Goal: Transaction & Acquisition: Purchase product/service

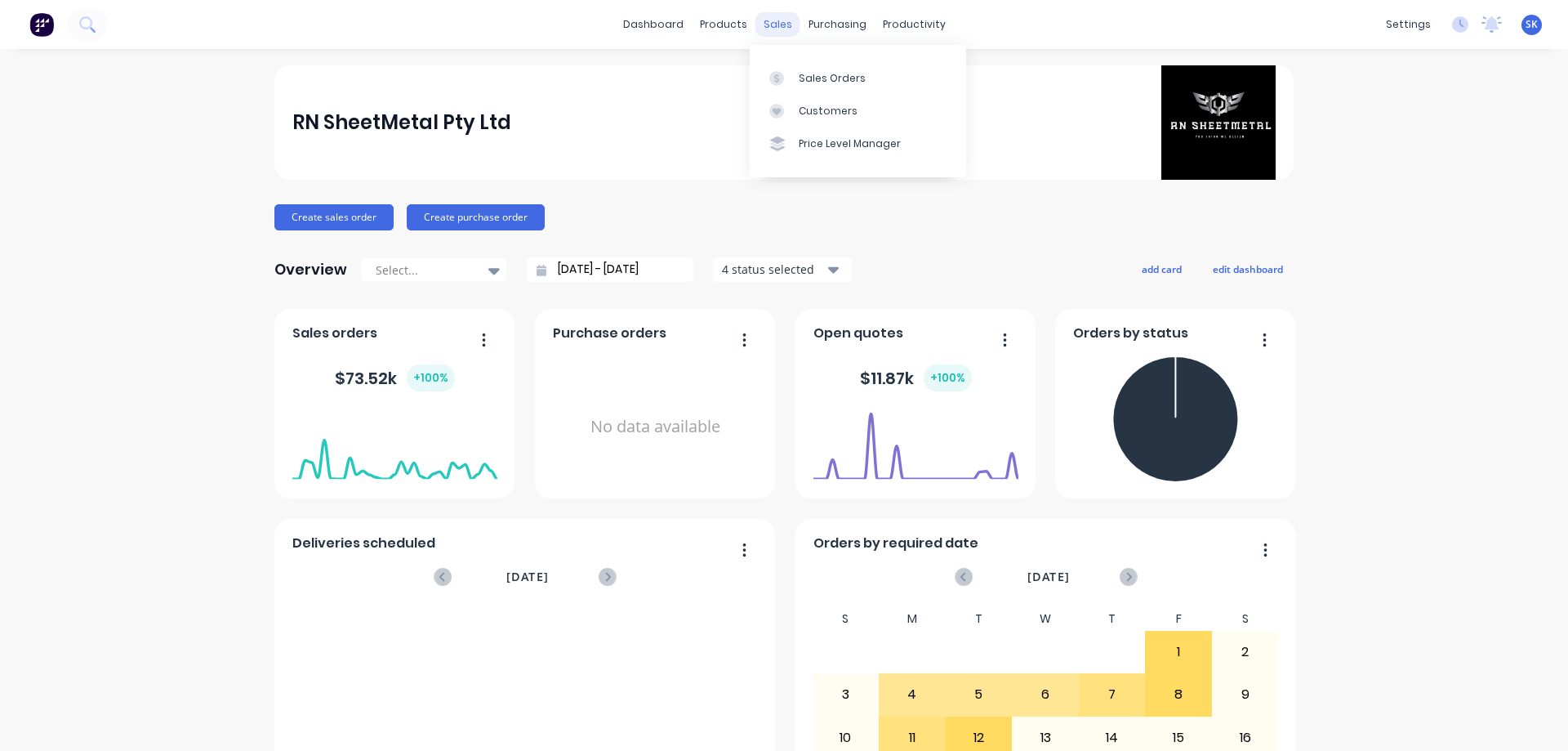
drag, startPoint x: 777, startPoint y: 23, endPoint x: 783, endPoint y: 36, distance: 14.3
click at [777, 23] on div "sales" at bounding box center [778, 25] width 45 height 25
click at [813, 81] on div "Sales Orders" at bounding box center [832, 77] width 67 height 14
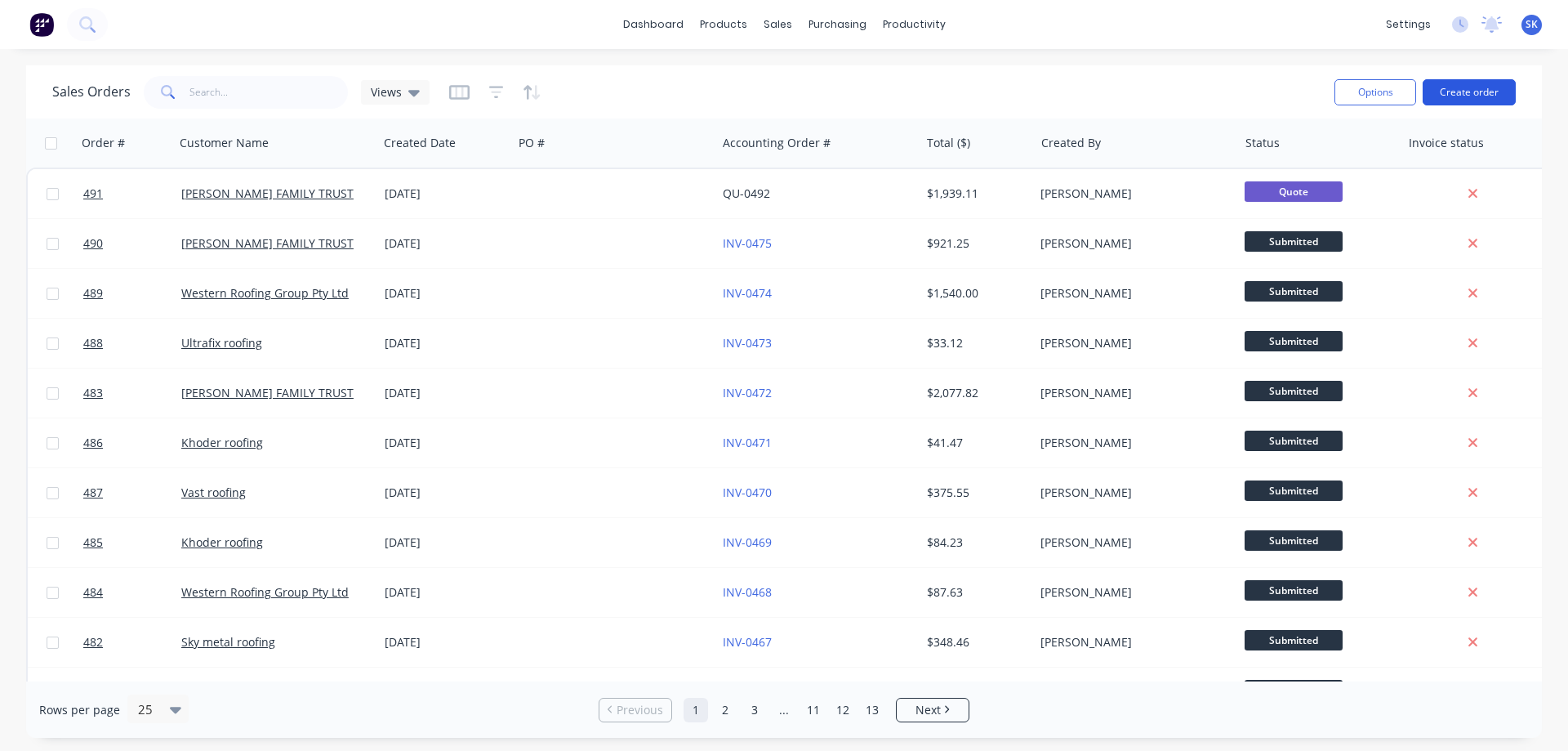
click at [1445, 86] on button "Create order" at bounding box center [1469, 92] width 93 height 26
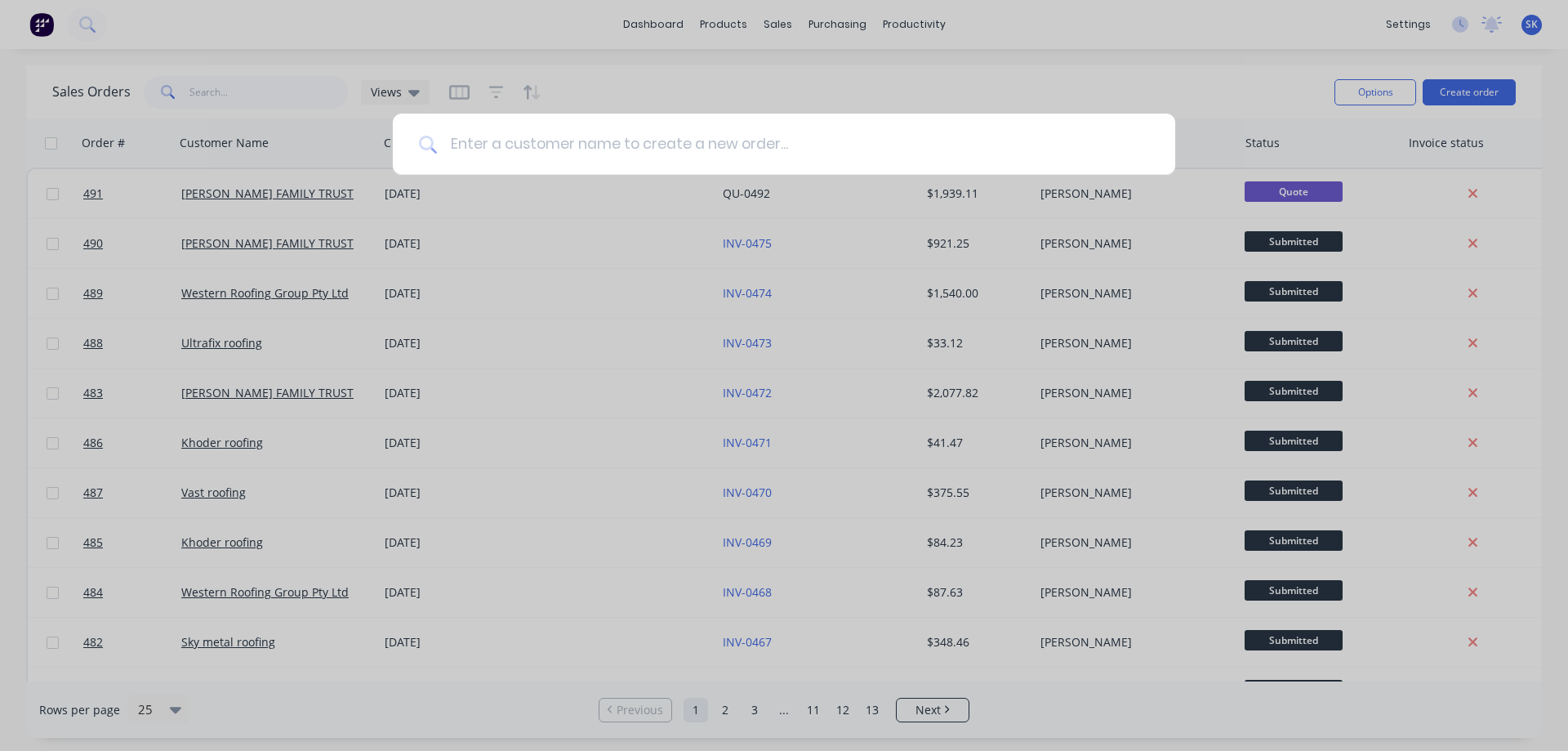
click at [593, 143] on input at bounding box center [792, 144] width 712 height 61
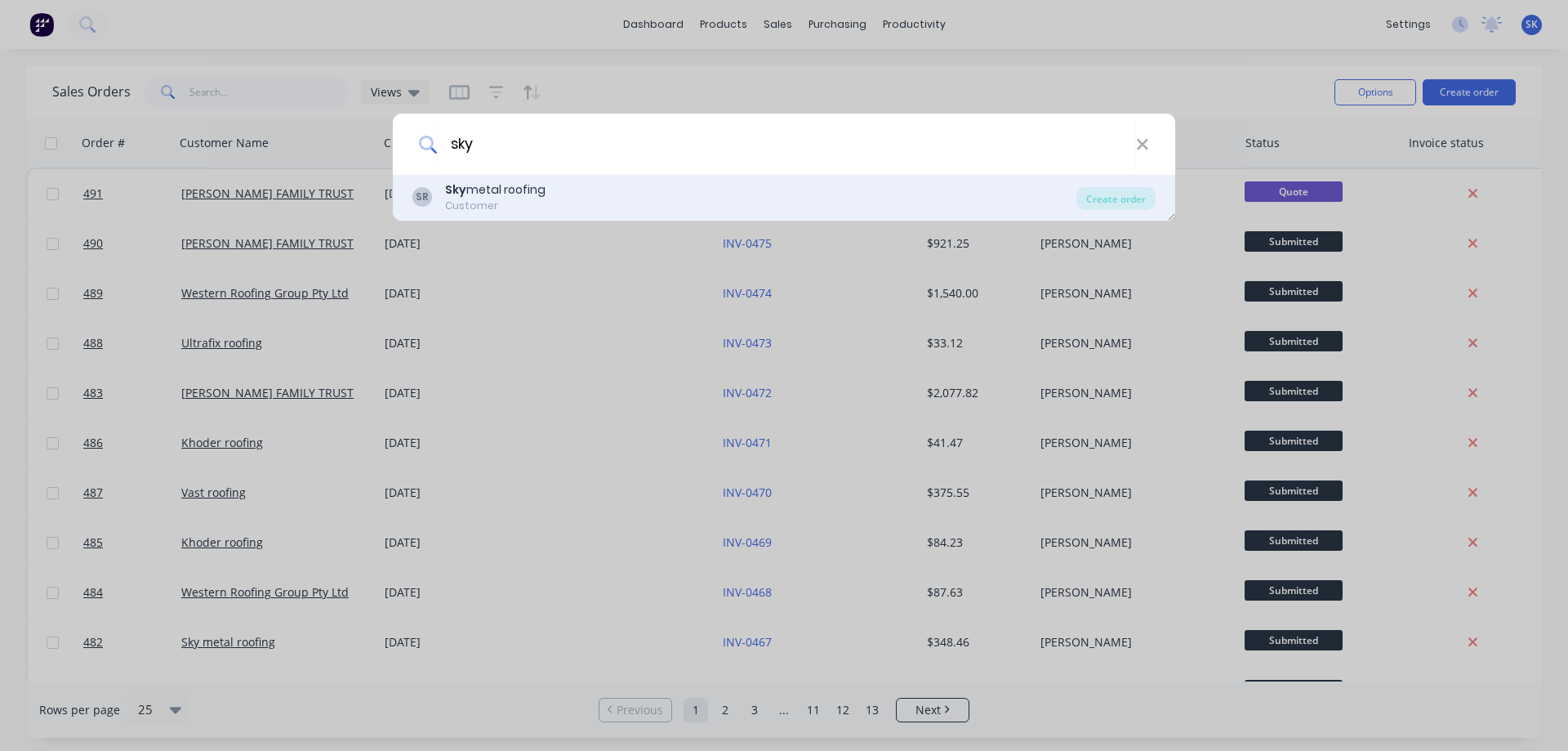
type input "sky"
click at [573, 191] on div "SR Sky metal roofing Customer" at bounding box center [744, 197] width 664 height 32
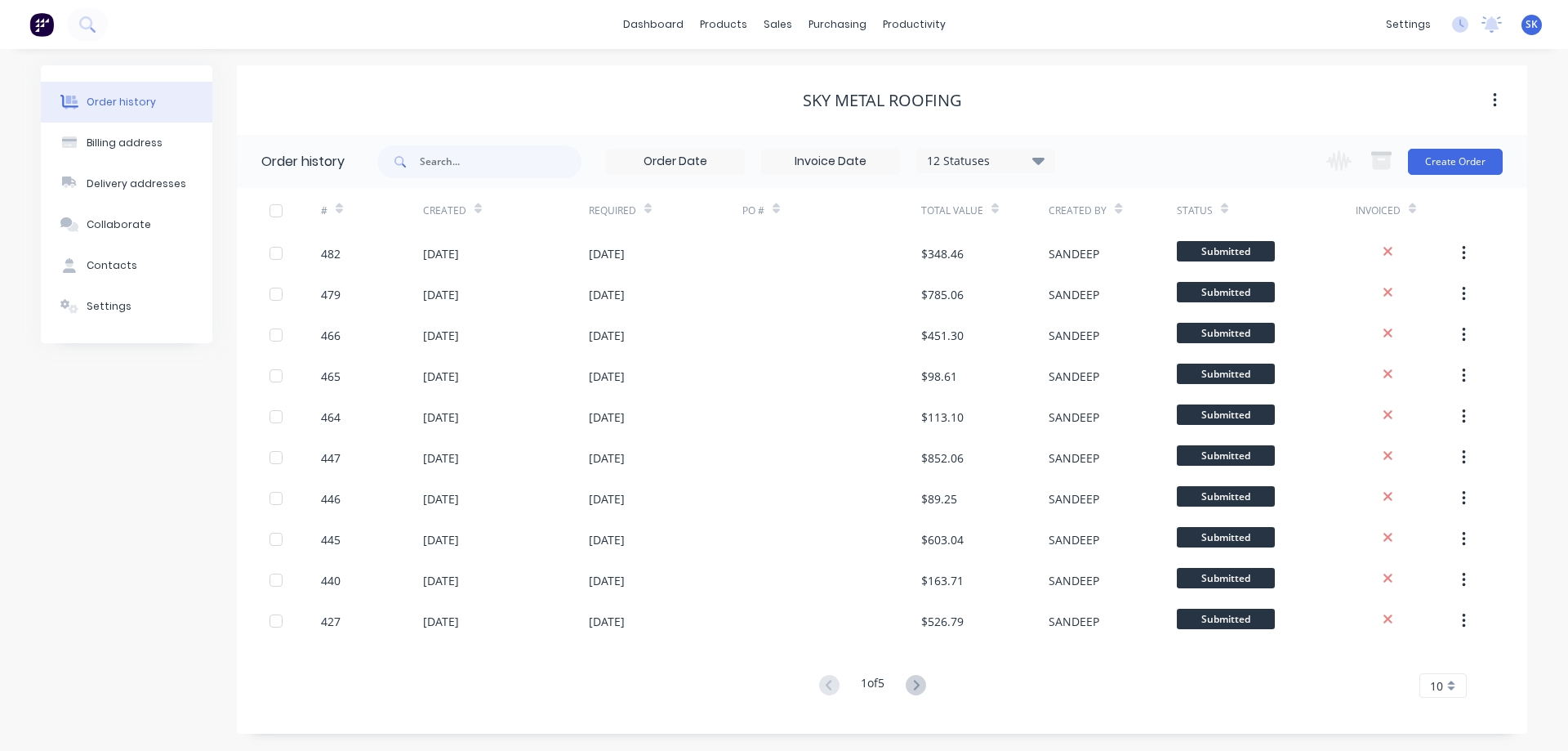
click at [1442, 175] on div "Change order status Submitted Waiting on Supplier In Production Ready for Pick …" at bounding box center [1409, 161] width 186 height 54
click at [1453, 160] on button "Create Order" at bounding box center [1455, 161] width 95 height 26
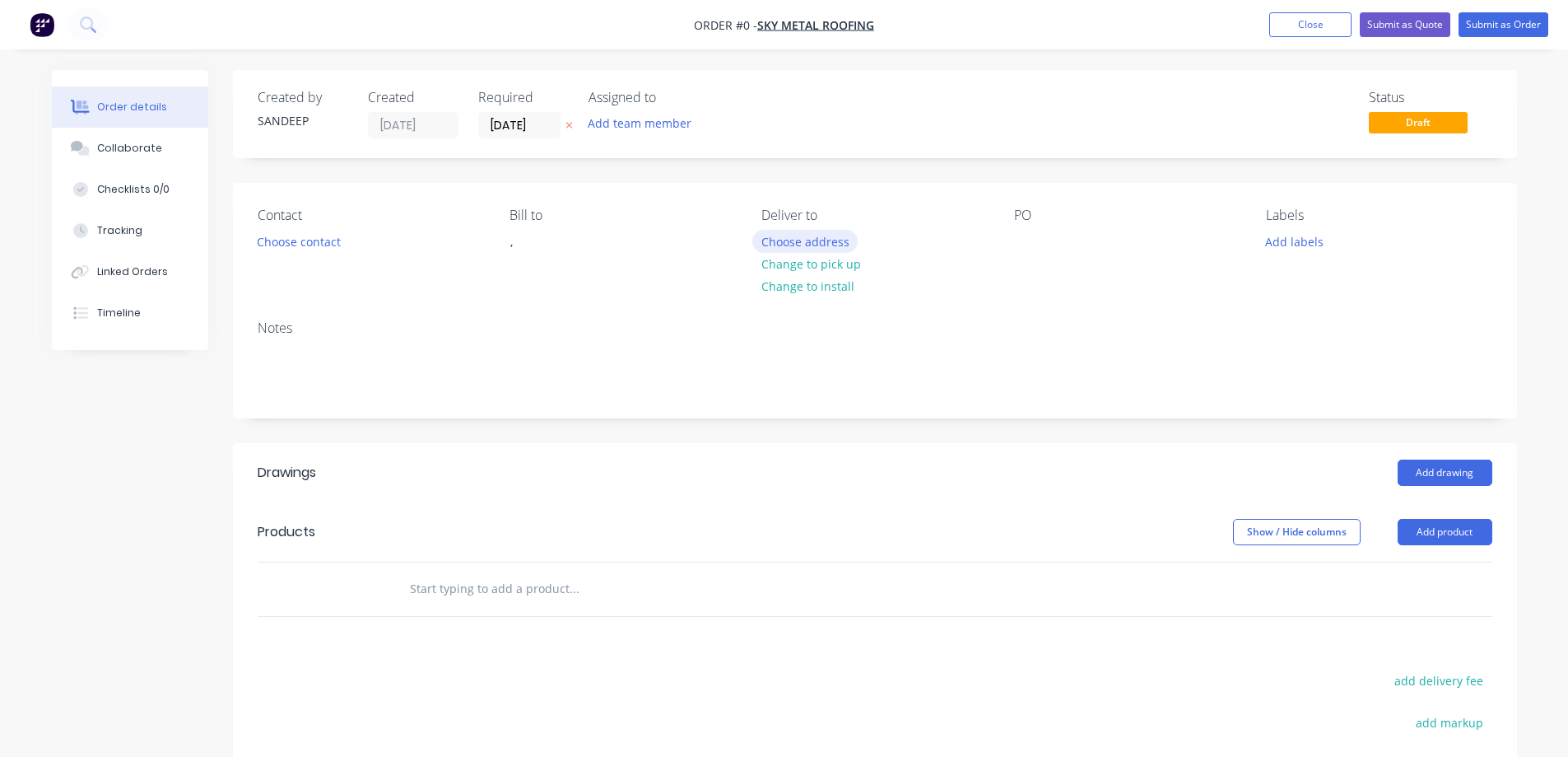
click at [795, 245] on button "Choose address" at bounding box center [804, 240] width 105 height 22
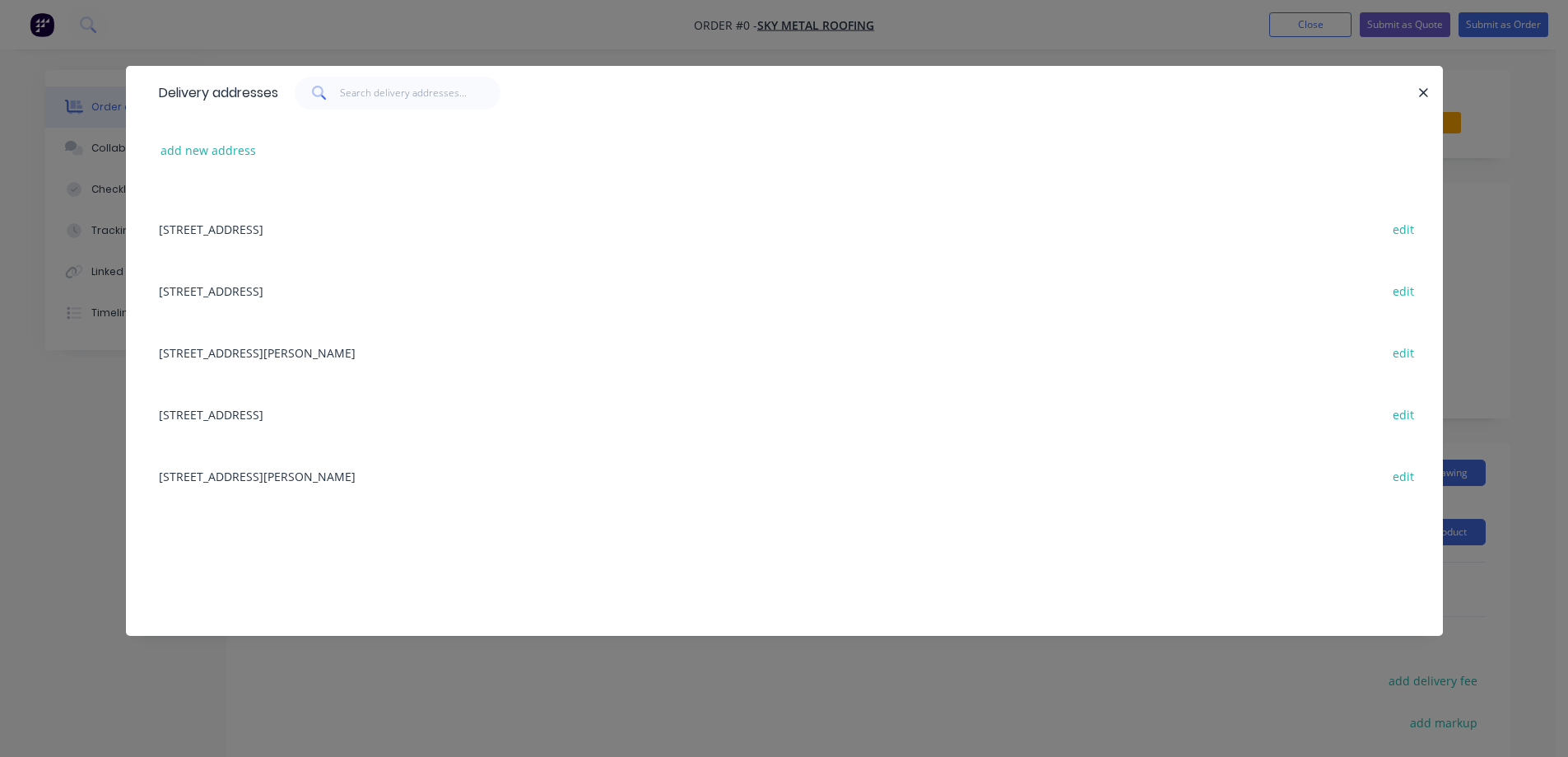
scroll to position [452, 0]
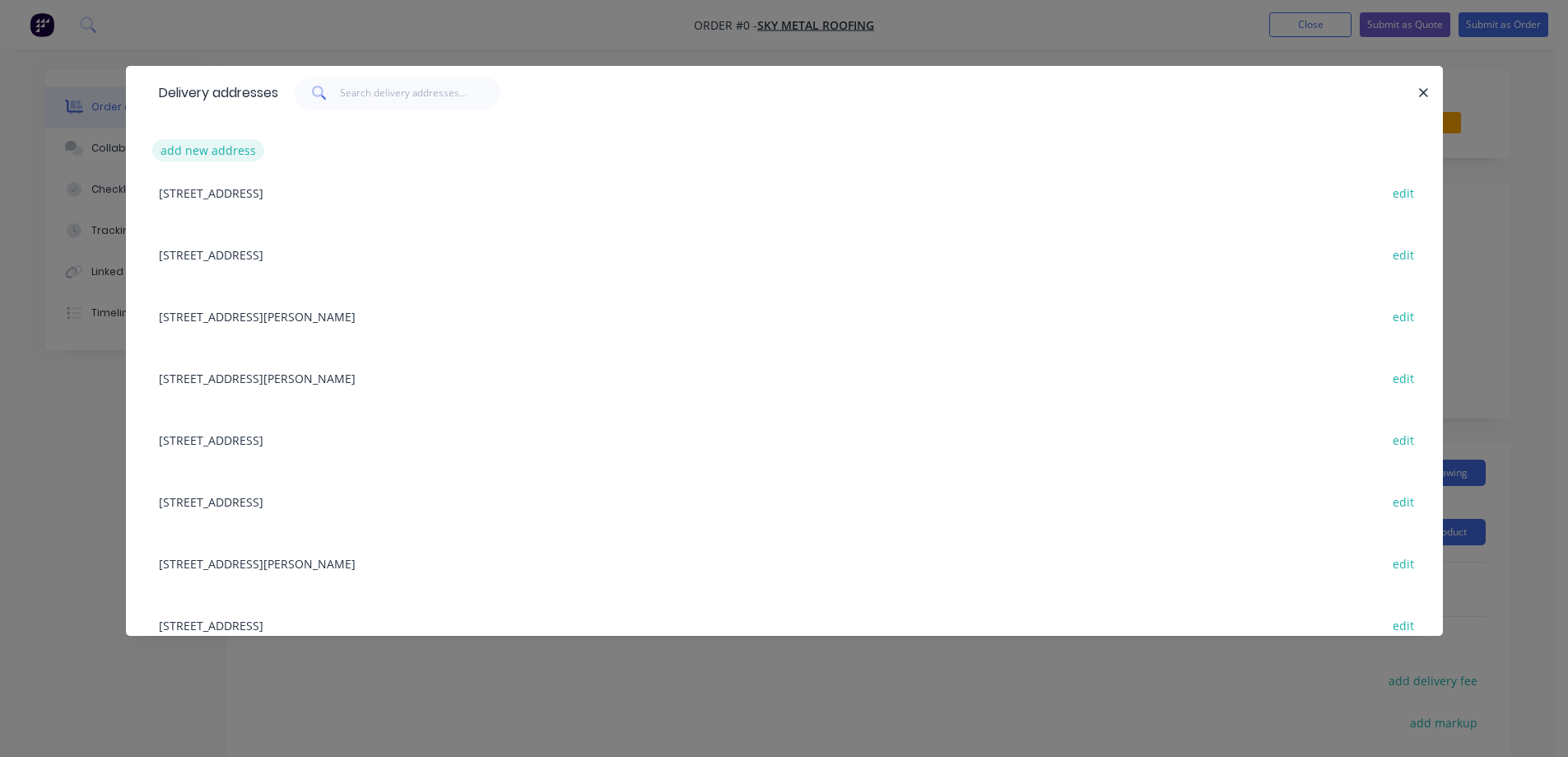
click at [252, 144] on button "add new address" at bounding box center [208, 149] width 113 height 22
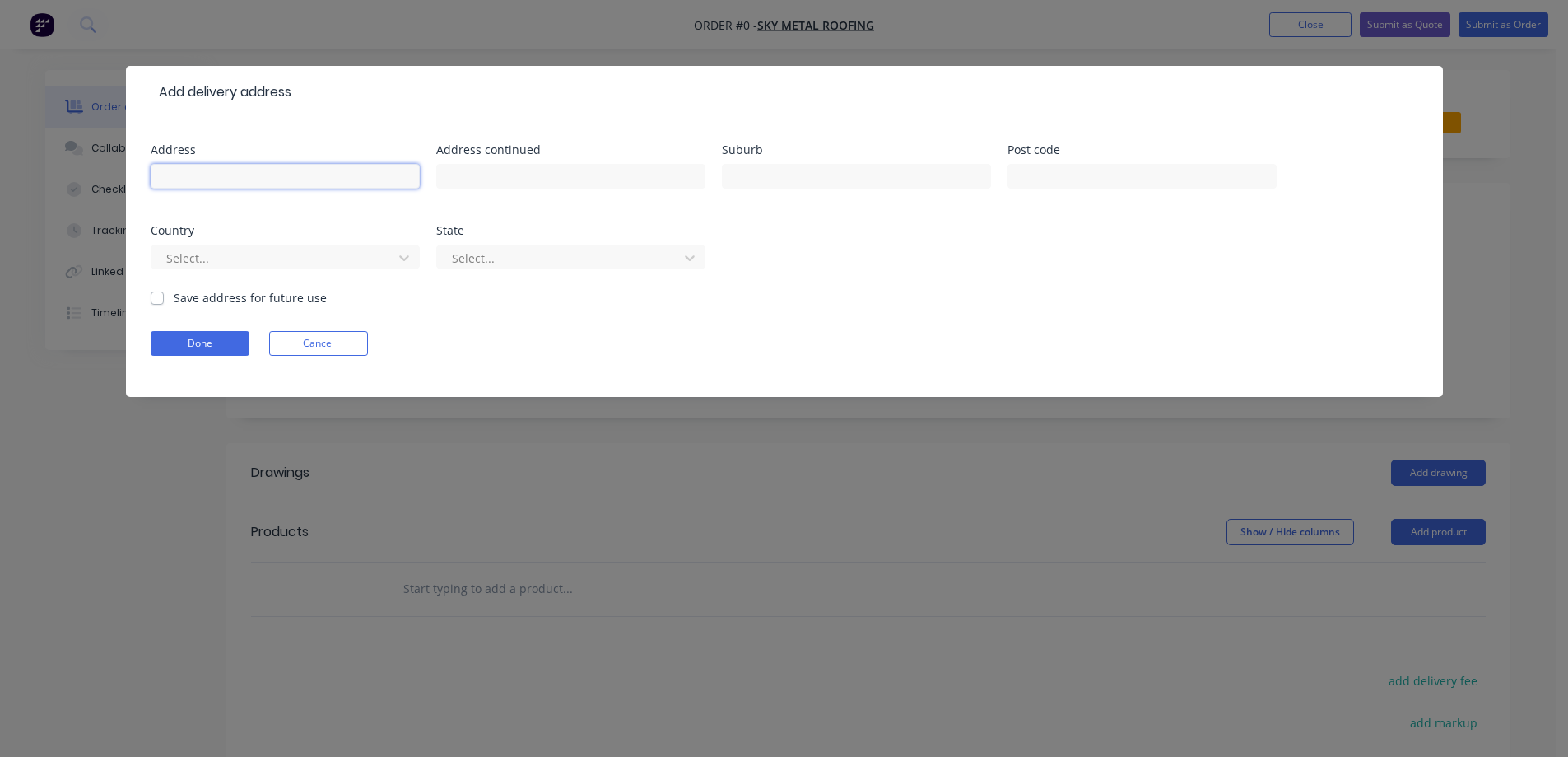
click at [268, 187] on input "text" at bounding box center [284, 176] width 269 height 25
paste input "Lot 41130, Powderbark St"
type input "Lot 41130, Powderbark St"
click at [775, 184] on input "text" at bounding box center [856, 176] width 269 height 25
paste input "MICKLEHAM"
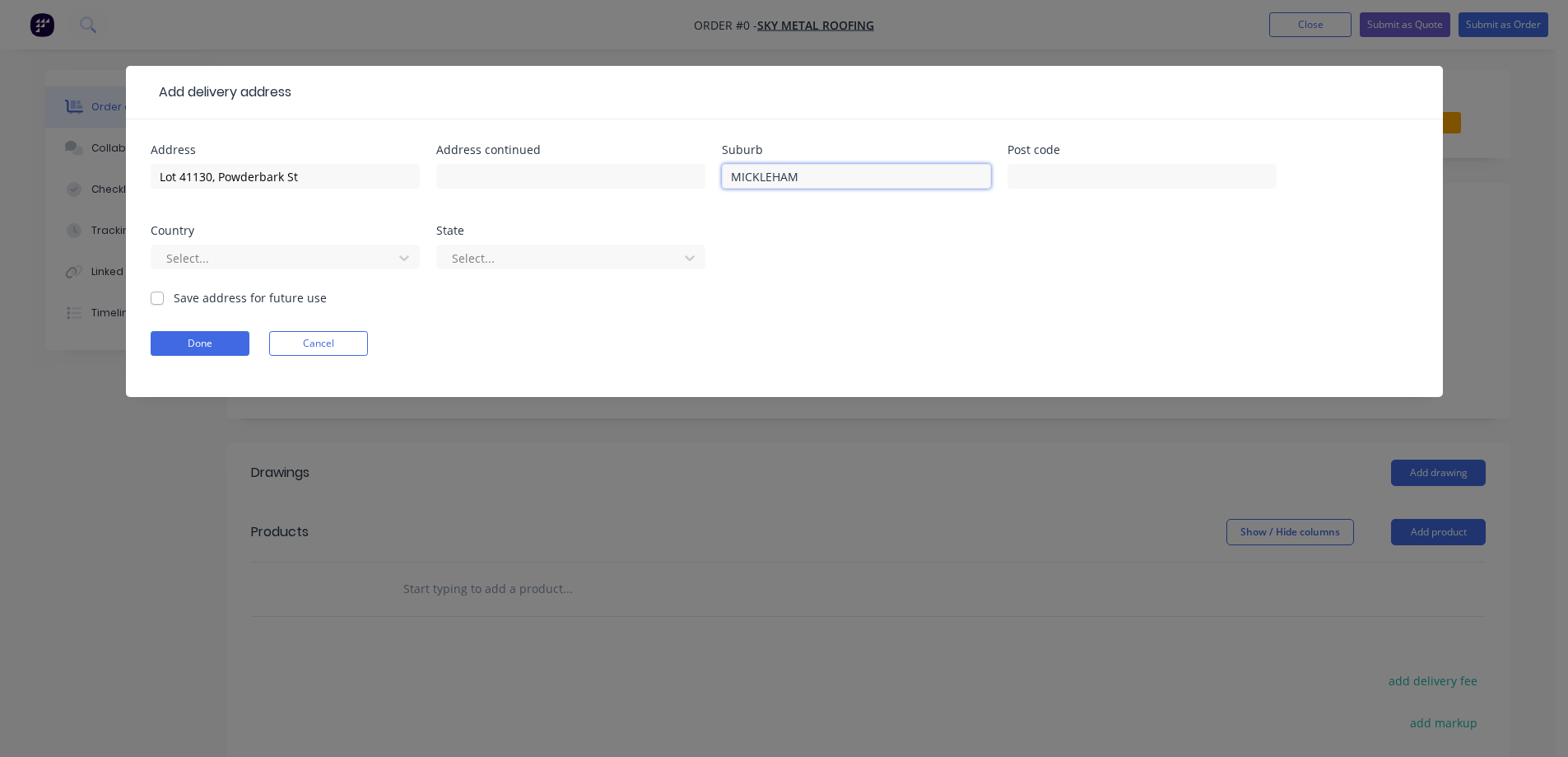
type input "MICKLEHAM"
click at [1031, 181] on input "text" at bounding box center [1141, 176] width 269 height 25
paste input "3064"
type input "3064"
click at [334, 252] on div at bounding box center [274, 257] width 220 height 20
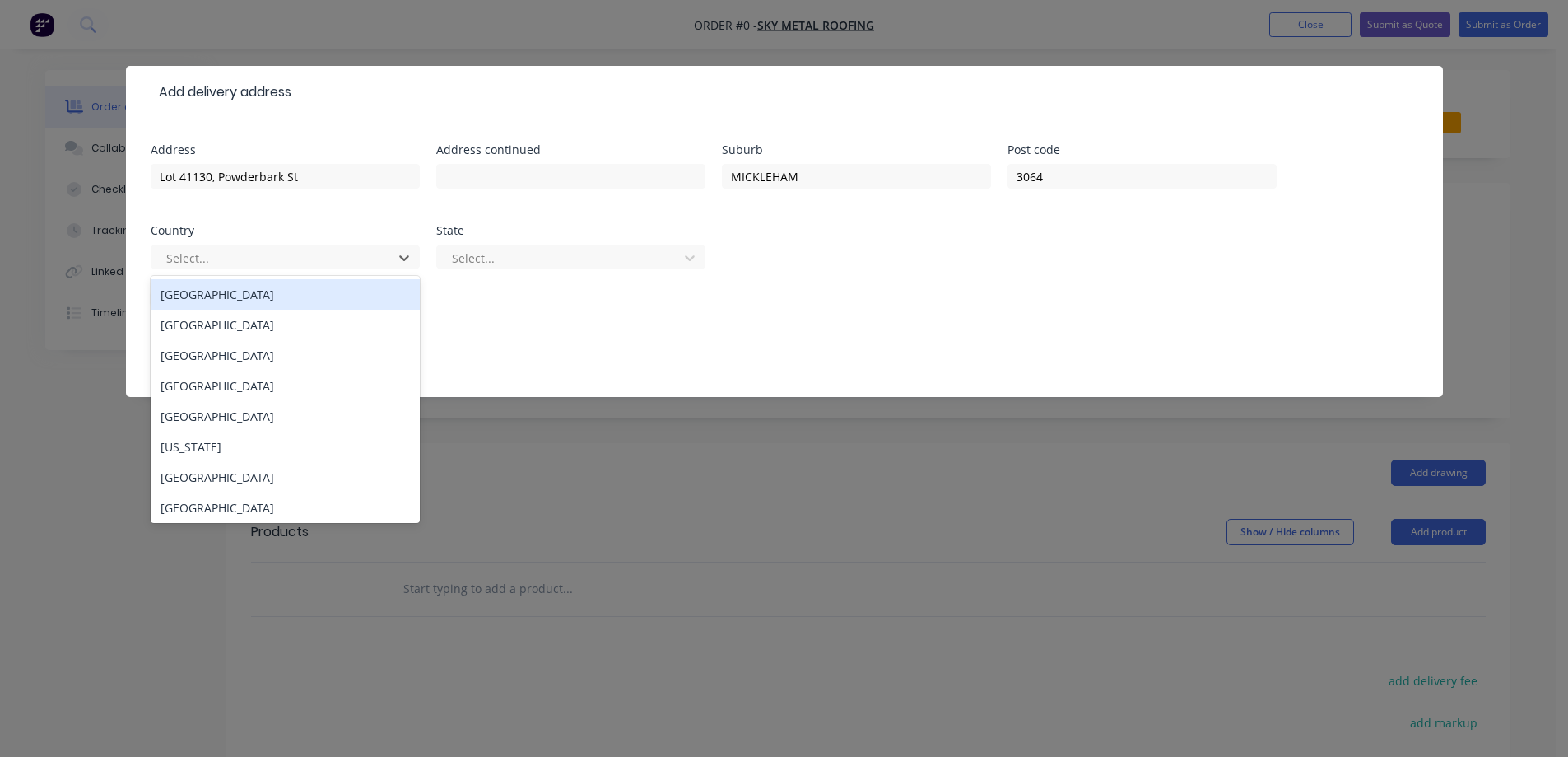
click at [322, 291] on div "Australia" at bounding box center [284, 295] width 269 height 31
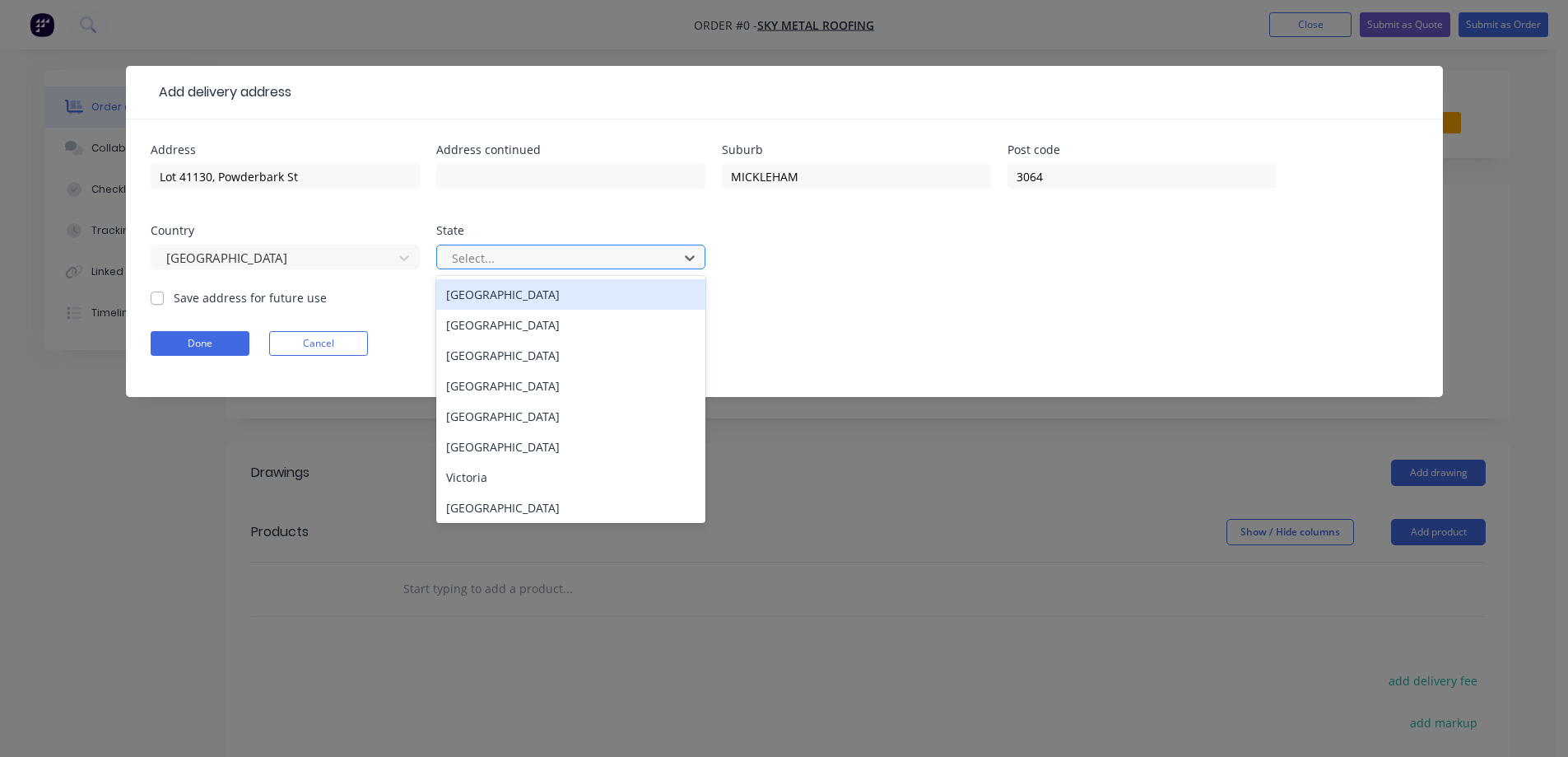
click at [544, 248] on div at bounding box center [561, 257] width 220 height 20
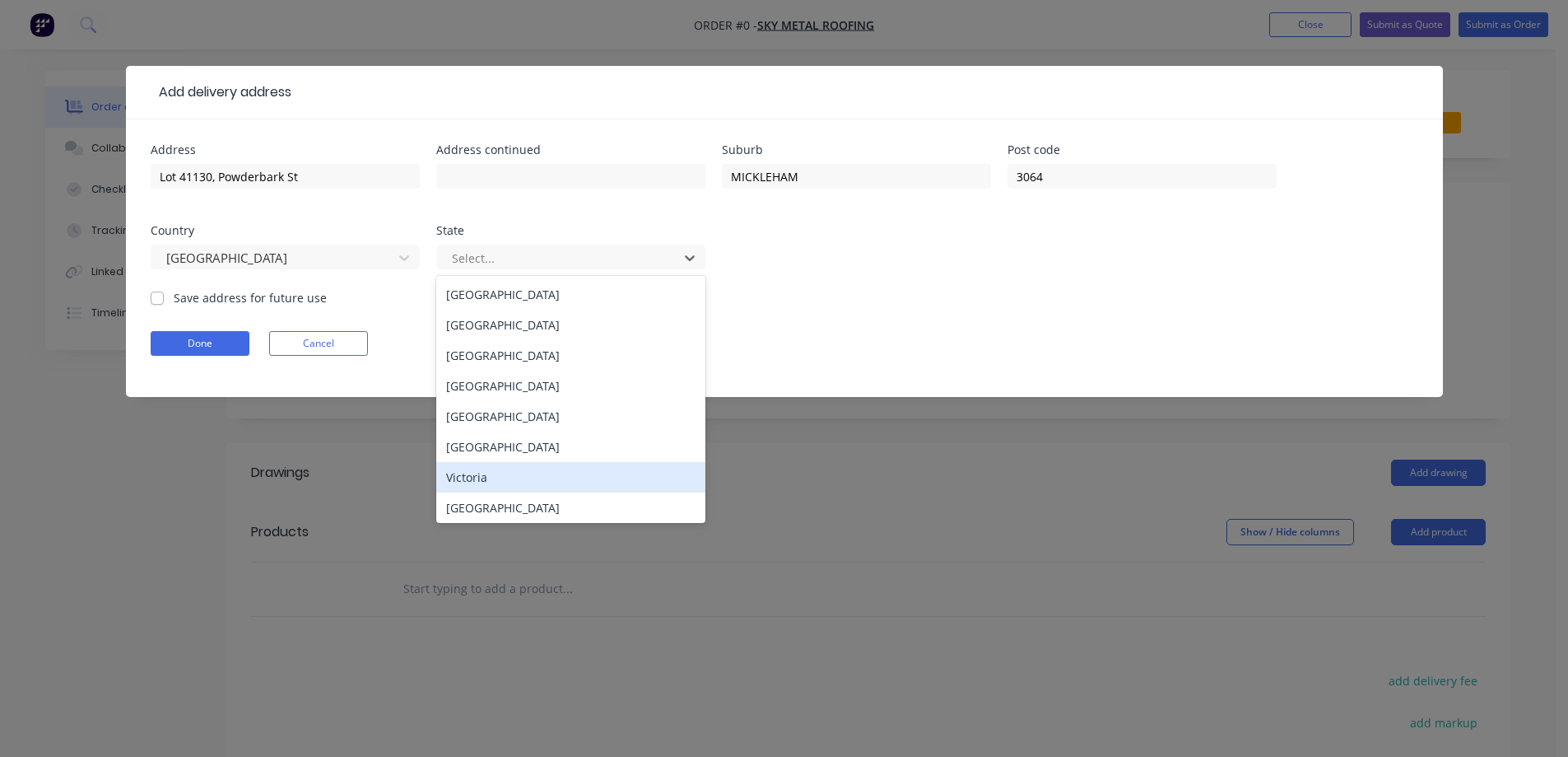
click at [512, 466] on div "Victoria" at bounding box center [570, 478] width 269 height 31
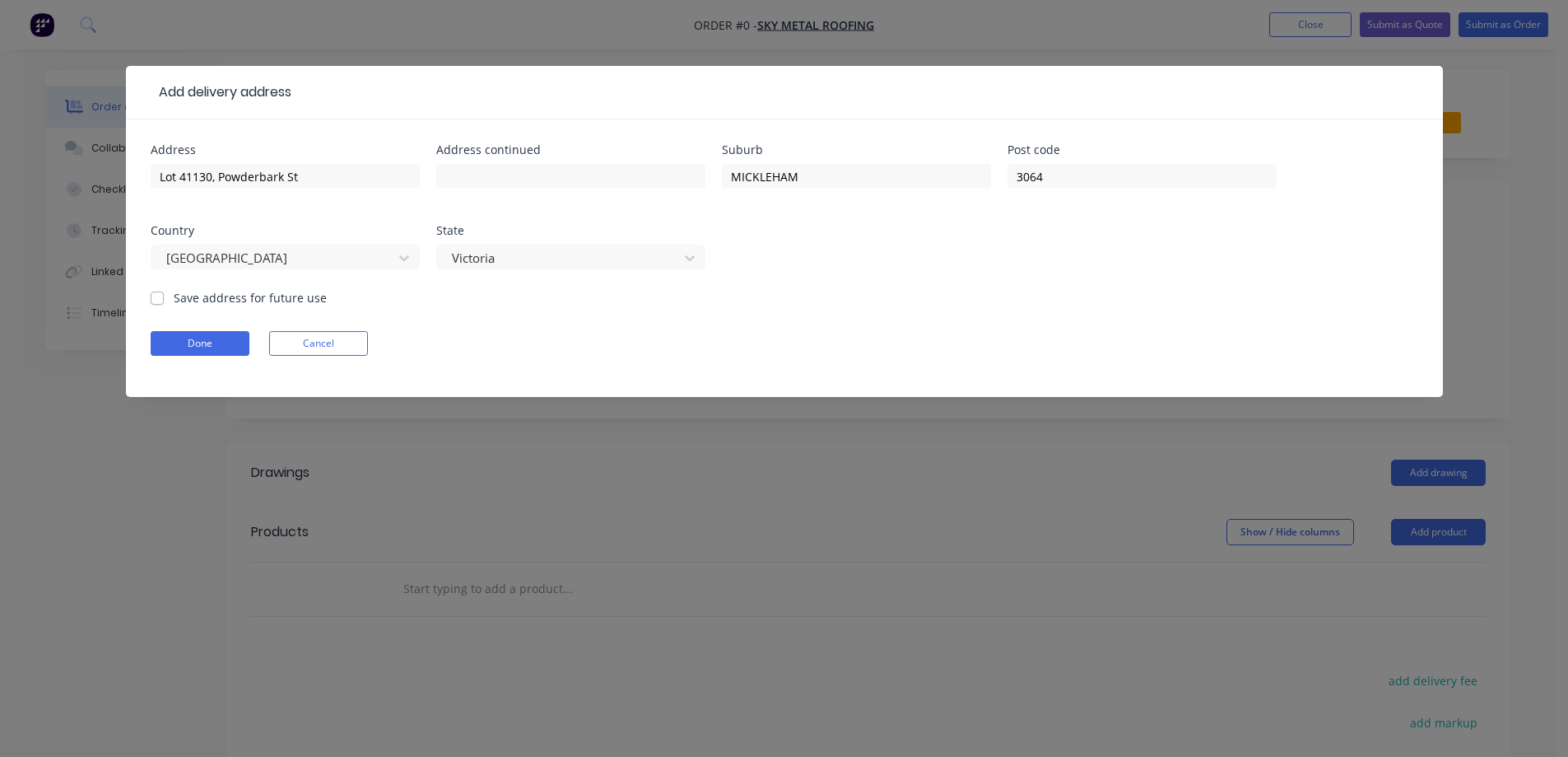
click at [297, 303] on label "Save address for future use" at bounding box center [249, 298] width 153 height 17
click at [164, 303] on input "Save address for future use" at bounding box center [157, 297] width 13 height 15
checkbox input "true"
click at [209, 338] on button "Done" at bounding box center [199, 344] width 99 height 25
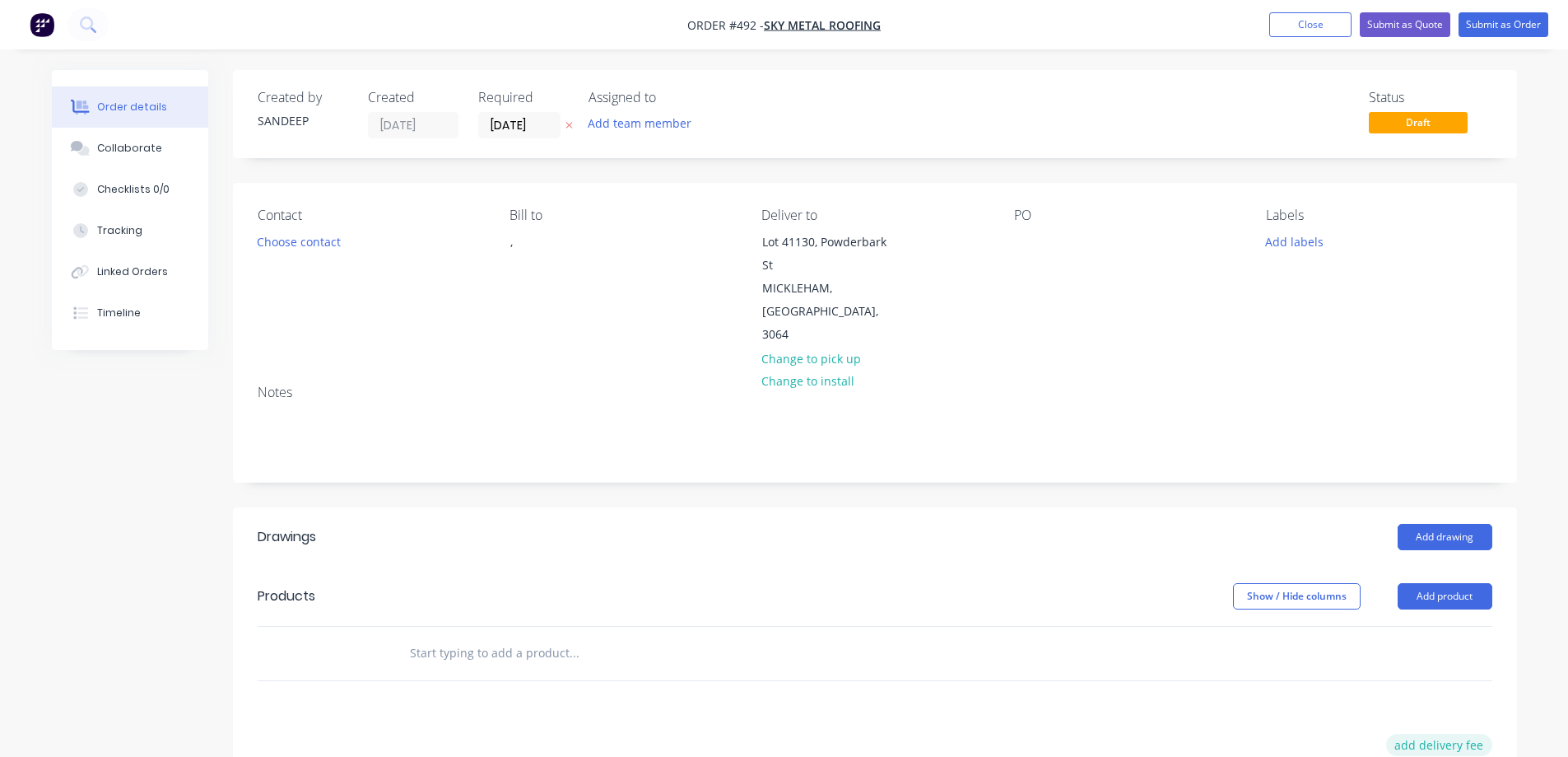
click at [1414, 734] on button "add delivery fee" at bounding box center [1439, 744] width 106 height 22
type input "50"
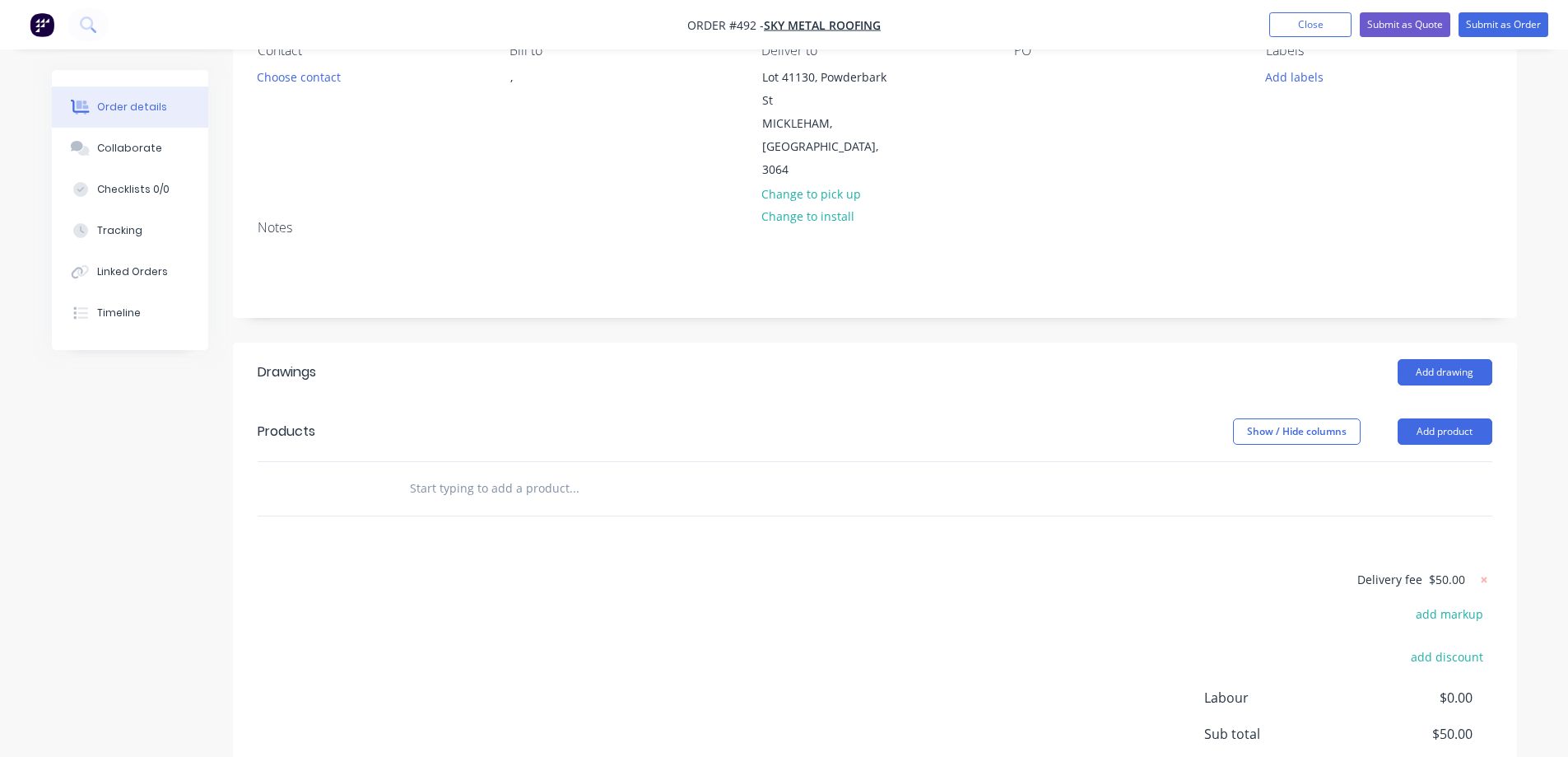
click at [563, 472] on input "text" at bounding box center [574, 488] width 329 height 33
click at [441, 472] on input "text" at bounding box center [574, 488] width 329 height 33
type input "r"
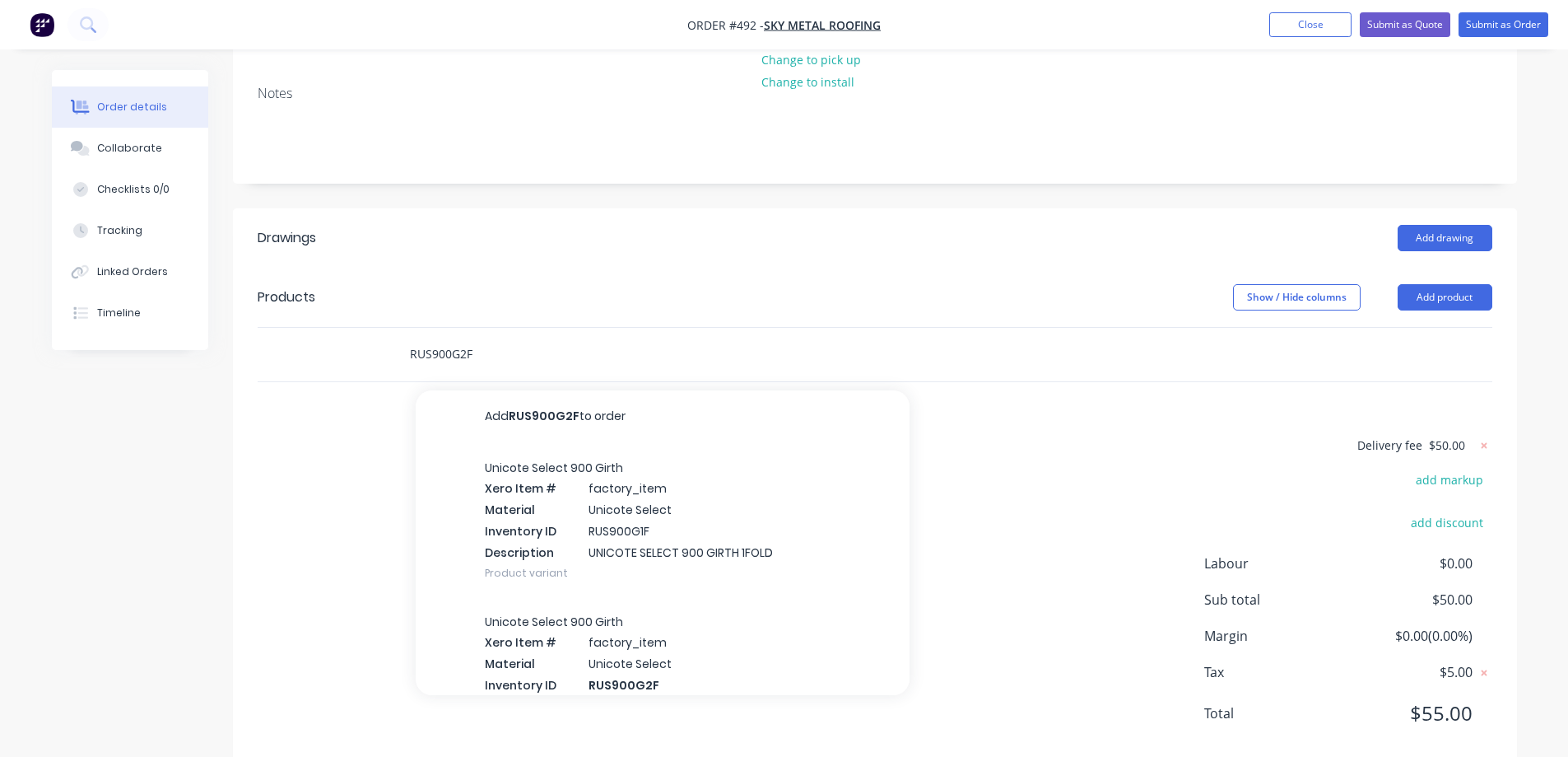
scroll to position [313, 0]
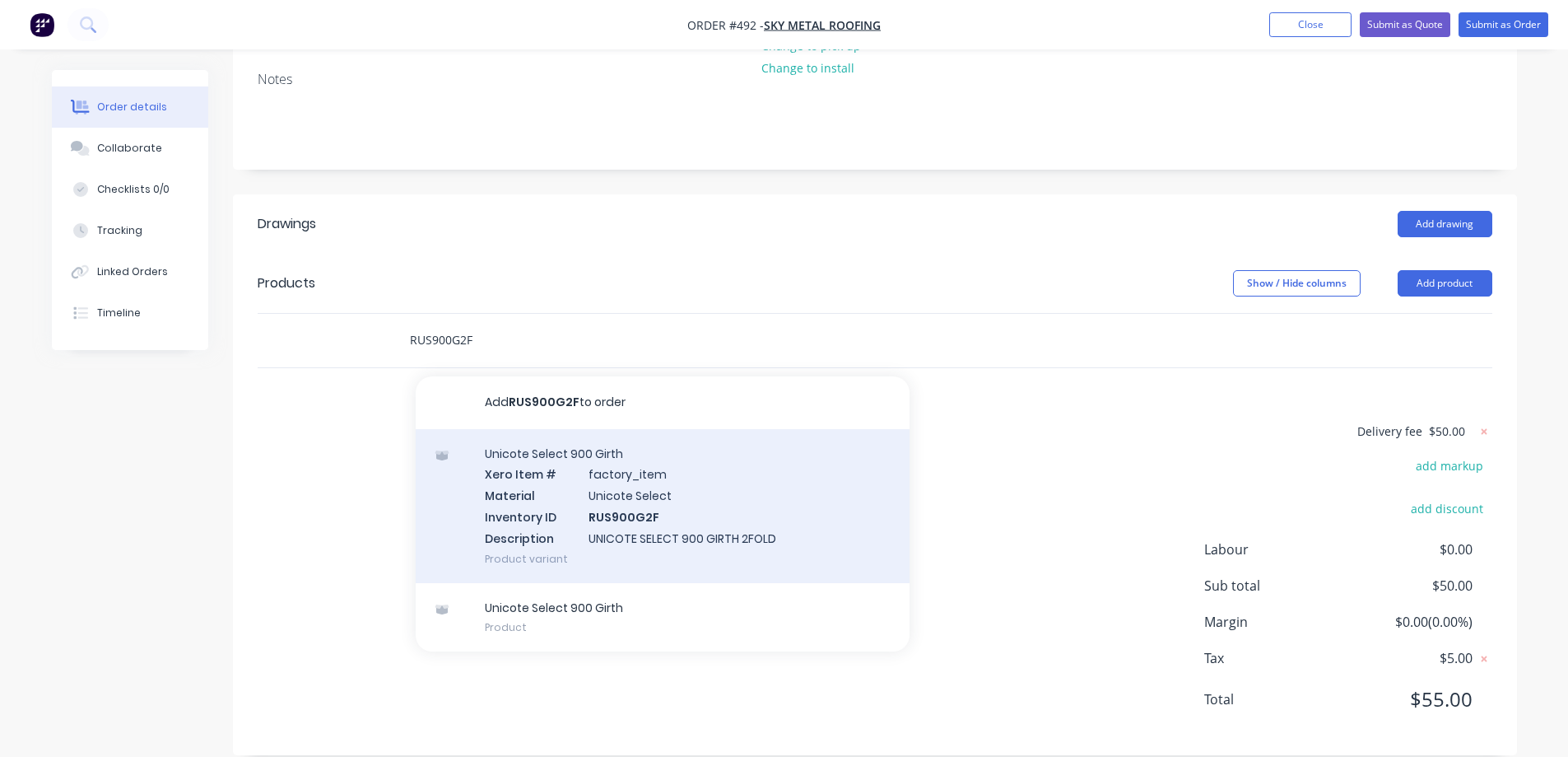
type input "RUS900G2F"
click at [567, 438] on div "Unicote Select 900 Girth Xero Item # factory_item Material Unicote Select Inven…" at bounding box center [663, 506] width 494 height 154
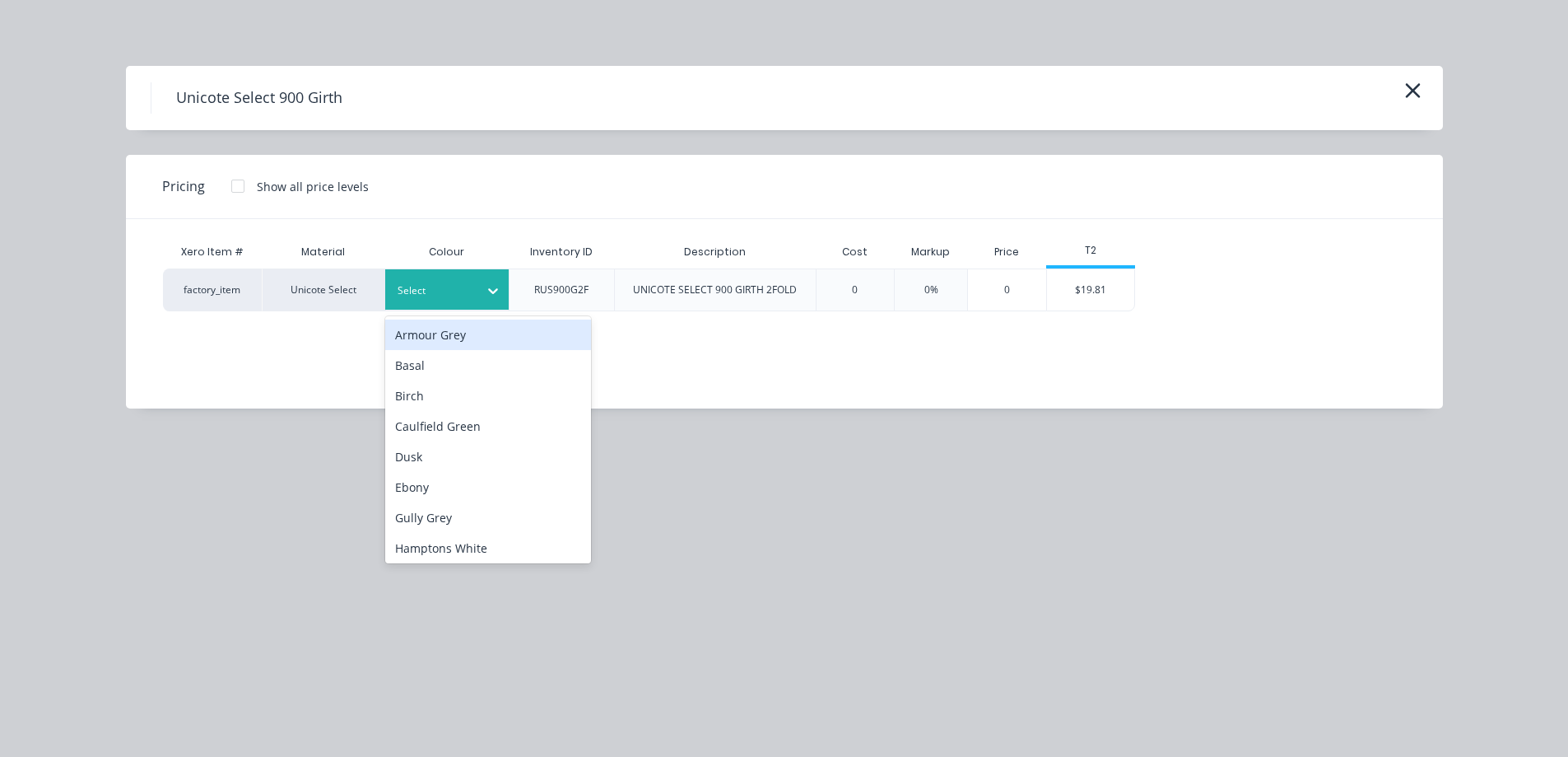
click at [475, 302] on div "Select" at bounding box center [447, 289] width 123 height 40
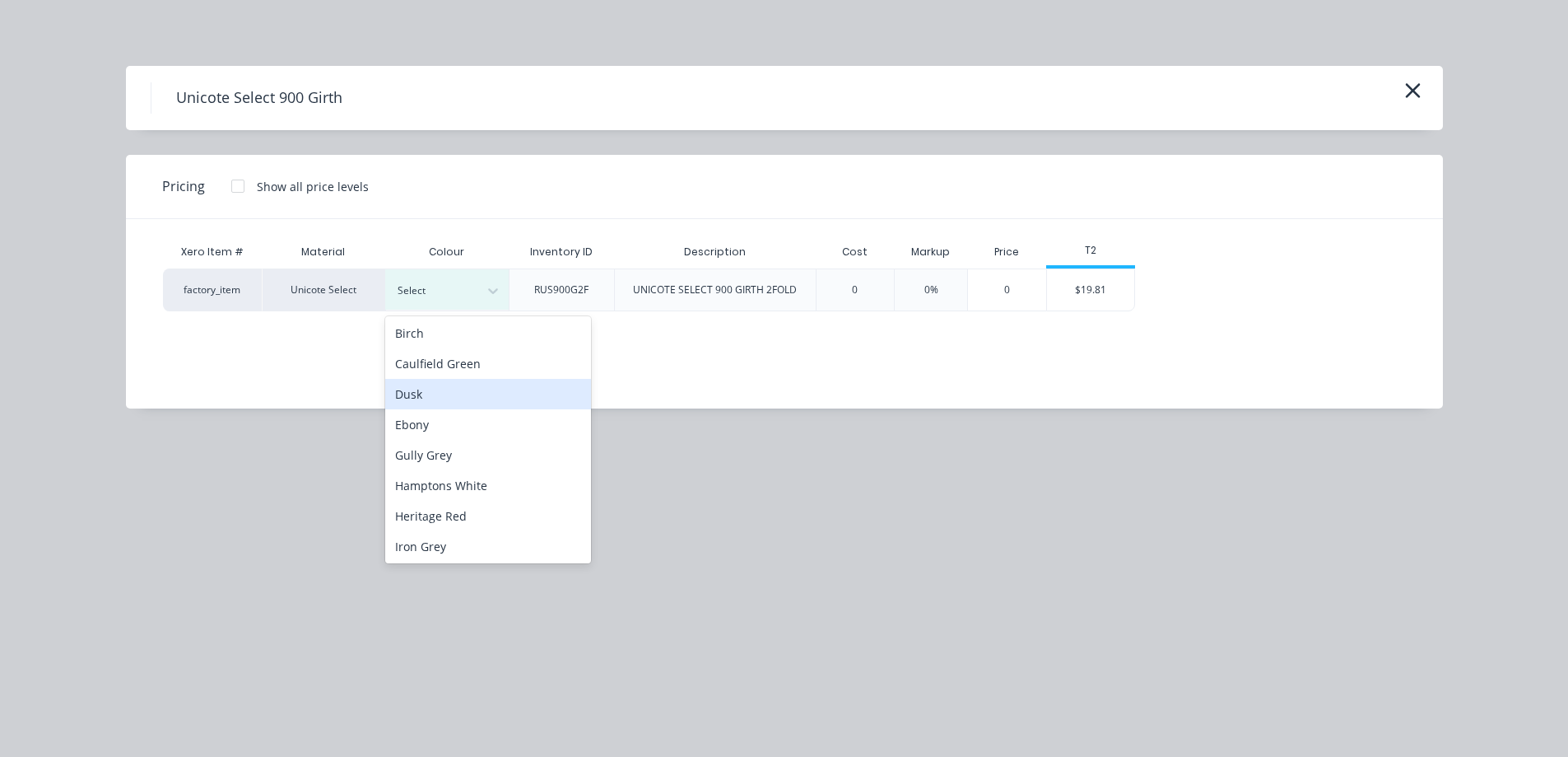
scroll to position [0, 0]
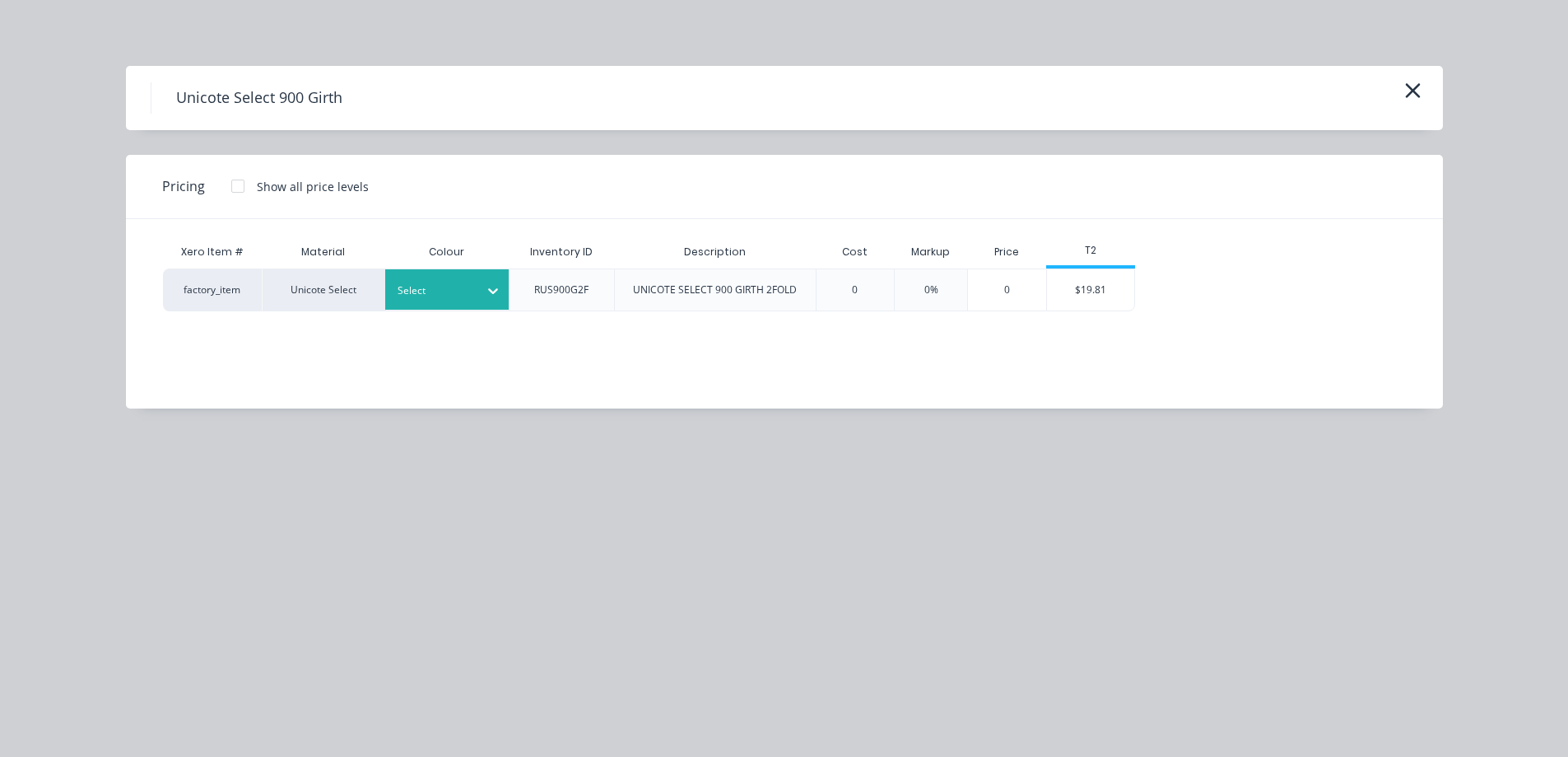
click at [455, 297] on div at bounding box center [434, 290] width 74 height 18
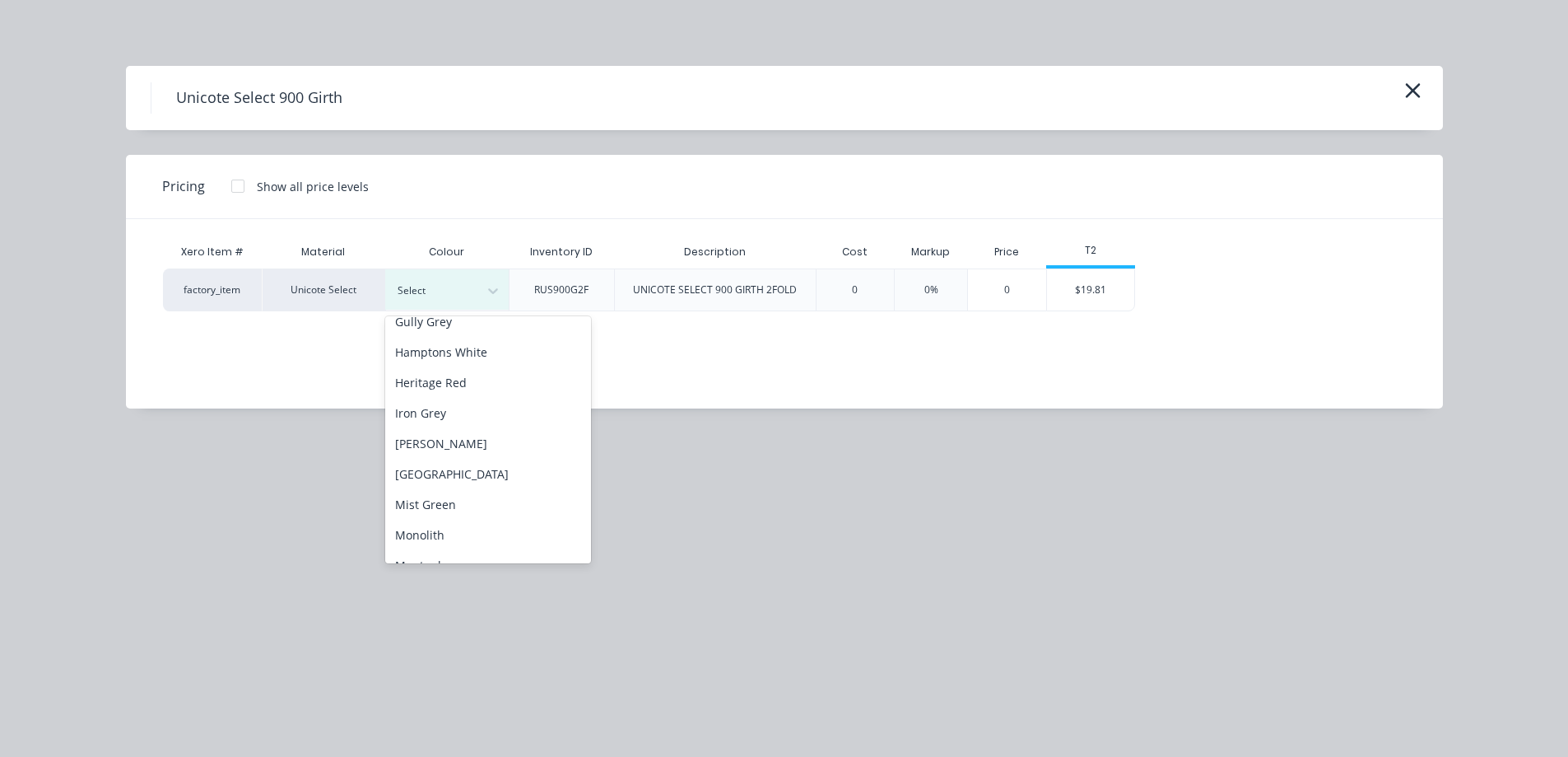
scroll to position [247, 0]
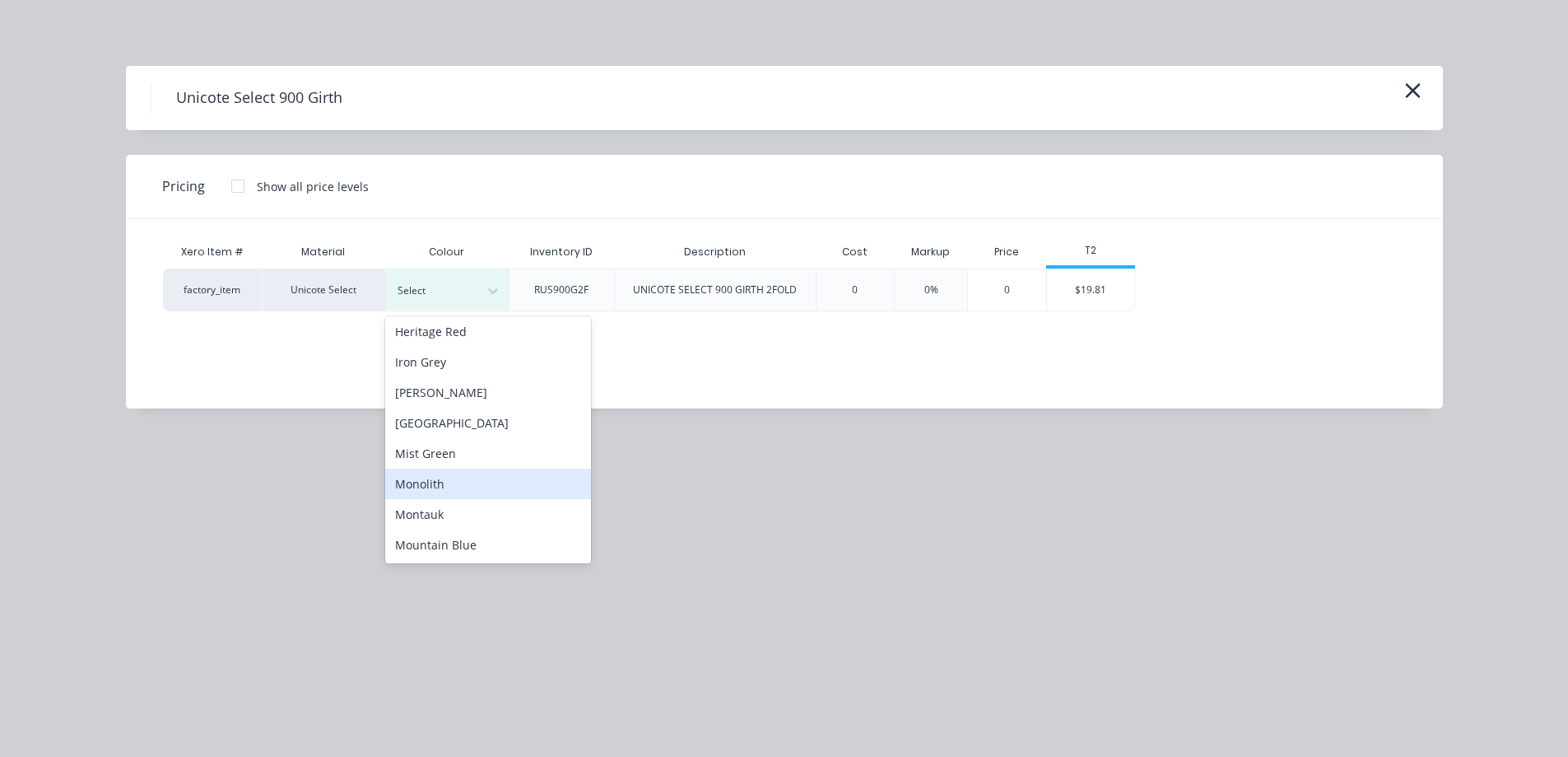
click at [450, 474] on div "Monolith" at bounding box center [488, 483] width 206 height 31
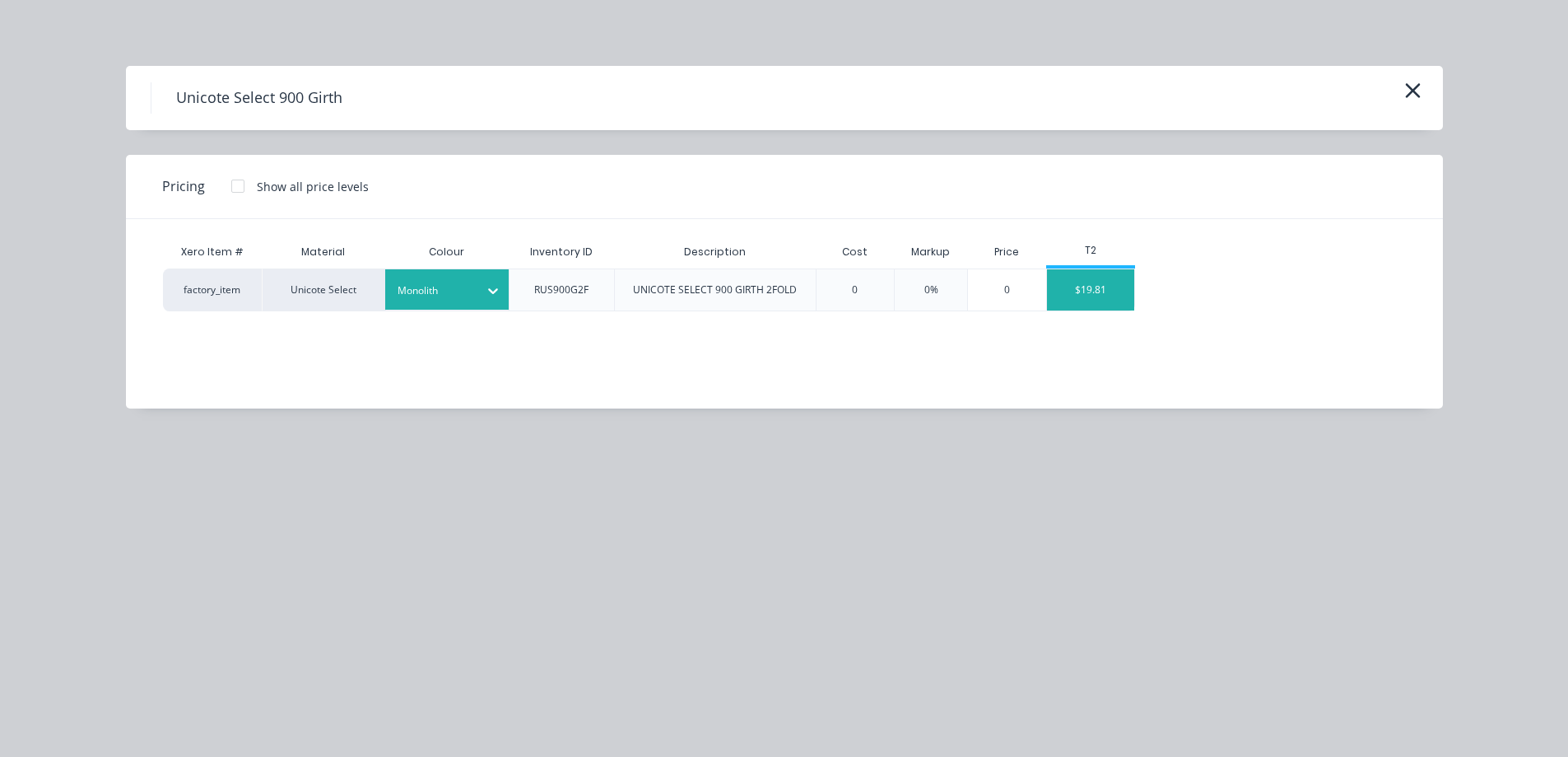
click at [1085, 285] on div "$19.81" at bounding box center [1090, 289] width 88 height 41
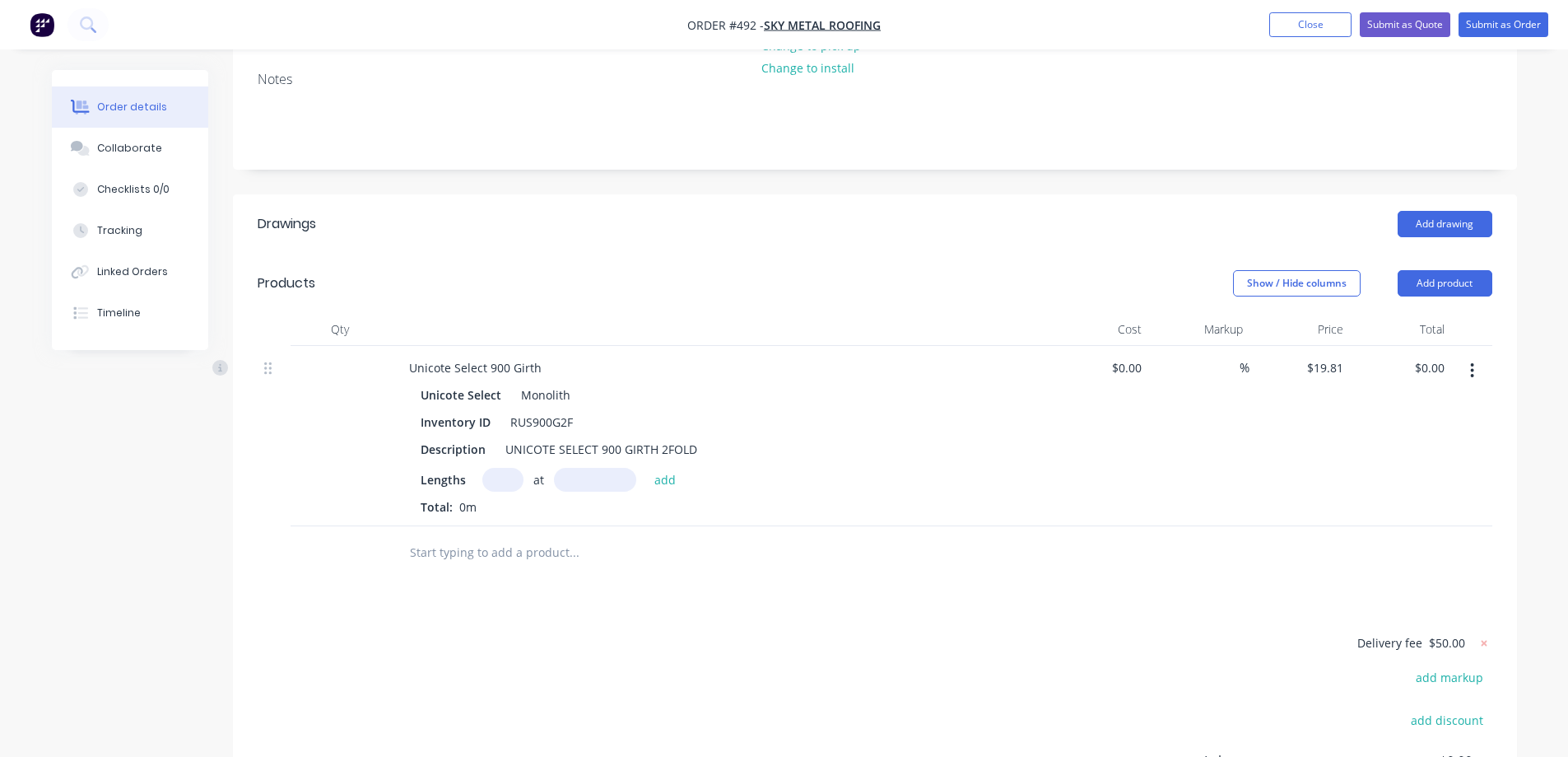
click at [513, 467] on input "text" at bounding box center [503, 479] width 41 height 24
type input "1"
type input "2400mm"
click at [657, 467] on button "add" at bounding box center [666, 478] width 39 height 22
type input "$47.54"
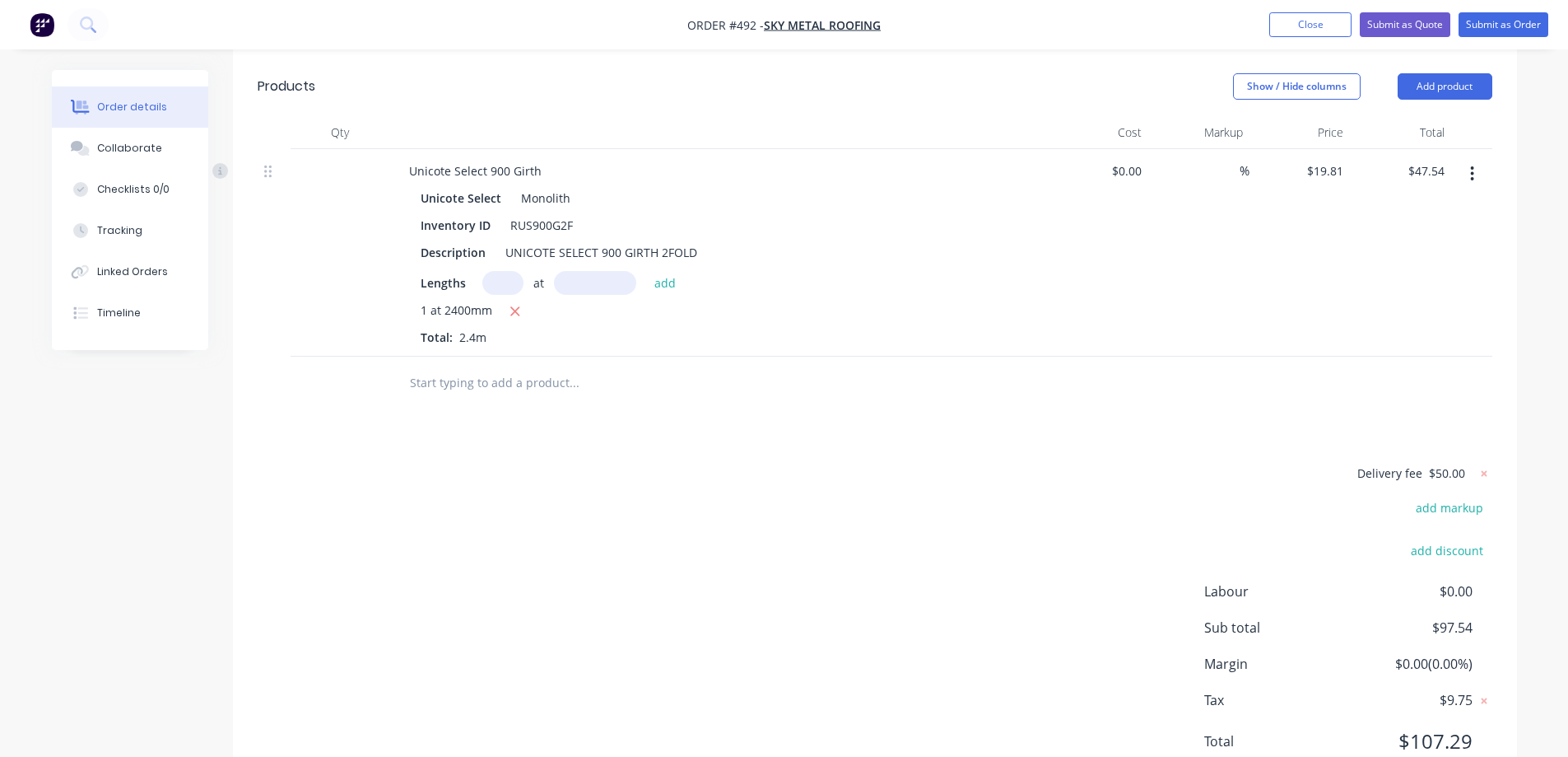
scroll to position [552, 0]
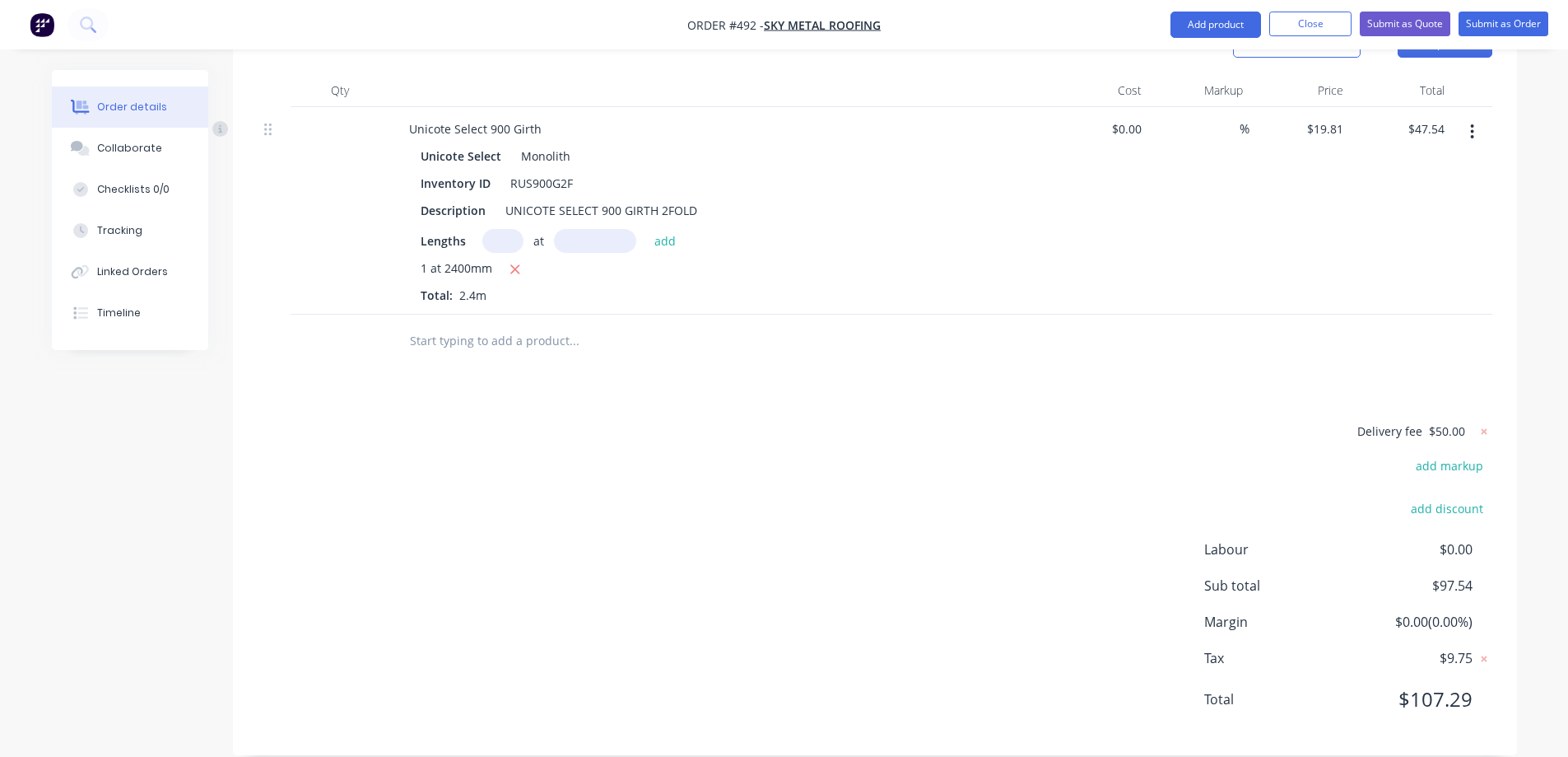
click at [520, 325] on input "text" at bounding box center [574, 341] width 329 height 33
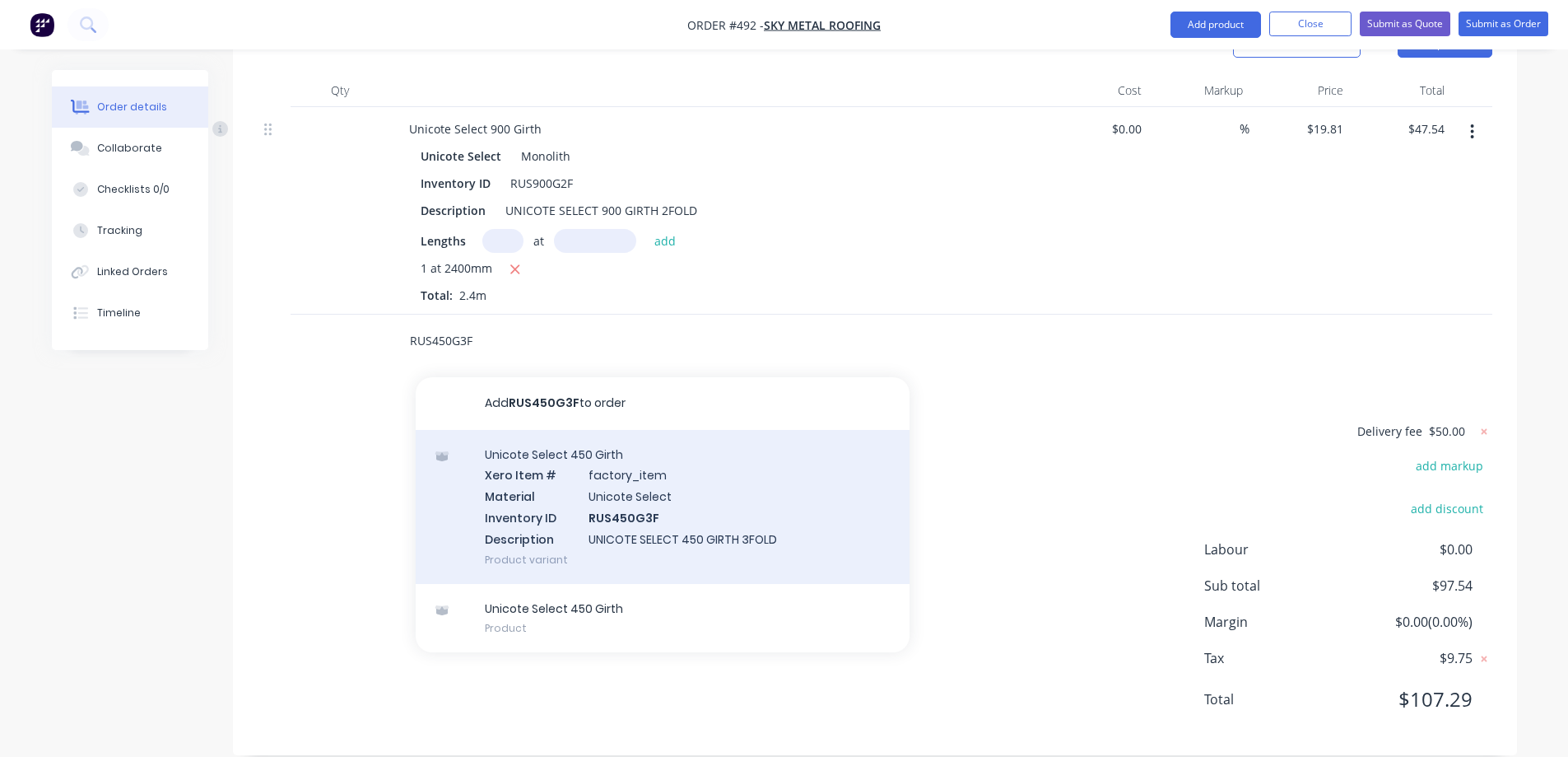
type input "RUS450G3F"
click at [610, 521] on div "Unicote Select 450 Girth Xero Item # factory_item Material Unicote Select Inven…" at bounding box center [663, 507] width 494 height 154
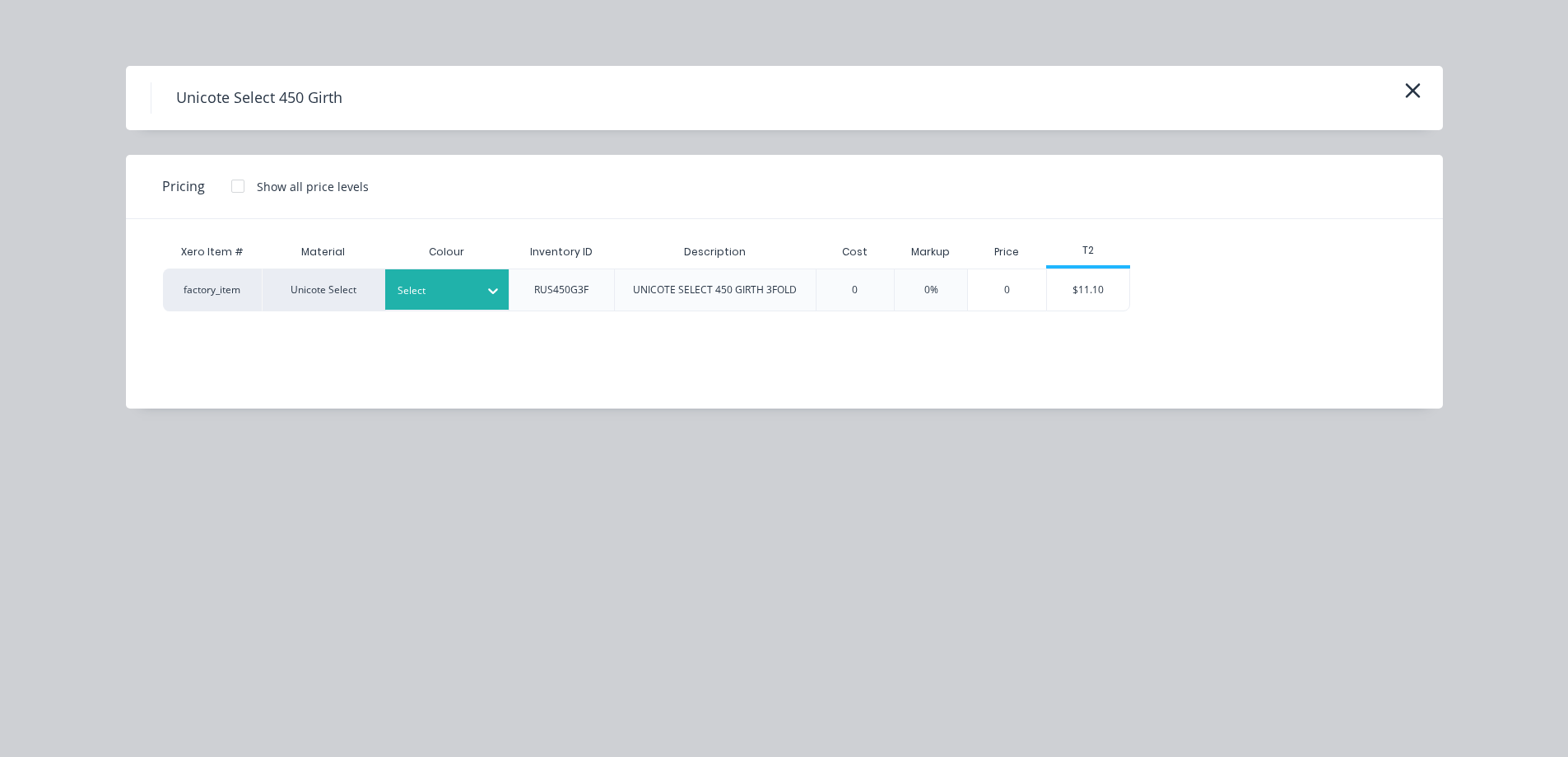
click at [457, 281] on div at bounding box center [434, 290] width 74 height 18
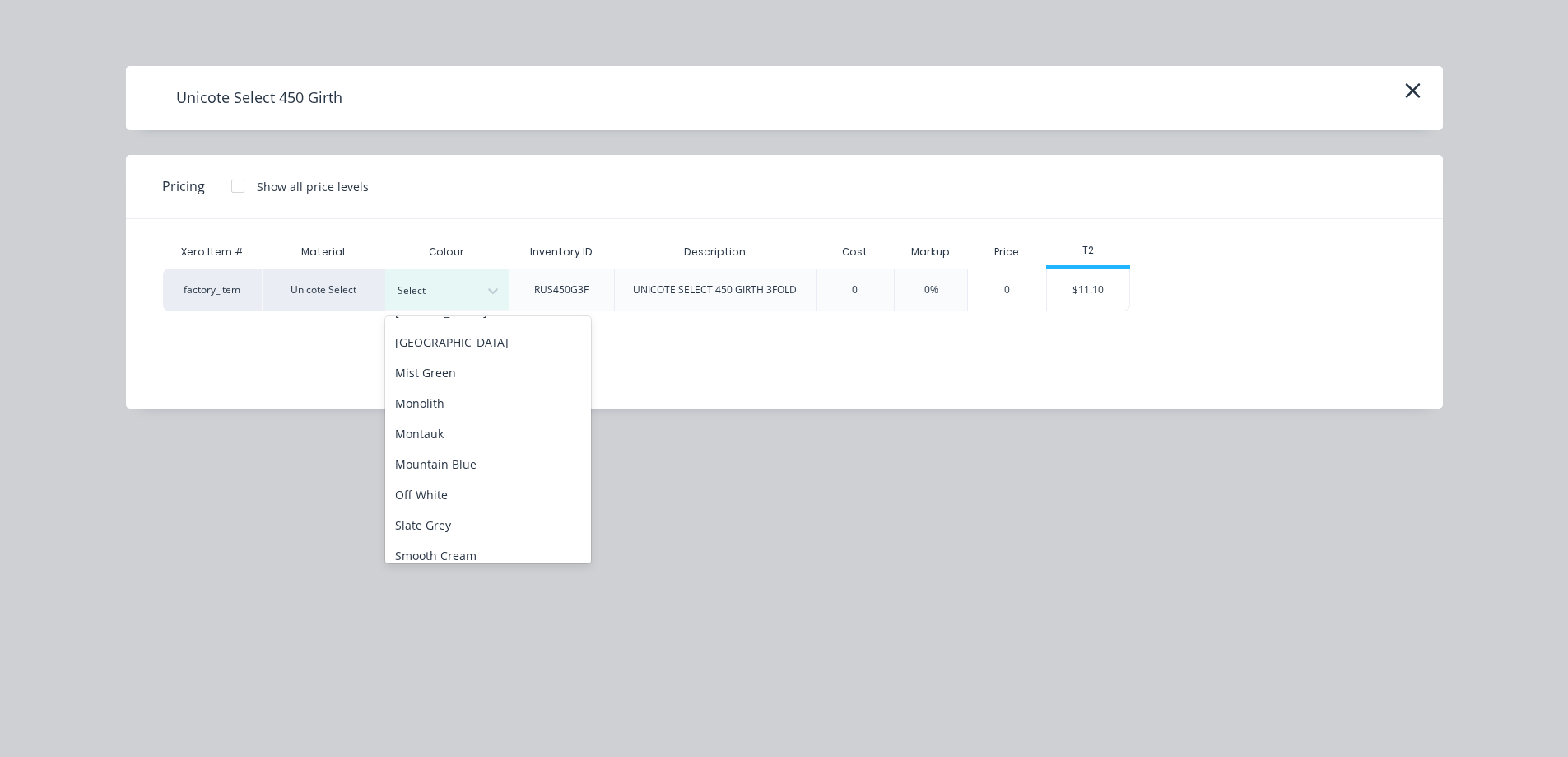
scroll to position [329, 0]
click at [453, 406] on div "Monolith" at bounding box center [488, 402] width 206 height 31
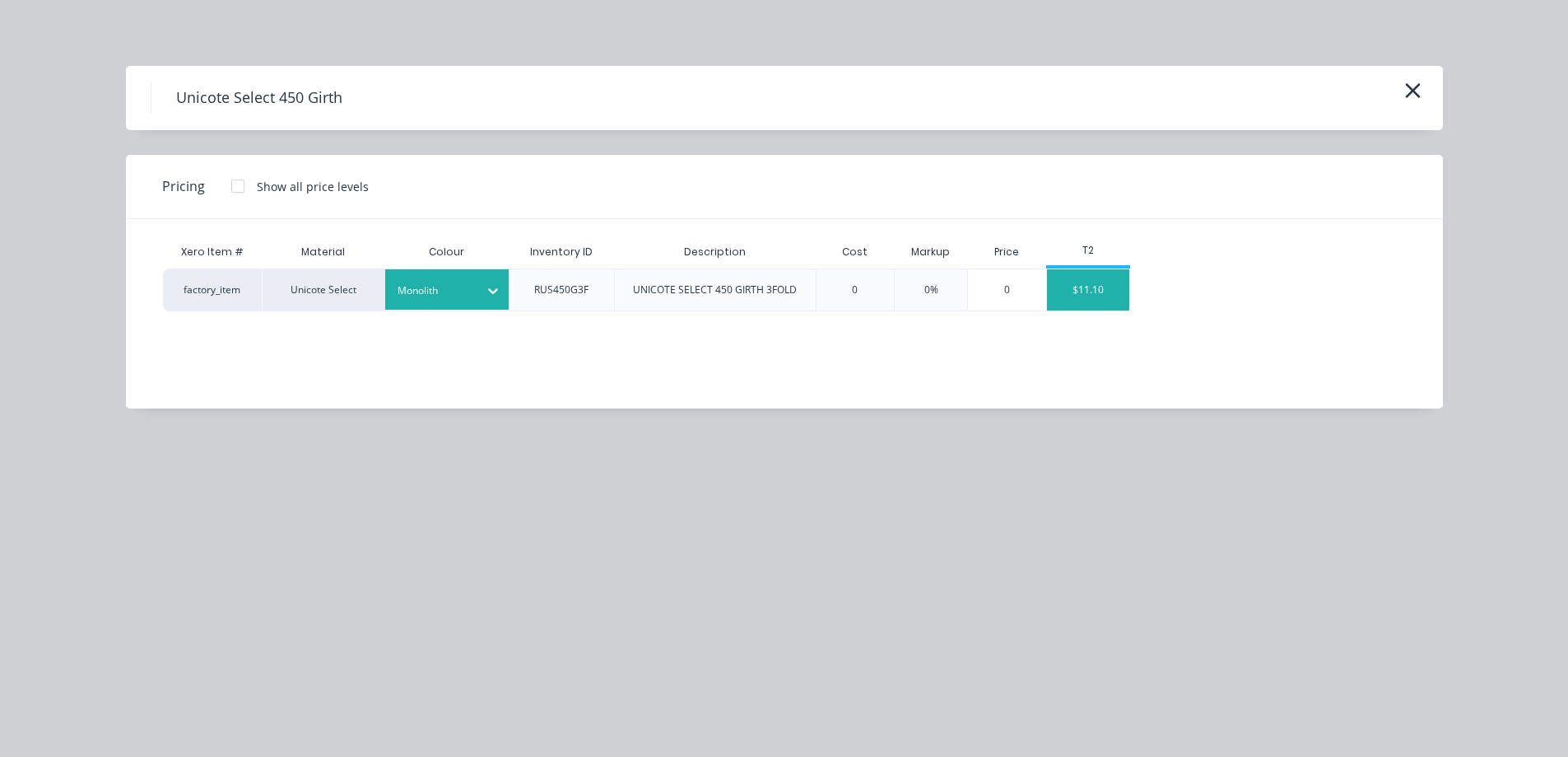
click at [1097, 292] on div "$11.10" at bounding box center [1087, 289] width 82 height 41
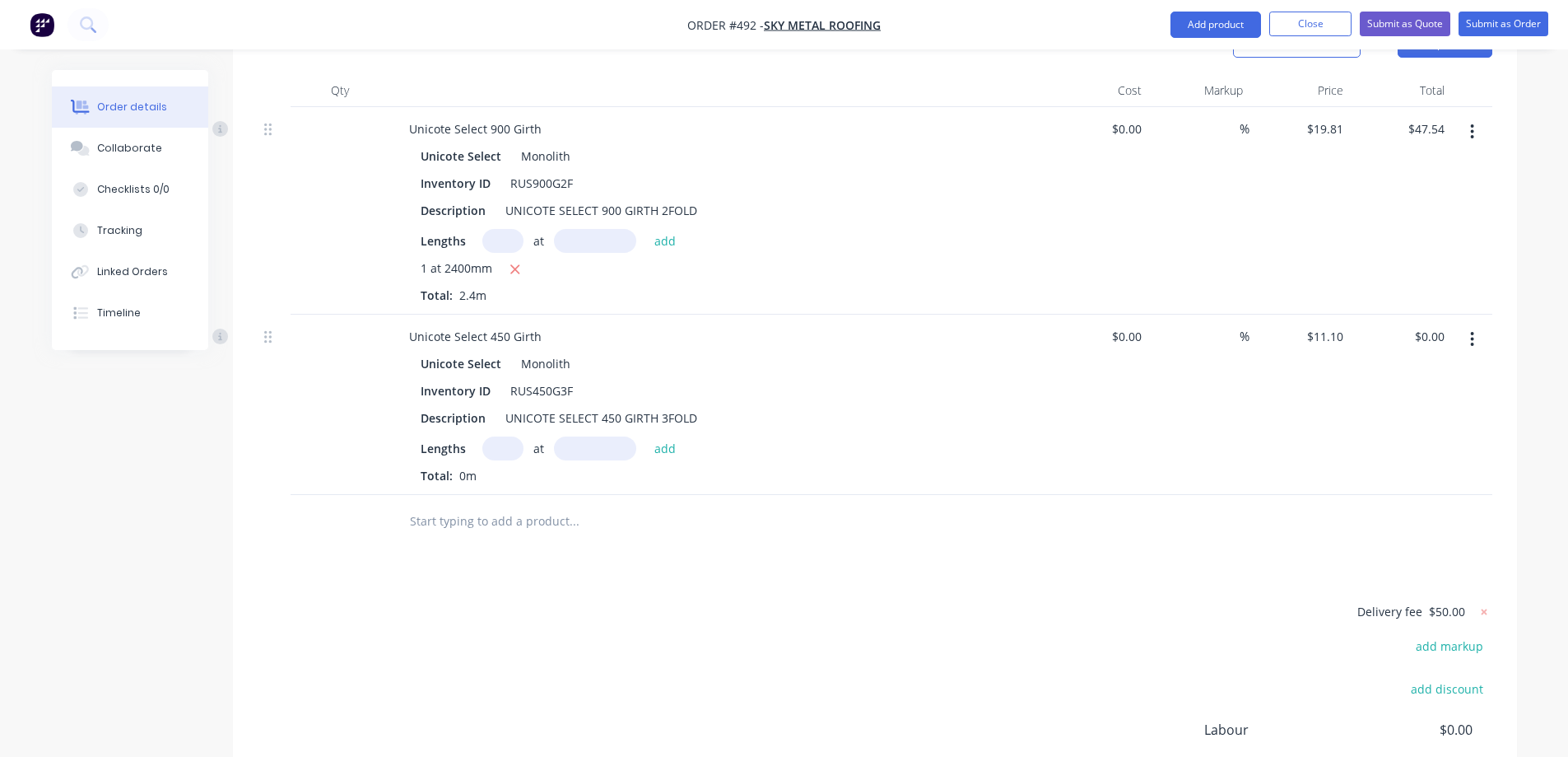
click at [490, 436] on input "text" at bounding box center [503, 448] width 41 height 24
type input "1"
type input "5350mm"
click at [675, 436] on button "add" at bounding box center [666, 447] width 39 height 22
type input "$59.39"
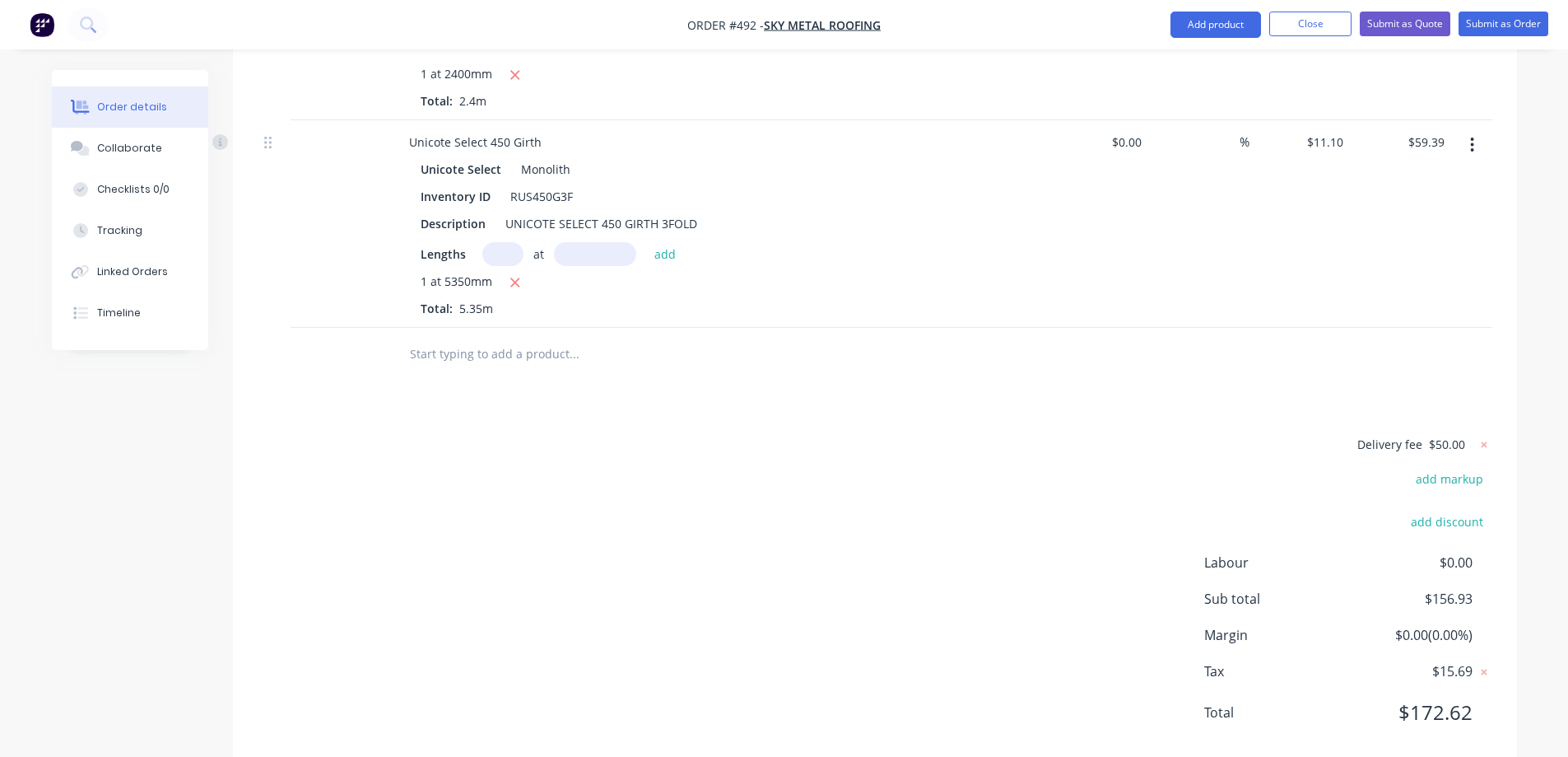
scroll to position [759, 0]
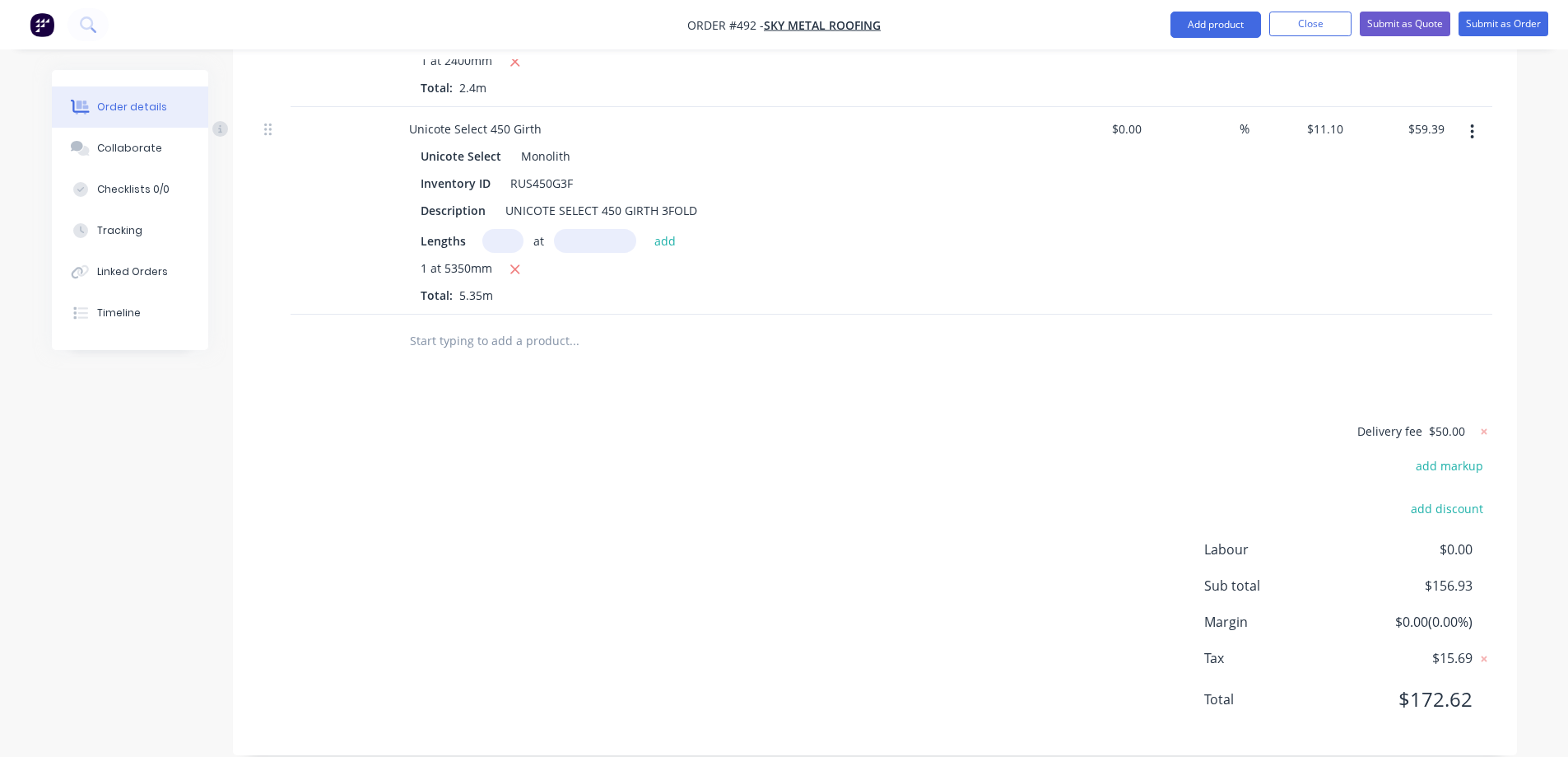
click at [476, 325] on input "text" at bounding box center [574, 341] width 329 height 33
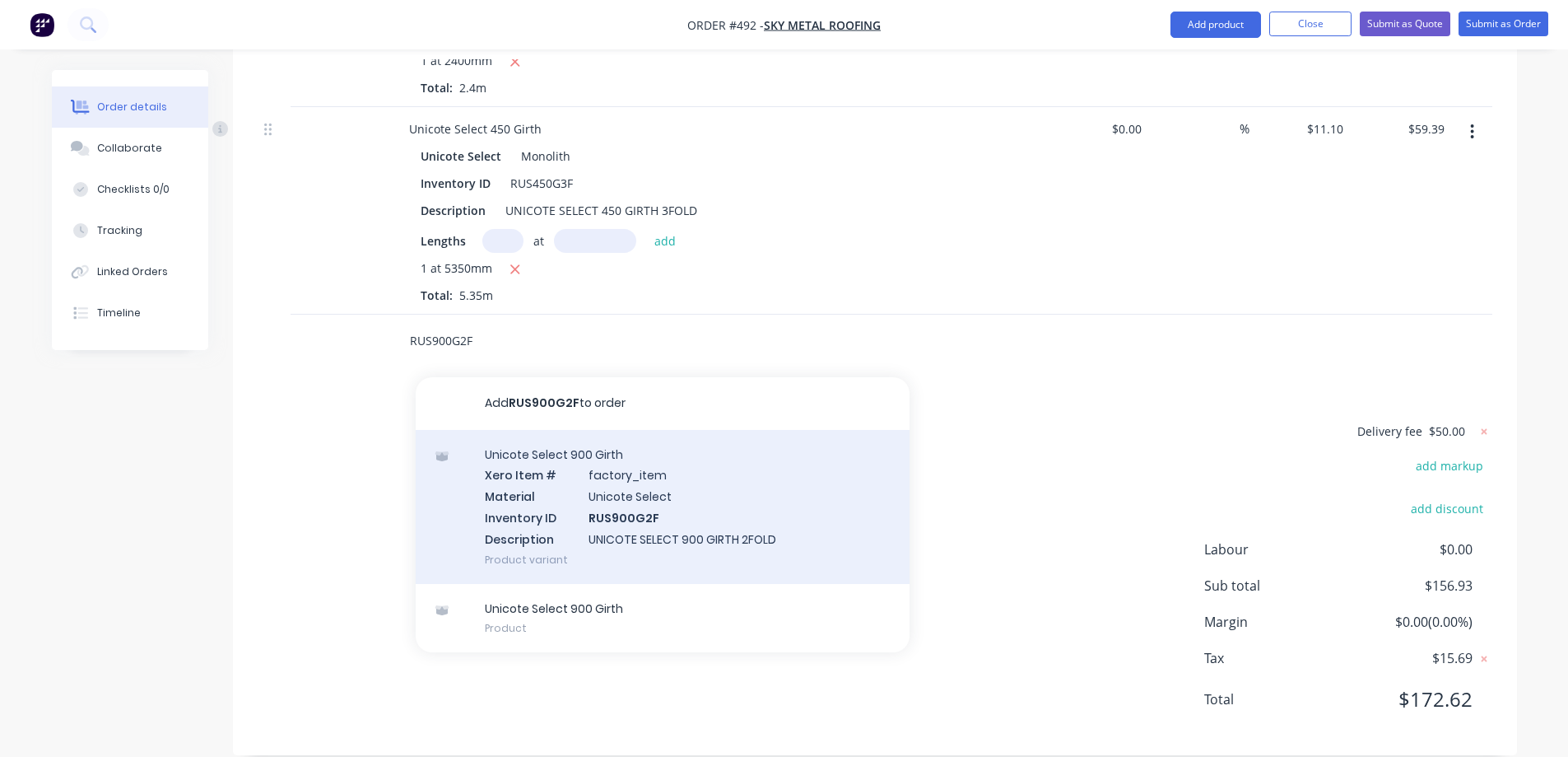
type input "RUS900G2F"
click at [576, 491] on div "Unicote Select 900 Girth Xero Item # factory_item Material Unicote Select Inven…" at bounding box center [663, 507] width 494 height 154
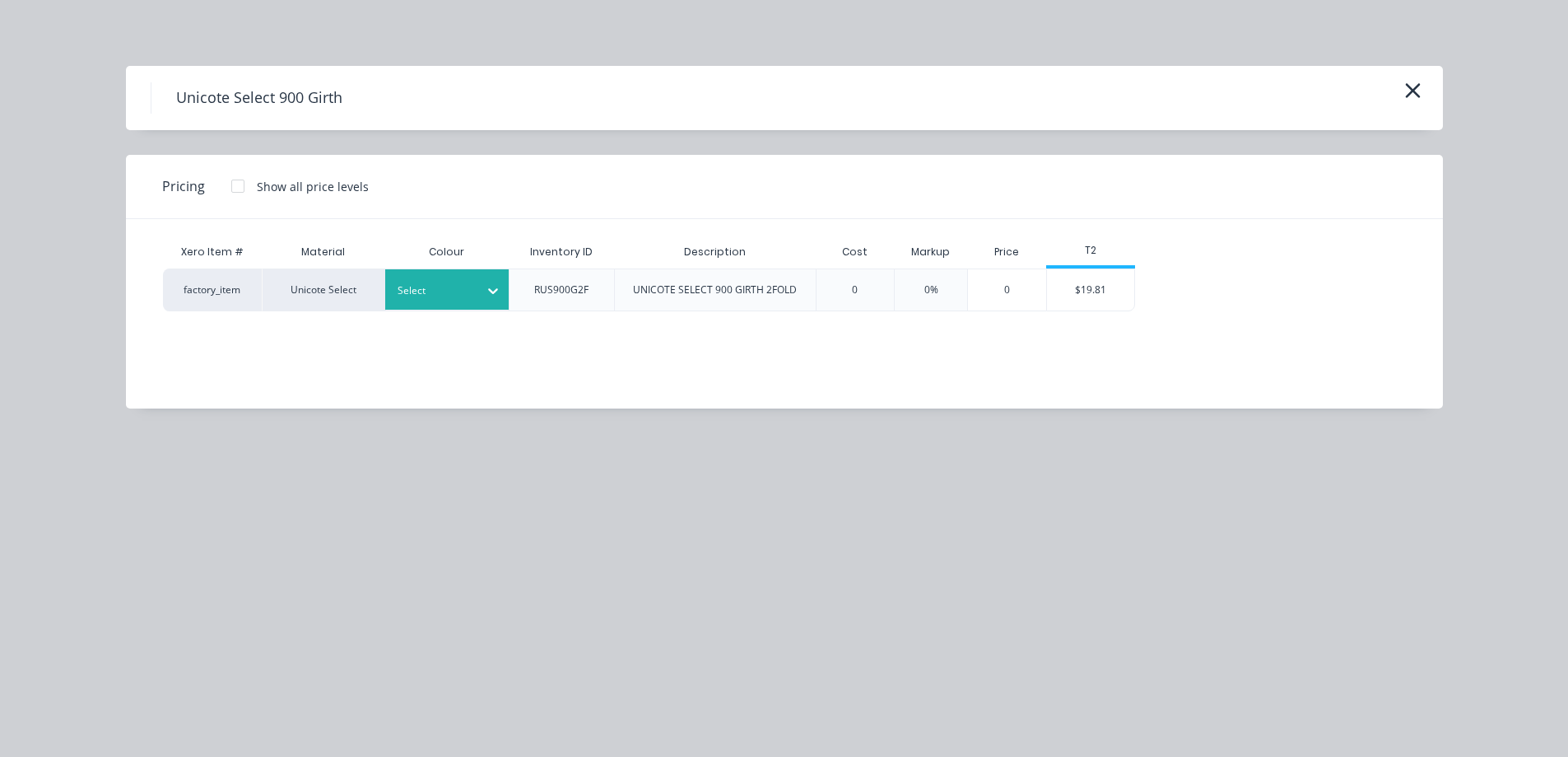
click at [465, 298] on div at bounding box center [434, 290] width 74 height 18
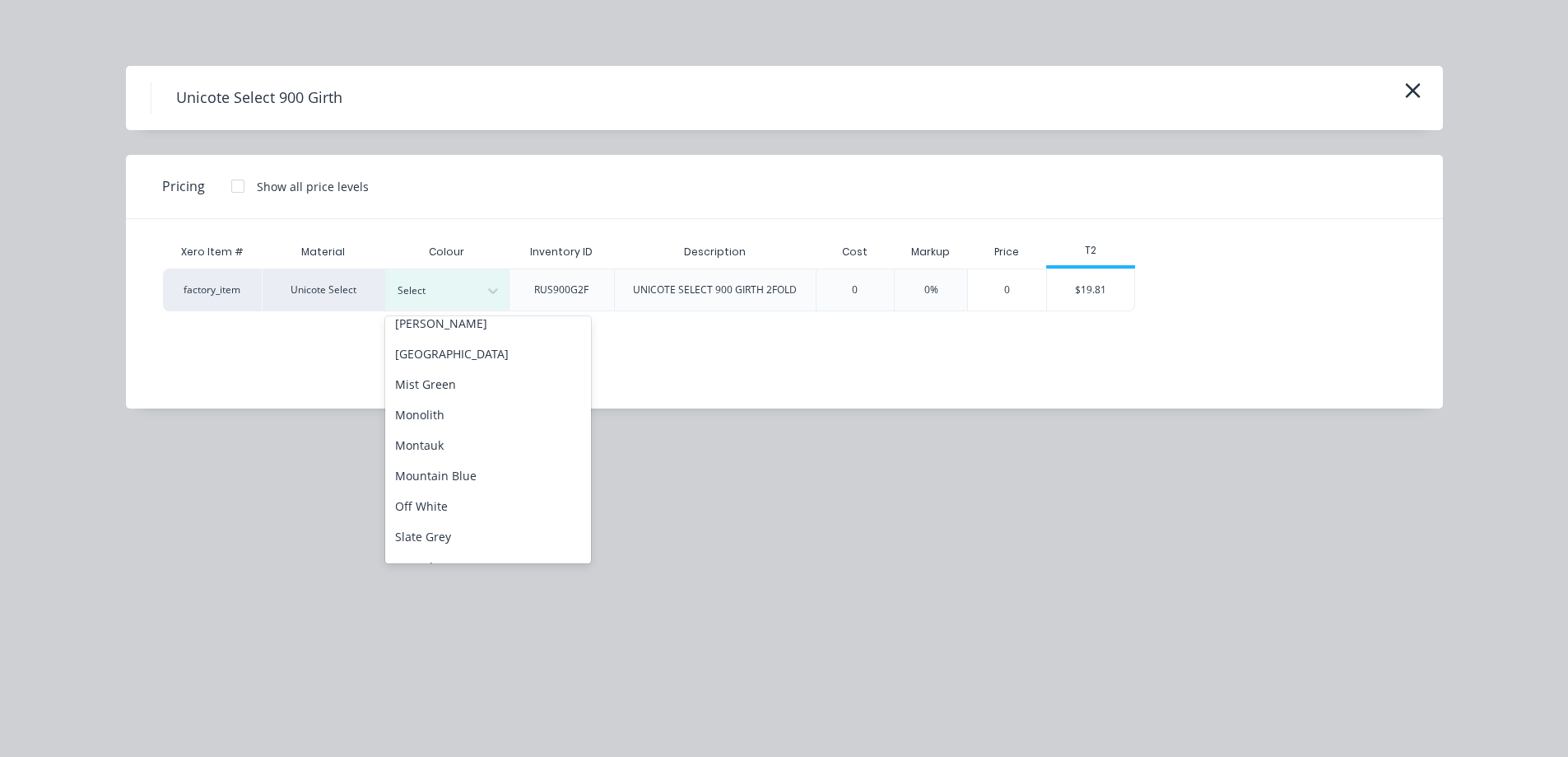
scroll to position [329, 0]
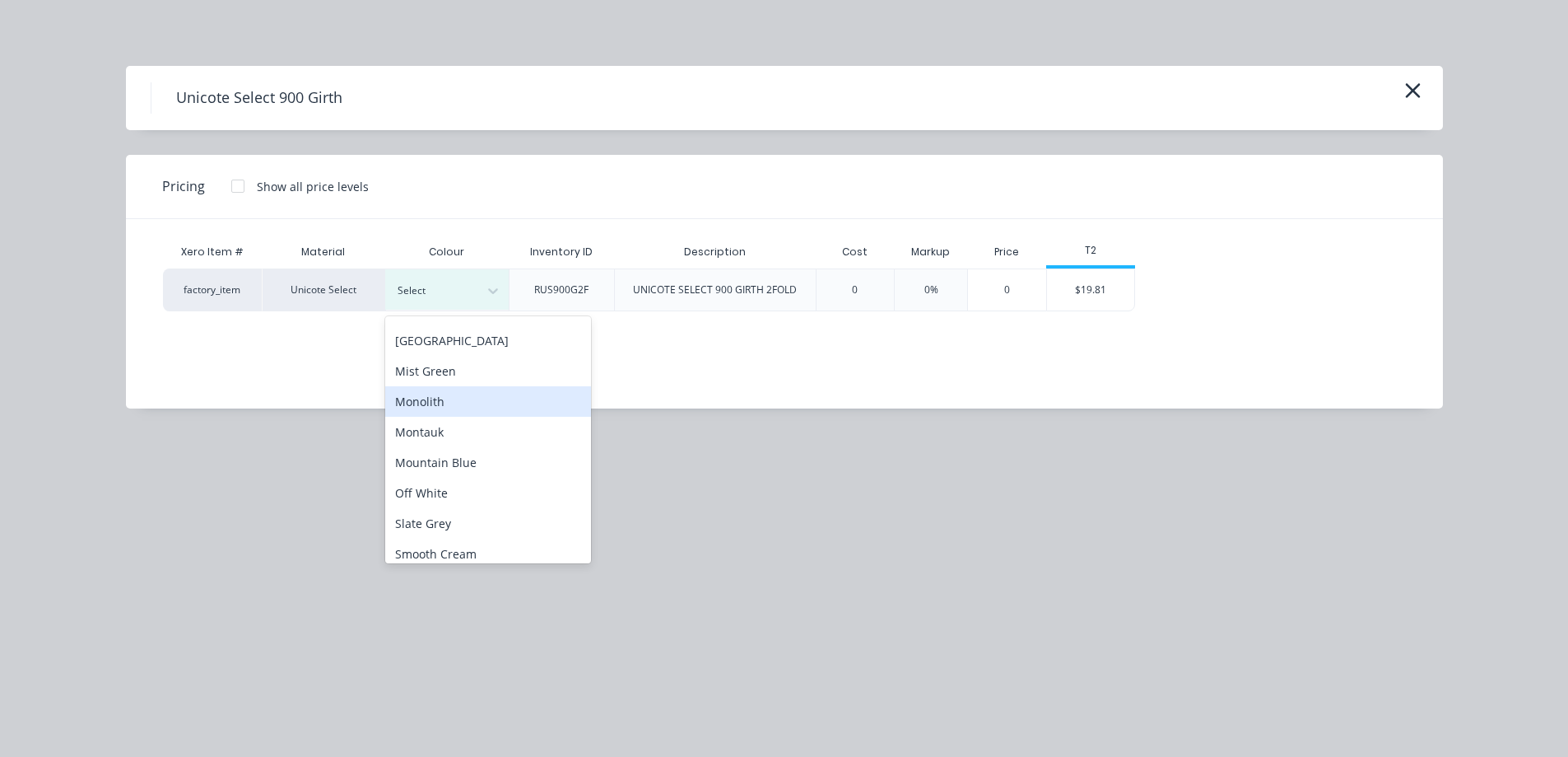
click at [435, 407] on div "Monolith" at bounding box center [488, 402] width 206 height 31
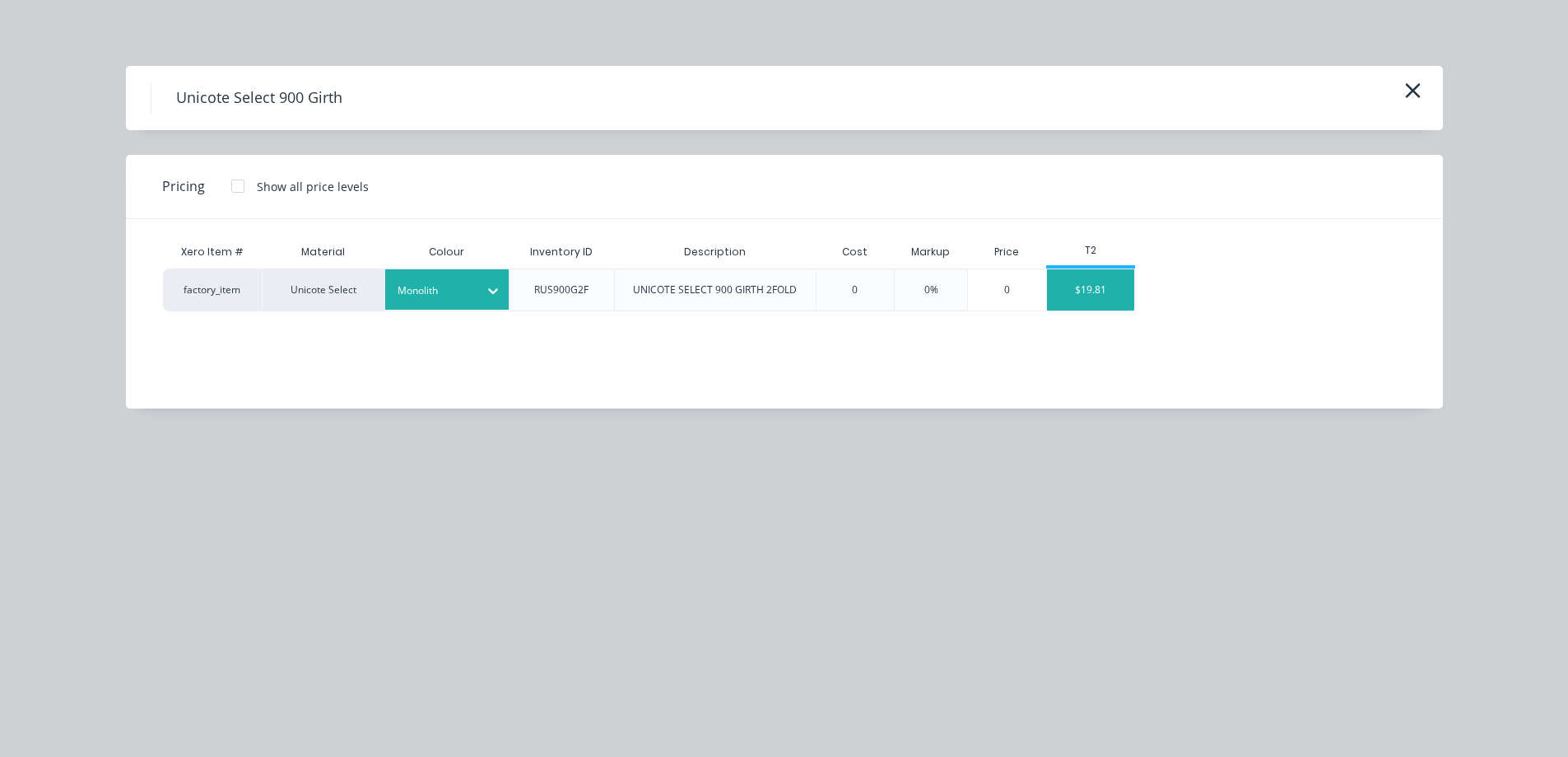
click at [1125, 290] on div "$19.81" at bounding box center [1090, 289] width 88 height 41
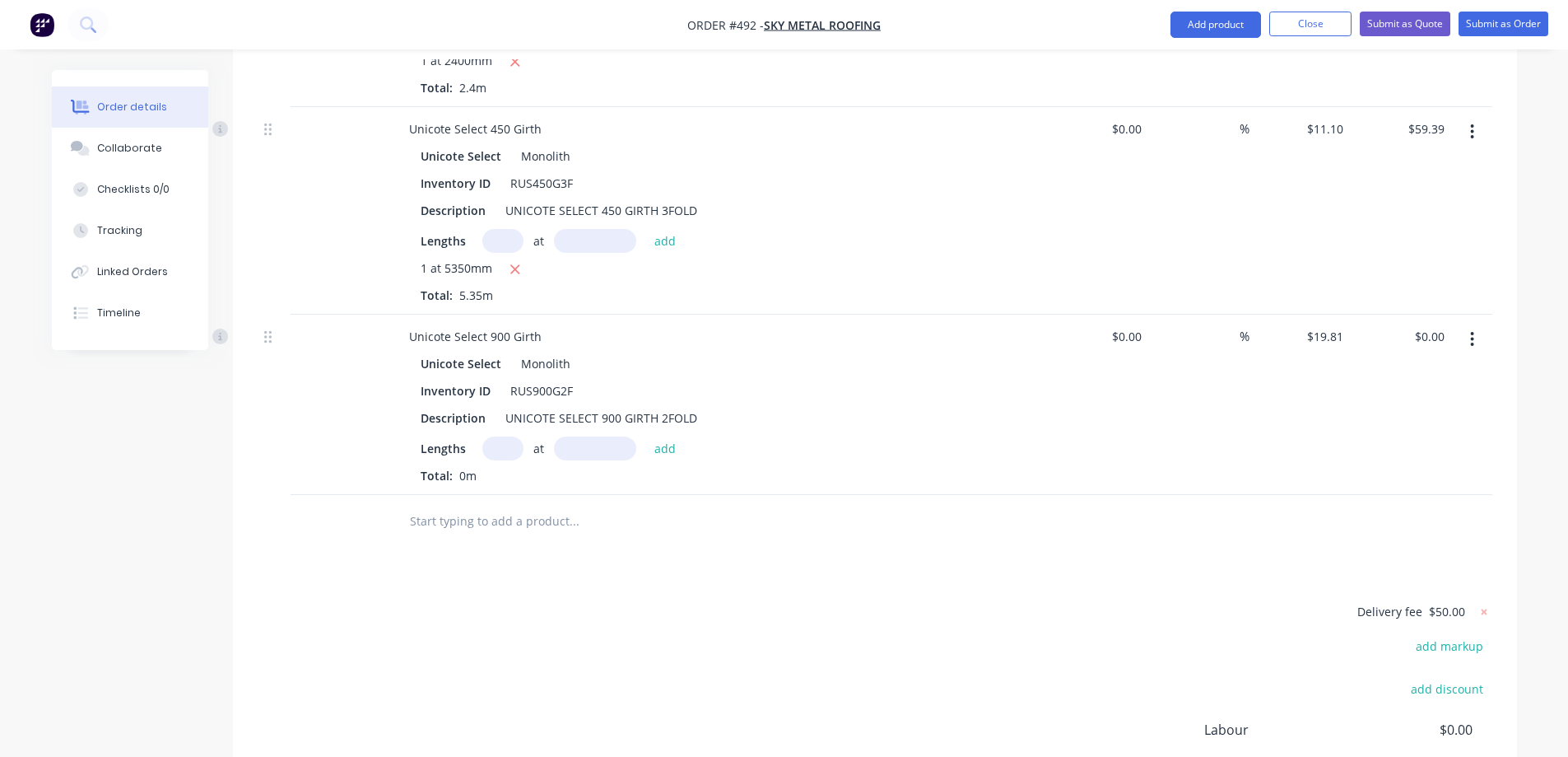
click at [512, 436] on input "text" at bounding box center [503, 448] width 41 height 24
type input "1"
type input "2170mm"
click at [666, 436] on button "add" at bounding box center [666, 447] width 39 height 22
type input "$42.99"
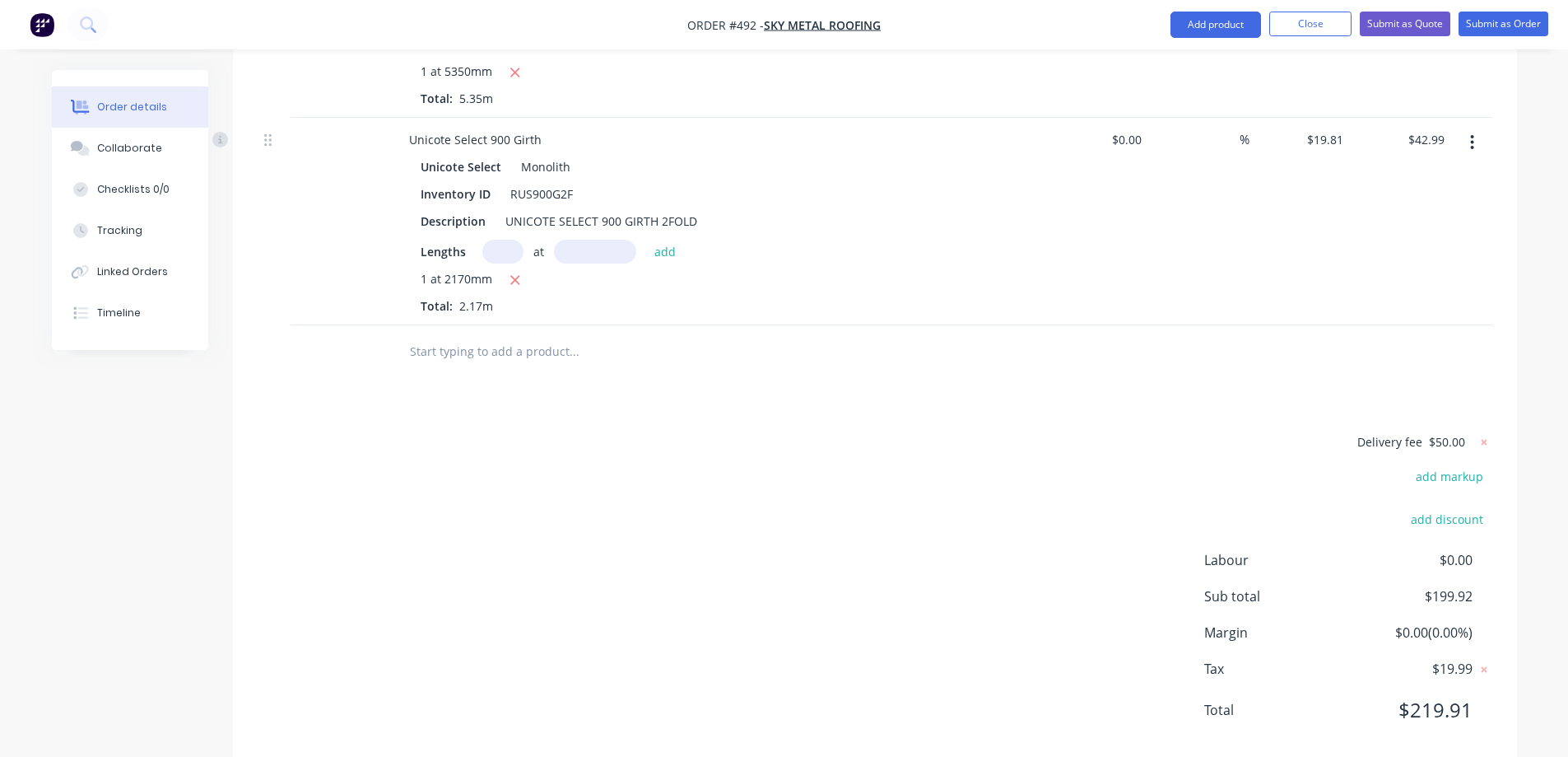
scroll to position [966, 0]
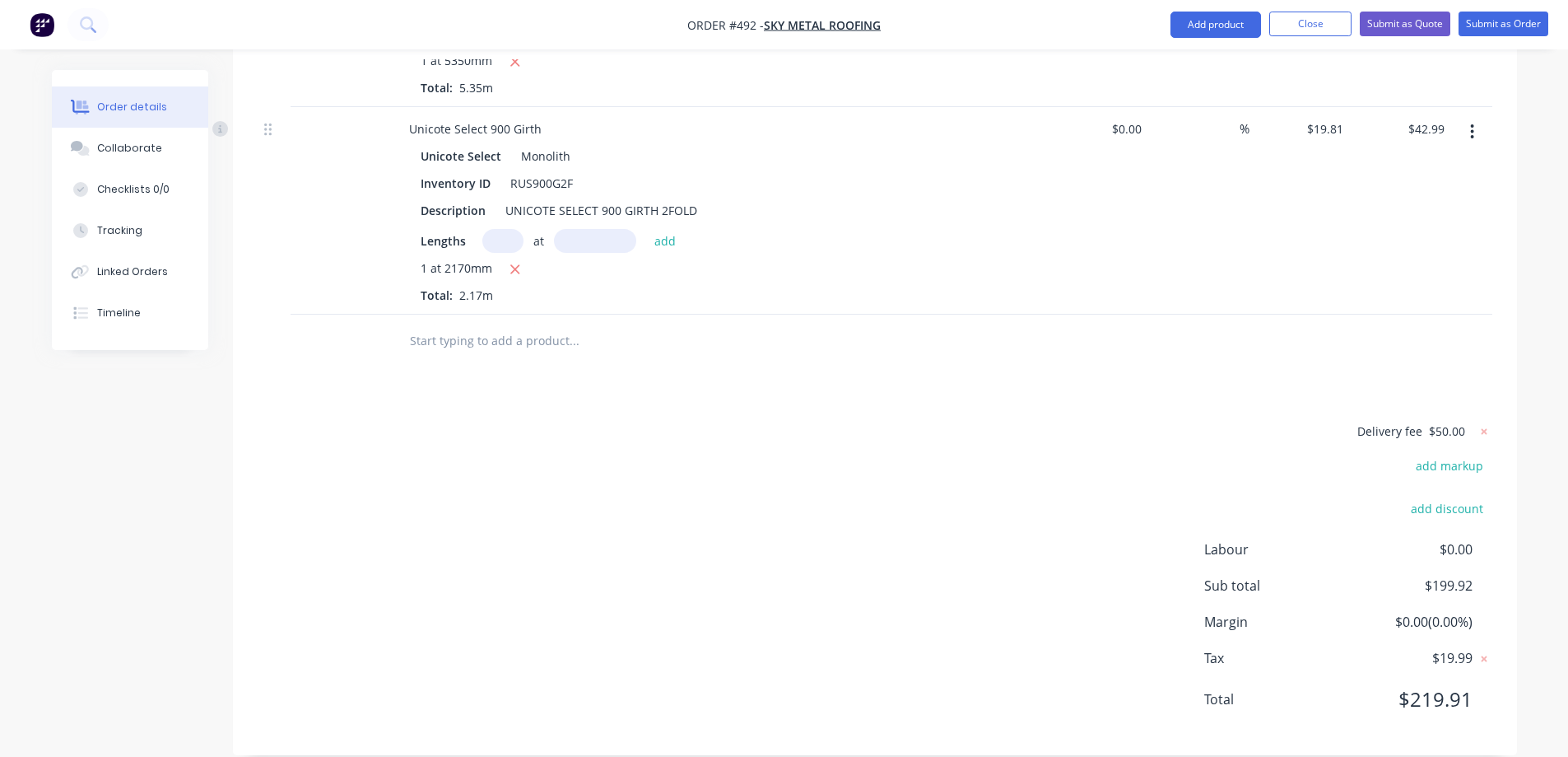
click at [454, 327] on input "text" at bounding box center [574, 341] width 329 height 33
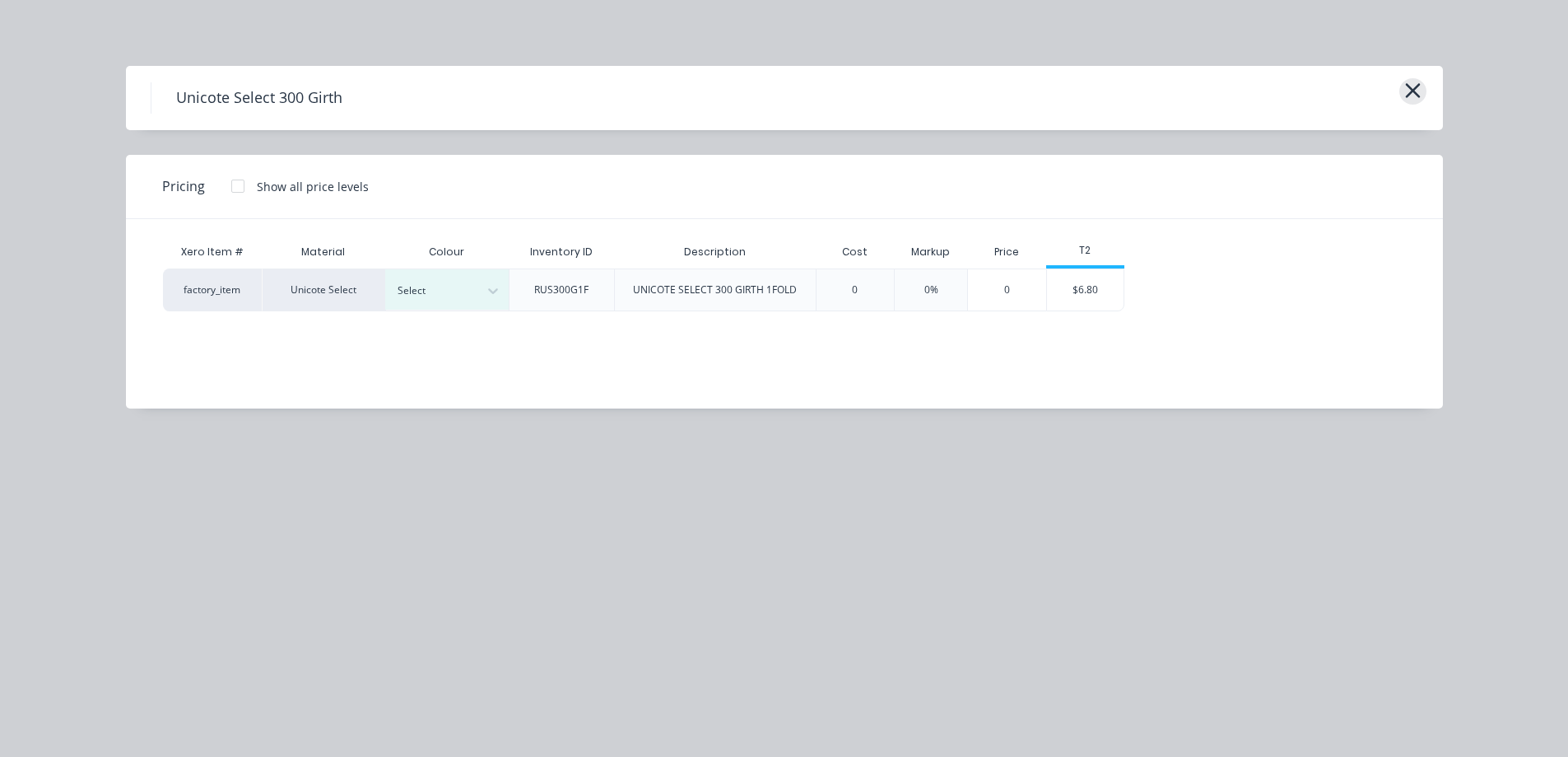
click at [1416, 92] on icon "button" at bounding box center [1413, 91] width 17 height 23
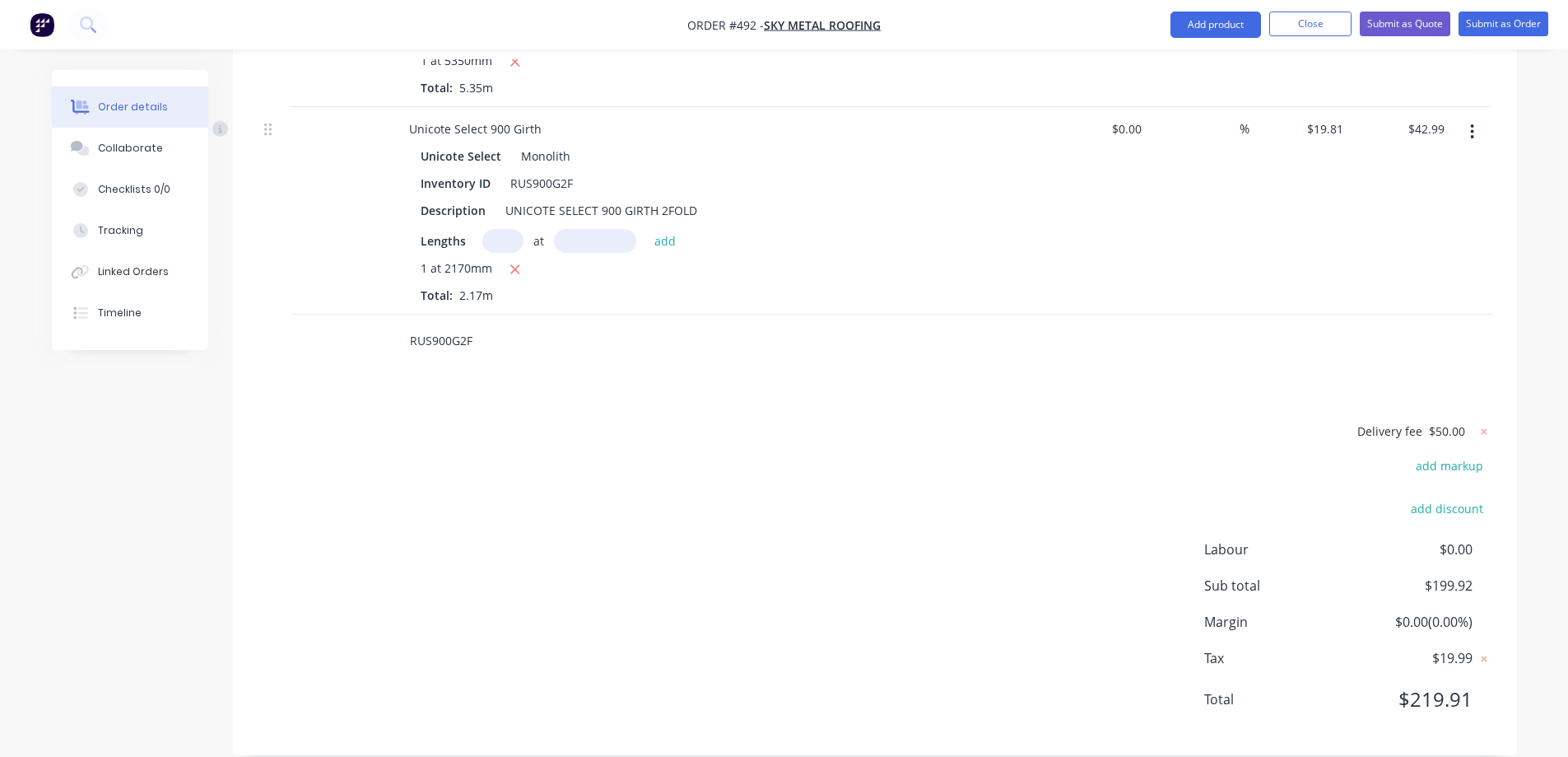
click at [500, 326] on input "RUS900G2F" at bounding box center [574, 341] width 329 height 33
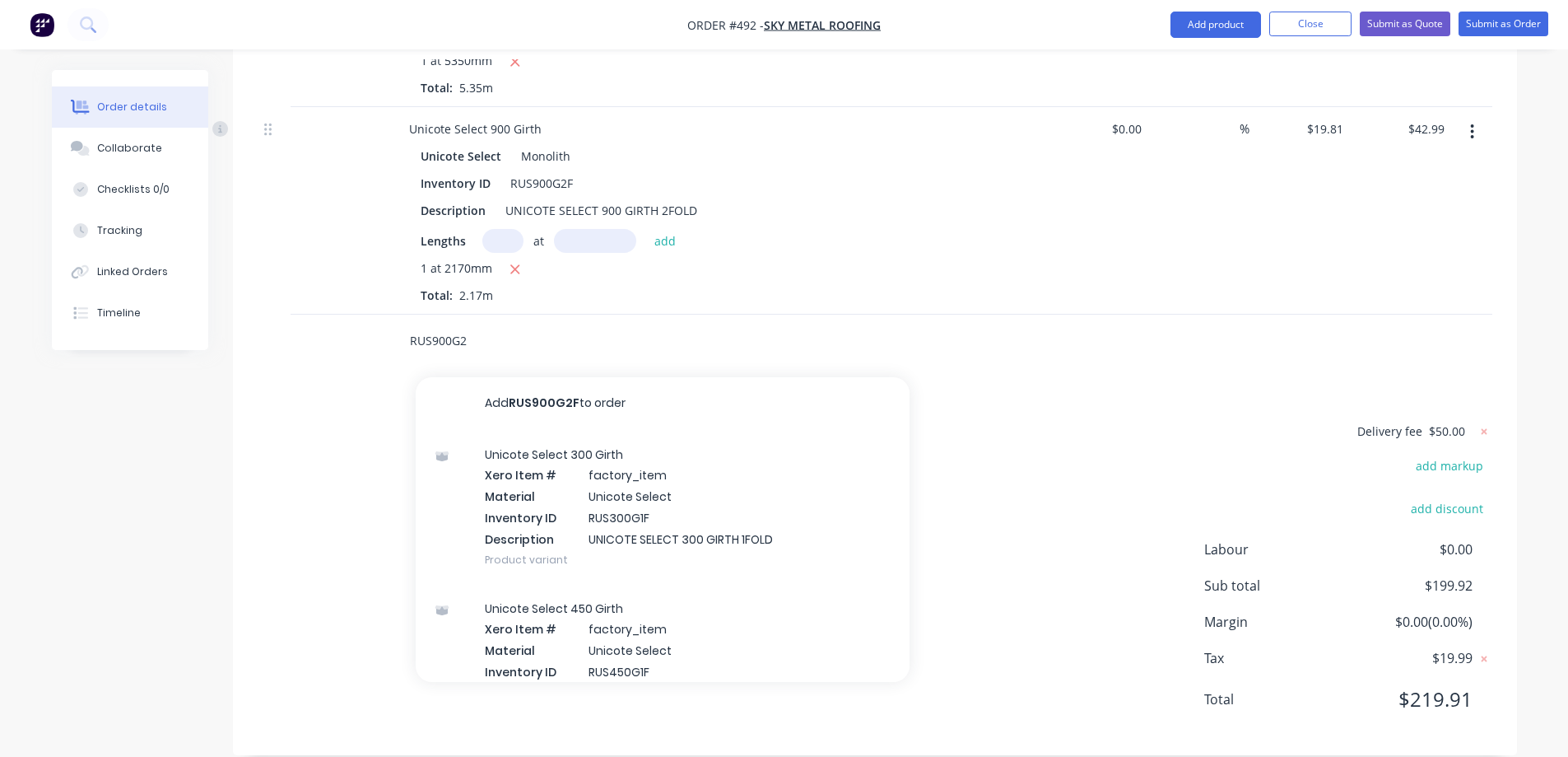
type input "RUS900G2F"
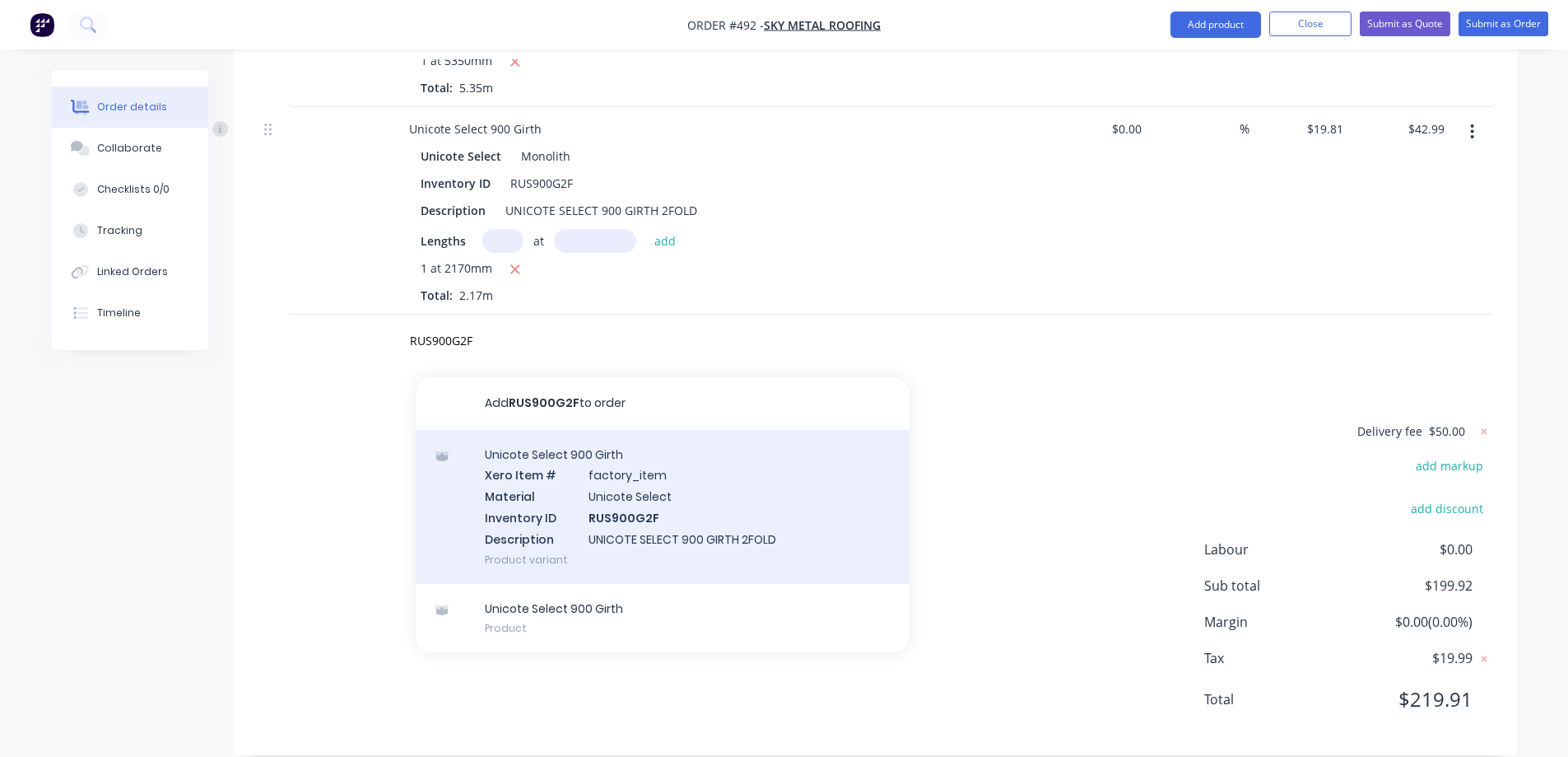
click at [539, 524] on div "Unicote Select 900 Girth Xero Item # factory_item Material Unicote Select Inven…" at bounding box center [663, 507] width 494 height 154
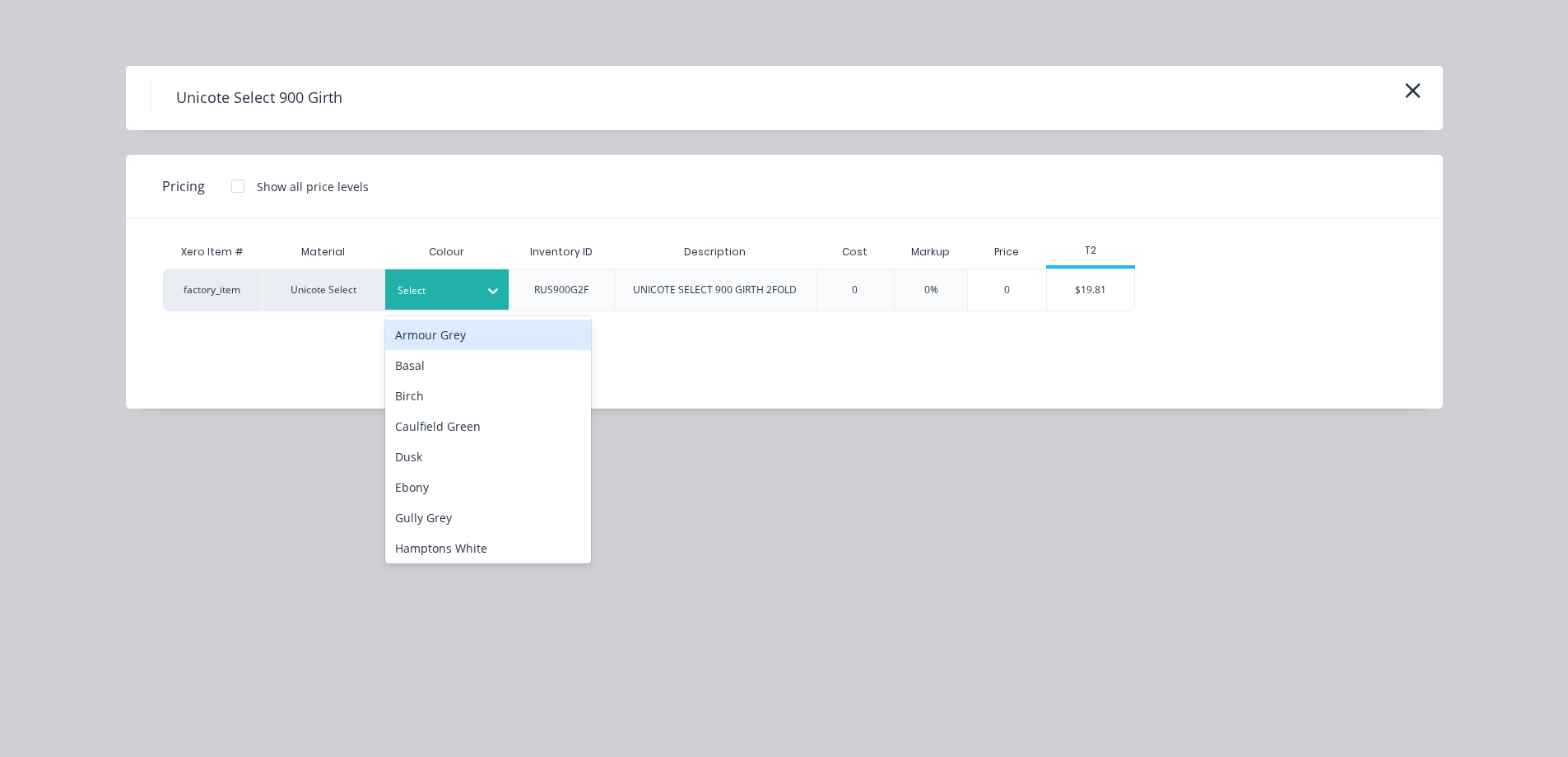
click at [460, 302] on div "Select" at bounding box center [447, 289] width 123 height 40
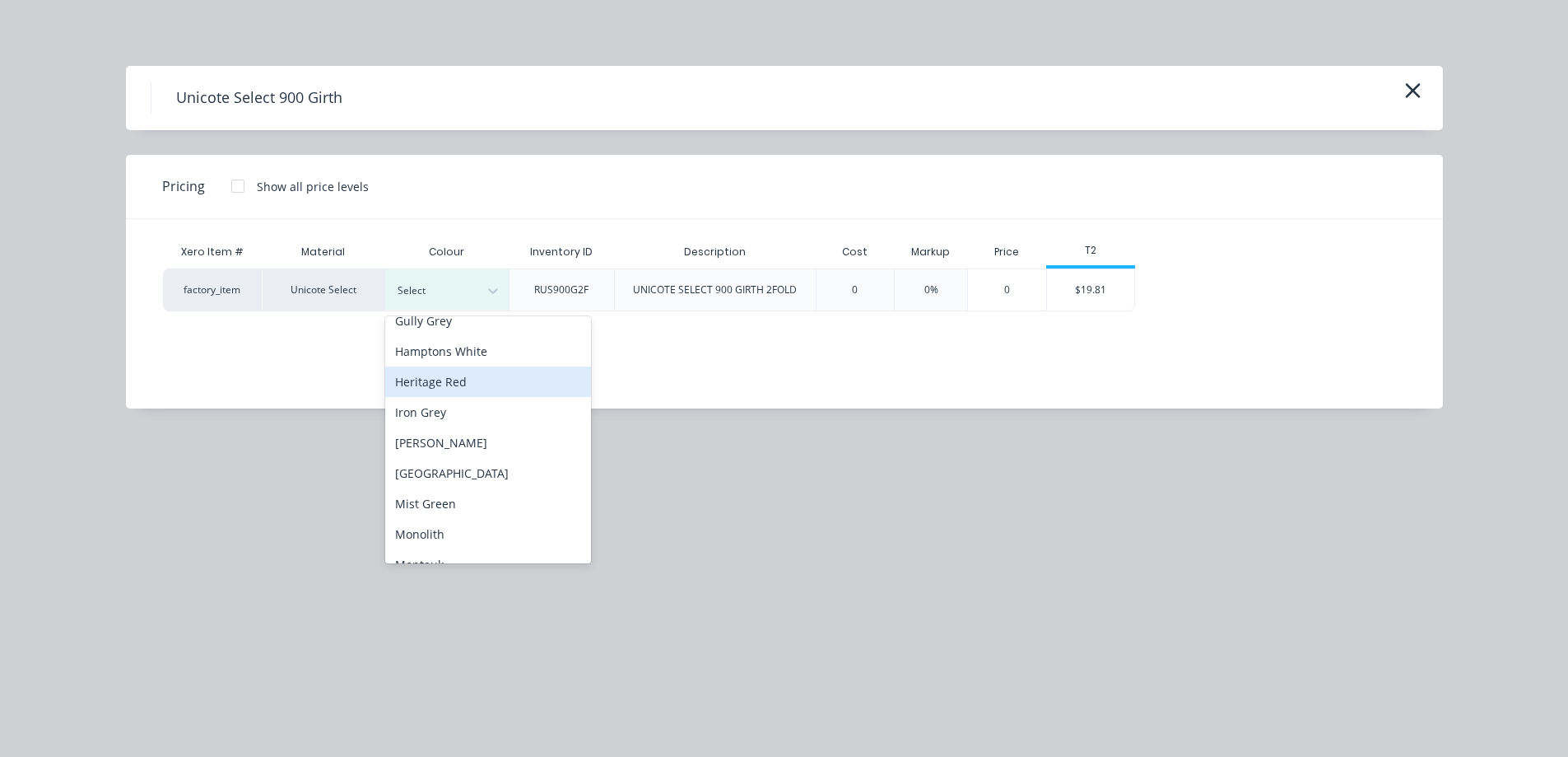
scroll to position [329, 0]
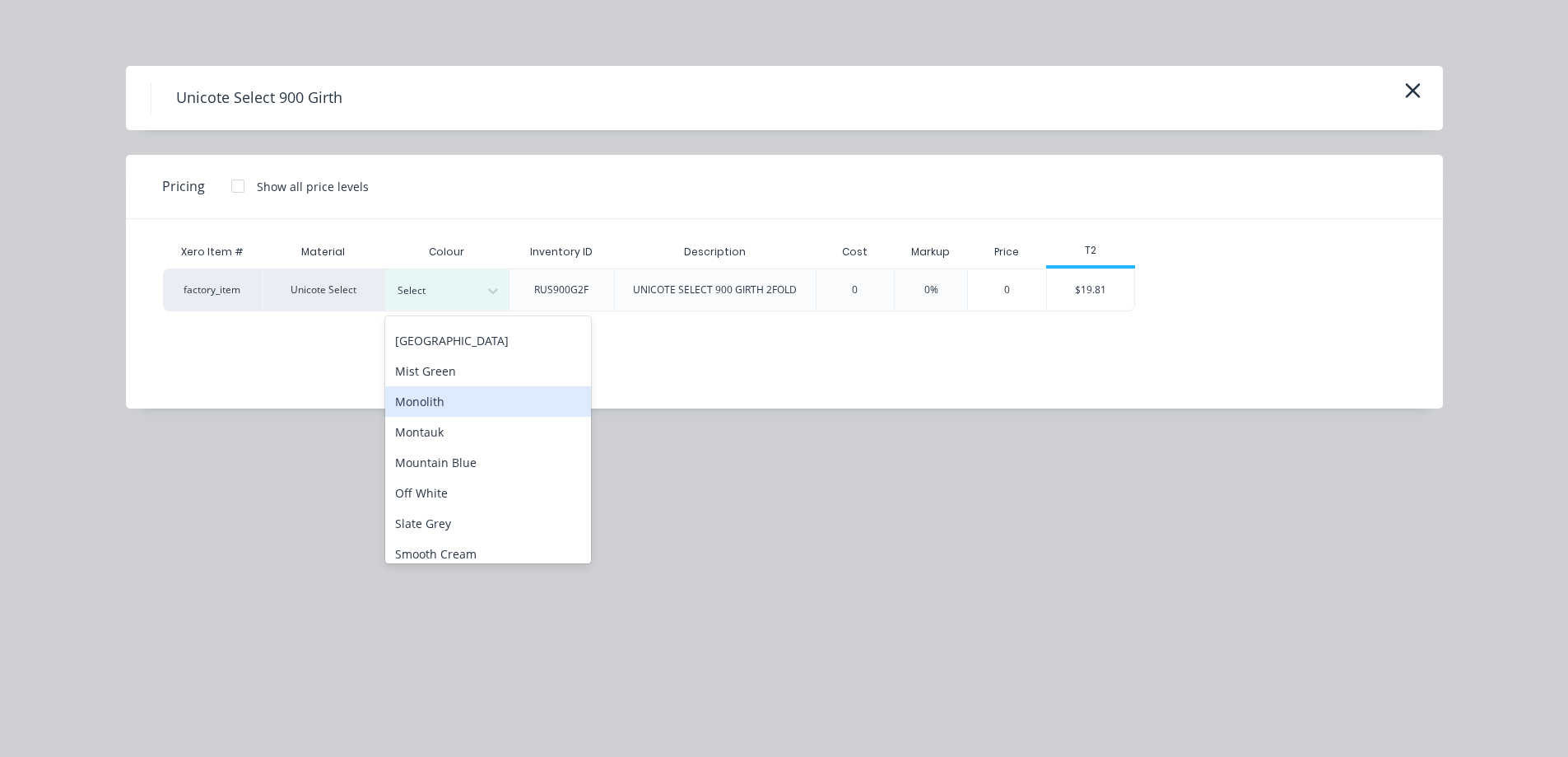
click at [457, 412] on div "Monolith" at bounding box center [488, 402] width 206 height 31
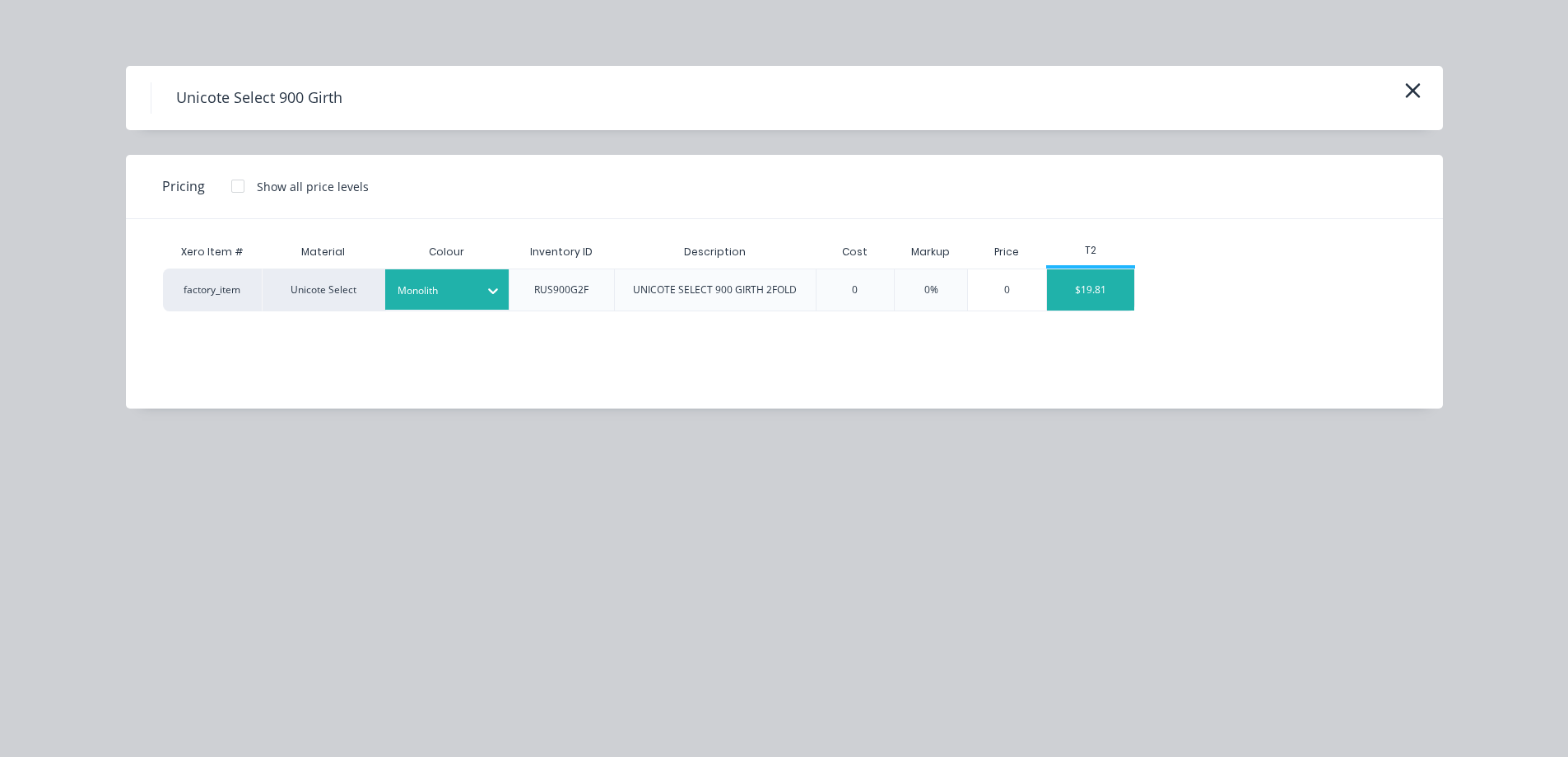
click at [1068, 289] on div "$19.81" at bounding box center [1090, 289] width 88 height 41
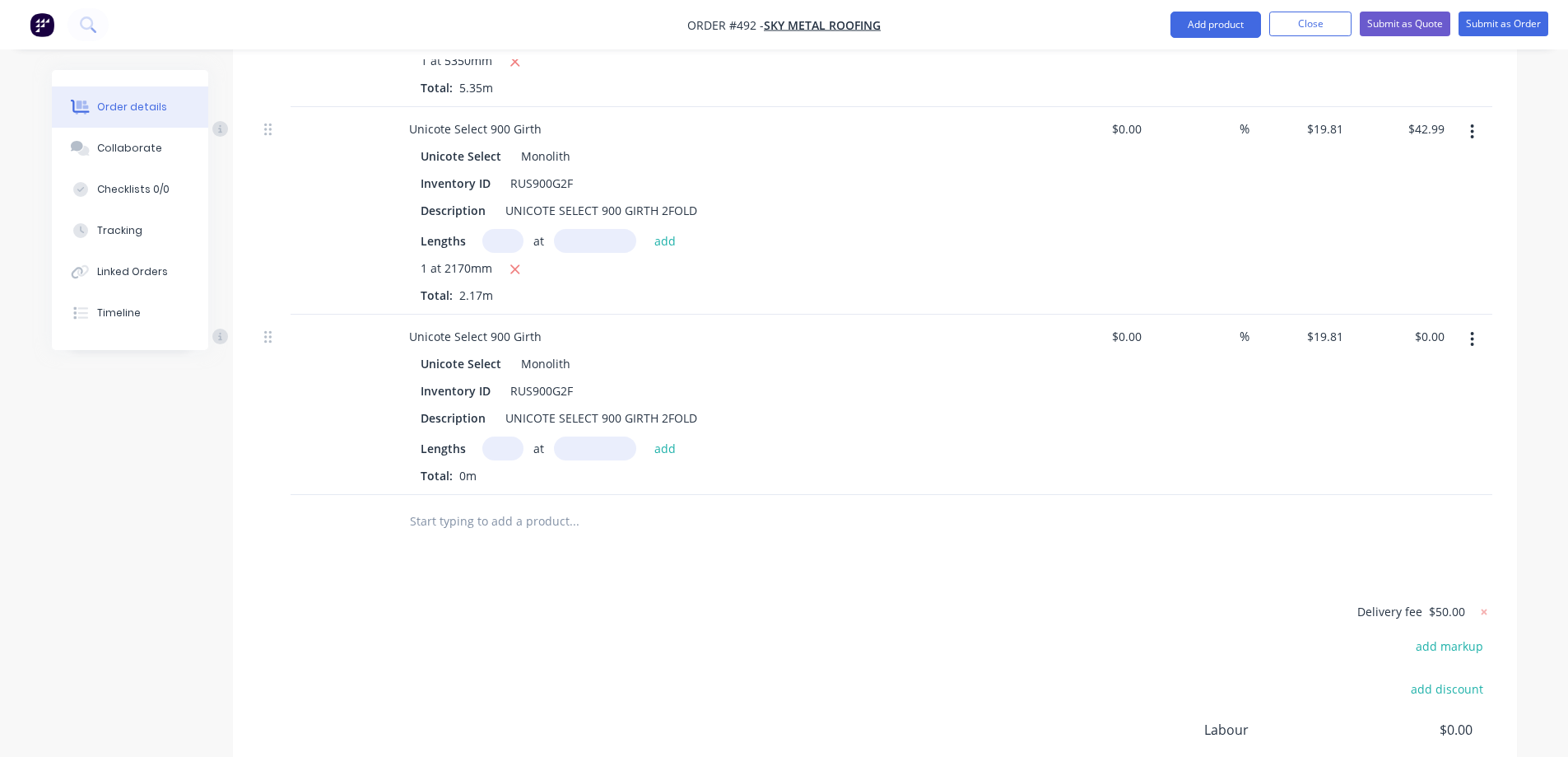
click at [507, 436] on input "text" at bounding box center [503, 448] width 41 height 24
type input "1"
type input "3600mm"
click at [656, 436] on button "add" at bounding box center [666, 447] width 39 height 22
type input "$71.32"
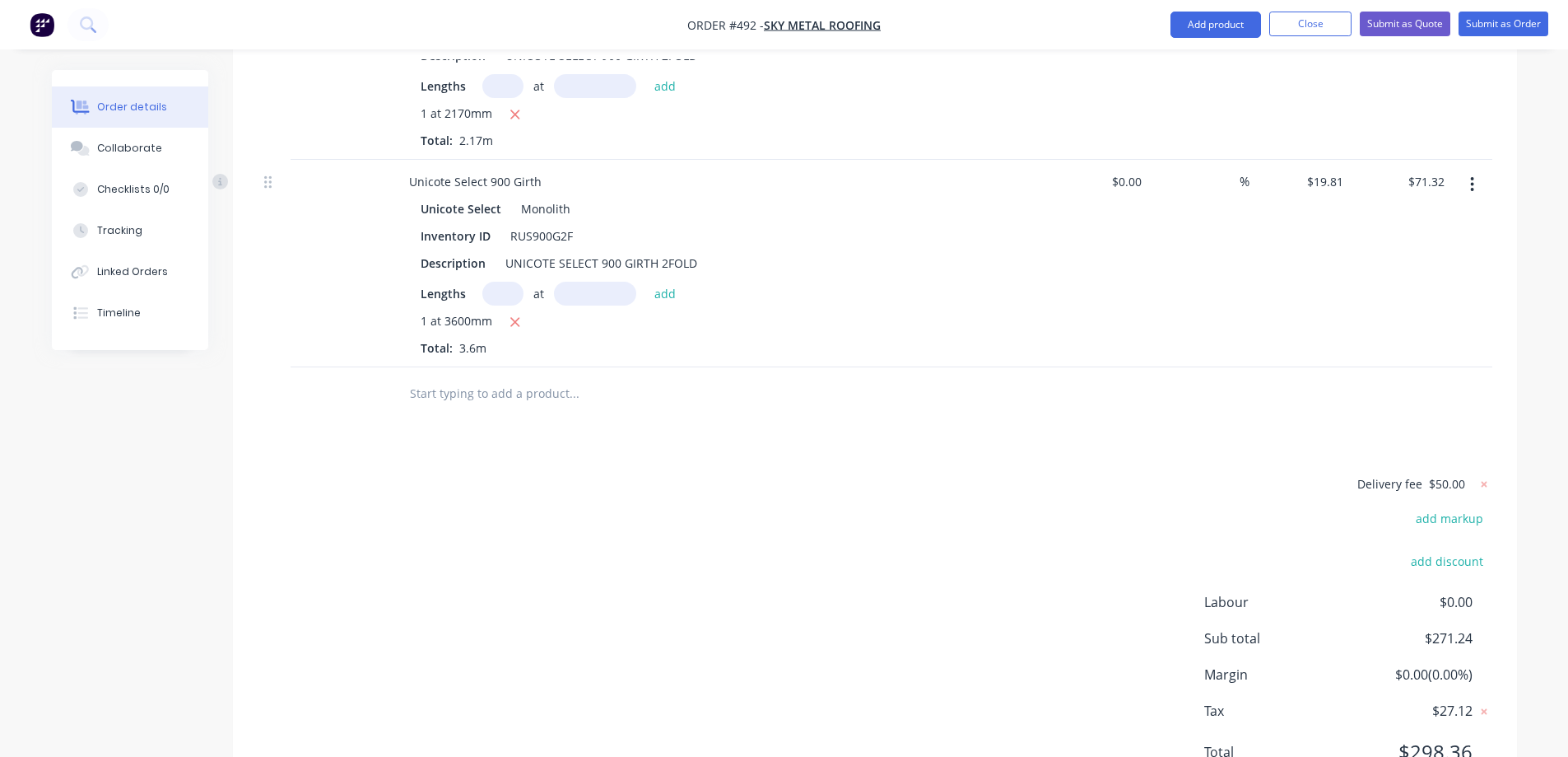
scroll to position [1131, 0]
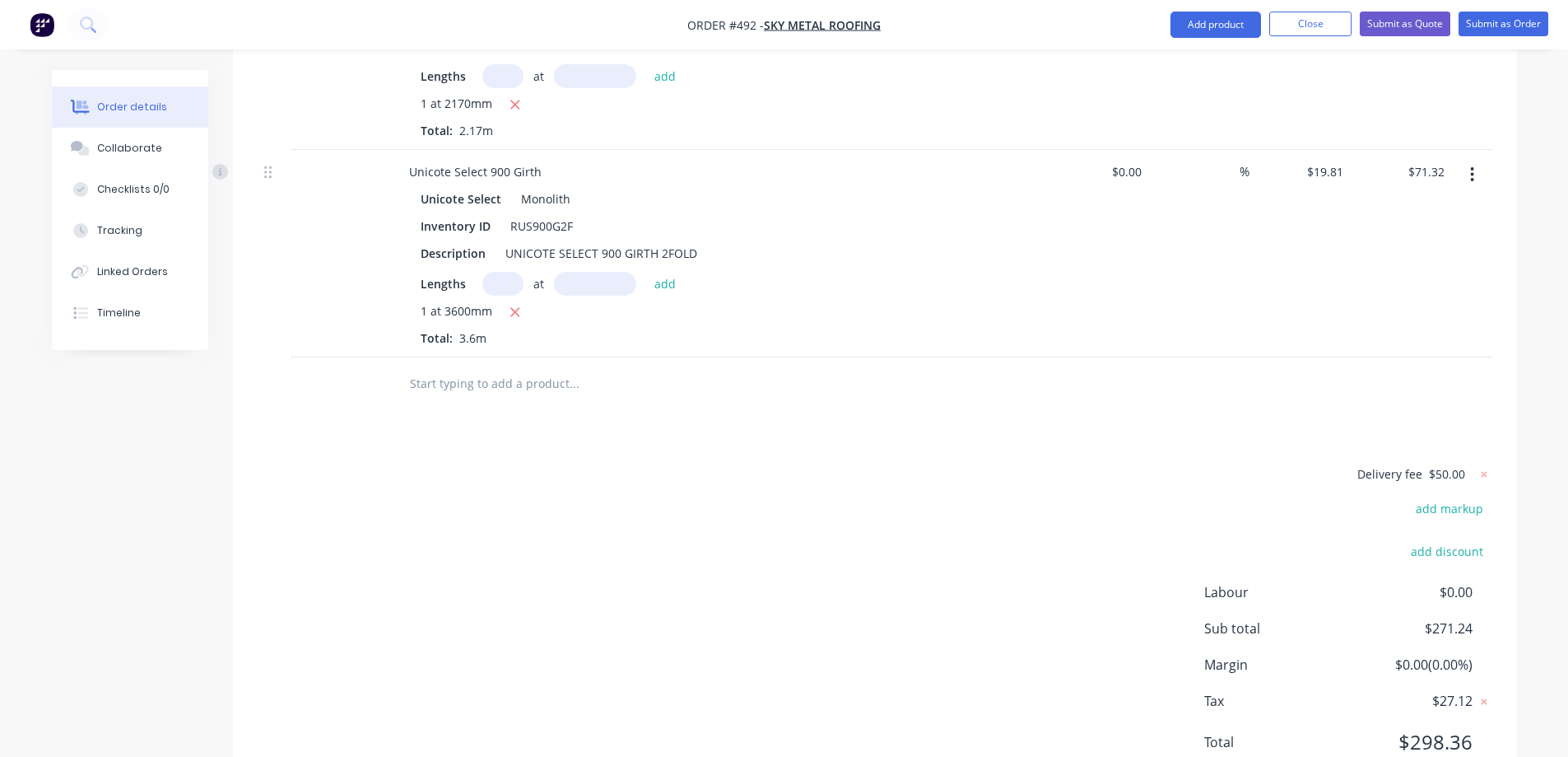
click at [479, 367] on input "text" at bounding box center [574, 383] width 329 height 33
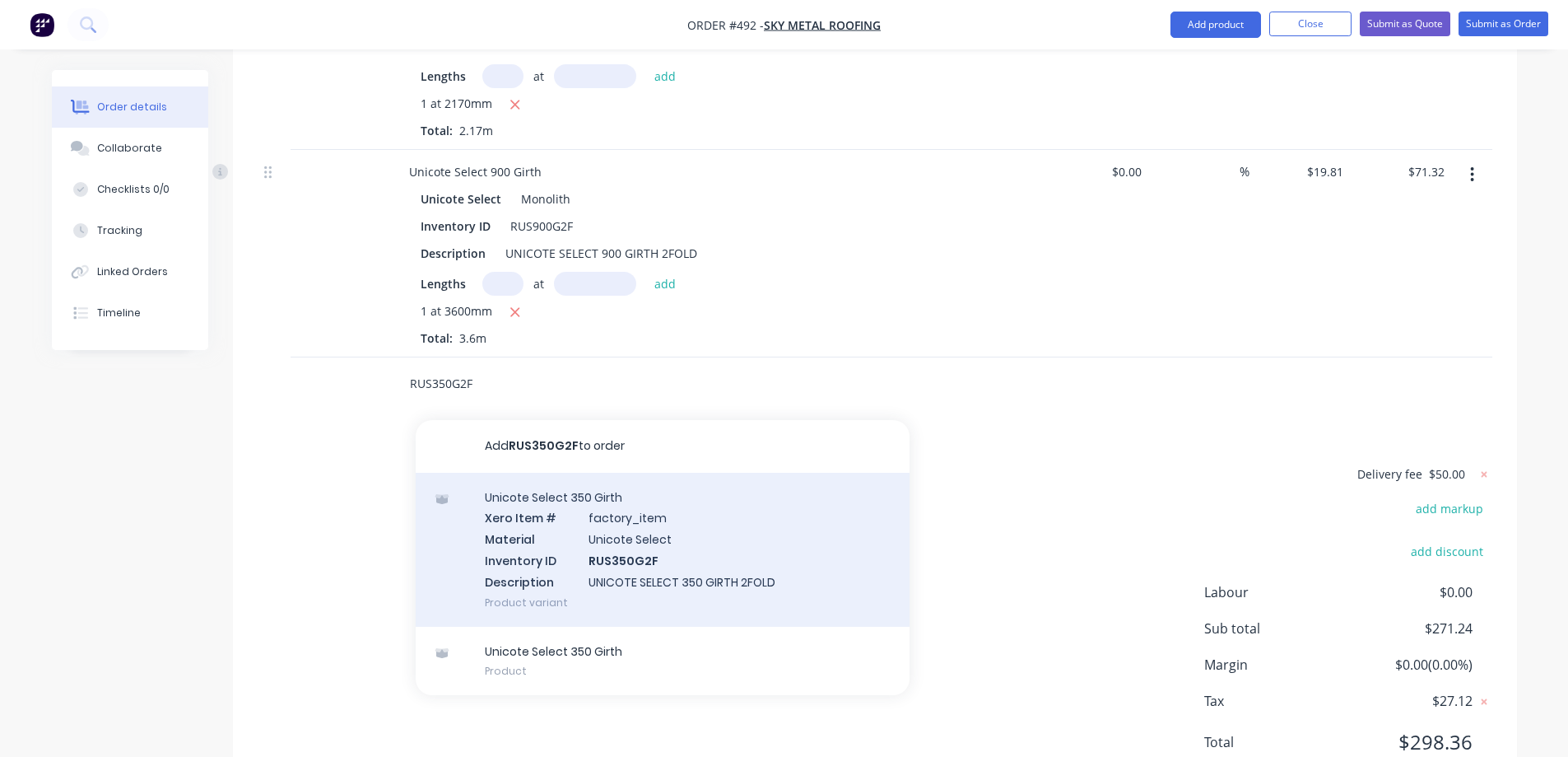
type input "RUS350G2F"
click at [588, 547] on div "Unicote Select 350 Girth Xero Item # factory_item Material Unicote Select Inven…" at bounding box center [663, 550] width 494 height 154
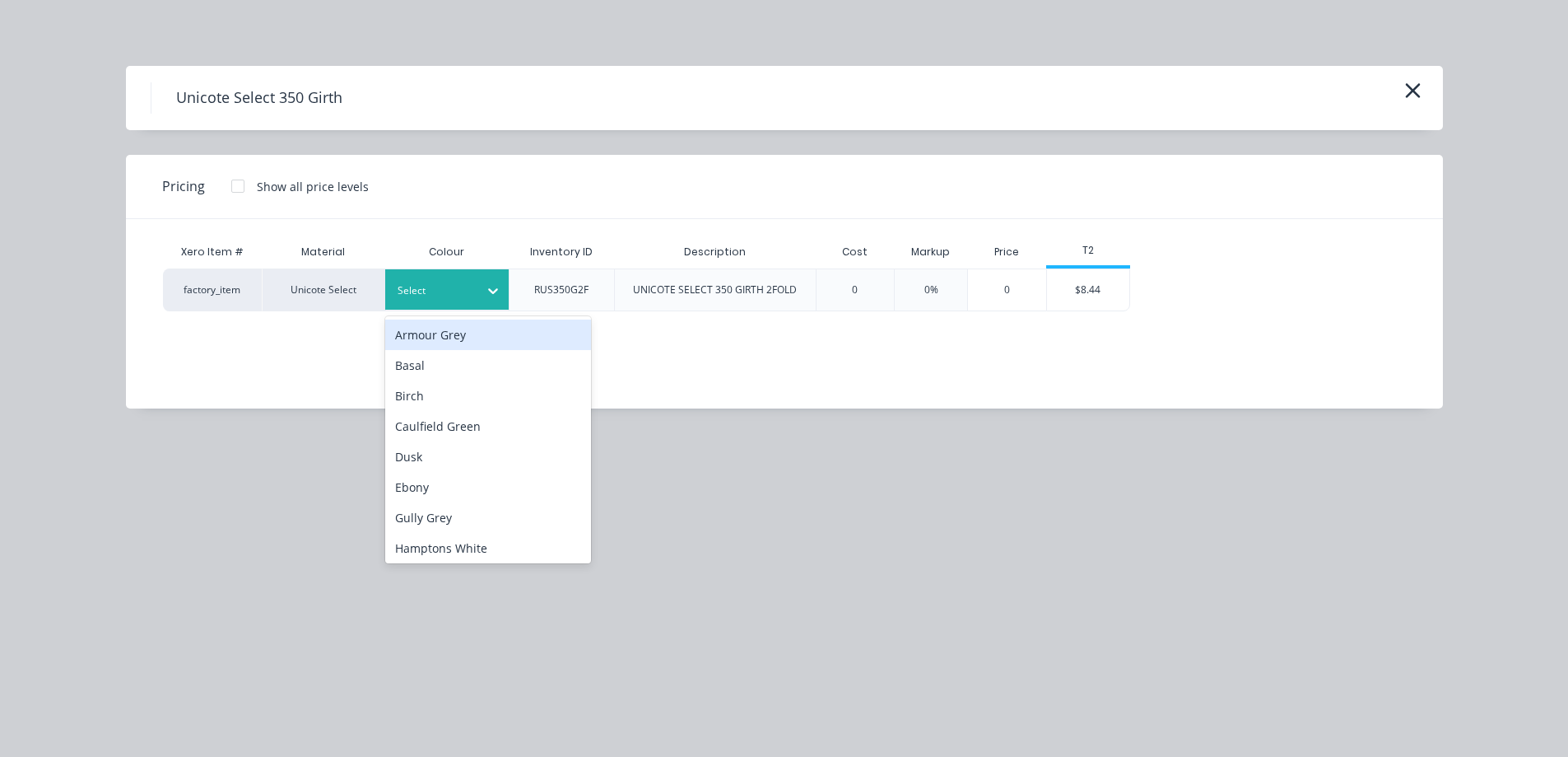
click at [469, 293] on div at bounding box center [434, 290] width 74 height 18
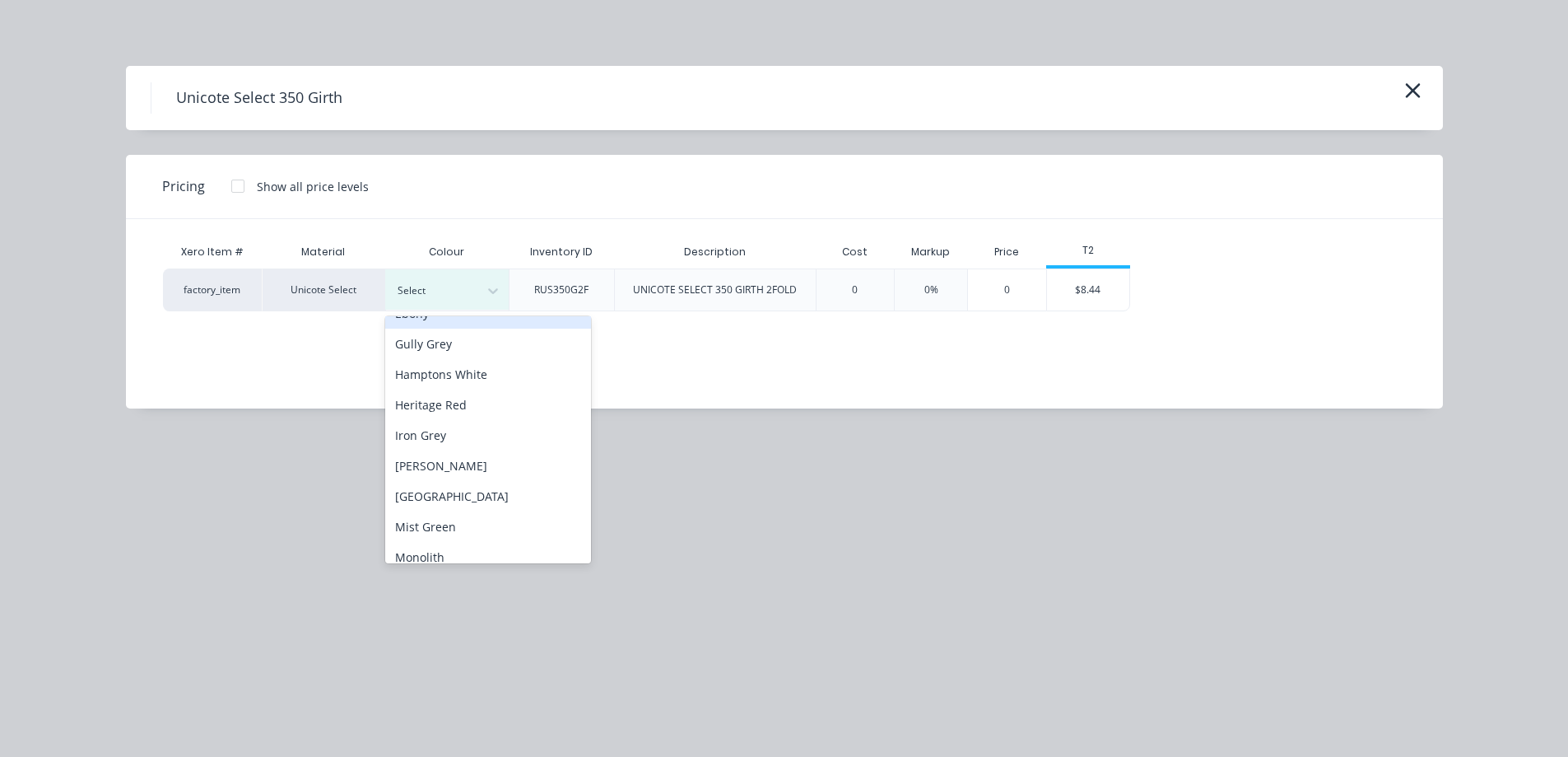
scroll to position [329, 0]
click at [463, 400] on div "Monolith" at bounding box center [488, 402] width 206 height 31
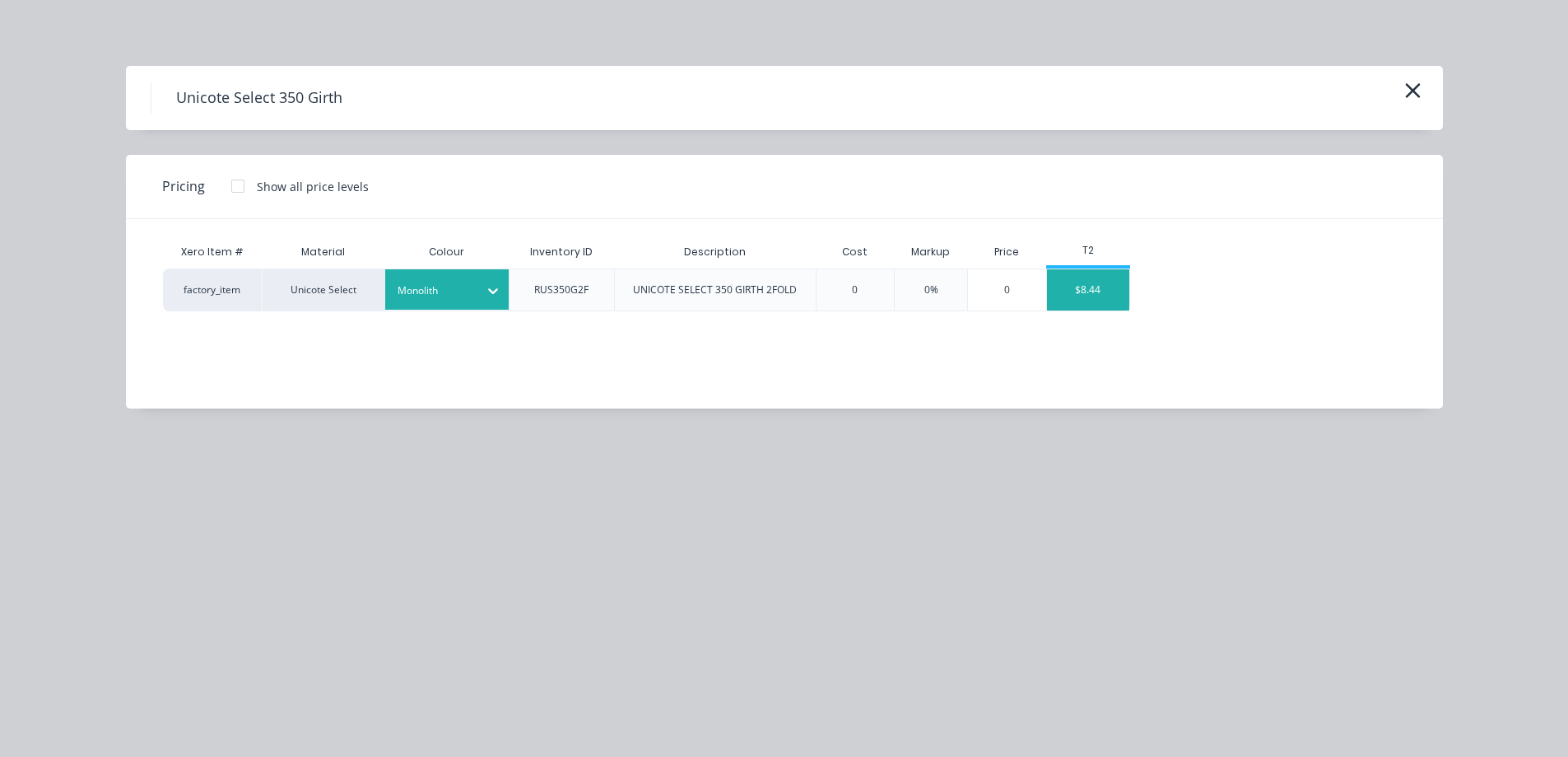
click at [1086, 294] on div "$8.44" at bounding box center [1087, 289] width 82 height 41
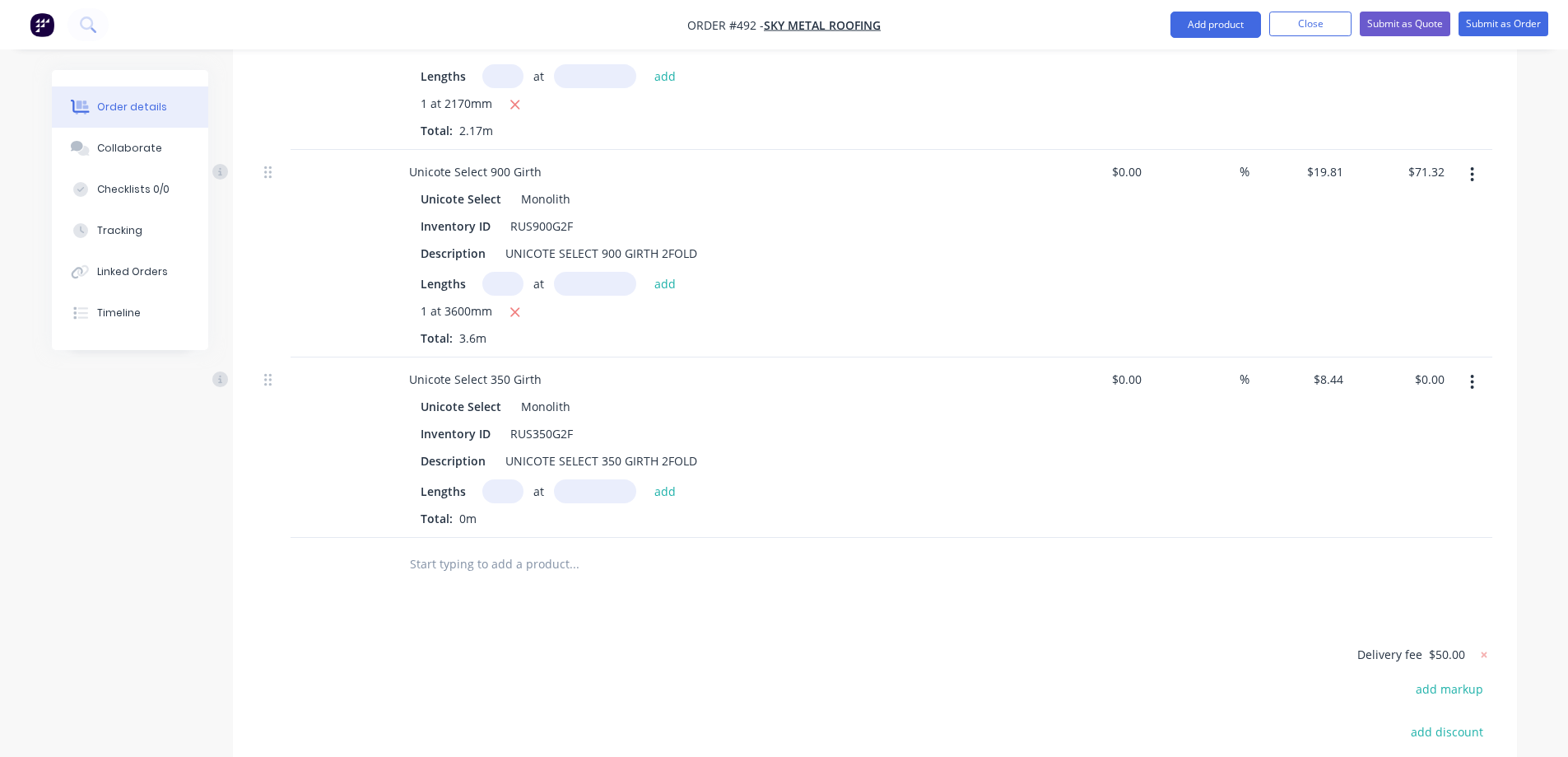
click at [490, 479] on input "text" at bounding box center [503, 490] width 41 height 24
type input "1"
type input "1850mm"
click at [646, 479] on button "add" at bounding box center [666, 489] width 39 height 22
type input "$15.61"
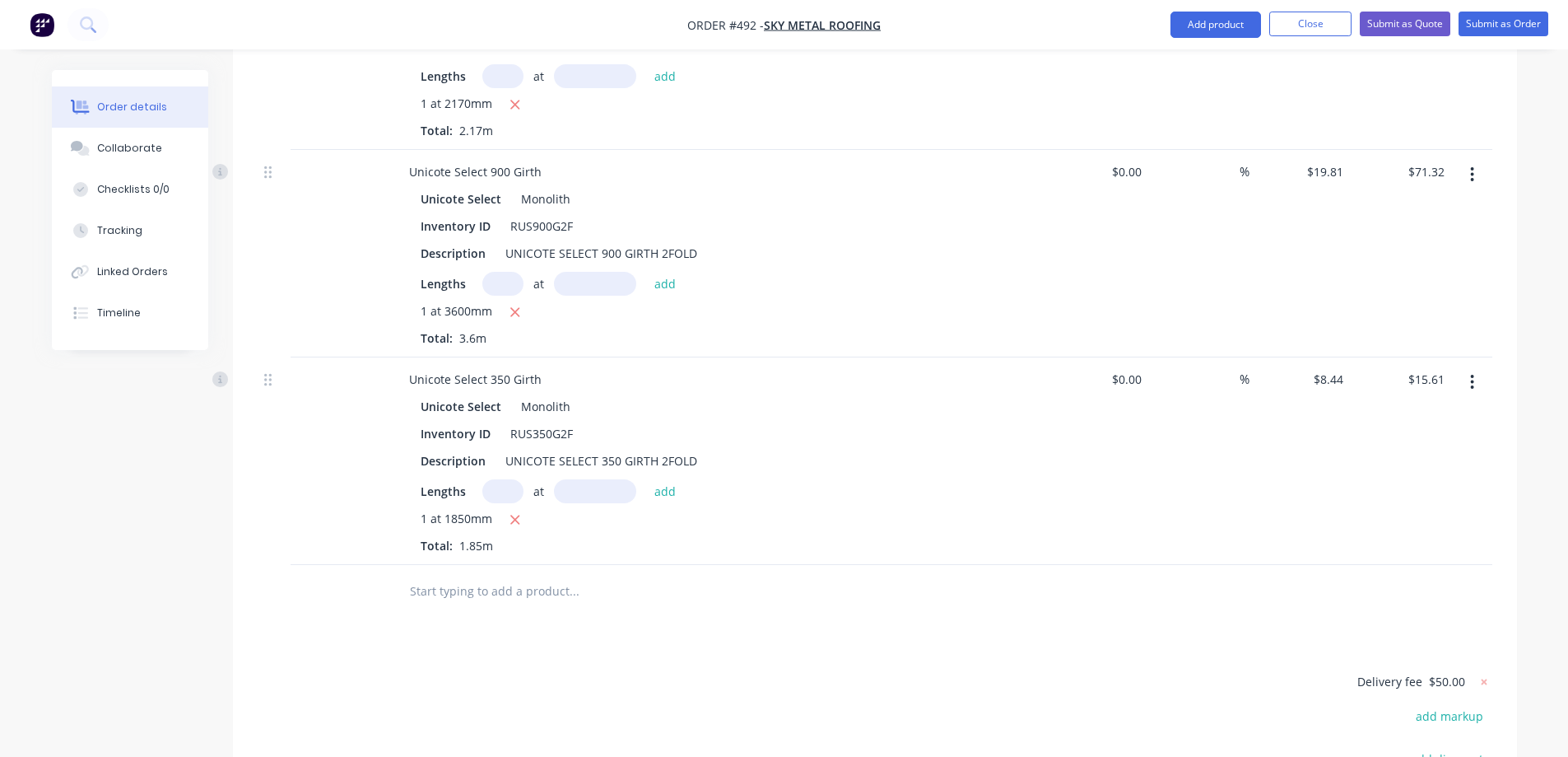
click at [462, 580] on input "text" at bounding box center [574, 591] width 329 height 33
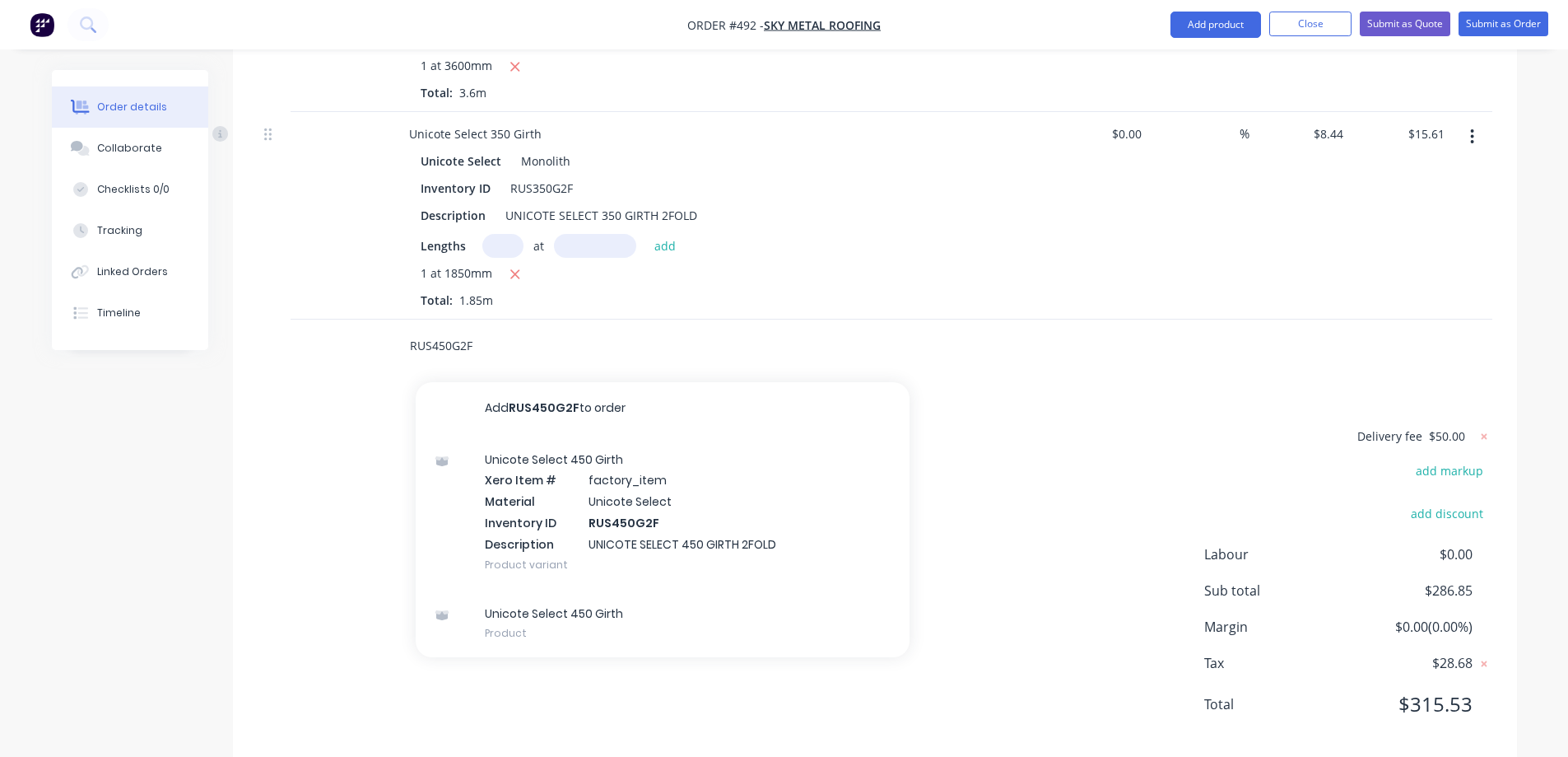
scroll to position [1378, 0]
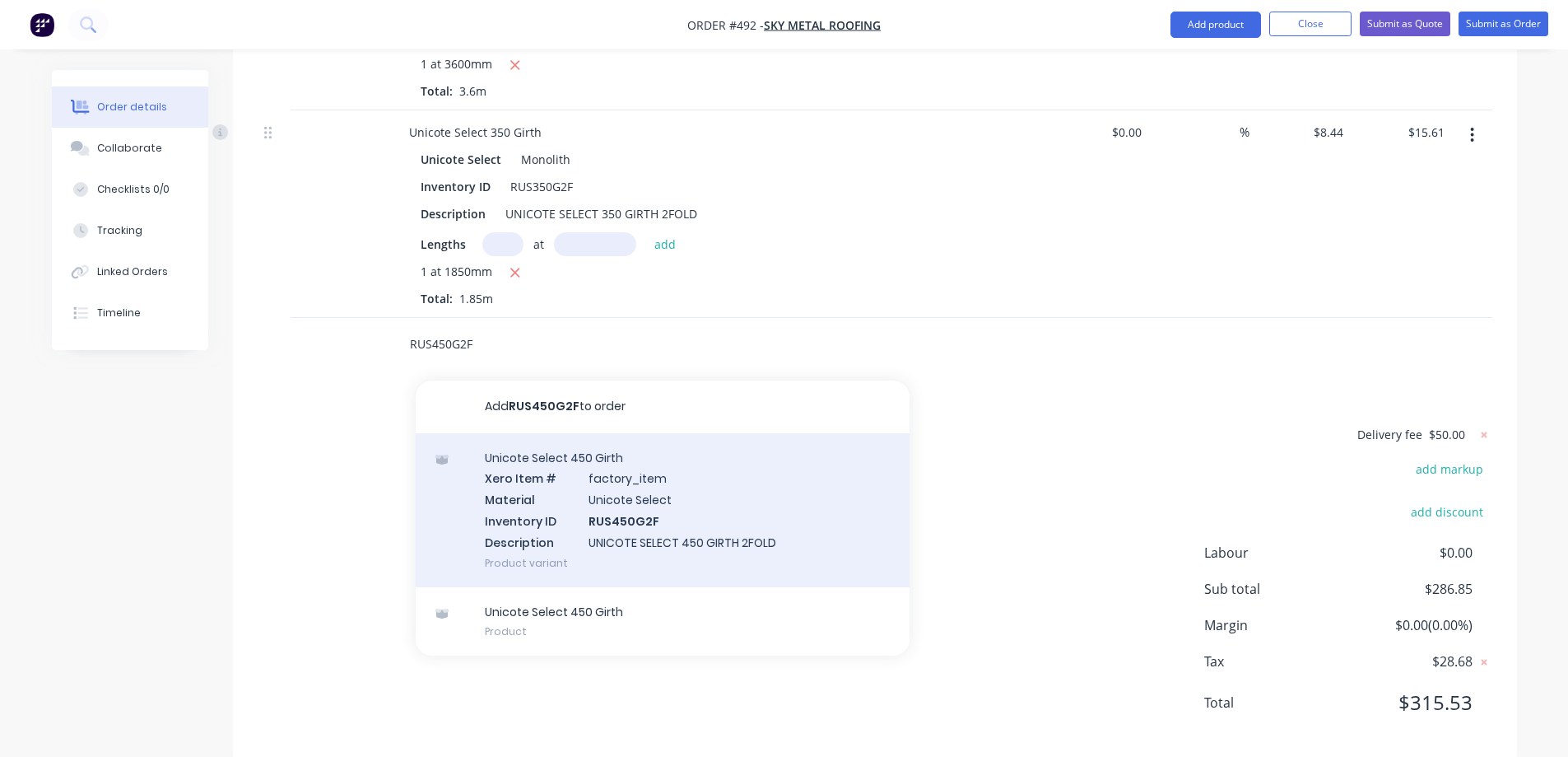
type input "RUS450G2F"
click at [547, 451] on div "Unicote Select 450 Girth Xero Item # factory_item Material Unicote Select Inven…" at bounding box center [663, 510] width 494 height 154
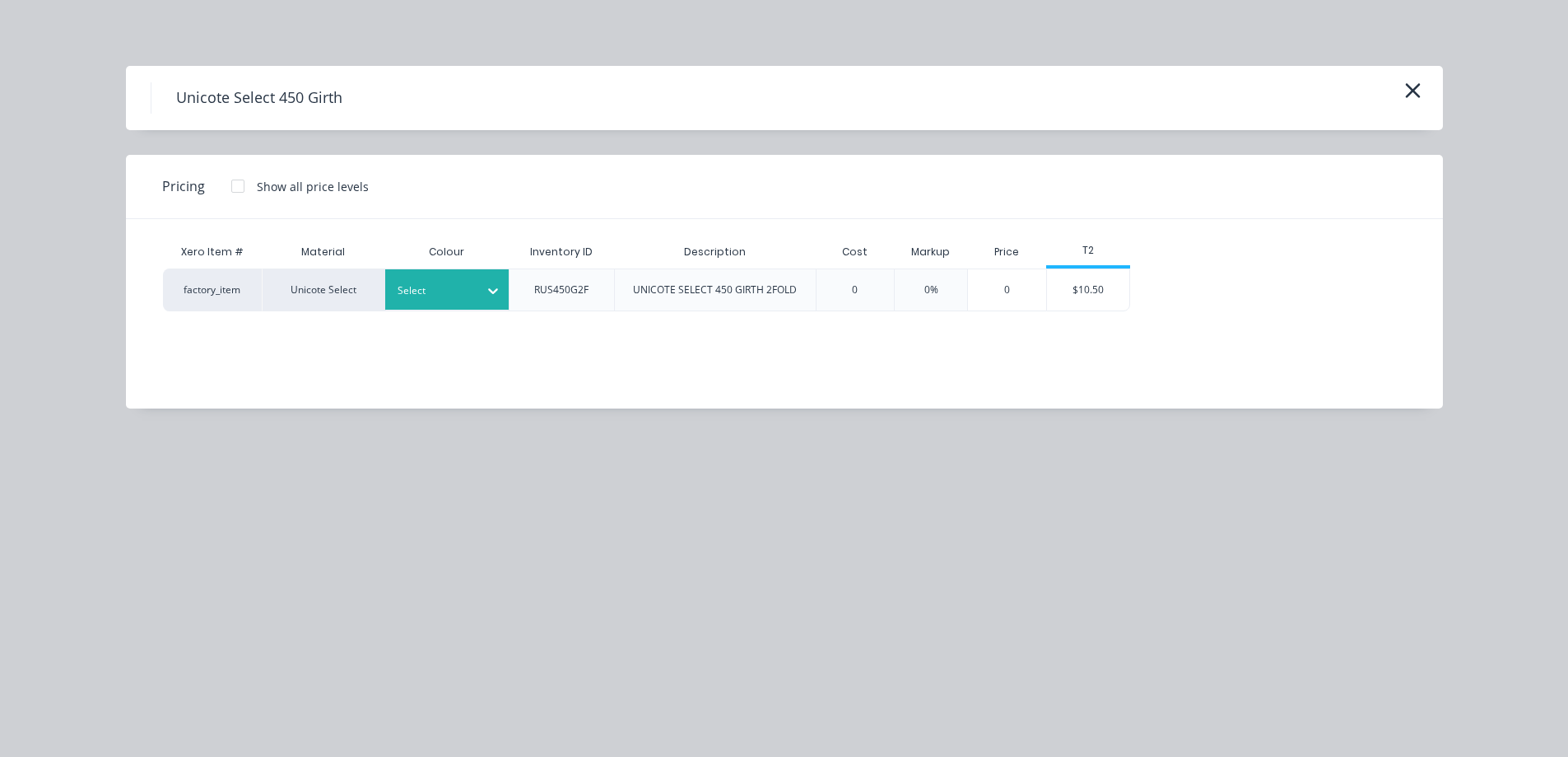
click at [471, 299] on div at bounding box center [434, 290] width 74 height 18
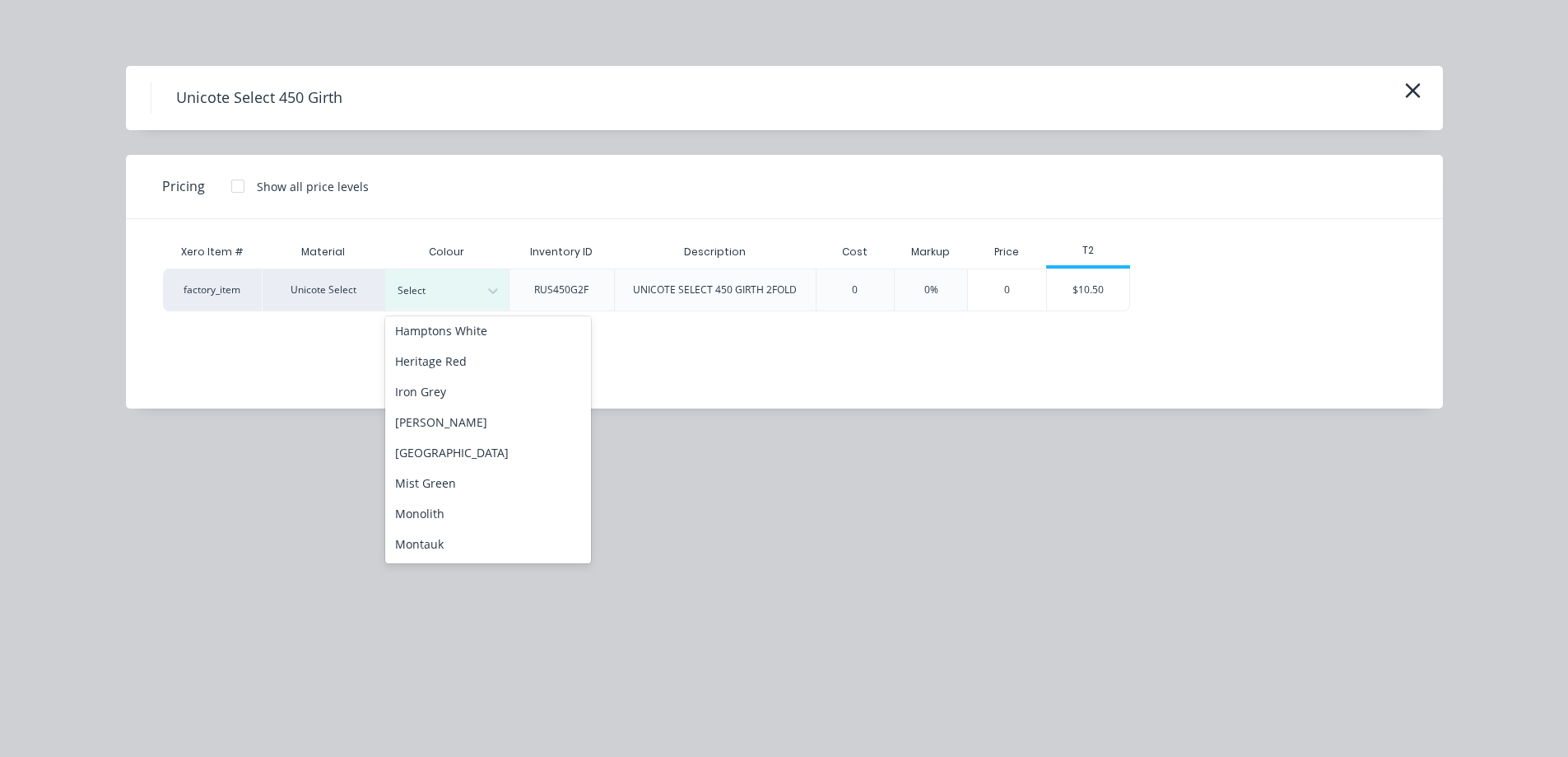
scroll to position [247, 0]
click at [478, 474] on div "Monolith" at bounding box center [488, 483] width 206 height 31
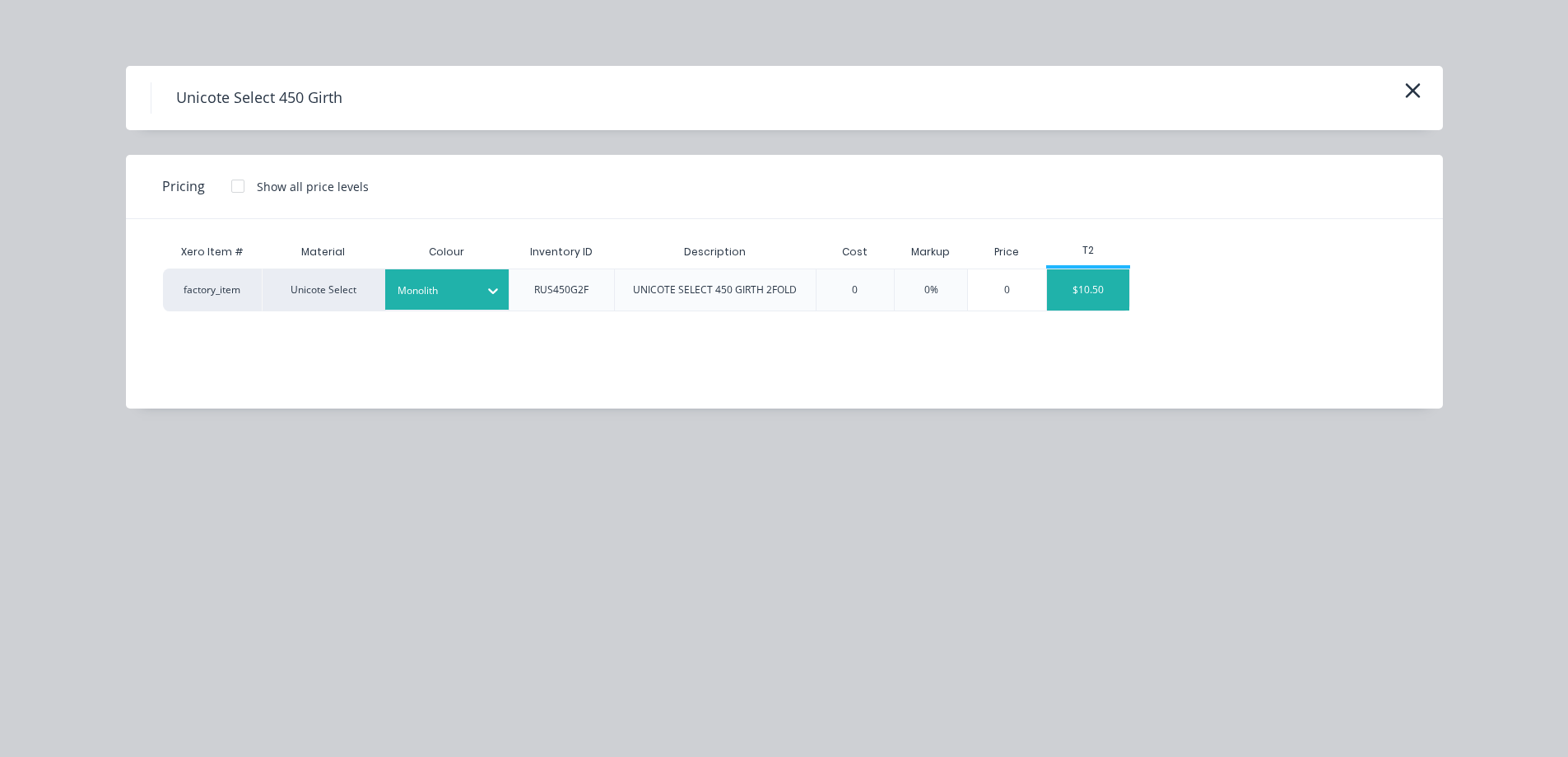
click at [1097, 292] on div "$10.50" at bounding box center [1087, 289] width 82 height 41
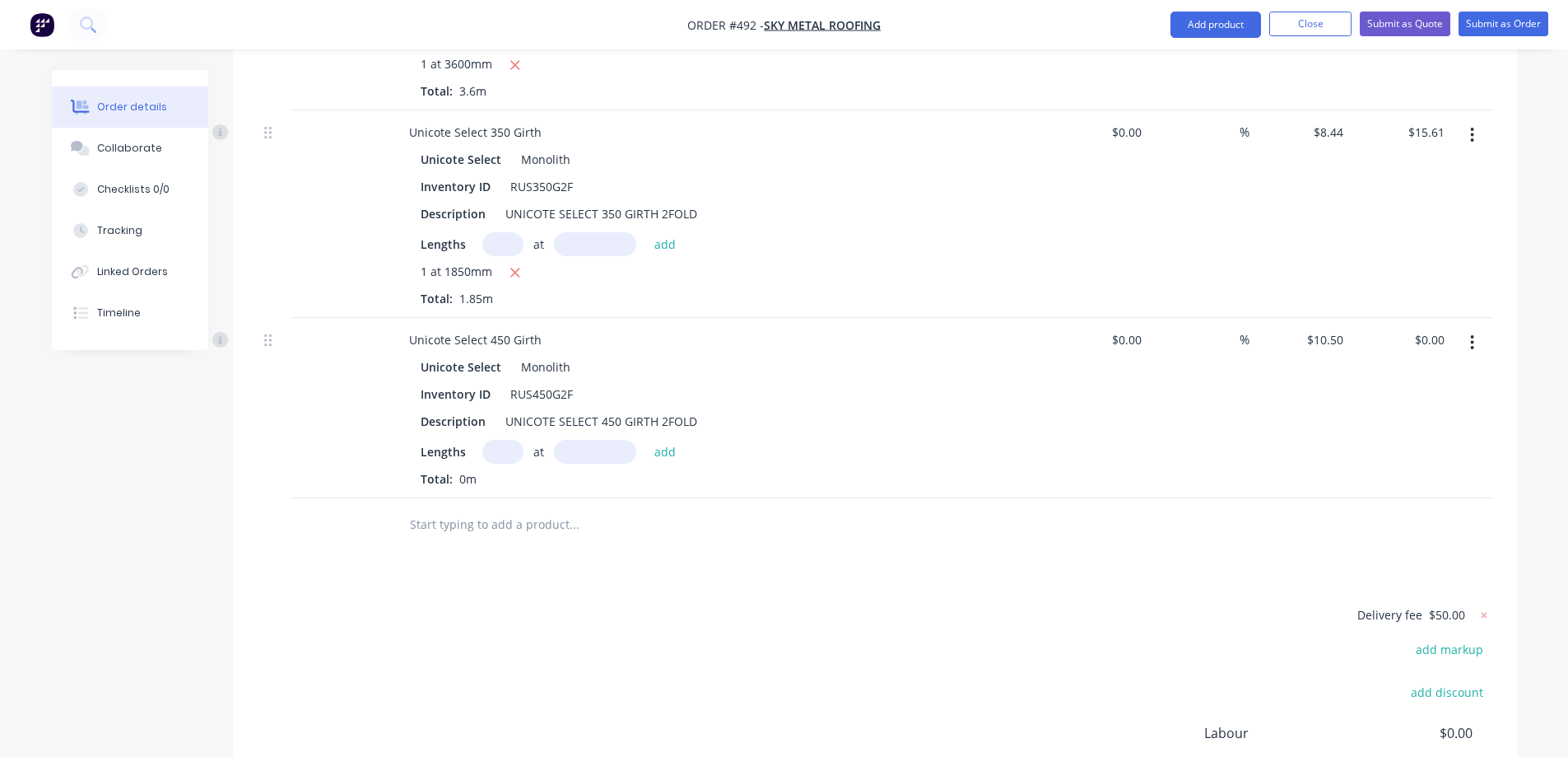
click at [506, 439] on input "text" at bounding box center [503, 451] width 41 height 24
type input "2"
type input "1900mm"
click at [660, 439] on button "add" at bounding box center [666, 450] width 39 height 22
type input "$39.90"
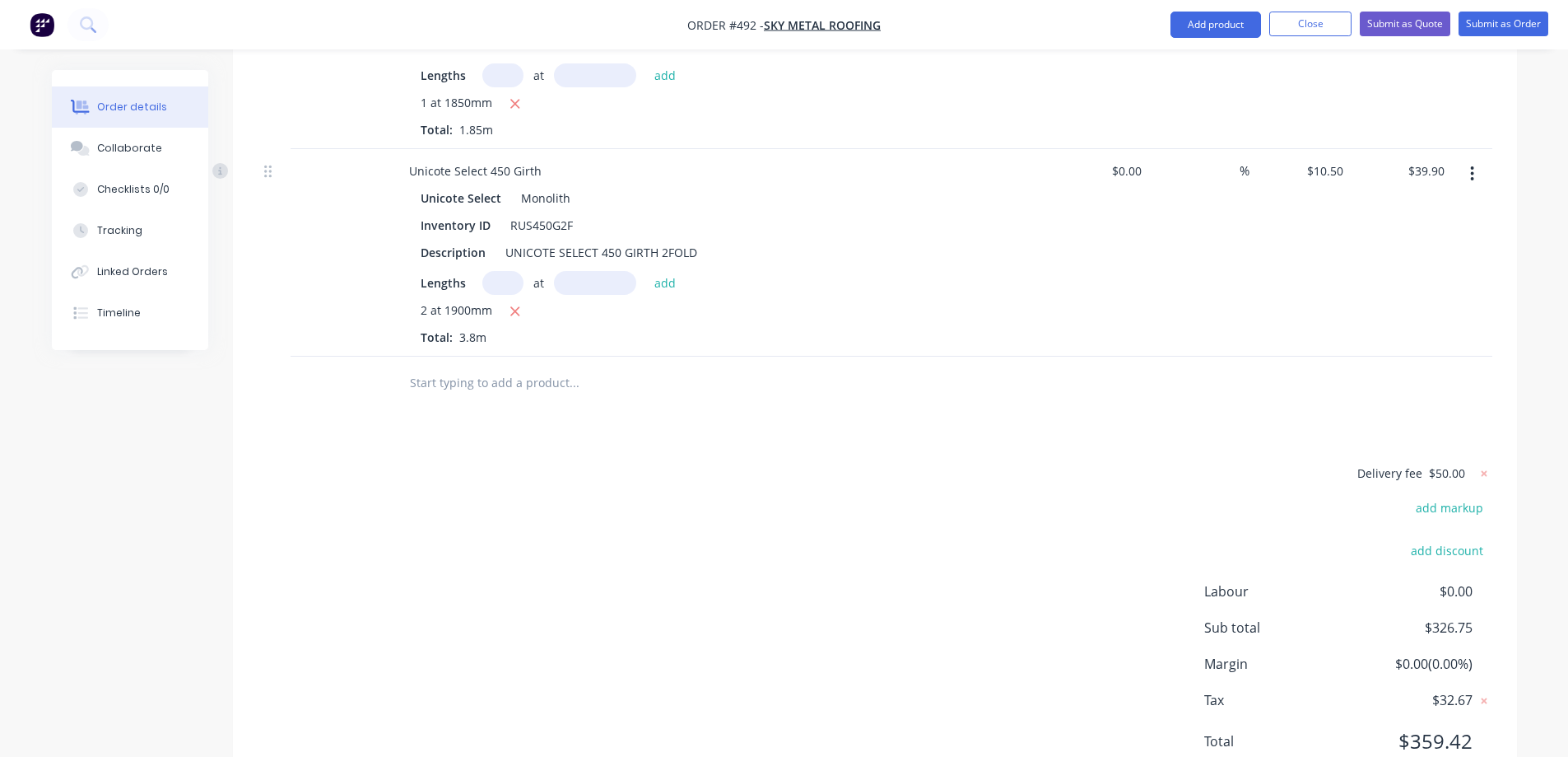
scroll to position [1589, 0]
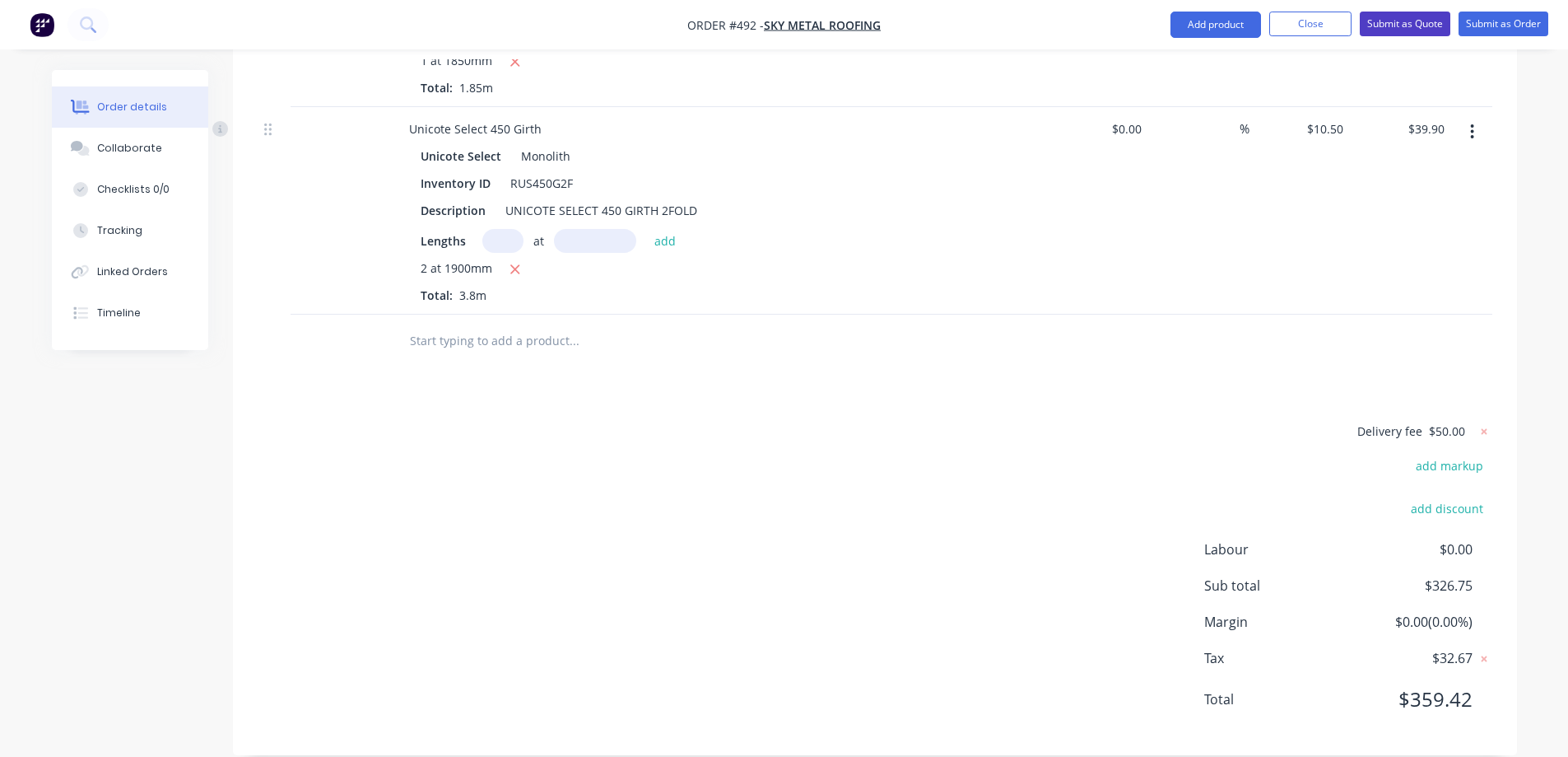
click at [1408, 30] on button "Submit as Quote" at bounding box center [1405, 24] width 91 height 25
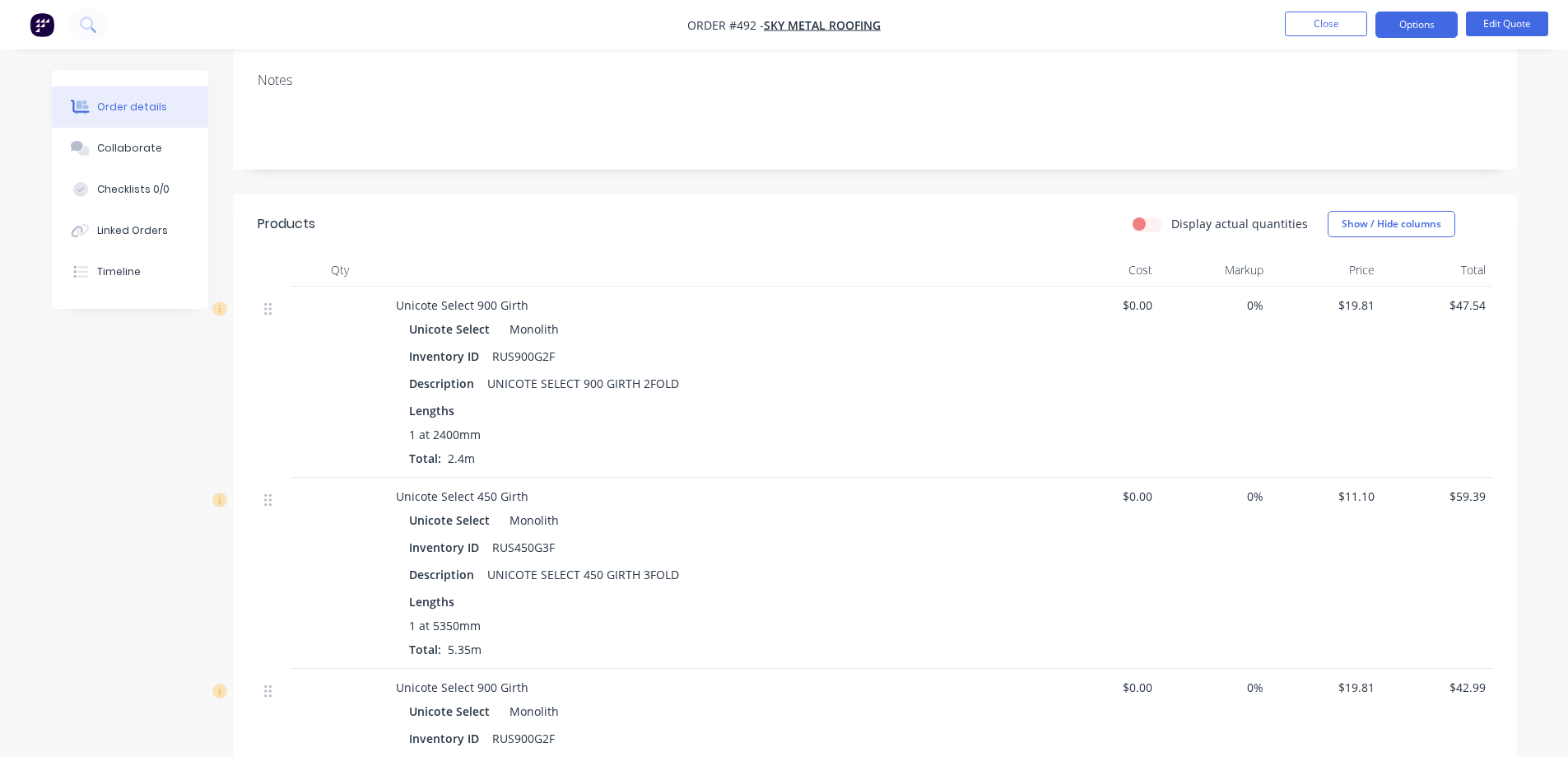
scroll to position [0, 0]
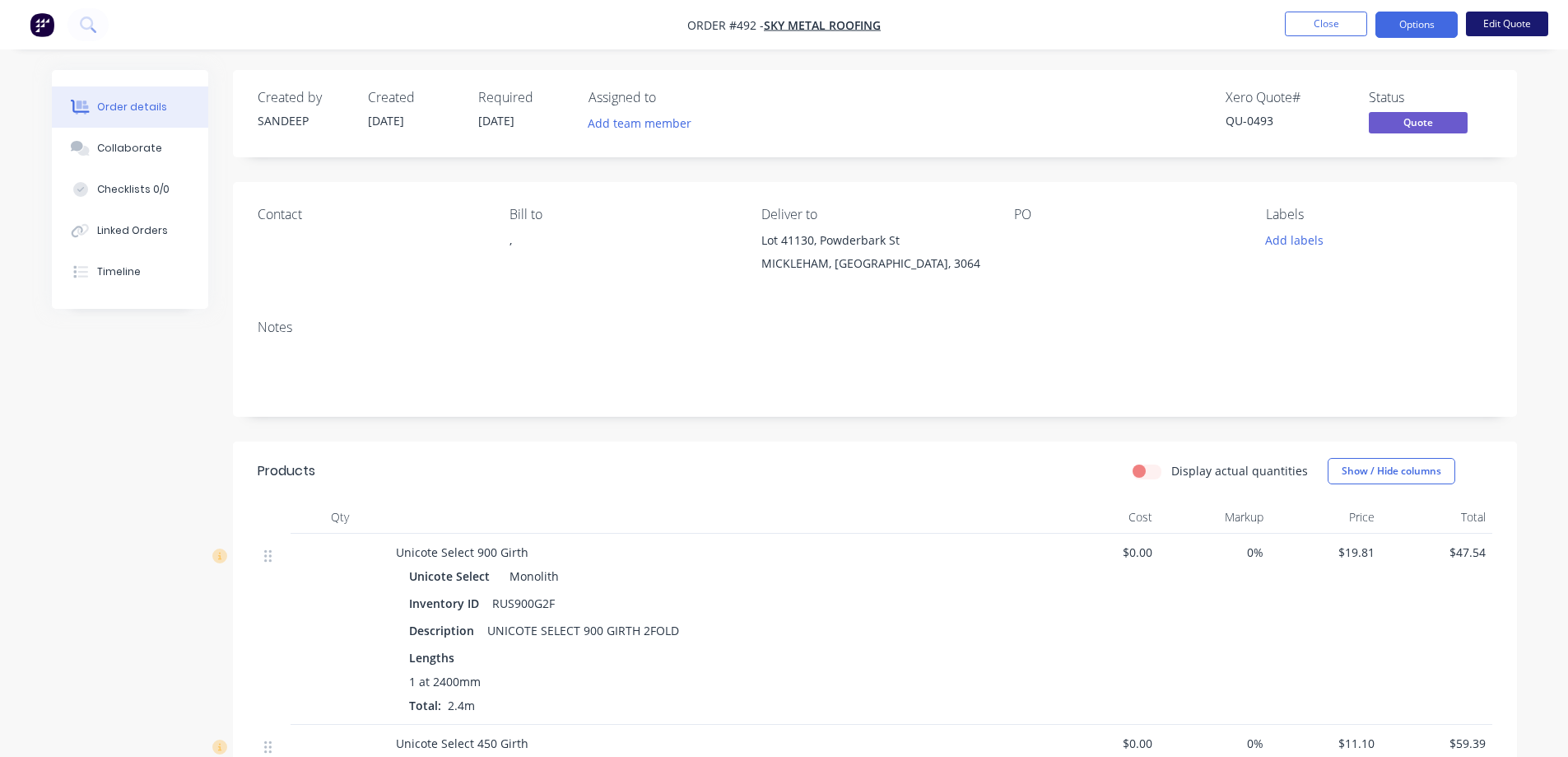
click at [1495, 20] on button "Edit Quote" at bounding box center [1506, 24] width 82 height 25
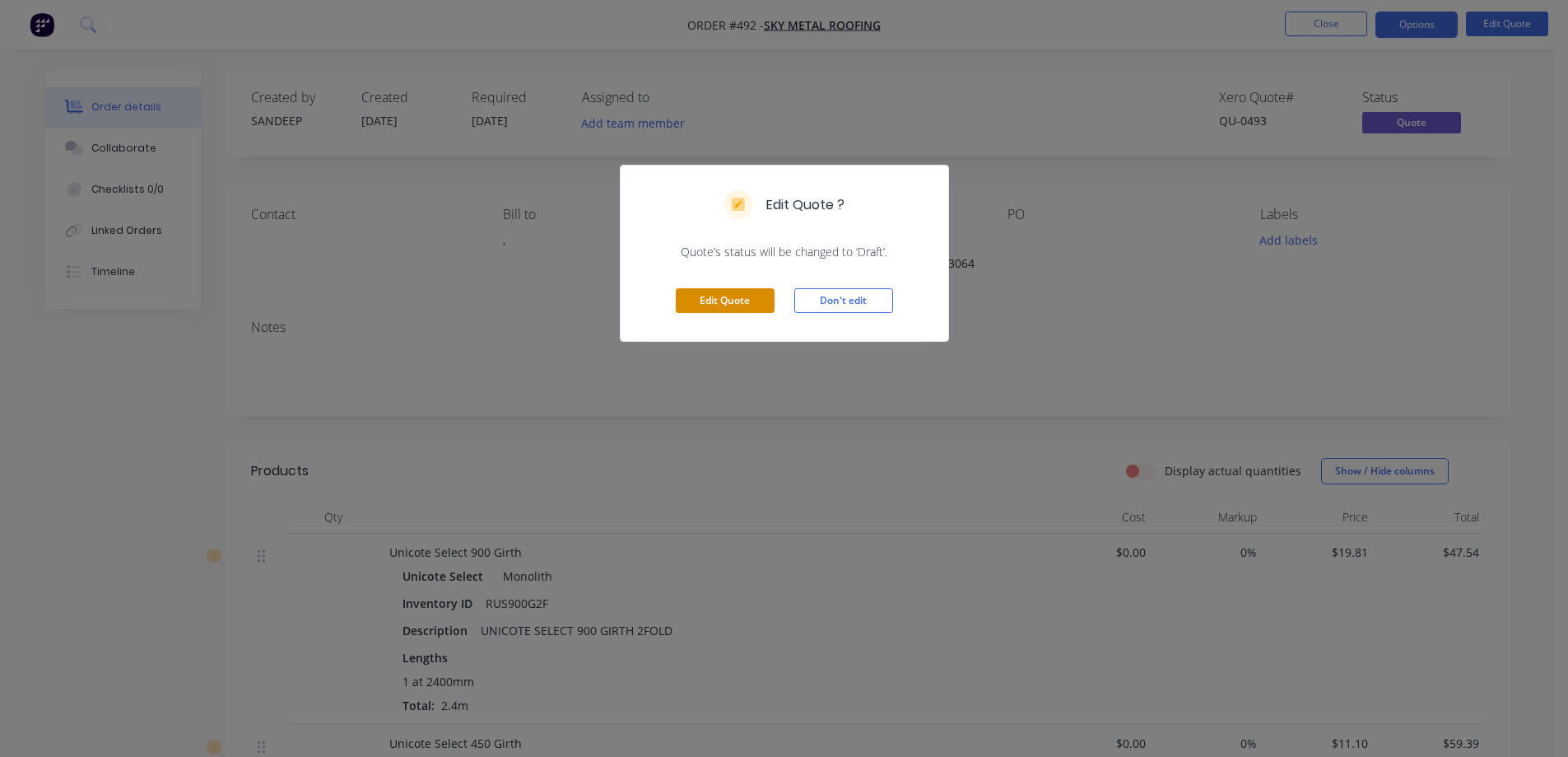
click at [731, 300] on button "Edit Quote" at bounding box center [725, 300] width 99 height 25
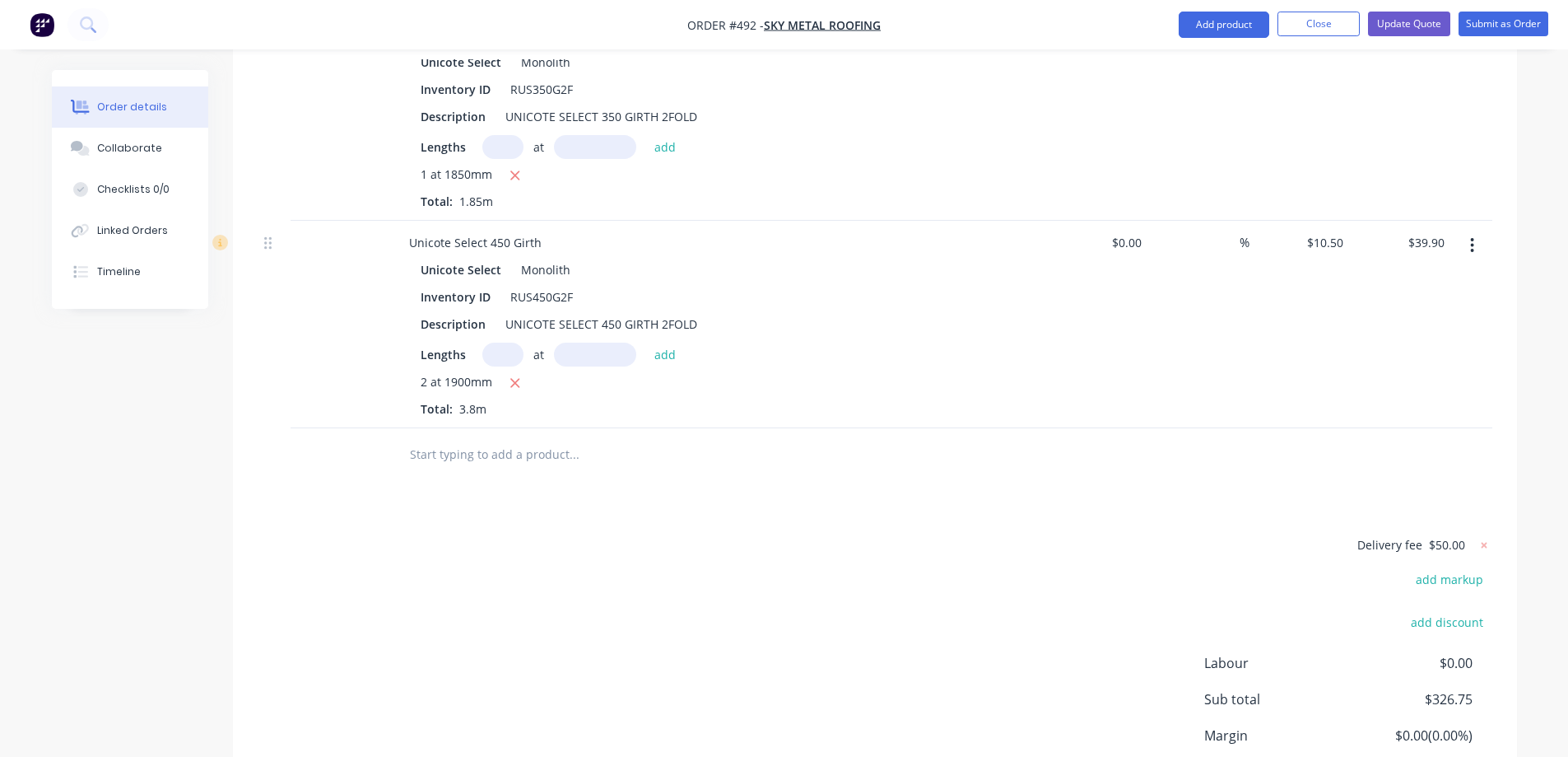
scroll to position [1482, 0]
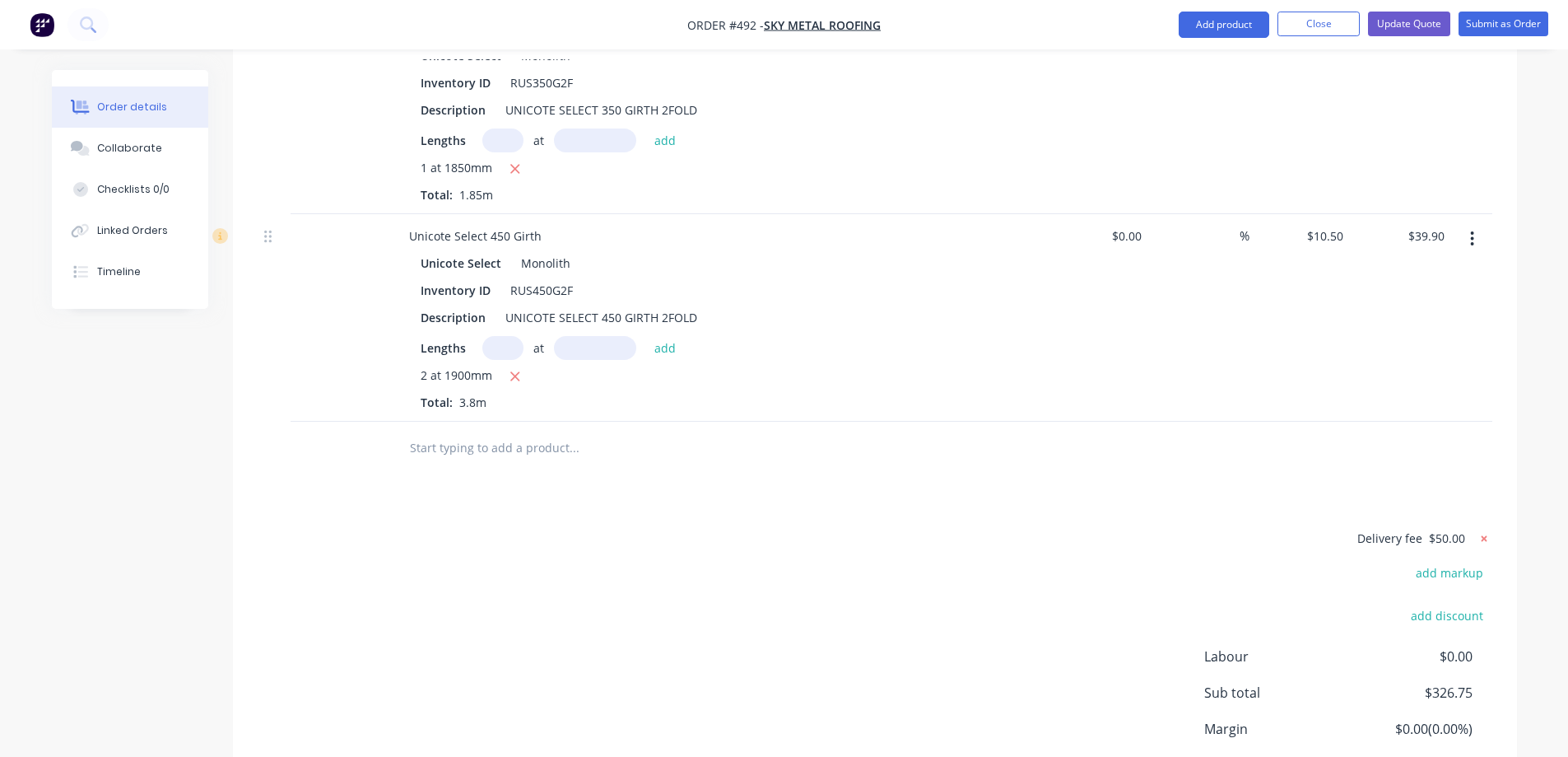
click at [1482, 530] on icon at bounding box center [1484, 537] width 16 height 16
click at [1062, 528] on div "add delivery fee add markup add discount Labour $0.00 Sub total $276.75 Margin …" at bounding box center [875, 687] width 1235 height 318
click at [1404, 24] on button "Update Quote" at bounding box center [1409, 24] width 82 height 25
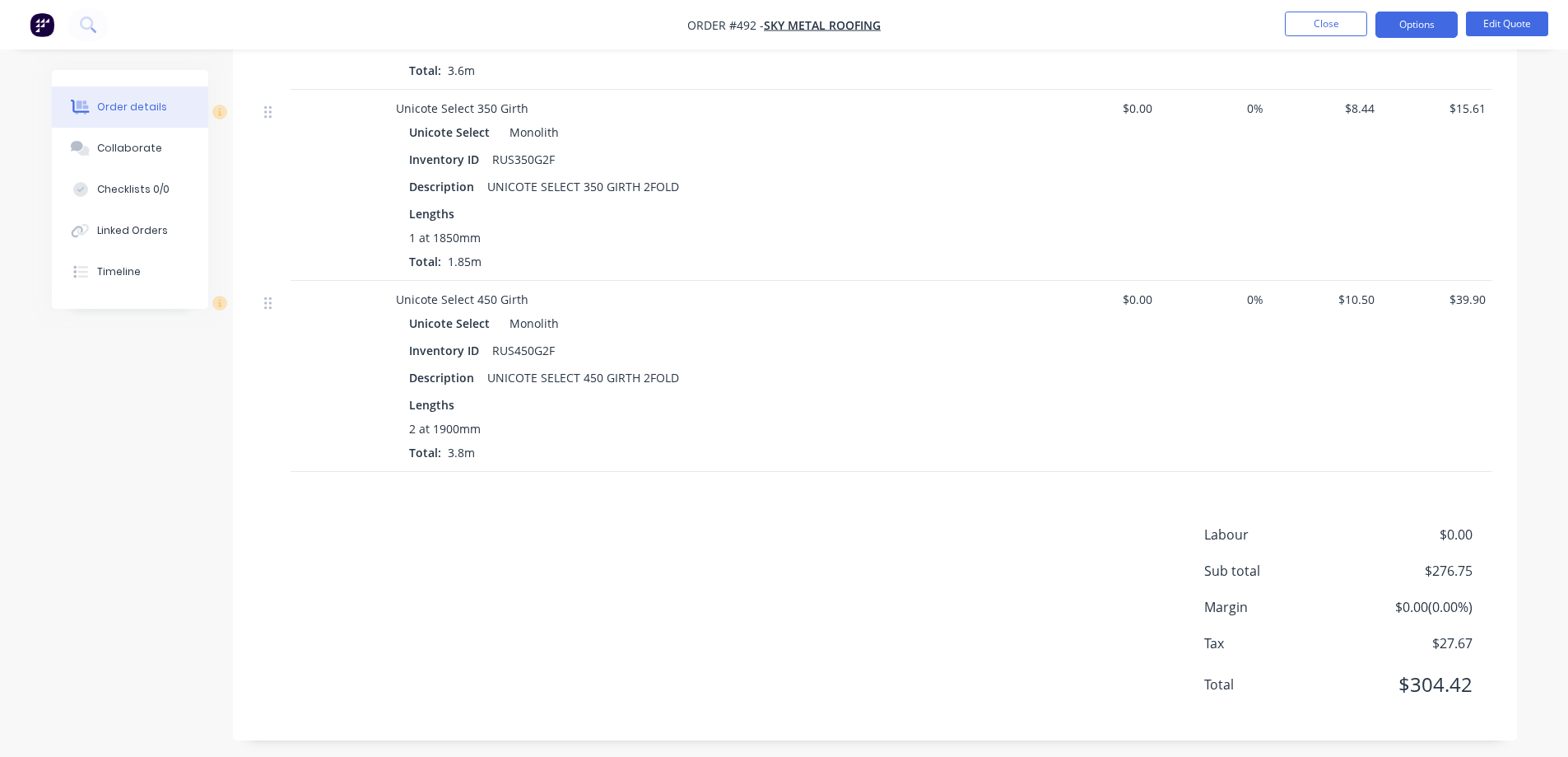
scroll to position [1215, 0]
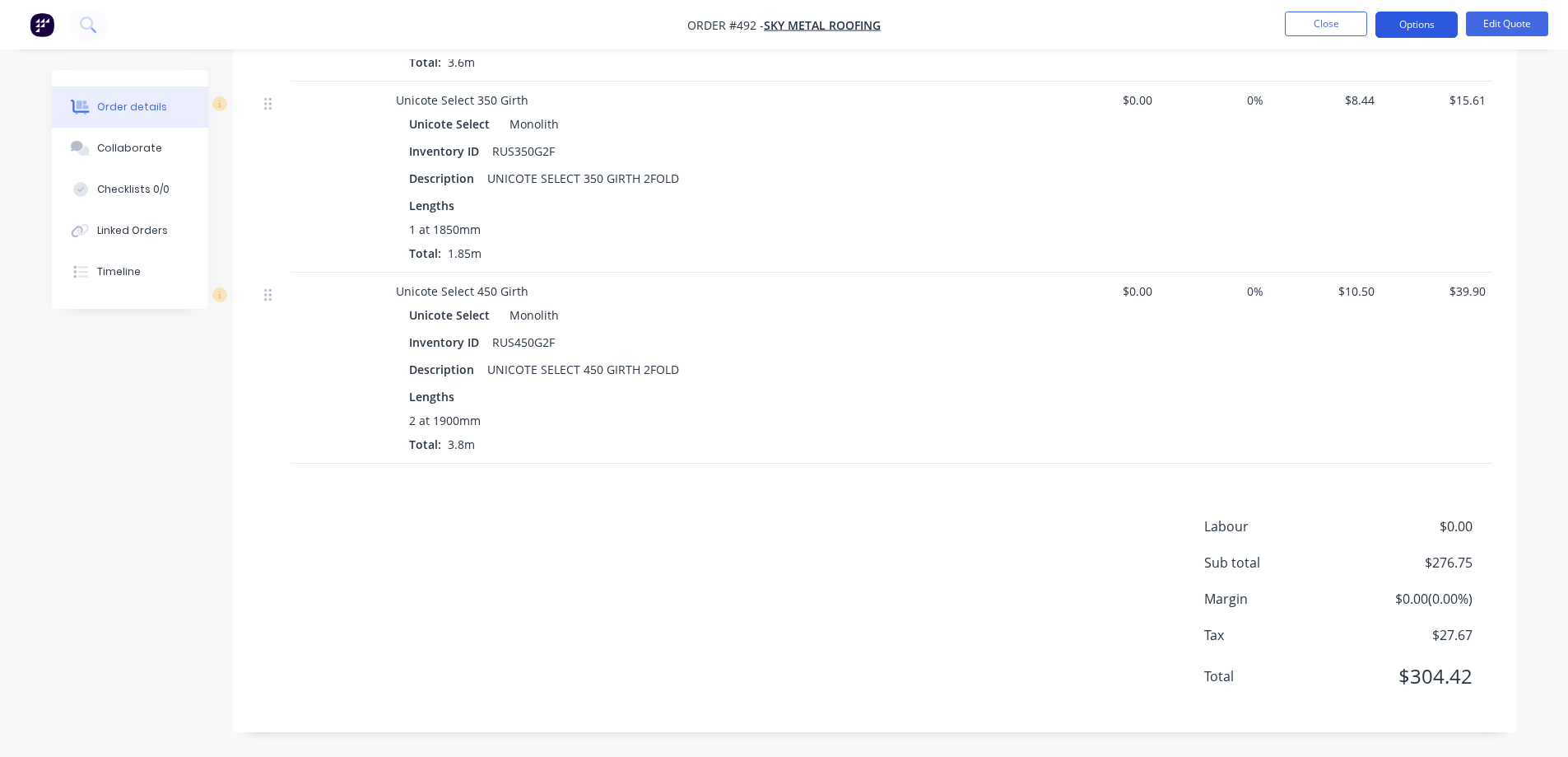
click at [1411, 30] on button "Options" at bounding box center [1416, 24] width 82 height 26
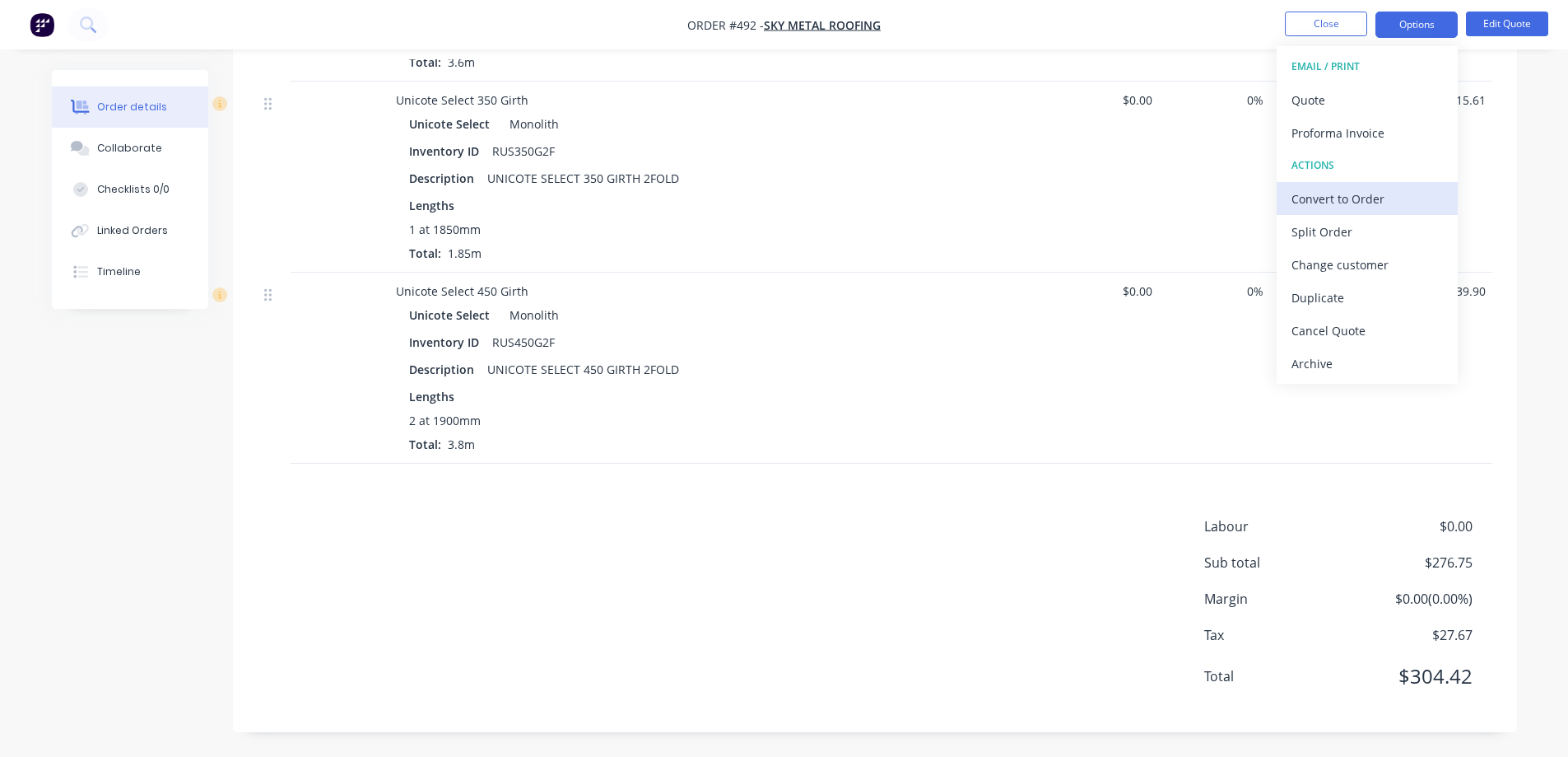
click at [1323, 191] on div "Convert to Order" at bounding box center [1367, 198] width 151 height 24
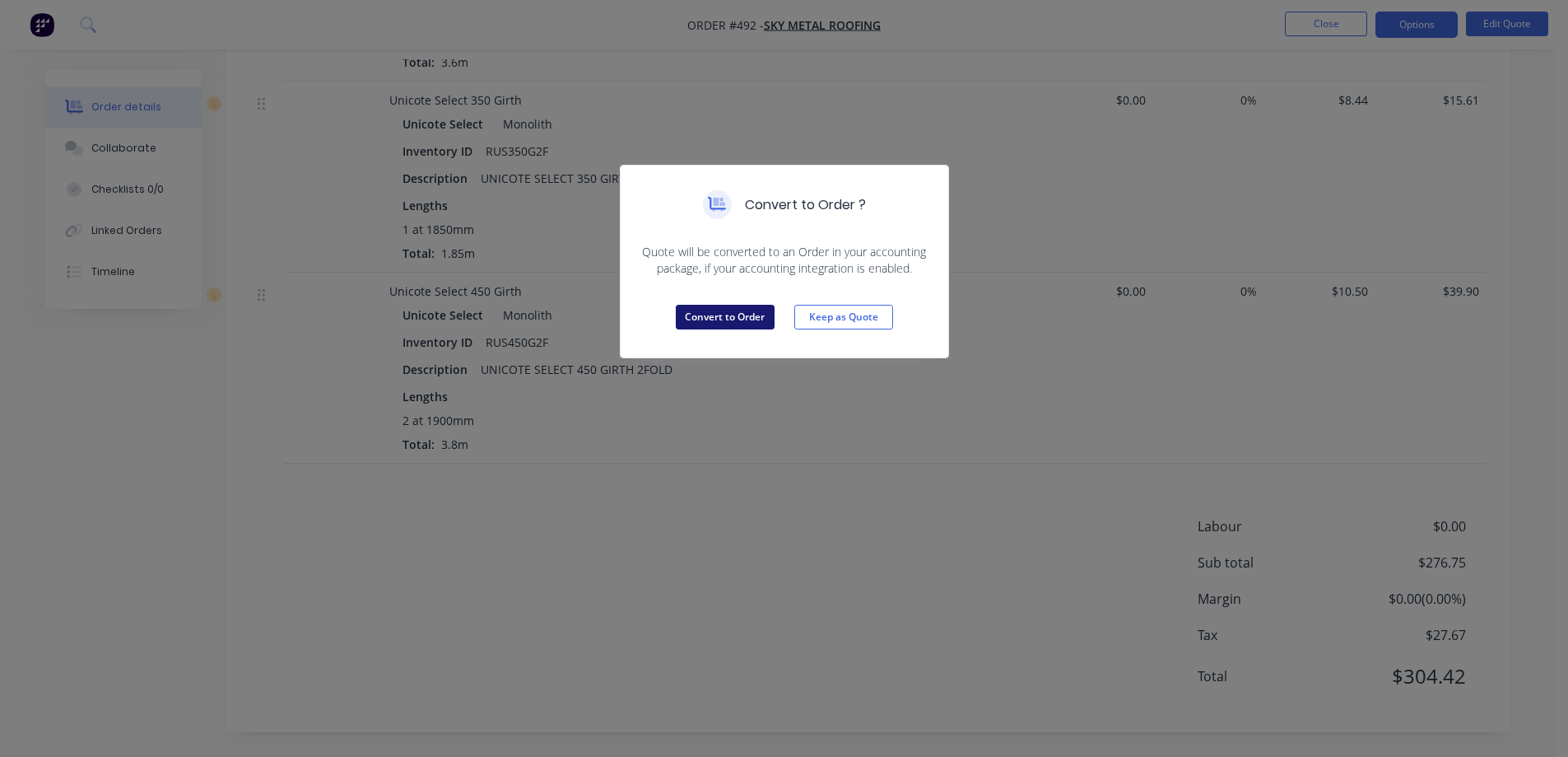
click at [726, 320] on button "Convert to Order" at bounding box center [725, 317] width 99 height 25
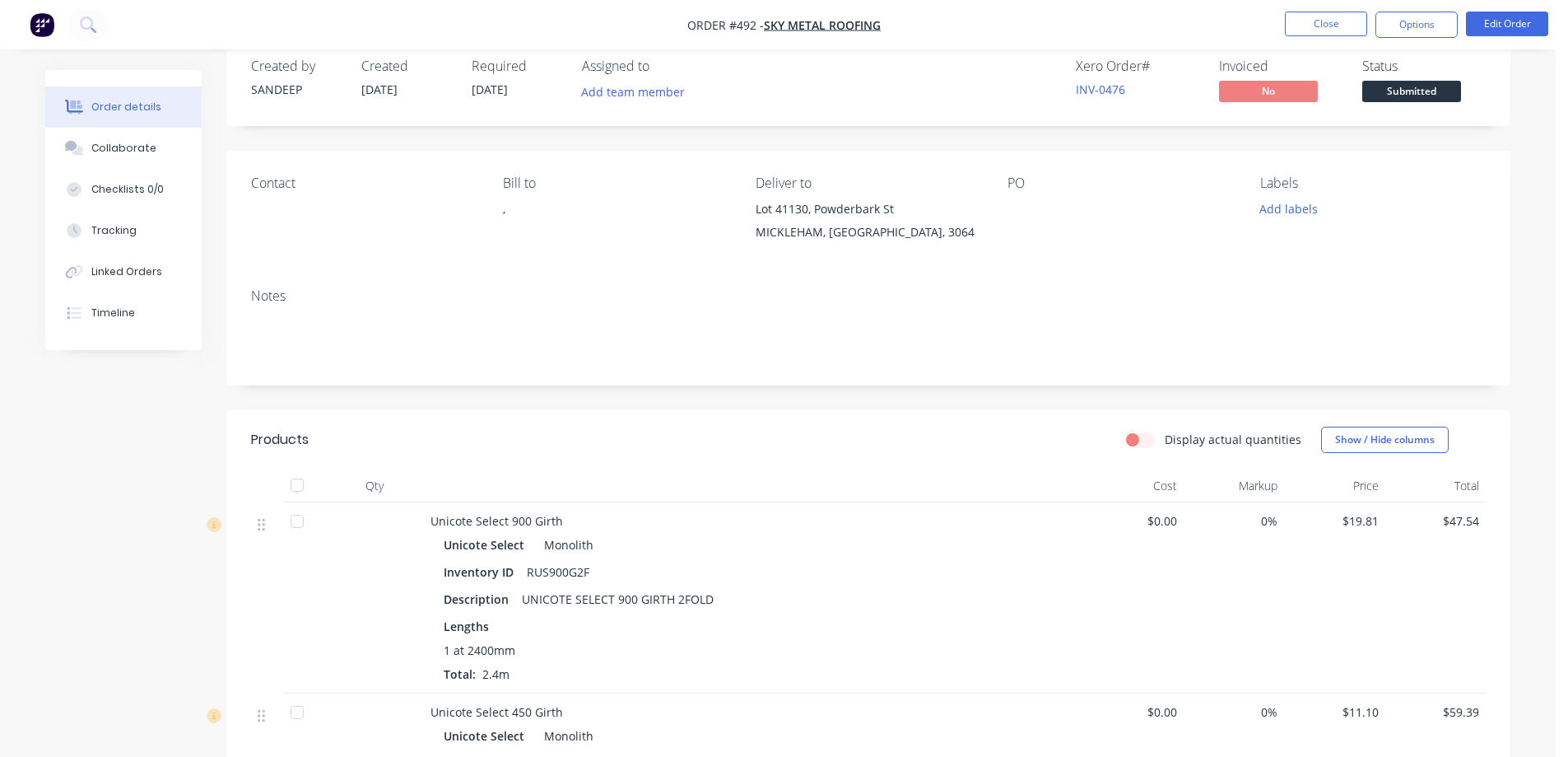
scroll to position [0, 0]
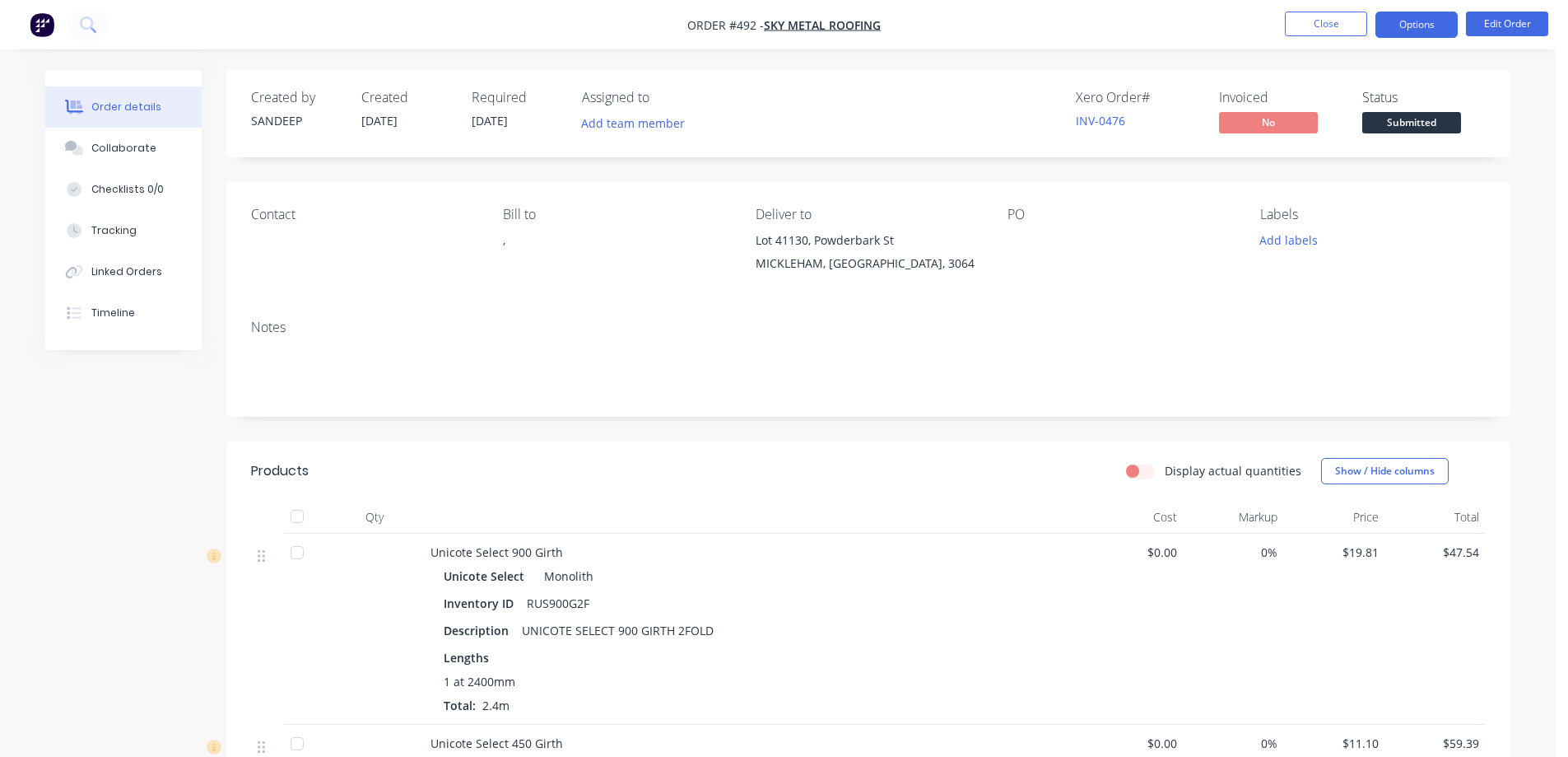
click at [1424, 22] on button "Options" at bounding box center [1416, 24] width 82 height 26
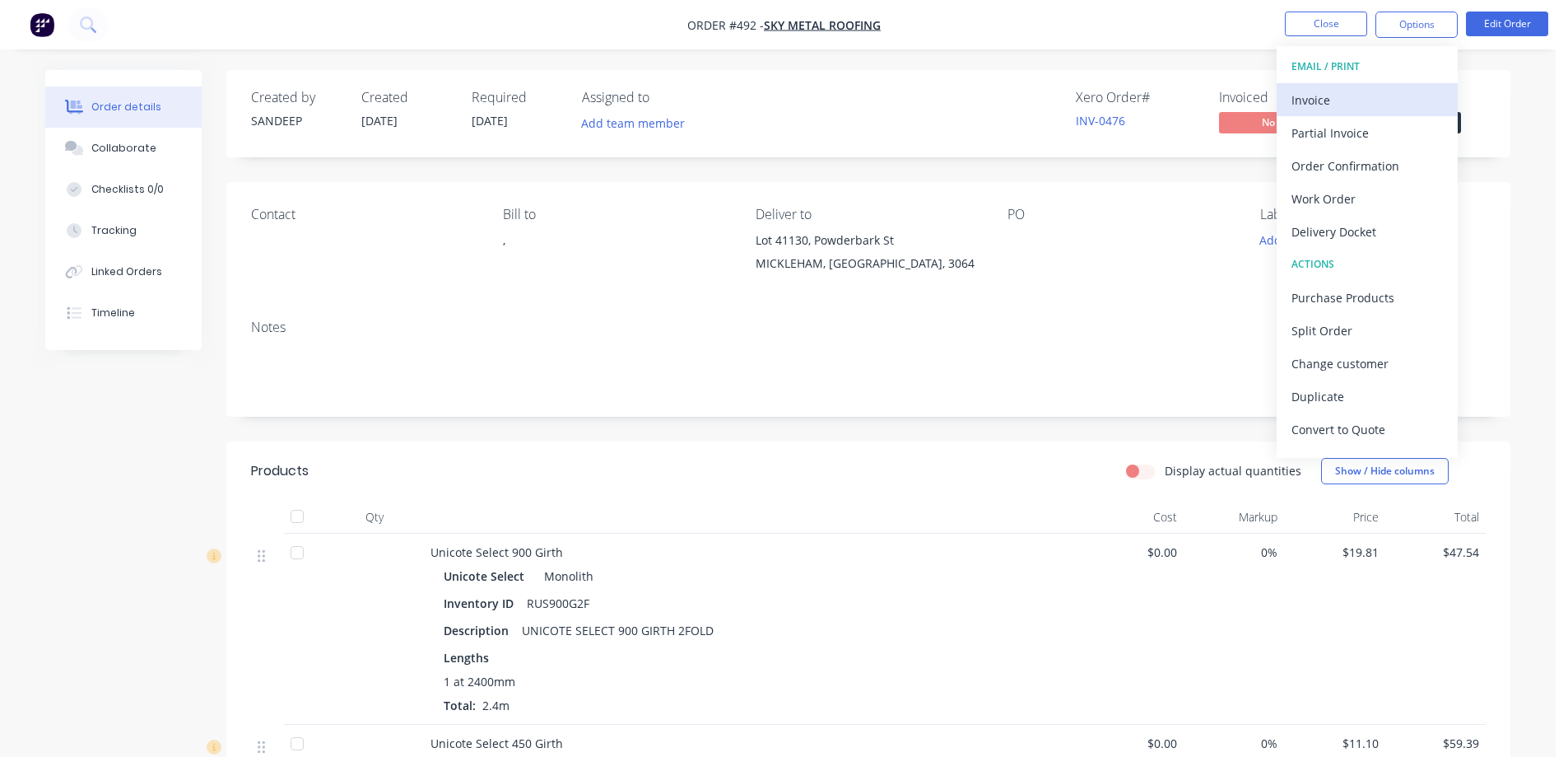
click at [1374, 91] on div "Invoice" at bounding box center [1367, 99] width 151 height 24
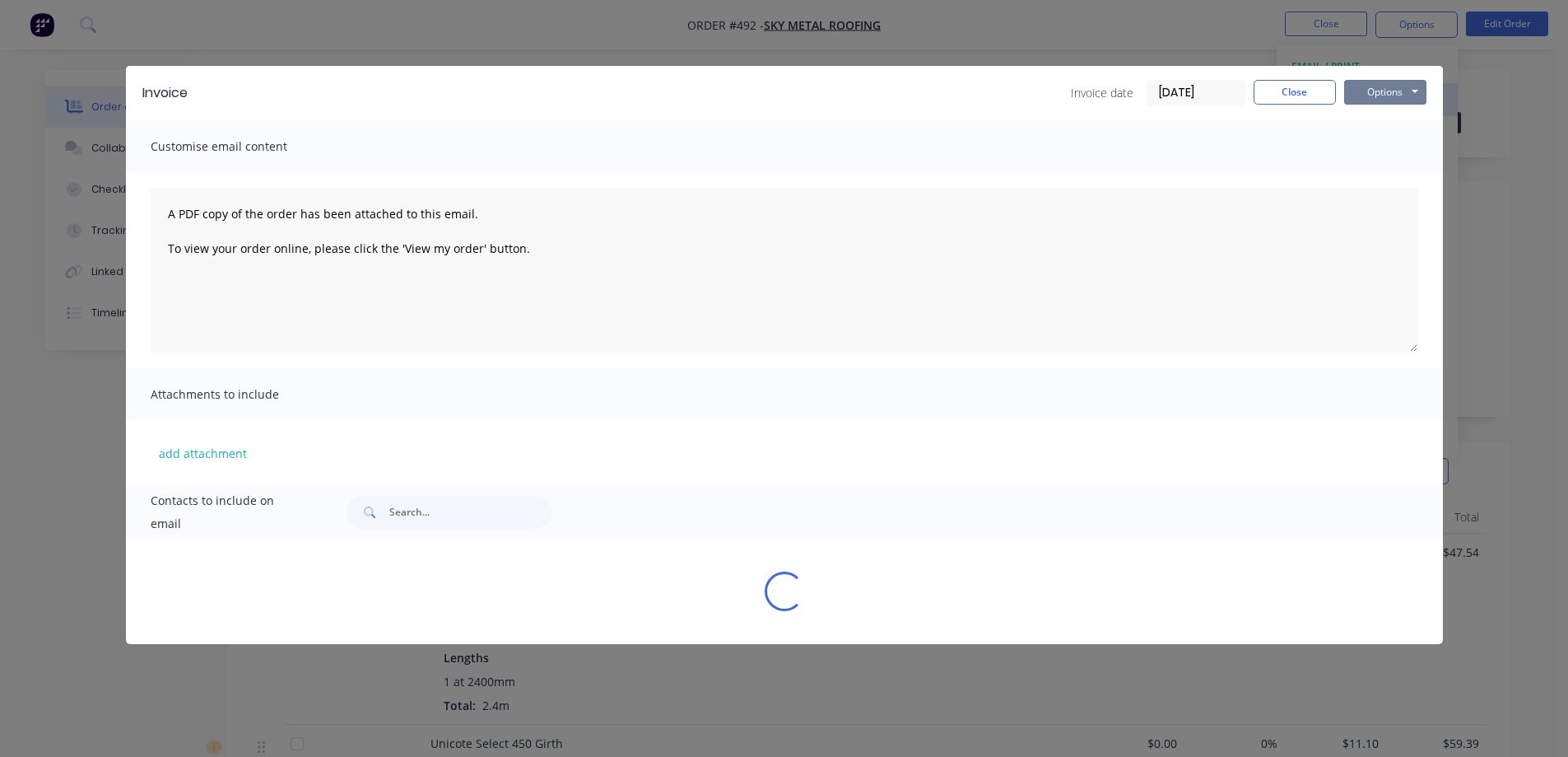
click at [1374, 91] on button "Options" at bounding box center [1385, 92] width 82 height 25
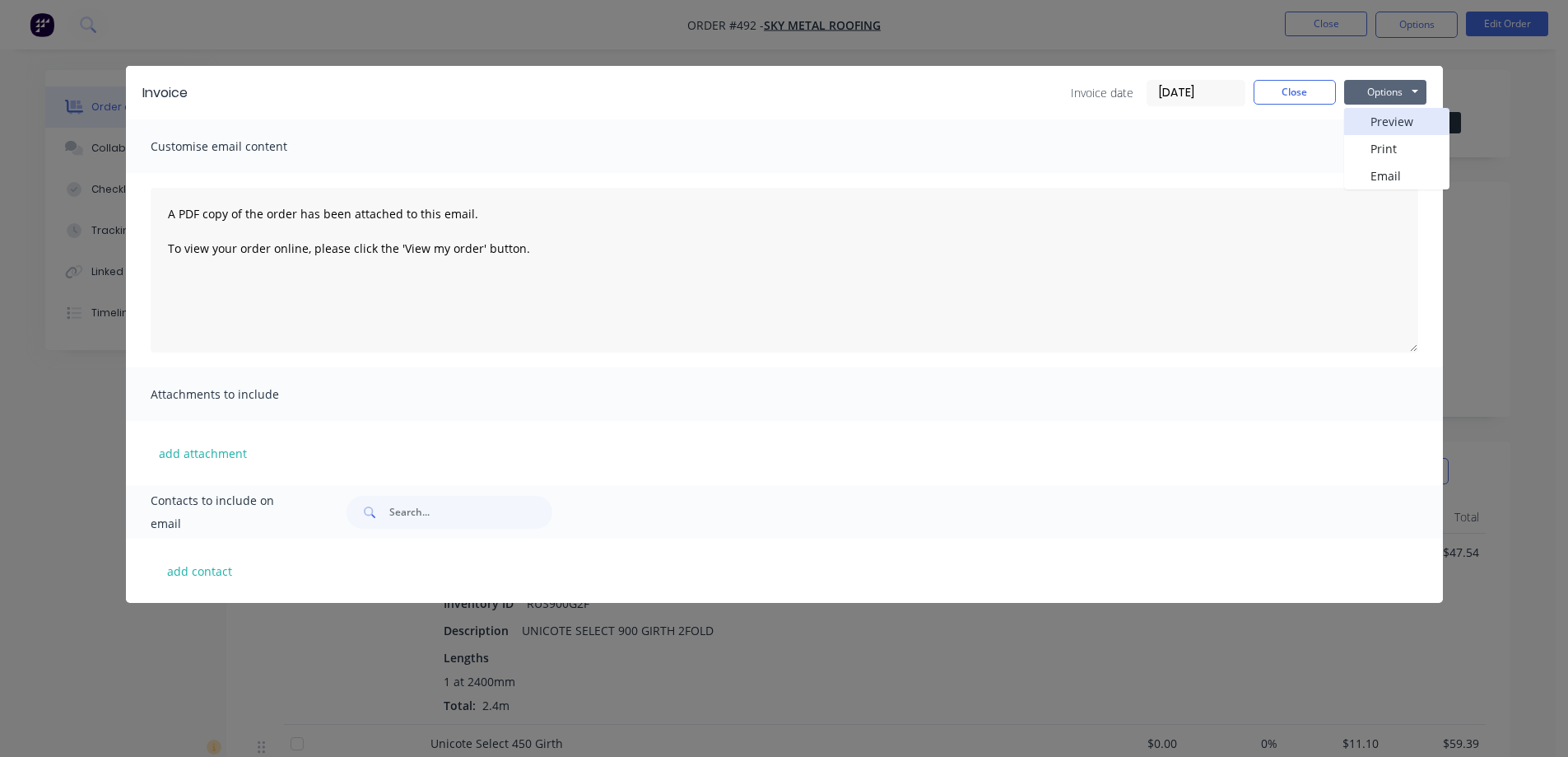
click at [1368, 117] on button "Preview" at bounding box center [1397, 121] width 105 height 27
click at [1301, 91] on button "Close" at bounding box center [1294, 92] width 82 height 25
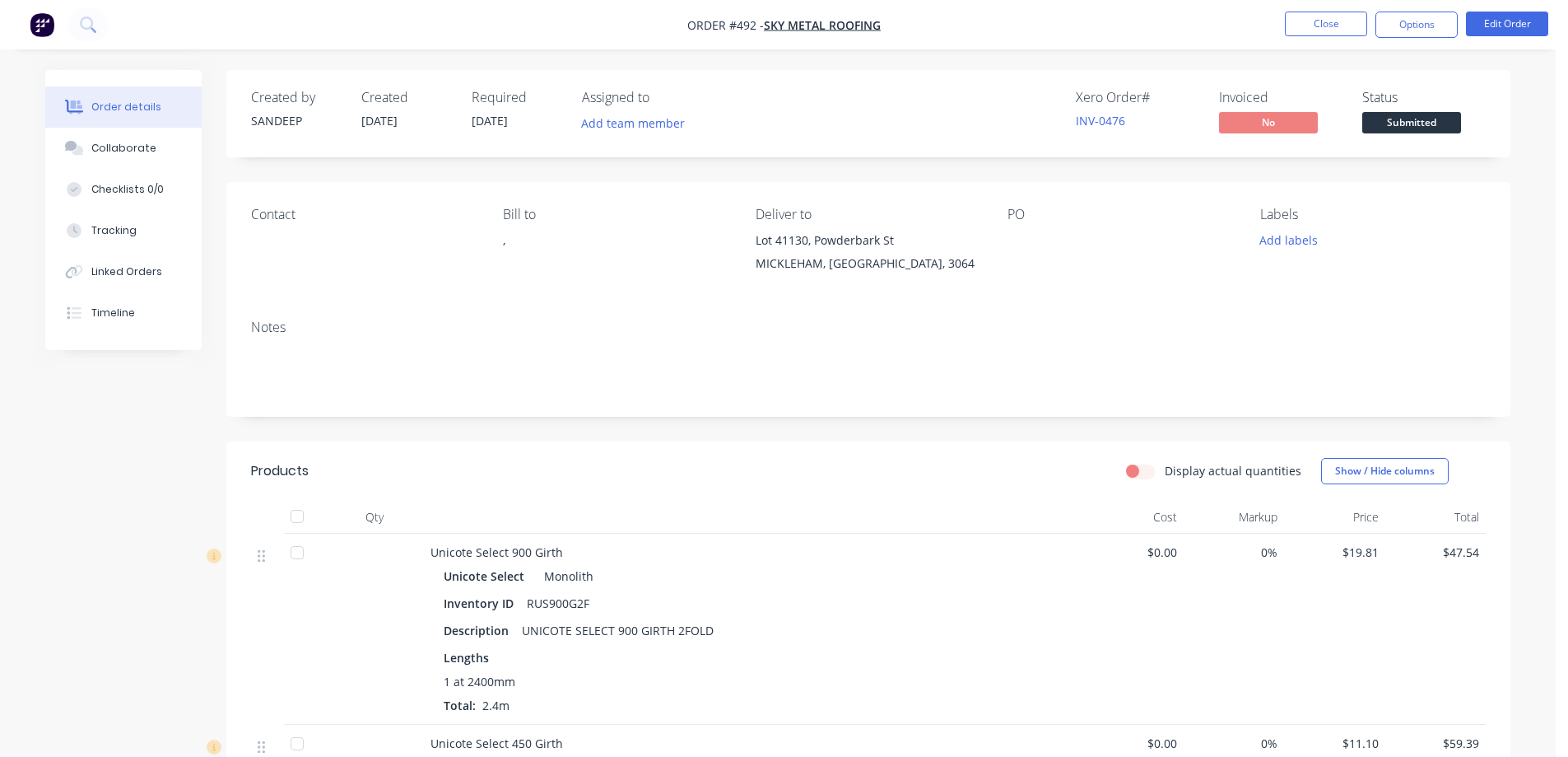
click at [37, 25] on img "button" at bounding box center [42, 25] width 25 height 25
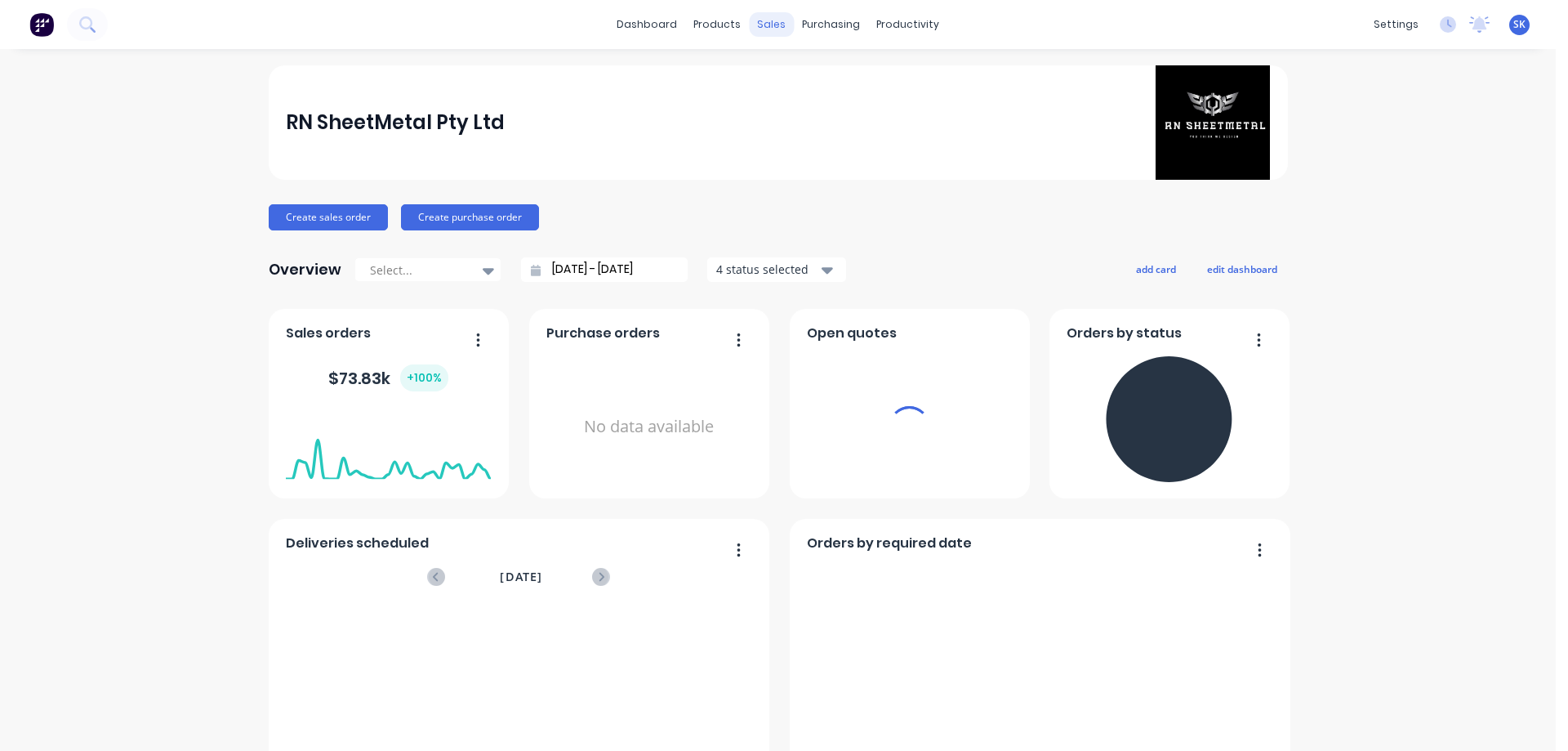
click at [761, 28] on div "sales" at bounding box center [771, 25] width 45 height 25
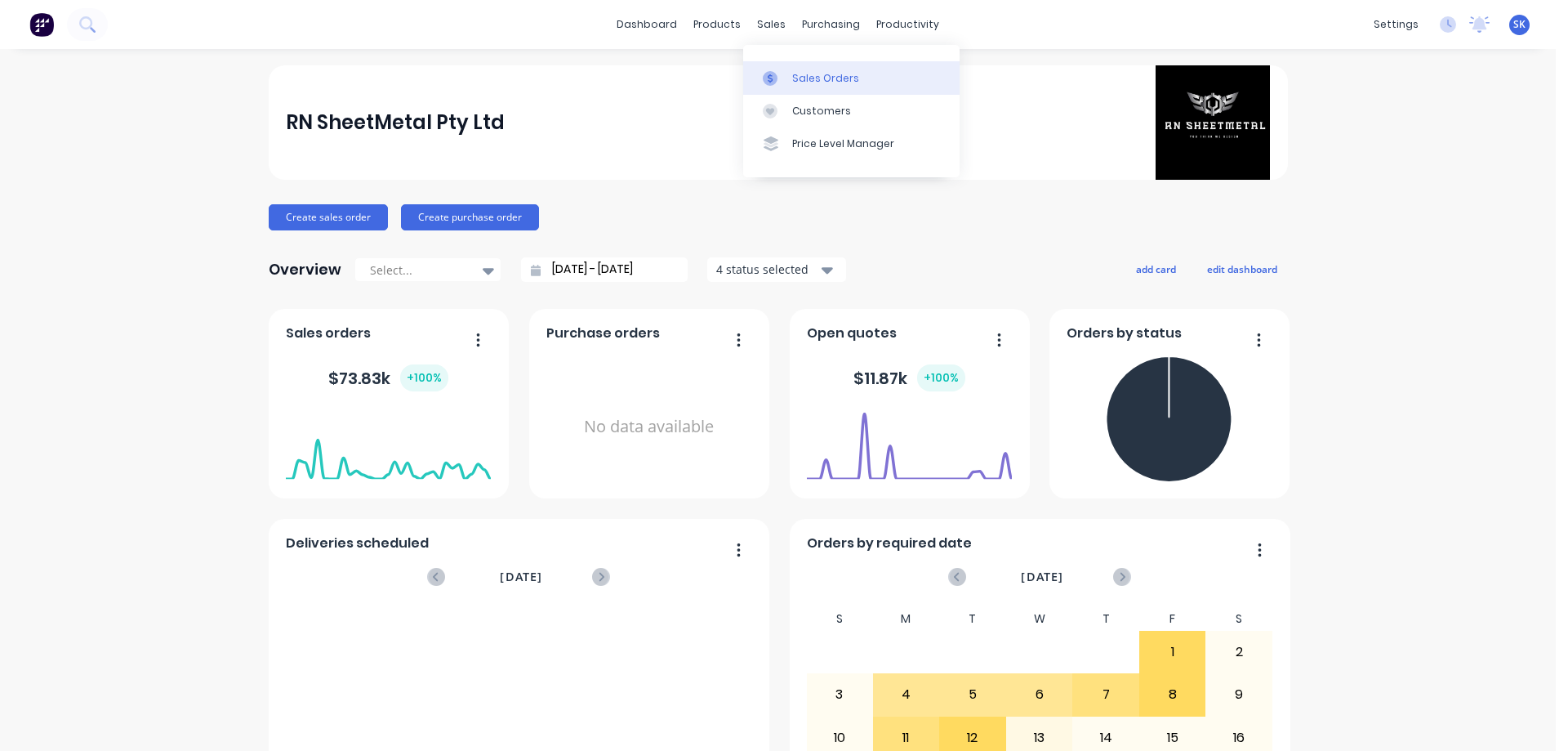
click at [812, 83] on div "Sales Orders" at bounding box center [826, 77] width 67 height 14
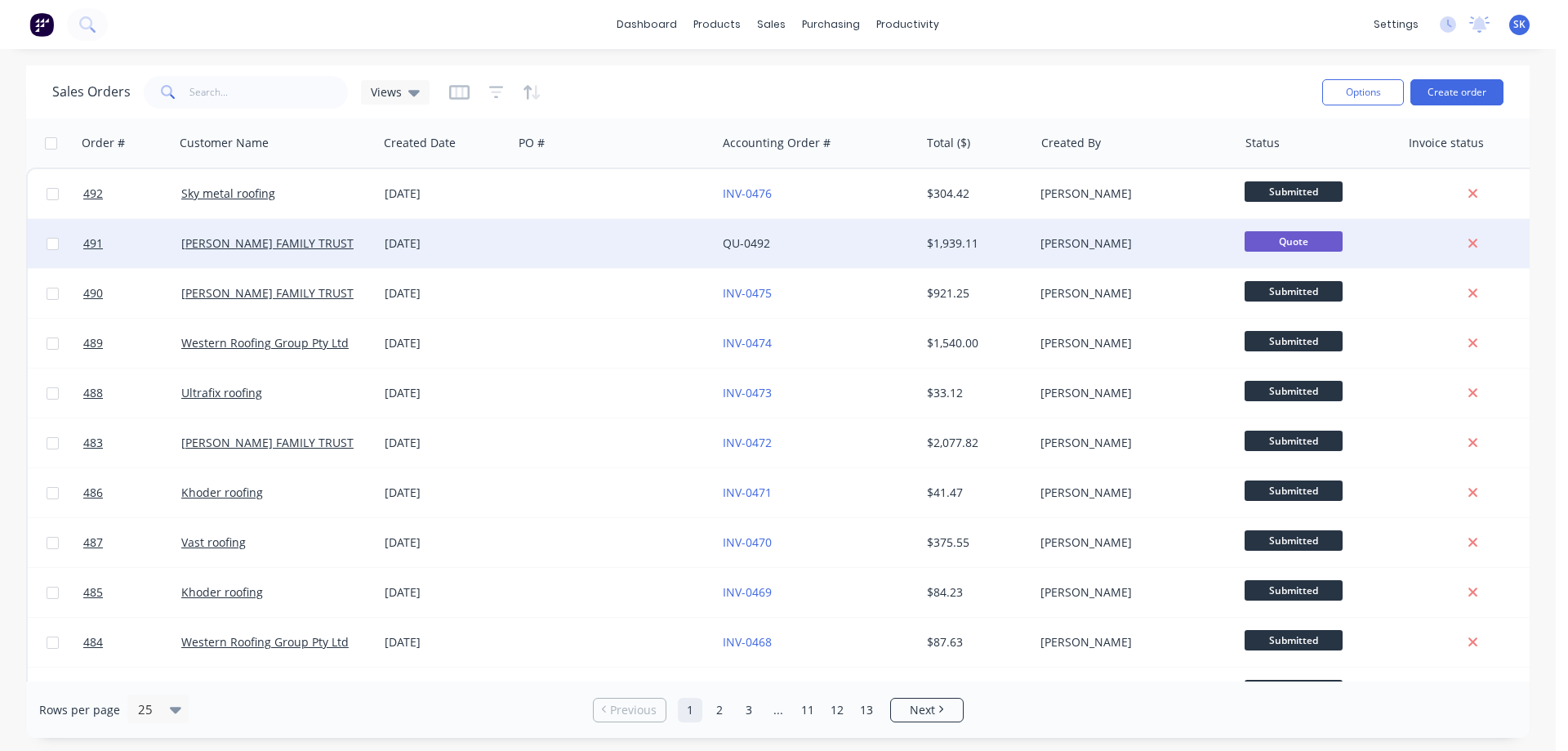
click at [672, 245] on div at bounding box center [614, 243] width 204 height 49
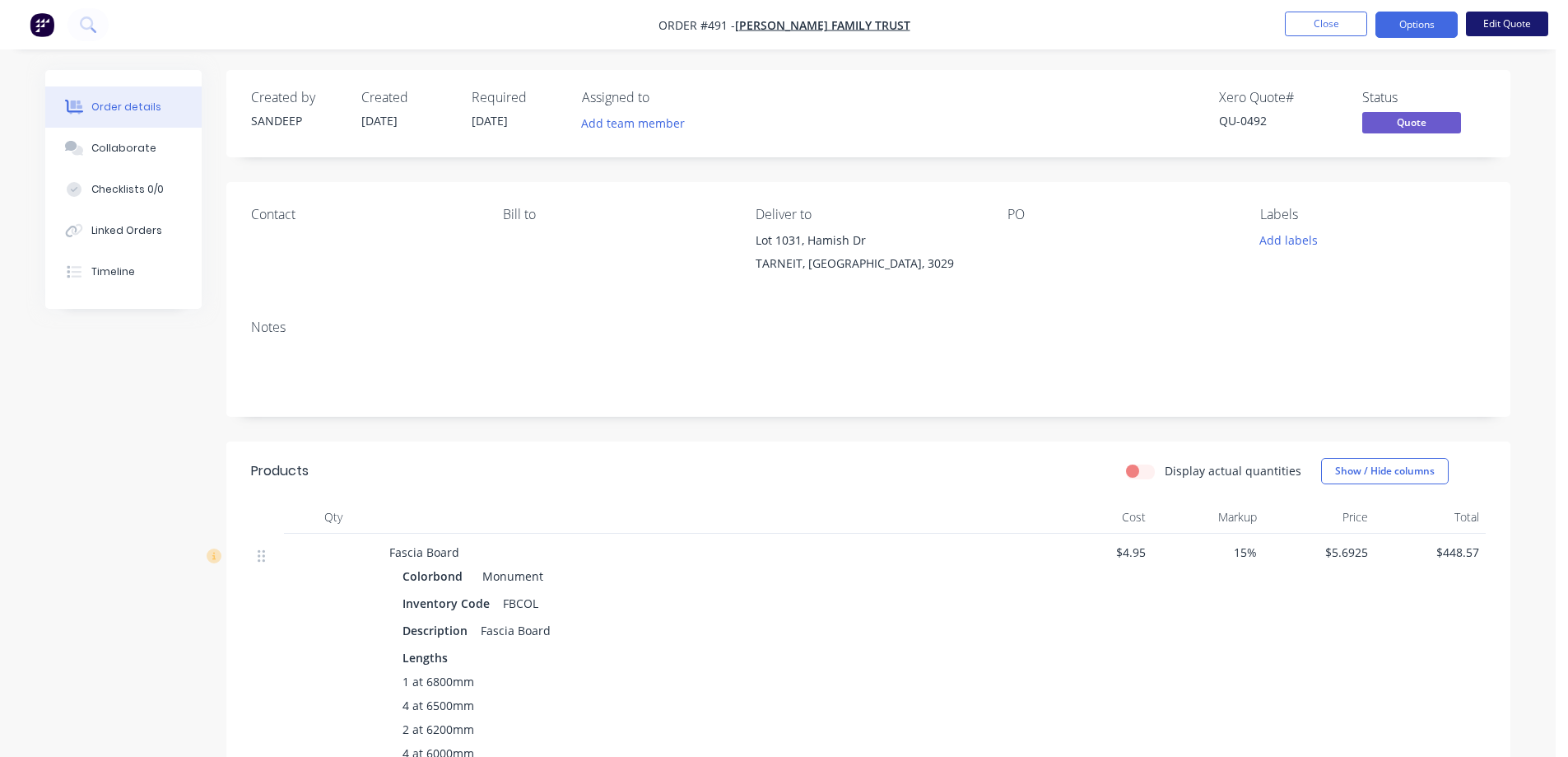
click at [1493, 21] on button "Edit Quote" at bounding box center [1506, 24] width 82 height 25
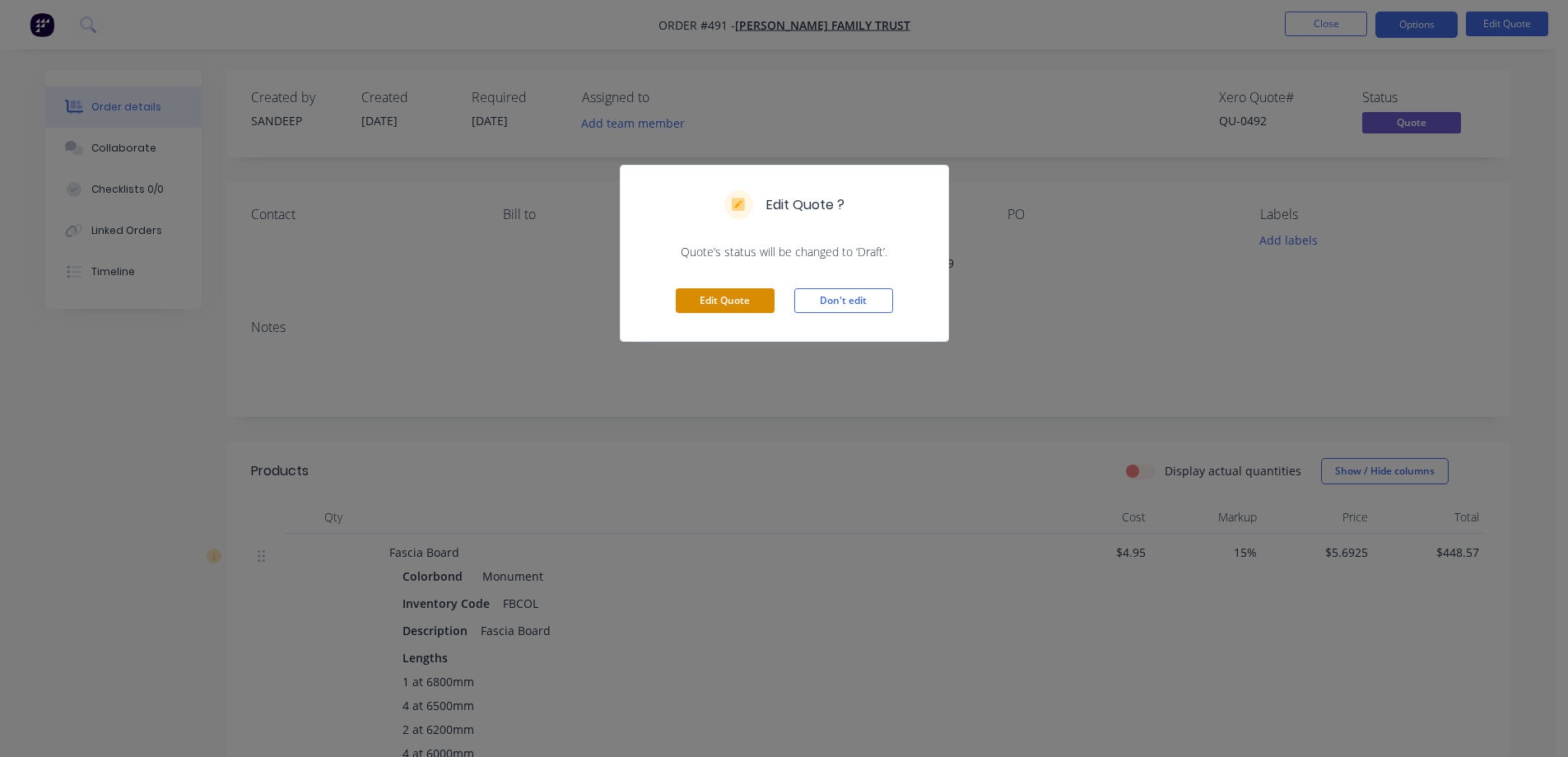
click at [705, 299] on button "Edit Quote" at bounding box center [725, 300] width 99 height 25
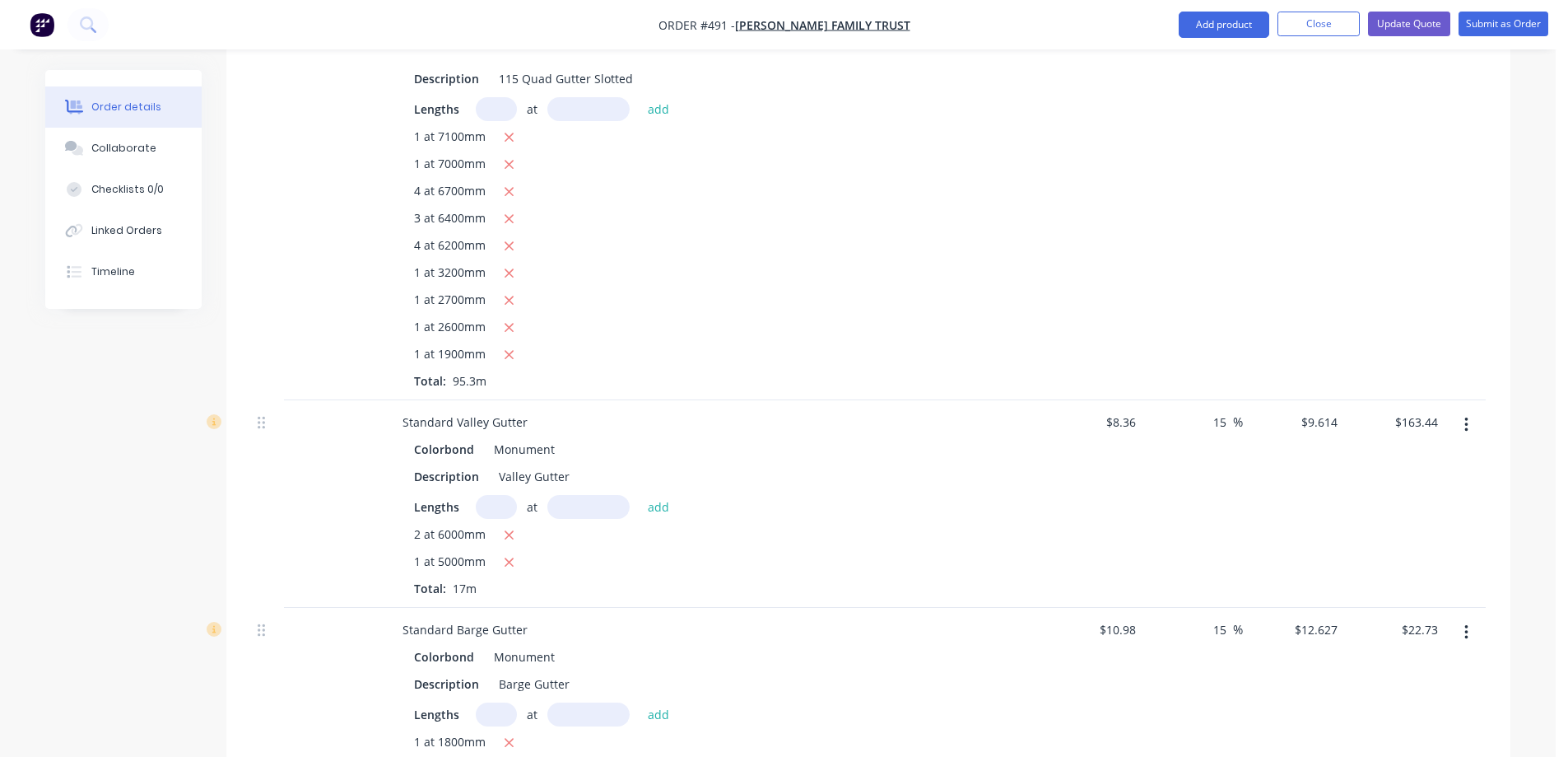
scroll to position [1235, 0]
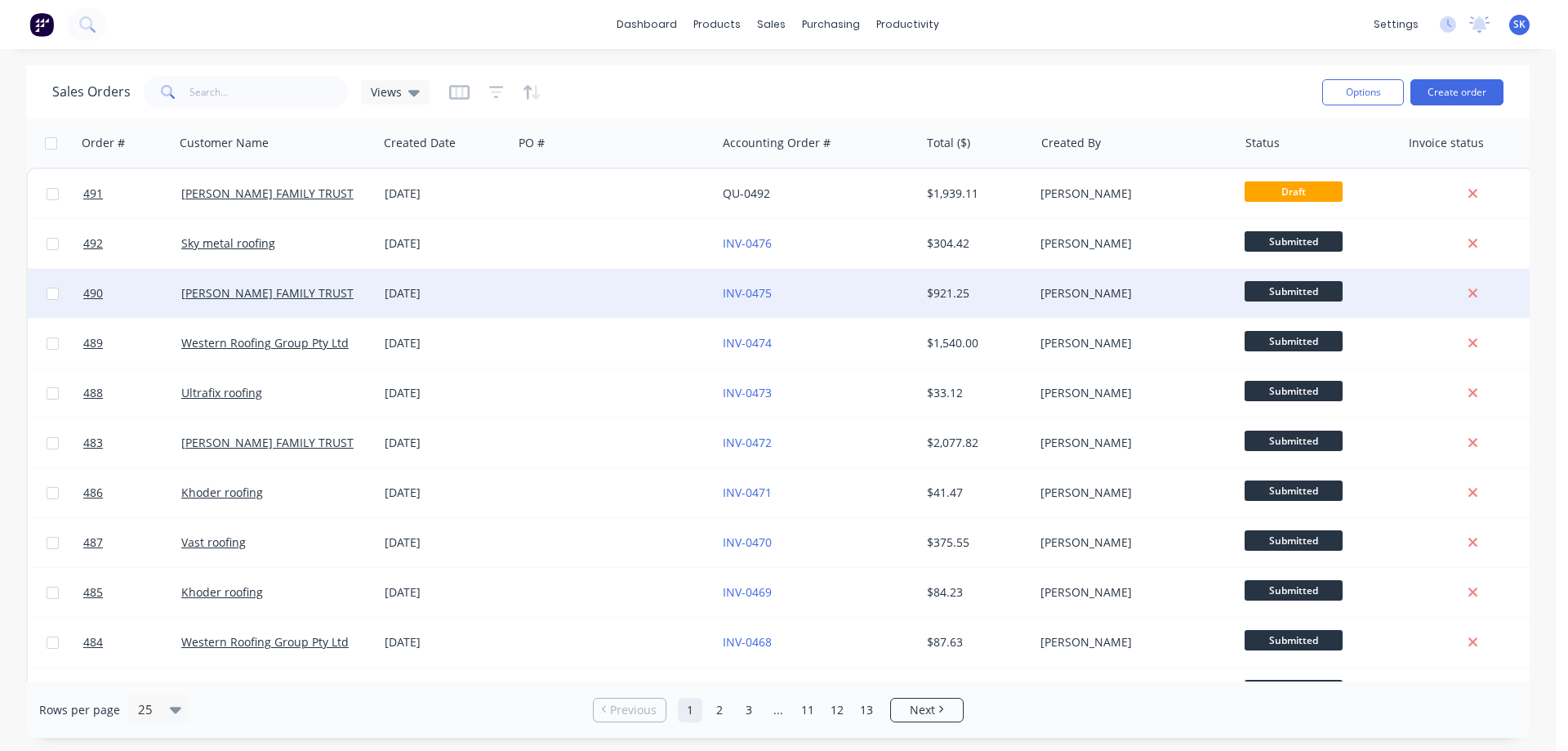
click at [409, 287] on div "12 Aug 2025" at bounding box center [445, 292] width 121 height 16
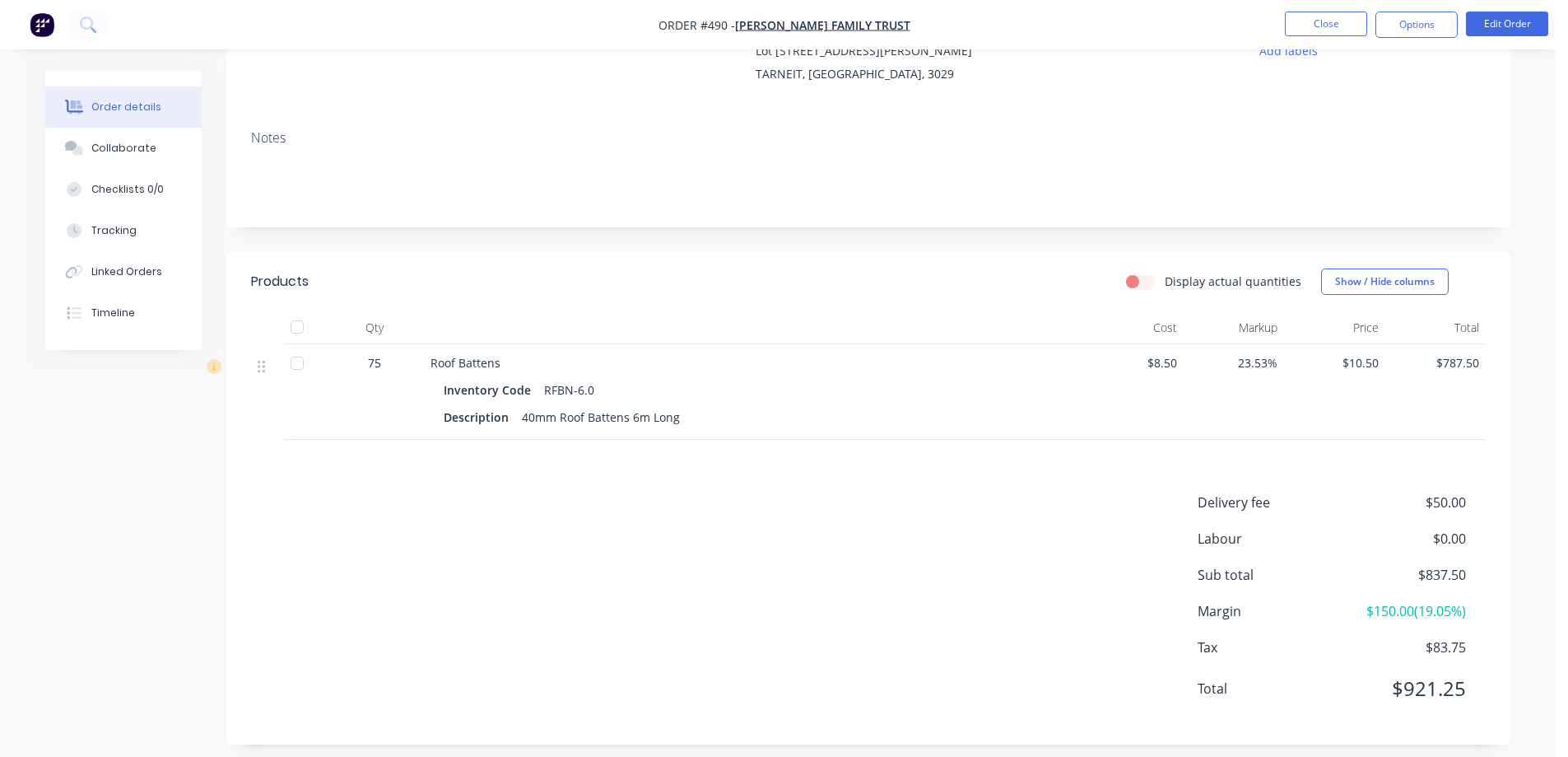
scroll to position [201, 0]
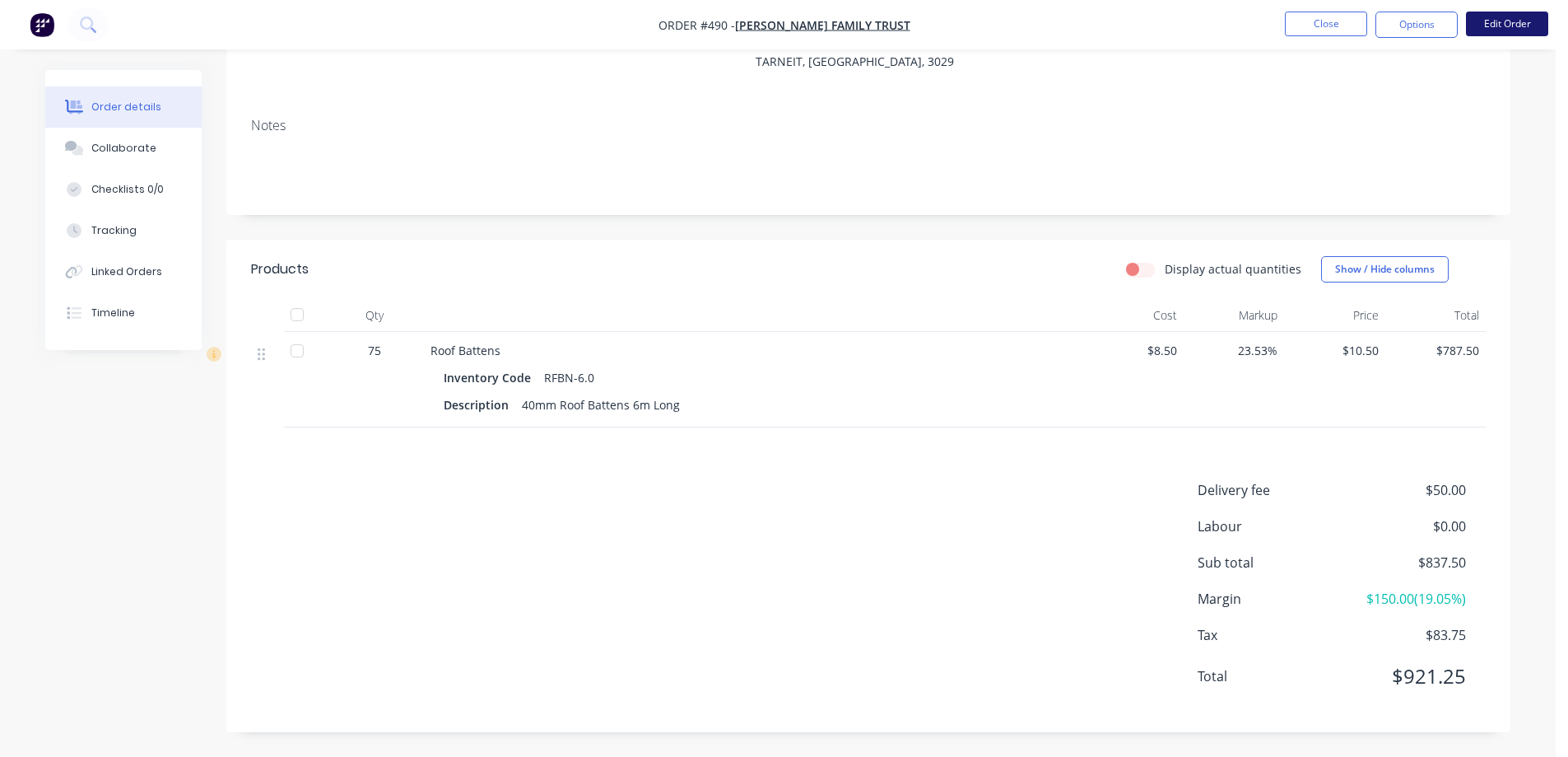
click at [1496, 20] on button "Edit Order" at bounding box center [1506, 24] width 82 height 25
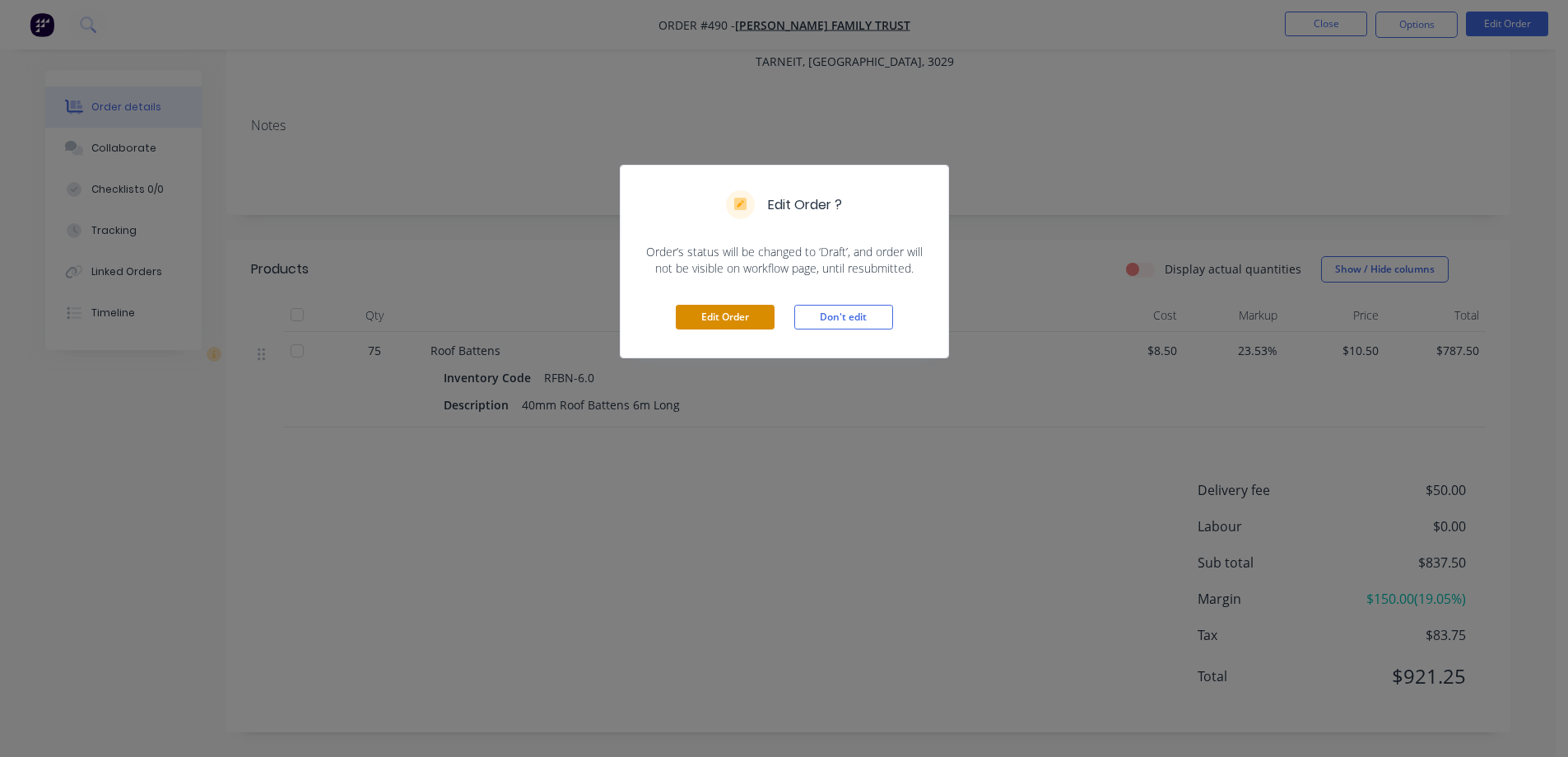
click at [765, 308] on button "Edit Order" at bounding box center [725, 317] width 99 height 25
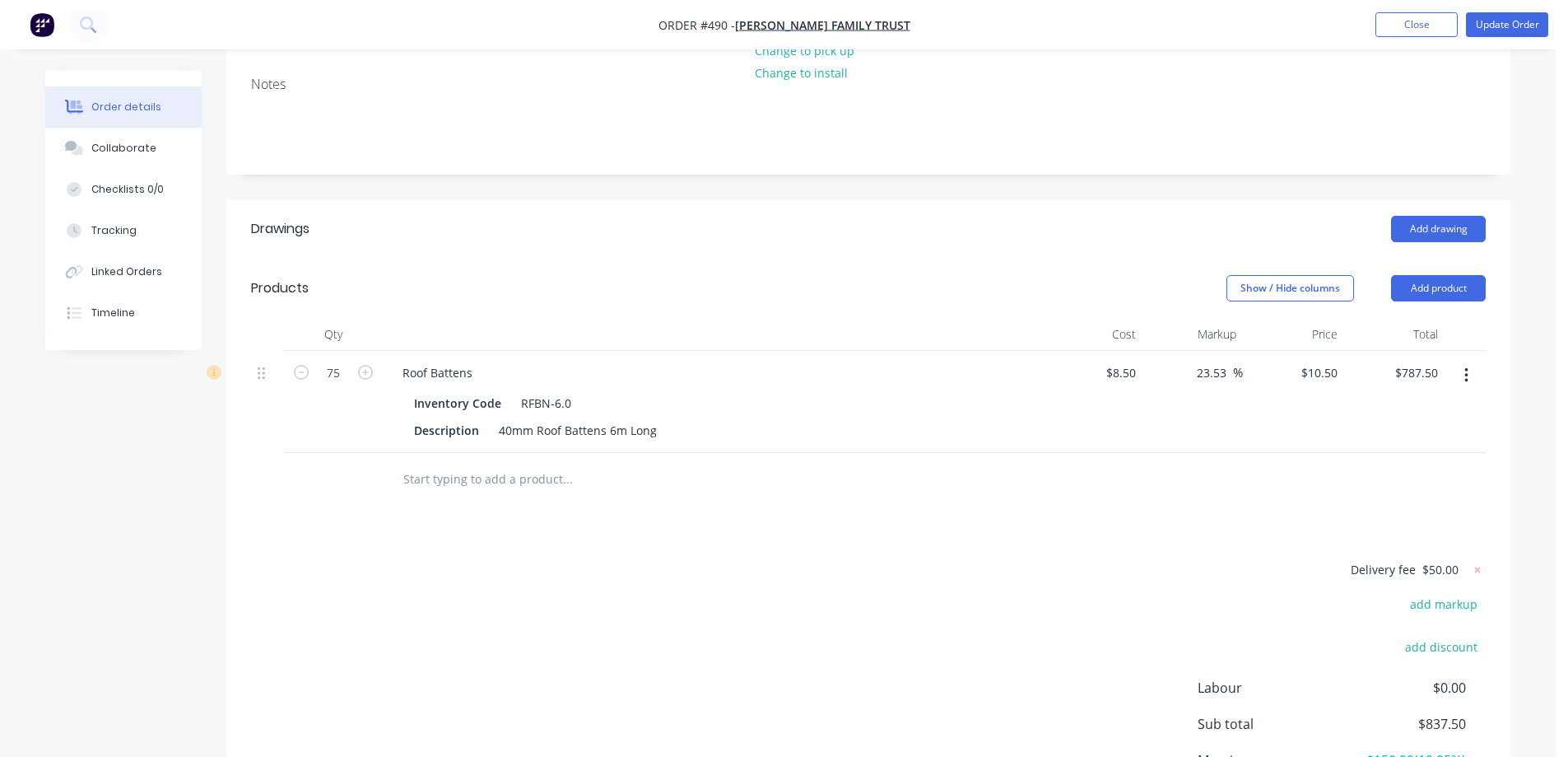
scroll to position [329, 0]
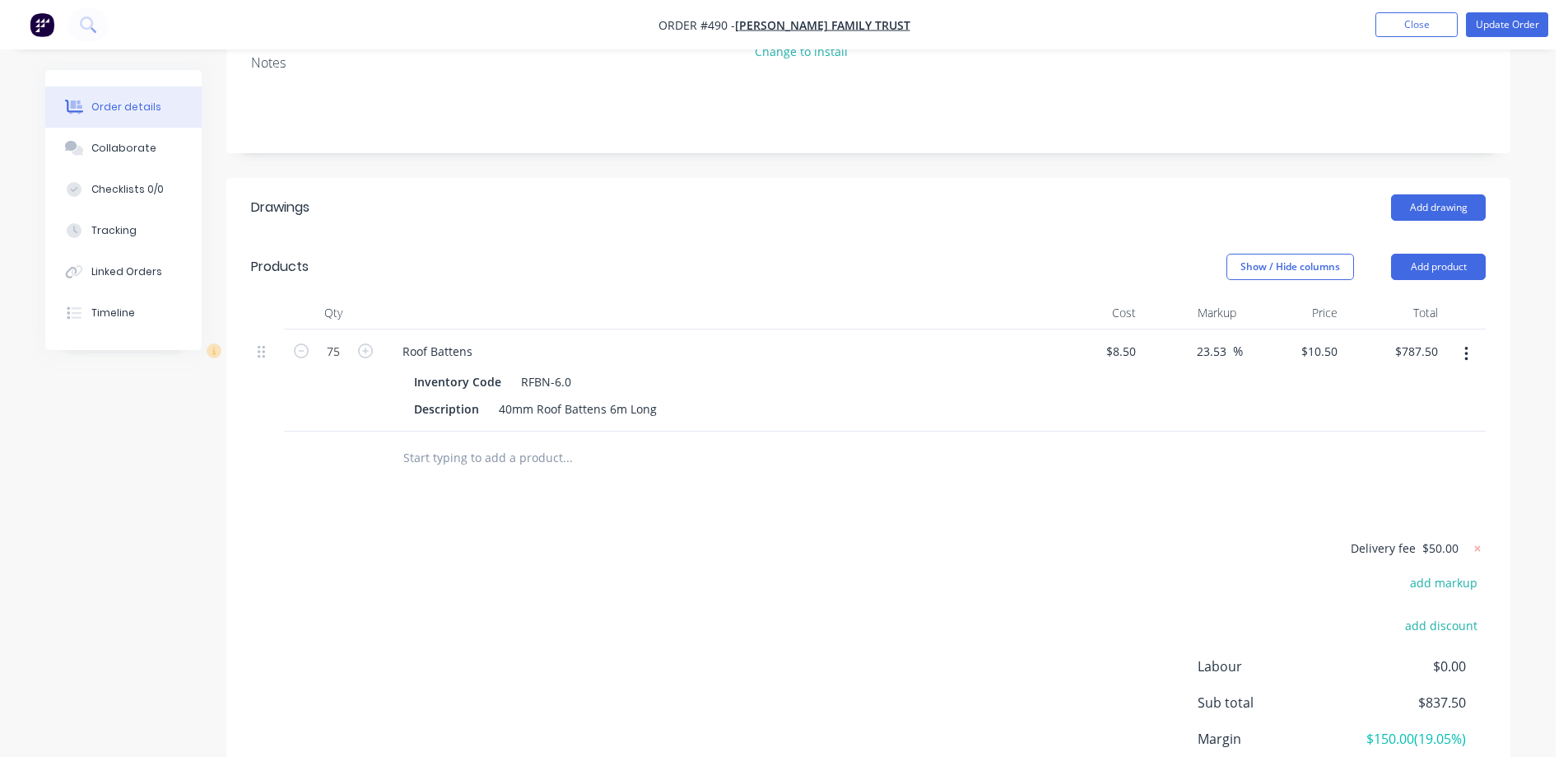
click at [419, 441] on input "text" at bounding box center [567, 457] width 329 height 33
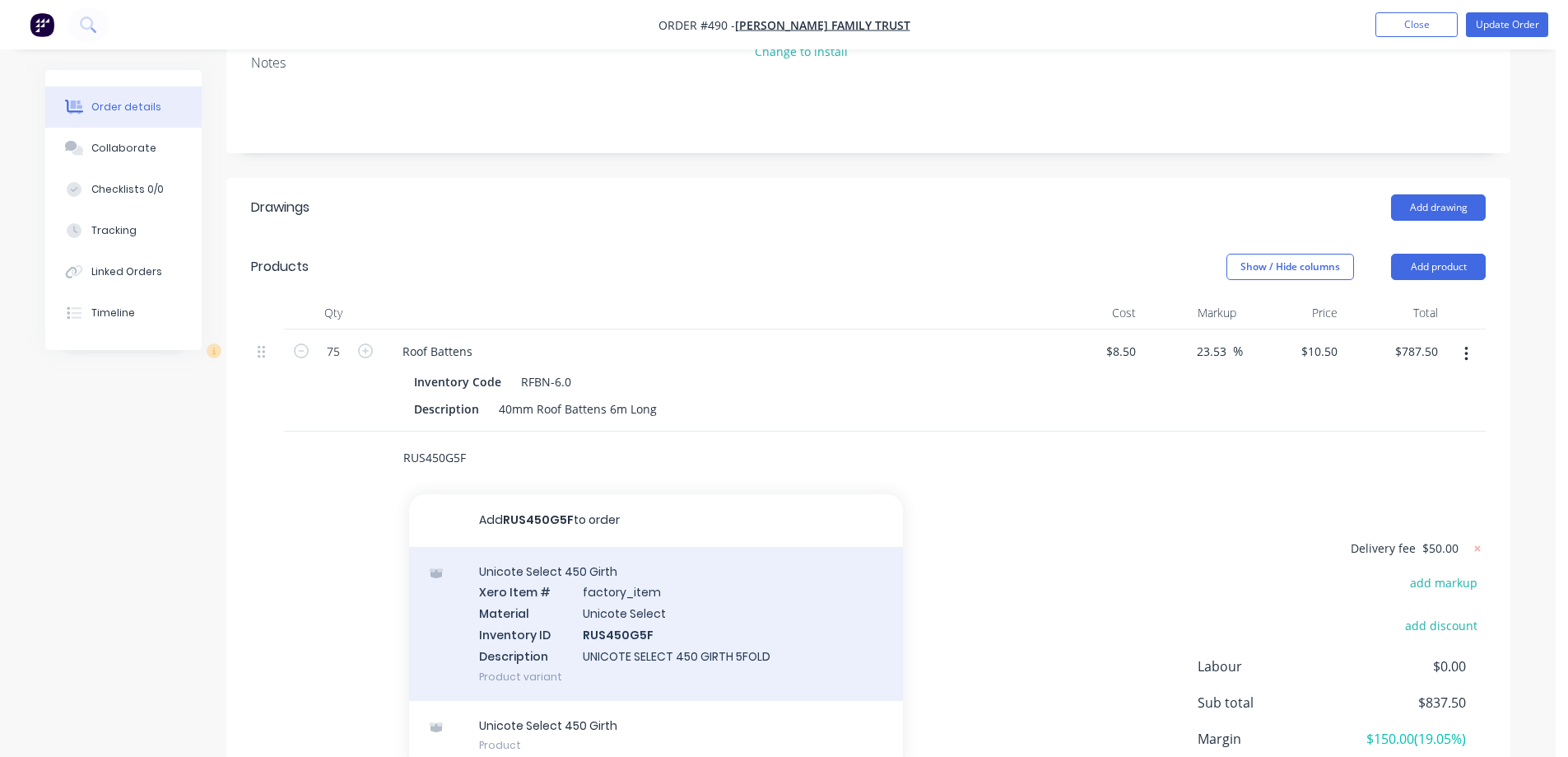
type input "RUS450G5F"
click at [513, 566] on div "Unicote Select 450 Girth Xero Item # factory_item Material Unicote Select Inven…" at bounding box center [656, 624] width 494 height 154
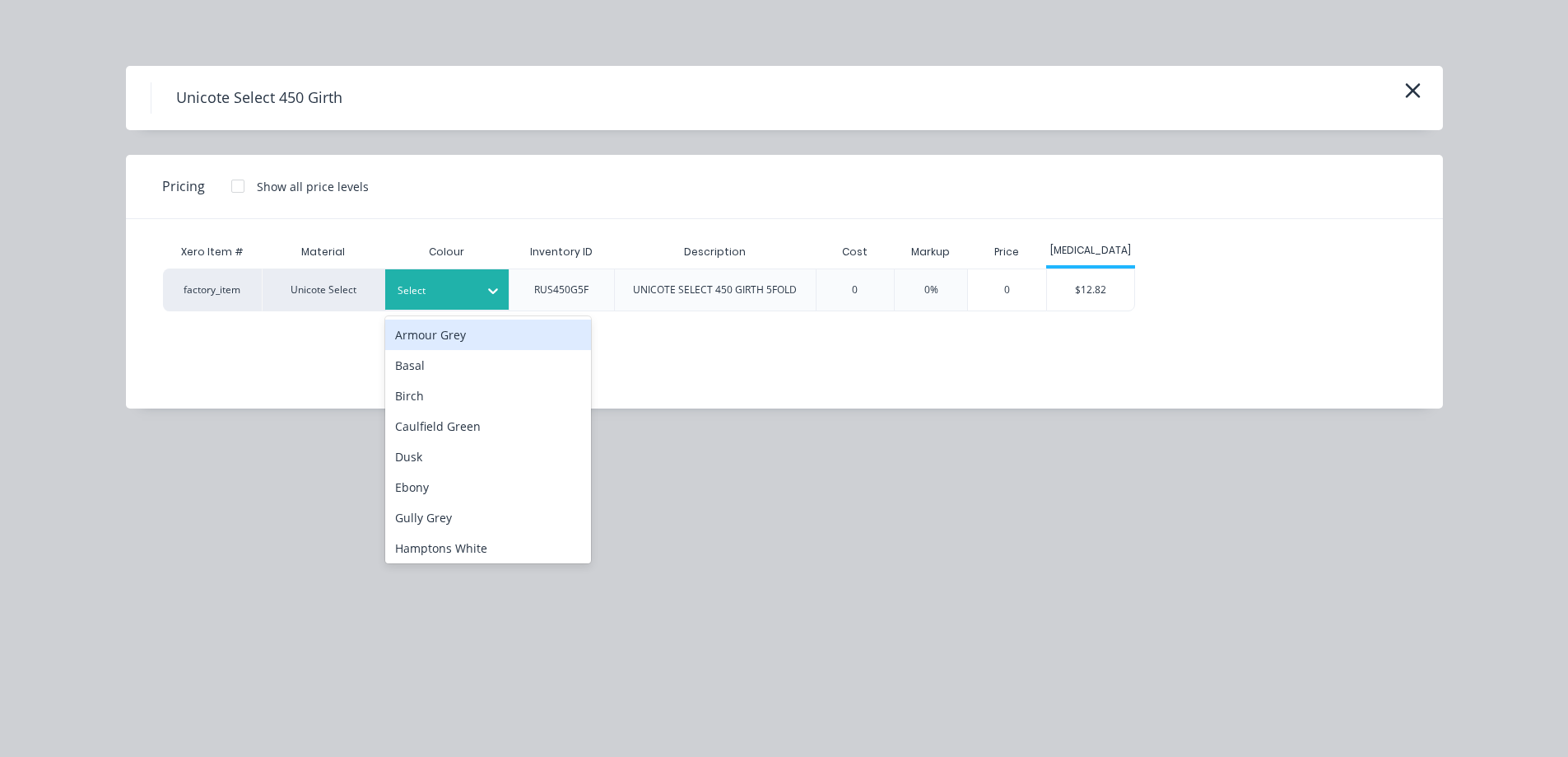
click at [458, 305] on div "Select" at bounding box center [447, 289] width 123 height 40
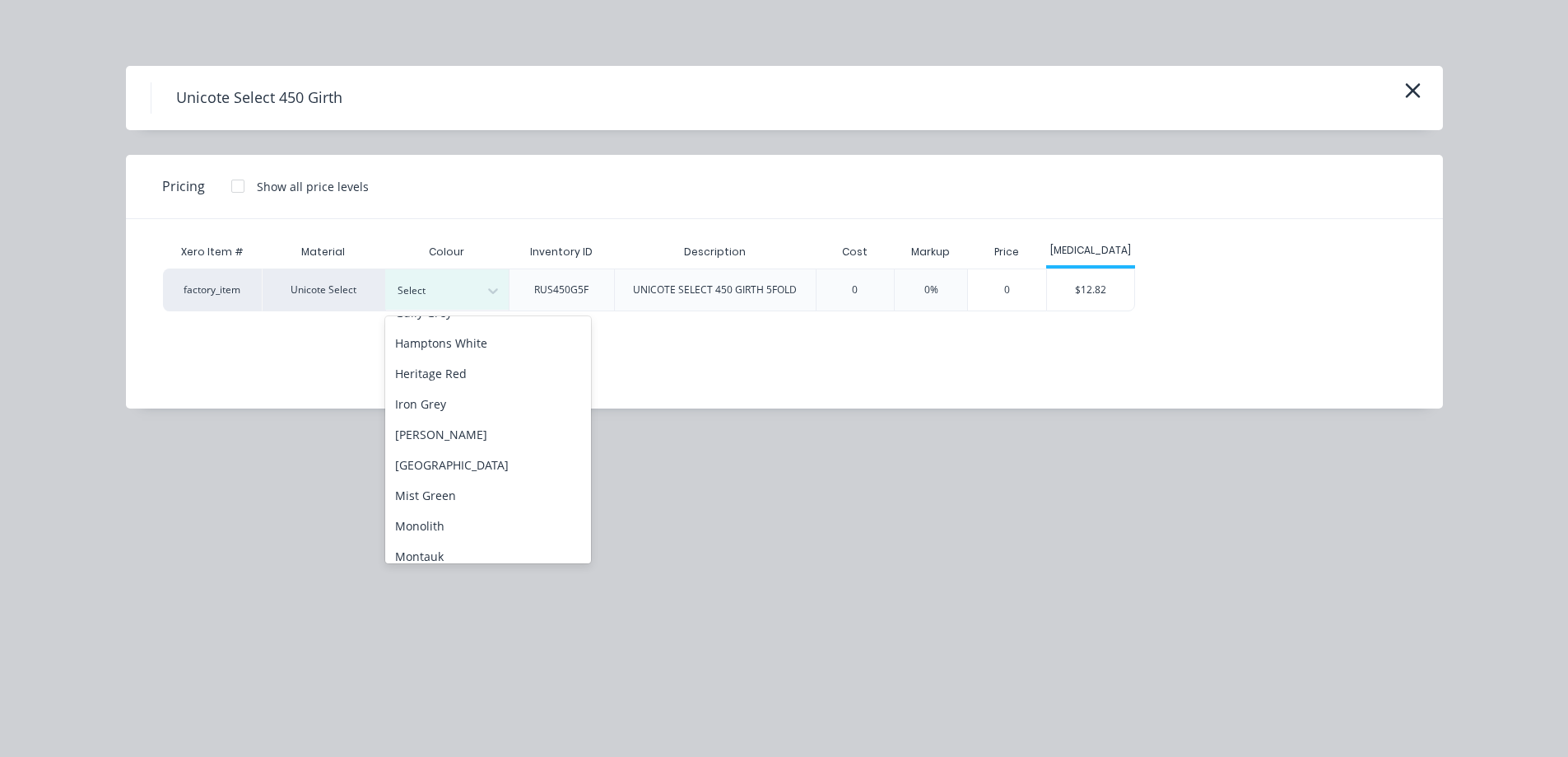
scroll to position [247, 0]
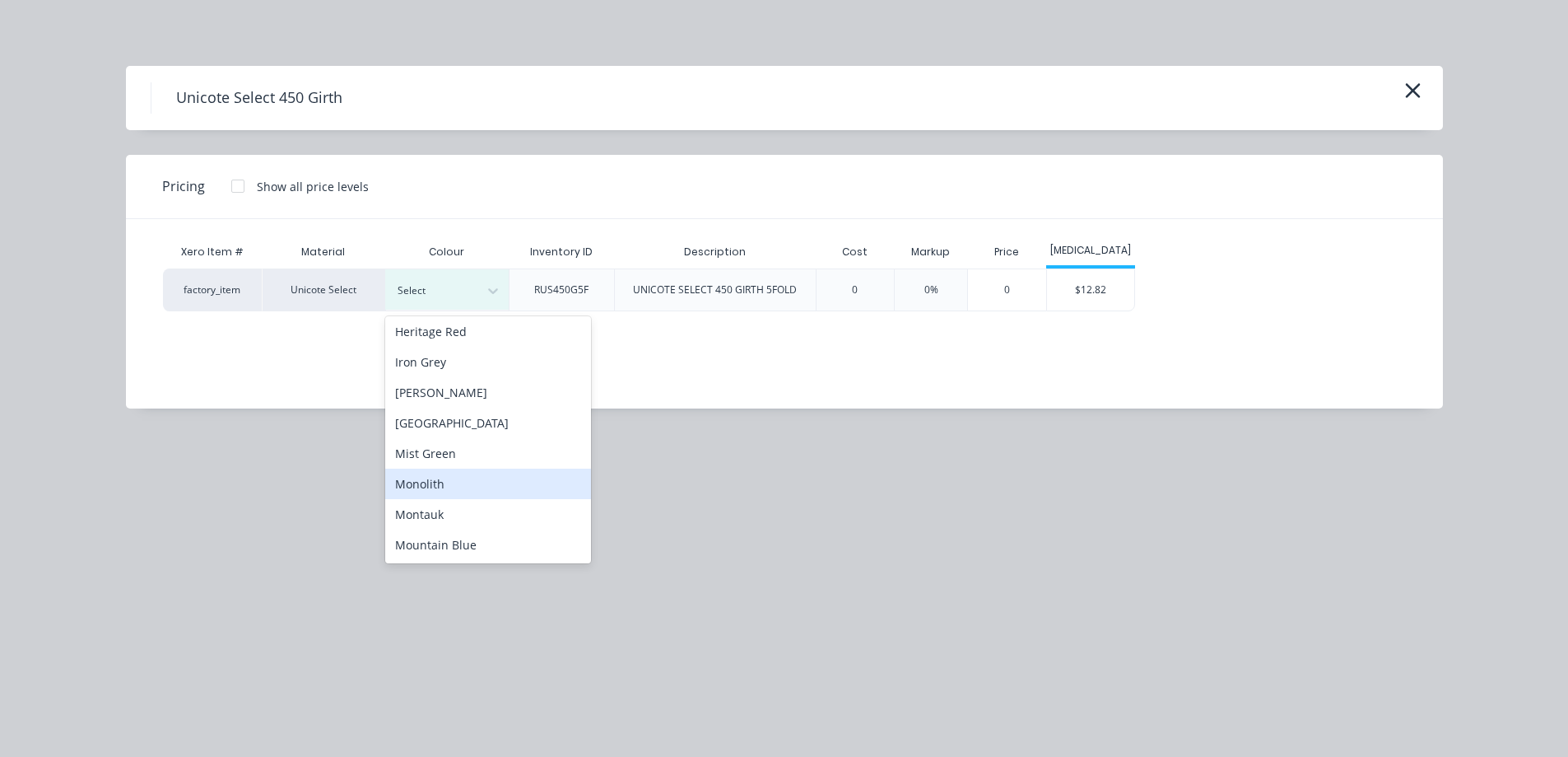
click at [430, 486] on div "Monolith" at bounding box center [488, 483] width 206 height 31
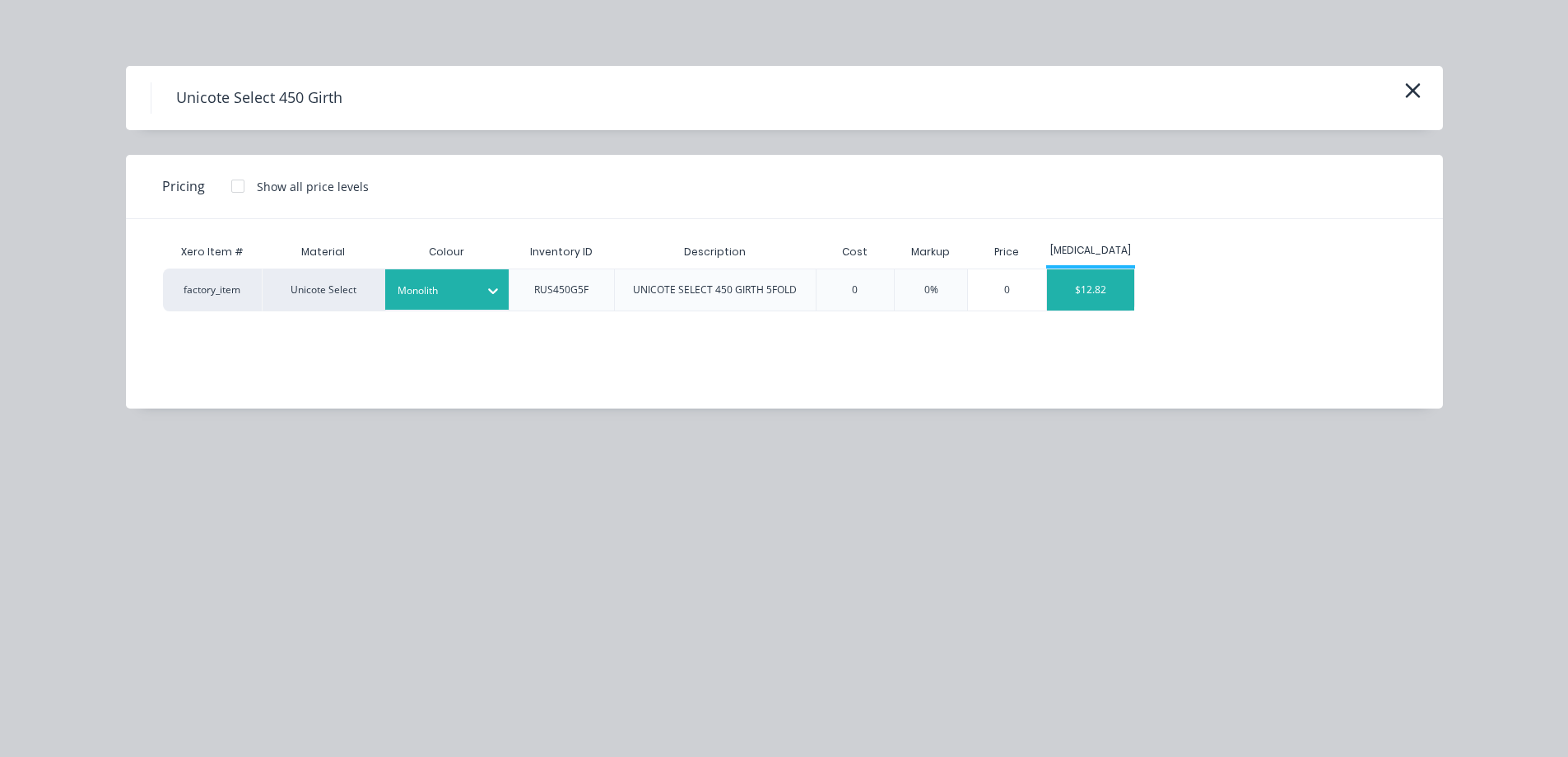
click at [1094, 296] on div "$12.82" at bounding box center [1090, 289] width 88 height 41
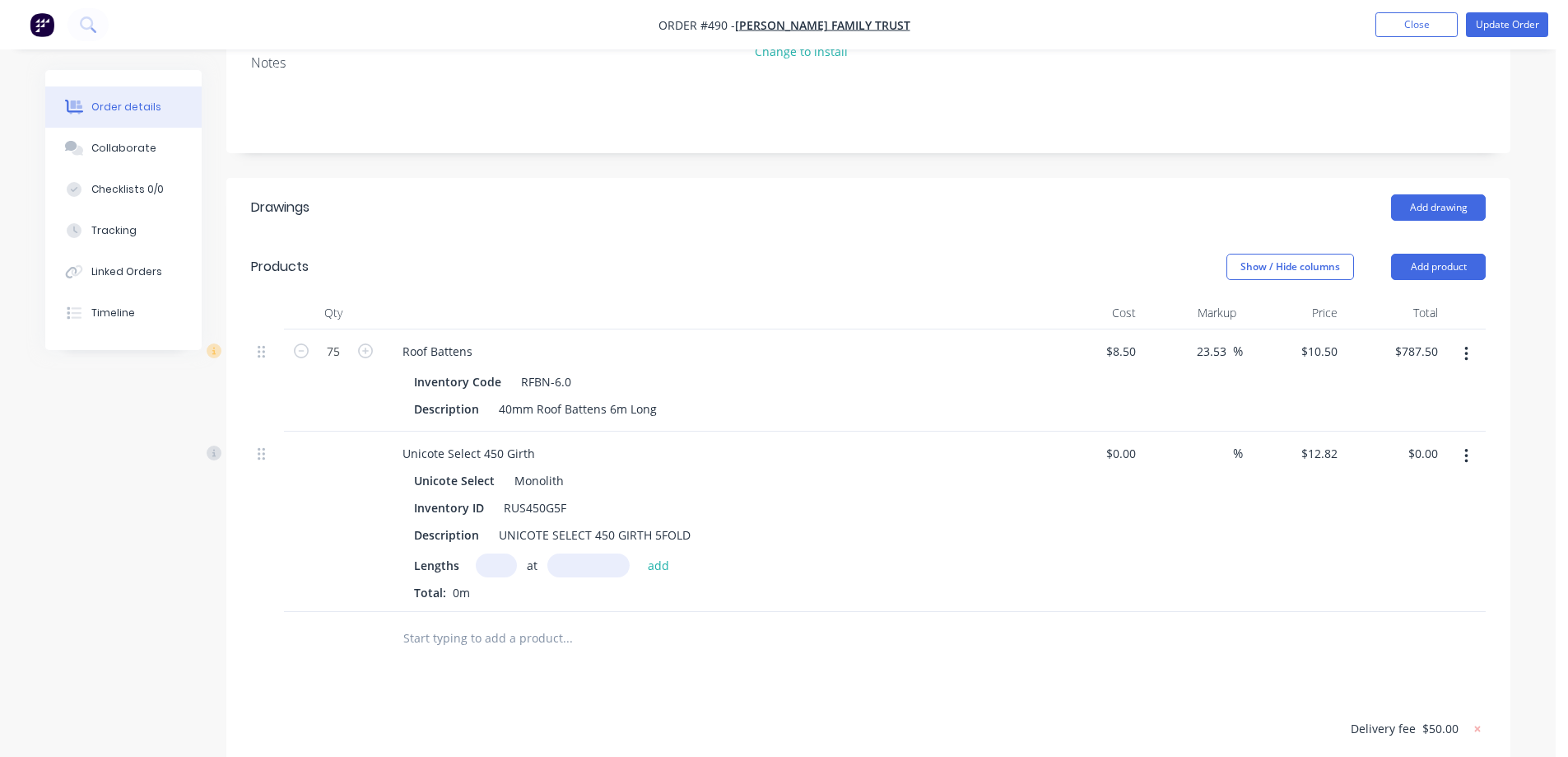
click at [481, 553] on input "text" at bounding box center [496, 564] width 41 height 24
type input "1"
type input "7000mm"
click at [663, 553] on button "add" at bounding box center [659, 563] width 39 height 22
type input "$89.74"
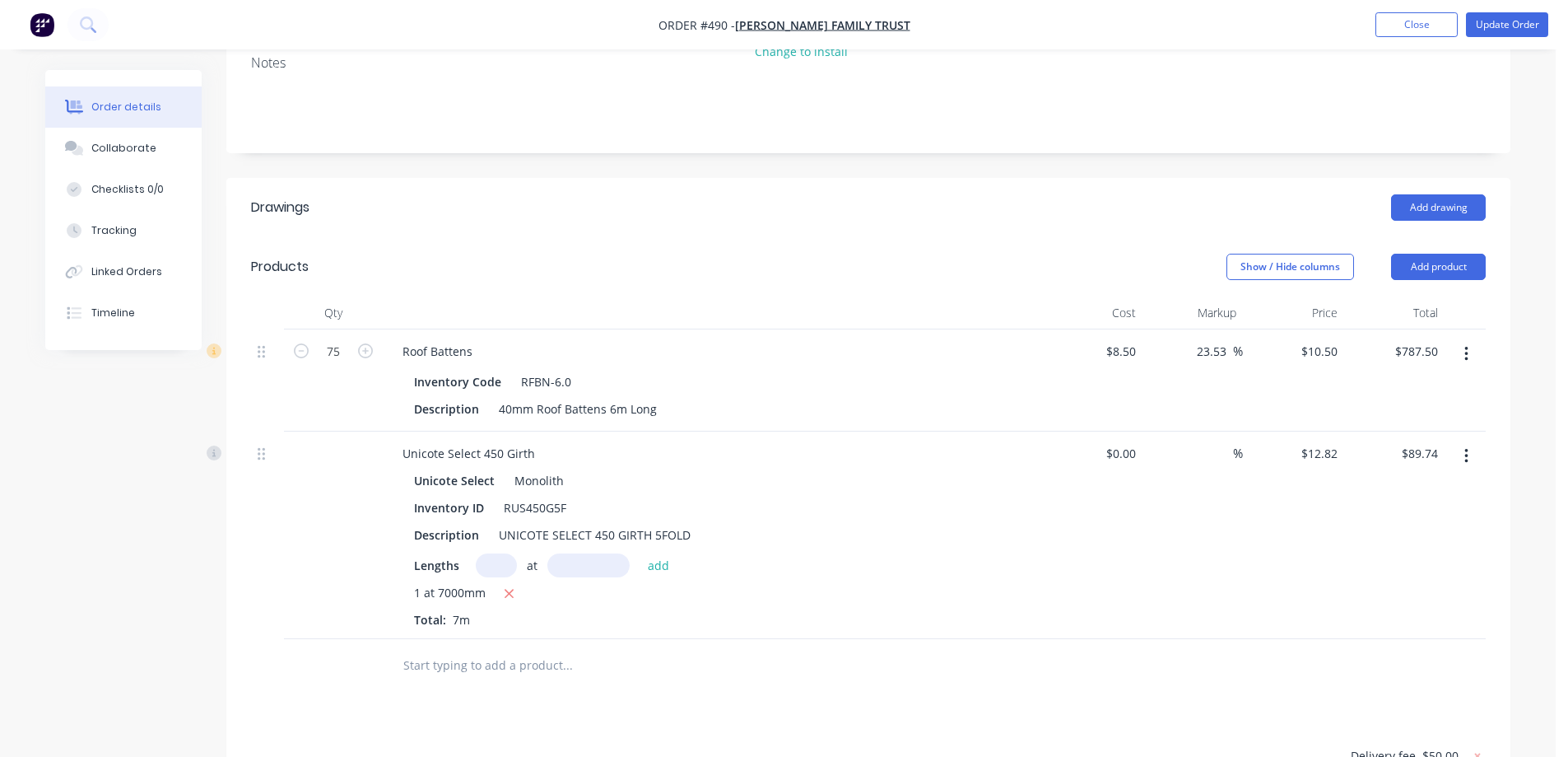
click at [529, 649] on input "text" at bounding box center [567, 666] width 329 height 33
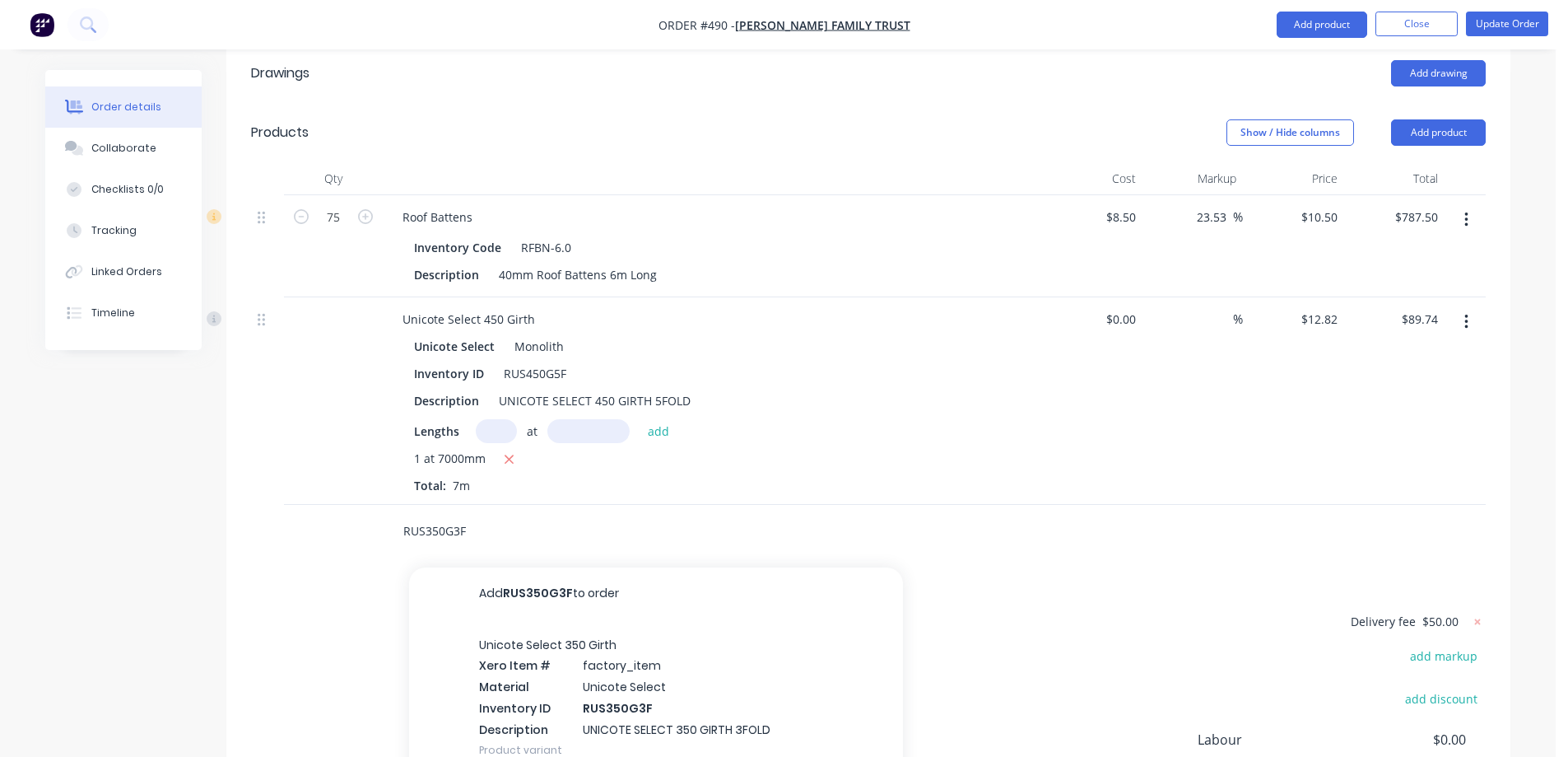
scroll to position [613, 0]
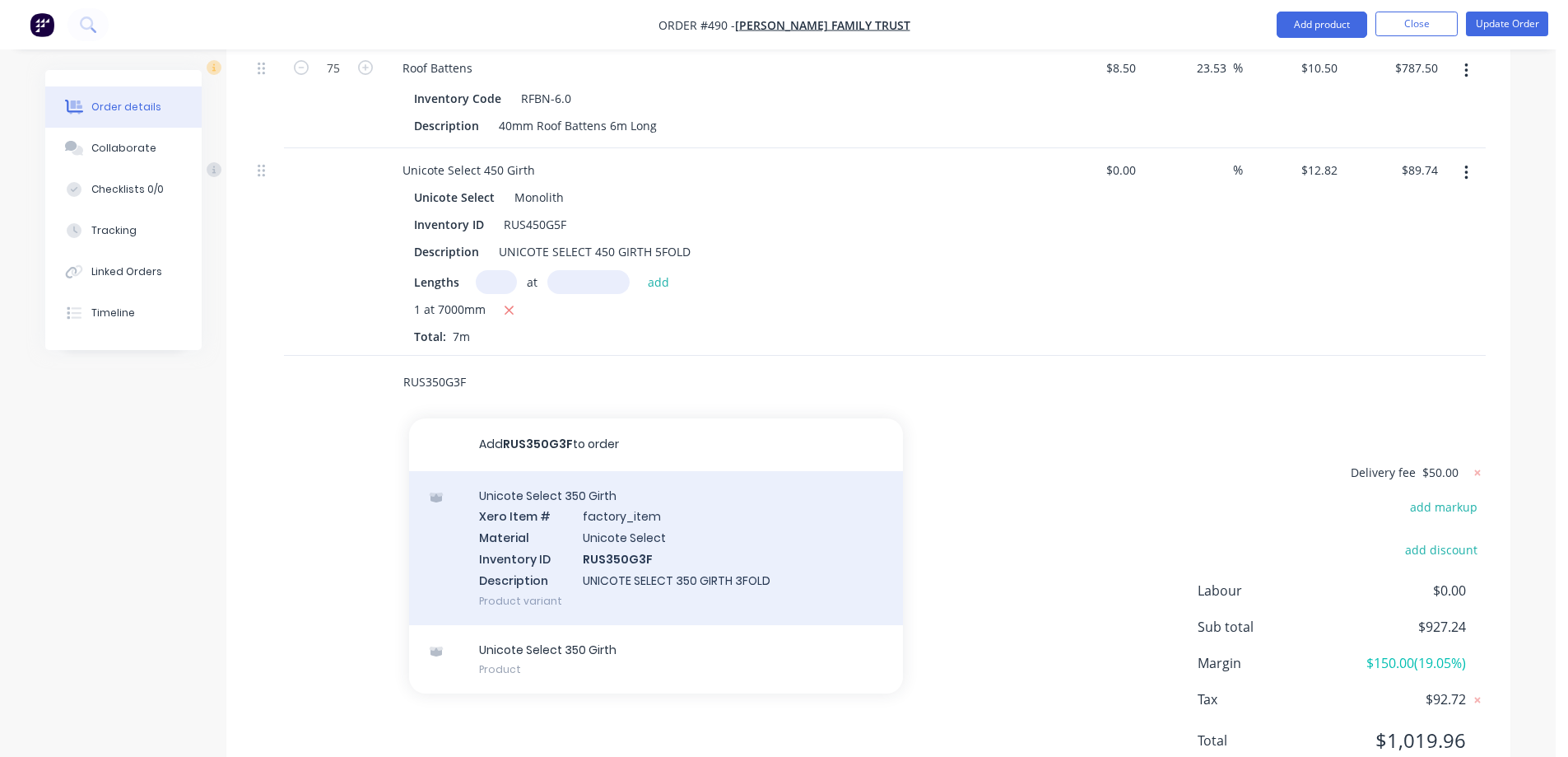
type input "RUS350G3F"
click at [591, 483] on div "Unicote Select 350 Girth Xero Item # factory_item Material Unicote Select Inven…" at bounding box center [656, 548] width 494 height 154
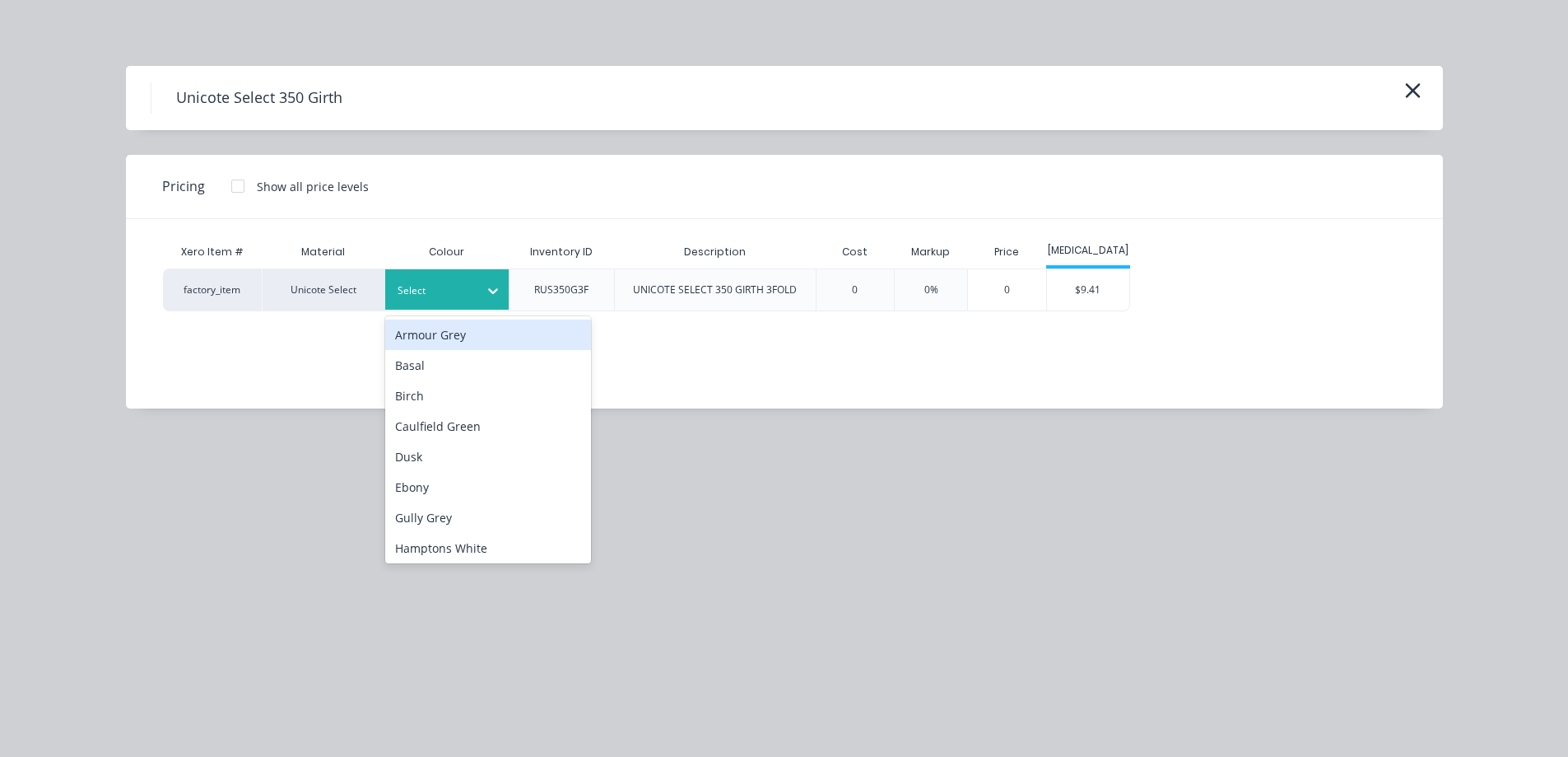
click at [492, 294] on icon at bounding box center [492, 290] width 16 height 16
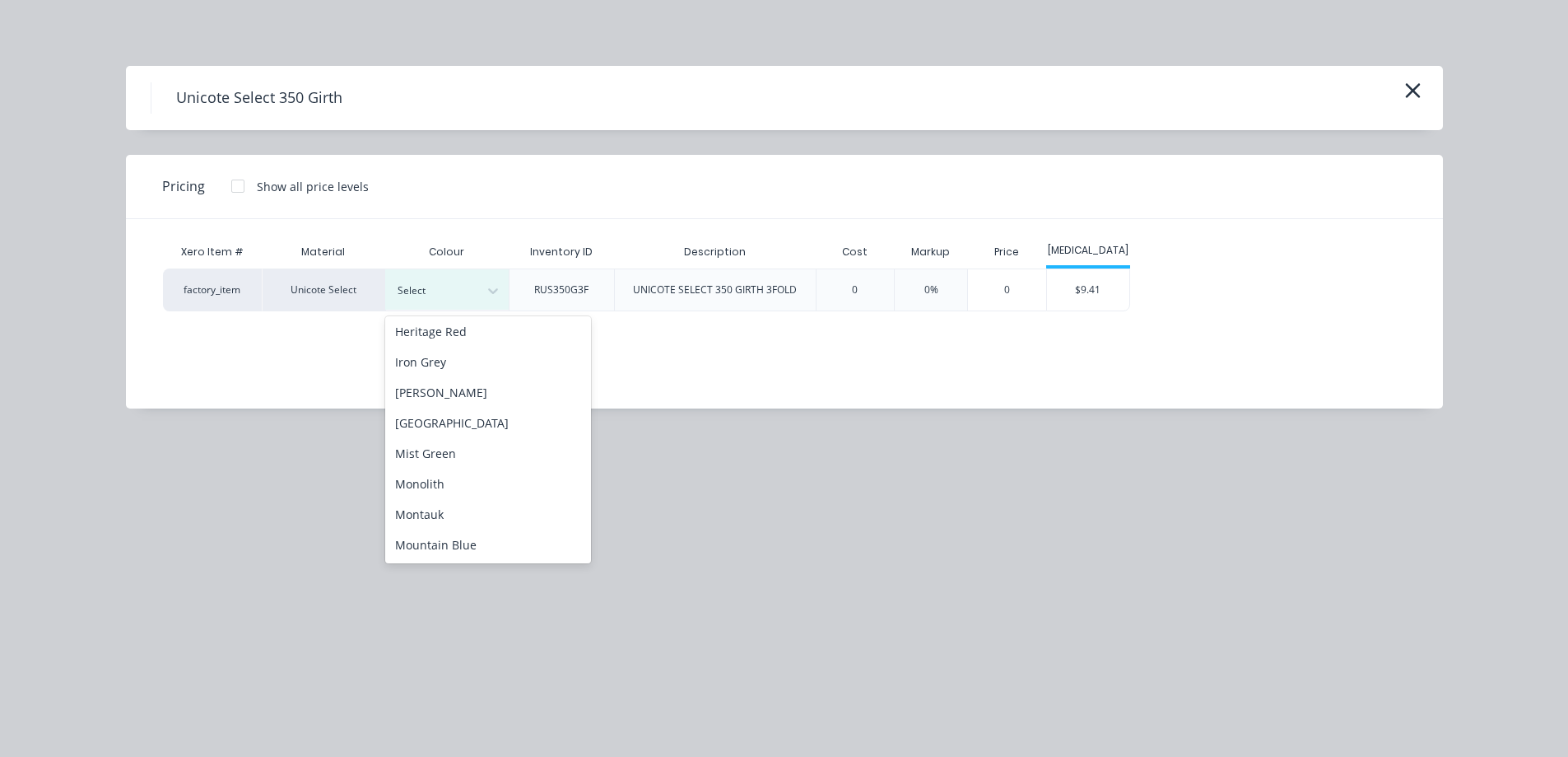
scroll to position [329, 0]
click at [445, 405] on div "Monolith" at bounding box center [488, 402] width 206 height 31
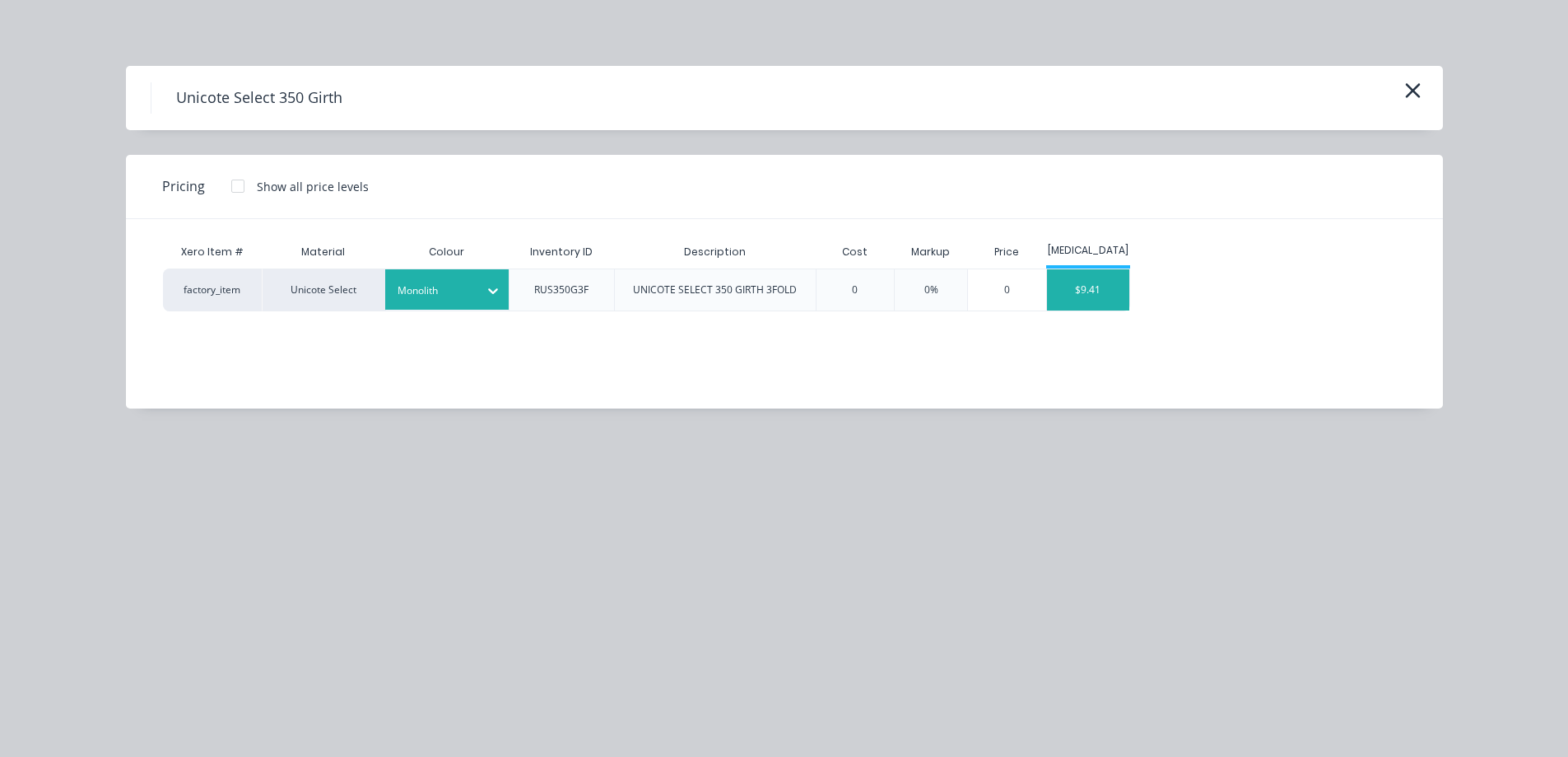
click at [1078, 301] on div "$9.41" at bounding box center [1087, 289] width 82 height 41
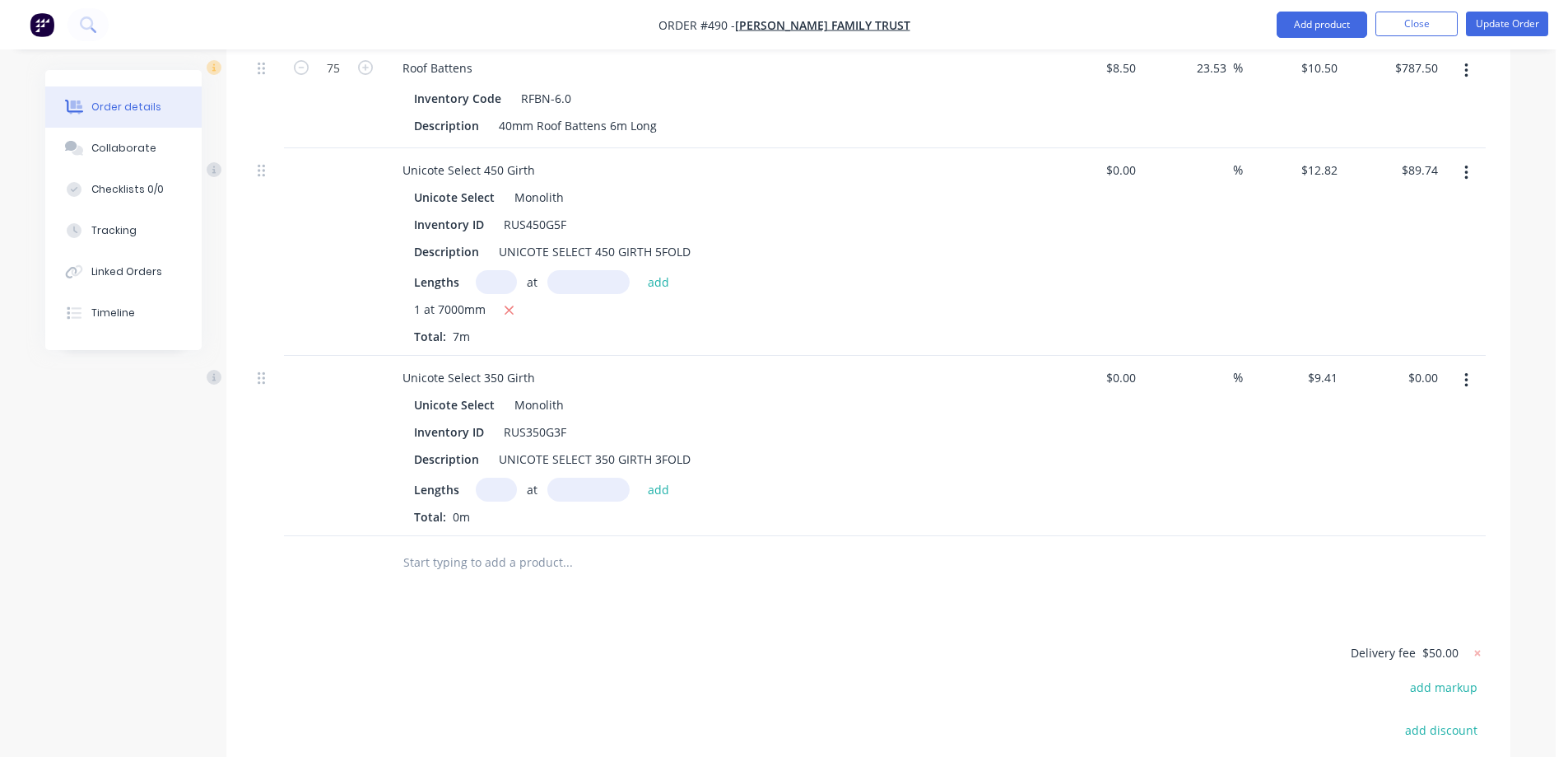
click at [485, 478] on input "text" at bounding box center [496, 489] width 41 height 24
type input "1"
type input "3100mm"
click at [659, 478] on button "add" at bounding box center [659, 488] width 39 height 22
type input "$29.17"
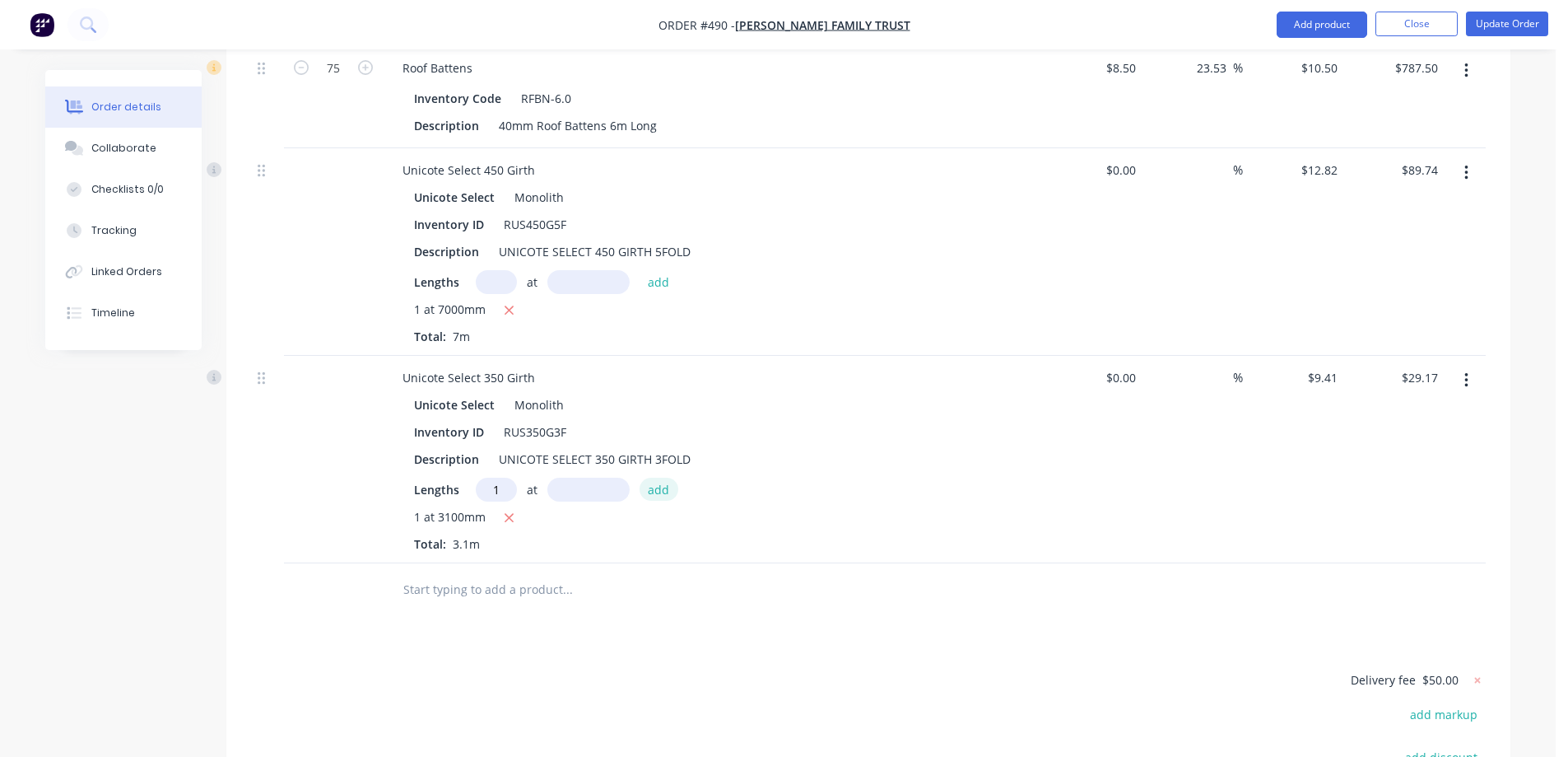
type input "1"
type input "2000mm"
click at [659, 478] on button "add" at bounding box center [659, 488] width 39 height 22
type input "$47.99"
click at [535, 600] on input "text" at bounding box center [567, 616] width 329 height 33
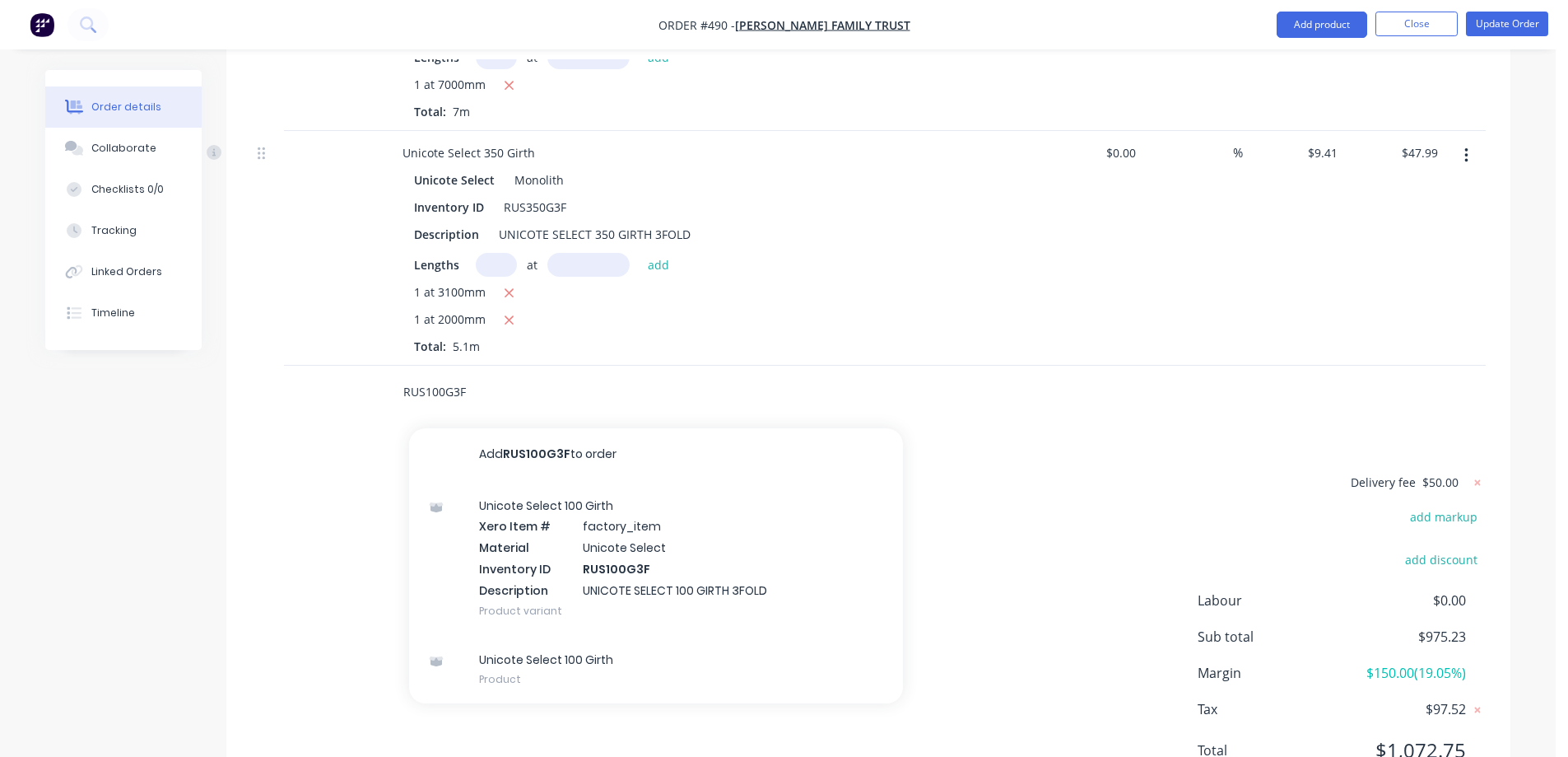
scroll to position [848, 0]
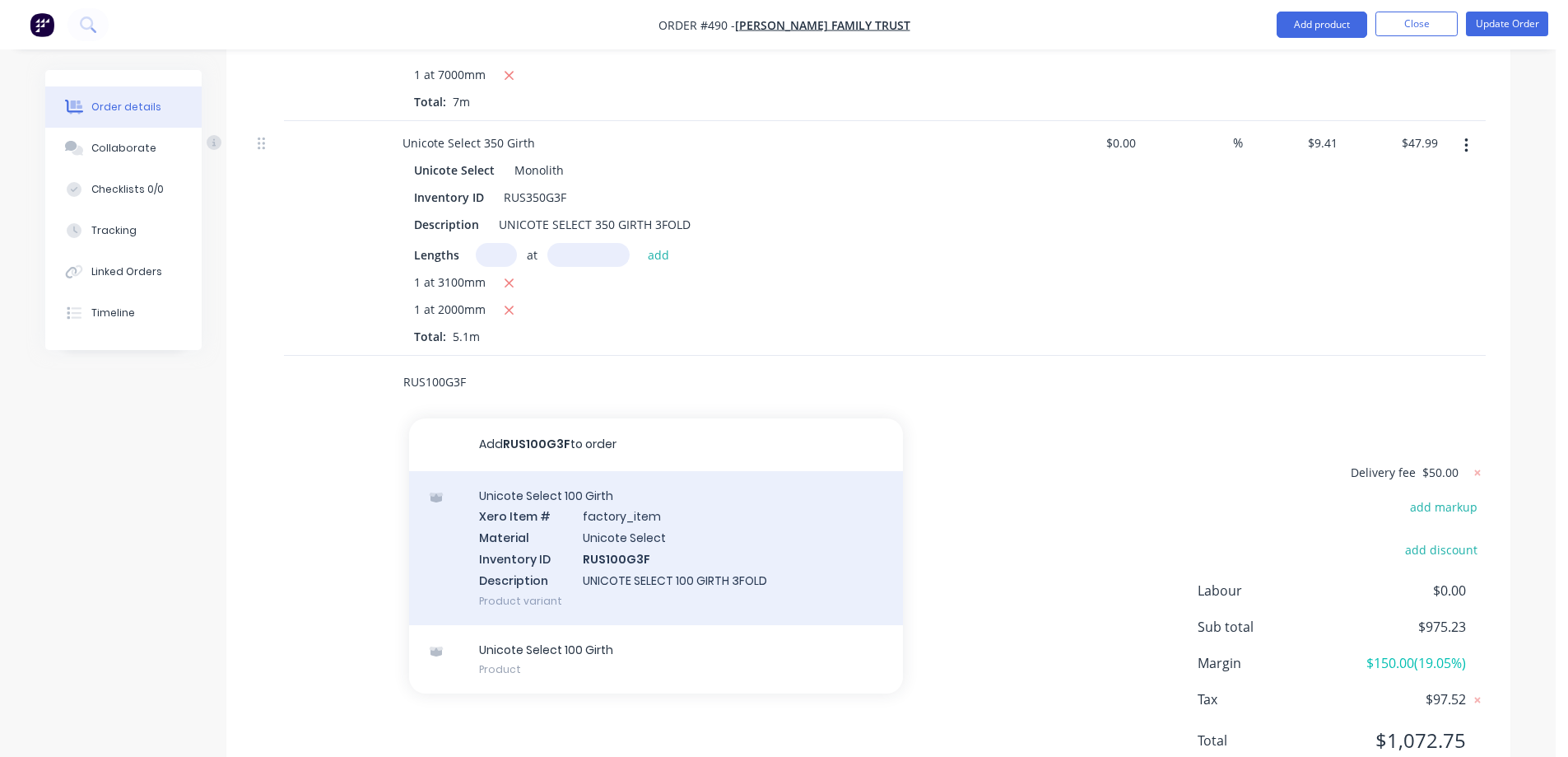
type input "RUS100G3F"
click at [581, 498] on div "Unicote Select 100 Girth Xero Item # factory_item Material Unicote Select Inven…" at bounding box center [656, 548] width 494 height 154
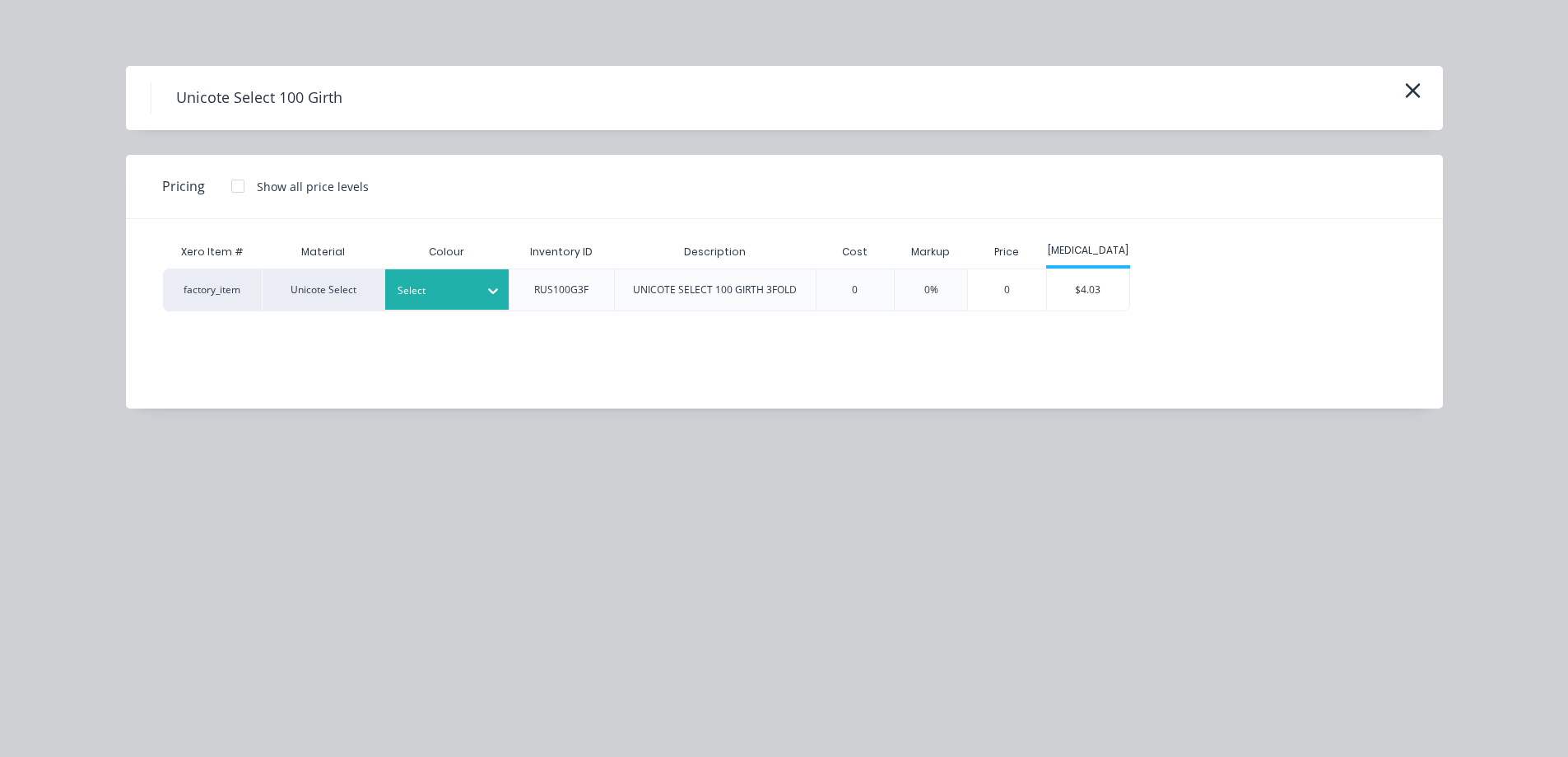
click at [483, 294] on div at bounding box center [493, 290] width 30 height 26
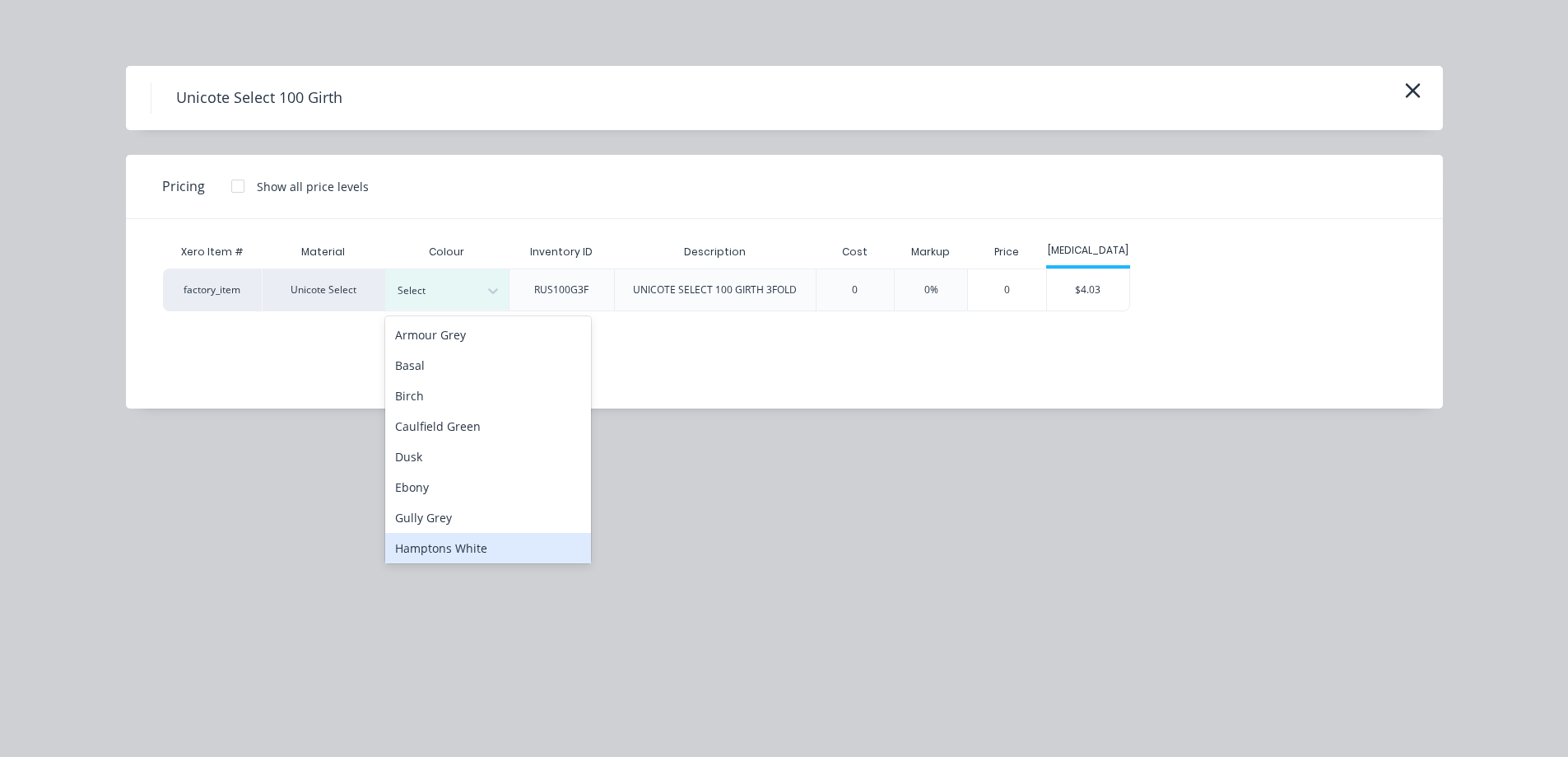
click at [455, 548] on div "Hamptons White" at bounding box center [488, 548] width 206 height 31
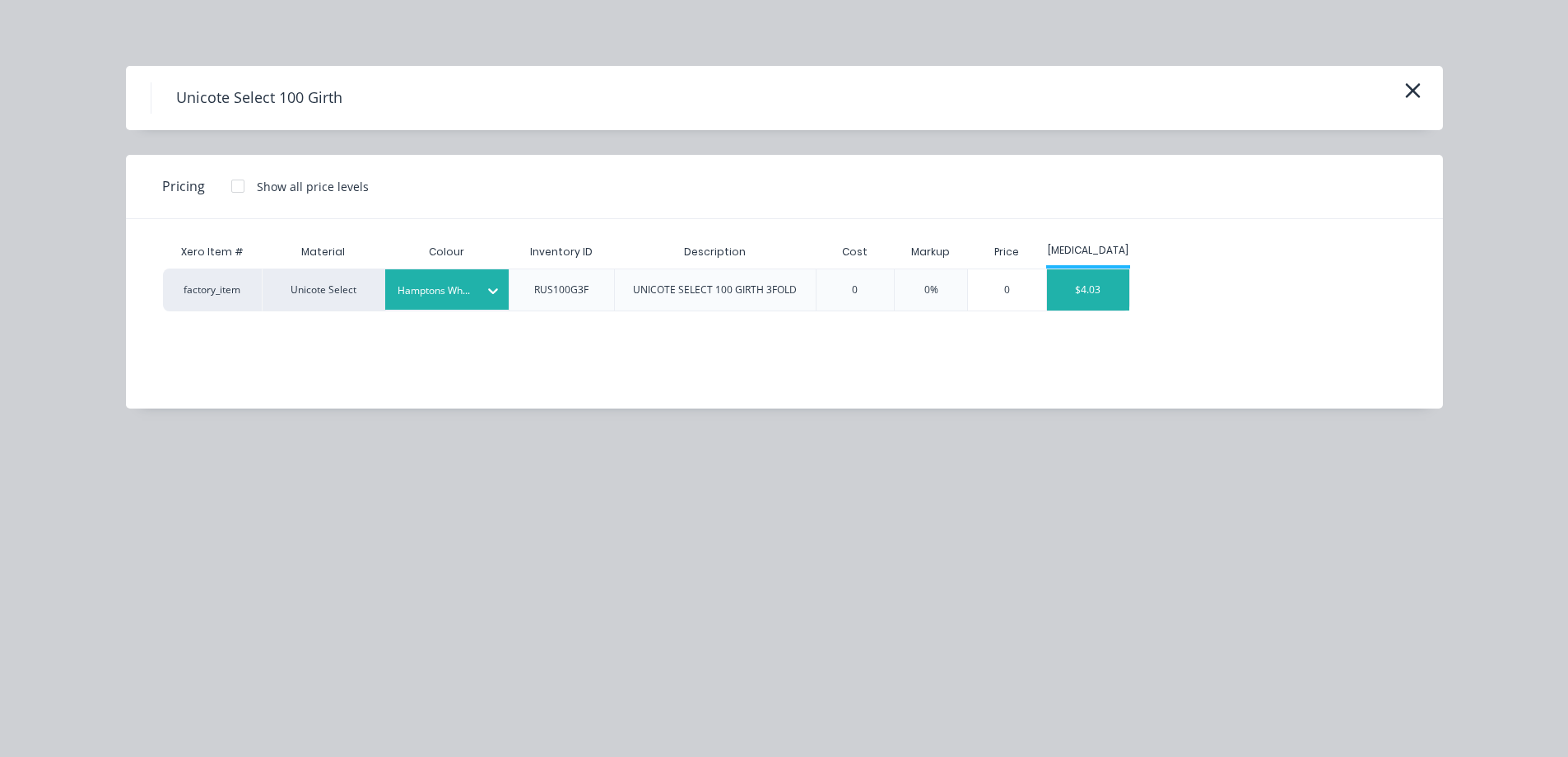
click at [1075, 298] on div "$4.03" at bounding box center [1087, 289] width 82 height 41
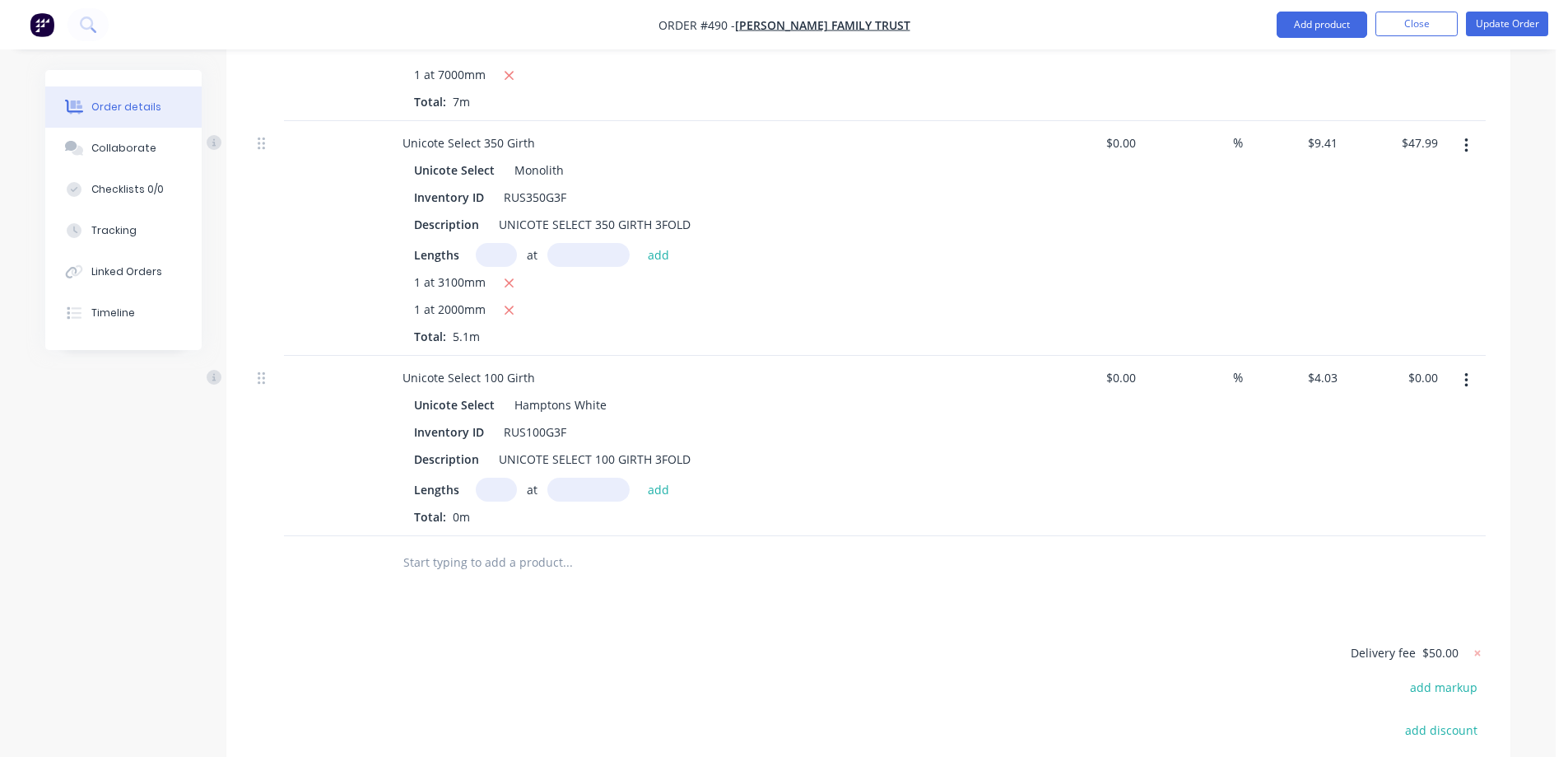
click at [489, 478] on input "text" at bounding box center [496, 489] width 41 height 24
type input "6"
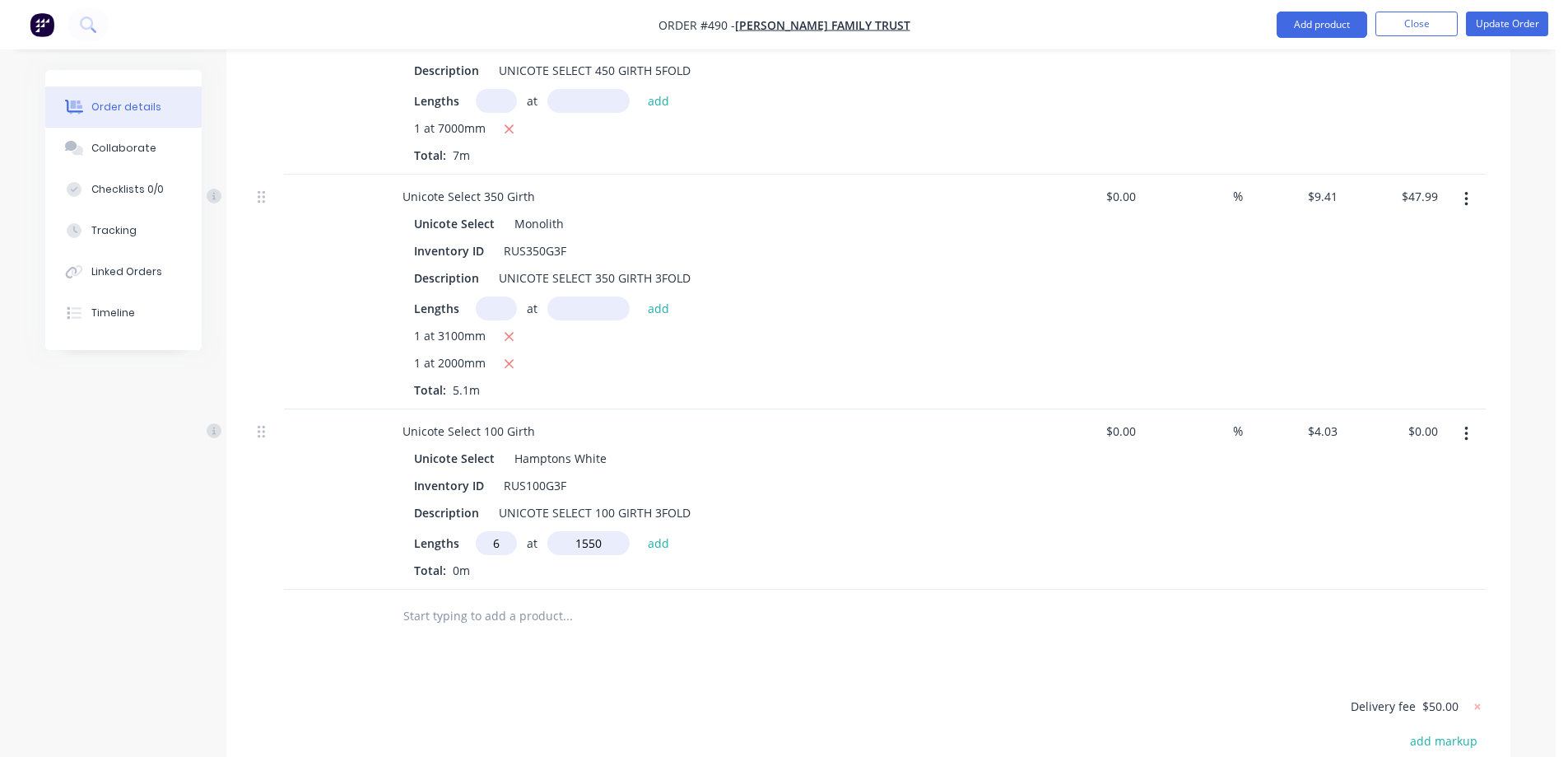
scroll to position [765, 0]
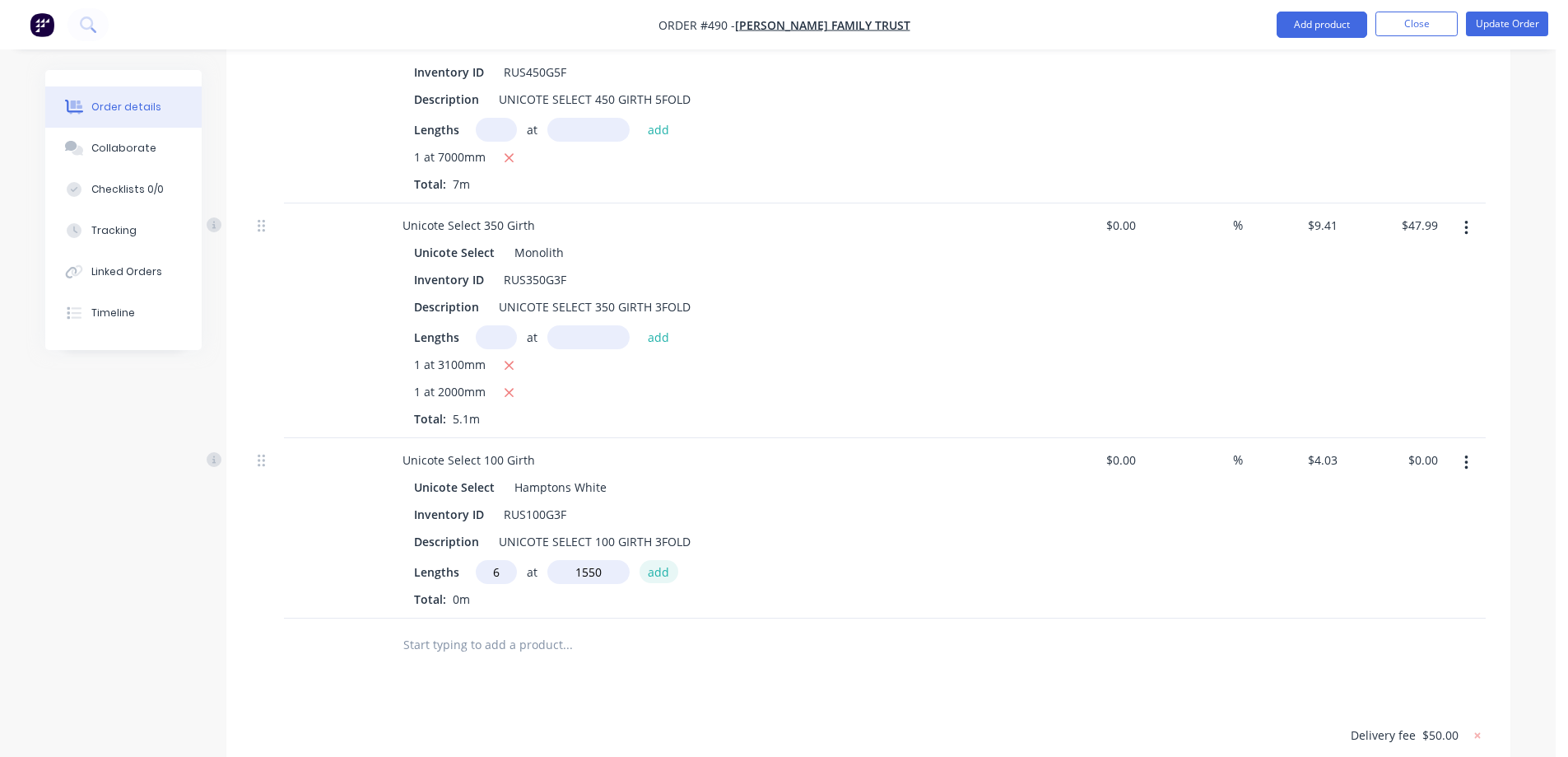
type input "1550mm"
click at [659, 560] on button "add" at bounding box center [659, 570] width 39 height 22
type input "$37.48"
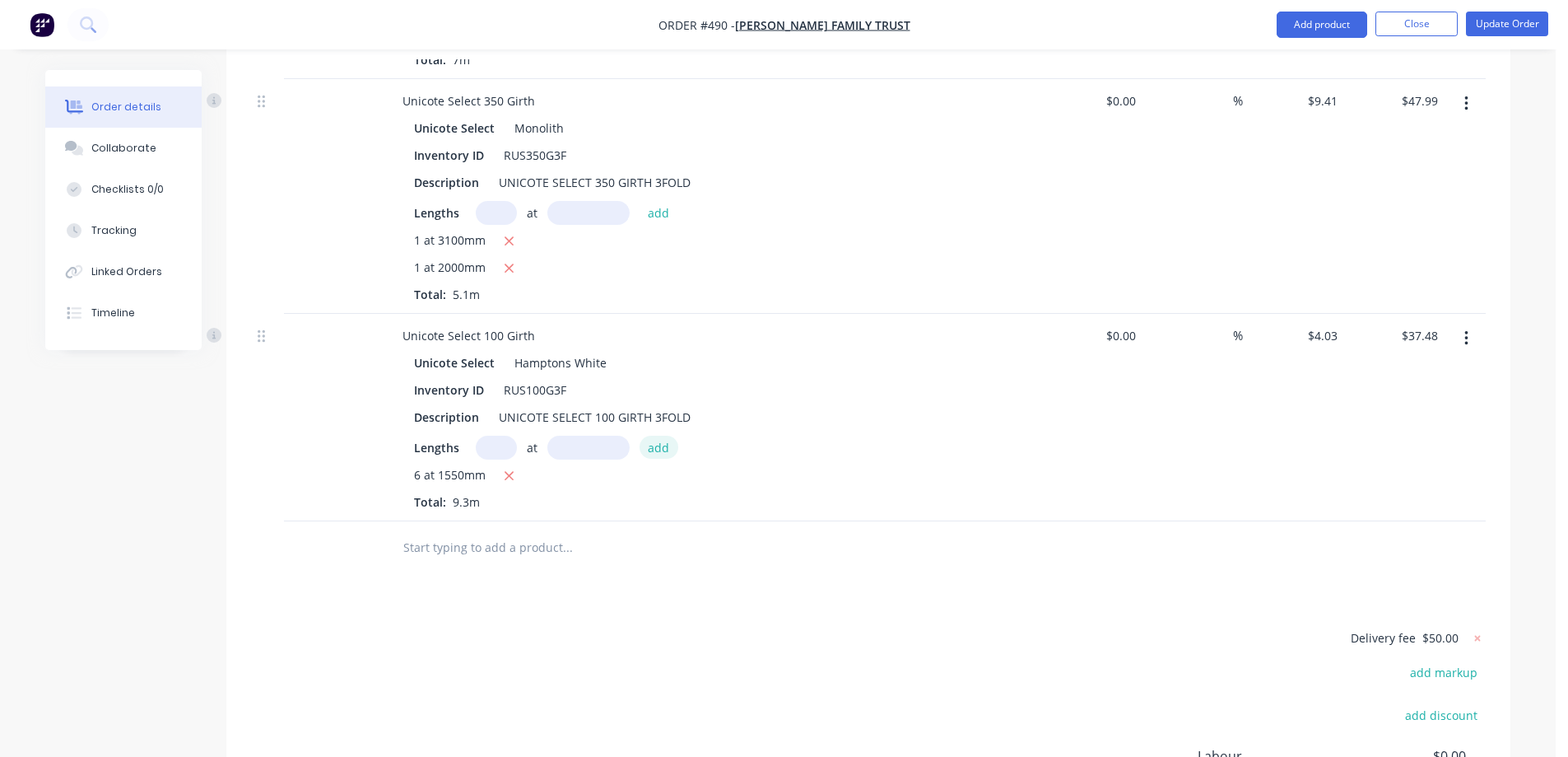
scroll to position [929, 0]
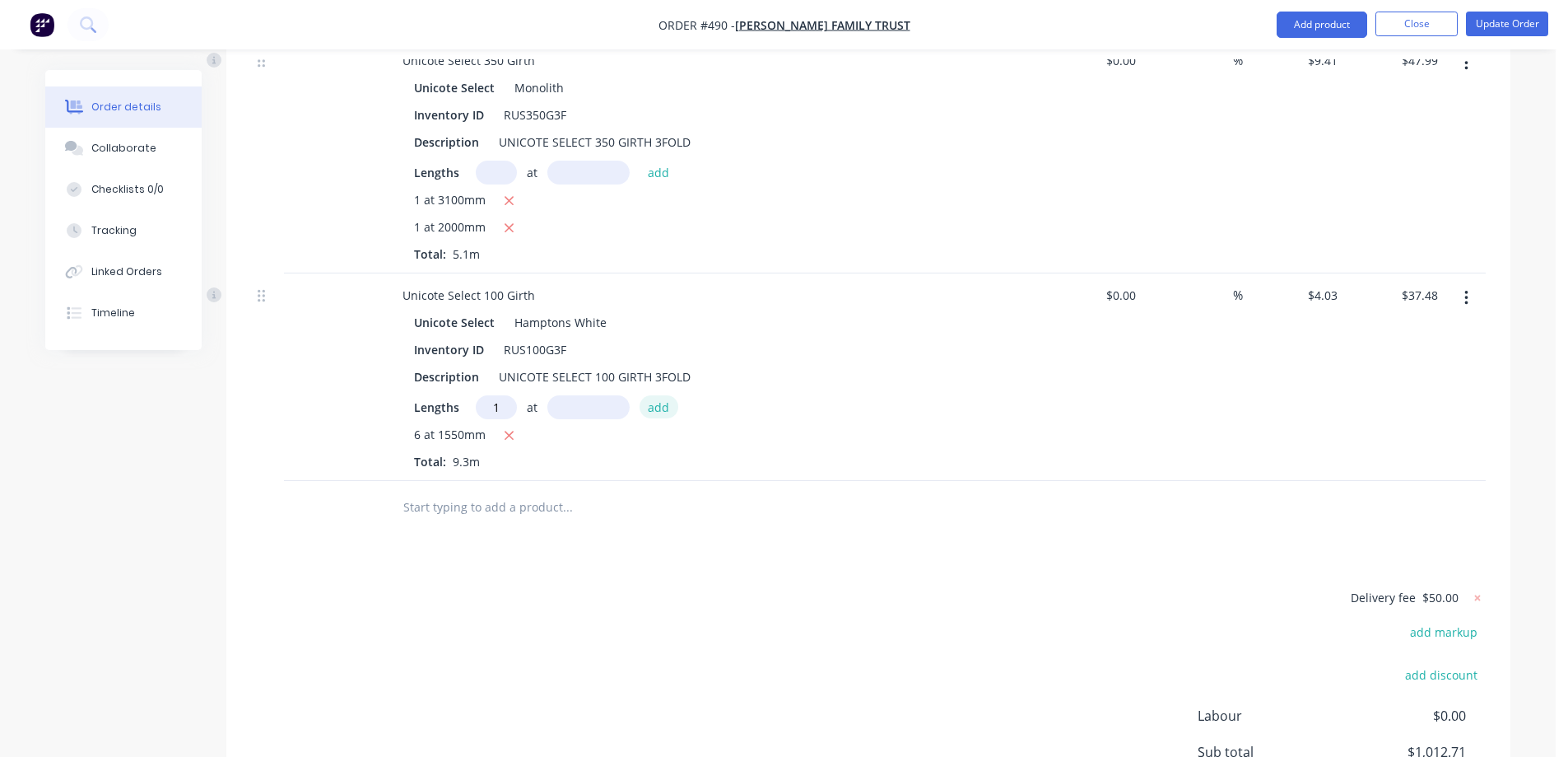
type input "1"
type input "520mm"
click at [659, 395] on button "add" at bounding box center [659, 405] width 39 height 22
type input "$39.57"
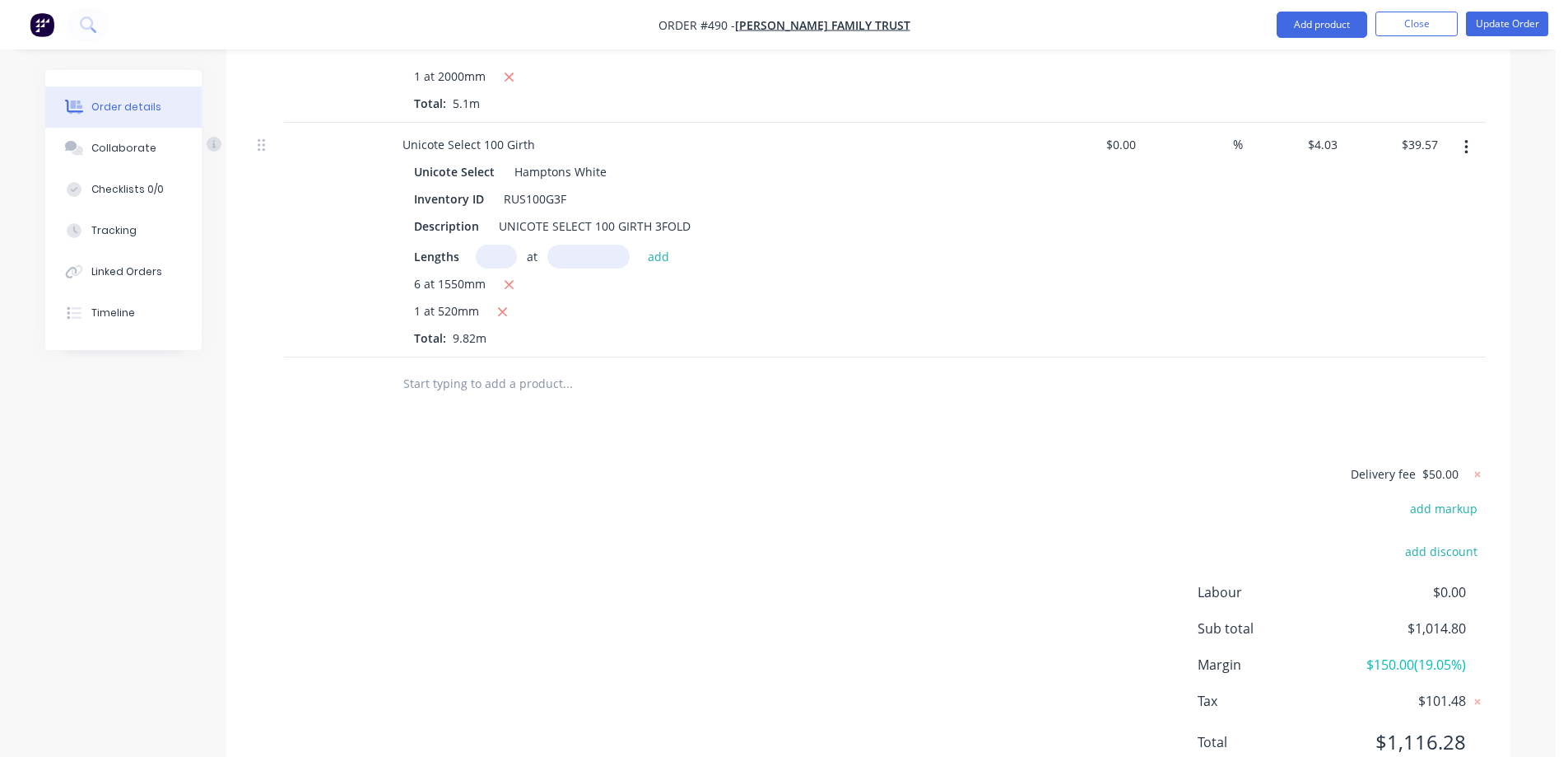
scroll to position [1082, 0]
click at [467, 366] on input "text" at bounding box center [567, 382] width 329 height 33
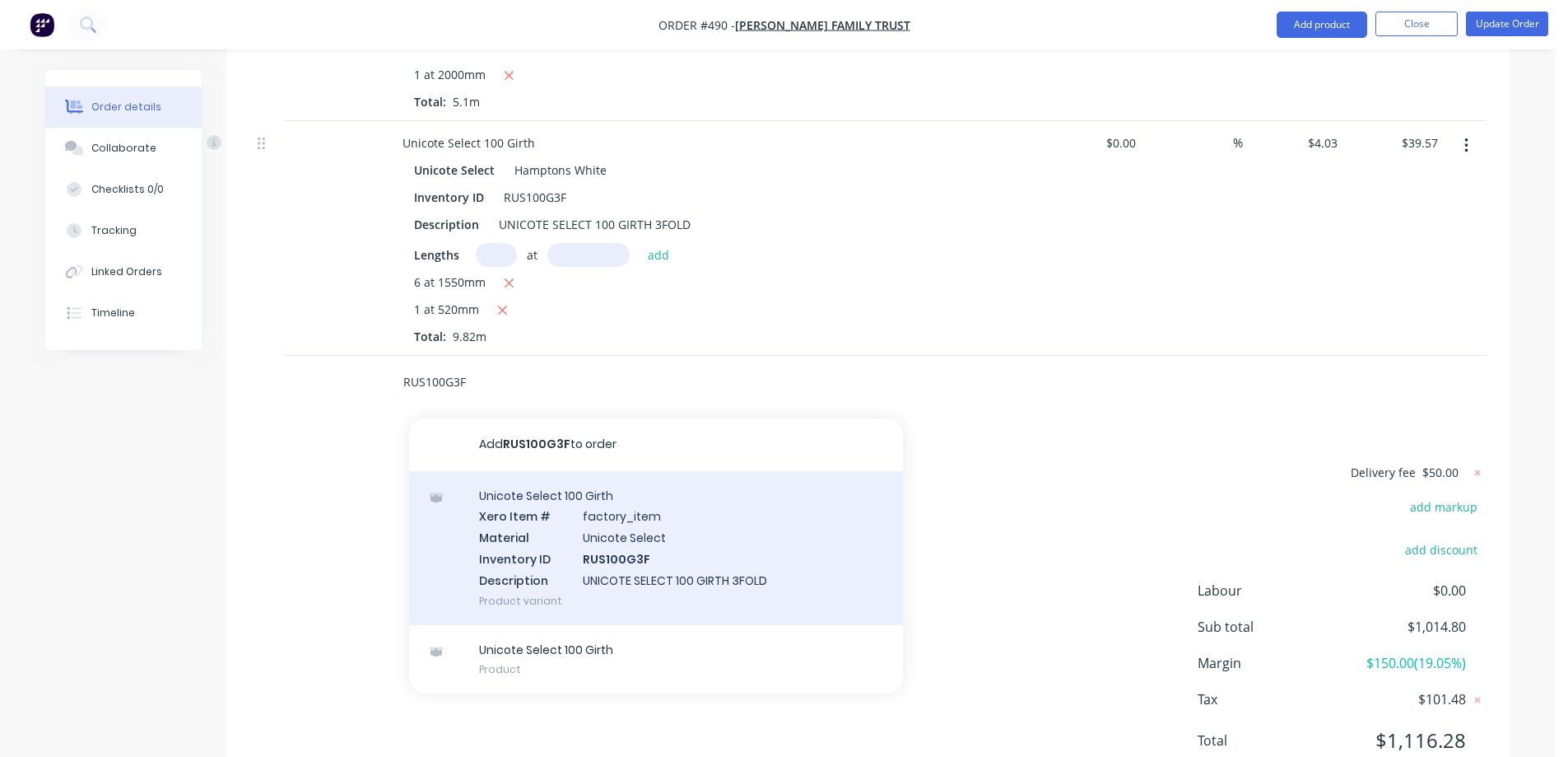
type input "RUS100G3F"
click at [569, 488] on div "Unicote Select 100 Girth Xero Item # factory_item Material Unicote Select Inven…" at bounding box center [656, 548] width 494 height 154
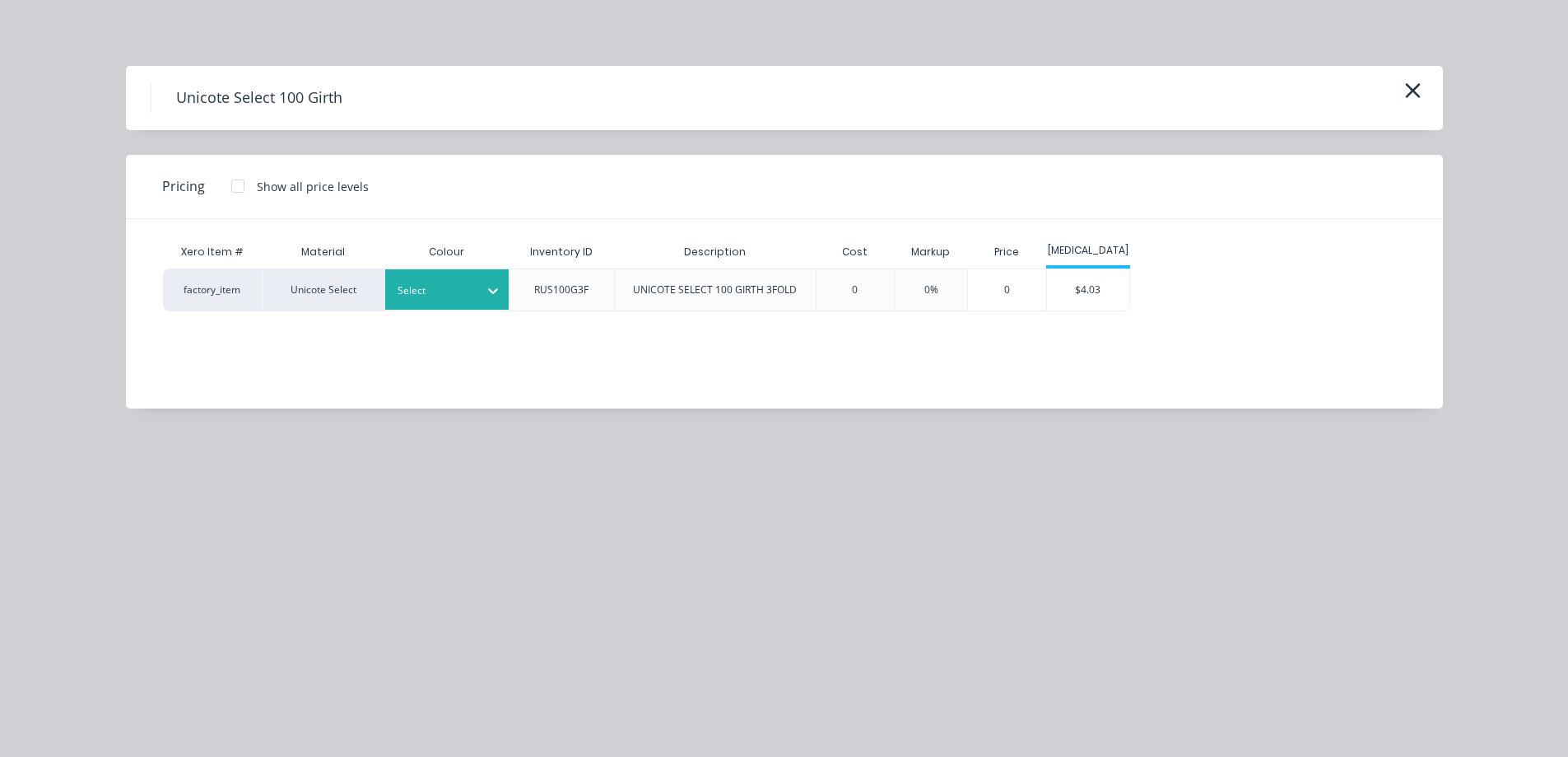
click at [462, 295] on div at bounding box center [434, 290] width 74 height 18
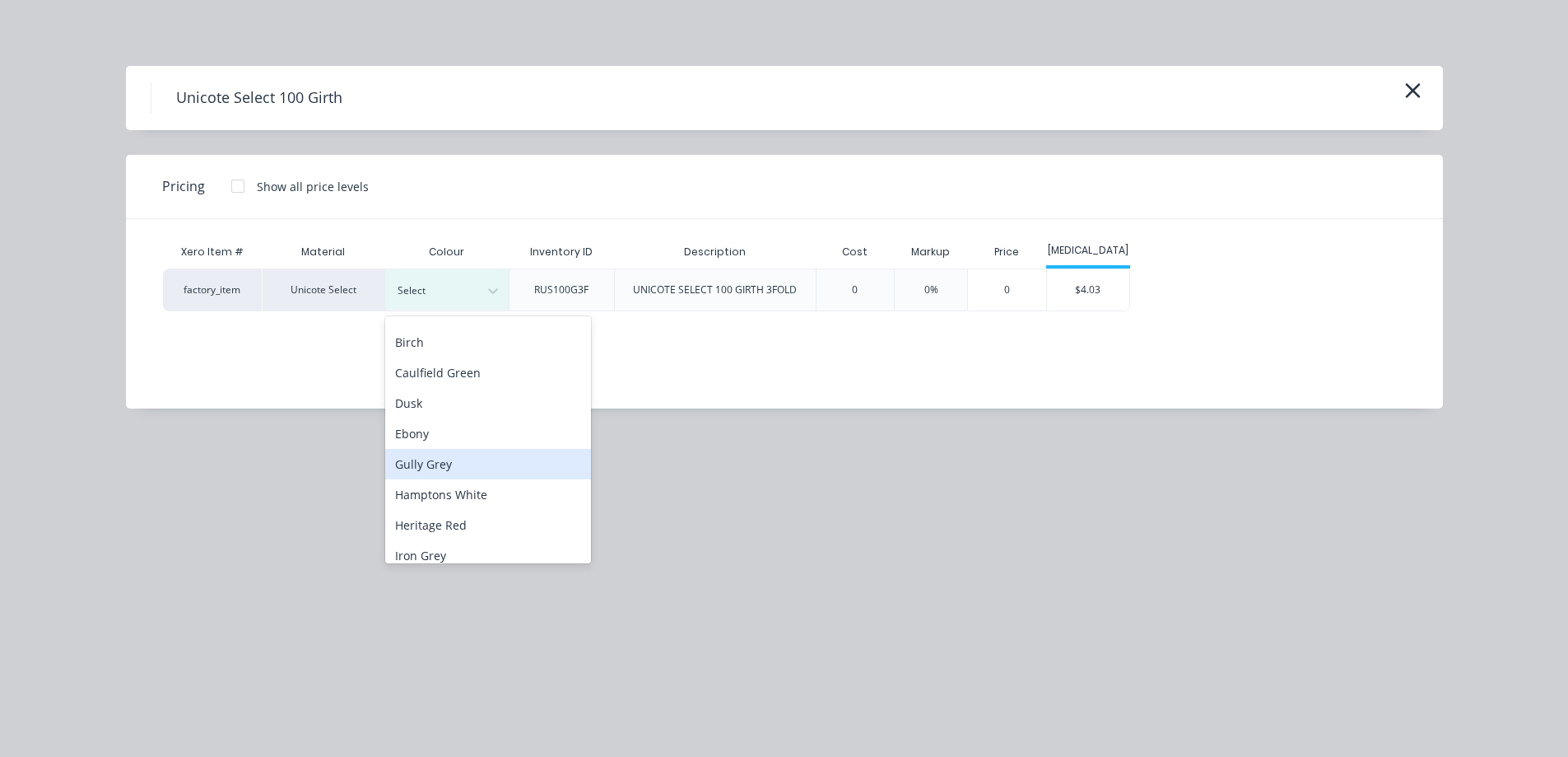
scroll to position [82, 0]
click at [455, 468] on div "Hamptons White" at bounding box center [488, 466] width 206 height 31
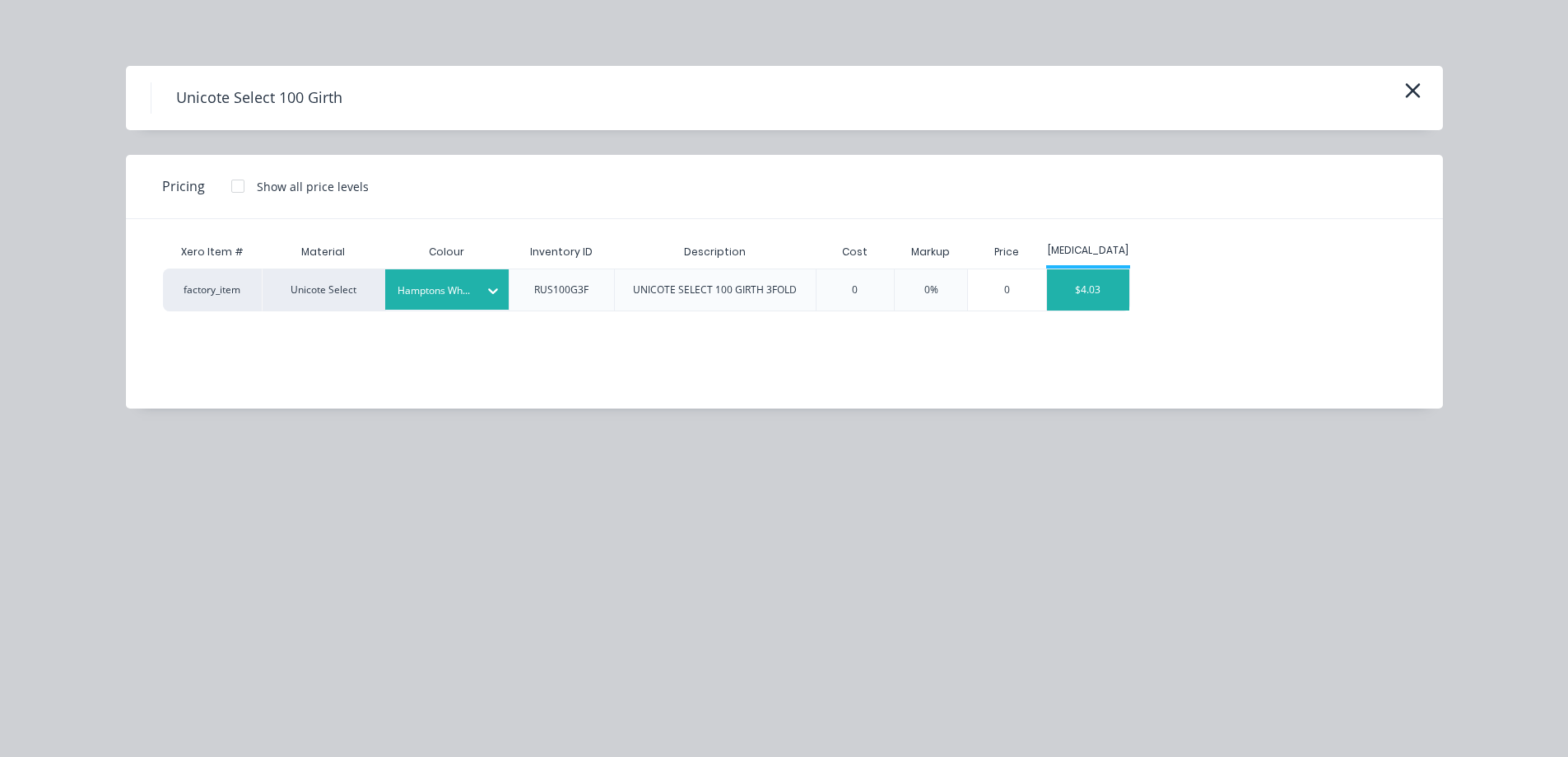
click at [1097, 289] on div "$4.03" at bounding box center [1087, 289] width 82 height 41
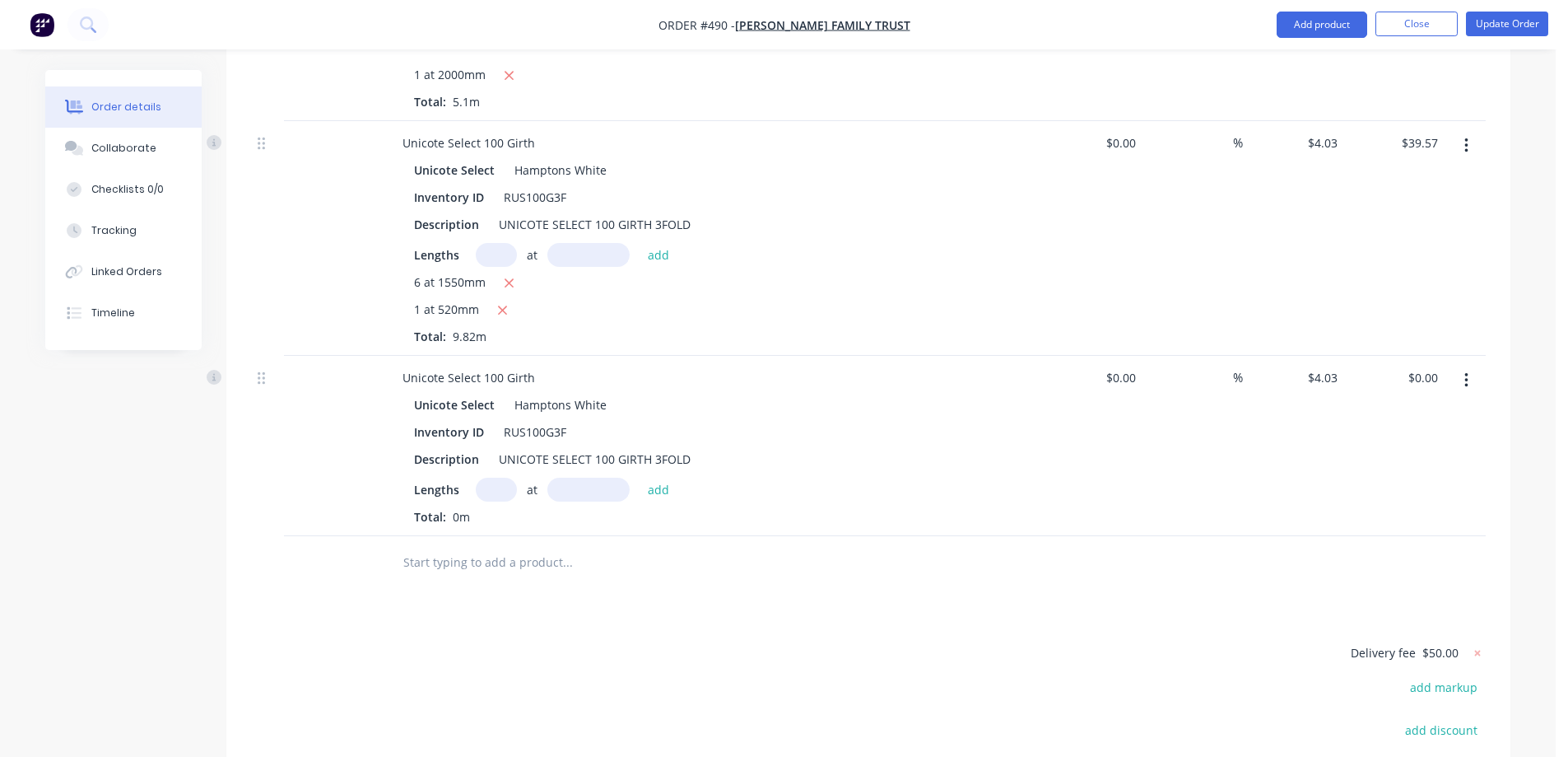
click at [492, 478] on input "text" at bounding box center [496, 489] width 41 height 24
type input "1"
type input "3100mm"
click at [657, 478] on button "add" at bounding box center [659, 488] width 39 height 22
type input "$12.49"
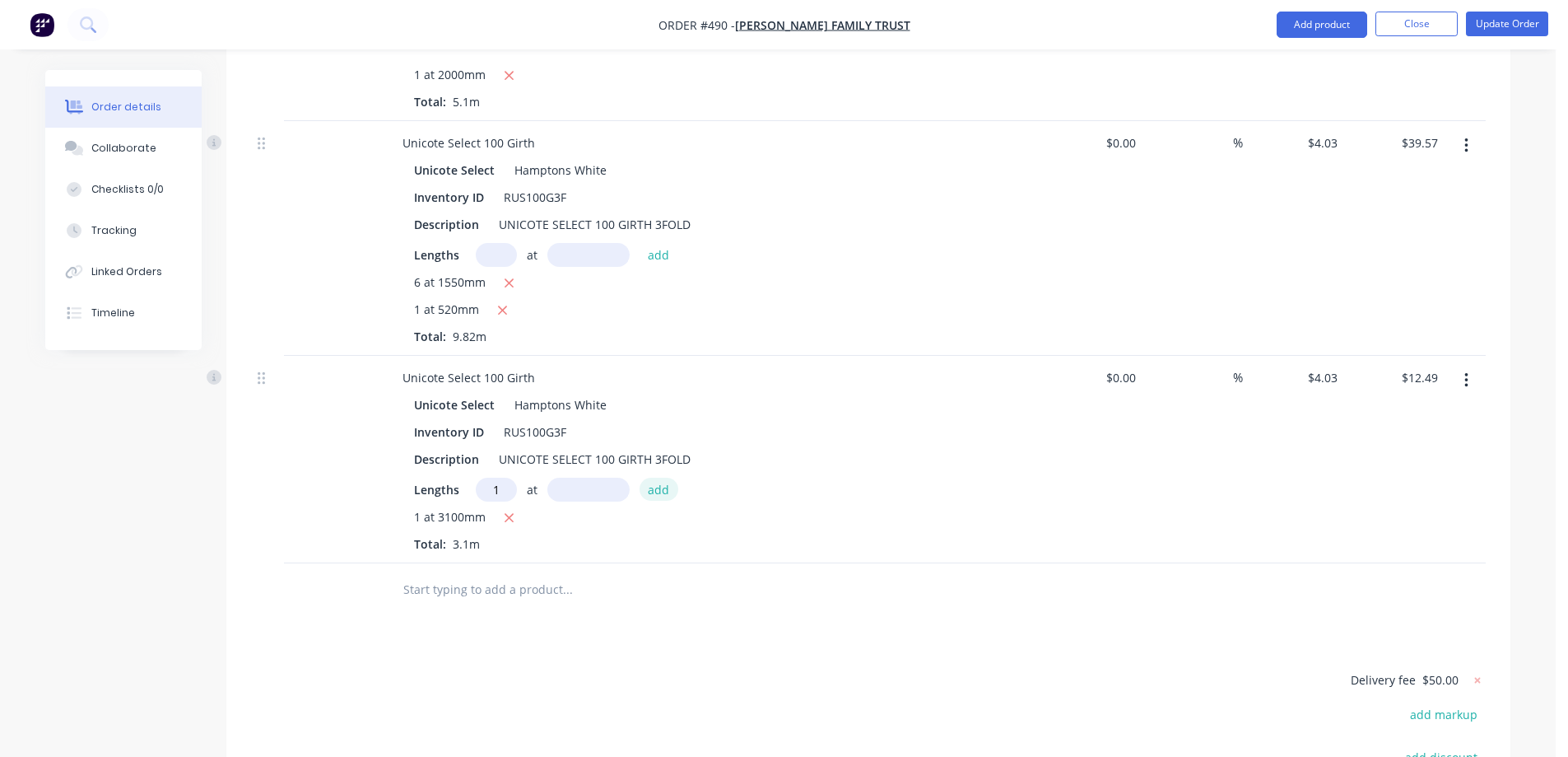
type input "1"
type input "1700mm"
click at [657, 478] on button "add" at bounding box center [659, 488] width 39 height 22
type input "$19.34"
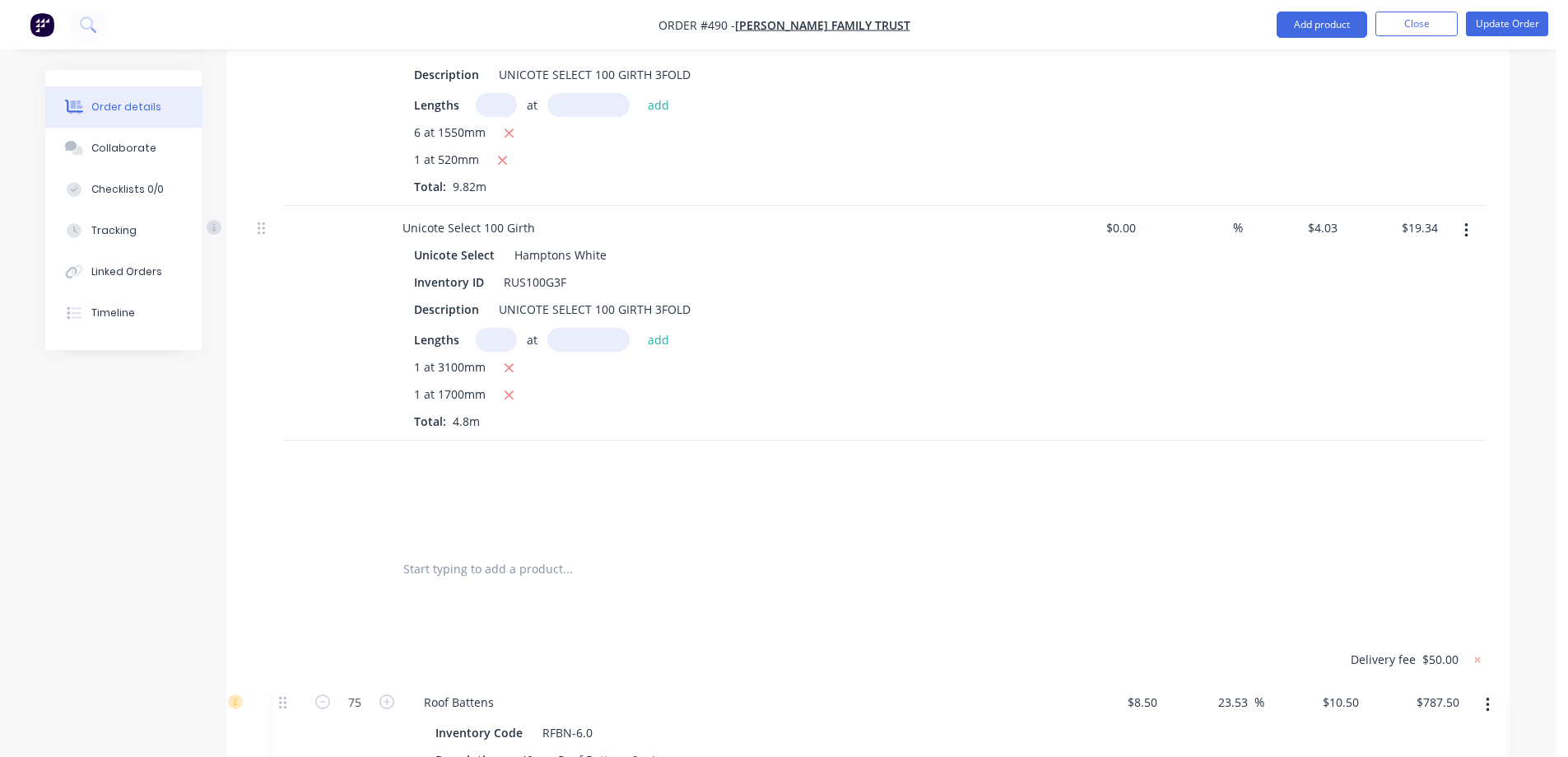
scroll to position [1317, 0]
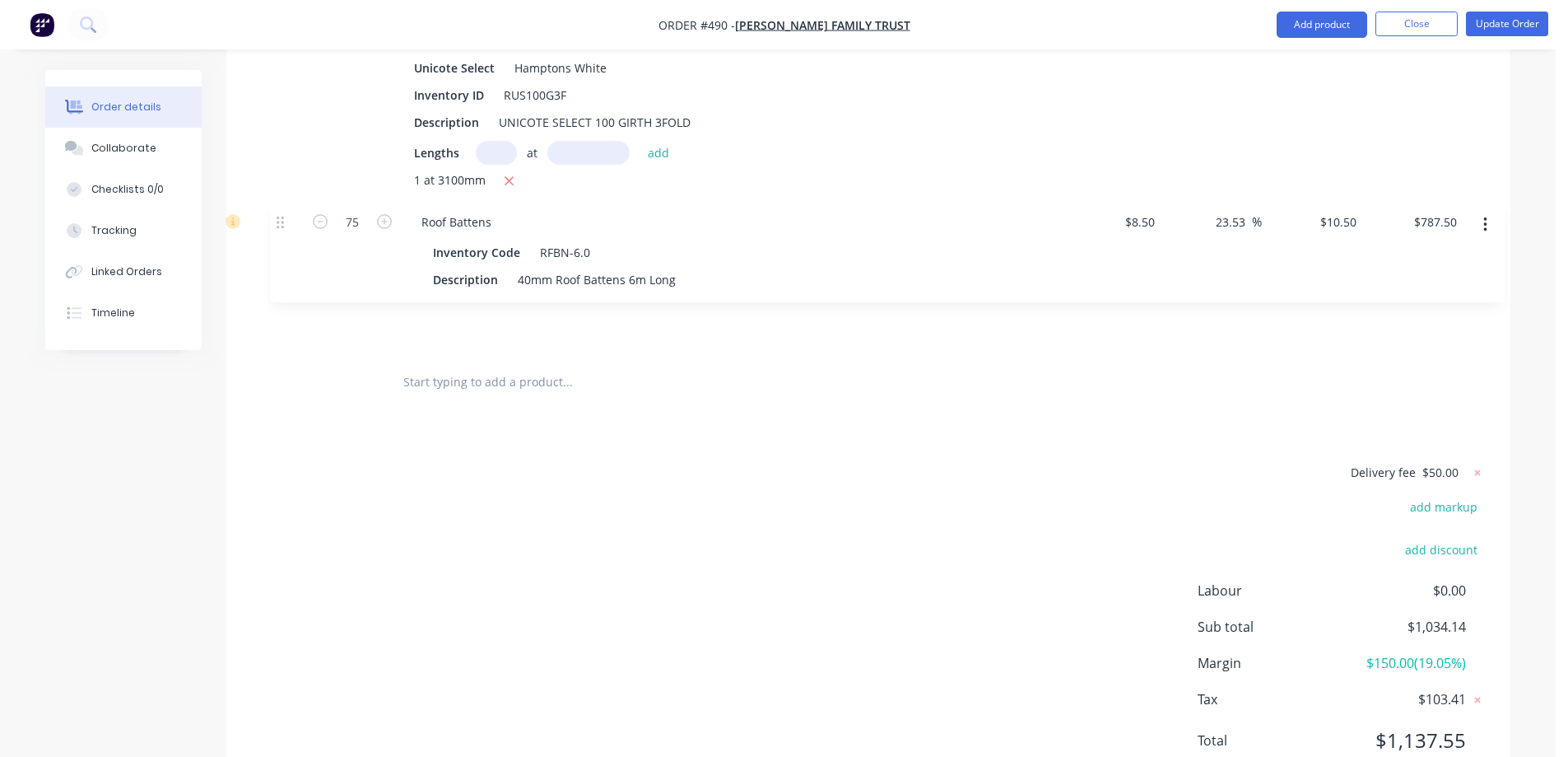
drag, startPoint x: 266, startPoint y: 112, endPoint x: 285, endPoint y: 228, distance: 117.5
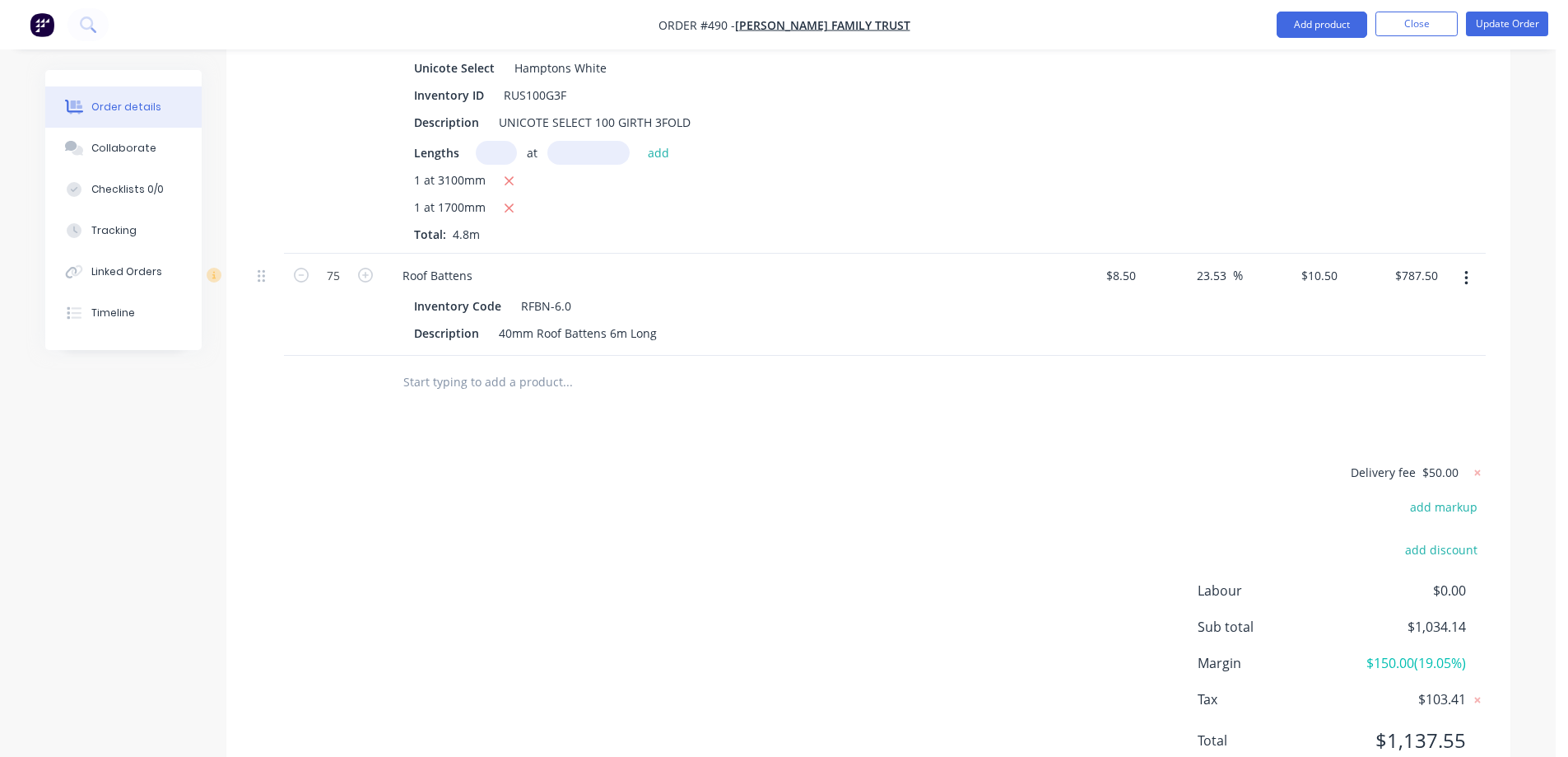
click at [644, 569] on div "Delivery fee $50.00 add markup add discount Labour $0.00 Sub total $1,034.14 Ma…" at bounding box center [869, 616] width 1235 height 309
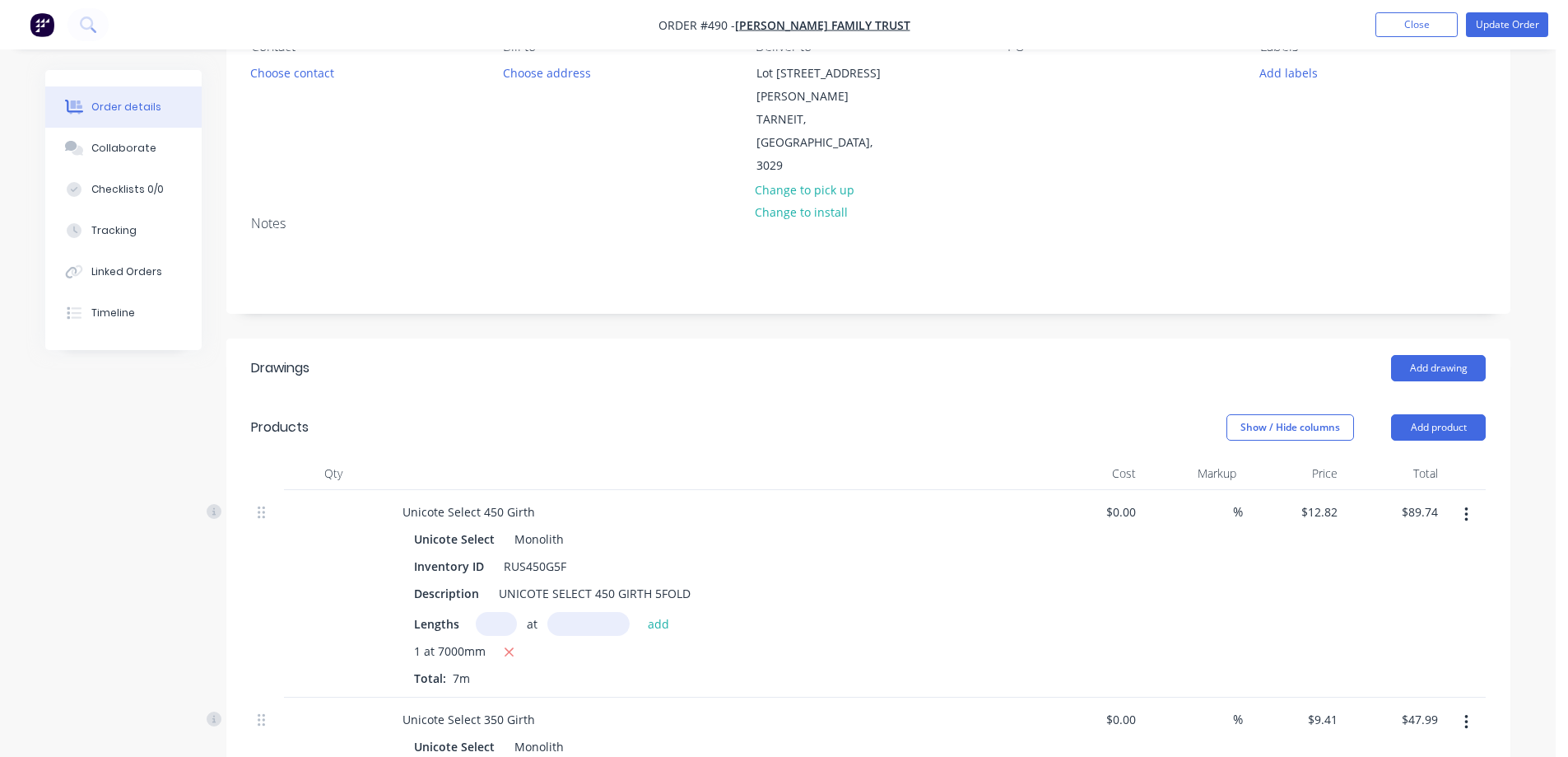
scroll to position [164, 0]
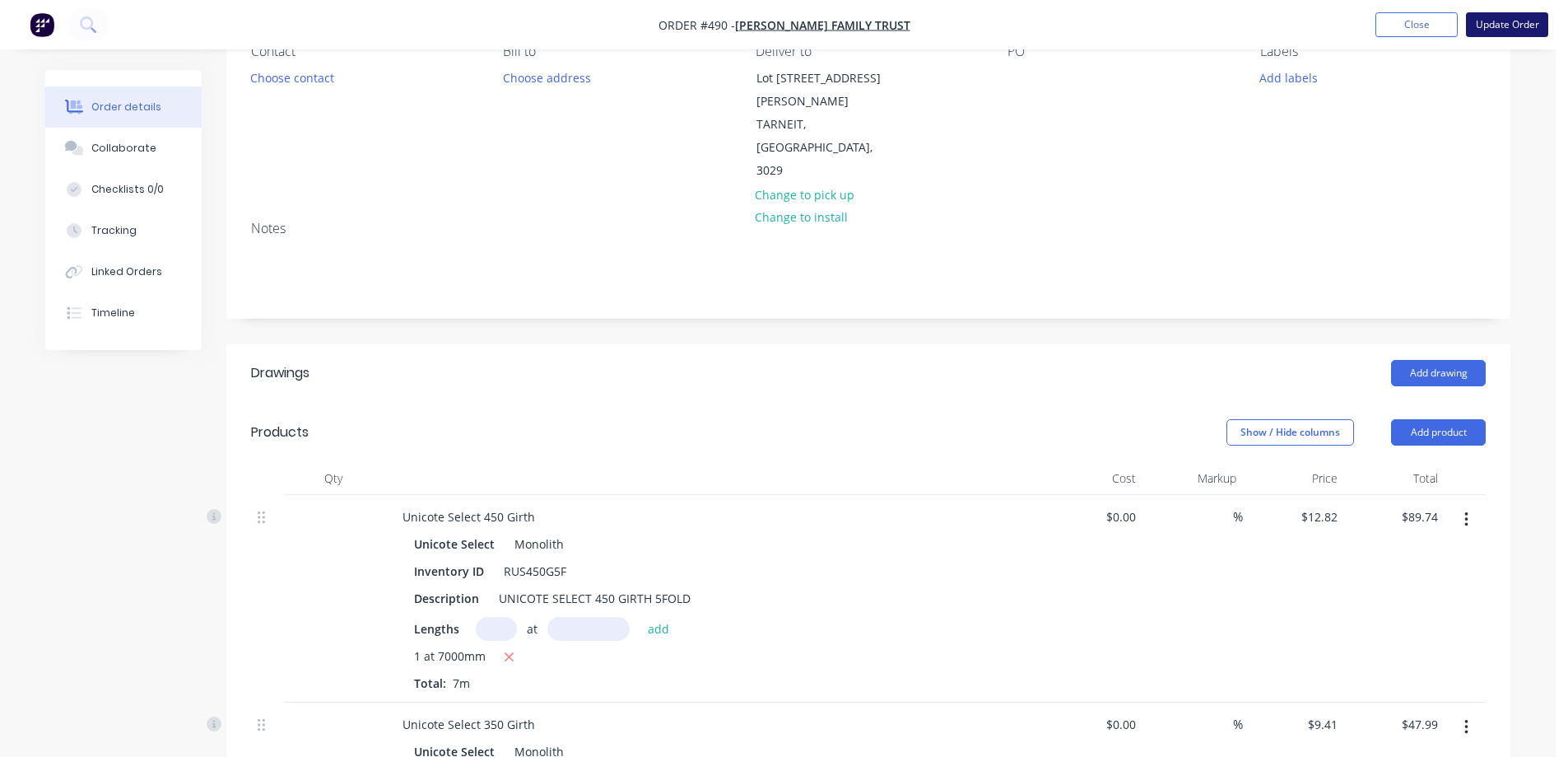
click at [1528, 21] on button "Update Order" at bounding box center [1506, 25] width 82 height 25
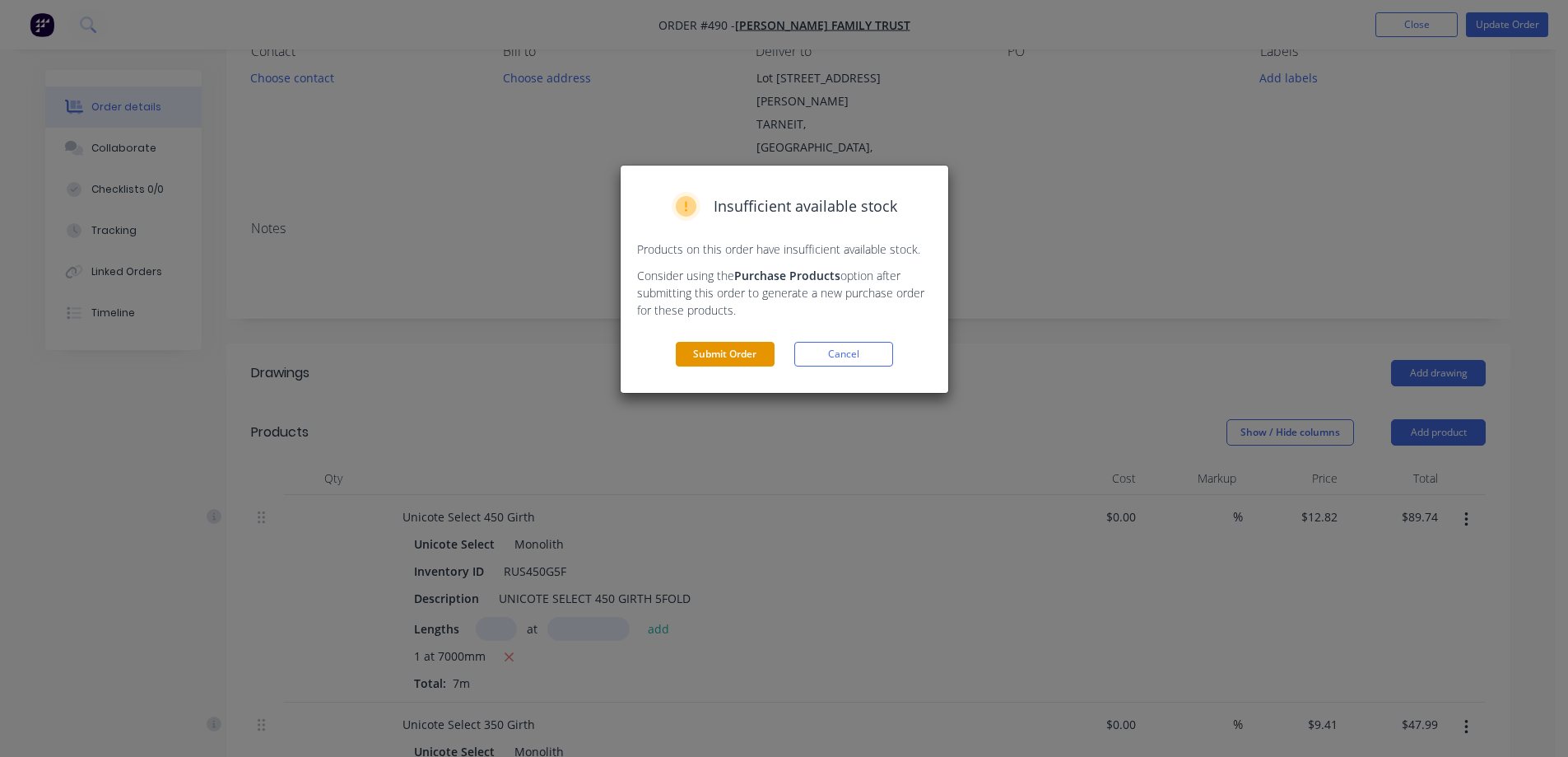
click at [736, 351] on button "Submit Order" at bounding box center [725, 354] width 99 height 25
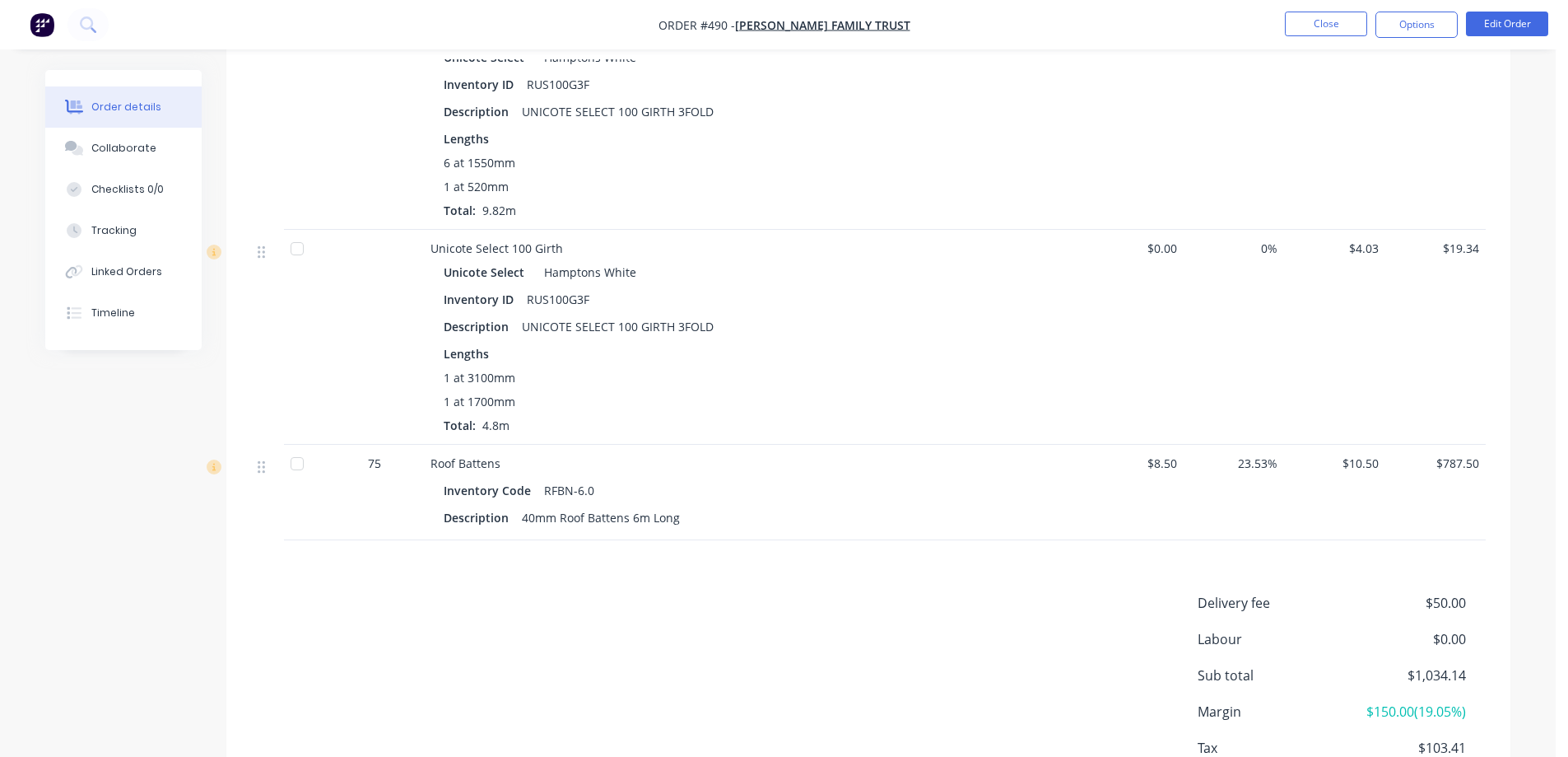
scroll to position [1037, 0]
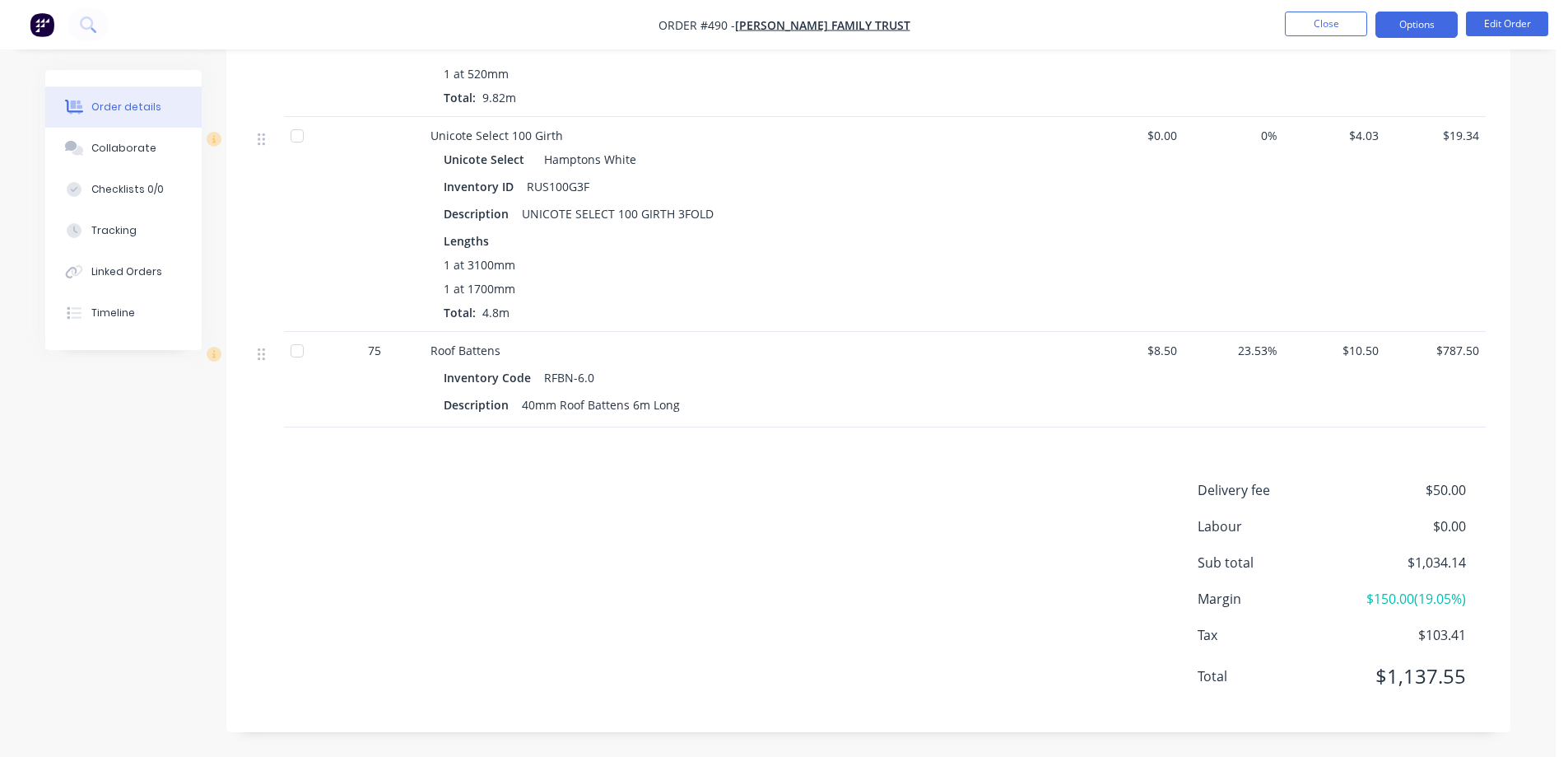
click at [1426, 21] on button "Options" at bounding box center [1416, 24] width 82 height 26
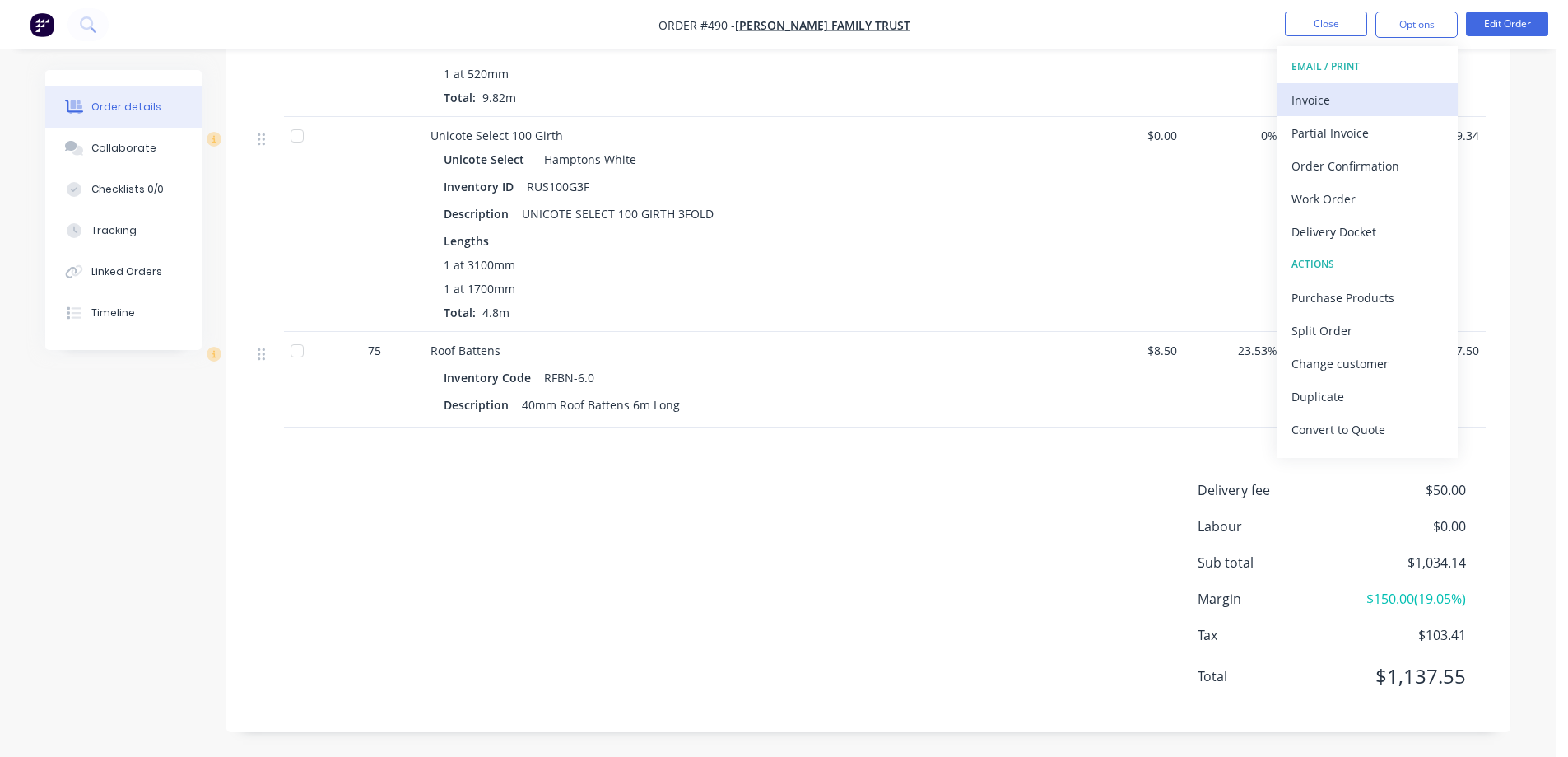
click at [1356, 88] on div "Invoice" at bounding box center [1367, 99] width 151 height 24
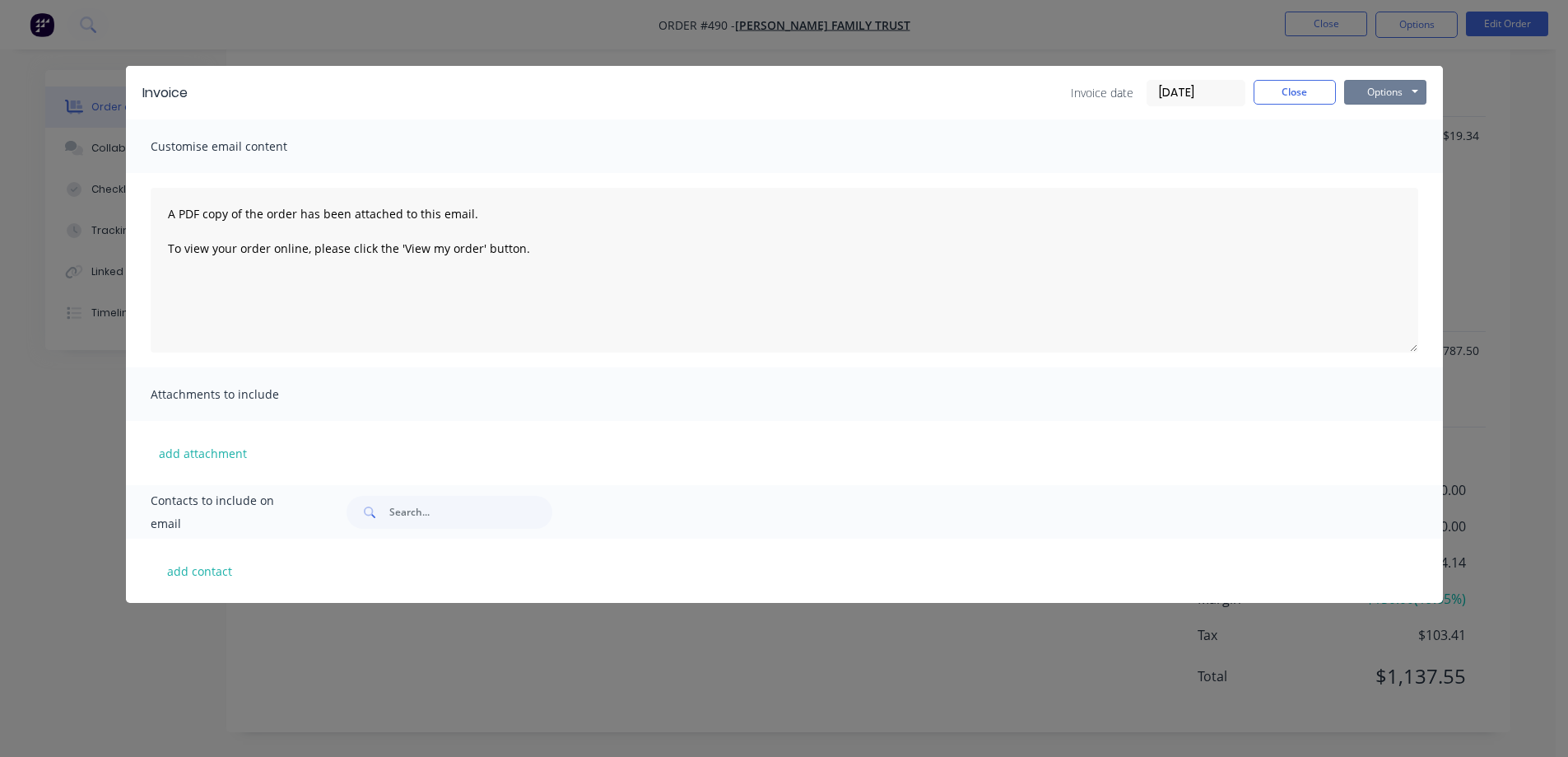
click at [1356, 88] on button "Options" at bounding box center [1385, 92] width 82 height 25
click at [1369, 122] on button "Preview" at bounding box center [1397, 121] width 105 height 27
click at [1265, 88] on button "Close" at bounding box center [1294, 92] width 82 height 25
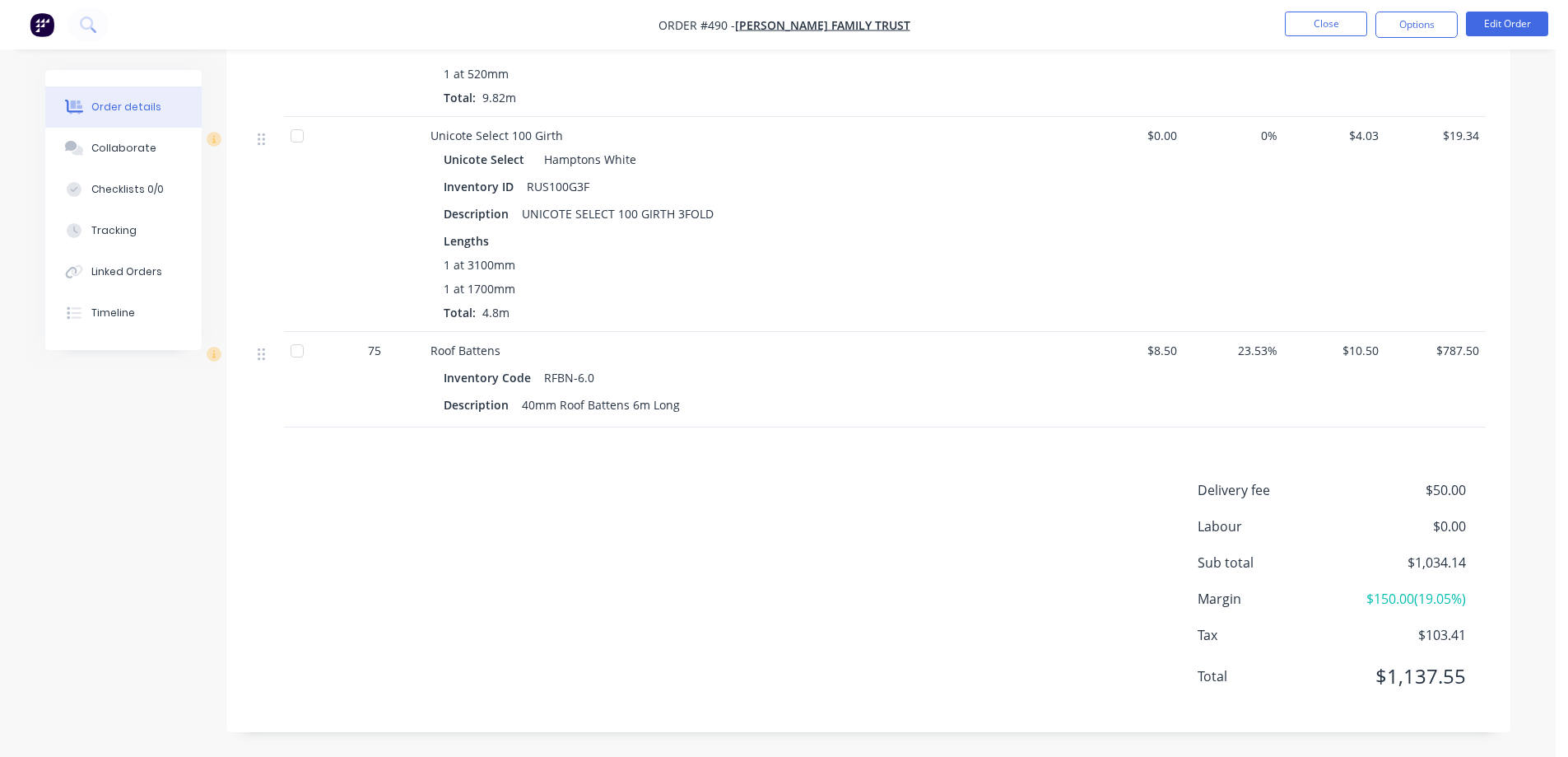
click at [53, 24] on img "button" at bounding box center [42, 25] width 25 height 25
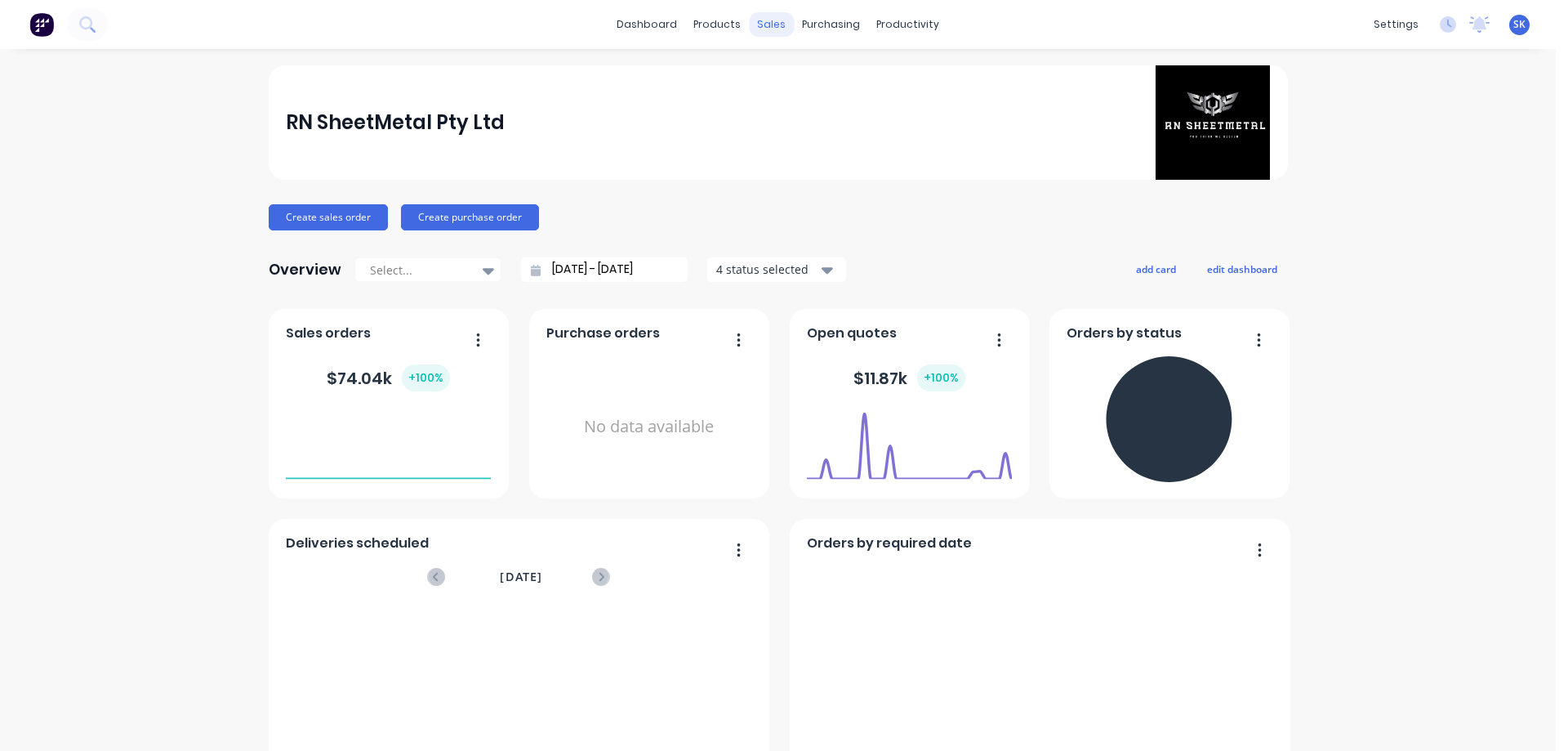
click at [773, 34] on div "sales" at bounding box center [771, 25] width 45 height 25
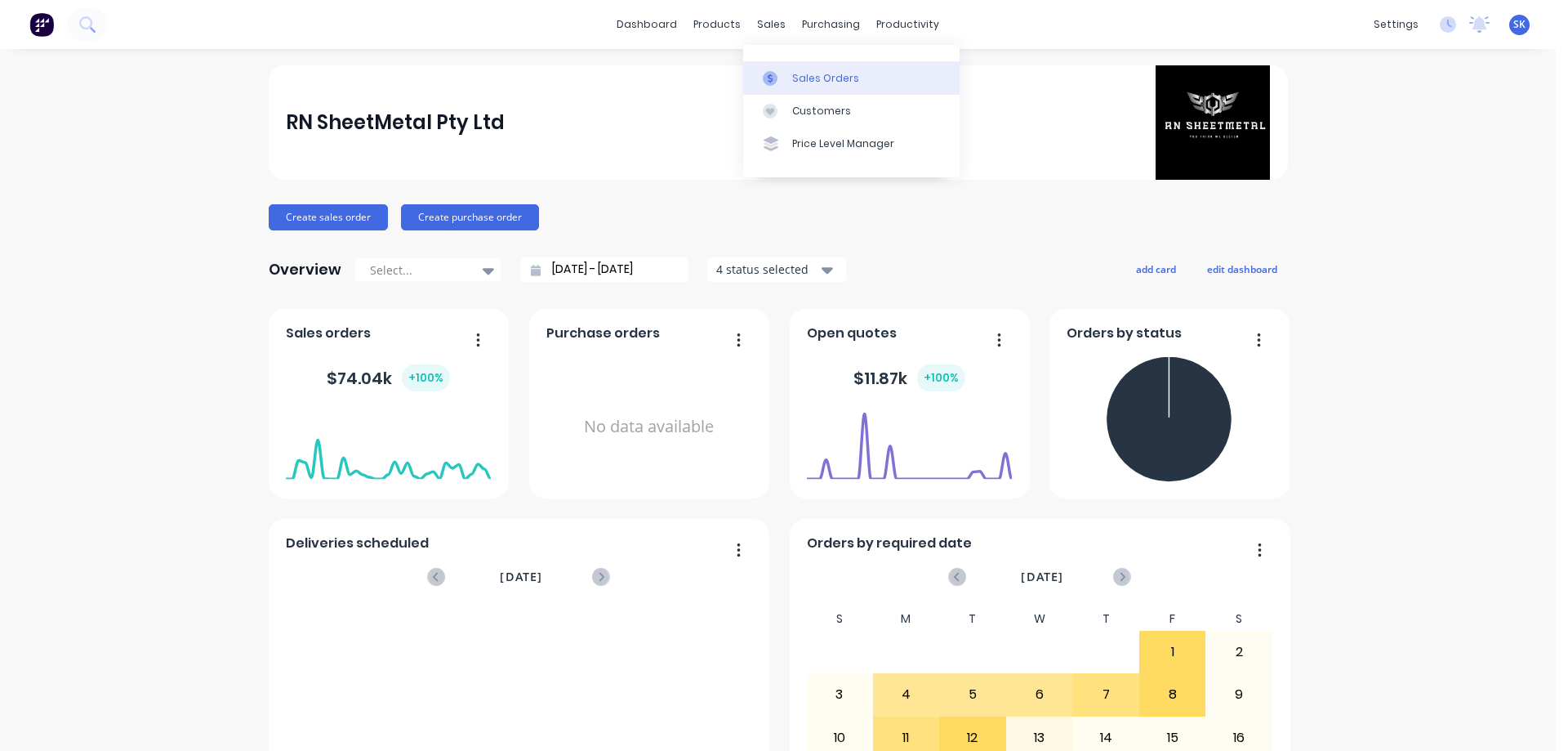
click at [783, 73] on div at bounding box center [775, 77] width 25 height 14
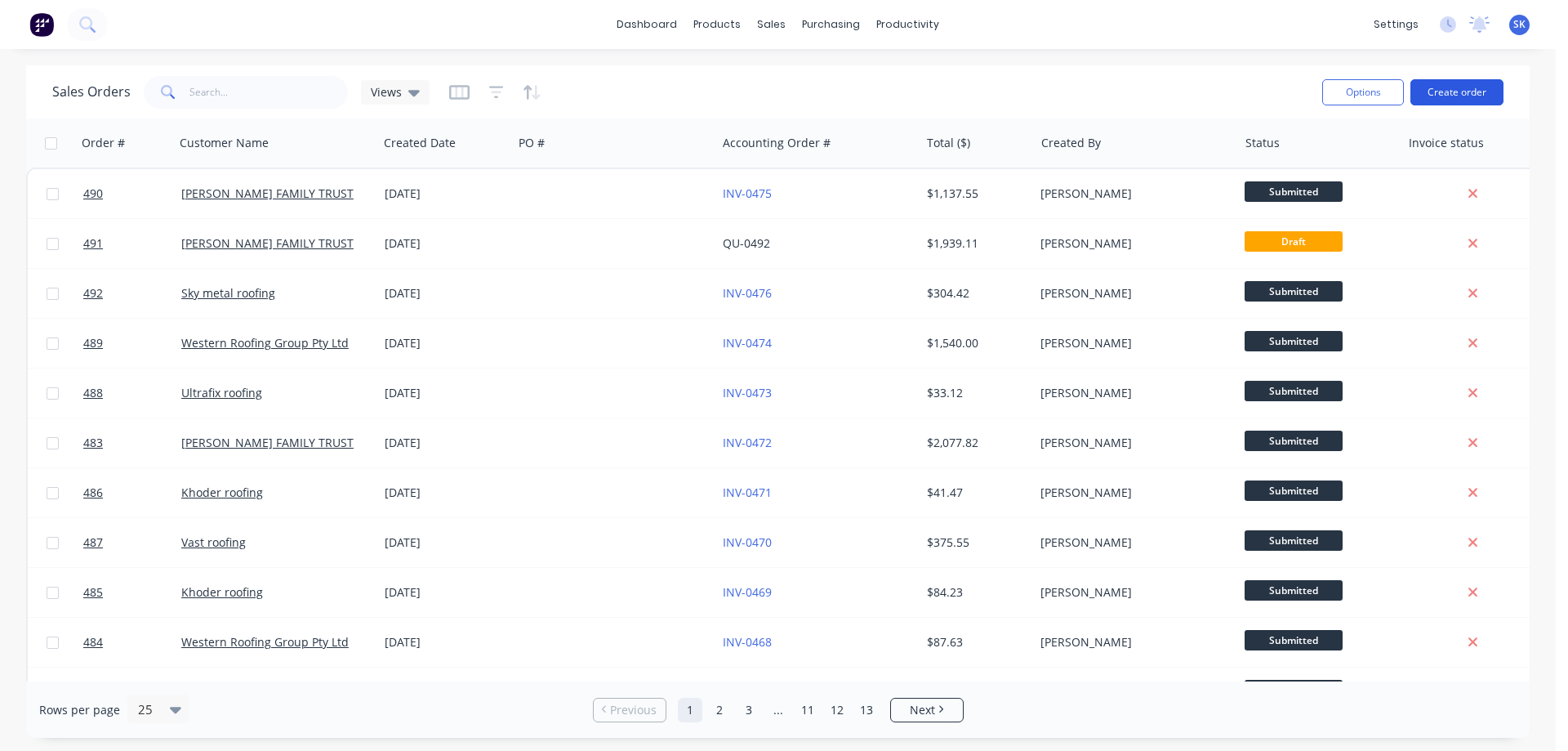
click at [1444, 92] on button "Create order" at bounding box center [1456, 92] width 93 height 26
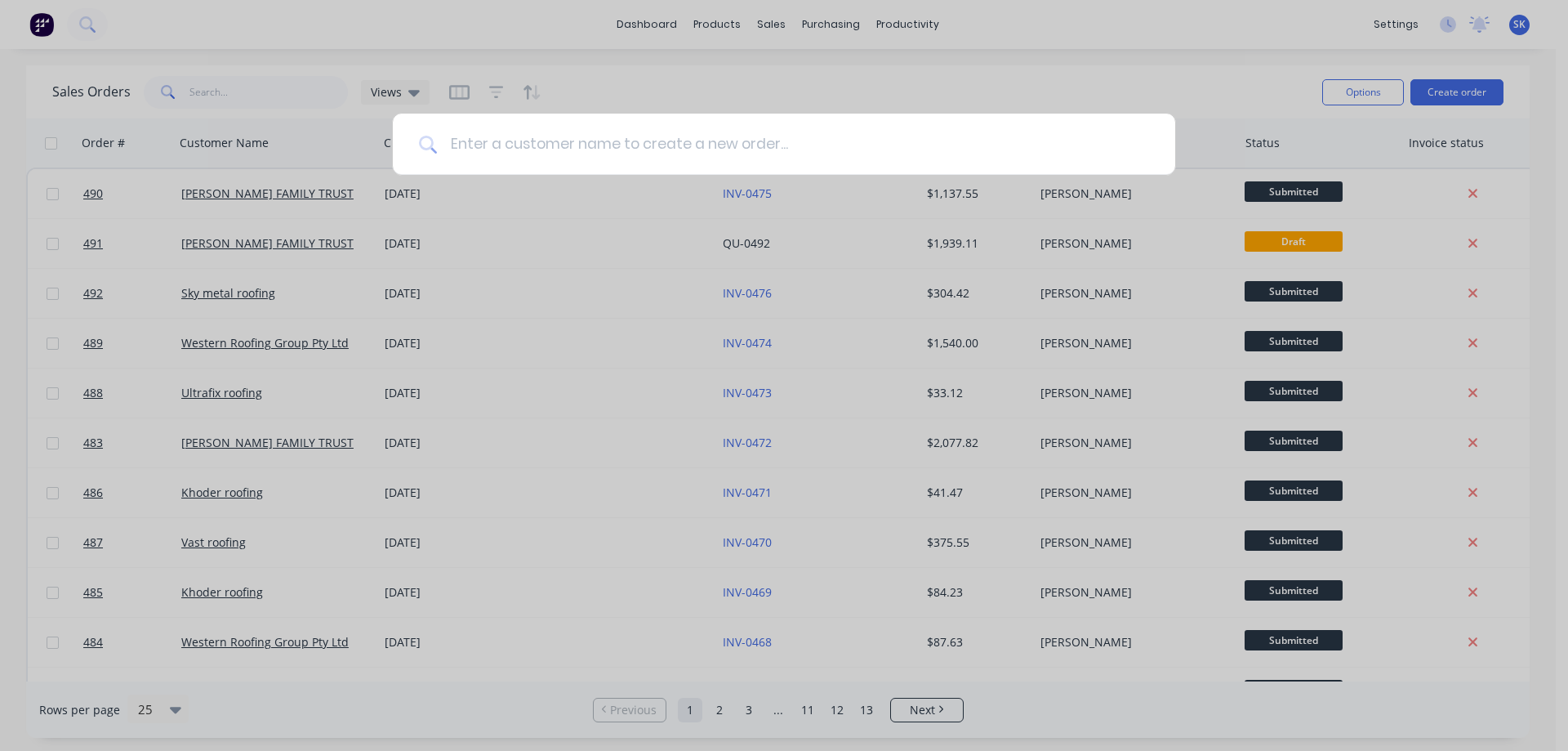
click at [539, 136] on input at bounding box center [792, 144] width 712 height 61
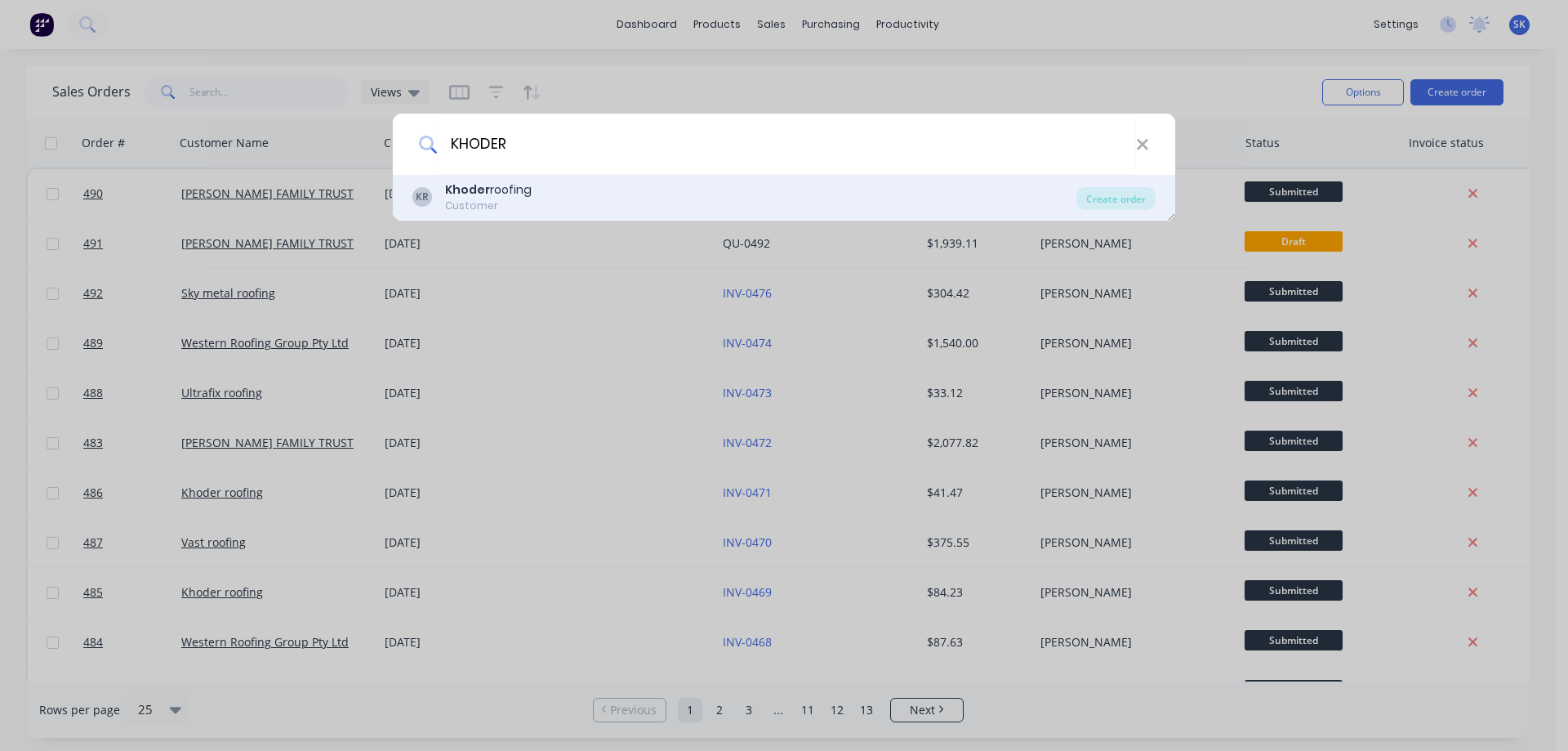
type input "KHODER"
click at [514, 193] on div "Khoder roofing" at bounding box center [488, 190] width 87 height 17
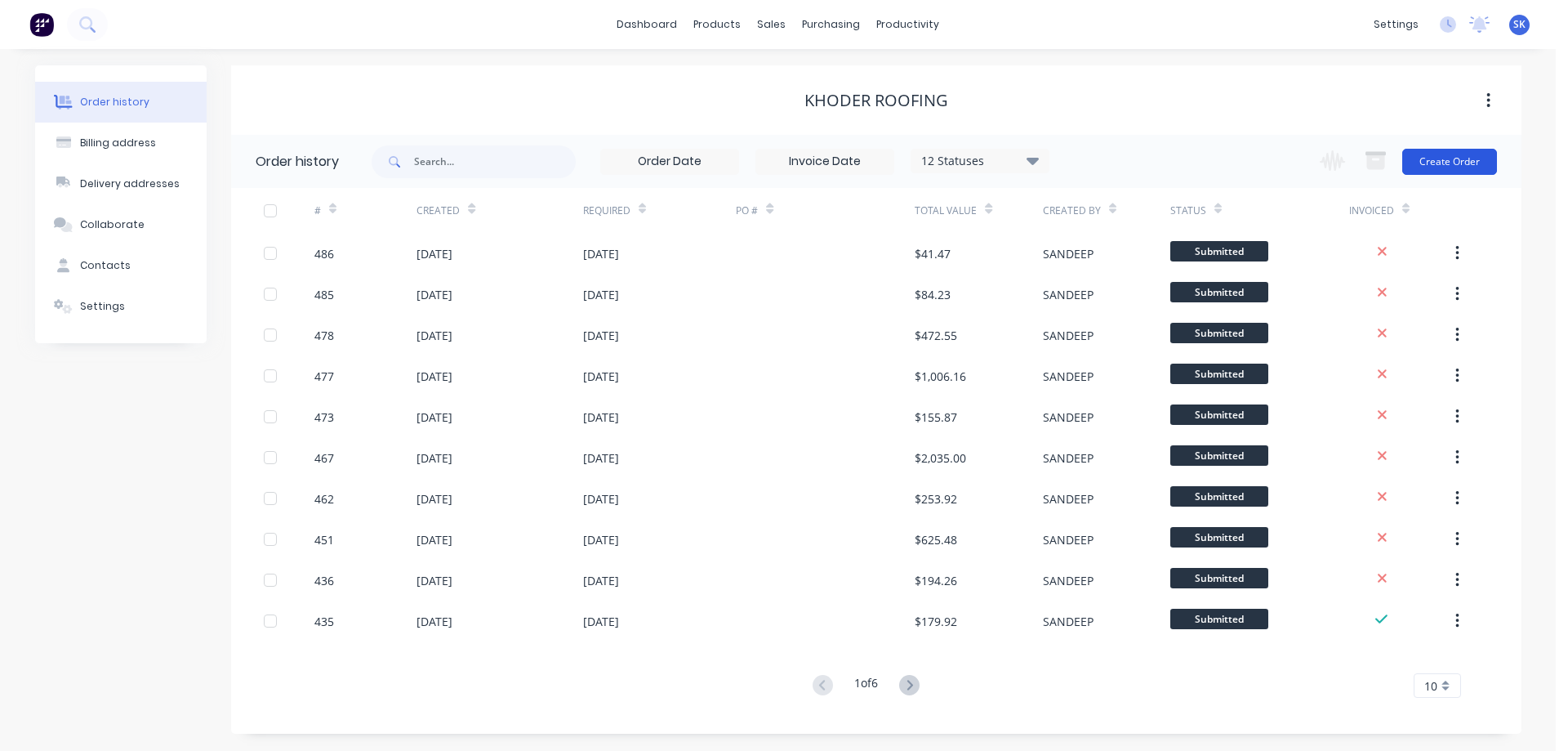
click at [1440, 161] on button "Create Order" at bounding box center [1450, 161] width 95 height 26
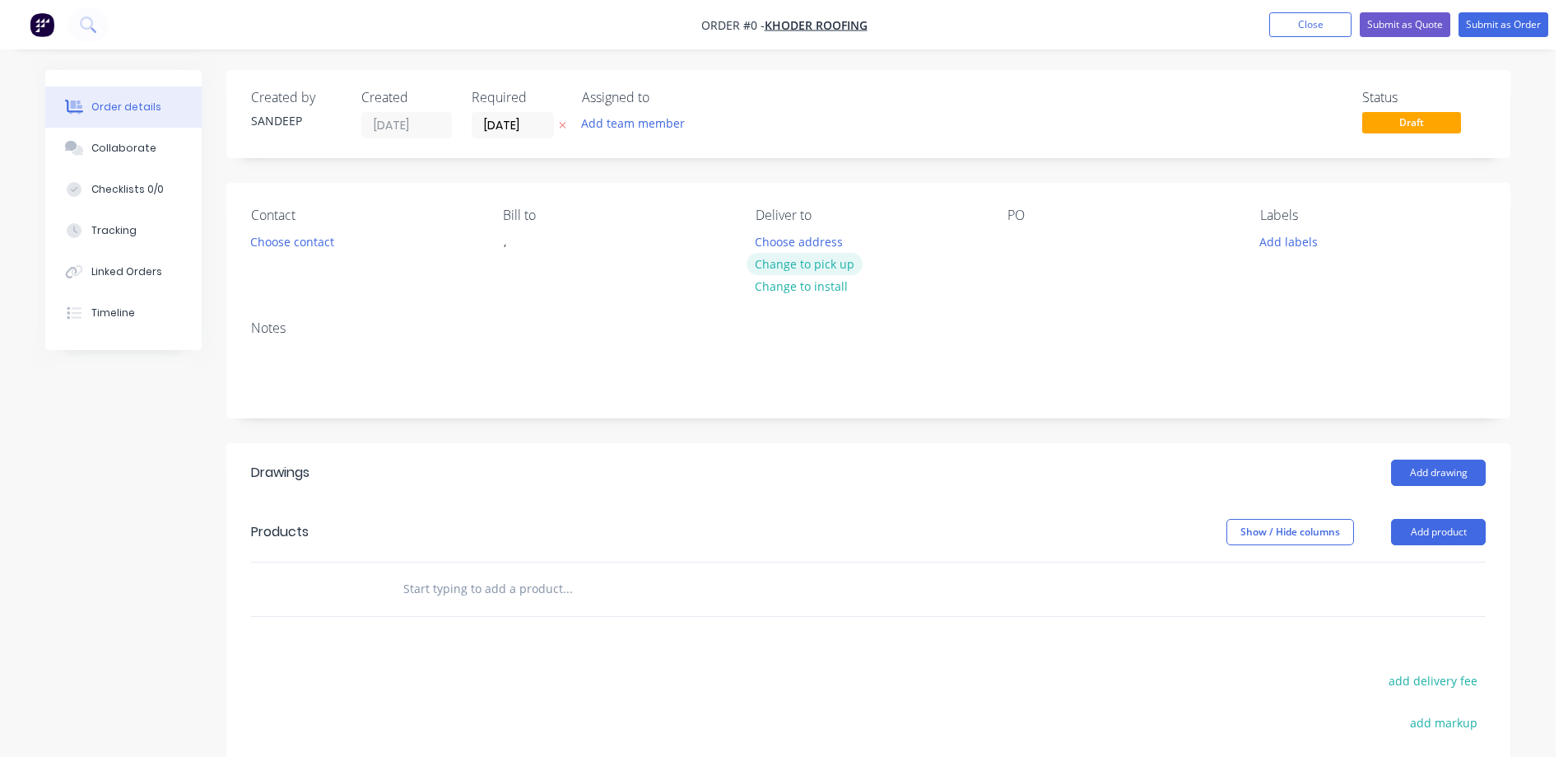
click at [771, 274] on button "Change to pick up" at bounding box center [804, 263] width 117 height 22
click at [508, 596] on input "text" at bounding box center [567, 588] width 329 height 33
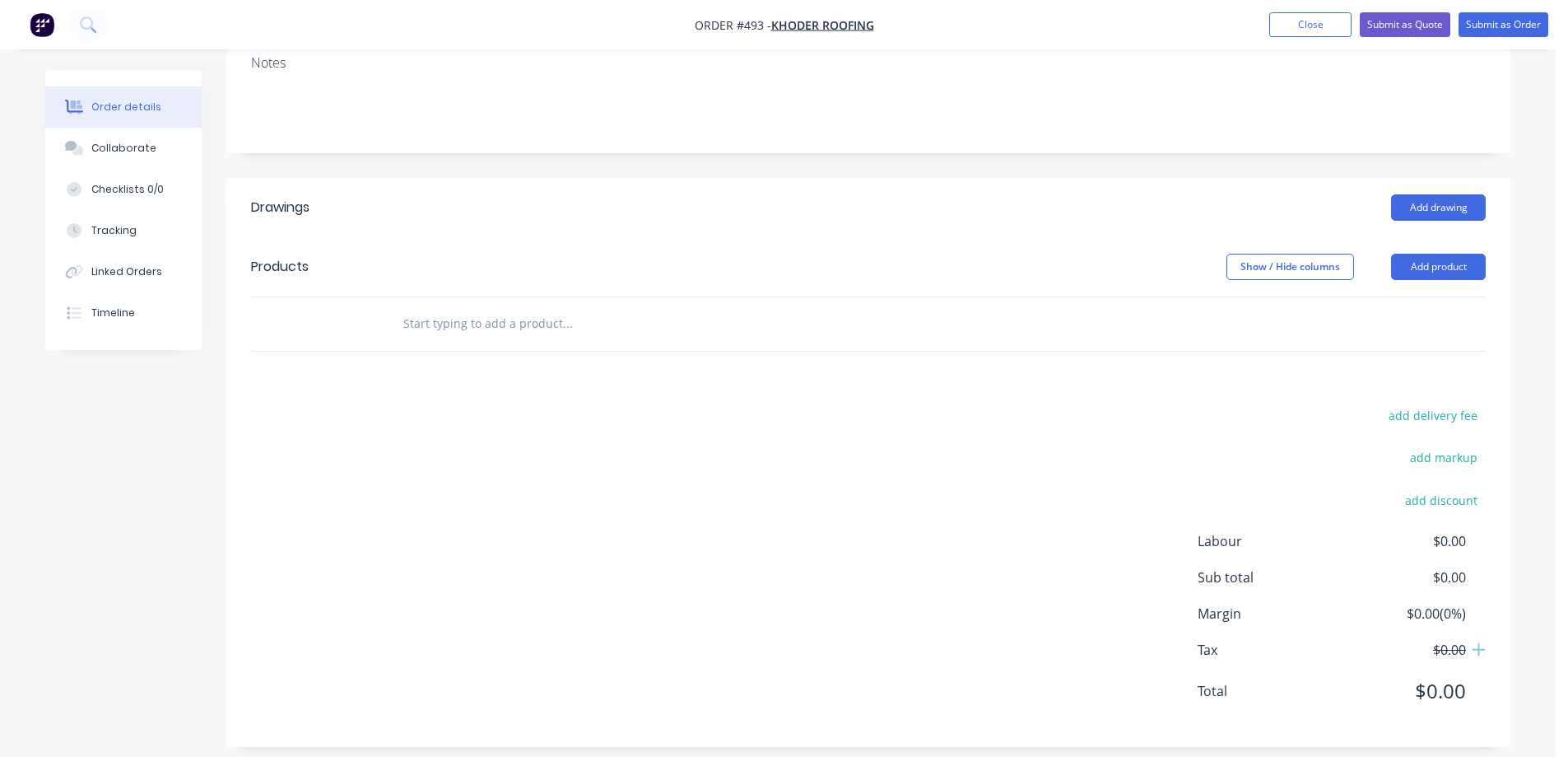
scroll to position [280, 0]
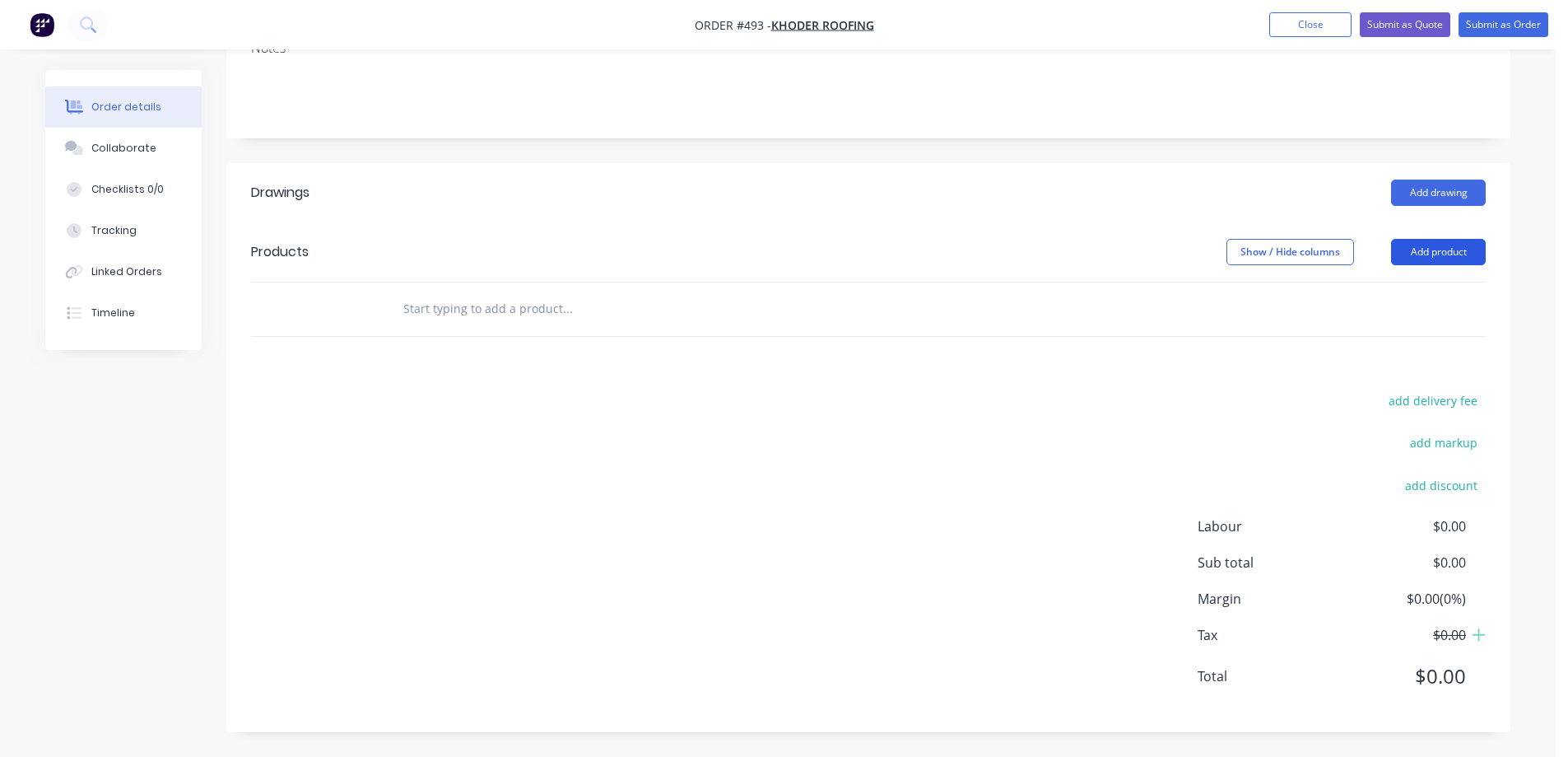
click at [1402, 258] on button "Add product" at bounding box center [1439, 251] width 94 height 26
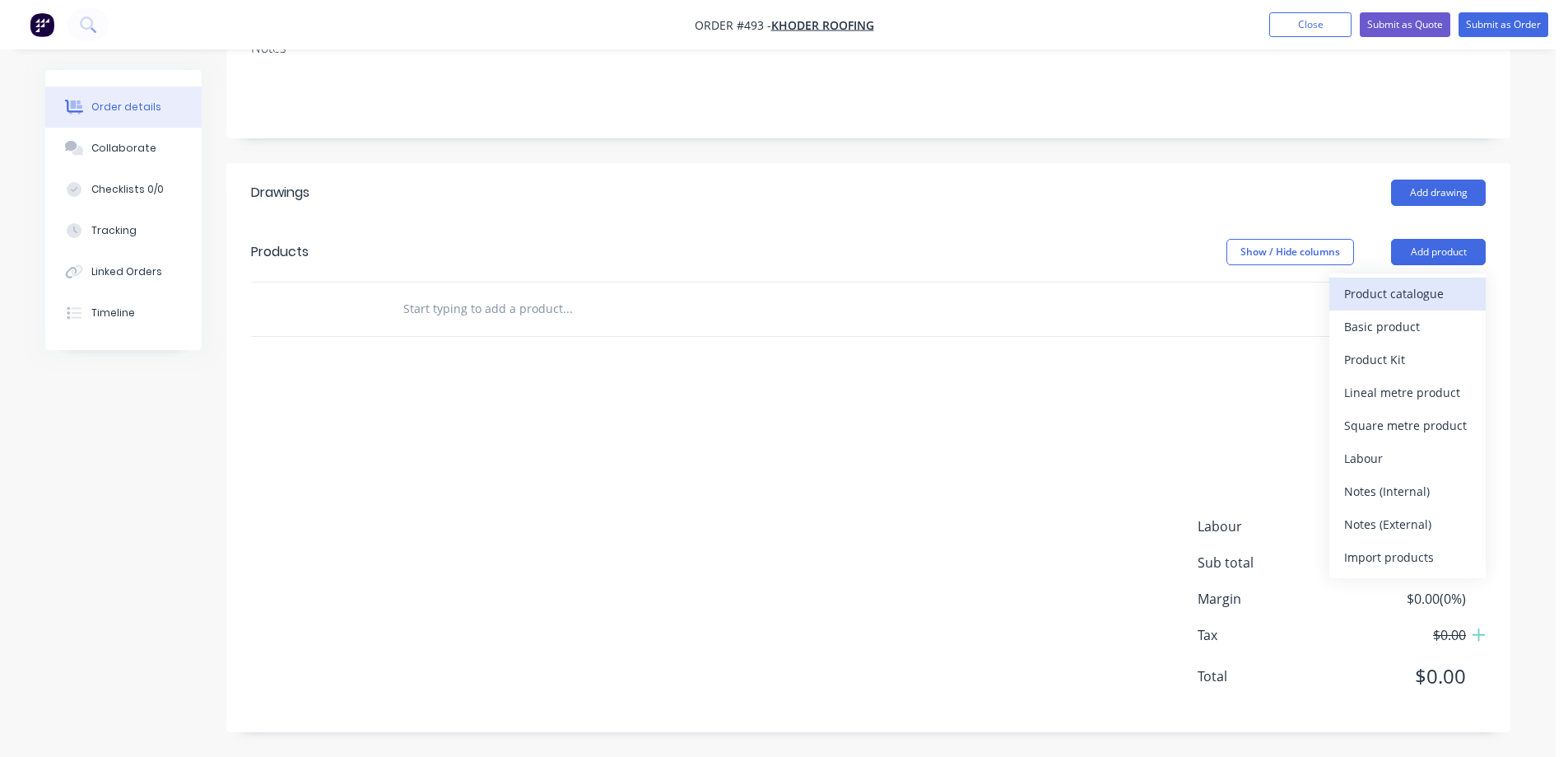
click at [1367, 292] on div "Product catalogue" at bounding box center [1408, 293] width 127 height 24
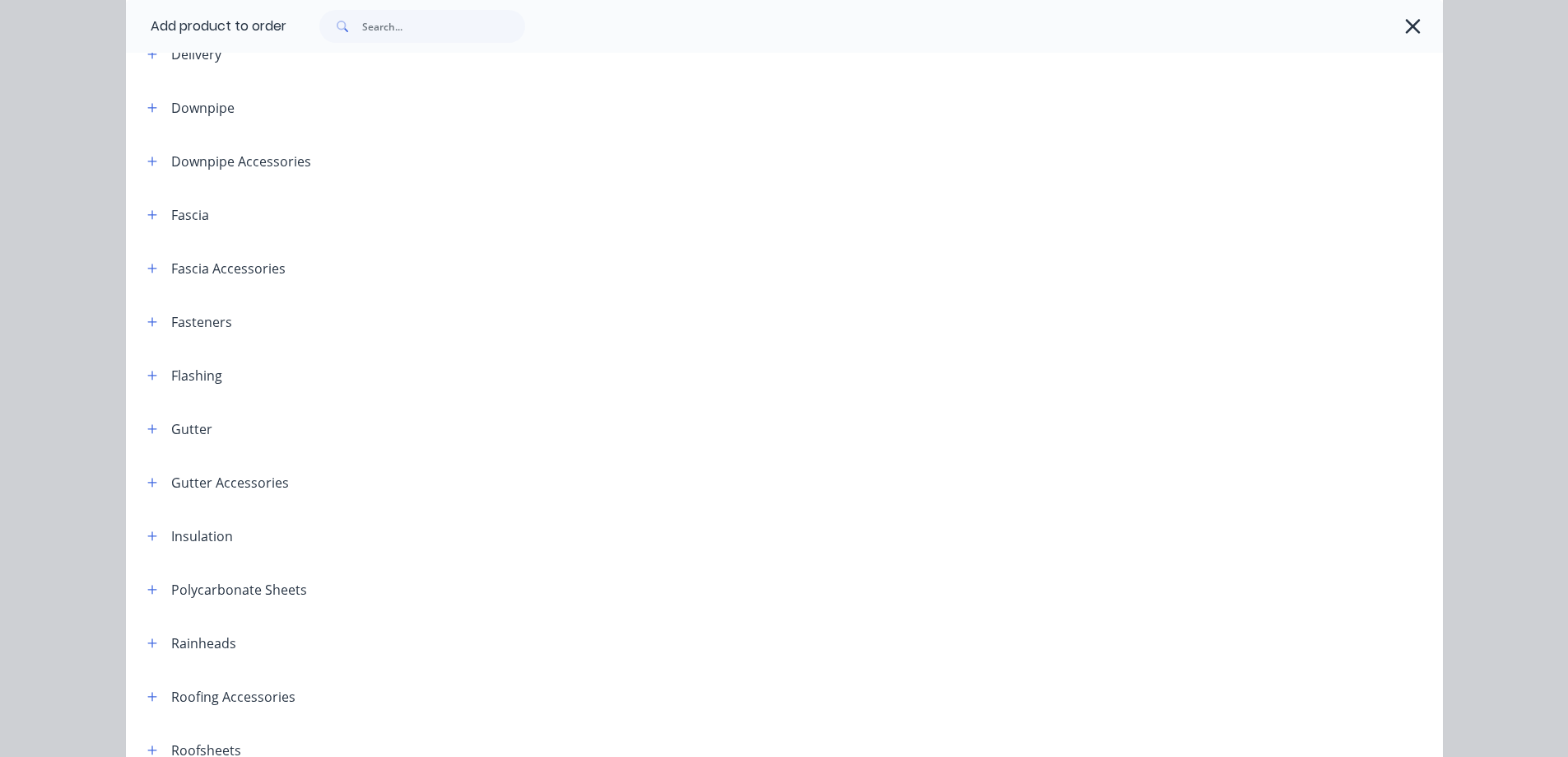
scroll to position [165, 0]
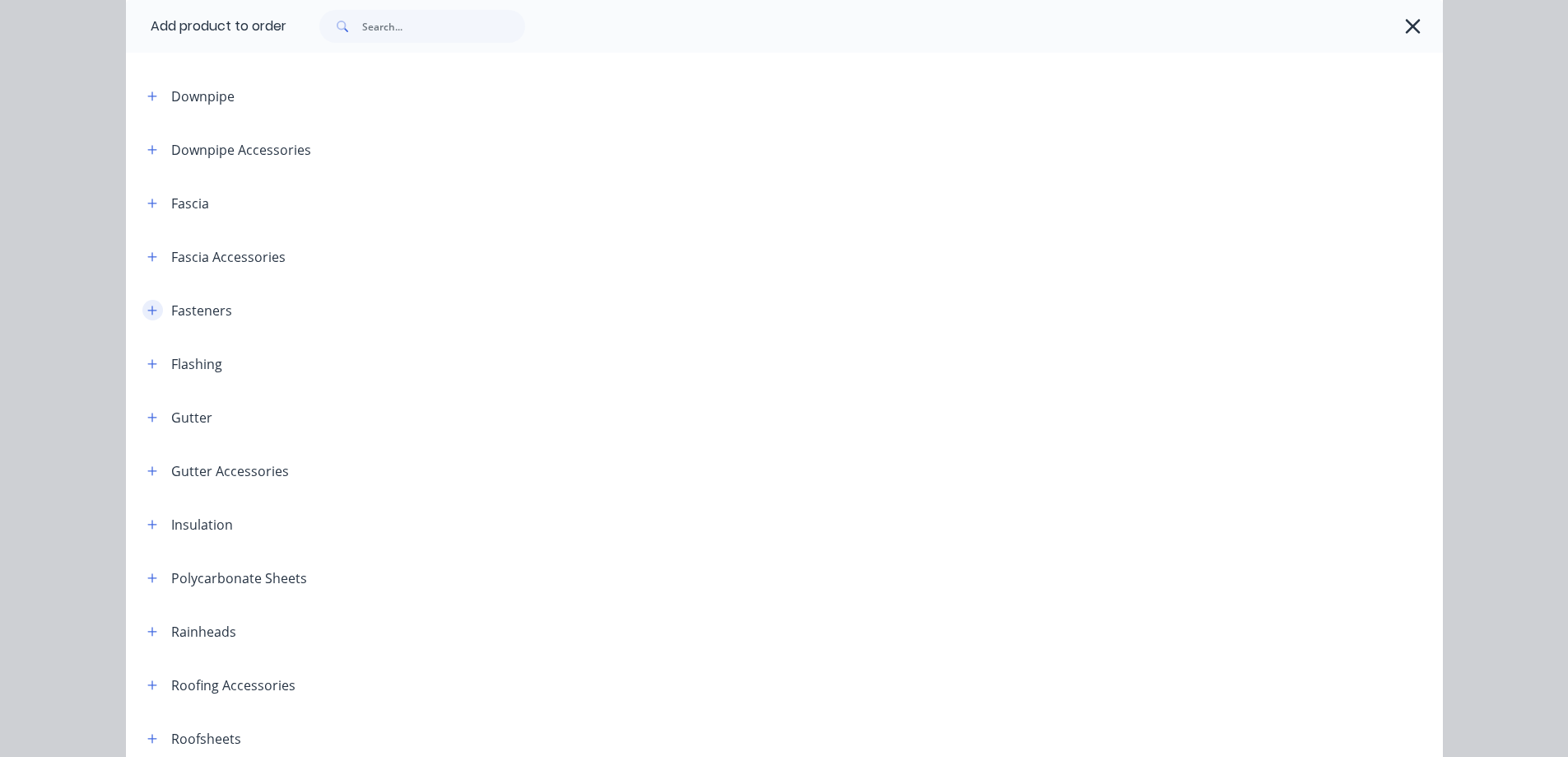
click at [147, 306] on icon "button" at bounding box center [152, 310] width 10 height 12
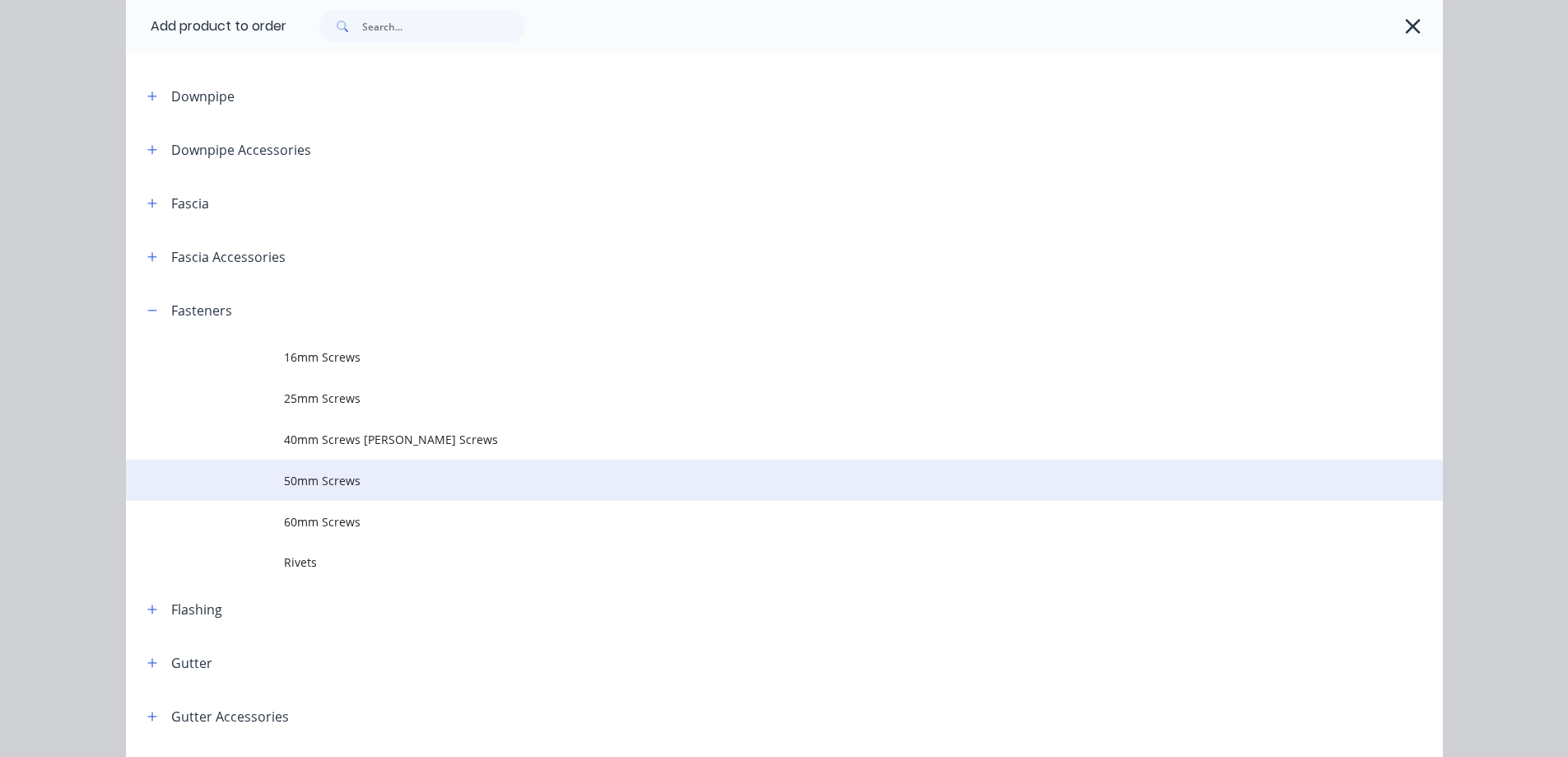
click at [349, 488] on span "50mm Screws" at bounding box center [747, 481] width 927 height 17
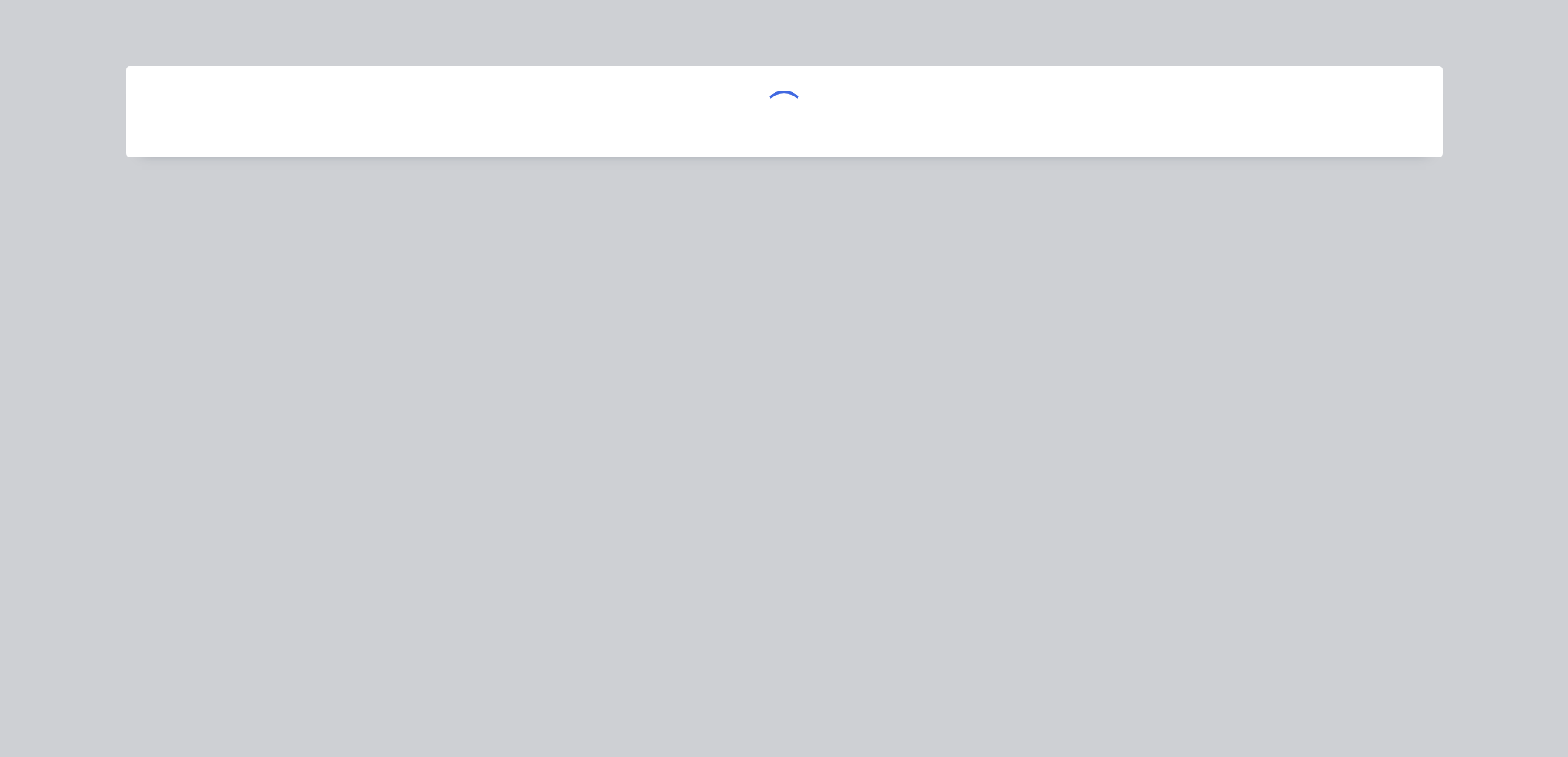
scroll to position [0, 0]
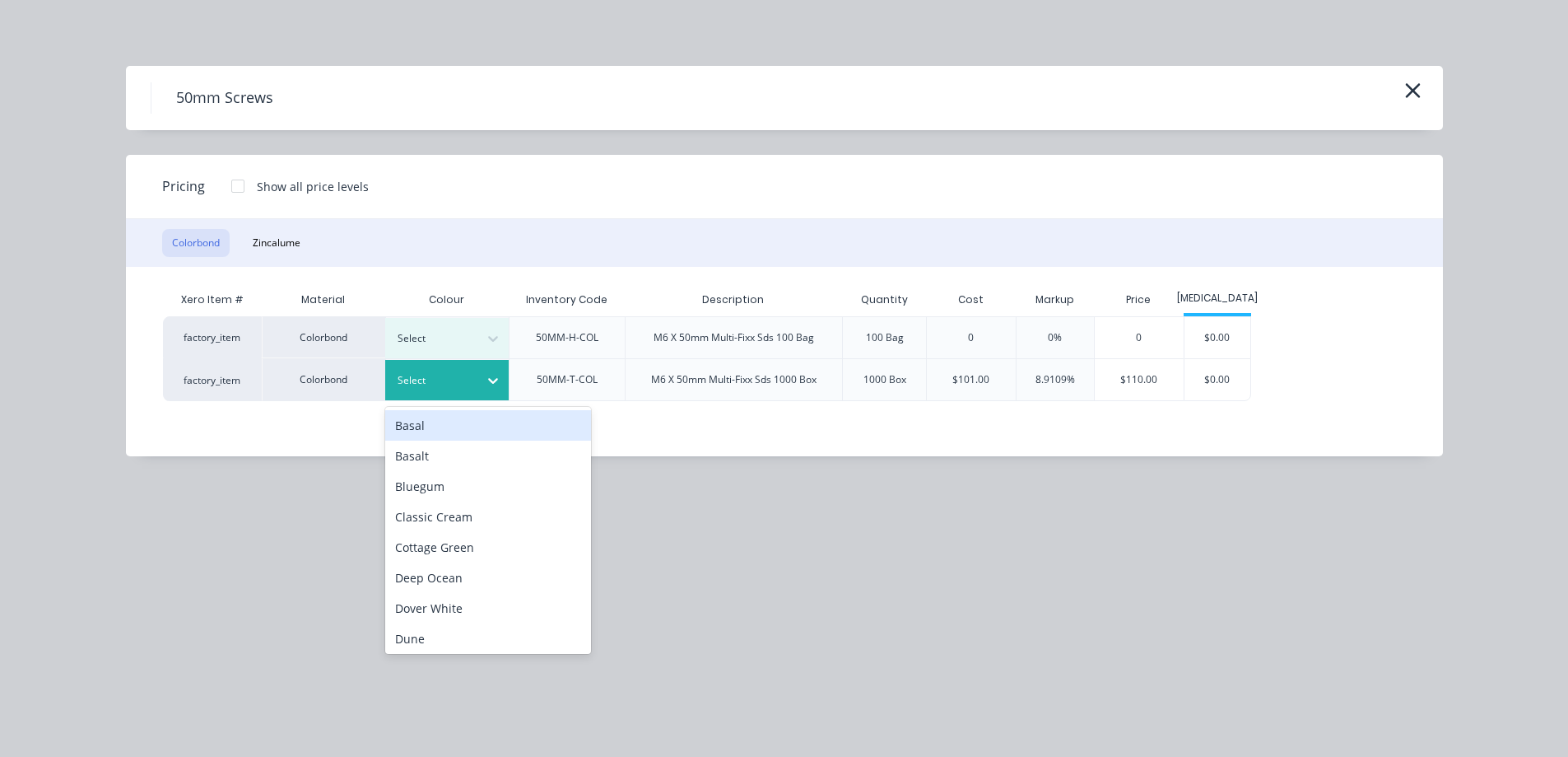
click at [462, 378] on div at bounding box center [434, 379] width 74 height 18
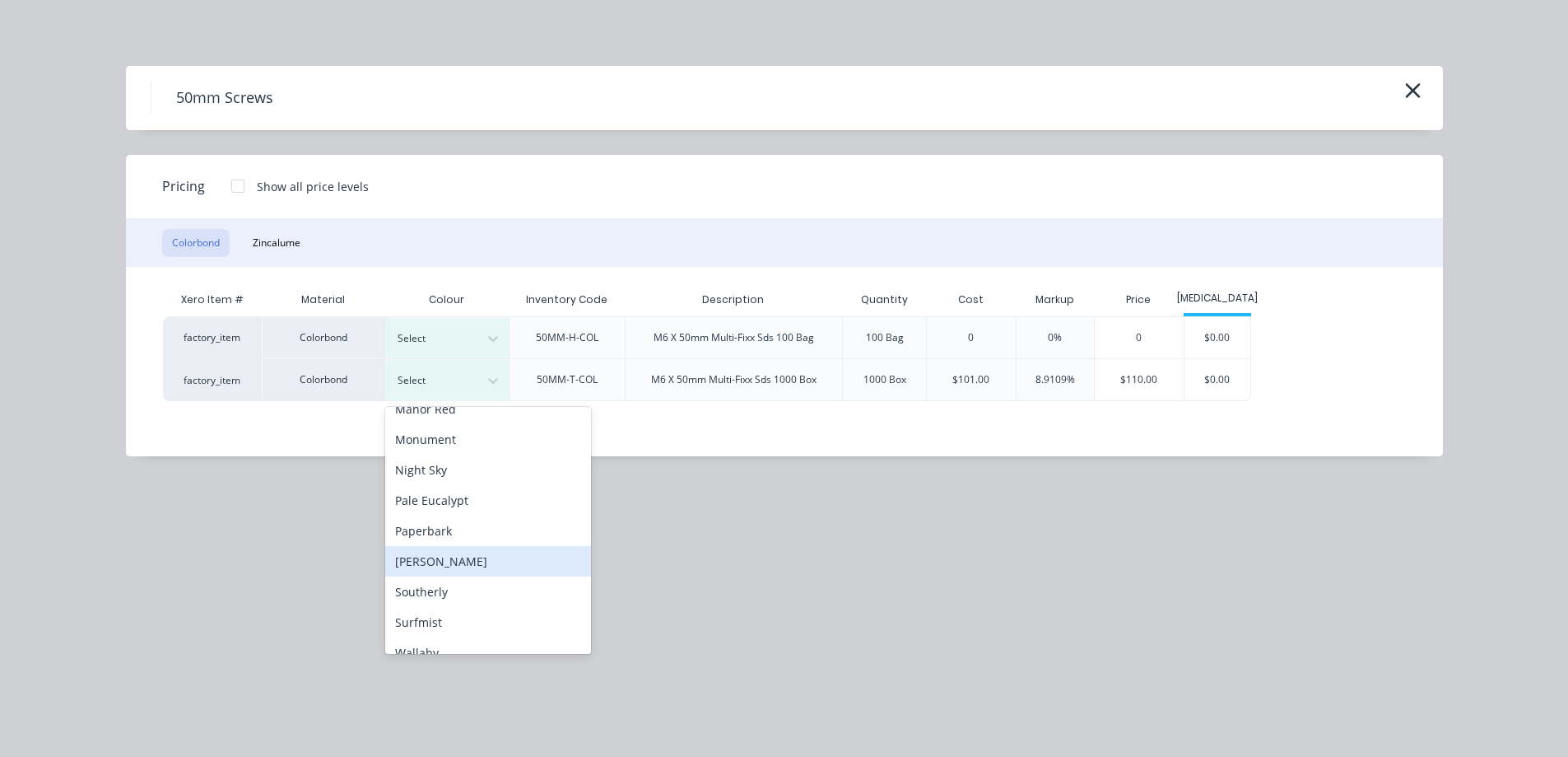
scroll to position [411, 0]
click at [440, 590] on div "Surfmist" at bounding box center [488, 592] width 206 height 31
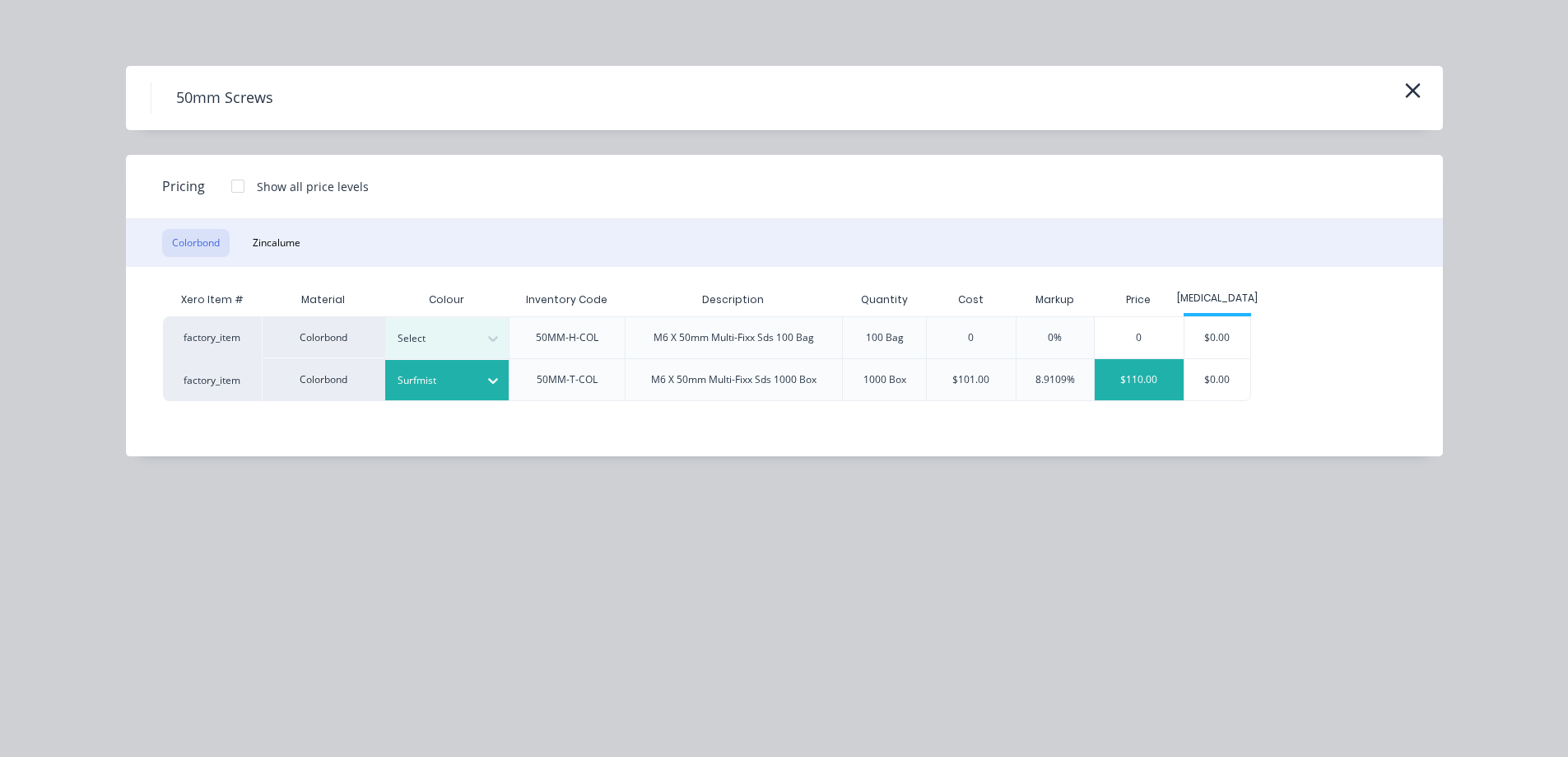
click at [1139, 385] on div "$110.00" at bounding box center [1139, 379] width 89 height 41
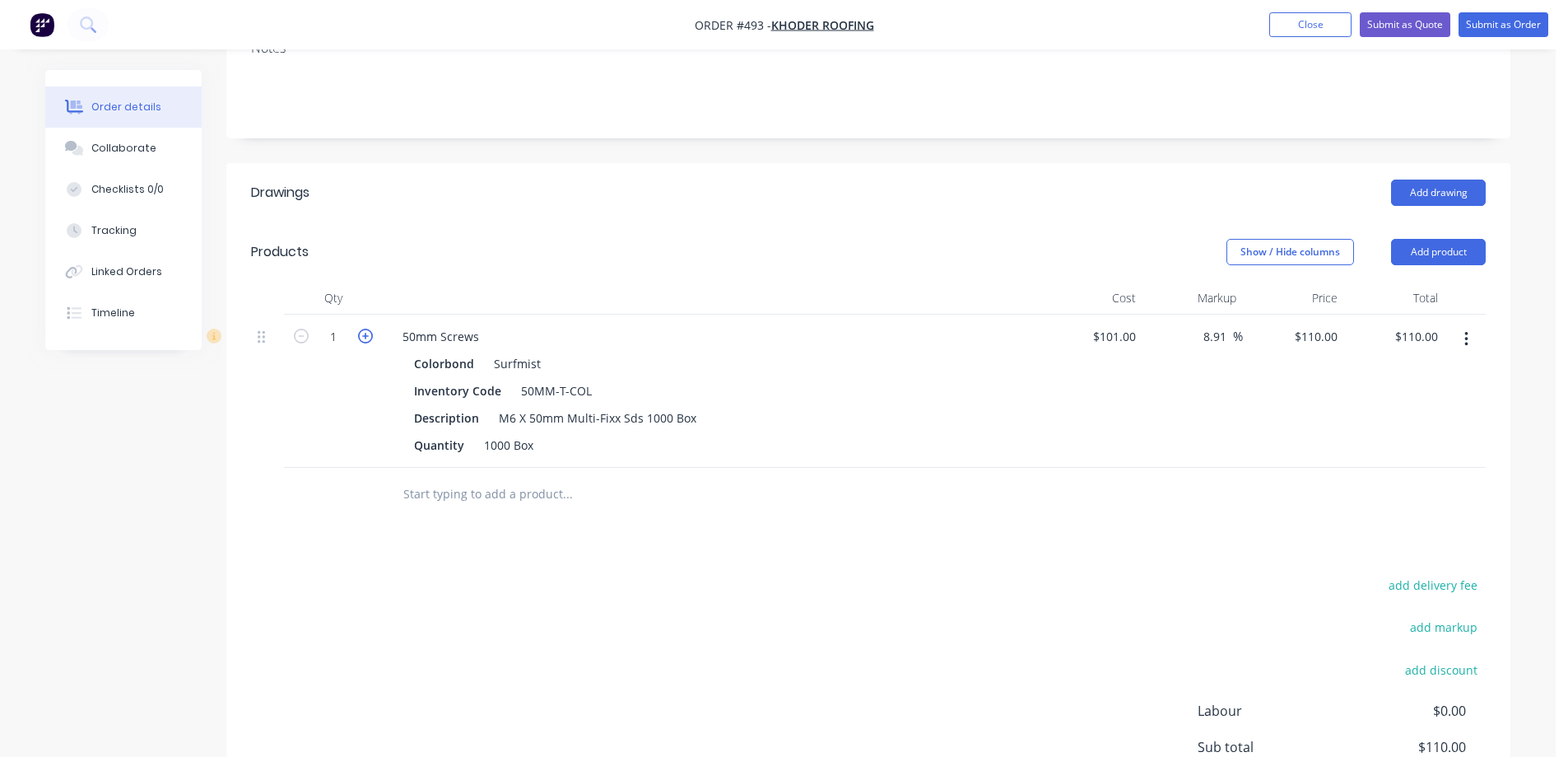
click at [370, 338] on icon "button" at bounding box center [365, 335] width 14 height 14
type input "2"
type input "$220.00"
click at [370, 338] on icon "button" at bounding box center [365, 335] width 14 height 14
type input "3"
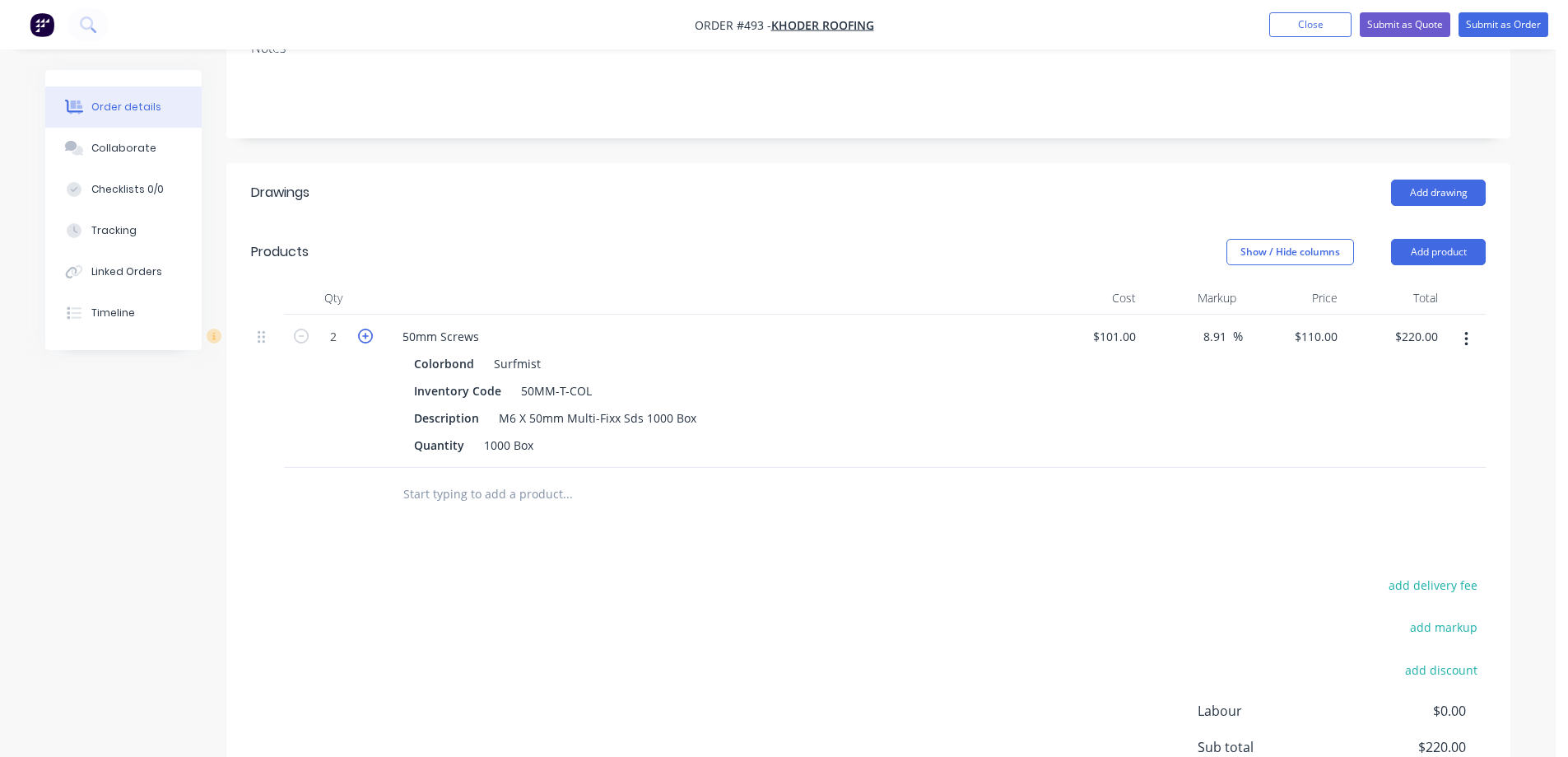
type input "$330.00"
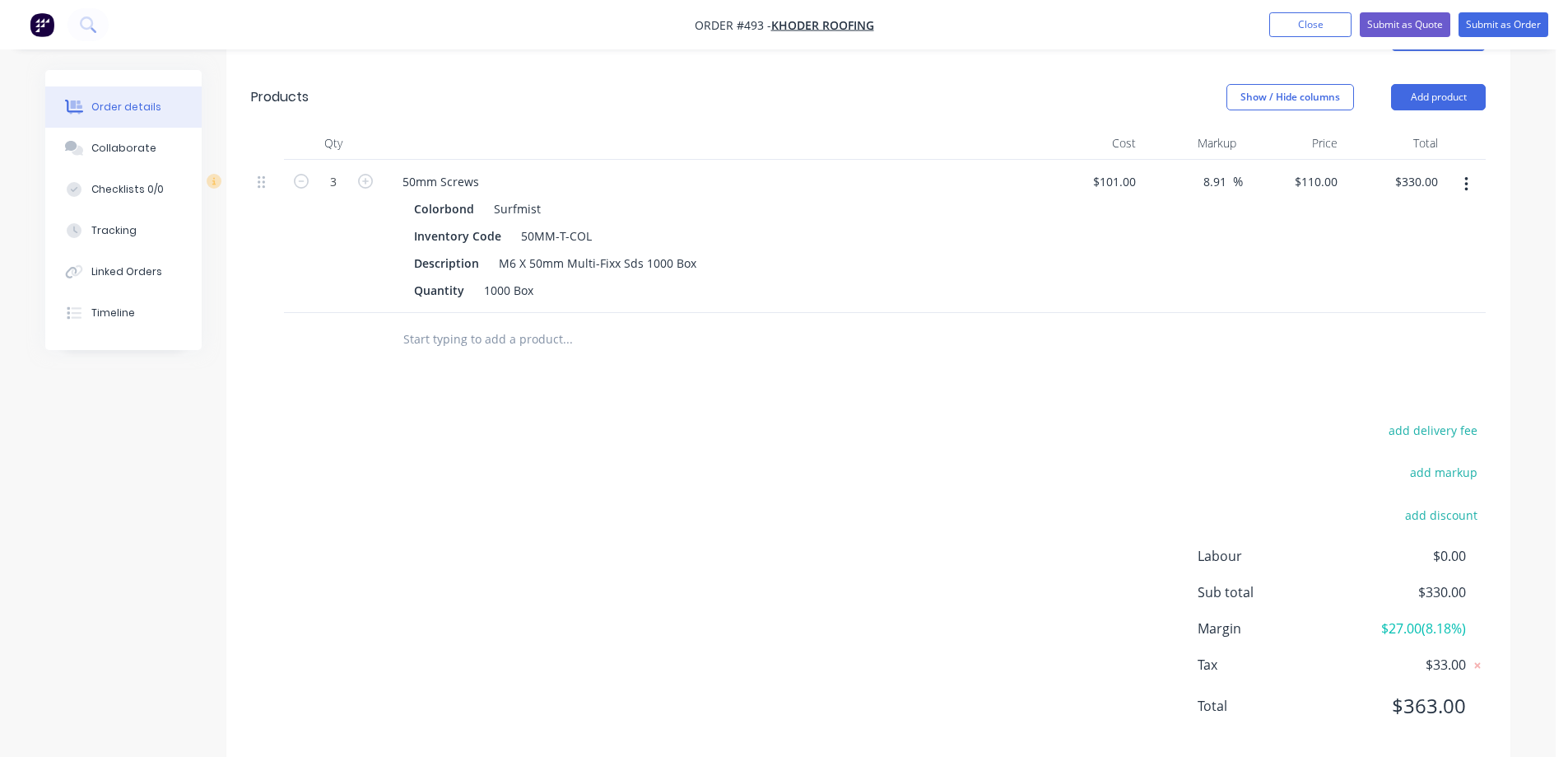
scroll to position [445, 0]
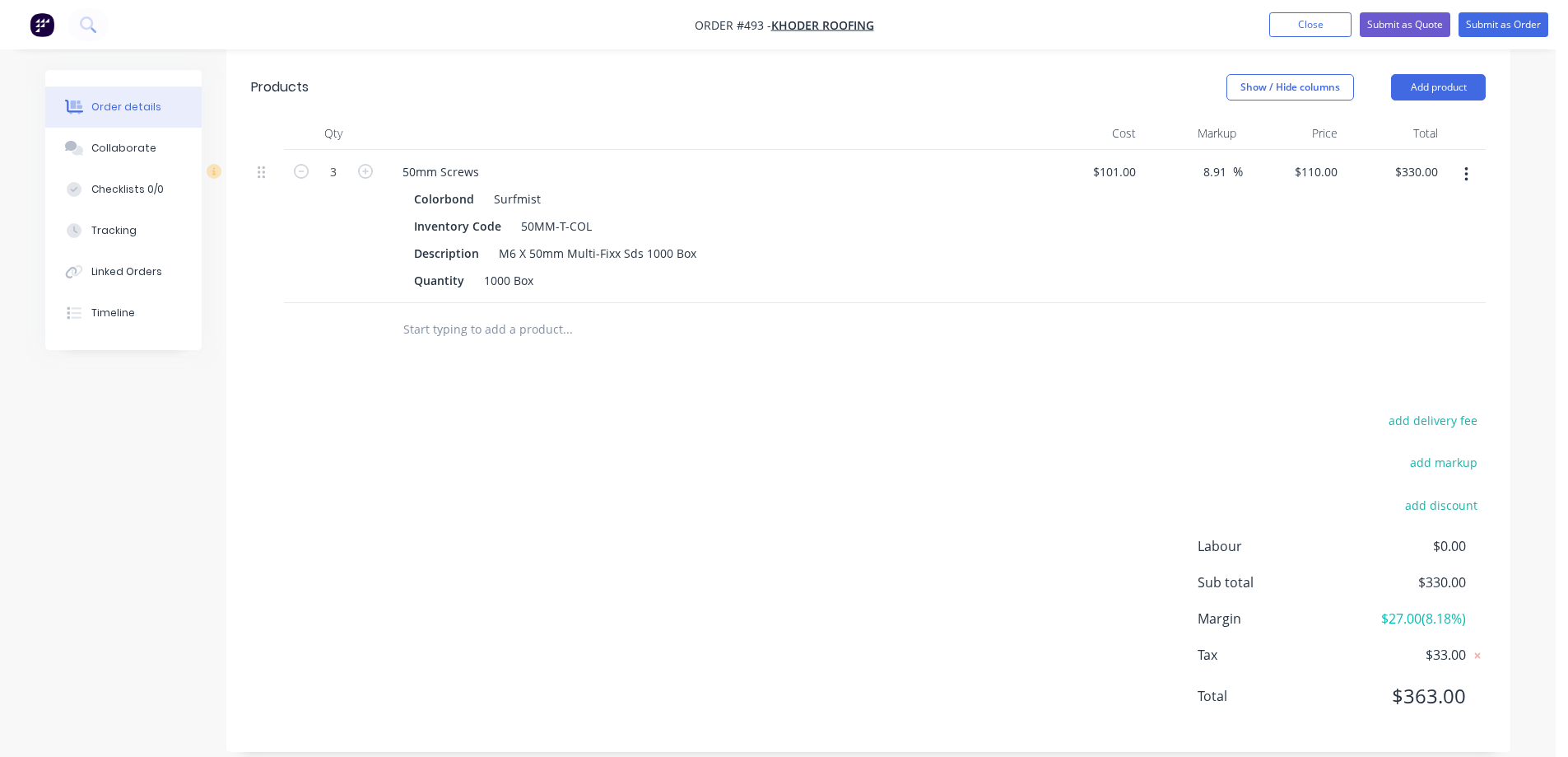
click at [466, 337] on input "text" at bounding box center [567, 329] width 329 height 33
click at [1434, 86] on button "Add product" at bounding box center [1439, 87] width 94 height 26
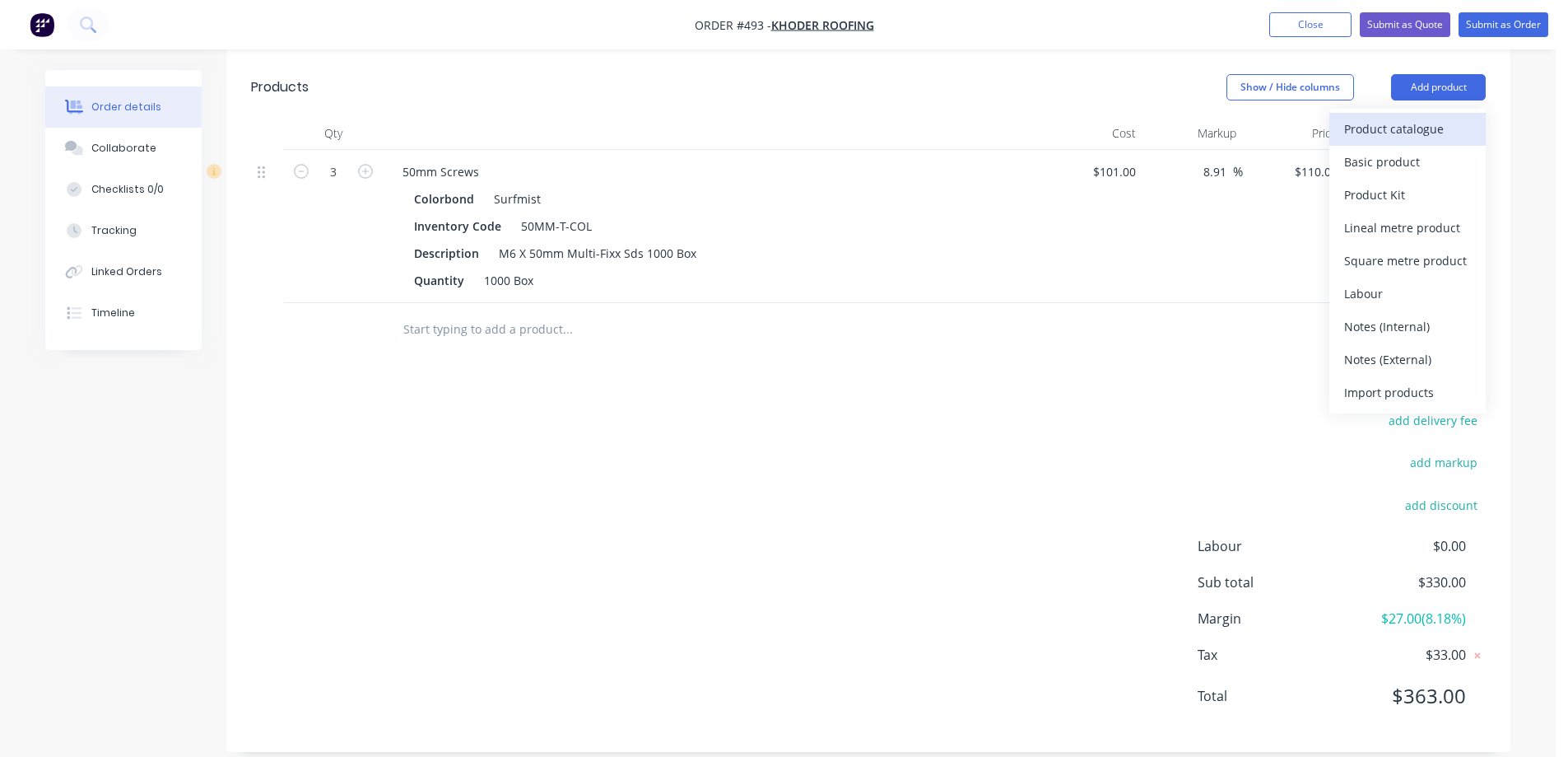
click at [1400, 122] on div "Product catalogue" at bounding box center [1408, 128] width 127 height 24
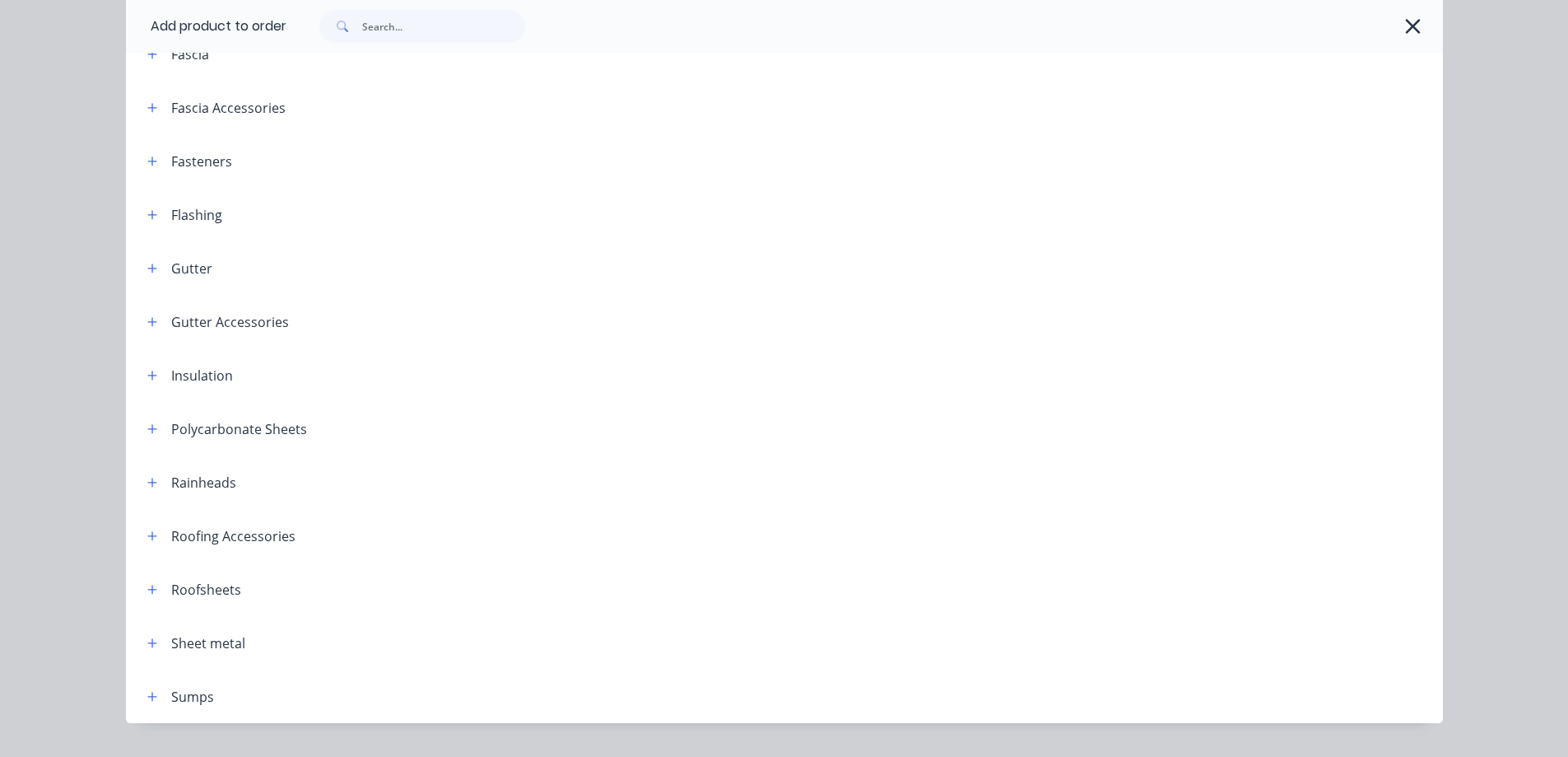
scroll to position [329, 0]
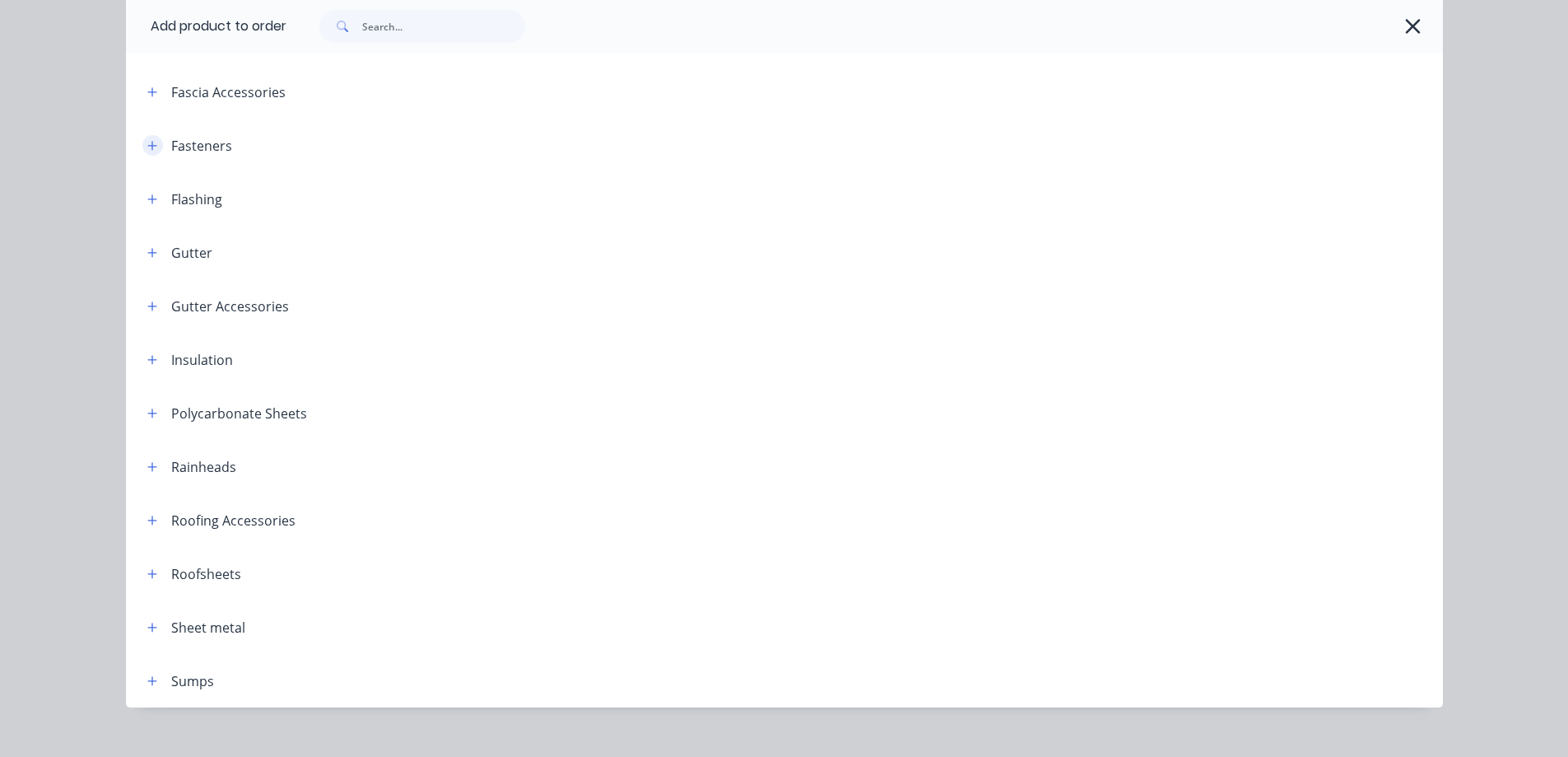
click at [143, 154] on button "button" at bounding box center [152, 144] width 20 height 20
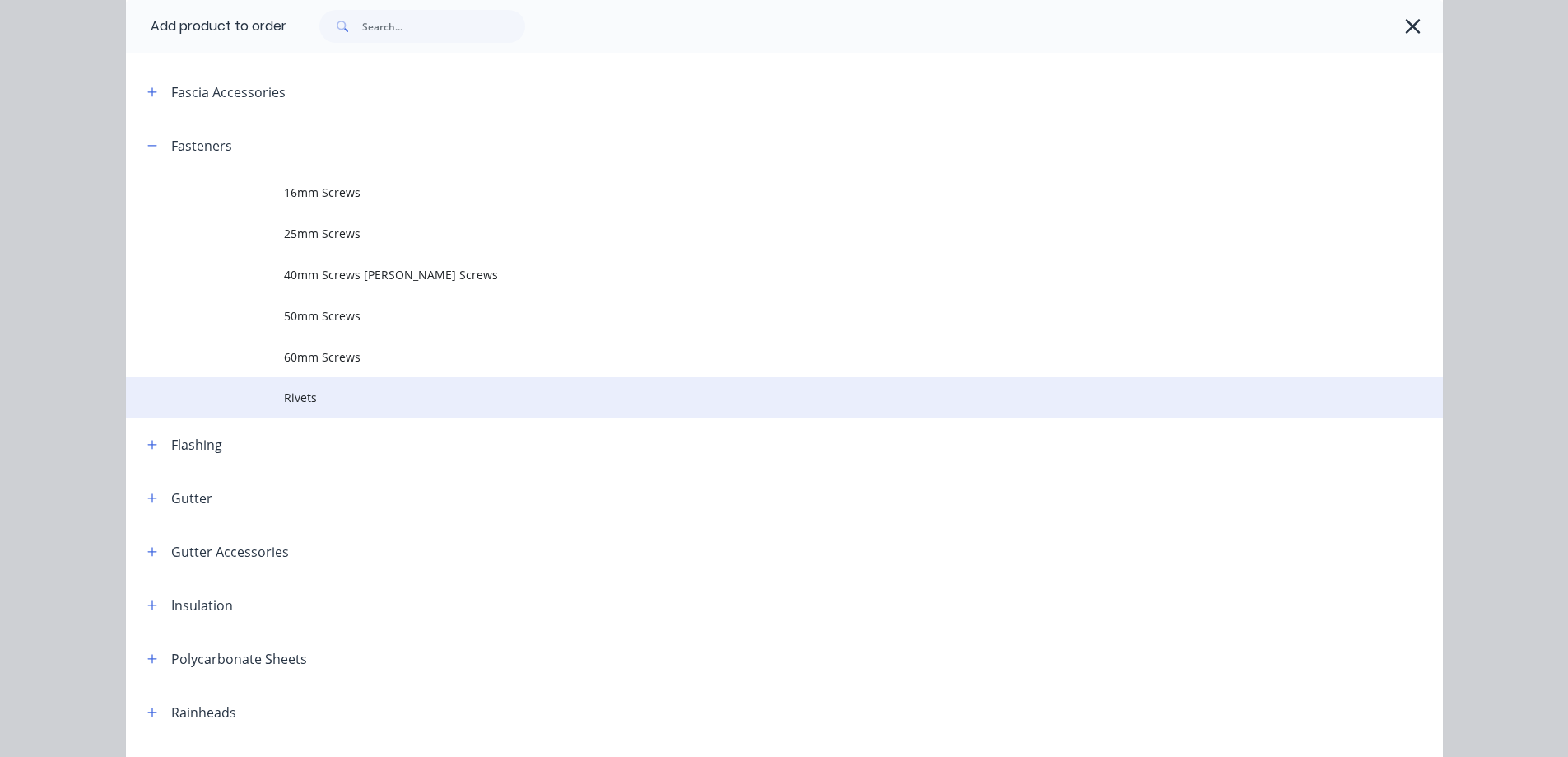
click at [335, 392] on span "Rivets" at bounding box center [747, 397] width 927 height 17
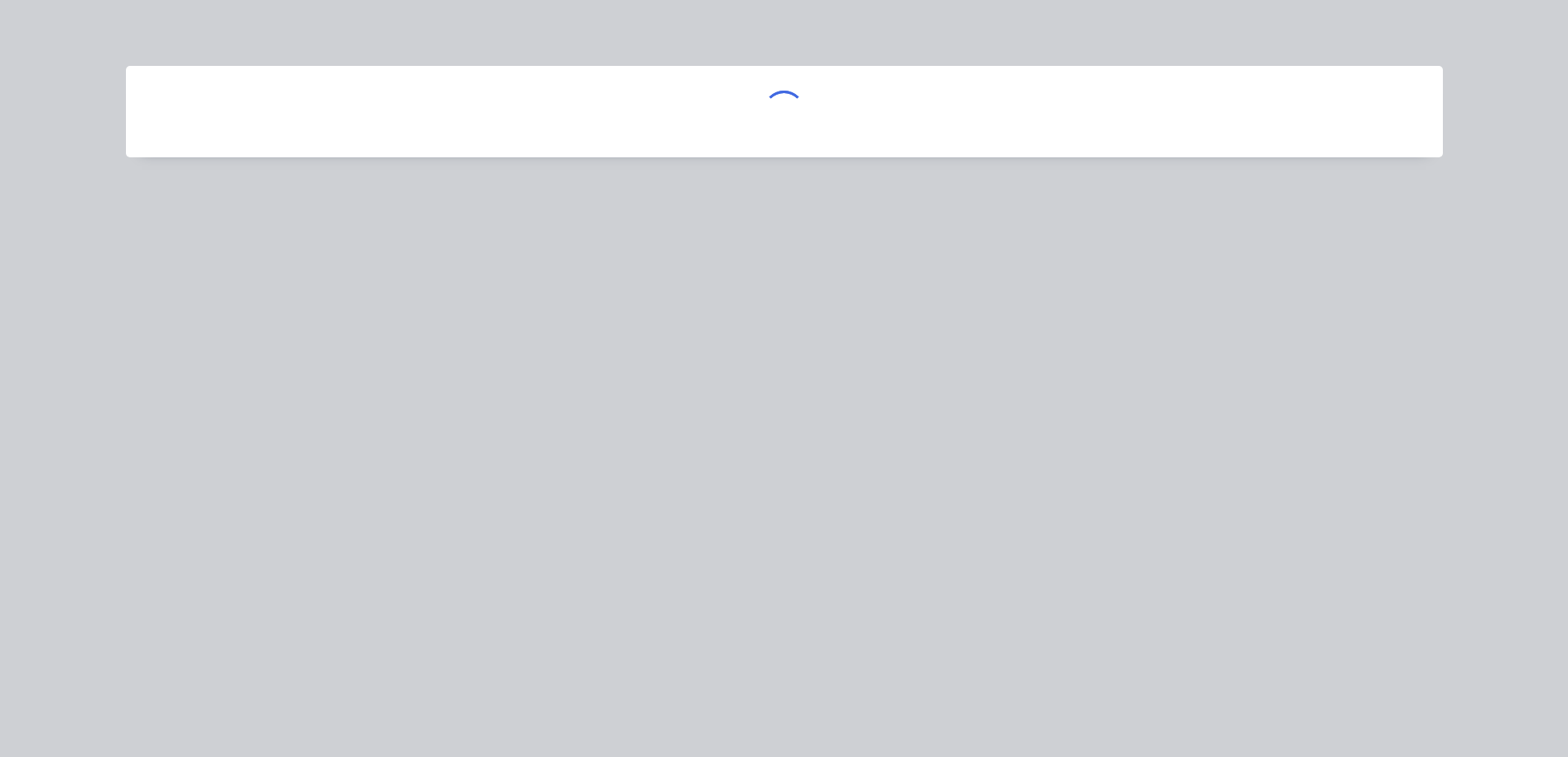
scroll to position [0, 0]
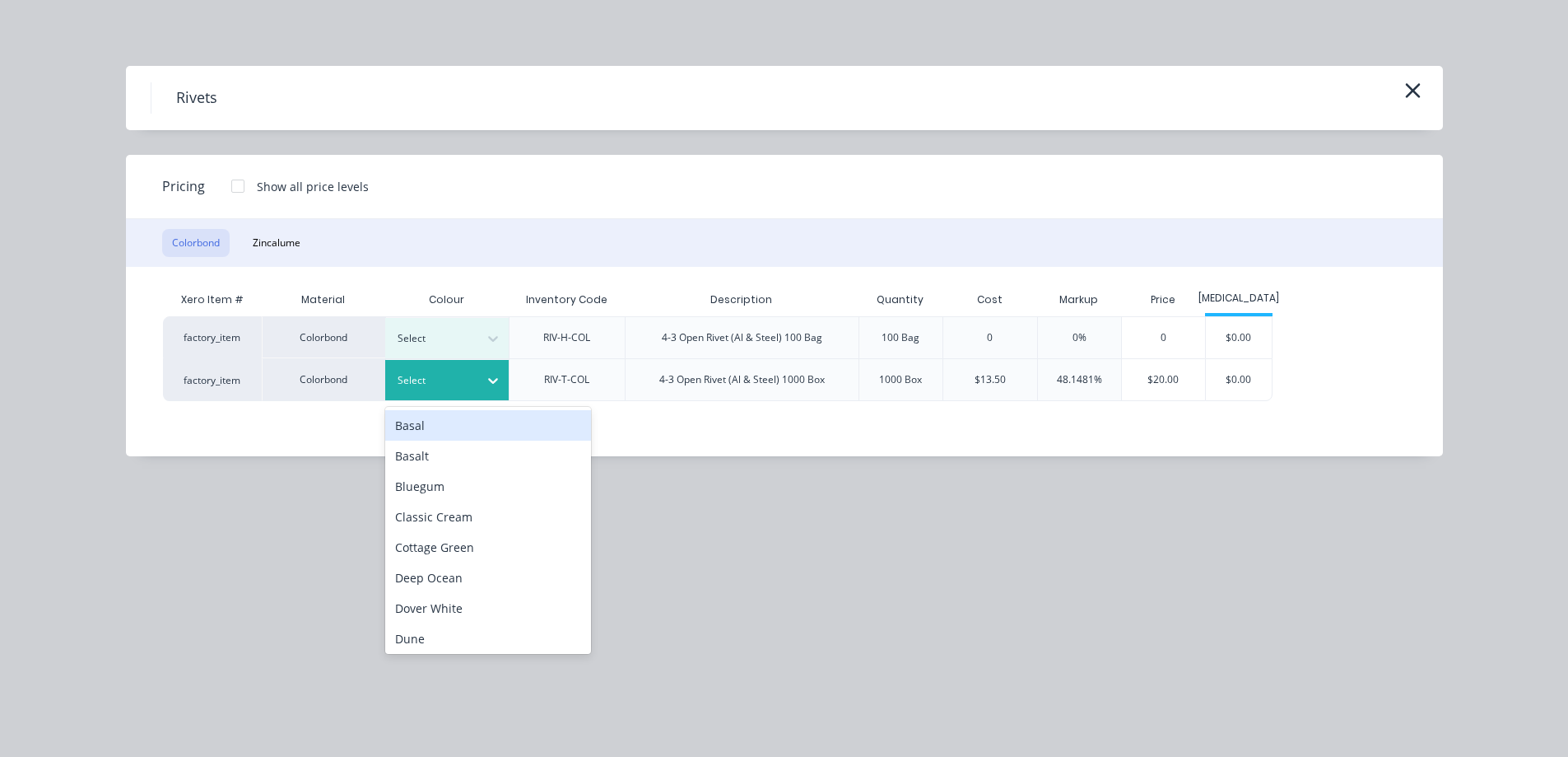
click at [462, 377] on div at bounding box center [434, 379] width 74 height 18
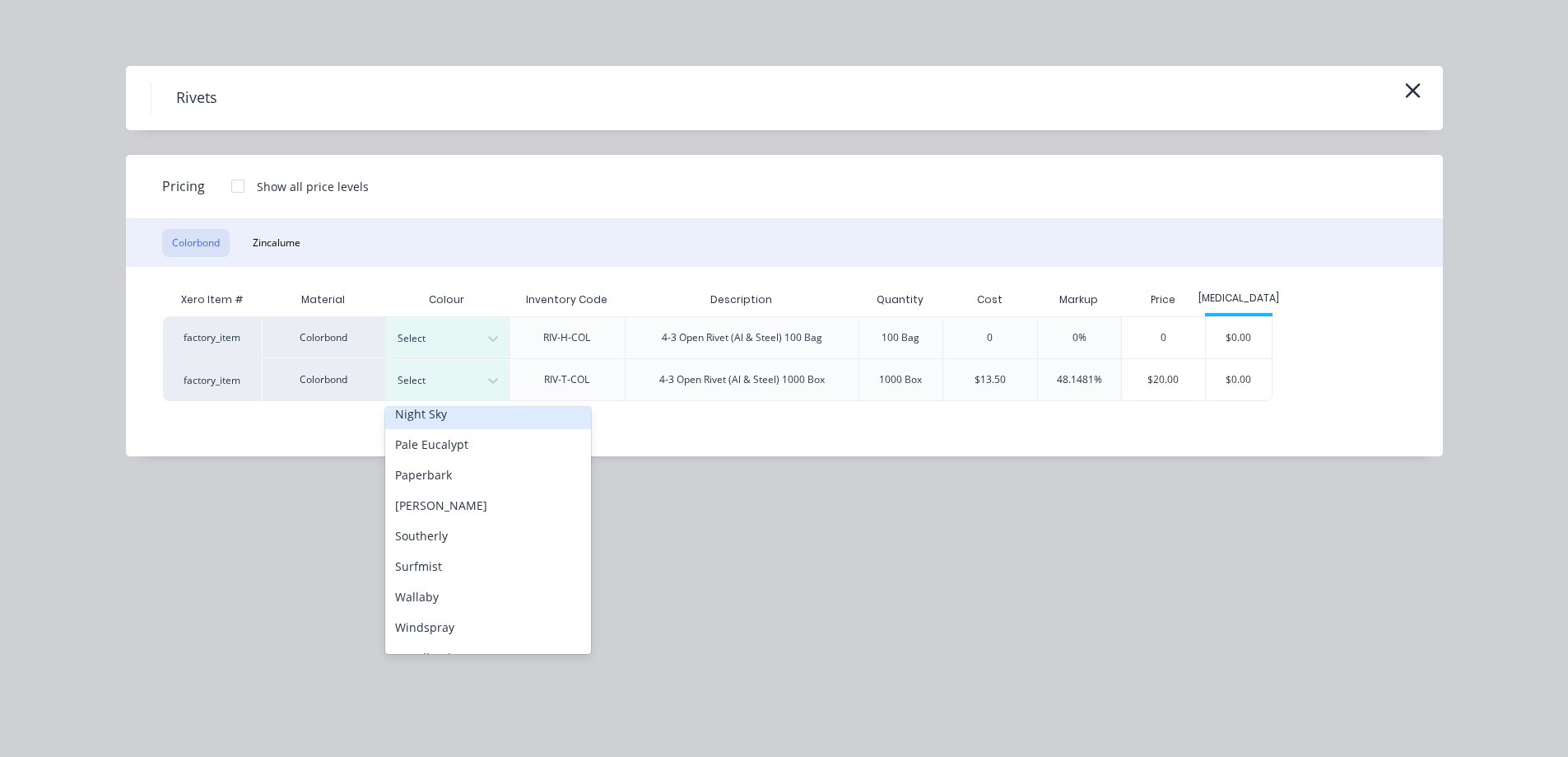
scroll to position [460, 0]
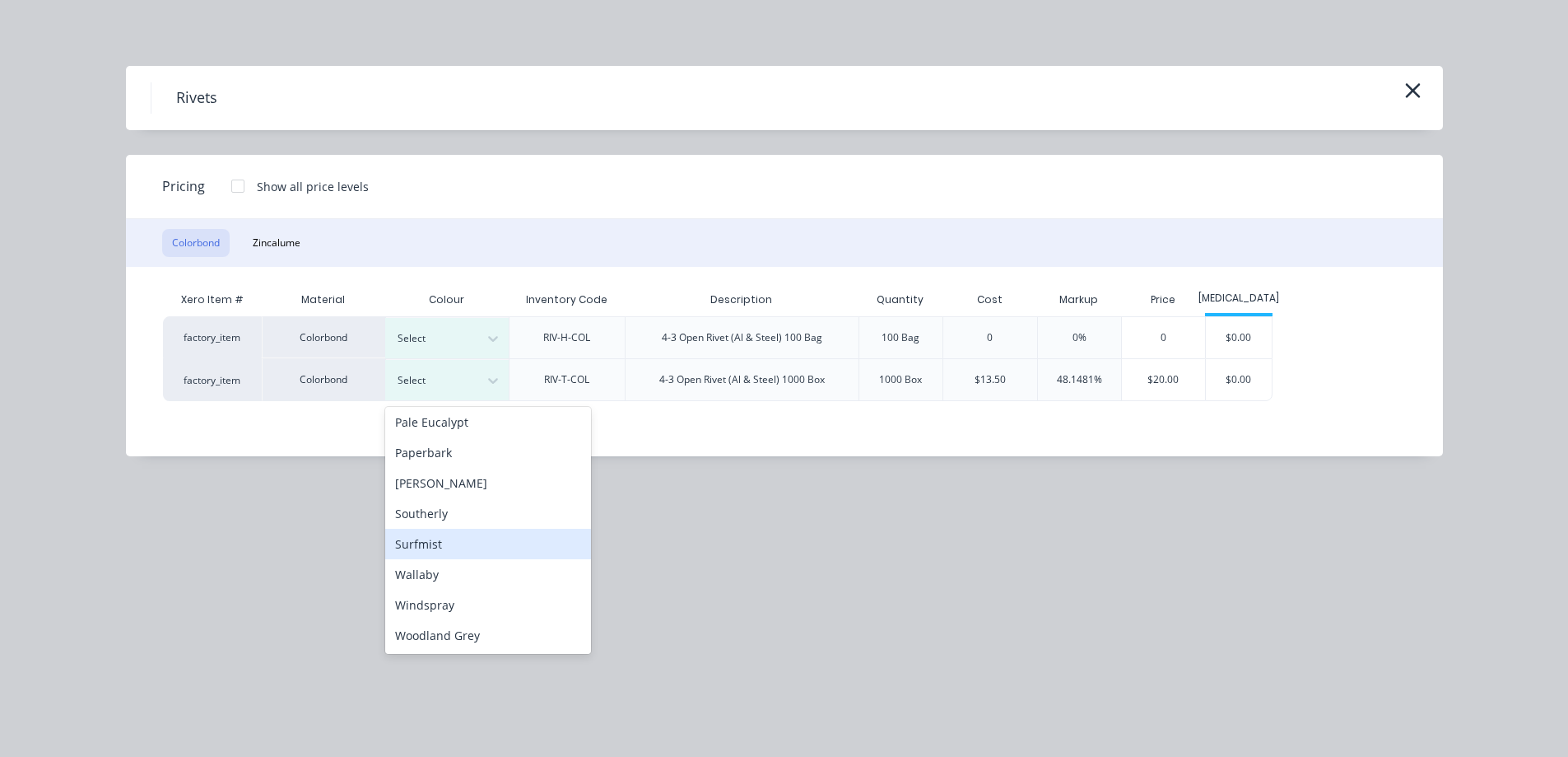
click at [441, 550] on div "Surfmist" at bounding box center [488, 544] width 206 height 31
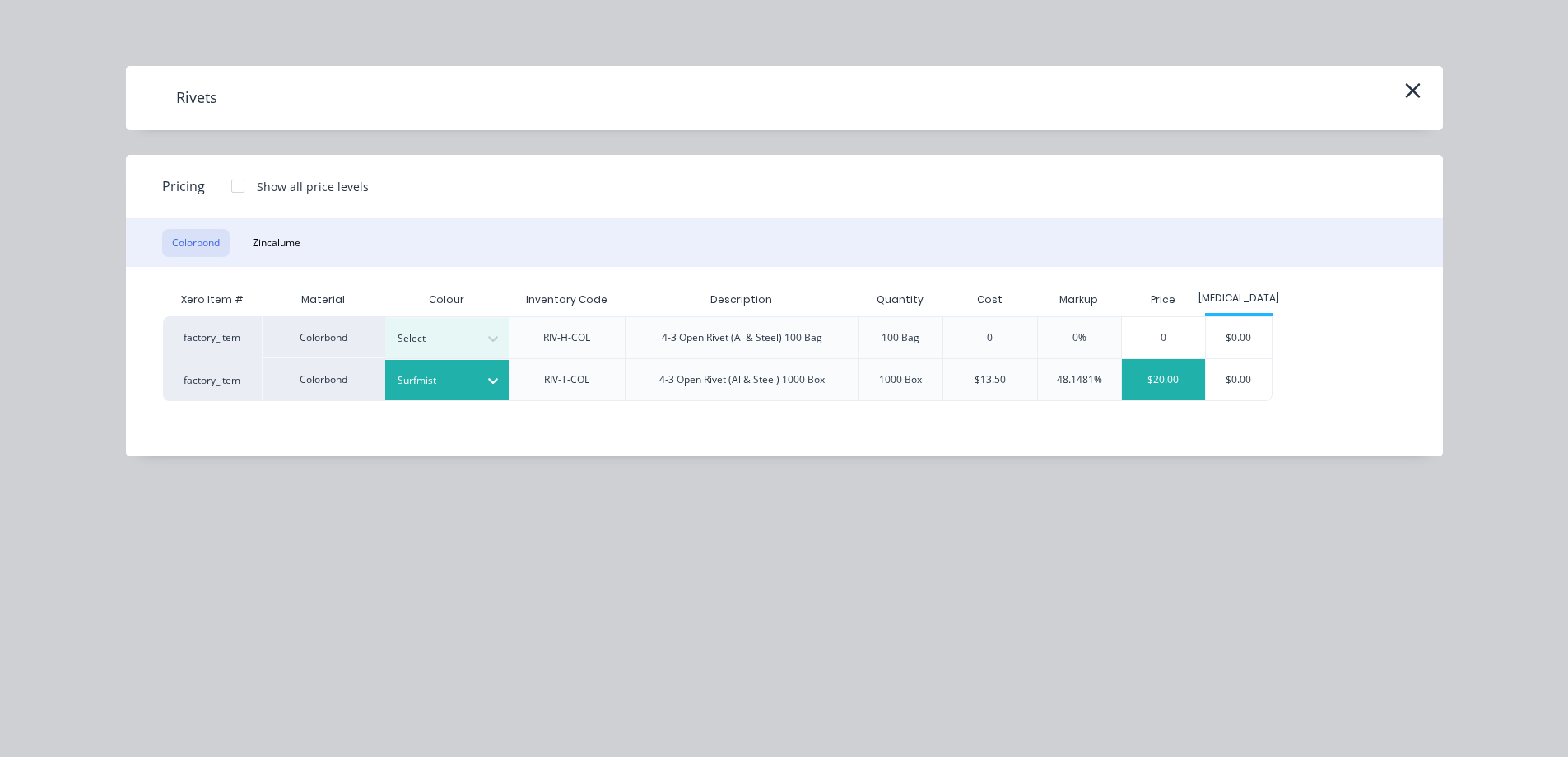
click at [1145, 385] on div "$20.00" at bounding box center [1163, 379] width 83 height 41
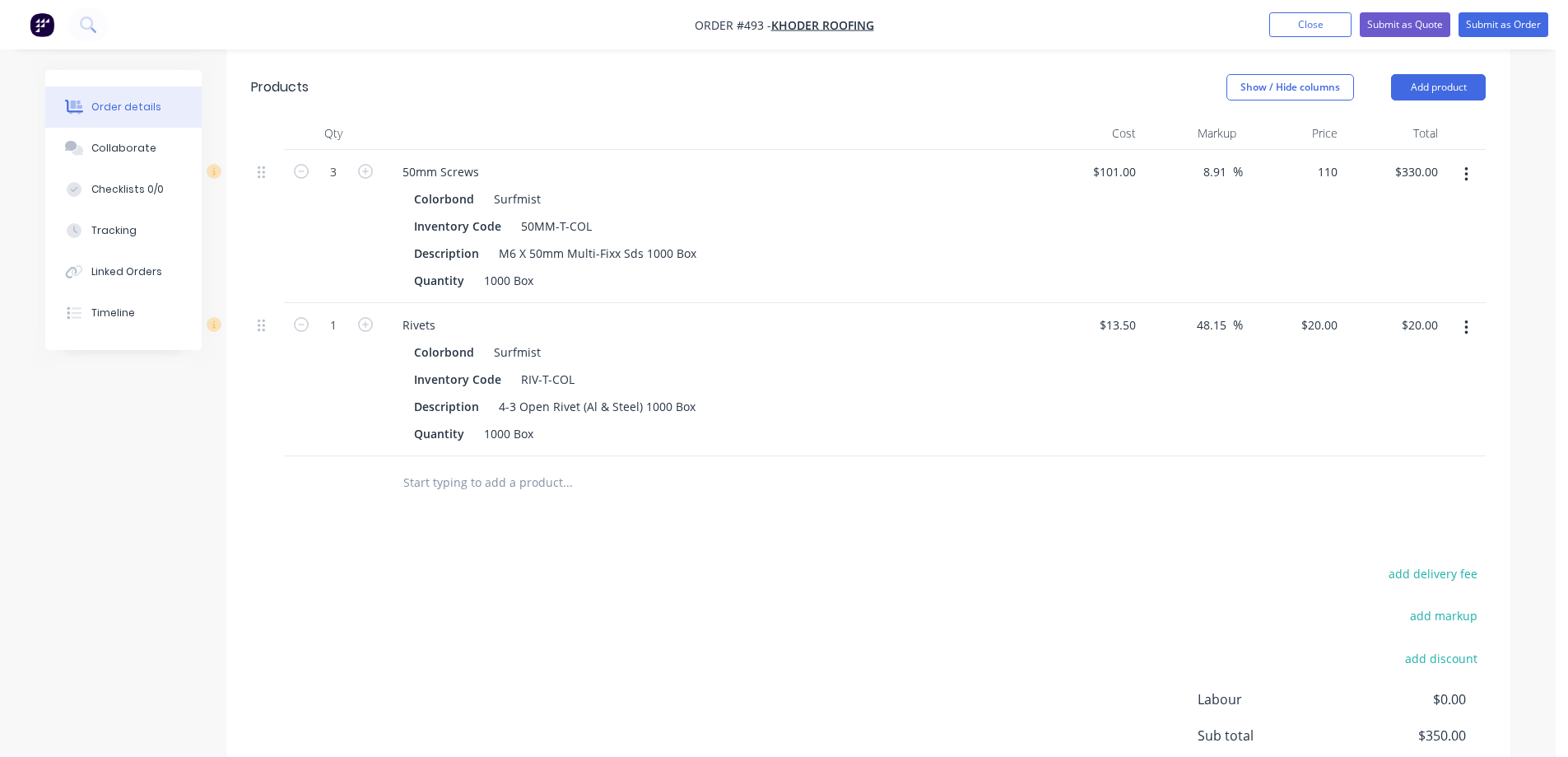
click at [1309, 176] on div "110 $110.00" at bounding box center [1294, 226] width 101 height 153
type input "125"
type input "23.76"
type input "$125.00"
type input "$375.00"
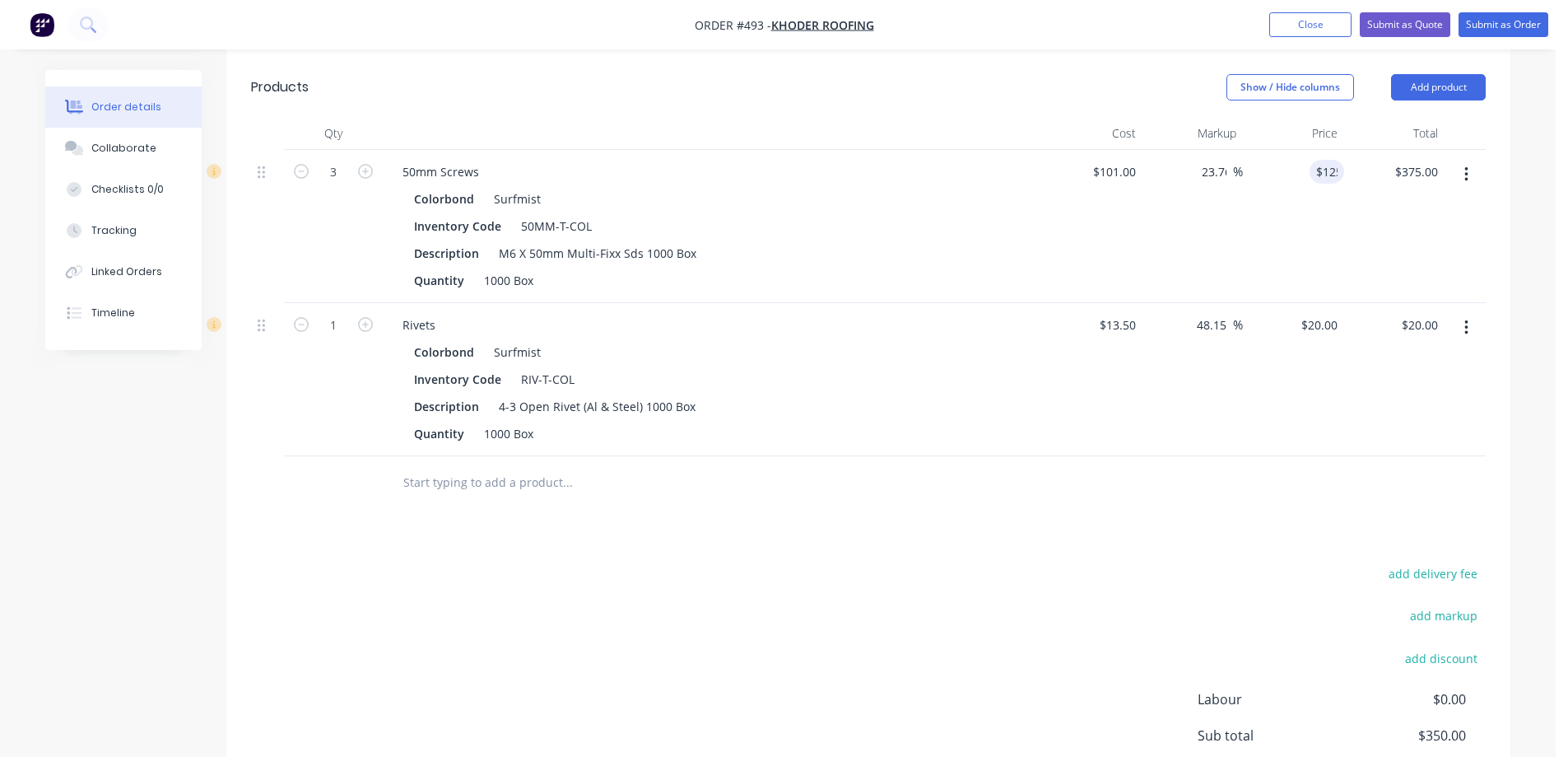
click at [1300, 220] on div "$125.00 125" at bounding box center [1294, 226] width 101 height 153
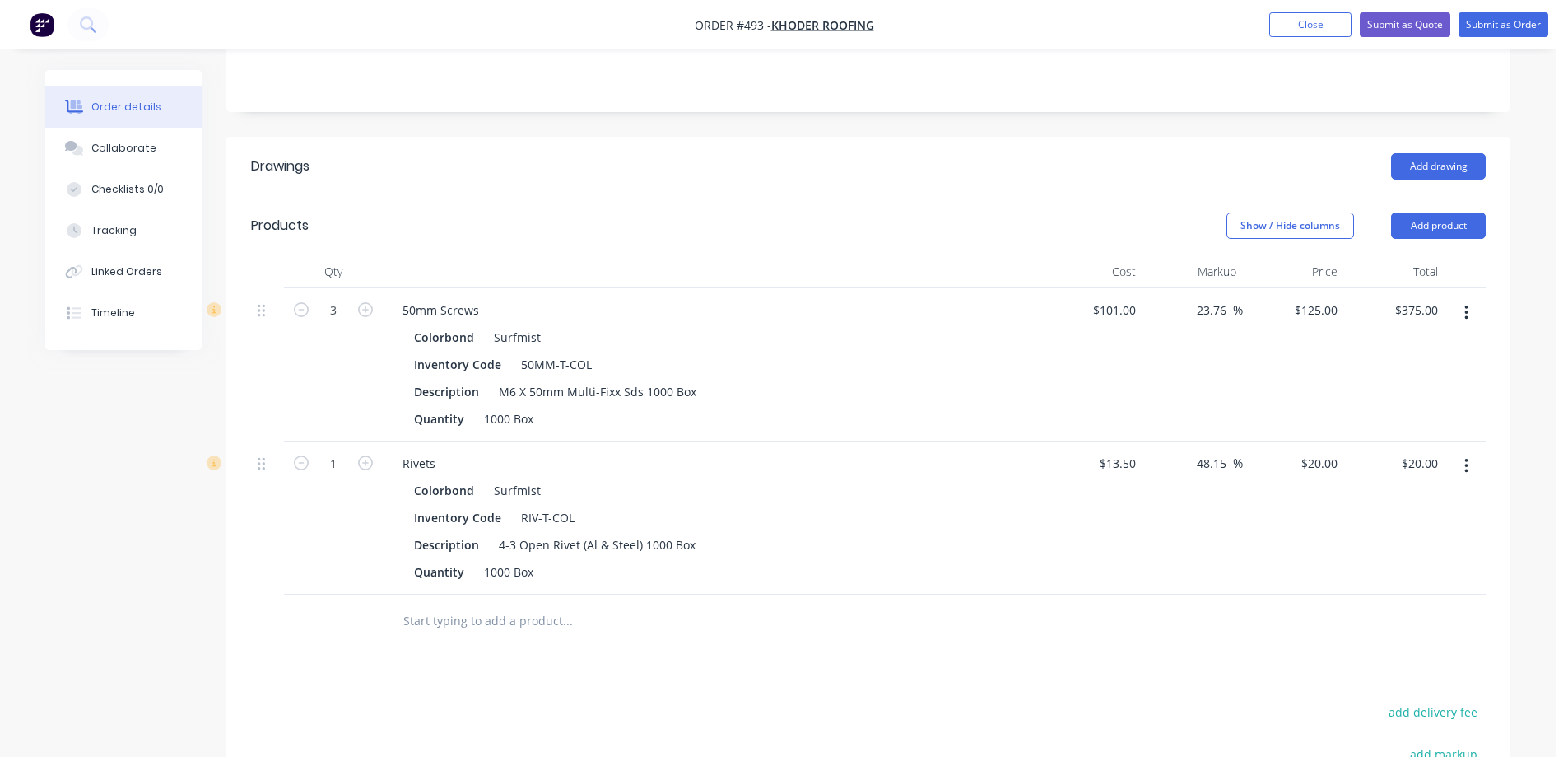
scroll to position [288, 0]
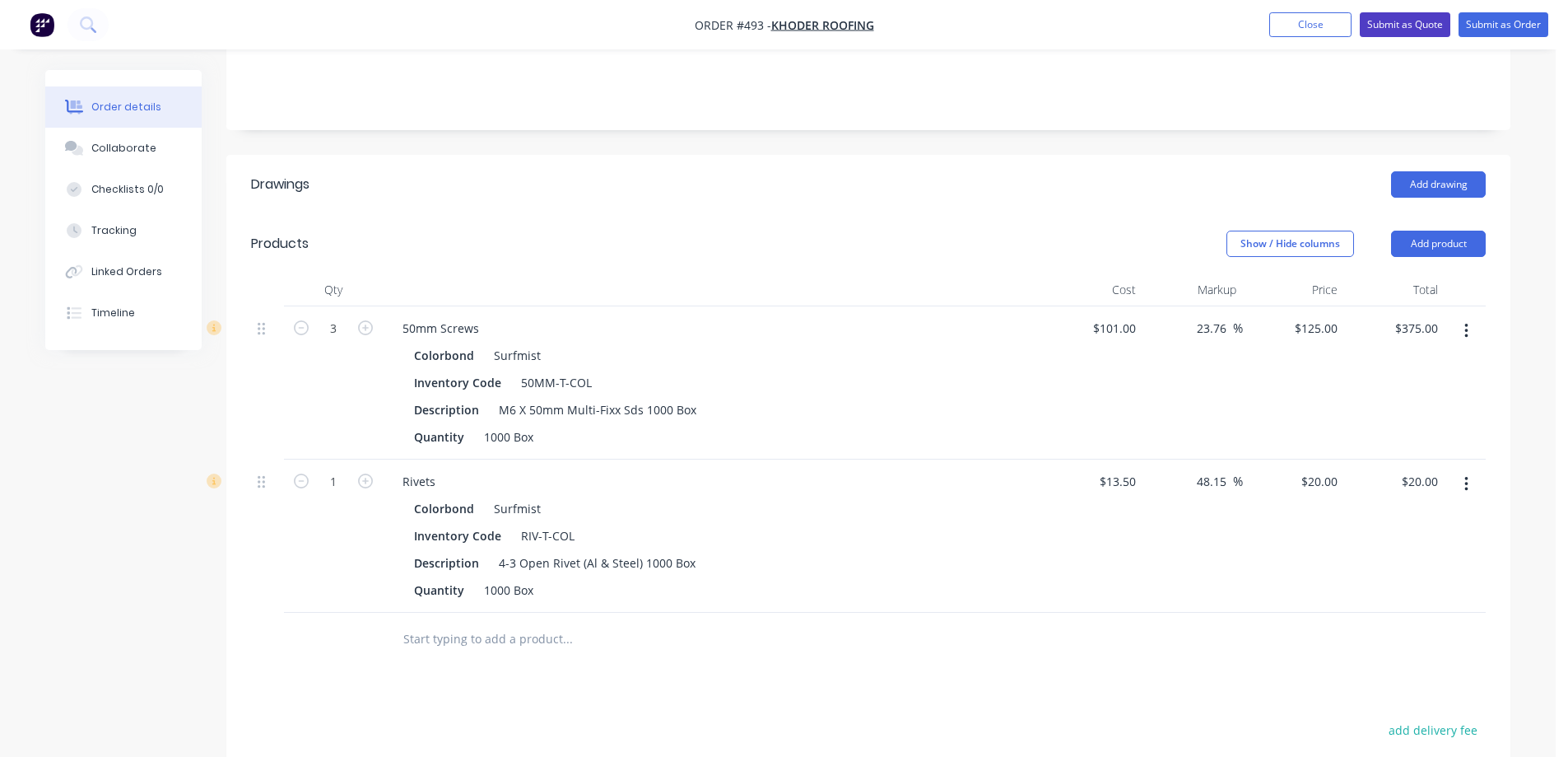
click at [1389, 27] on button "Submit as Quote" at bounding box center [1405, 25] width 91 height 25
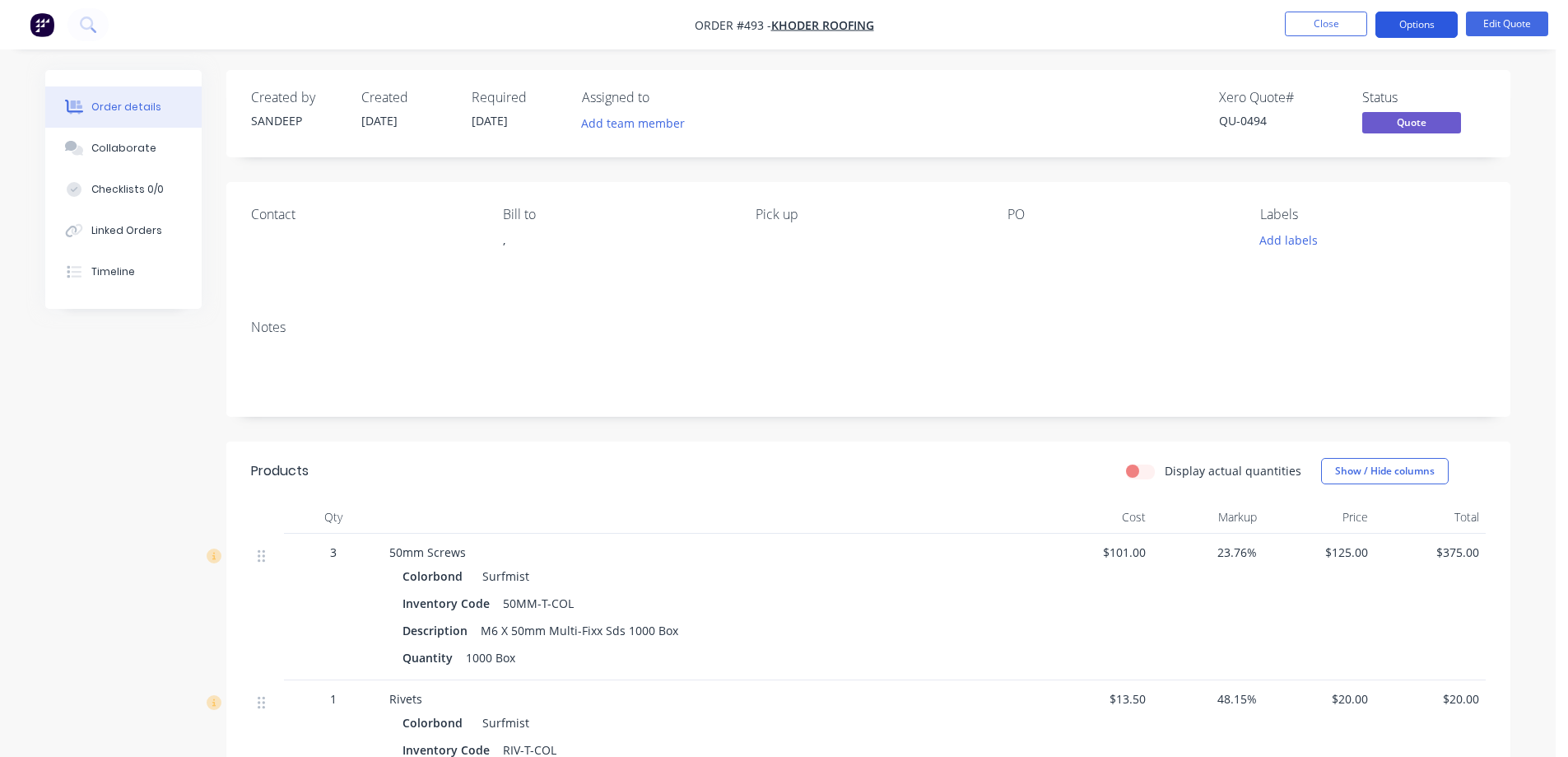
click at [1421, 30] on button "Options" at bounding box center [1416, 24] width 82 height 26
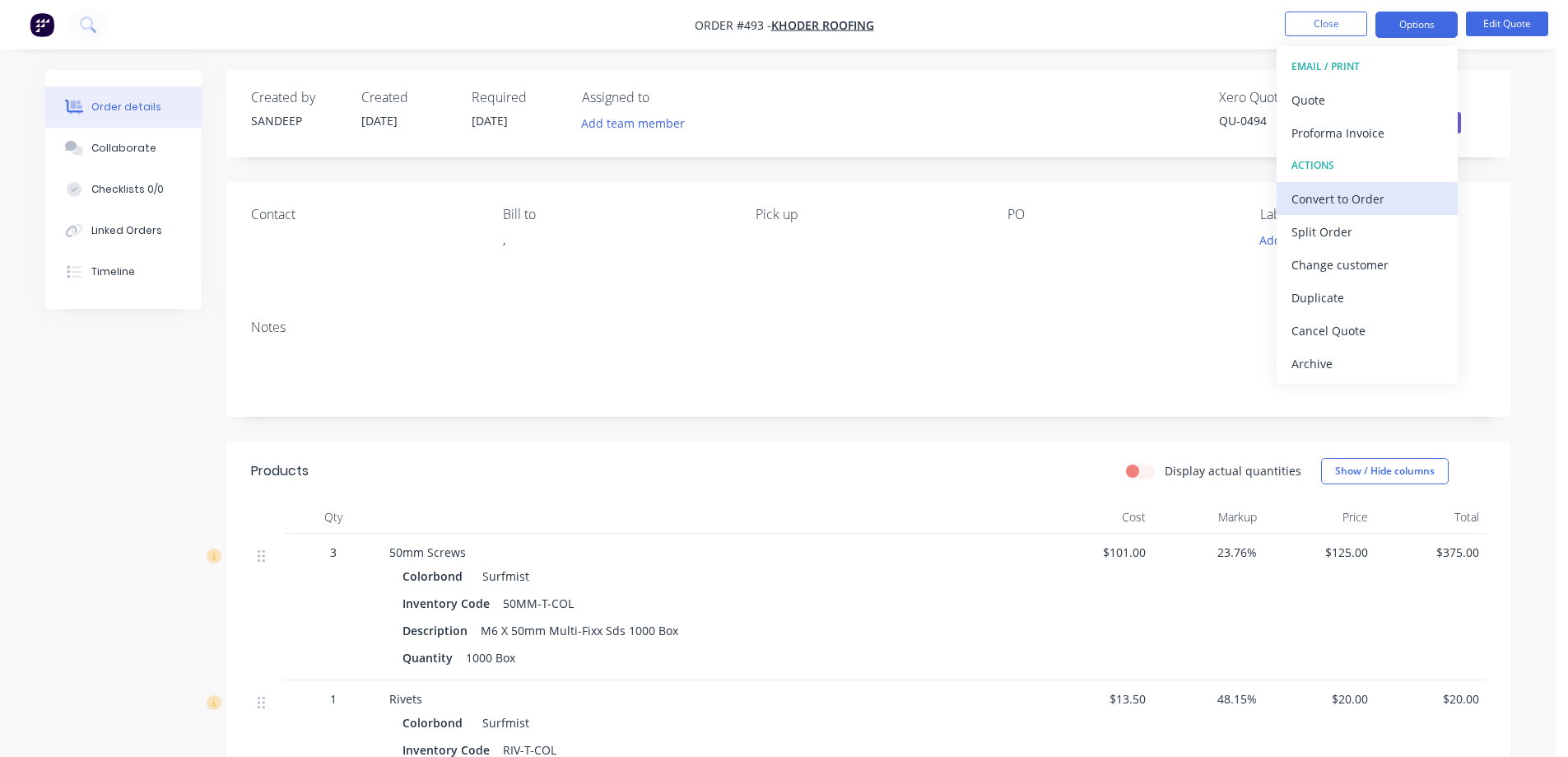
click at [1329, 191] on div "Convert to Order" at bounding box center [1367, 198] width 151 height 24
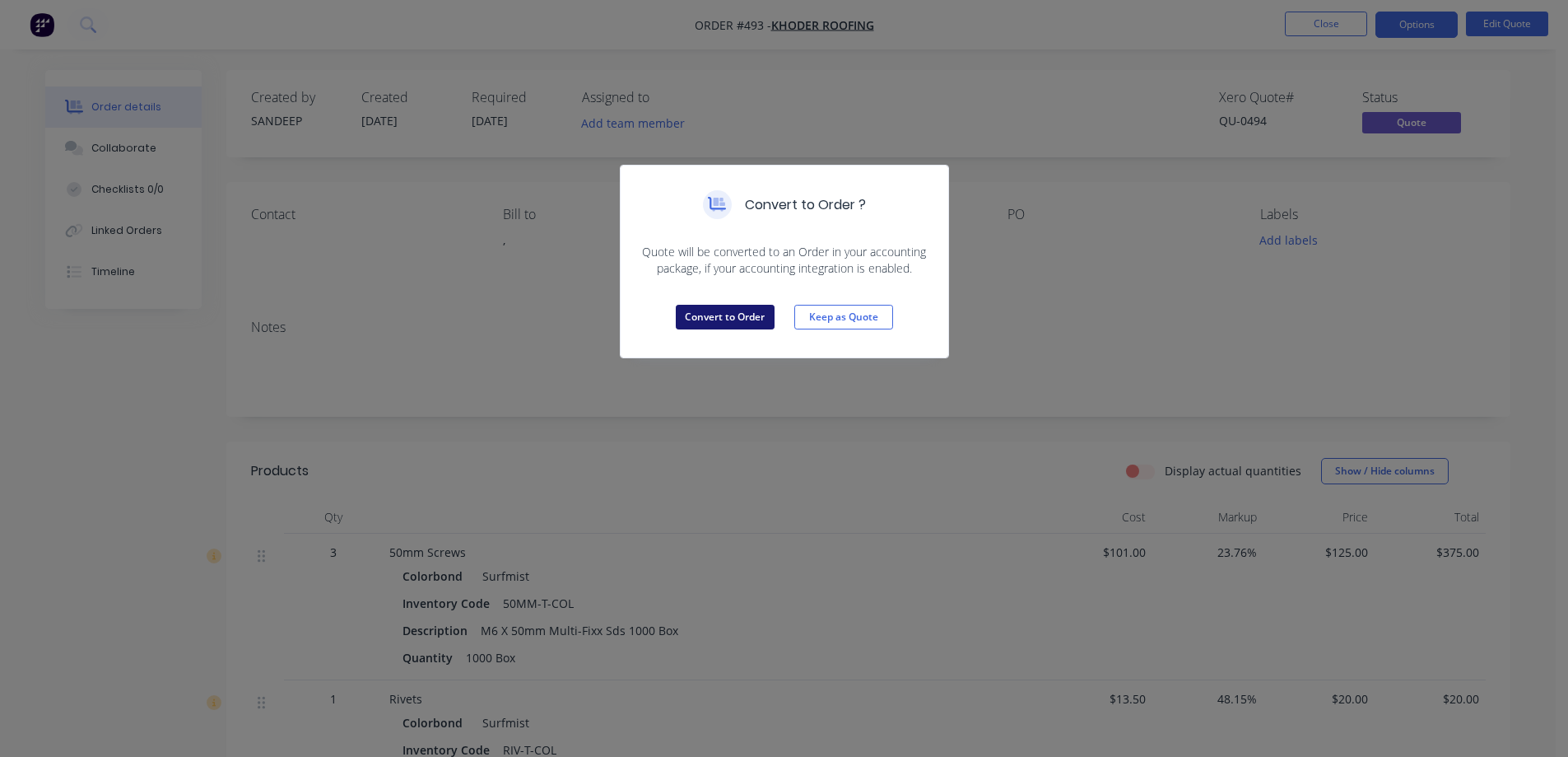
click at [752, 320] on button "Convert to Order" at bounding box center [725, 317] width 99 height 25
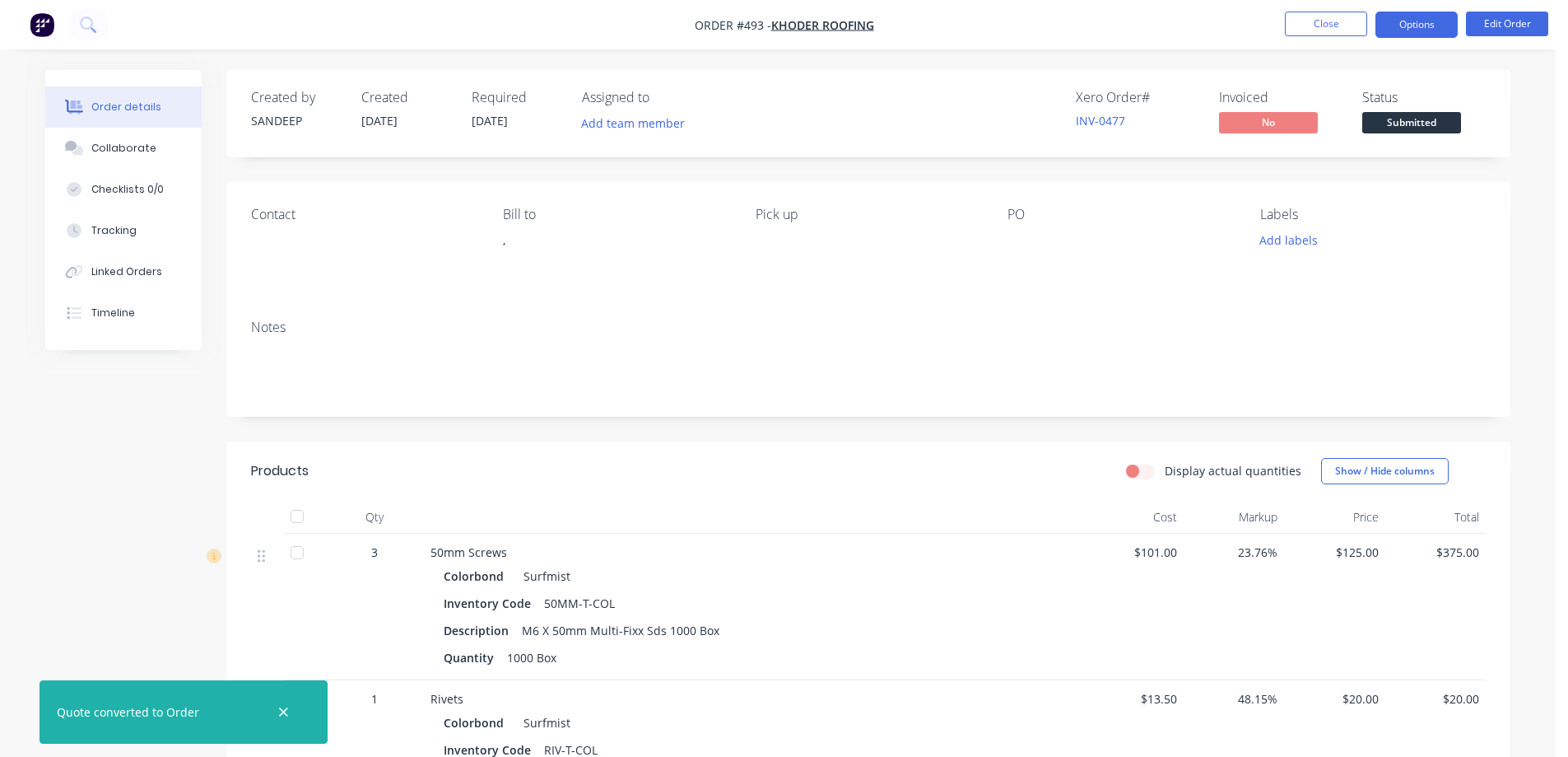
click at [1410, 29] on button "Options" at bounding box center [1416, 24] width 82 height 26
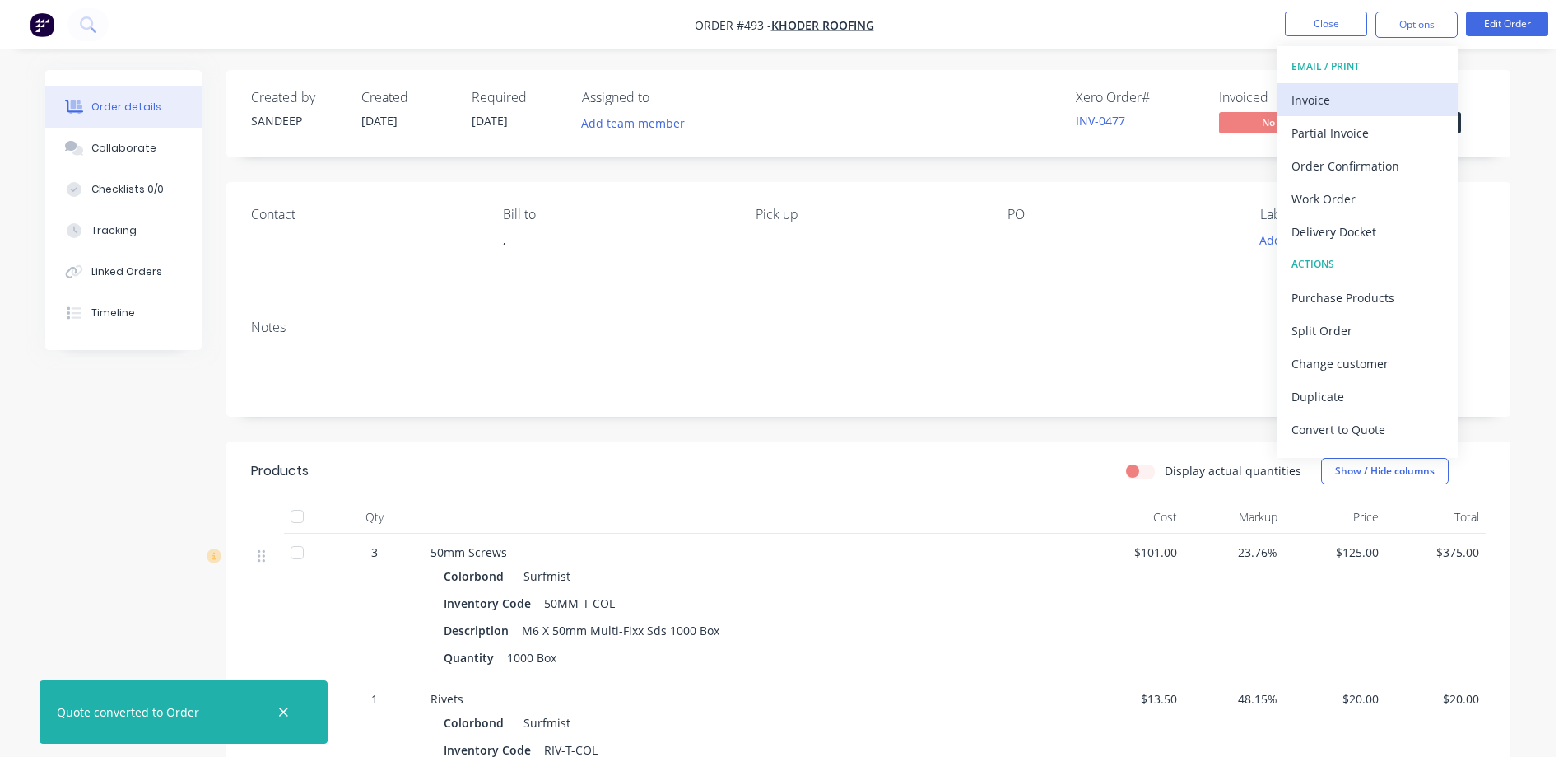
click at [1390, 88] on div "Invoice" at bounding box center [1367, 99] width 151 height 24
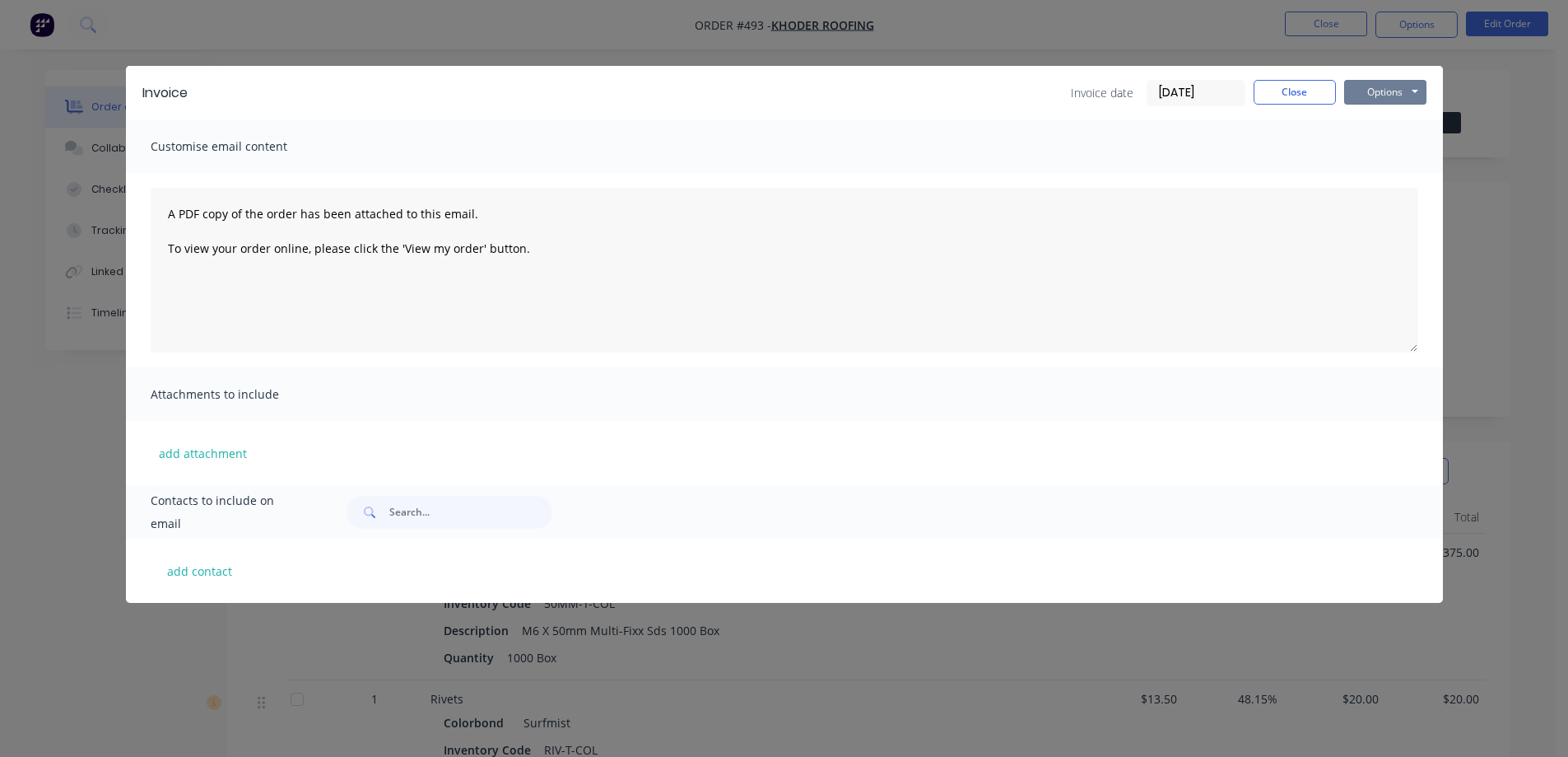
click at [1390, 88] on button "Options" at bounding box center [1385, 92] width 82 height 25
click at [1372, 132] on button "Preview" at bounding box center [1397, 121] width 105 height 27
click at [1274, 100] on button "Close" at bounding box center [1294, 92] width 82 height 25
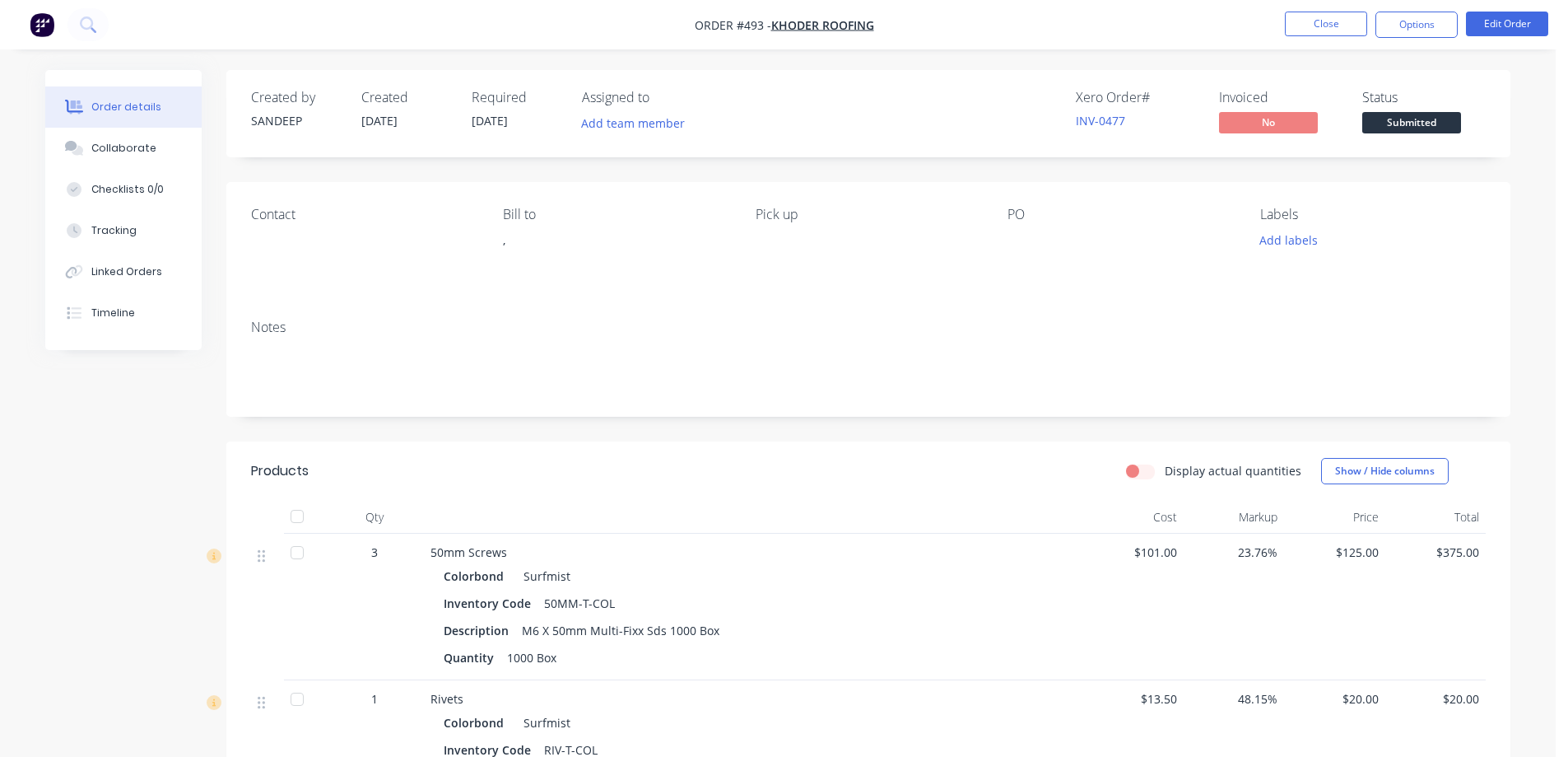
click at [38, 29] on img "button" at bounding box center [42, 25] width 25 height 25
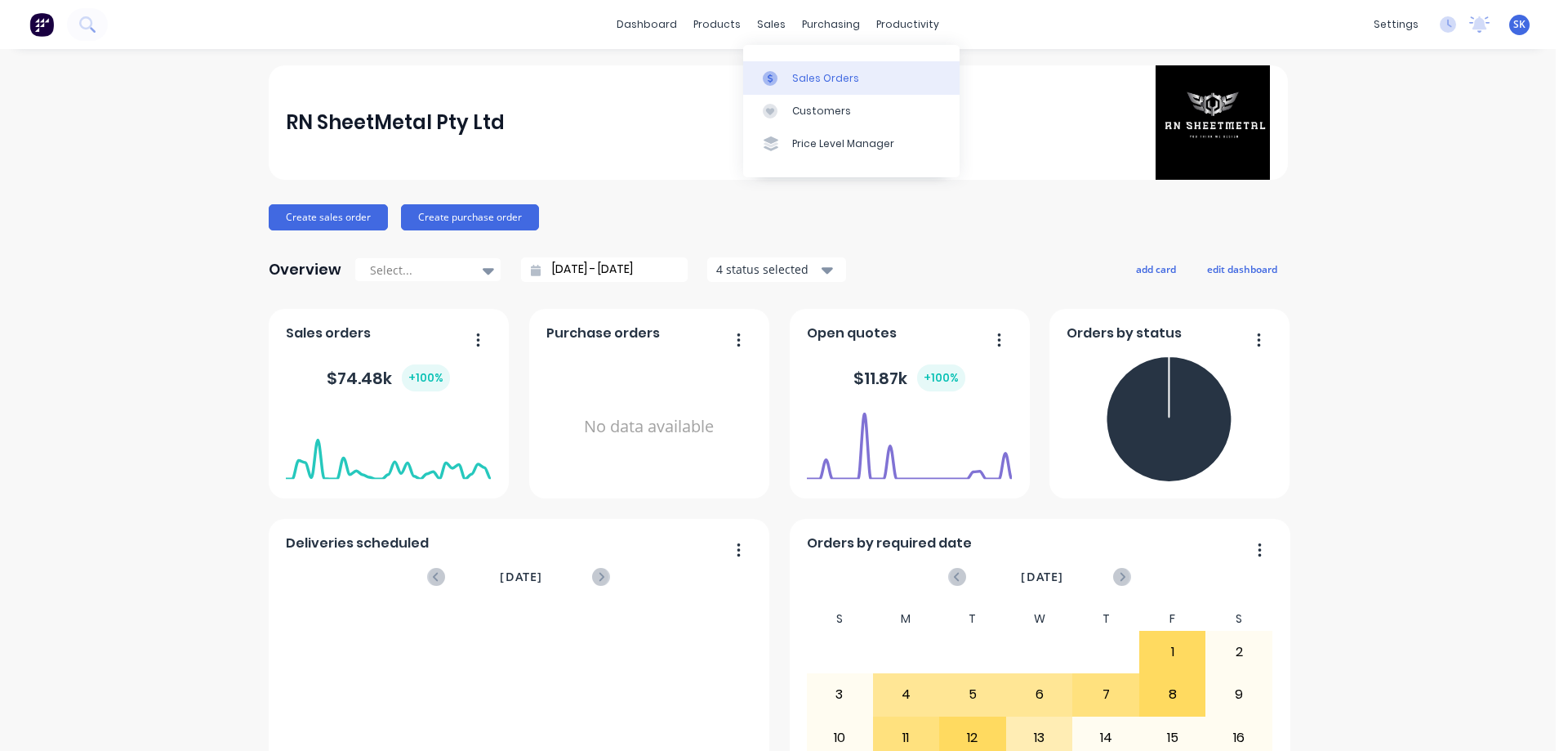
click at [784, 64] on link "Sales Orders" at bounding box center [851, 77] width 217 height 32
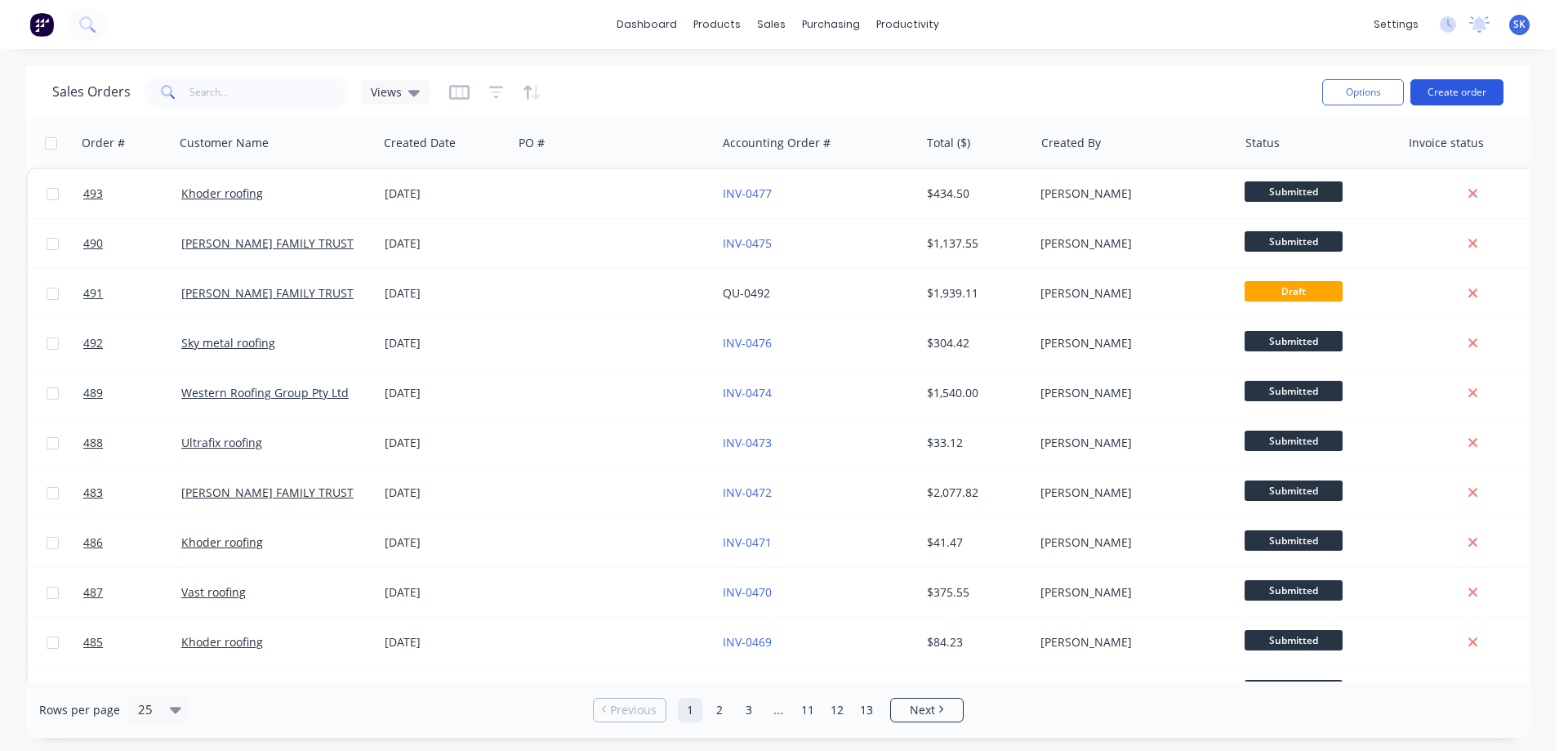
click at [1444, 86] on button "Create order" at bounding box center [1456, 92] width 93 height 26
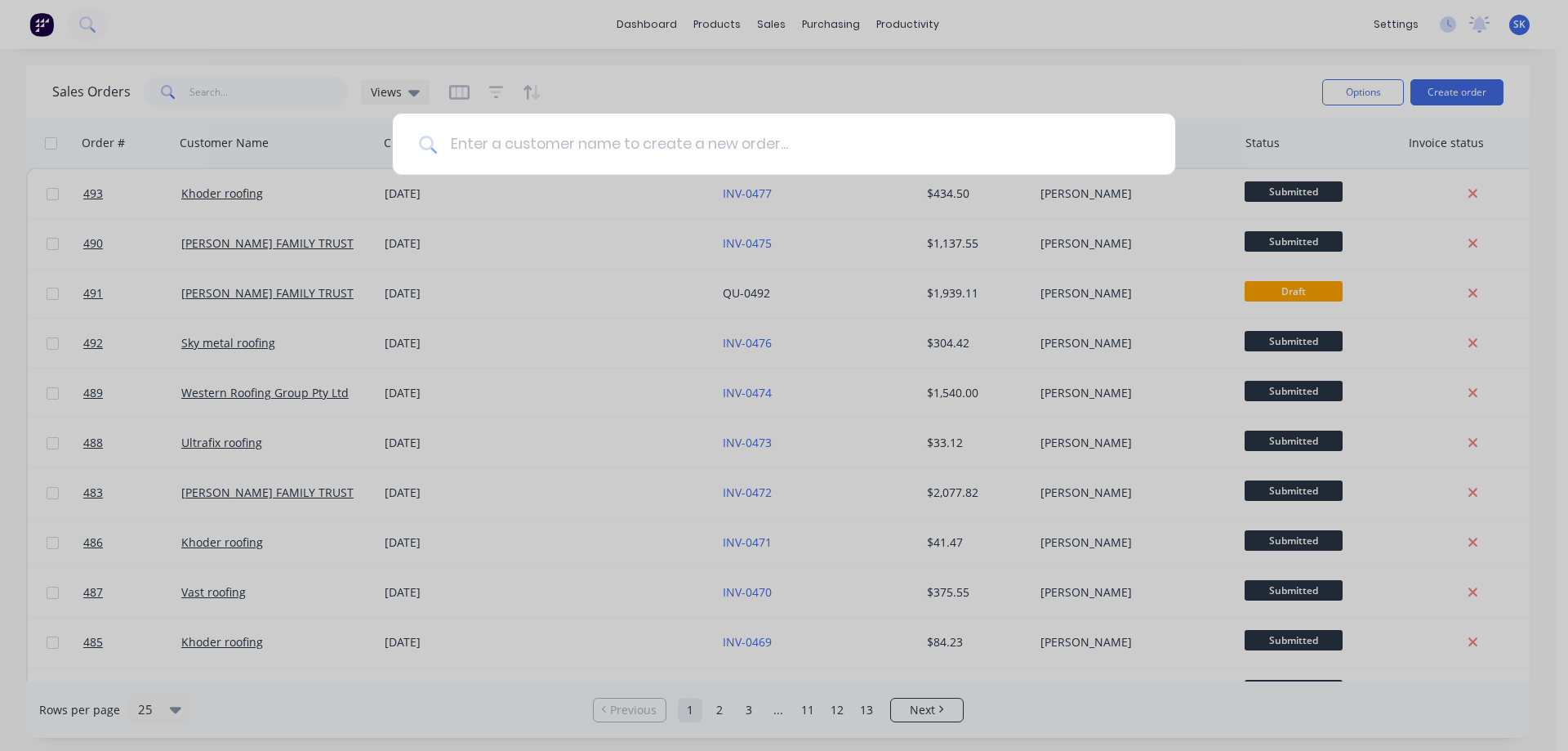
click at [587, 155] on input at bounding box center [792, 144] width 712 height 61
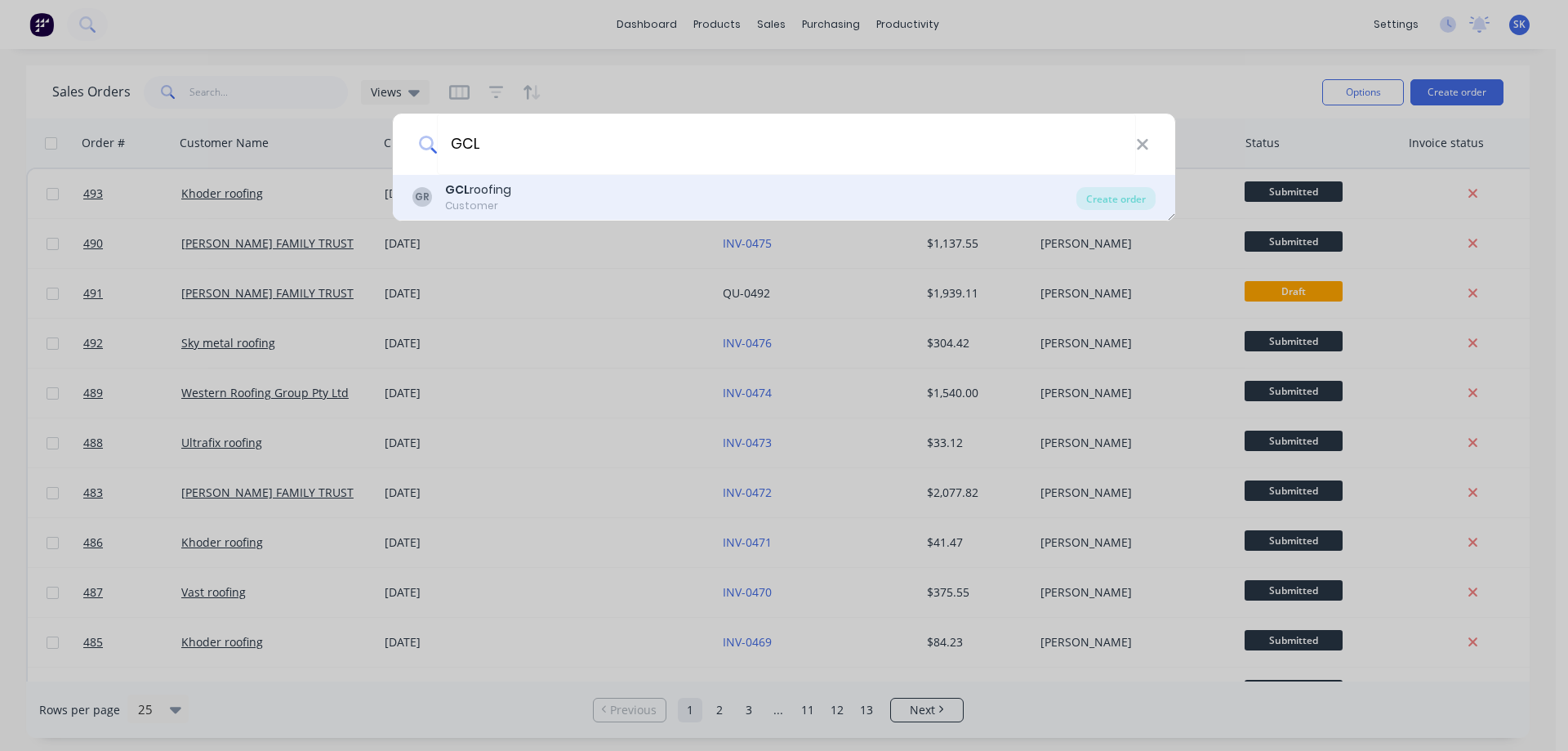
type input "GCL"
click at [541, 205] on div "GR GCL roofing Customer" at bounding box center [744, 197] width 664 height 32
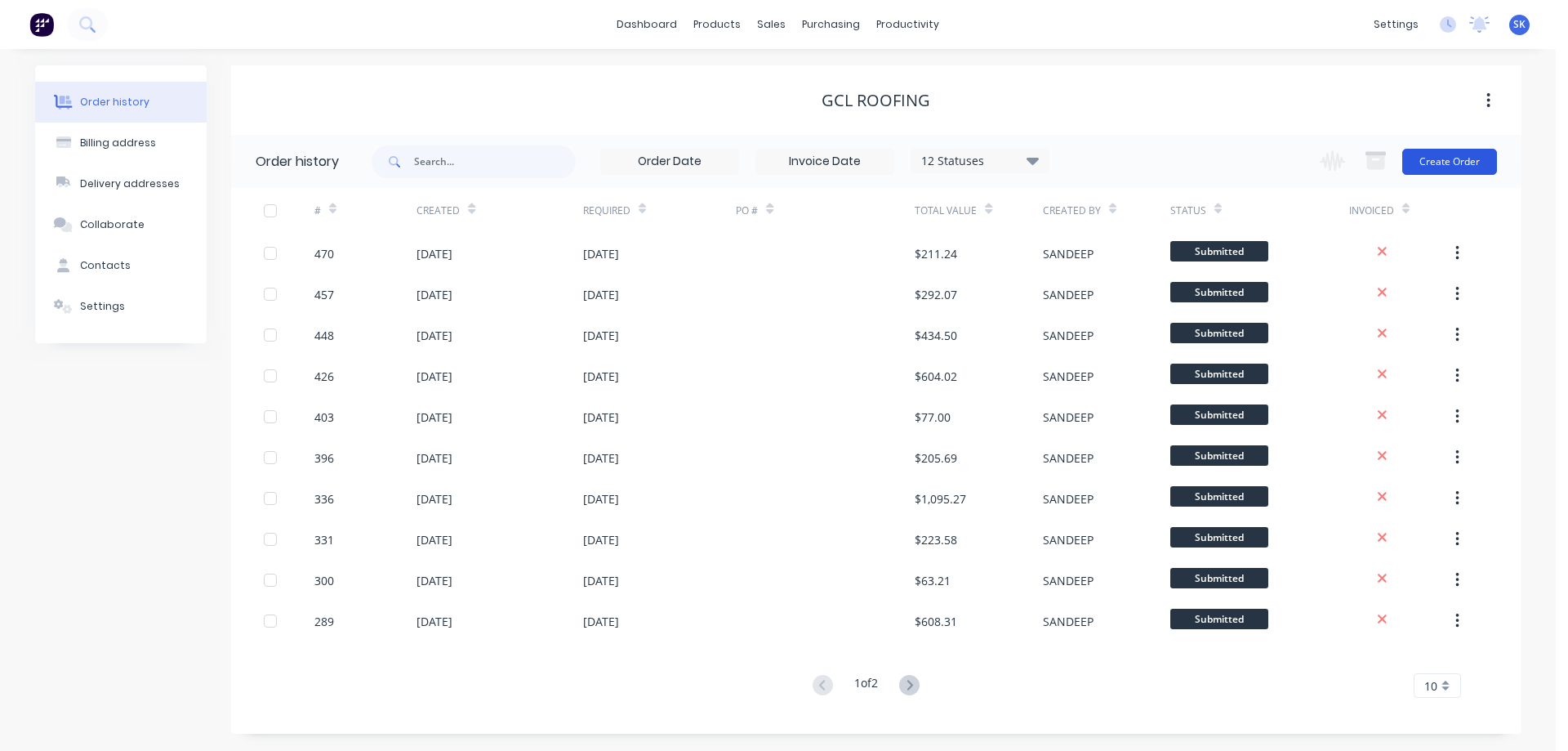
click at [1465, 161] on button "Create Order" at bounding box center [1450, 161] width 95 height 26
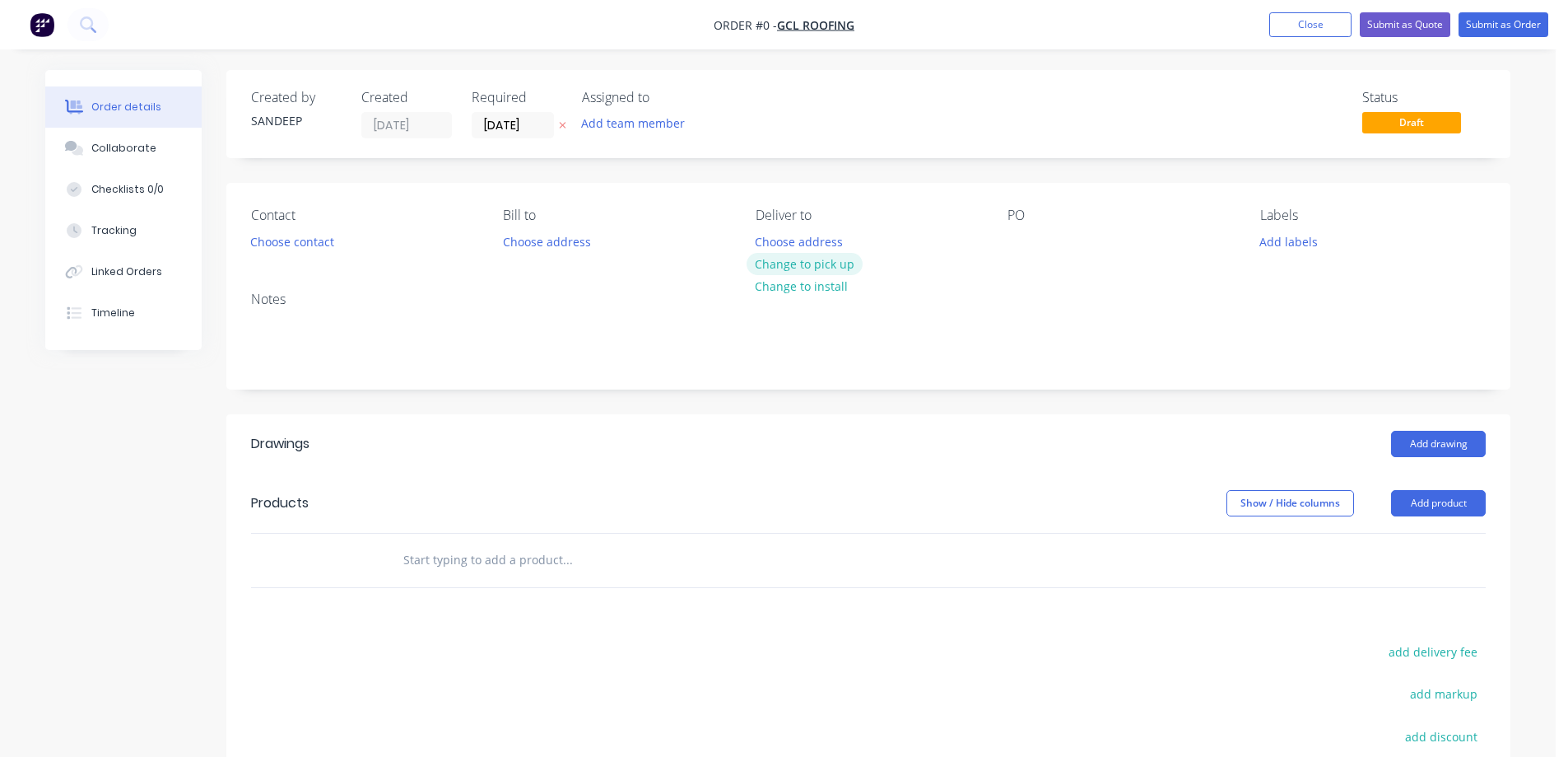
click at [773, 271] on button "Change to pick up" at bounding box center [804, 263] width 117 height 22
click at [442, 561] on input "text" at bounding box center [567, 560] width 329 height 33
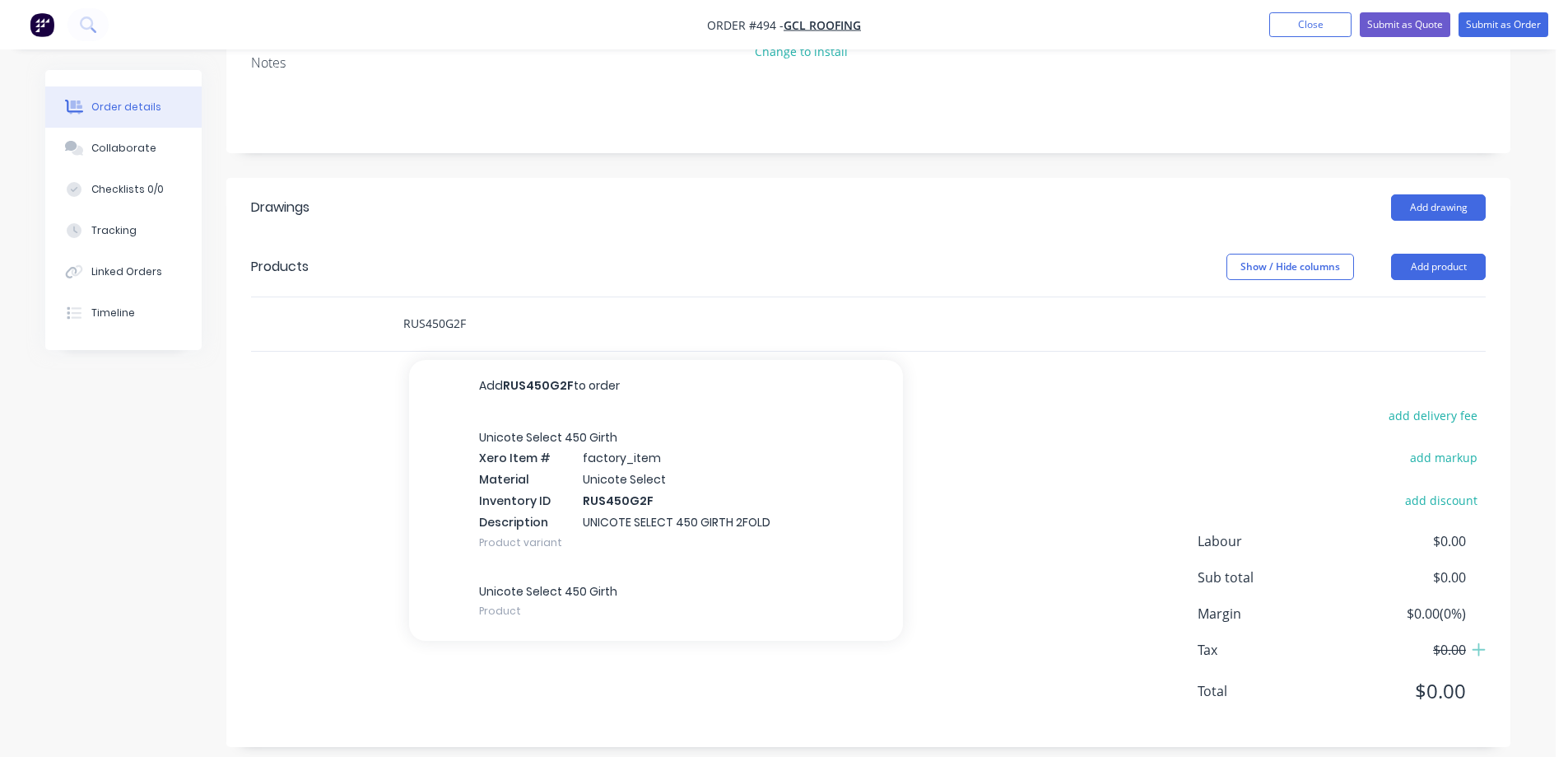
scroll to position [247, 0]
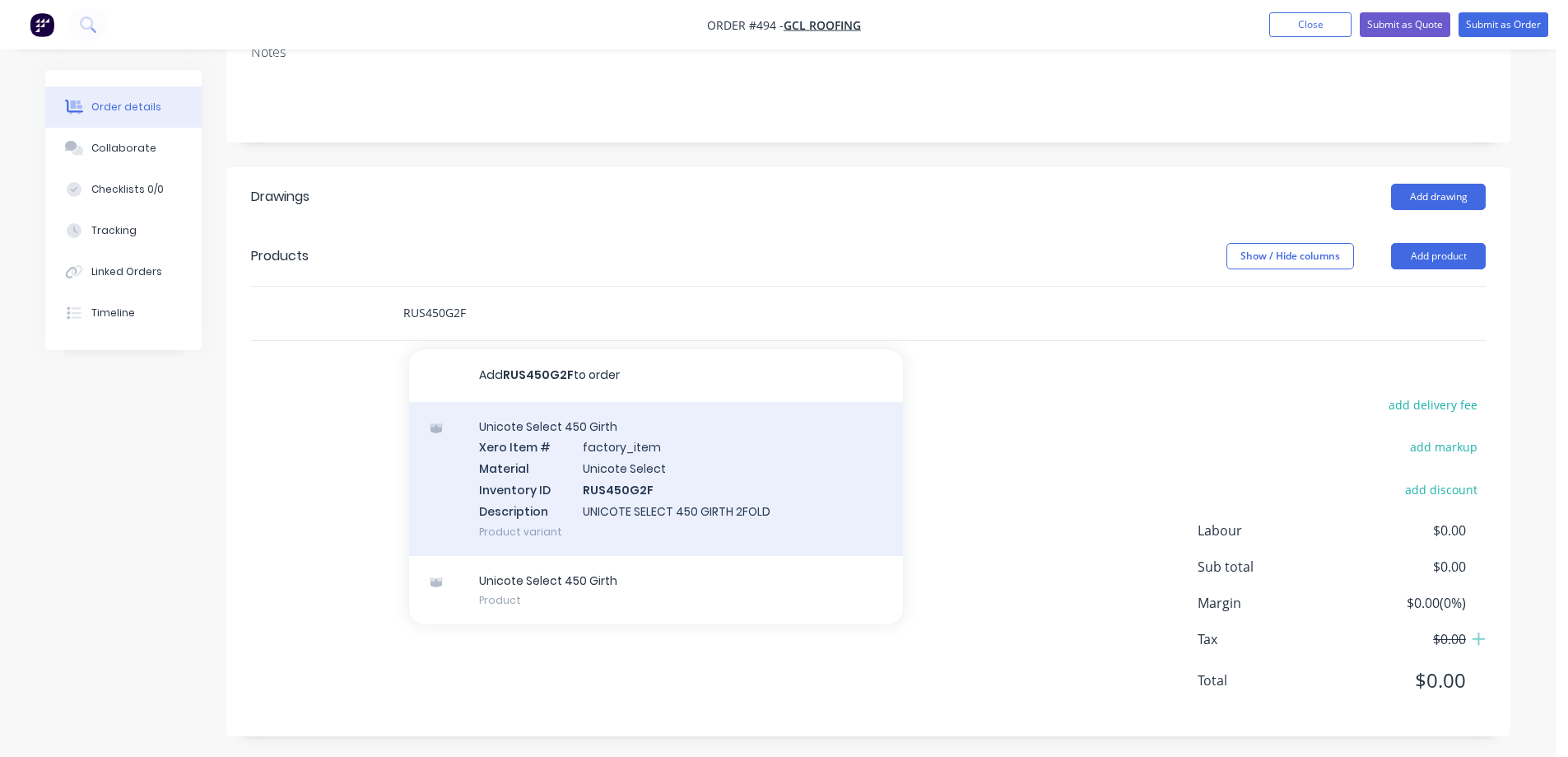
type input "RUS450G2F"
click at [566, 484] on div "Unicote Select 450 Girth Xero Item # factory_item Material Unicote Select Inven…" at bounding box center [656, 479] width 494 height 154
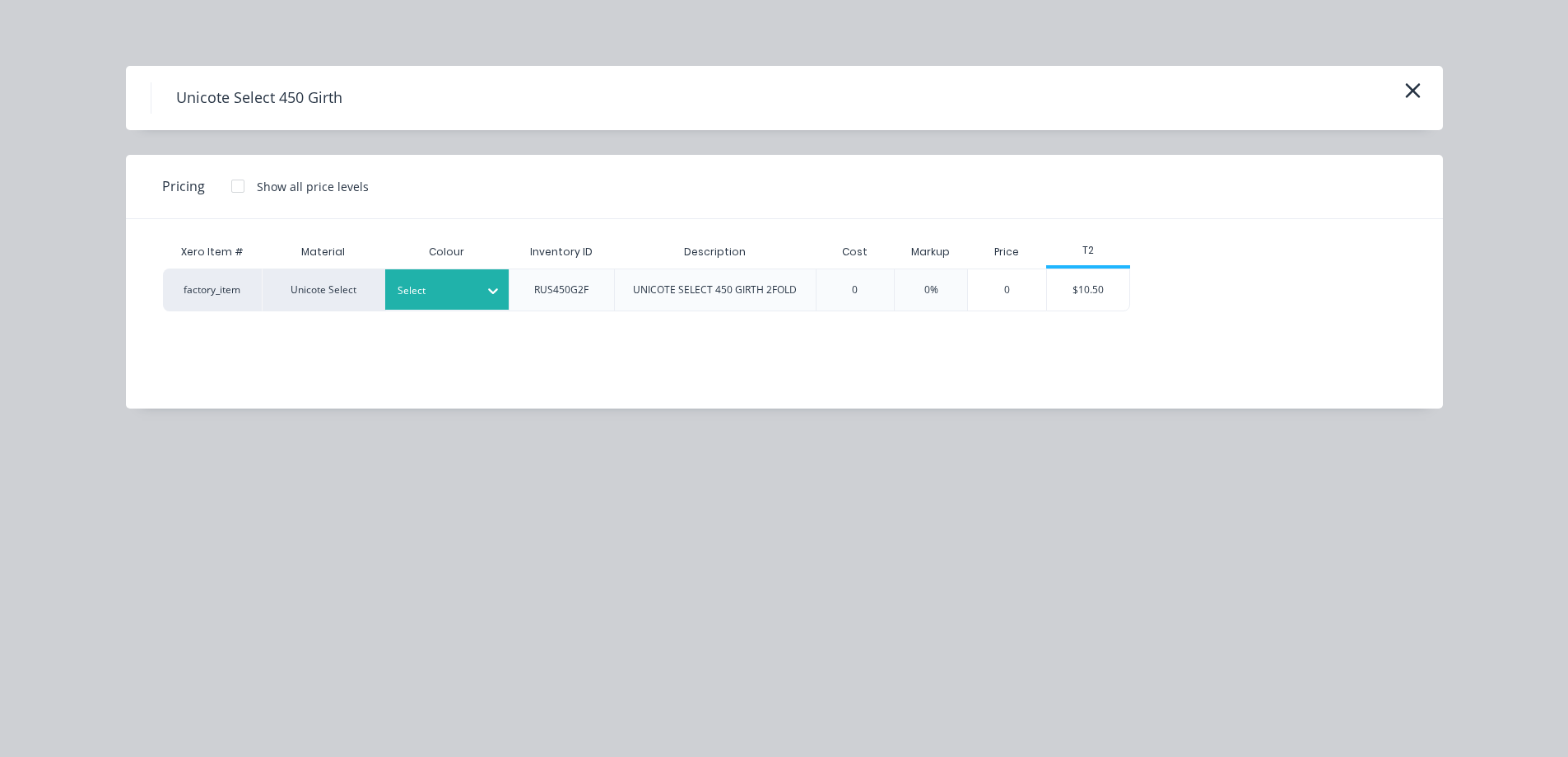
click at [462, 297] on div at bounding box center [434, 290] width 74 height 18
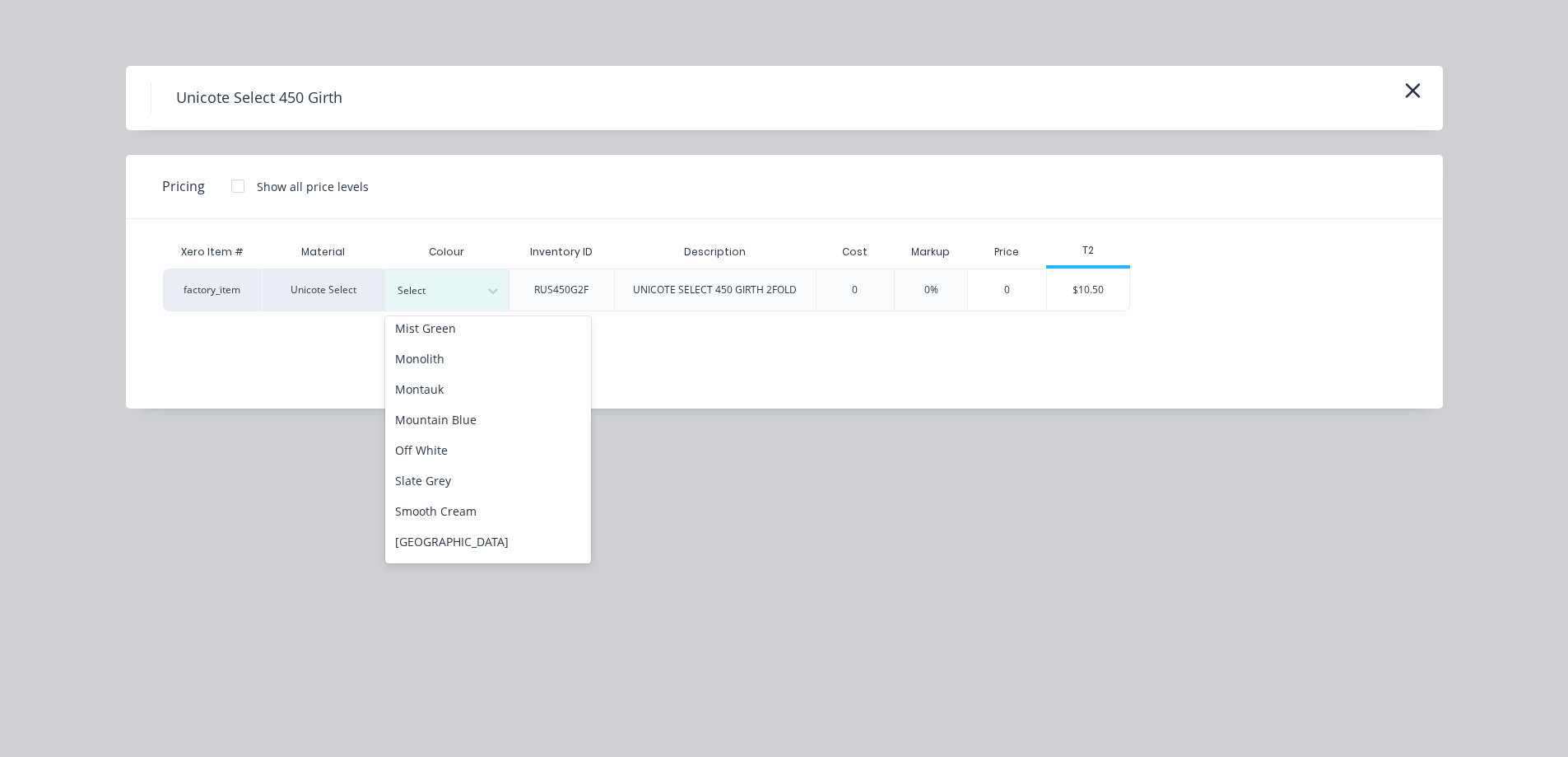
scroll to position [411, 0]
click at [455, 416] on div "Off White" at bounding box center [488, 410] width 206 height 31
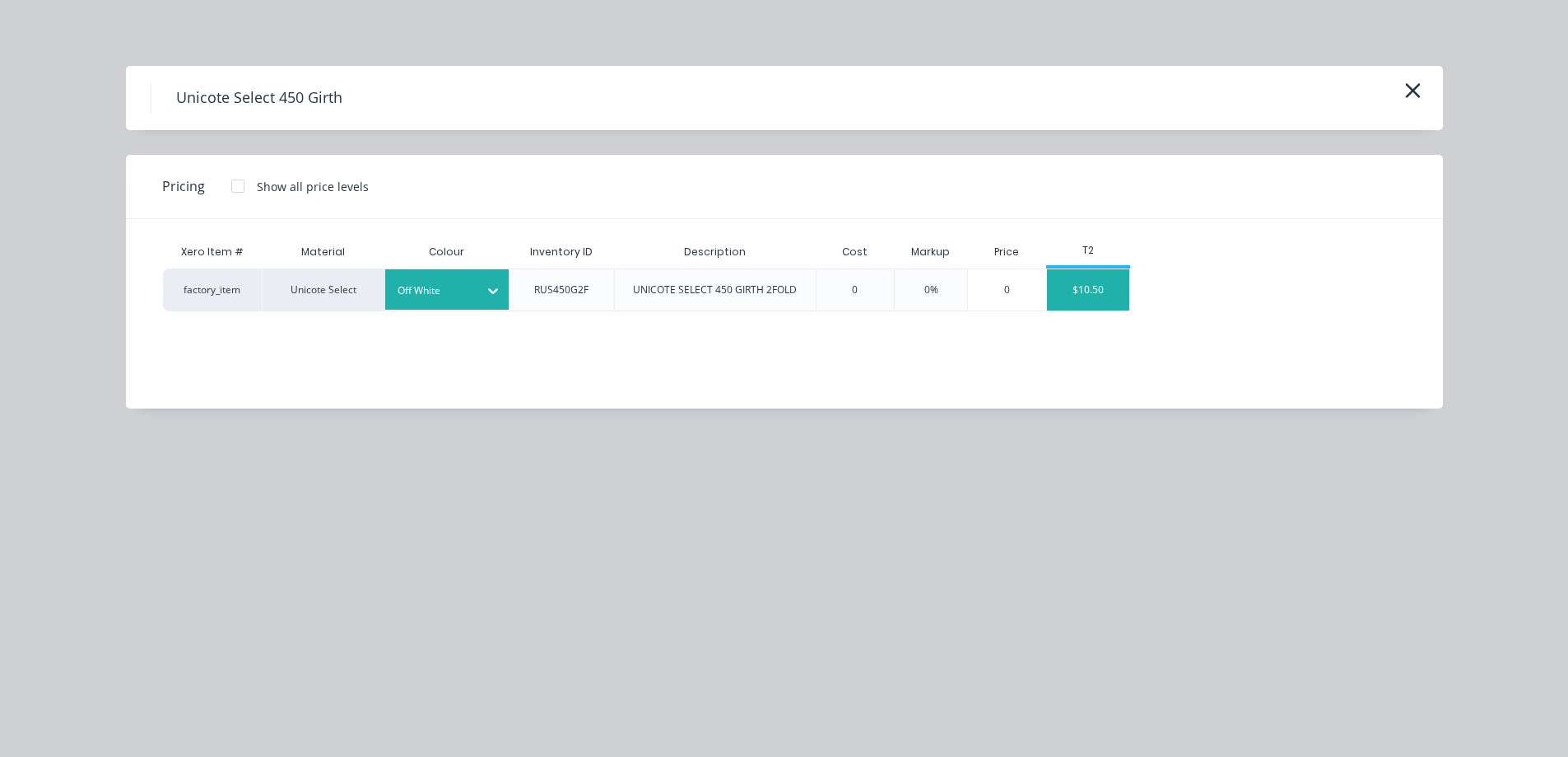
click at [1062, 300] on div "$10.50" at bounding box center [1087, 289] width 82 height 41
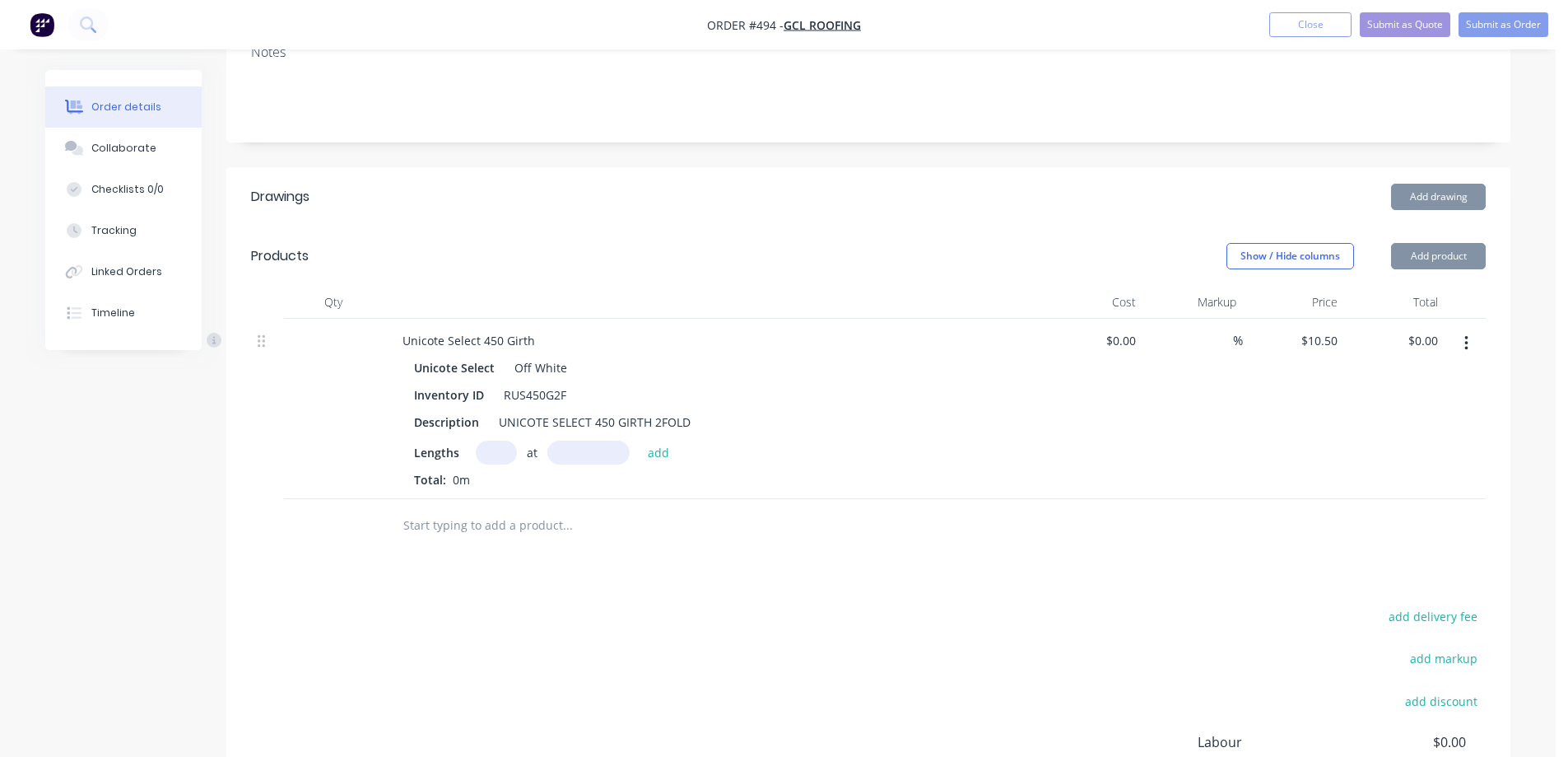
click at [484, 458] on input "text" at bounding box center [496, 452] width 41 height 24
type input "1"
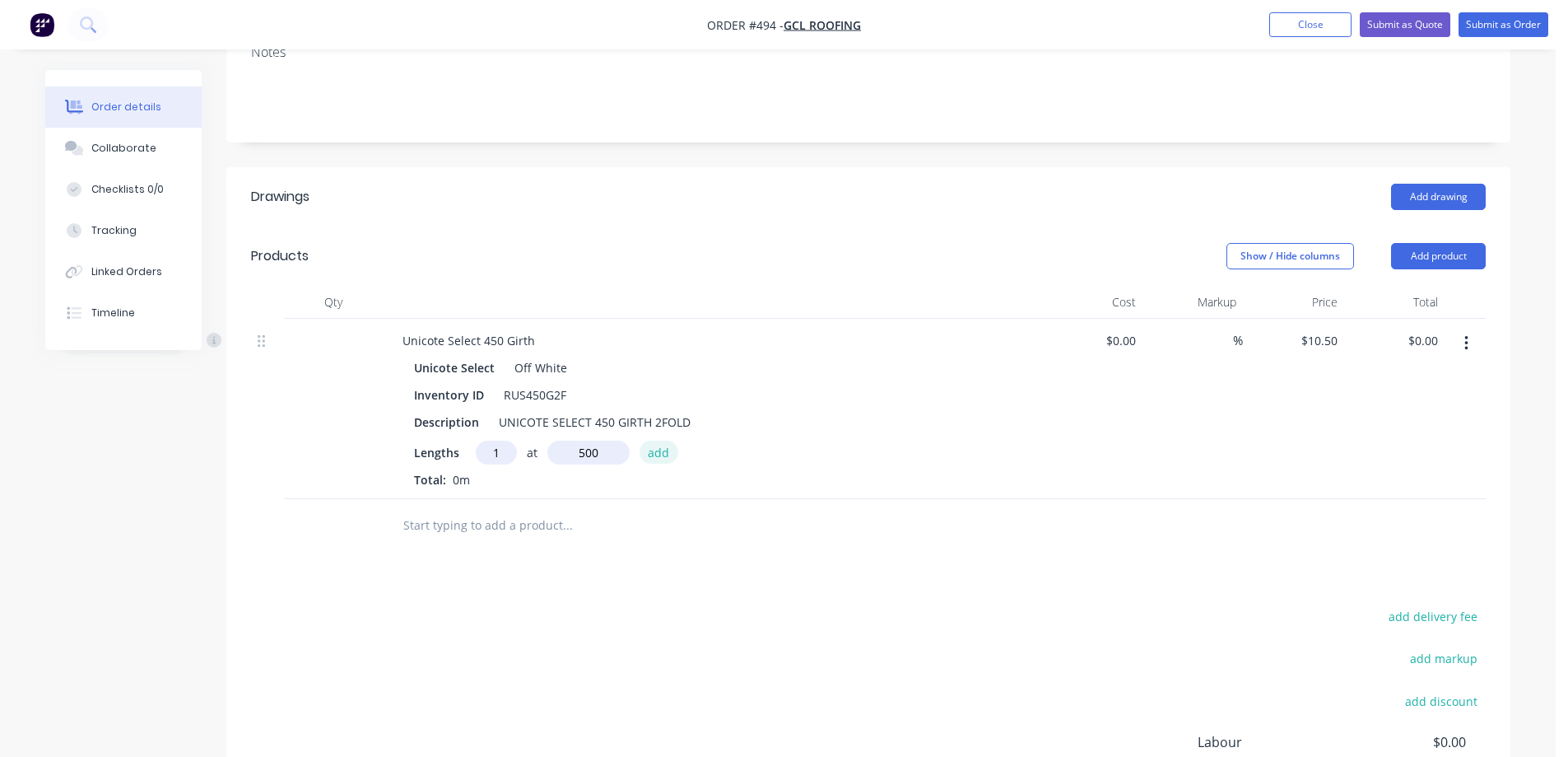
type input "500mm"
click at [658, 451] on button "add" at bounding box center [659, 451] width 39 height 22
type input "$5.25"
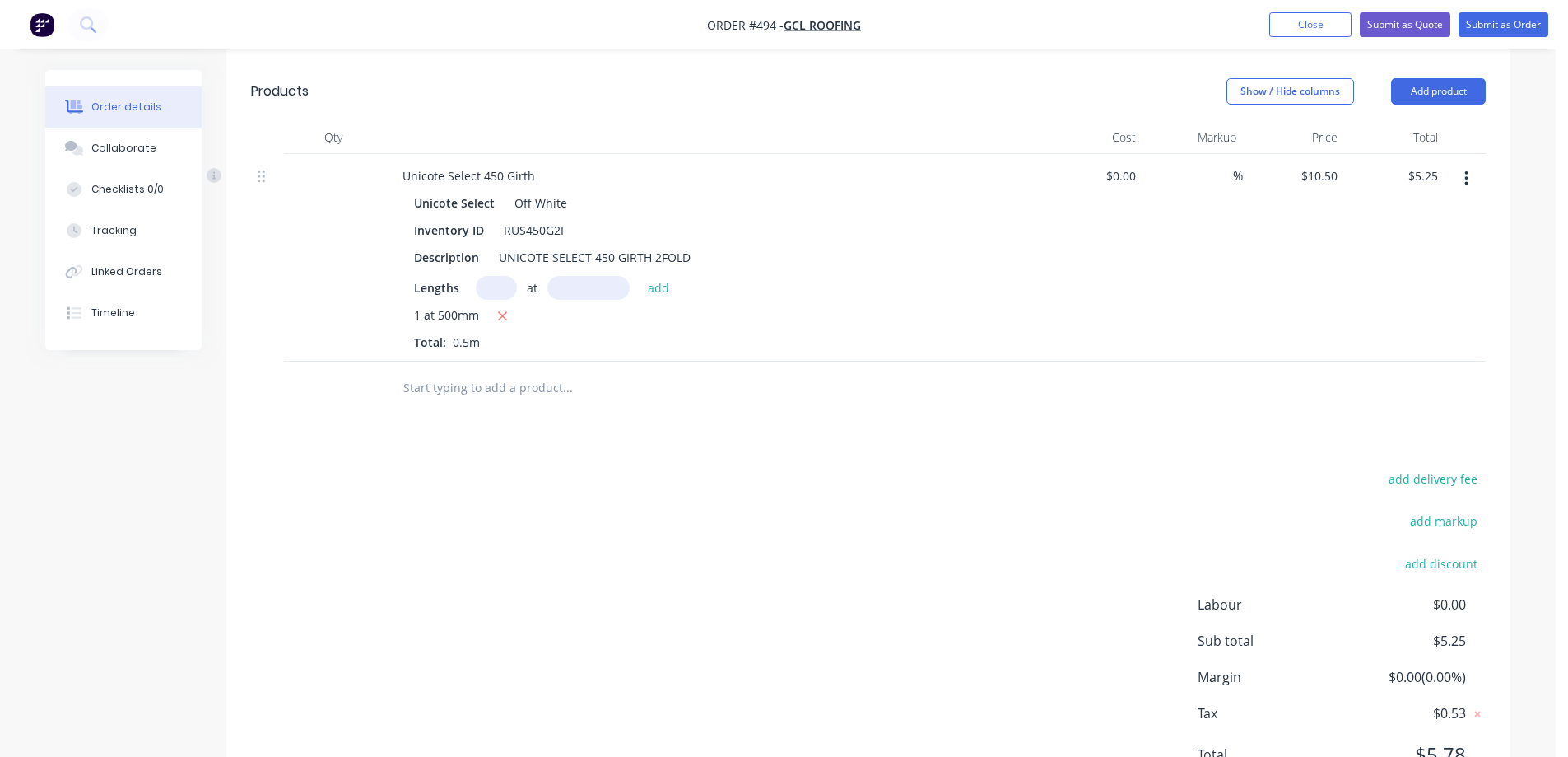
click at [467, 404] on input "text" at bounding box center [567, 387] width 329 height 33
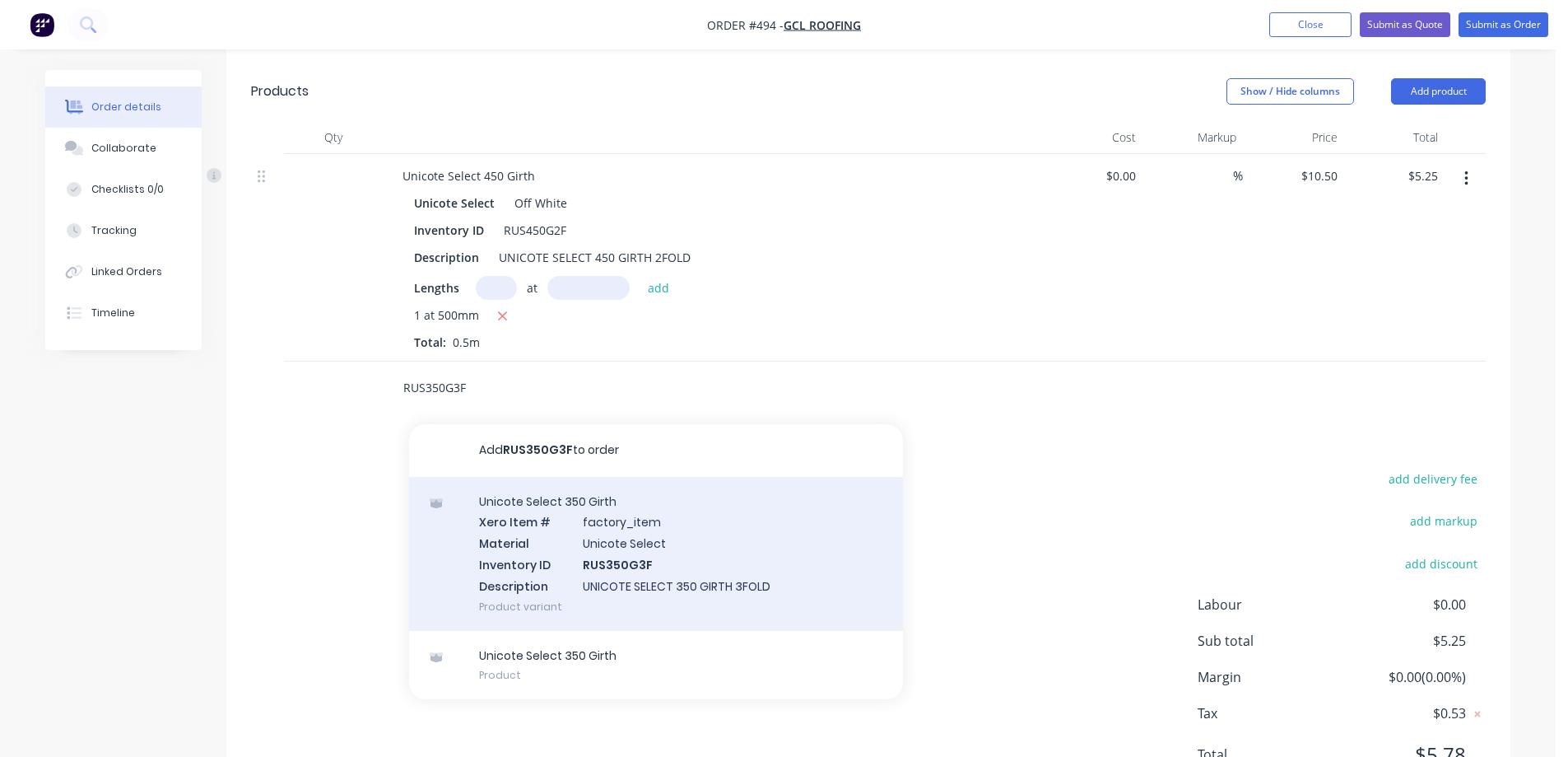
type input "RUS350G3F"
click at [593, 525] on div "Unicote Select 350 Girth Xero Item # factory_item Material Unicote Select Inven…" at bounding box center [656, 554] width 494 height 154
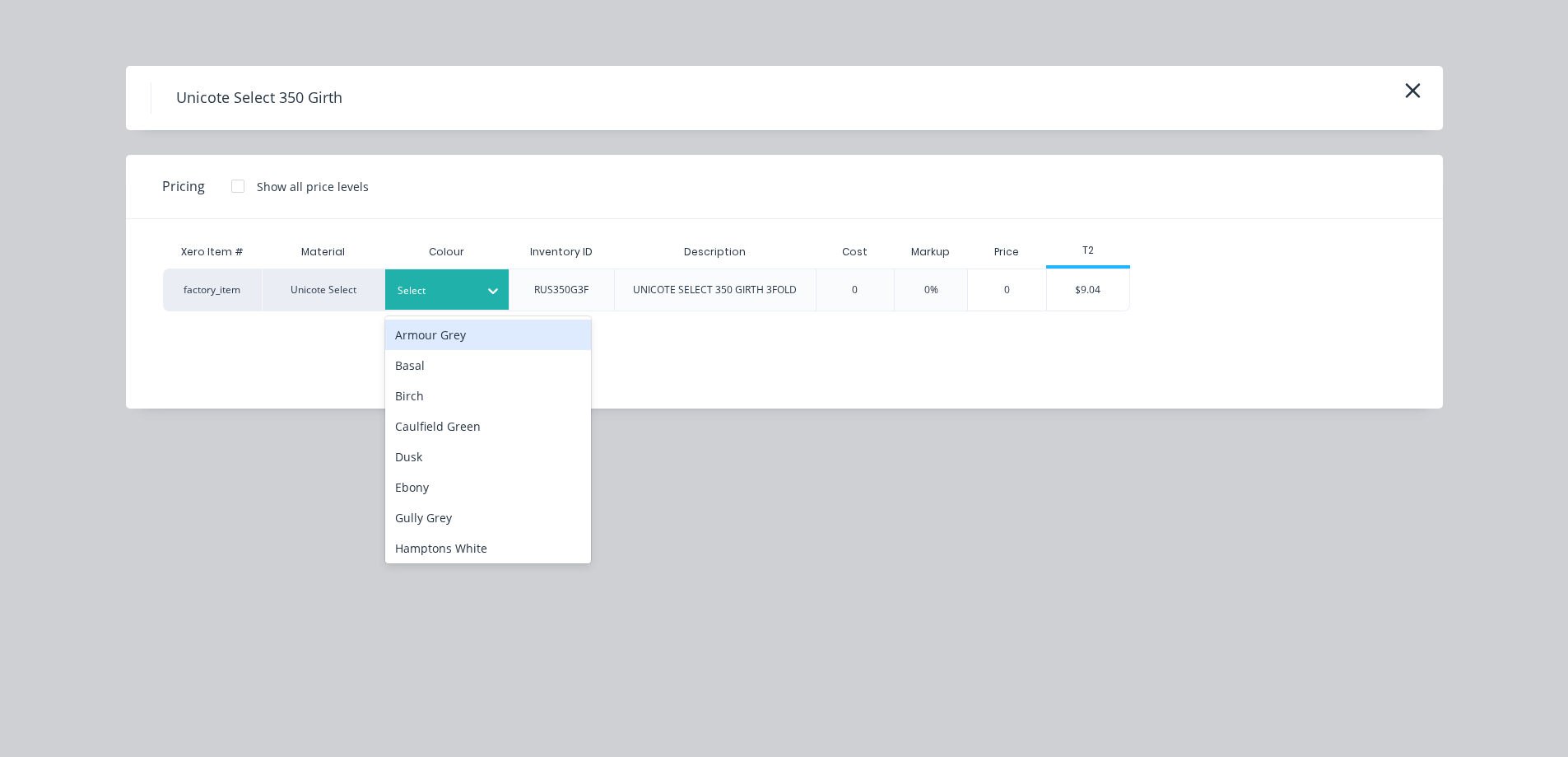
click at [484, 305] on div at bounding box center [493, 290] width 30 height 40
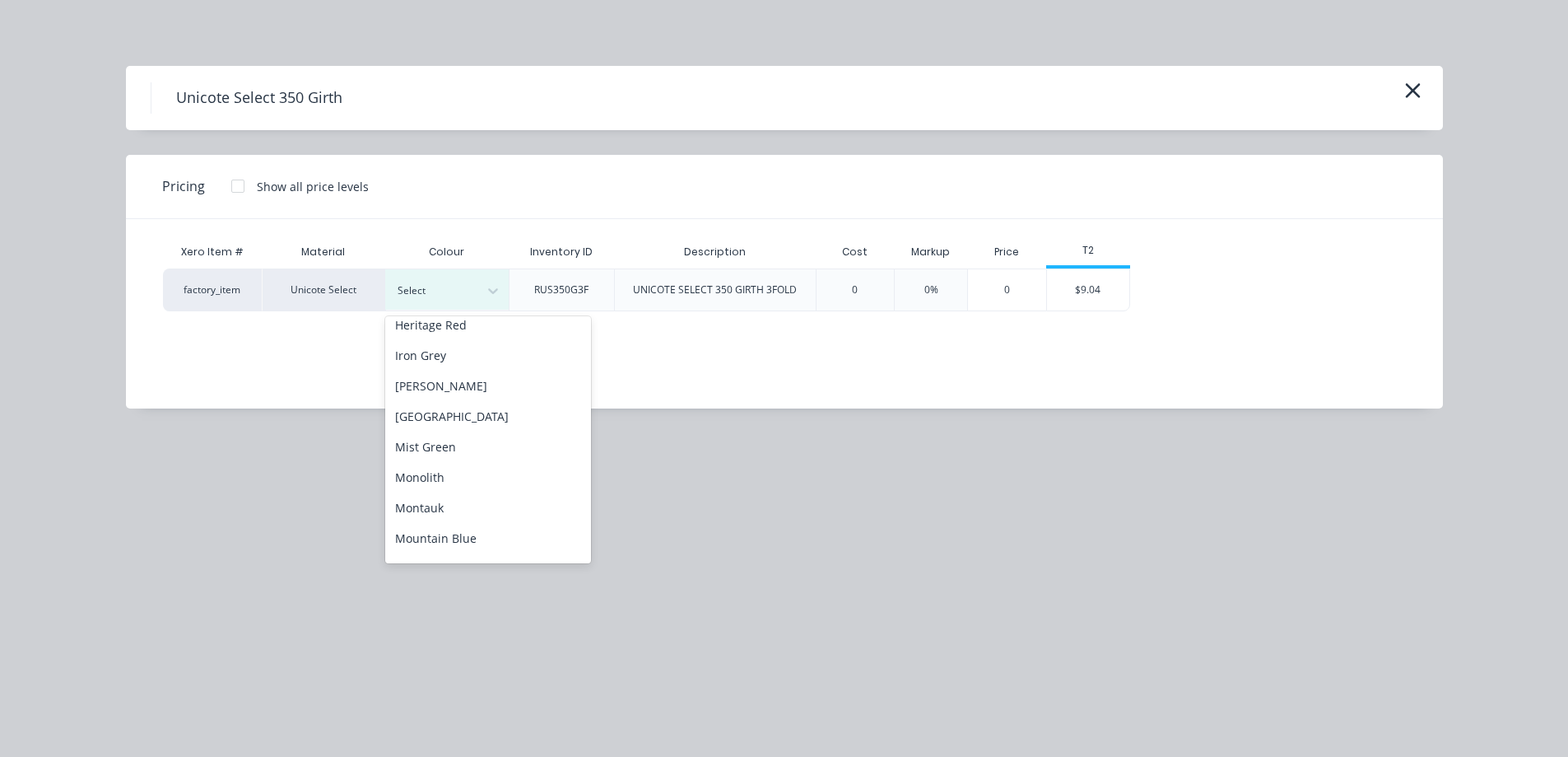
scroll to position [329, 0]
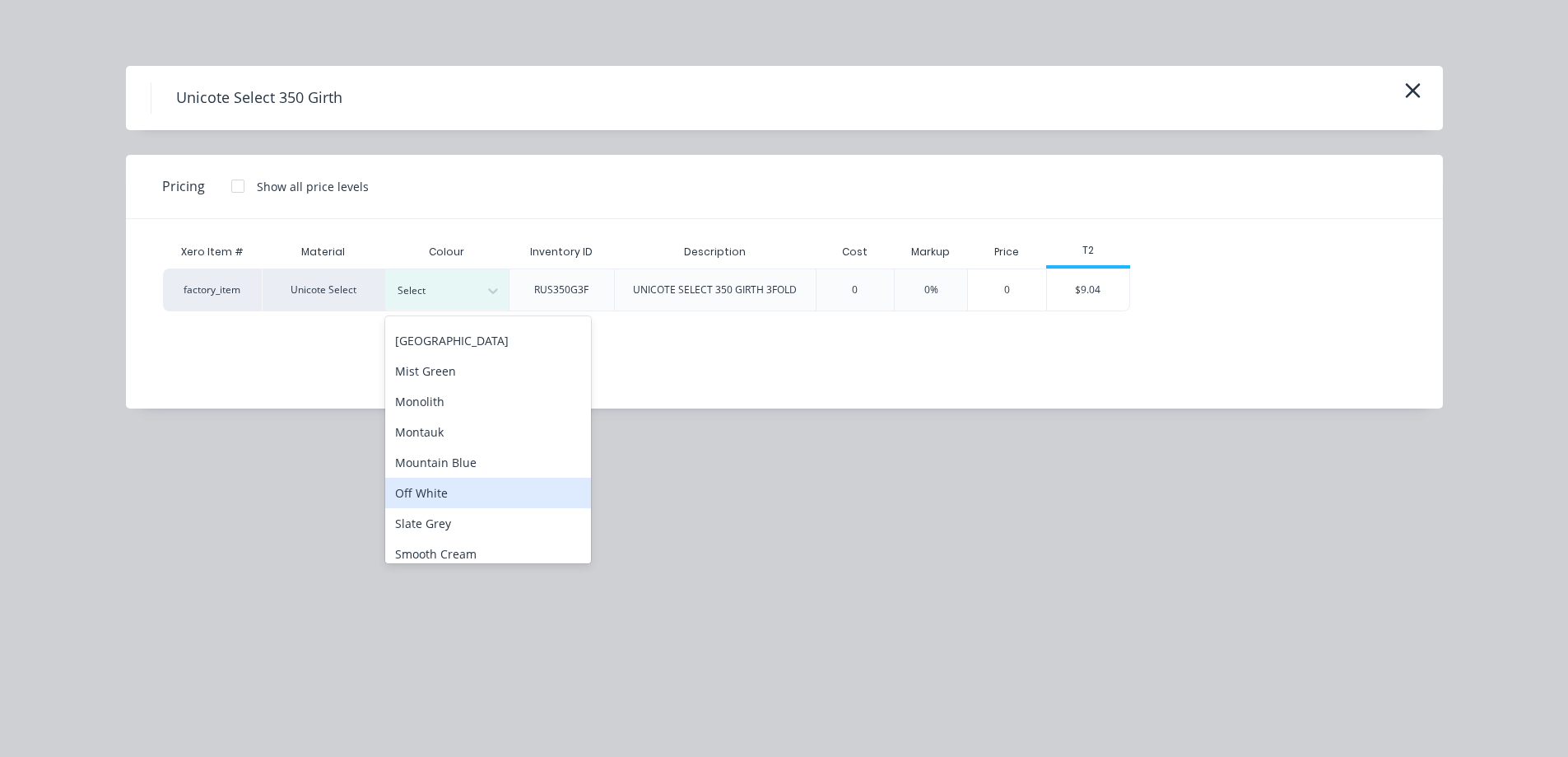
click at [487, 489] on div "Off White" at bounding box center [488, 493] width 206 height 31
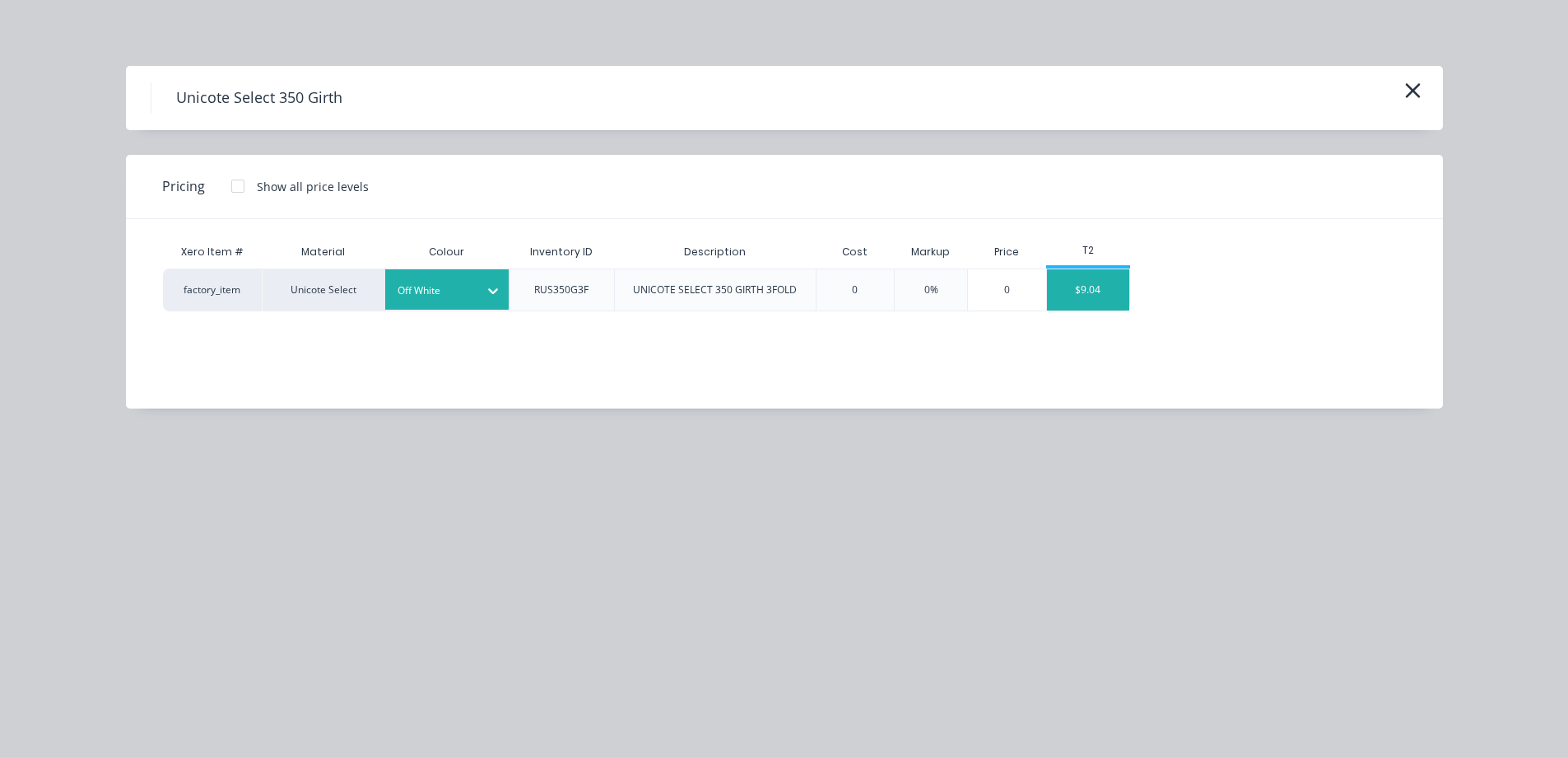
click at [1088, 293] on div "$9.04" at bounding box center [1087, 289] width 82 height 41
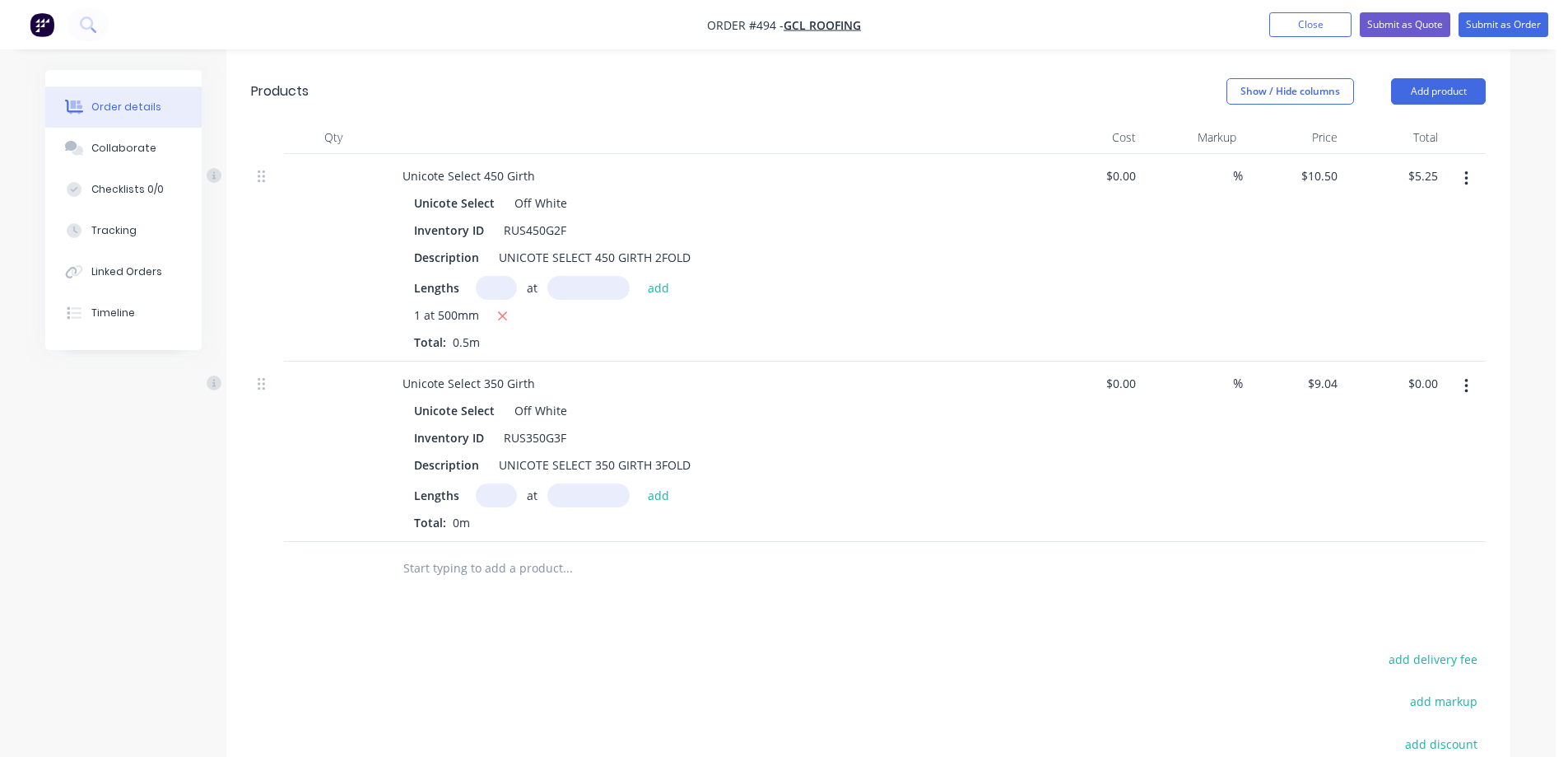
click at [490, 496] on input "text" at bounding box center [496, 495] width 41 height 24
type input "1"
type input "1000mm"
click at [644, 488] on button "add" at bounding box center [659, 494] width 39 height 22
type input "$9.04"
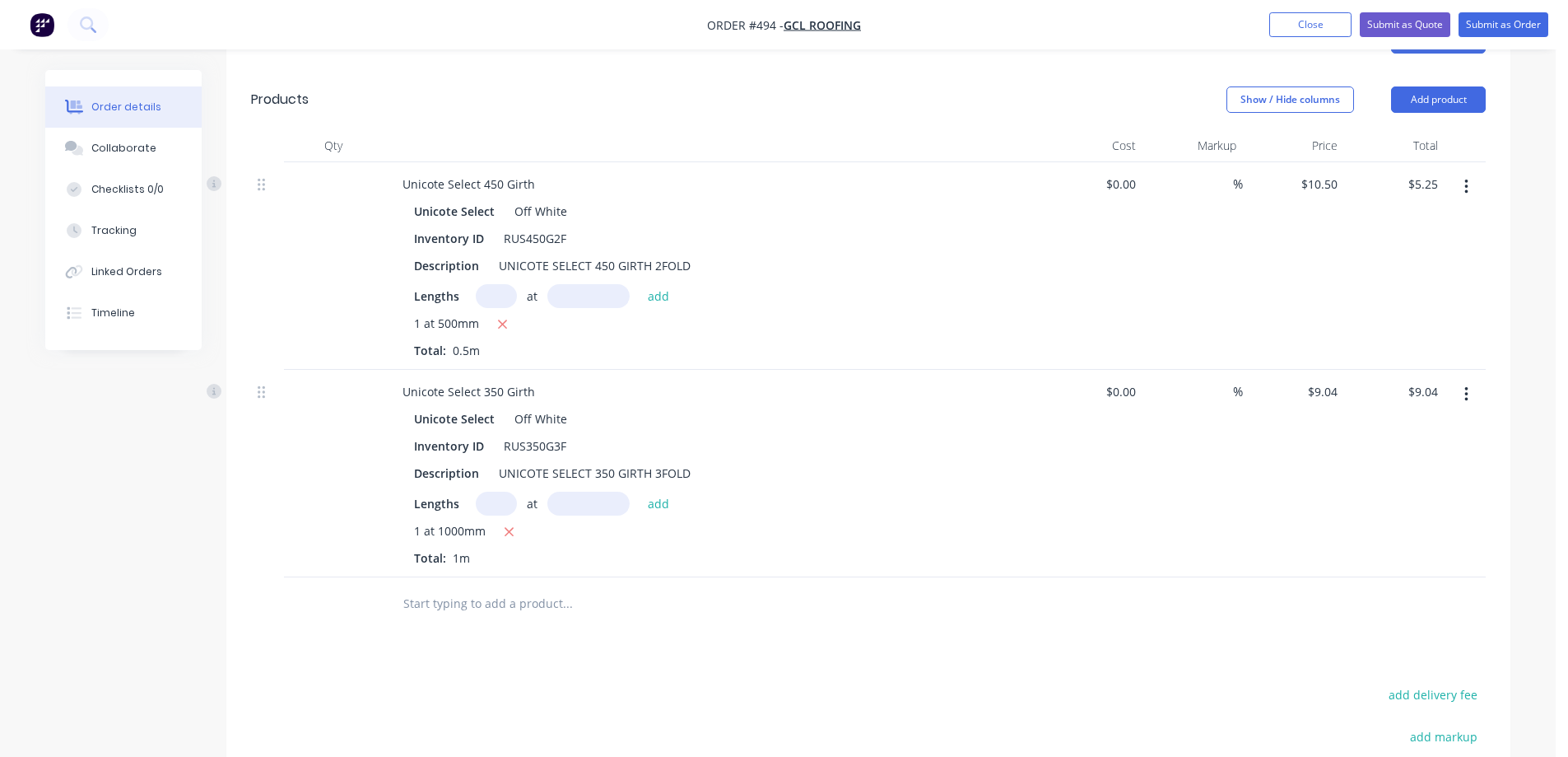
scroll to position [368, 0]
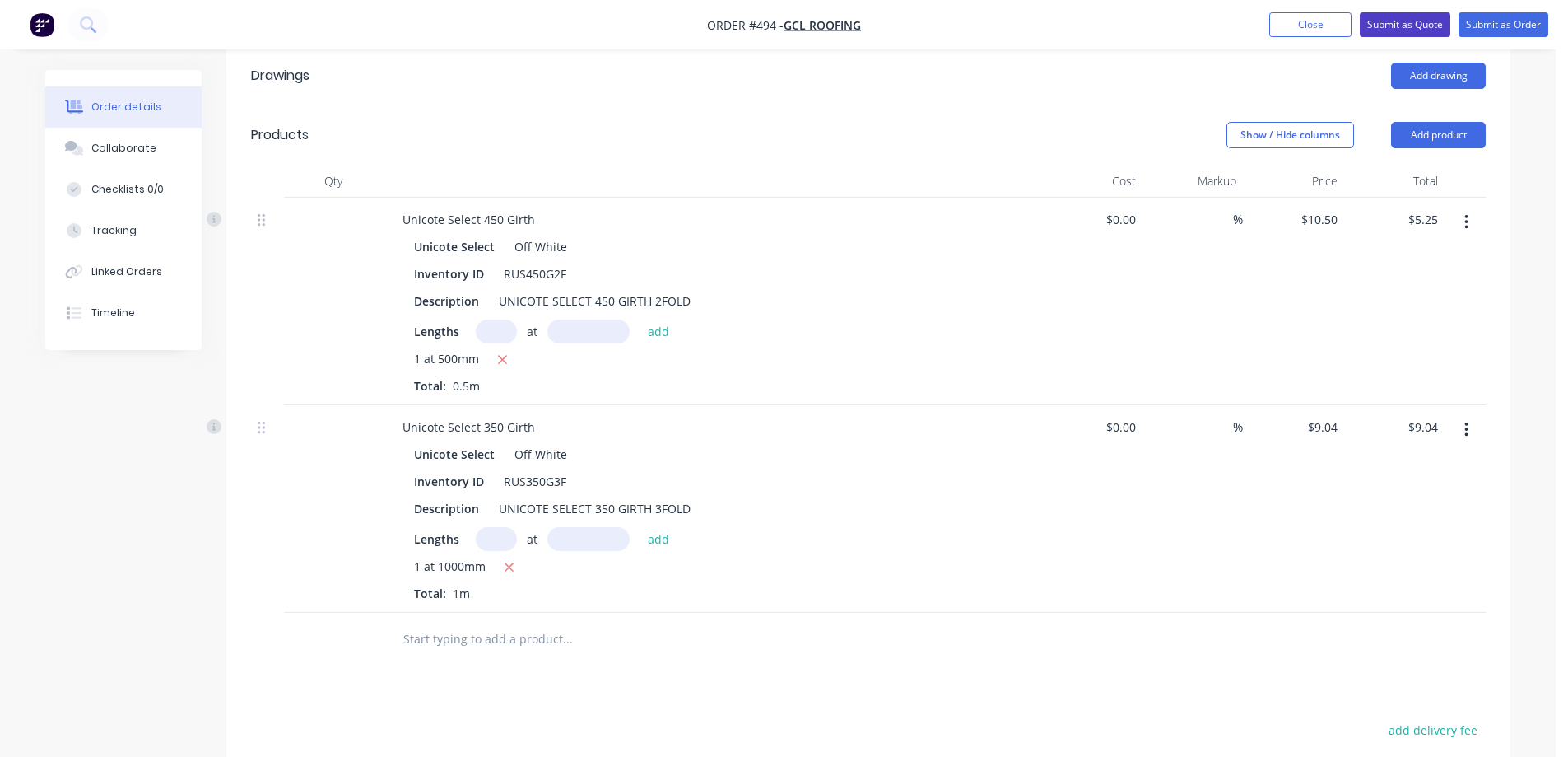
click at [1387, 28] on button "Submit as Quote" at bounding box center [1405, 25] width 91 height 25
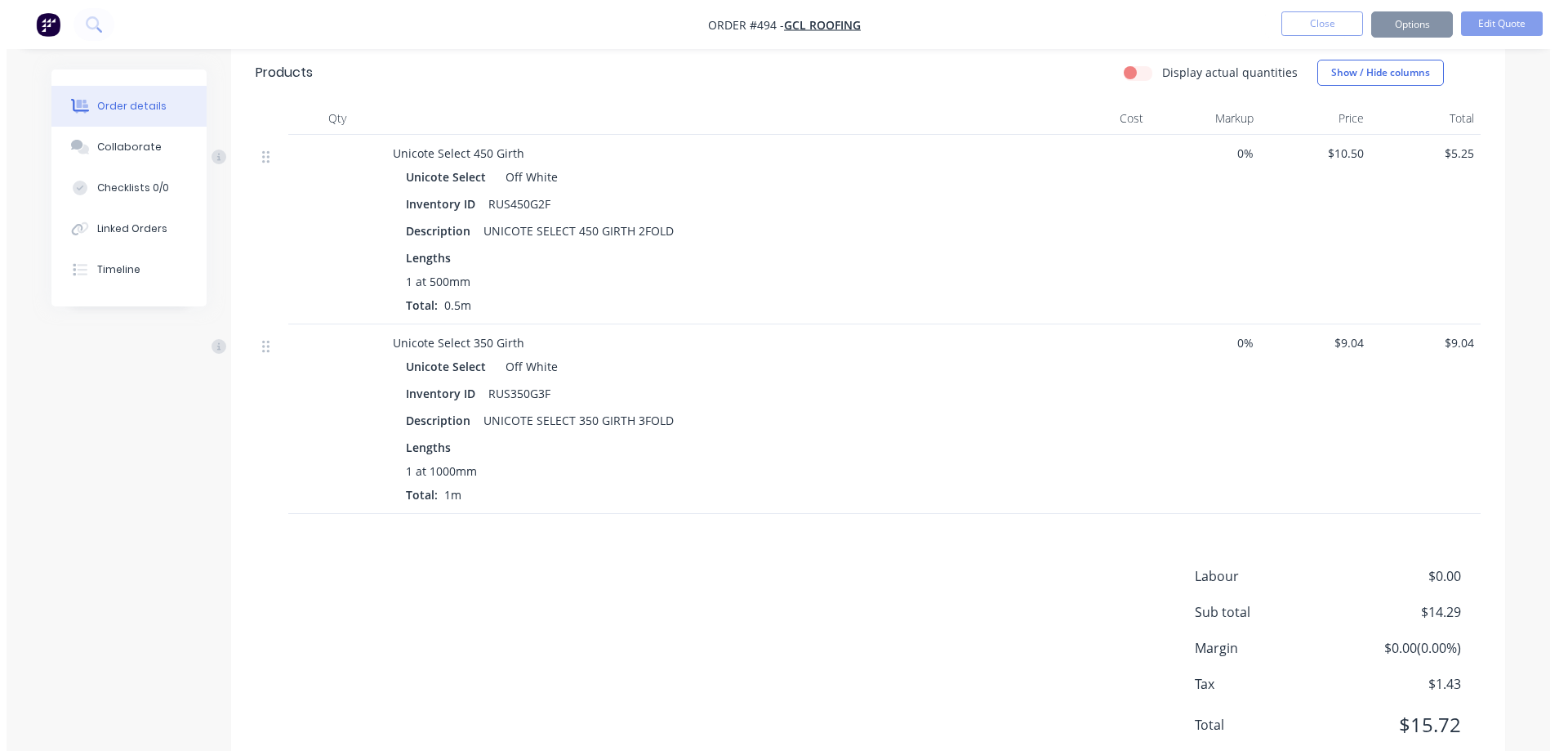
scroll to position [0, 0]
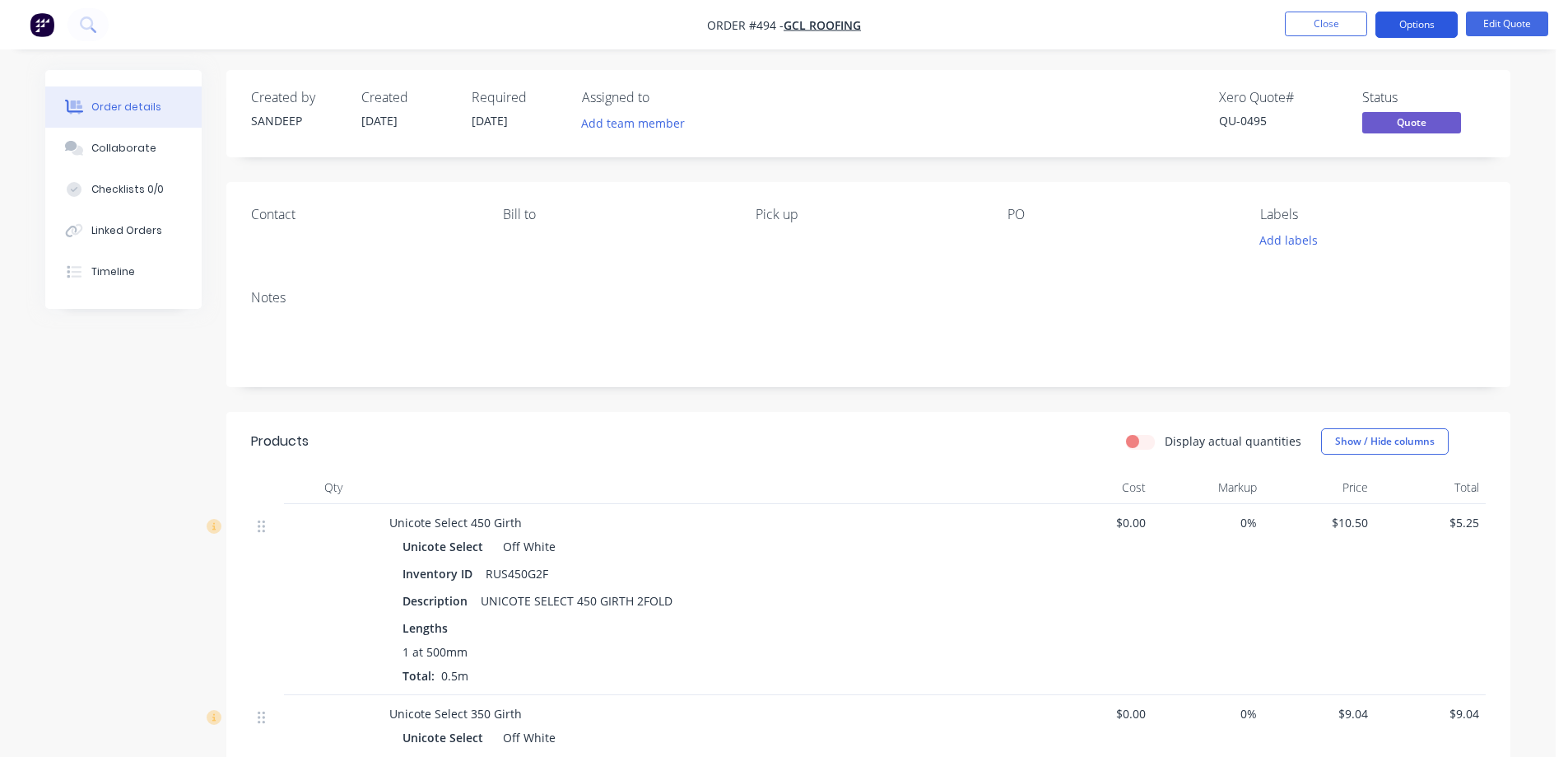
click at [1421, 28] on button "Options" at bounding box center [1416, 24] width 82 height 26
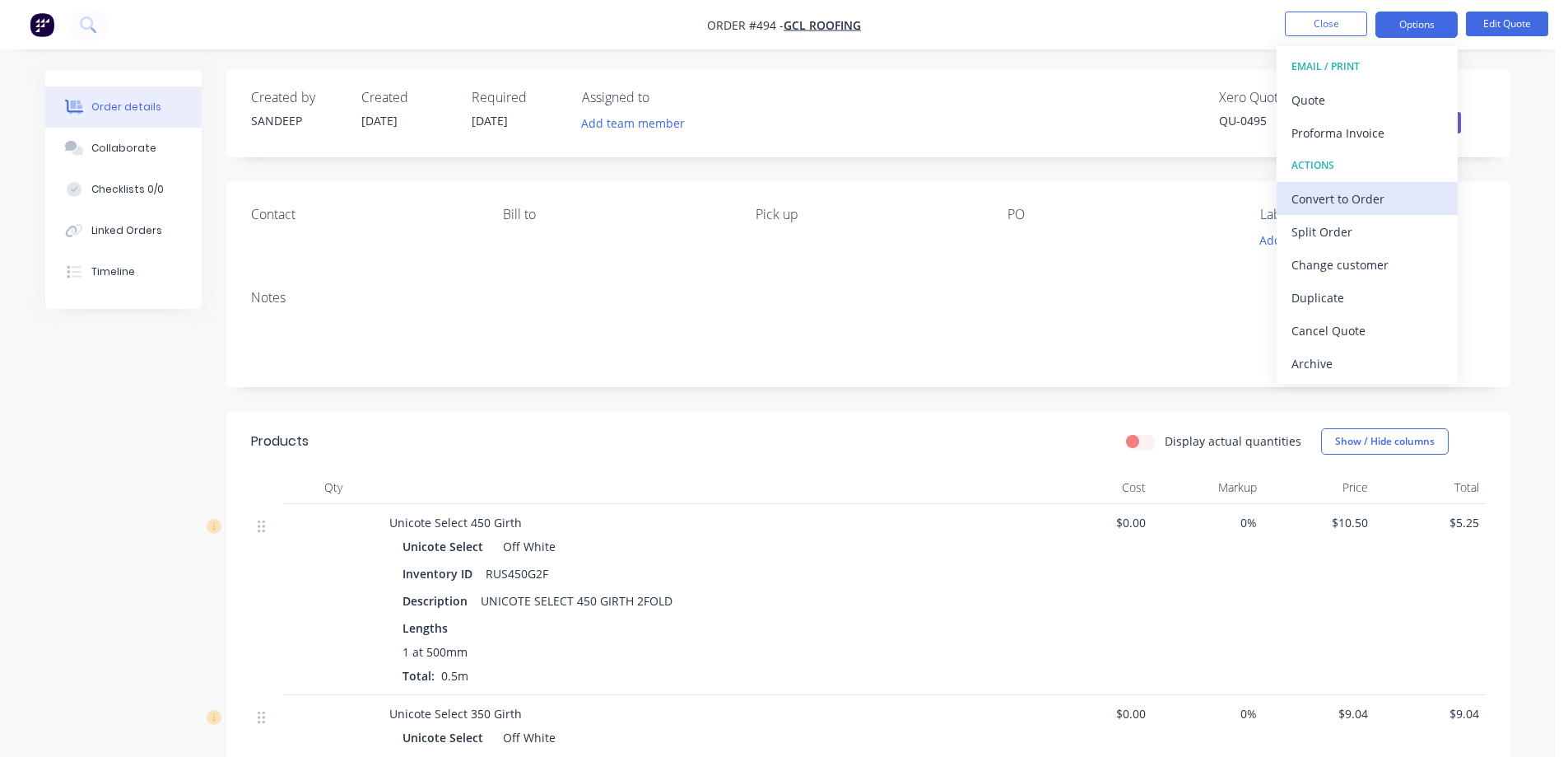
click at [1357, 191] on div "Convert to Order" at bounding box center [1367, 198] width 151 height 24
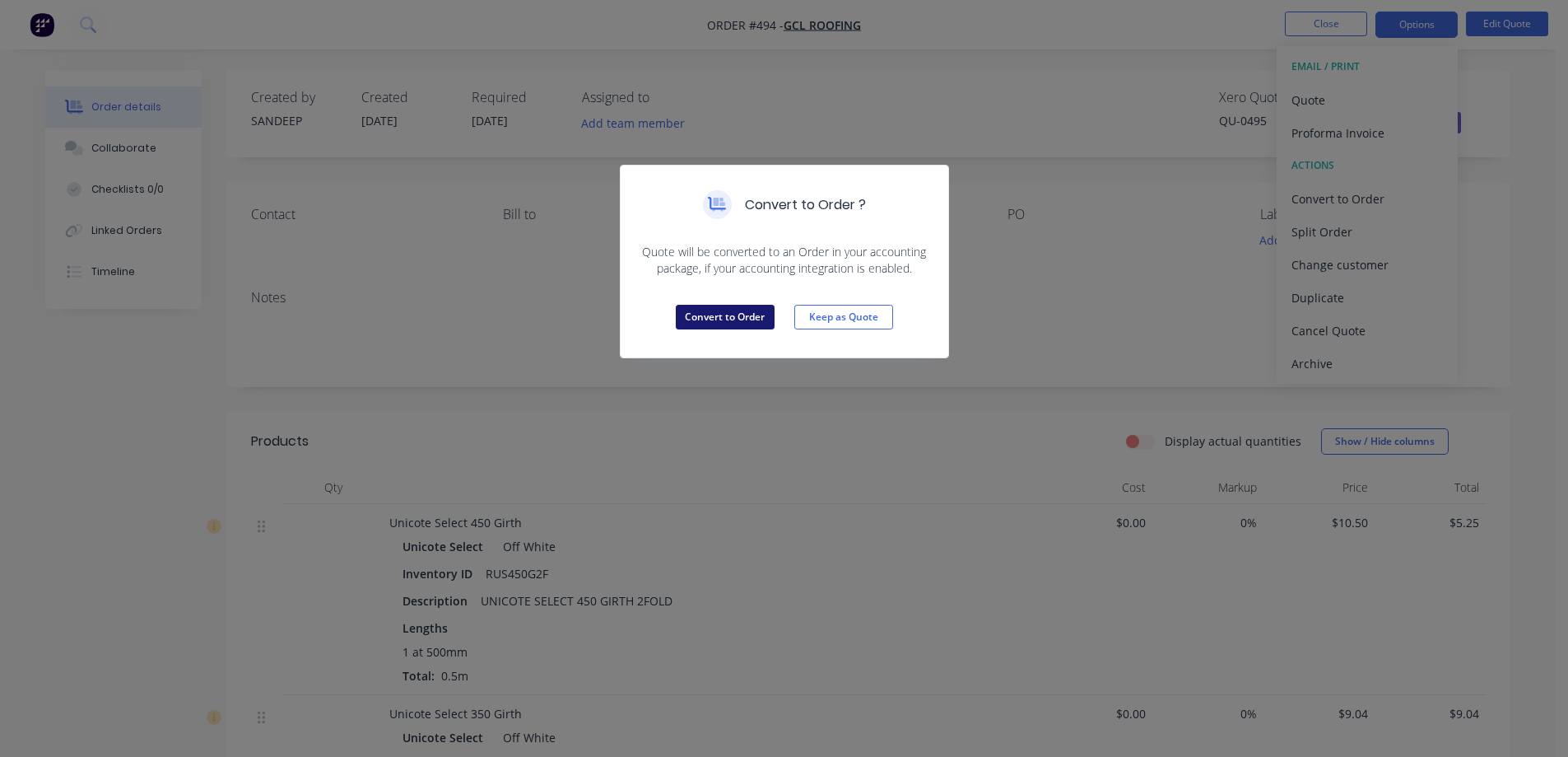
click at [757, 325] on button "Convert to Order" at bounding box center [725, 317] width 99 height 25
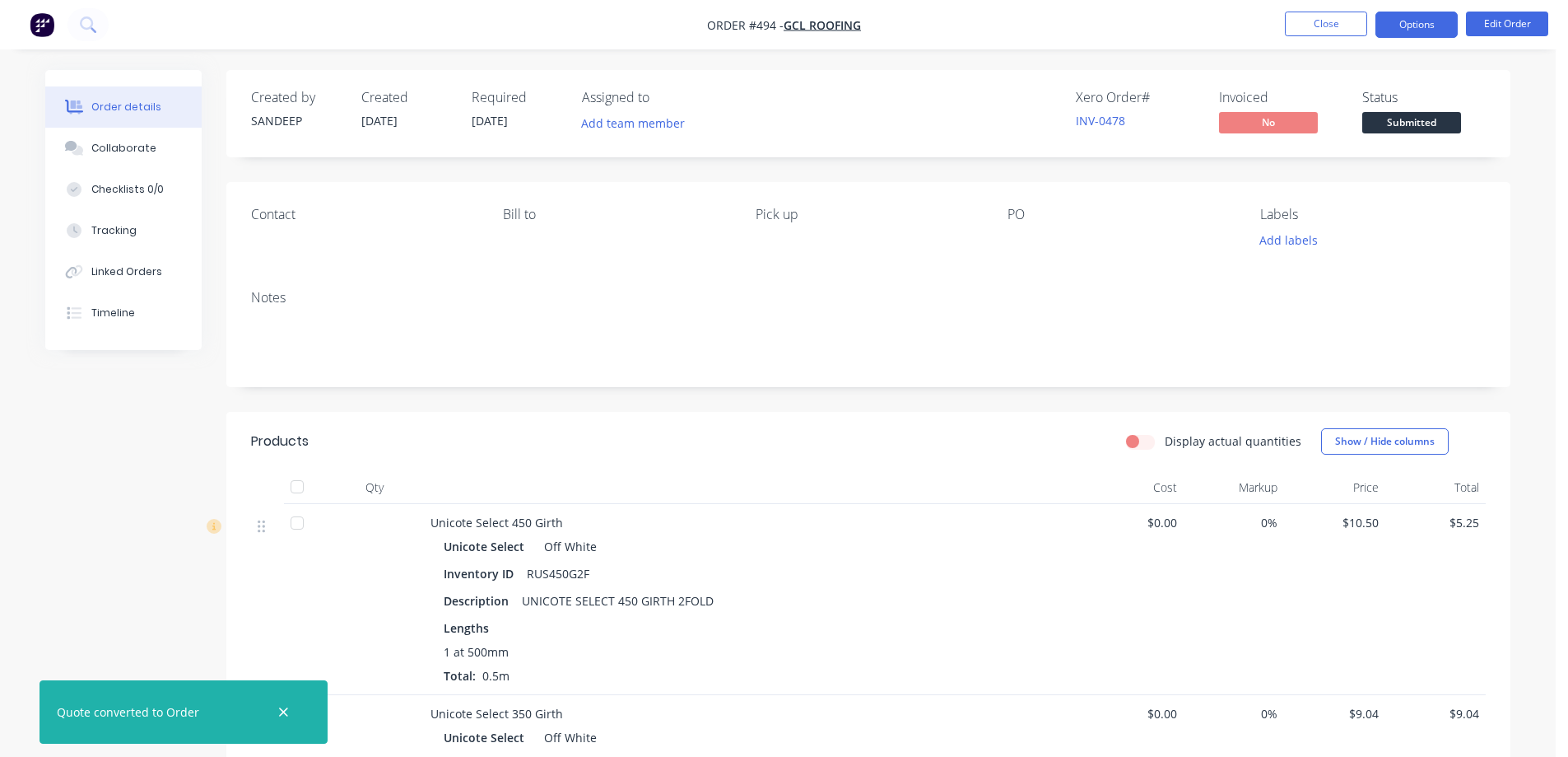
click at [1414, 33] on button "Options" at bounding box center [1416, 24] width 82 height 26
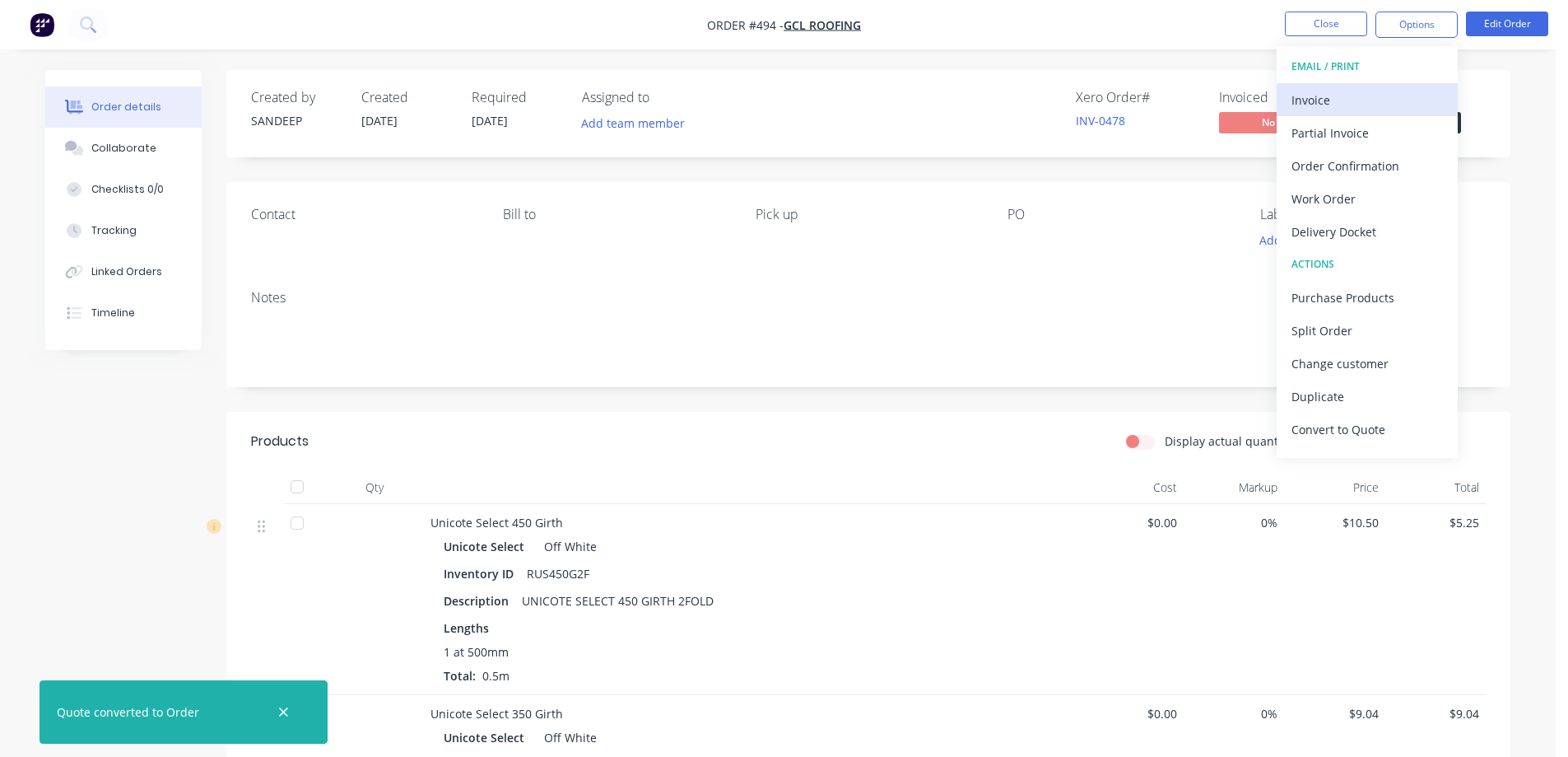
click at [1388, 91] on div "Invoice" at bounding box center [1367, 99] width 151 height 24
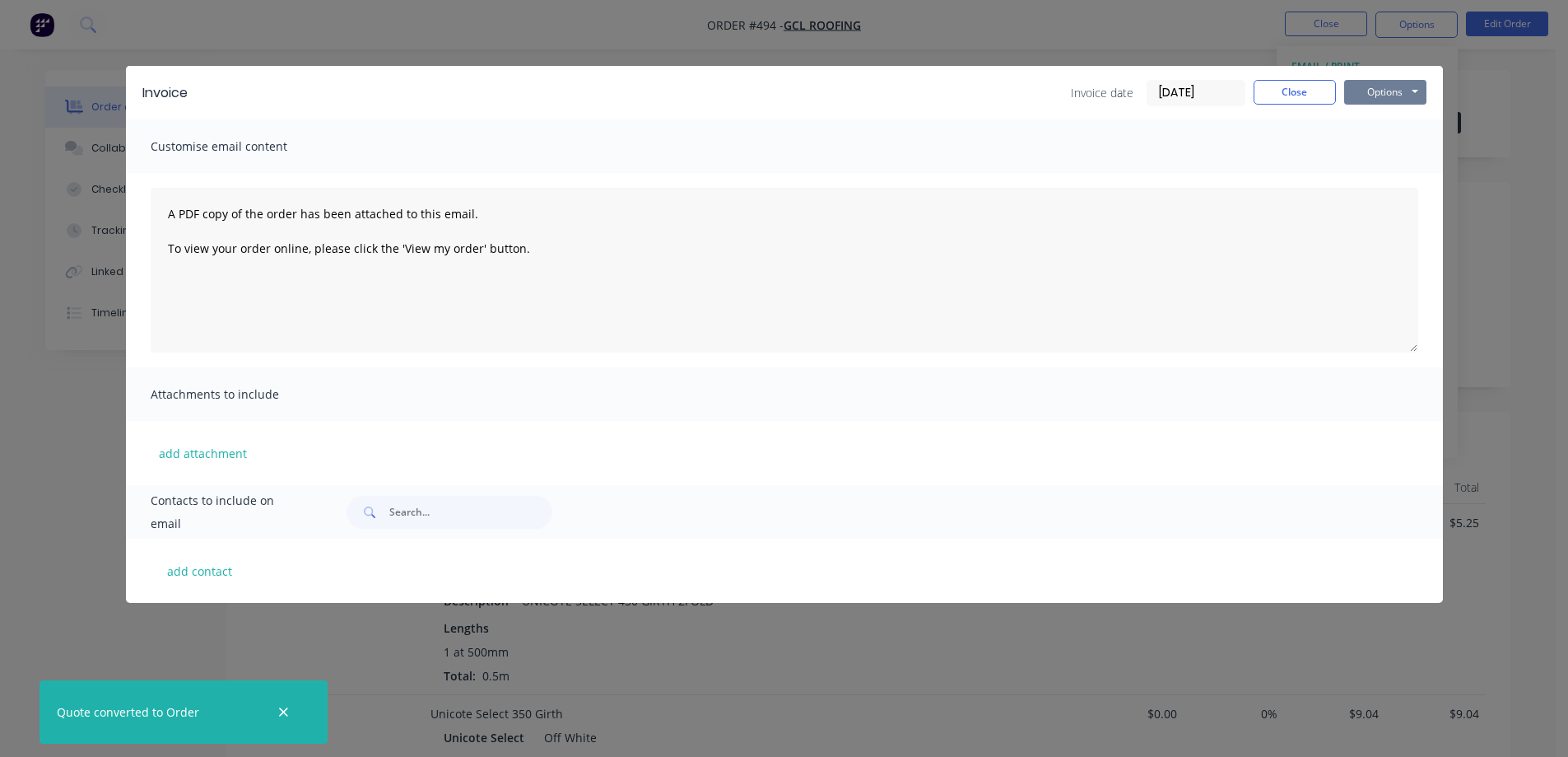
click at [1403, 91] on button "Options" at bounding box center [1385, 92] width 82 height 25
click at [1396, 115] on button "Preview" at bounding box center [1397, 121] width 105 height 27
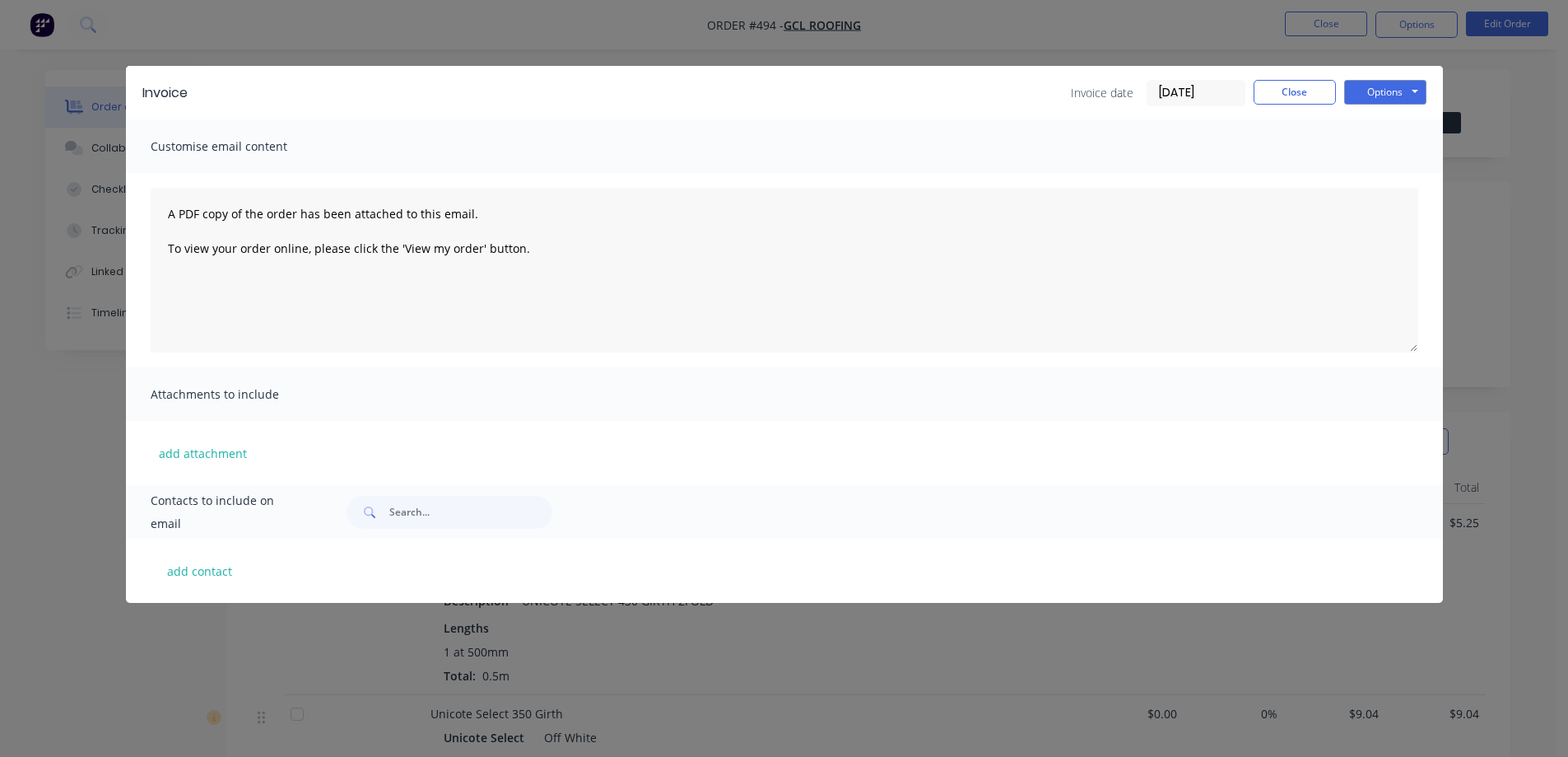
click at [36, 22] on div "Invoice Invoice date 13/08/25 Close Options Preview Print Email Customise email…" at bounding box center [784, 378] width 1568 height 757
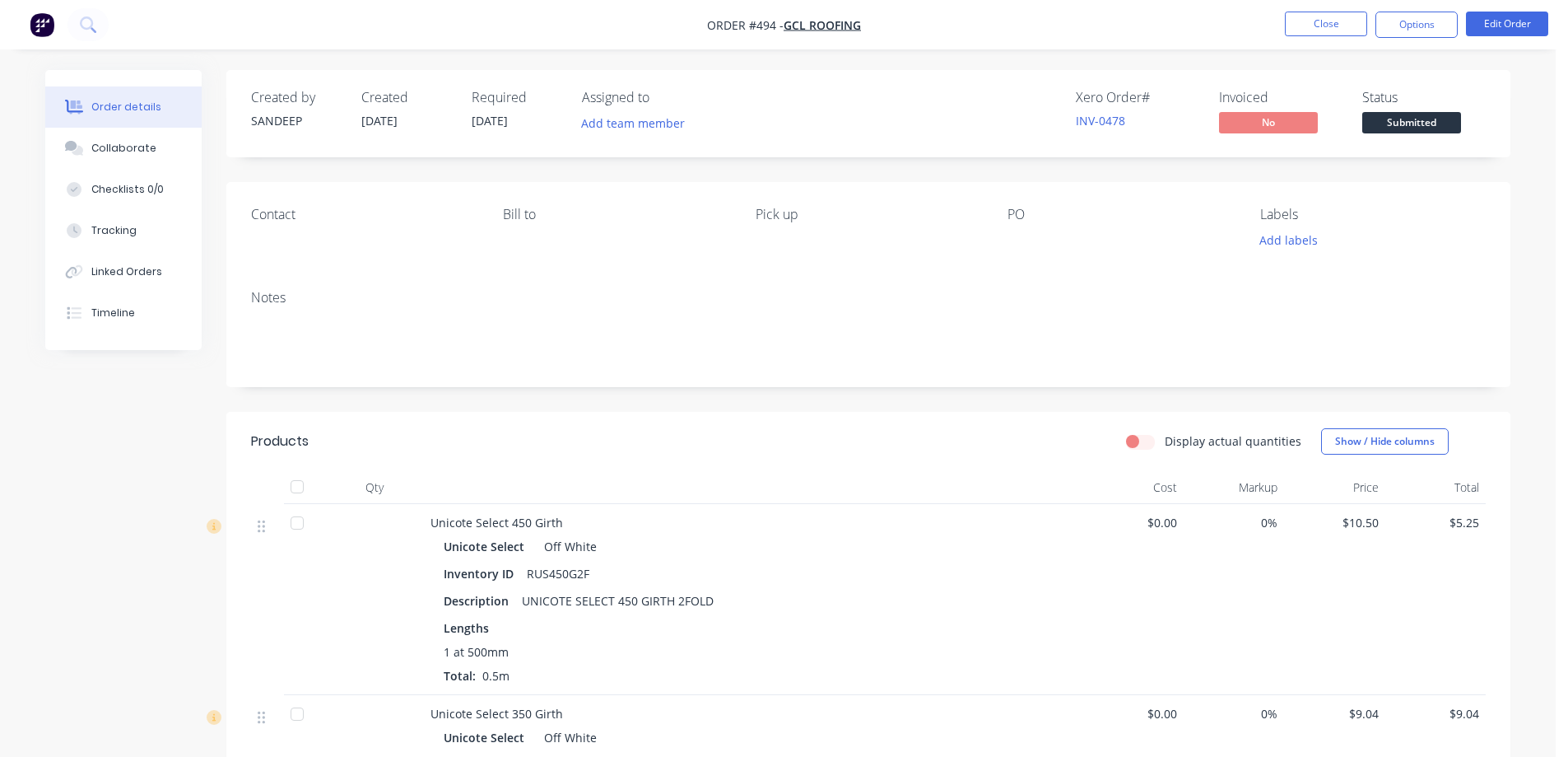
click at [36, 22] on img "button" at bounding box center [42, 25] width 25 height 25
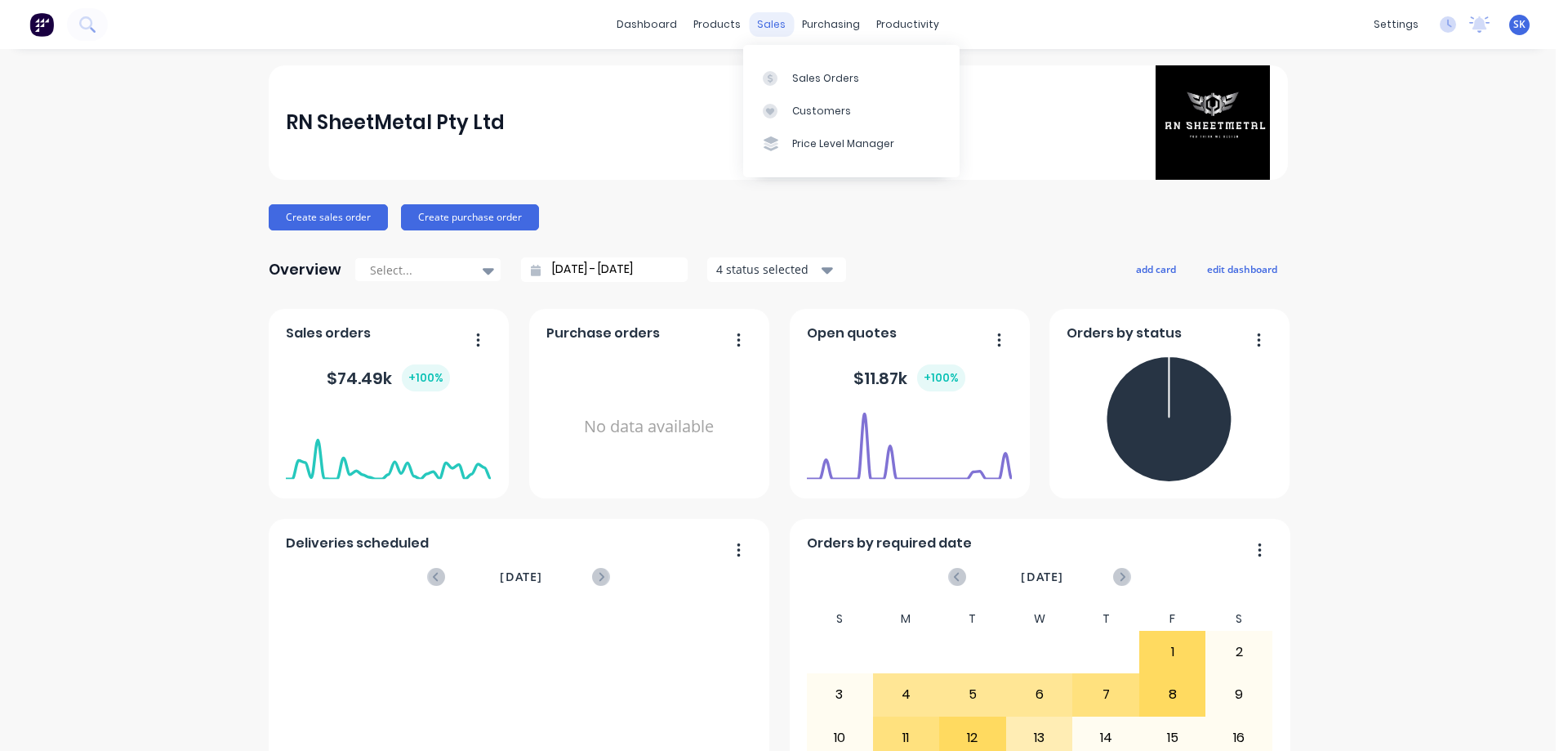
click at [770, 13] on div "sales" at bounding box center [771, 25] width 45 height 25
click at [796, 77] on div "Sales Orders" at bounding box center [826, 77] width 67 height 14
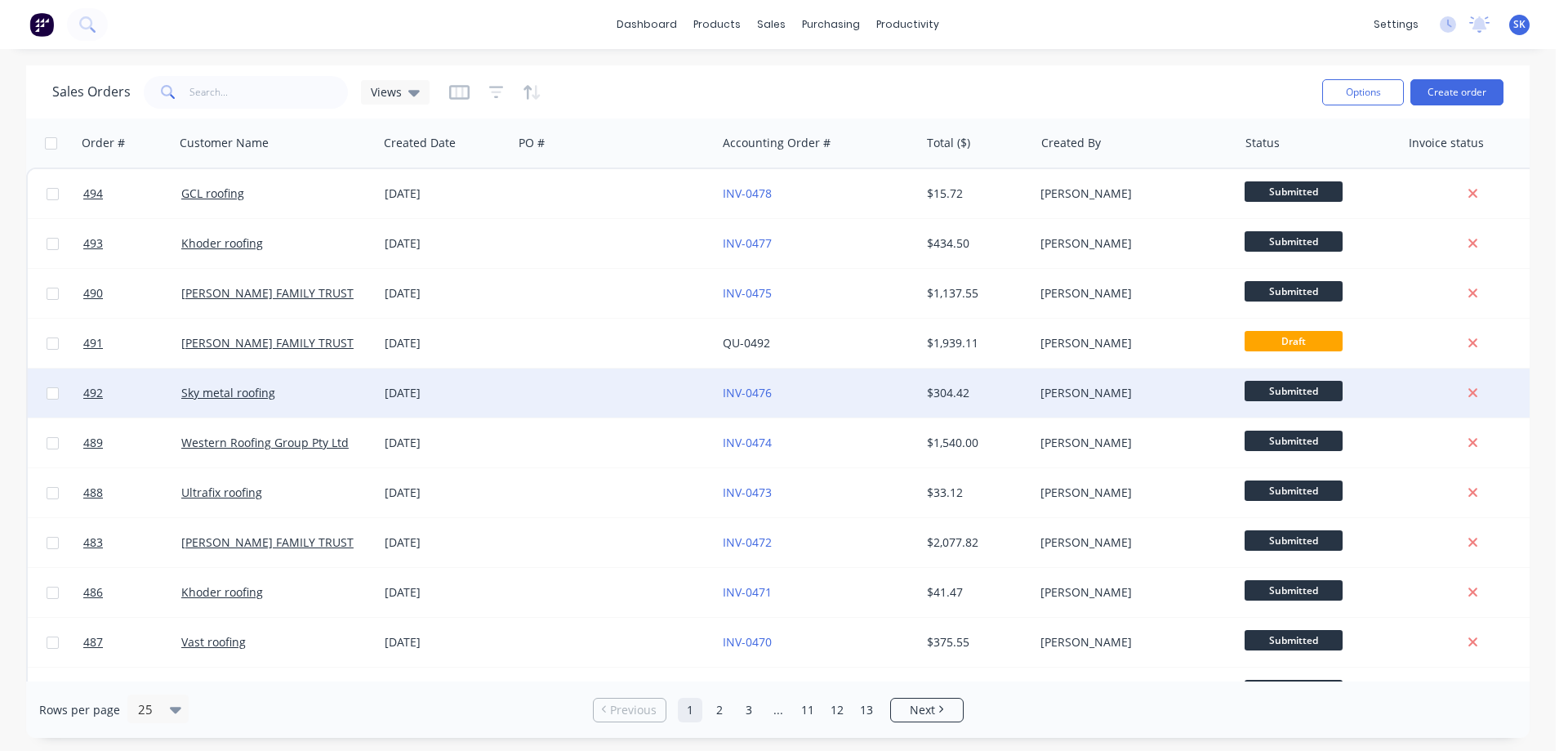
click at [279, 385] on div "Sky metal roofing" at bounding box center [272, 393] width 182 height 16
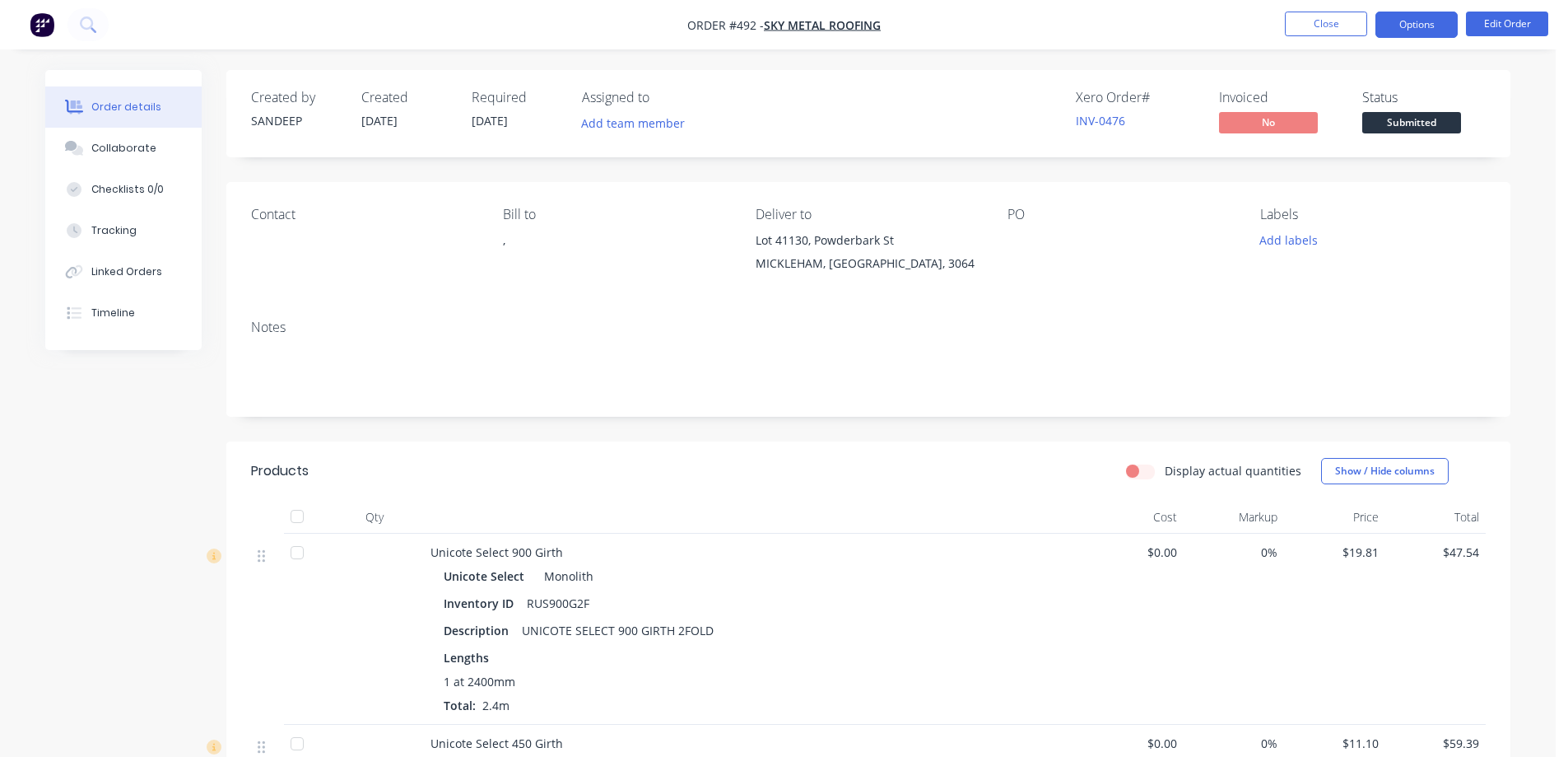
click at [1428, 25] on button "Options" at bounding box center [1416, 24] width 82 height 26
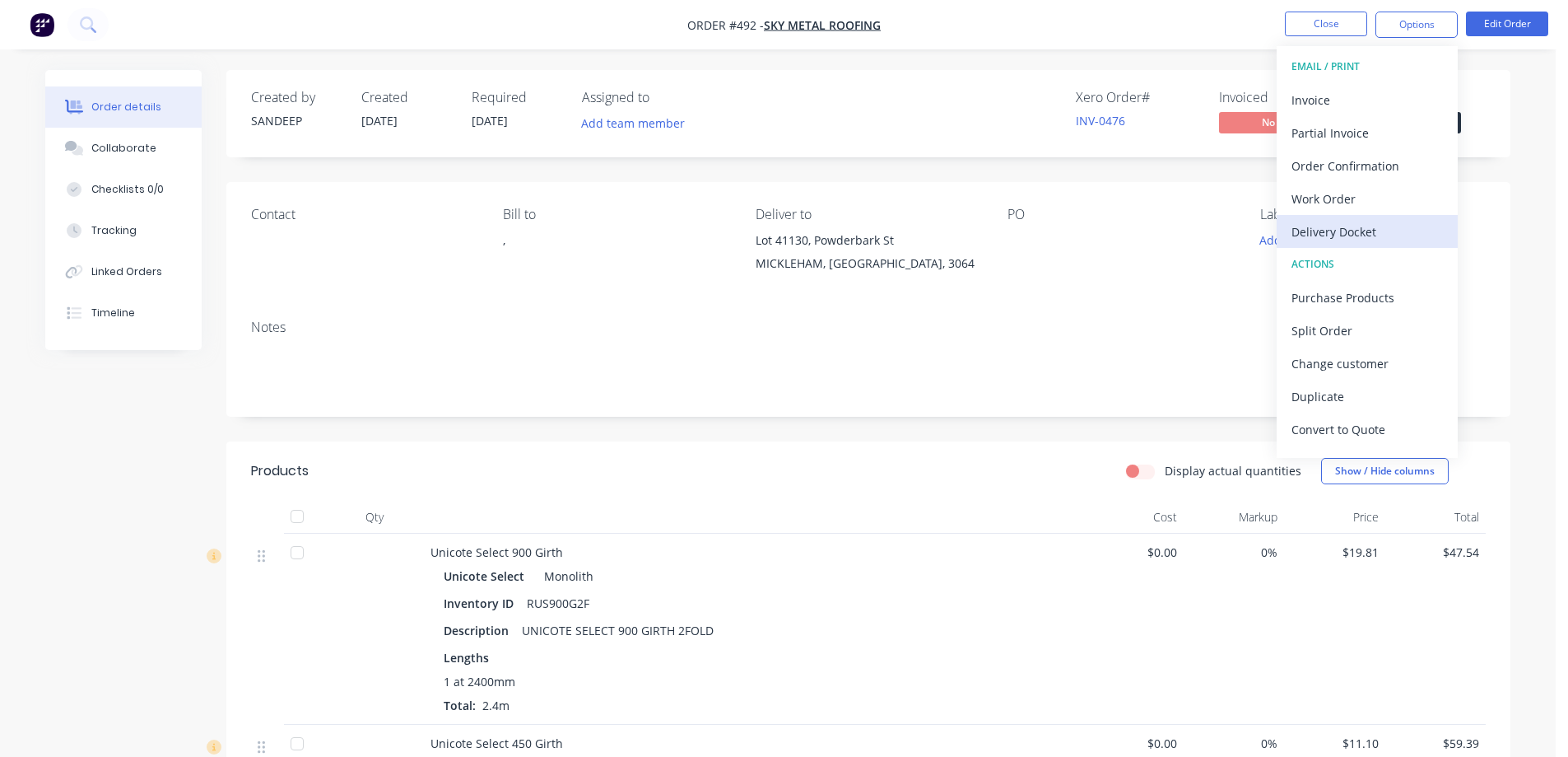
click at [1325, 235] on div "Delivery Docket" at bounding box center [1367, 231] width 151 height 24
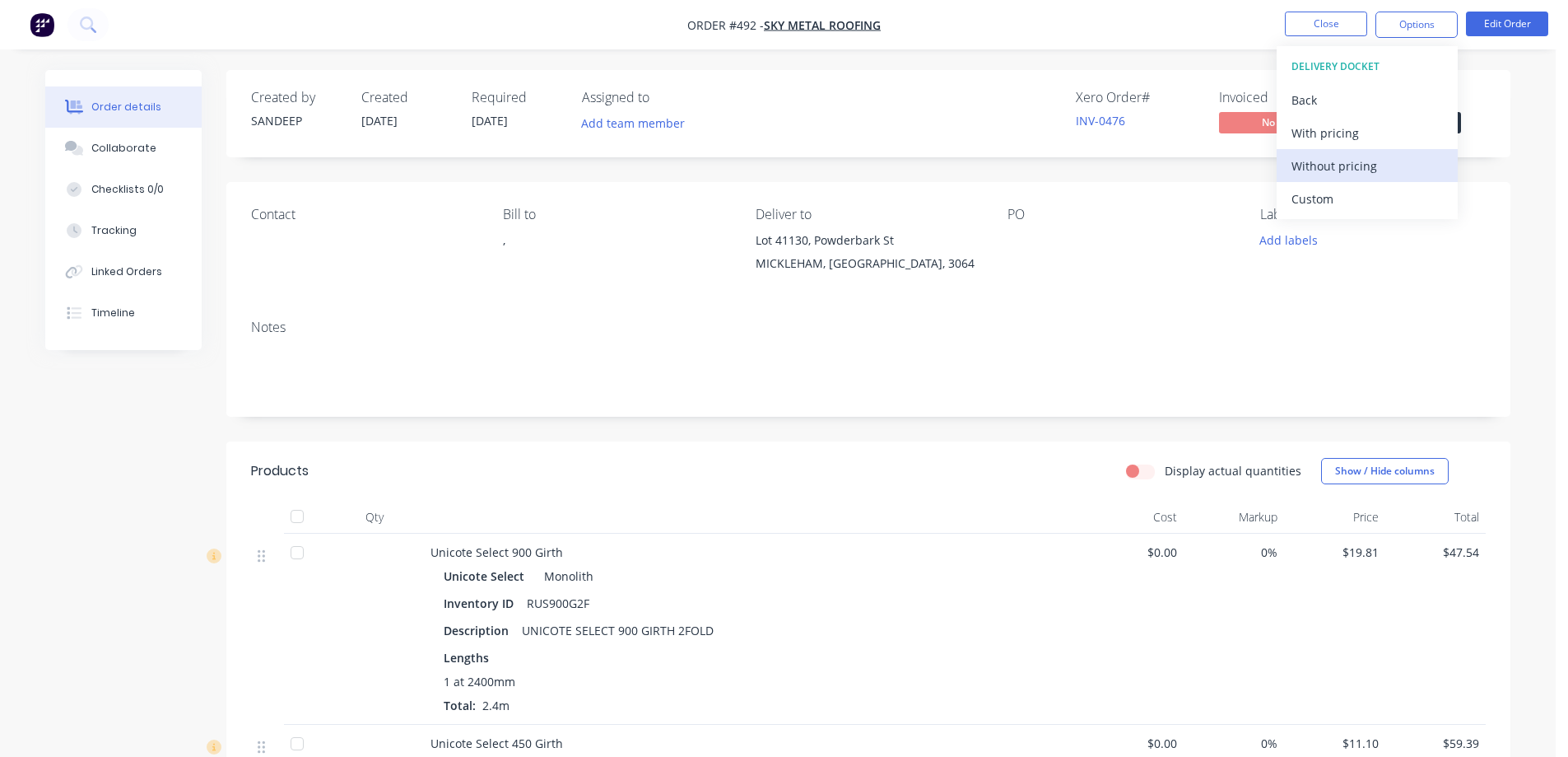
click at [1344, 170] on div "Without pricing" at bounding box center [1367, 166] width 151 height 24
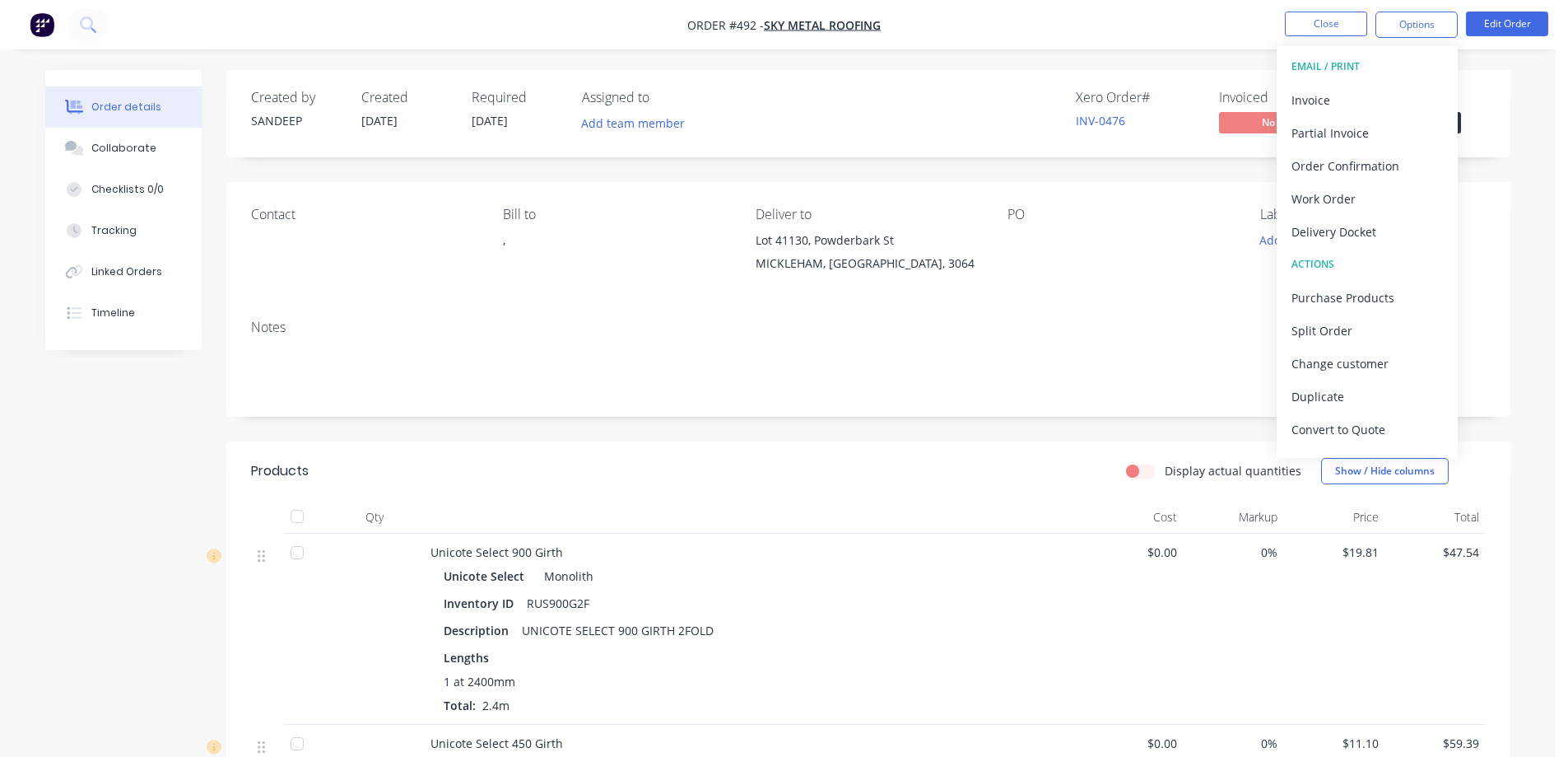
click at [42, 28] on img "button" at bounding box center [42, 25] width 25 height 25
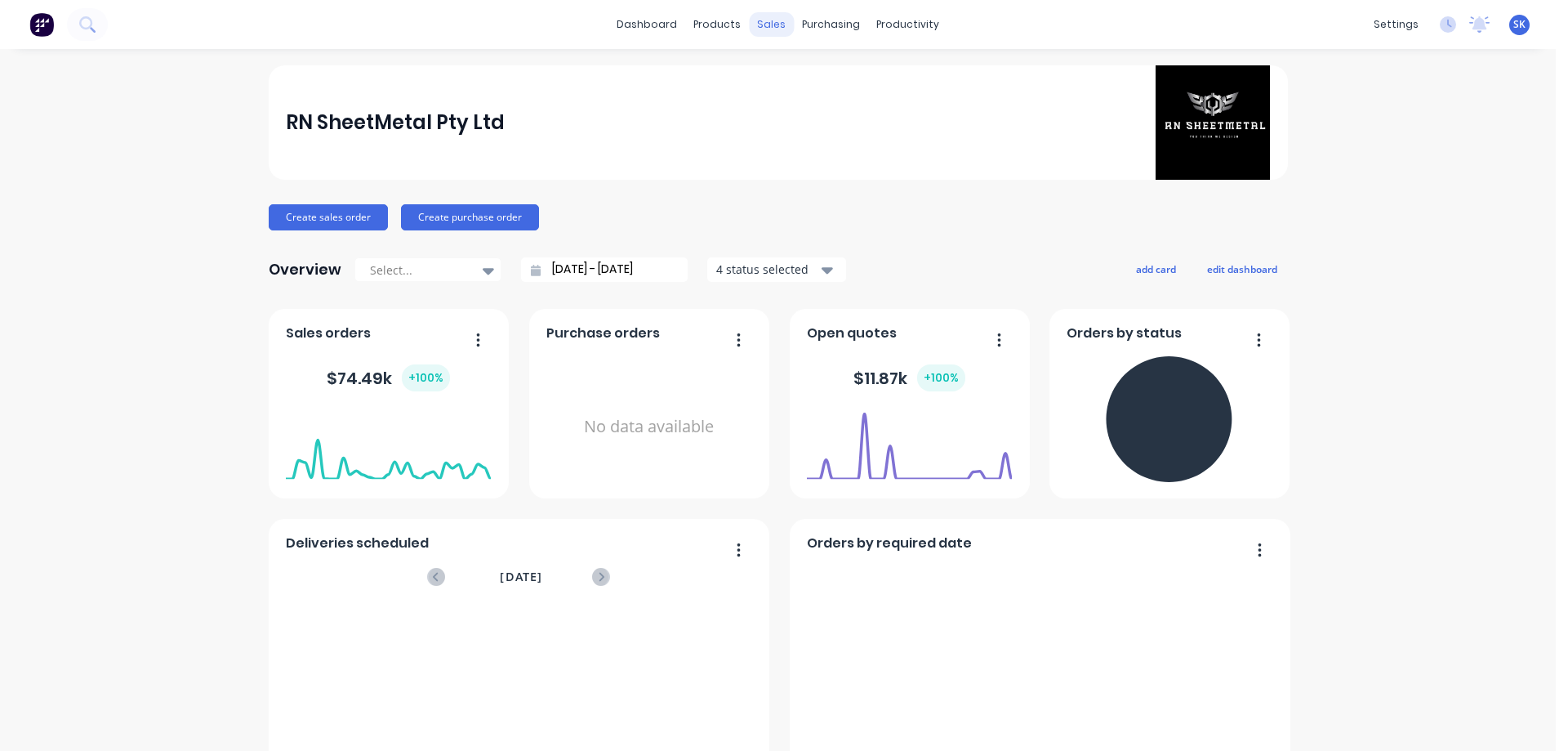
click at [762, 19] on div "sales" at bounding box center [771, 25] width 45 height 25
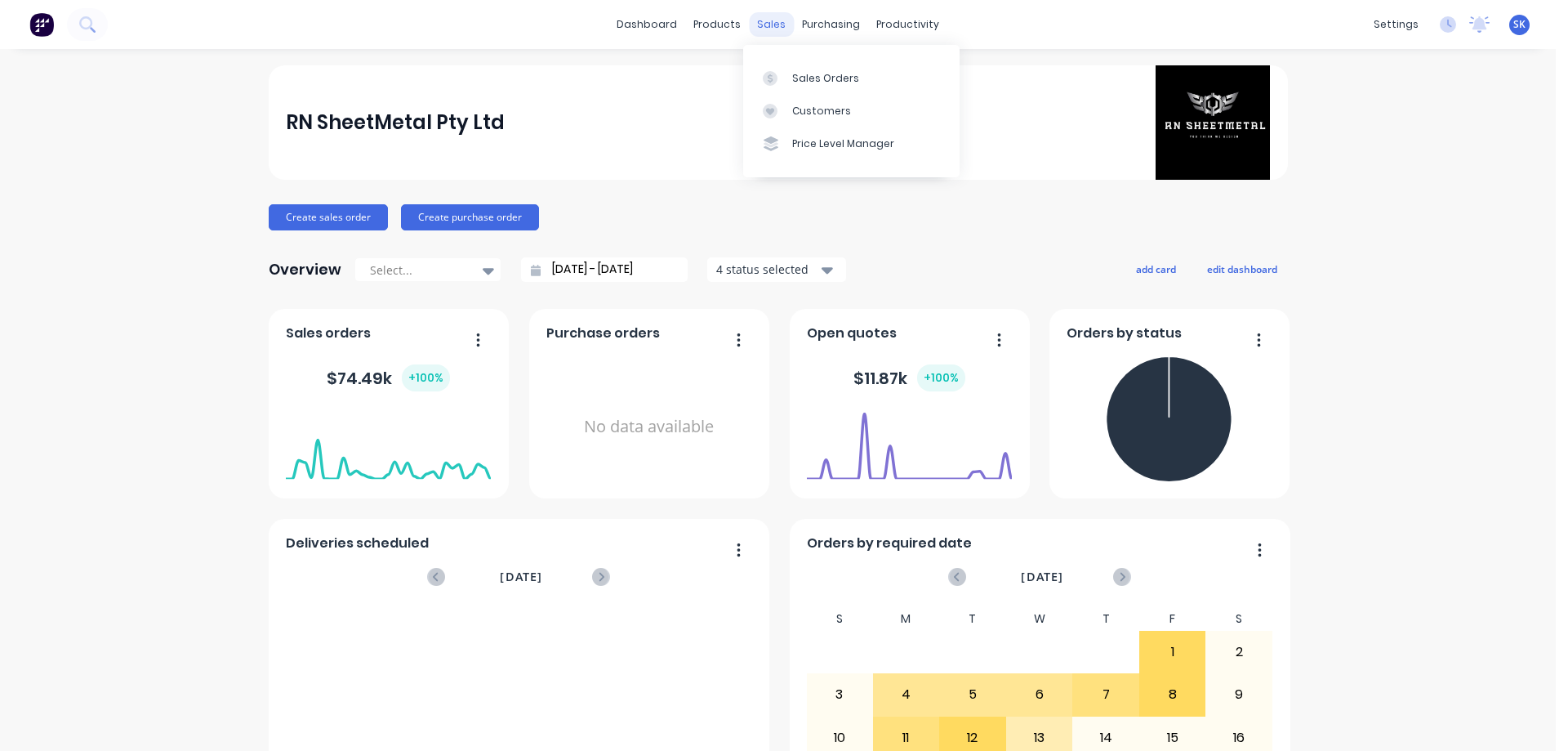
click at [762, 32] on div "sales" at bounding box center [771, 25] width 45 height 25
click at [796, 75] on div "Sales Orders" at bounding box center [826, 77] width 67 height 14
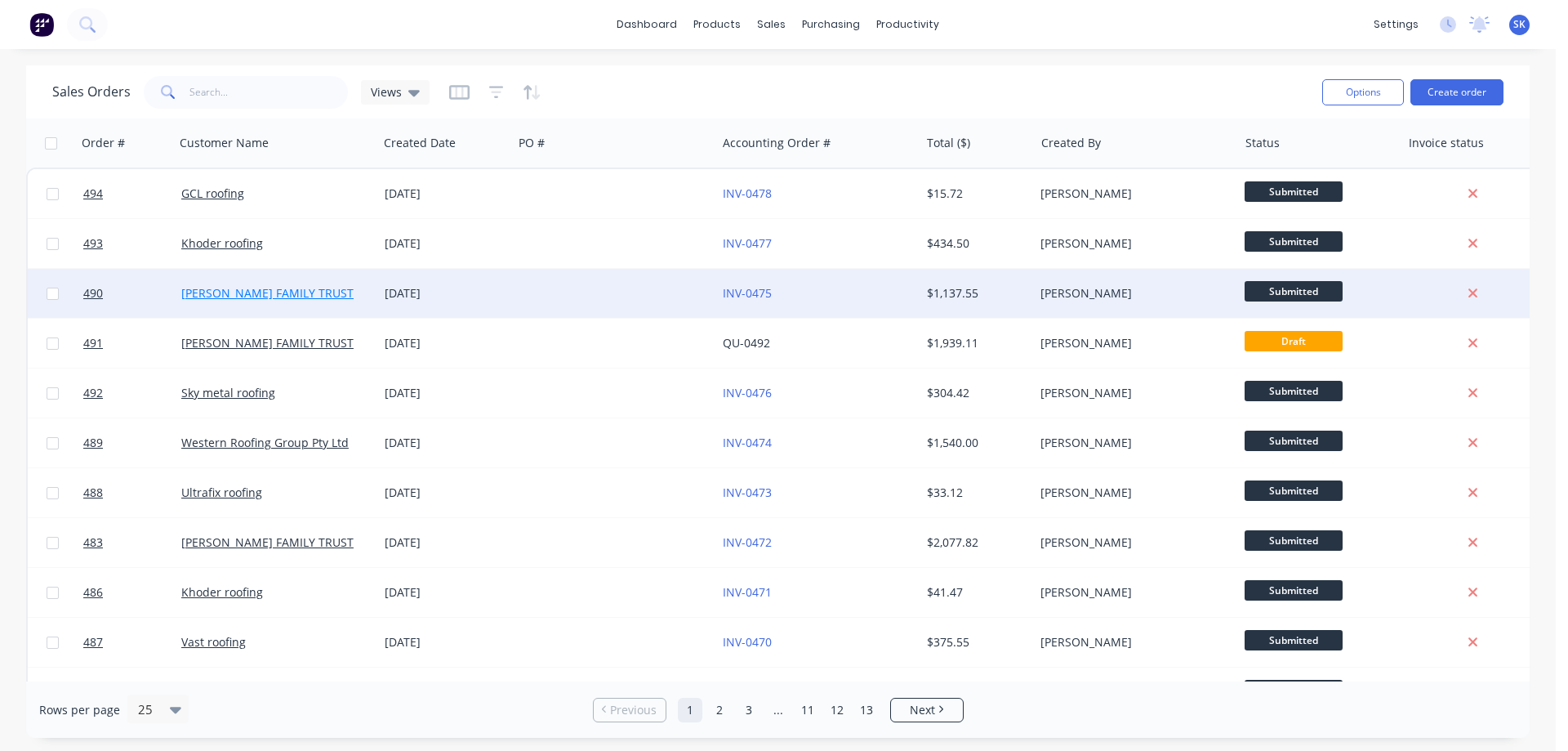
click at [254, 290] on link "[PERSON_NAME] FAMILY TRUST" at bounding box center [268, 292] width 172 height 15
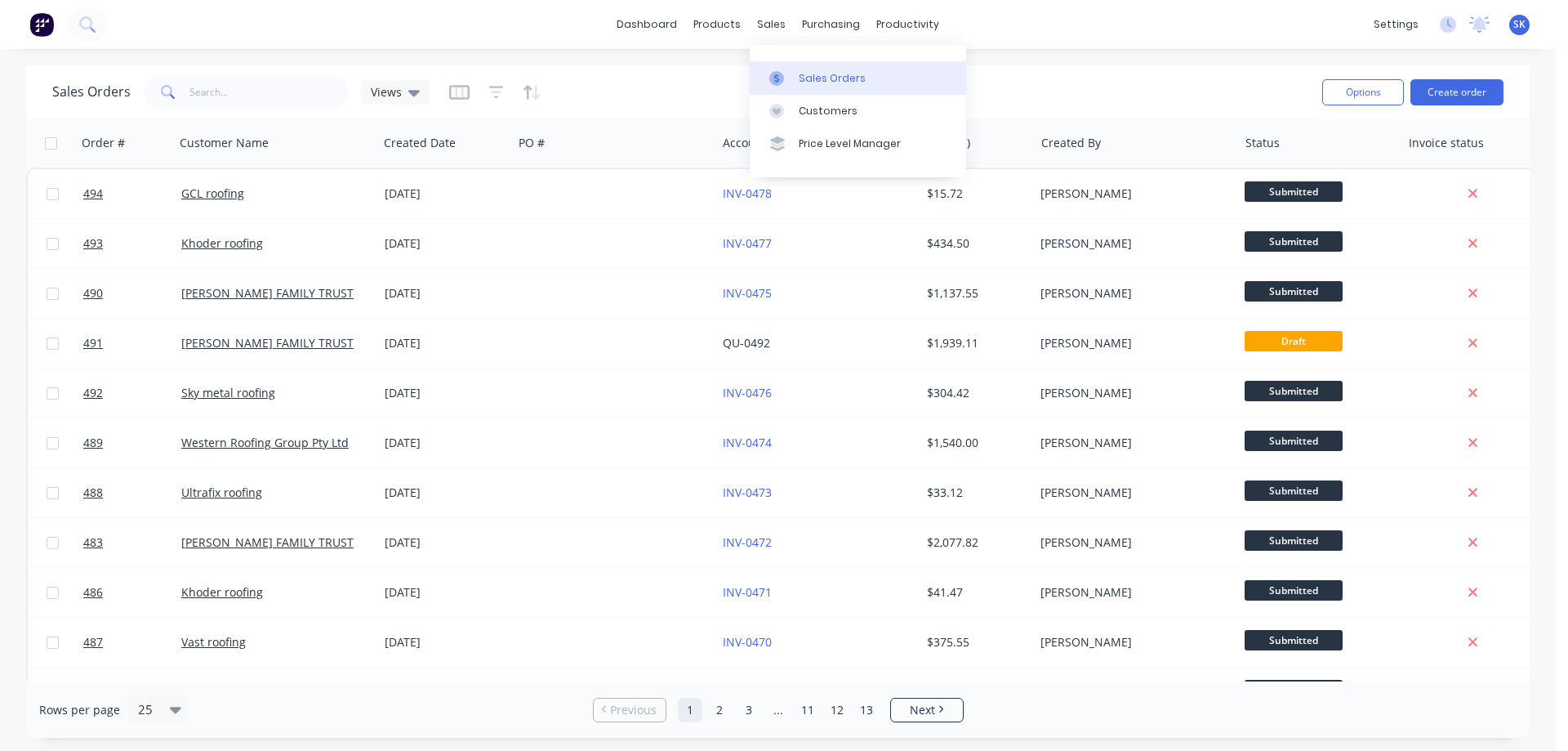
click at [806, 75] on div "Sales Orders" at bounding box center [832, 77] width 67 height 14
click at [38, 25] on img at bounding box center [42, 25] width 25 height 25
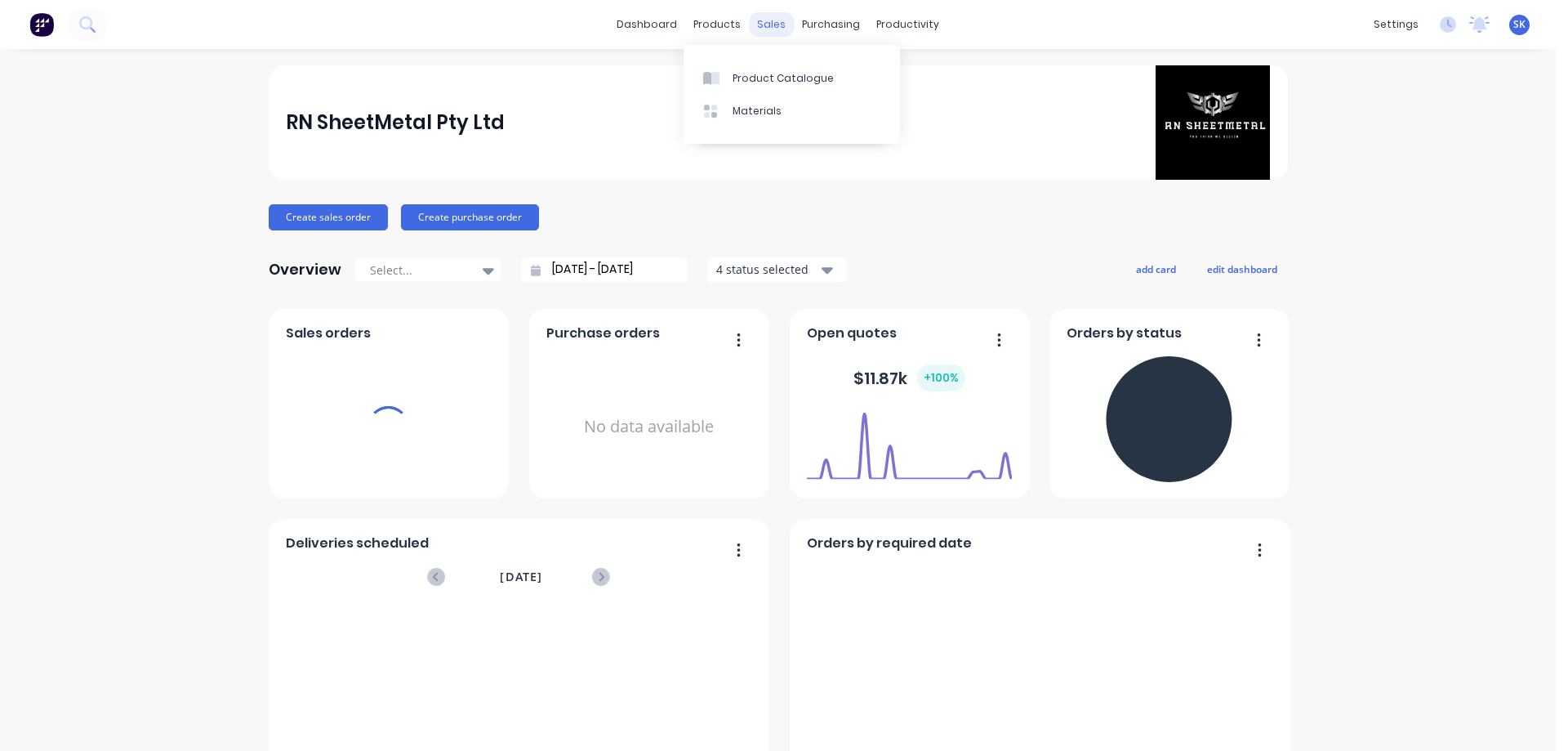
click at [751, 24] on div "sales" at bounding box center [771, 25] width 45 height 25
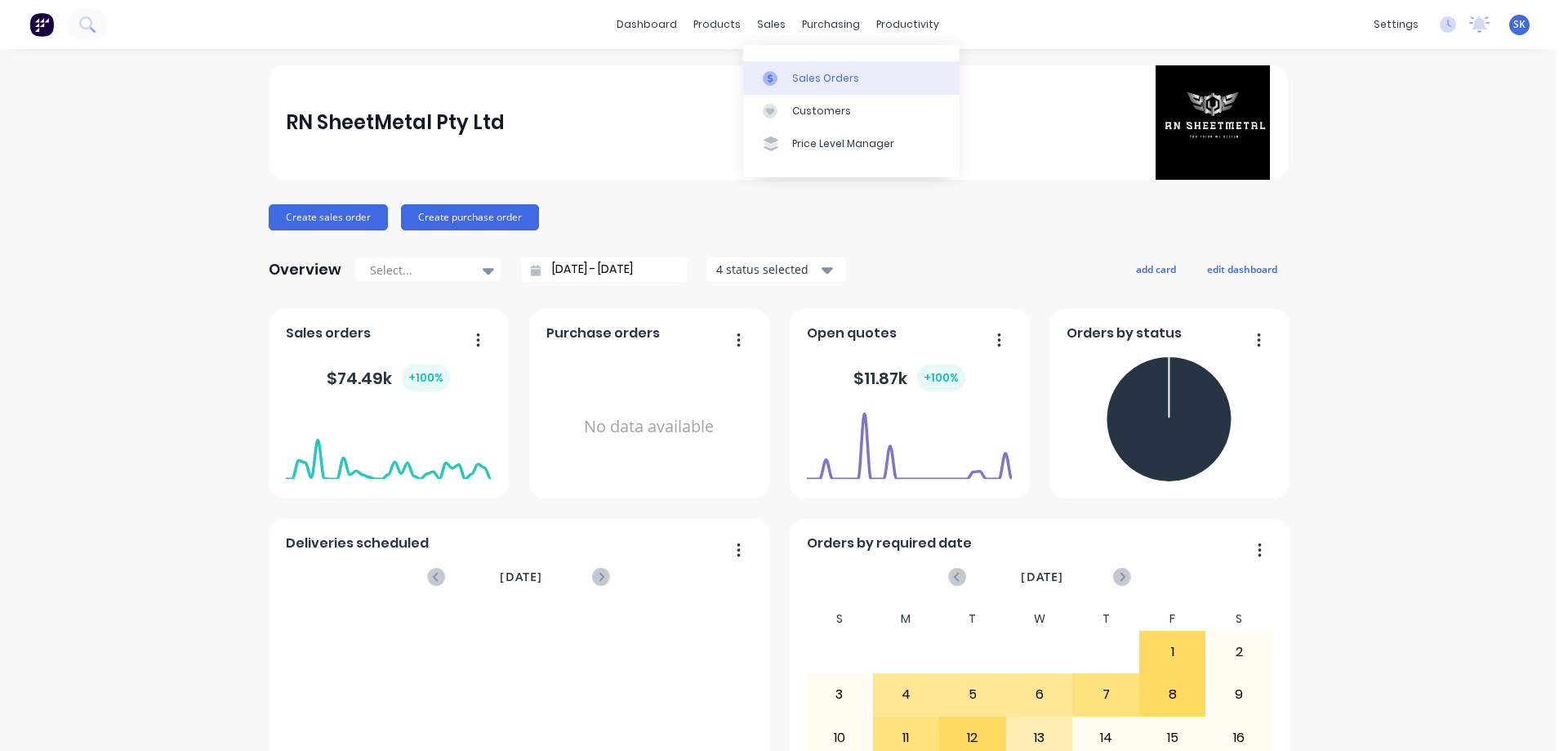
click at [785, 69] on link "Sales Orders" at bounding box center [851, 77] width 217 height 32
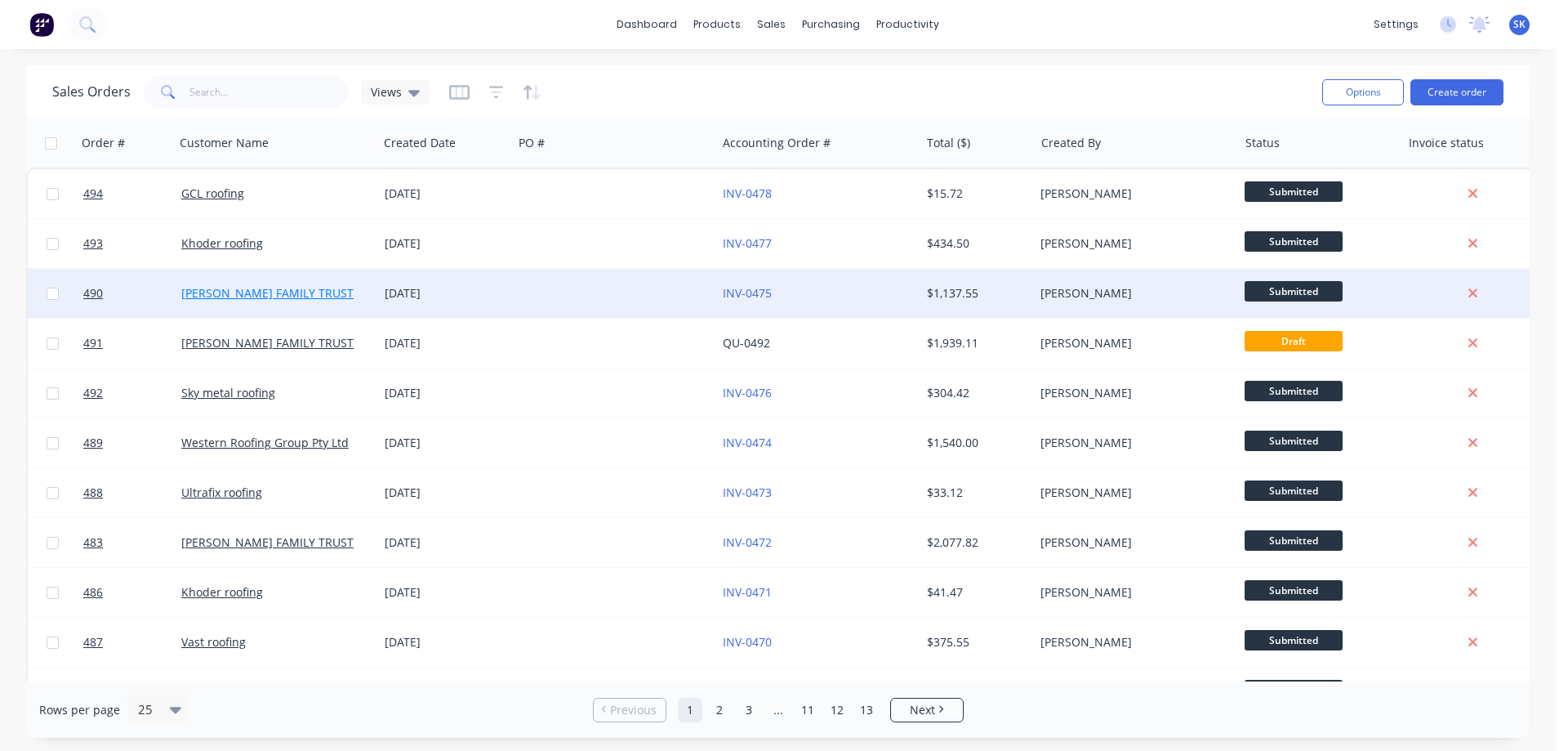
click at [323, 289] on link "[PERSON_NAME] FAMILY TRUST" at bounding box center [268, 292] width 172 height 15
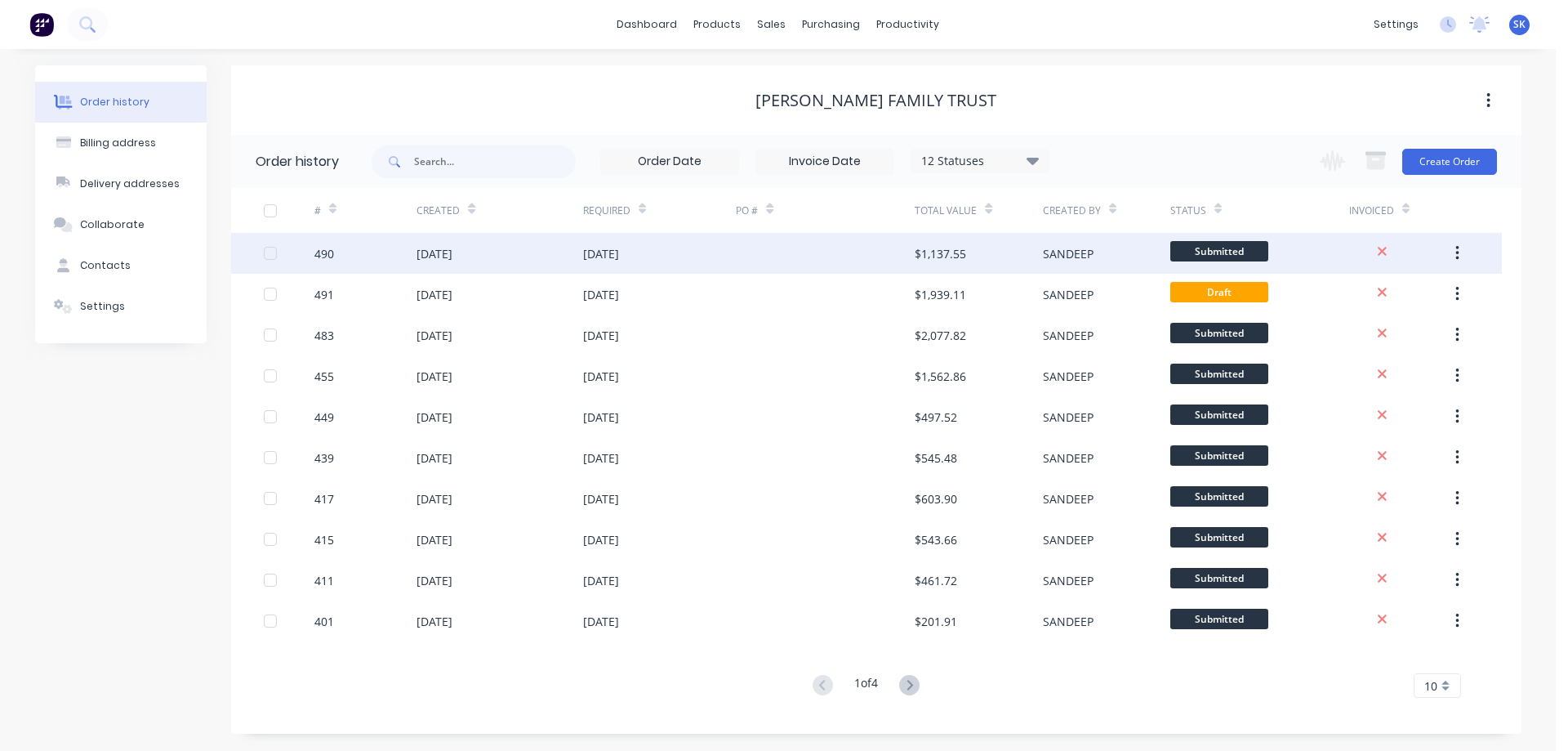
click at [483, 260] on div "12 Aug 2025" at bounding box center [500, 253] width 166 height 41
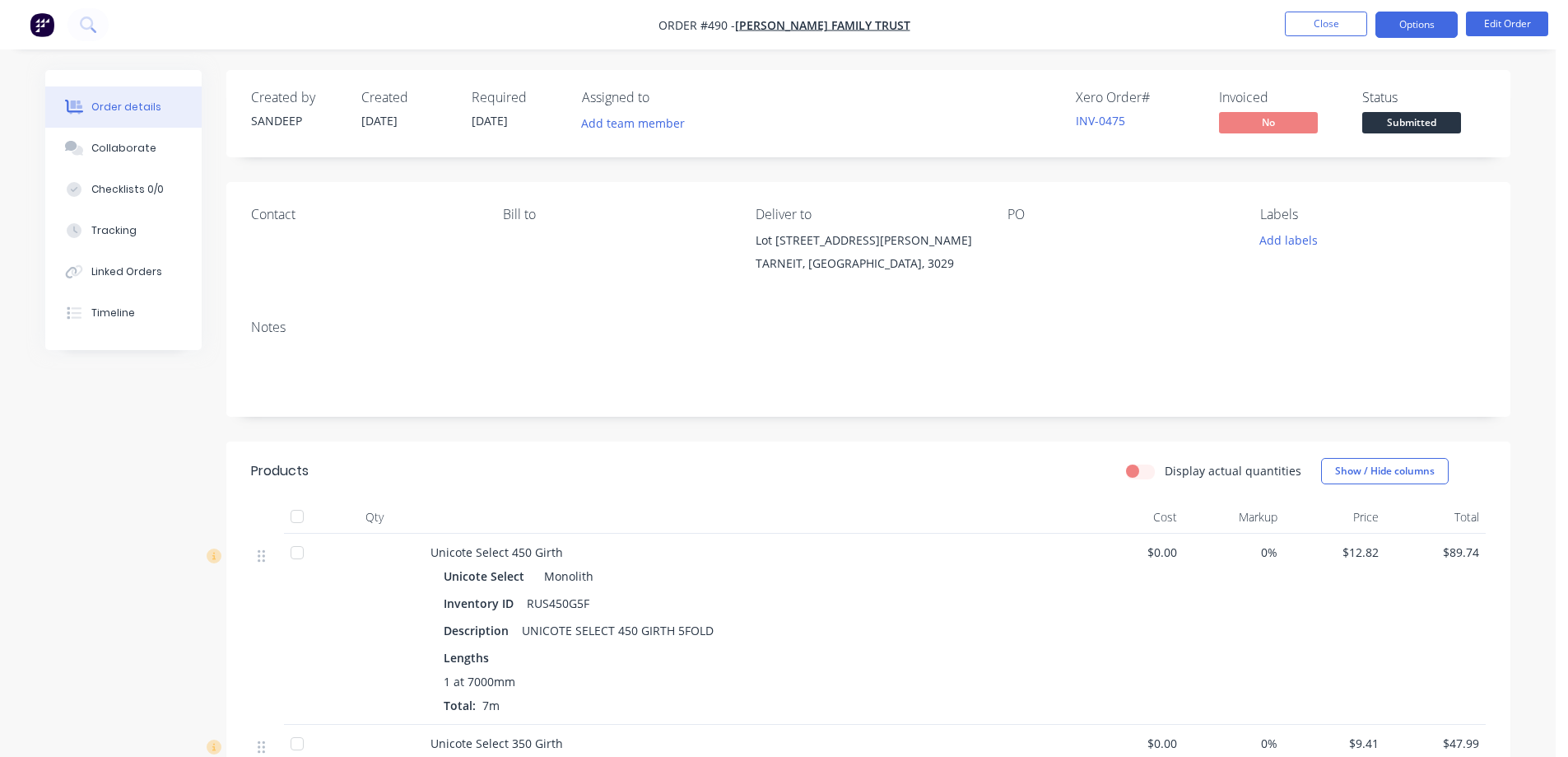
click at [1408, 26] on button "Options" at bounding box center [1416, 24] width 82 height 26
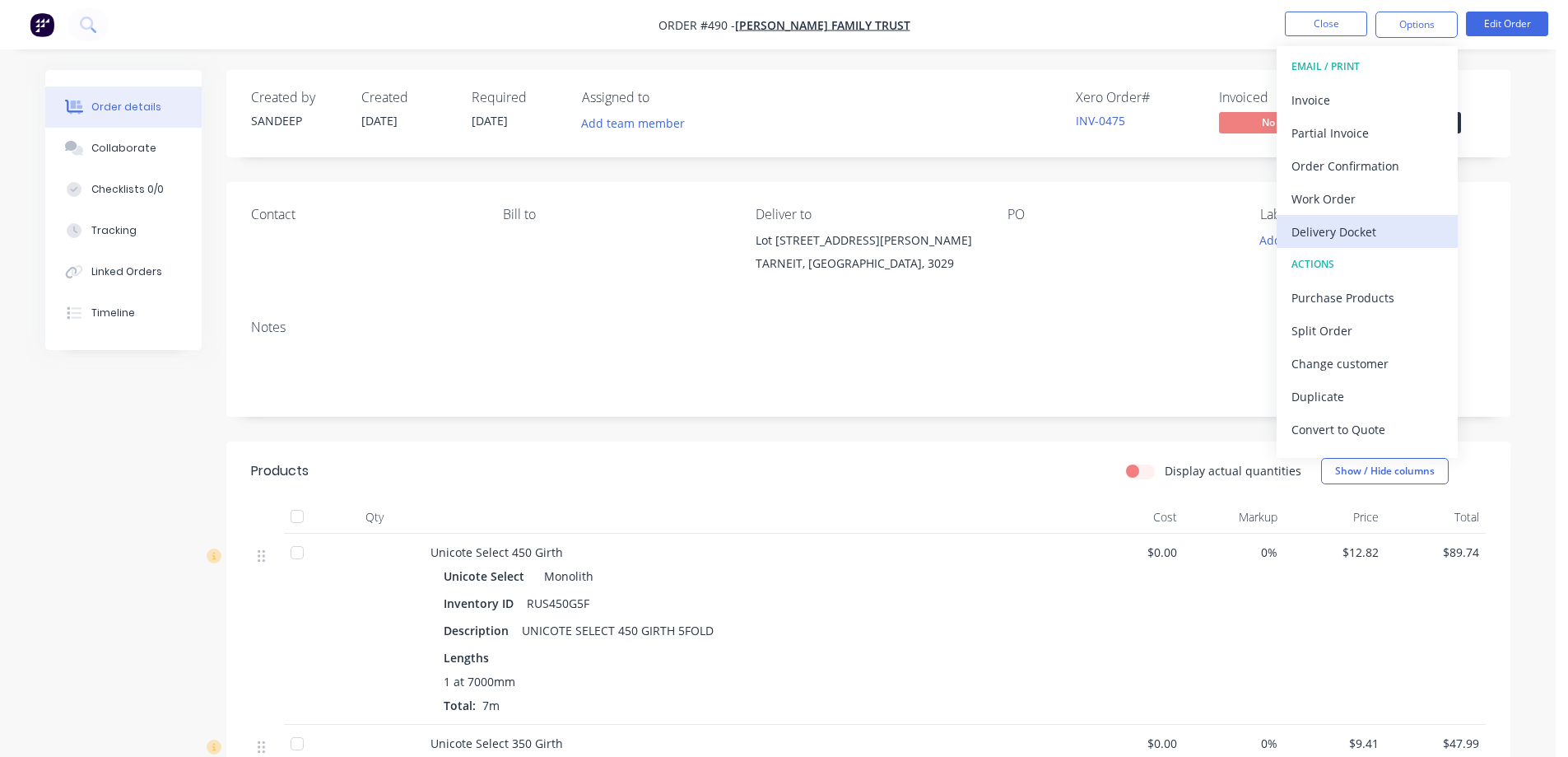
click at [1350, 221] on div "Delivery Docket" at bounding box center [1367, 231] width 151 height 24
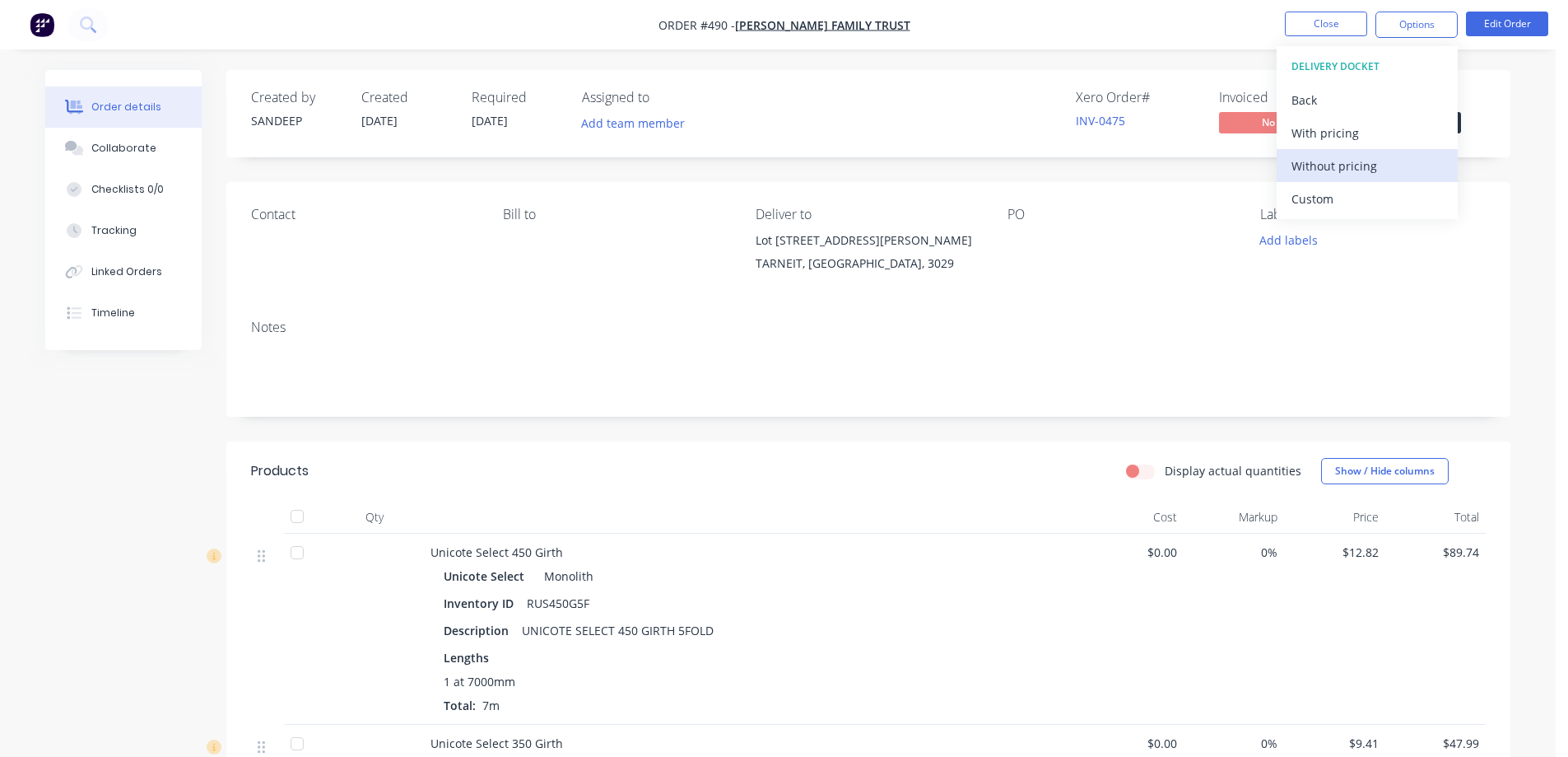
click at [1331, 174] on div "Without pricing" at bounding box center [1367, 166] width 151 height 24
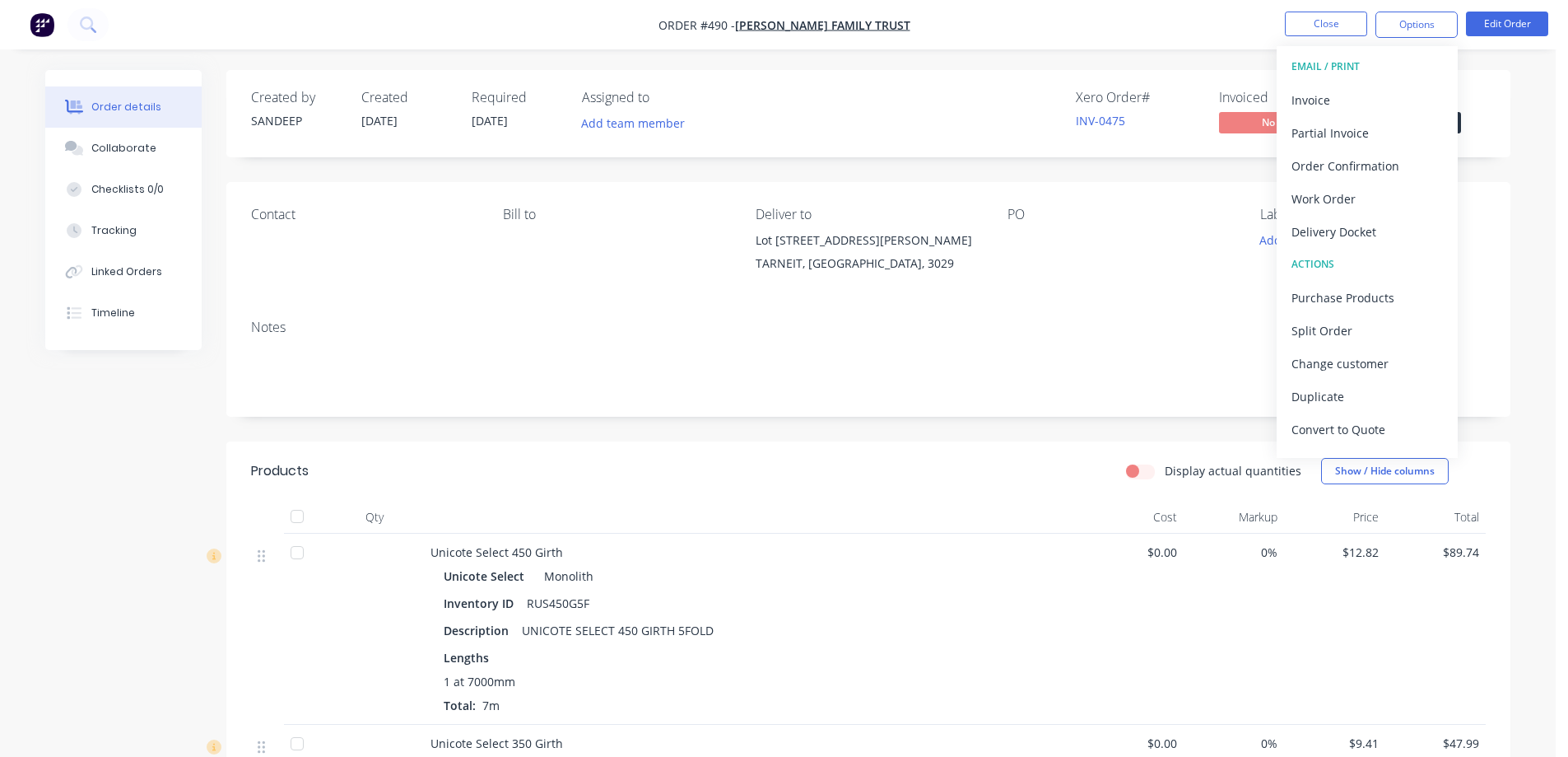
click at [40, 20] on img "button" at bounding box center [42, 25] width 25 height 25
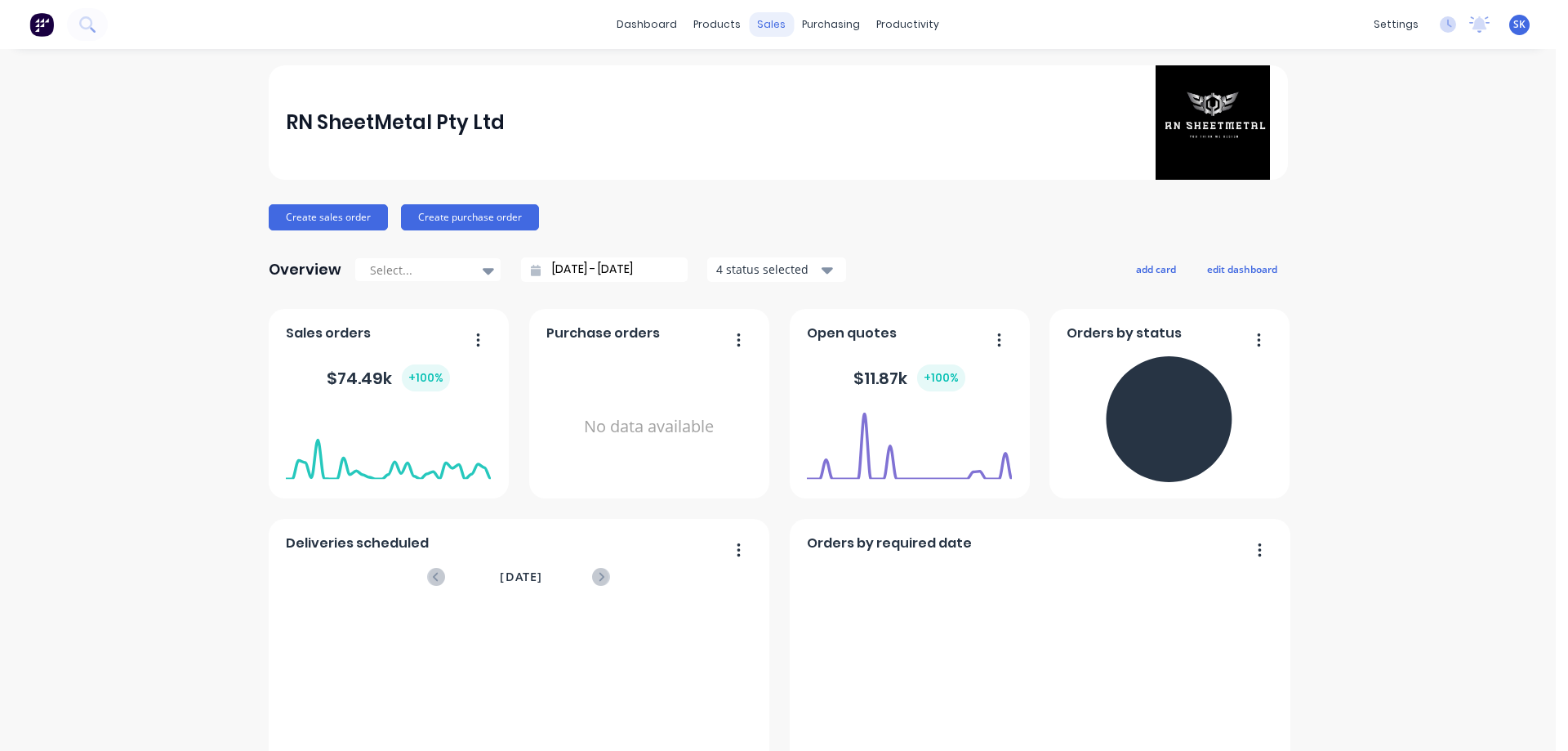
click at [771, 31] on div "sales" at bounding box center [771, 25] width 45 height 25
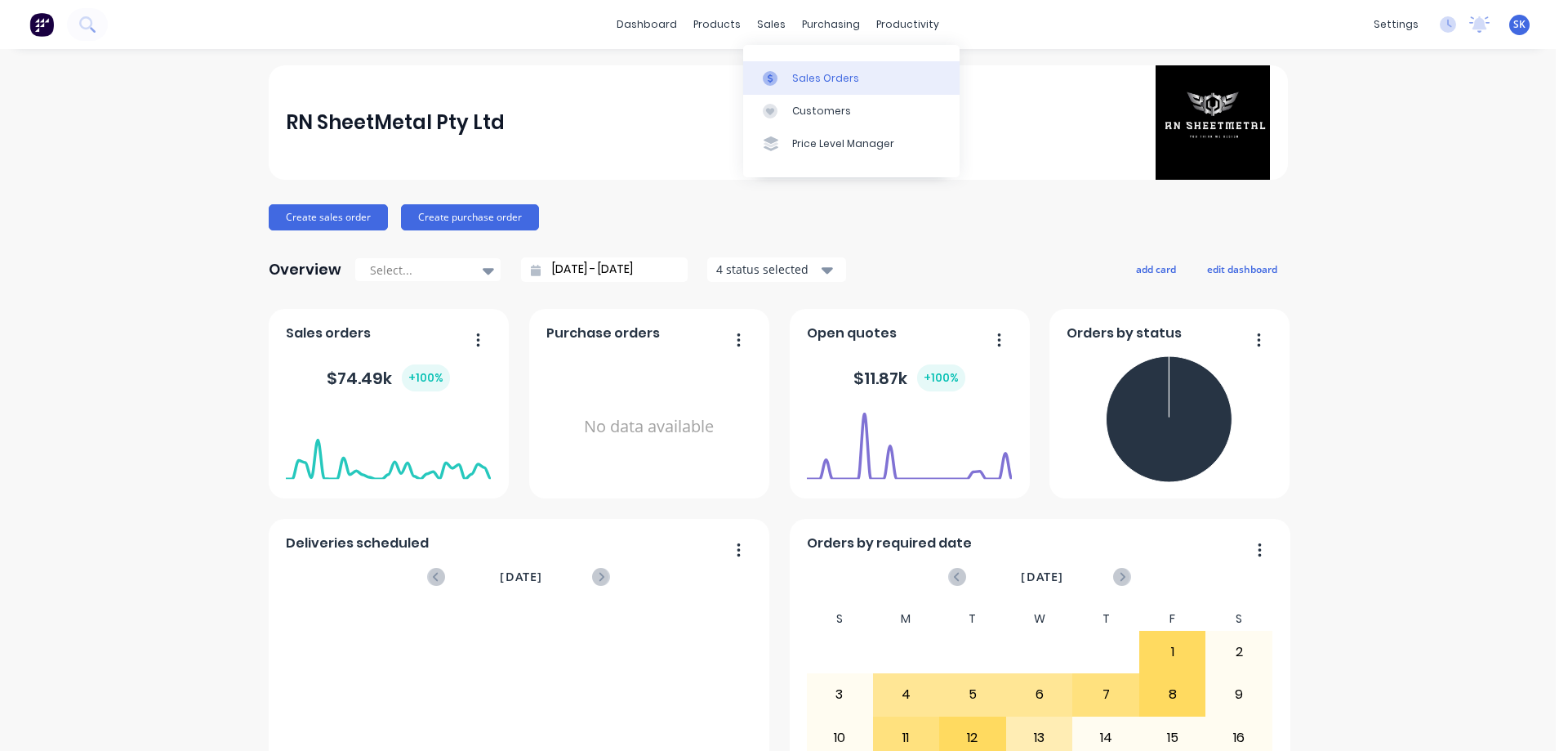
click at [773, 79] on icon at bounding box center [769, 77] width 5 height 9
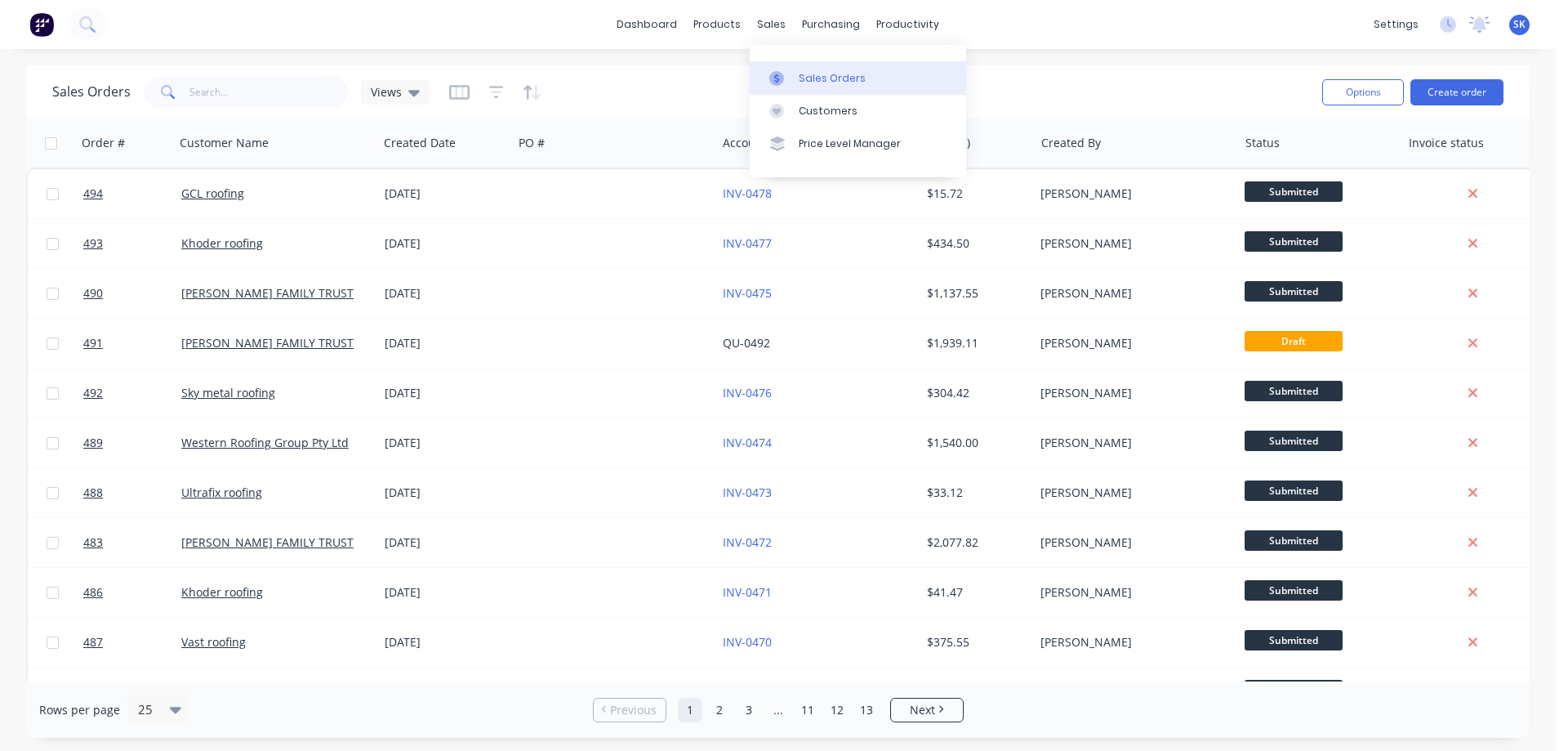
drag, startPoint x: 784, startPoint y: 18, endPoint x: 813, endPoint y: 75, distance: 64.0
click at [784, 18] on div "sales" at bounding box center [771, 25] width 45 height 25
click at [813, 75] on div "Sales Orders" at bounding box center [832, 77] width 67 height 14
click at [32, 17] on img at bounding box center [42, 25] width 25 height 25
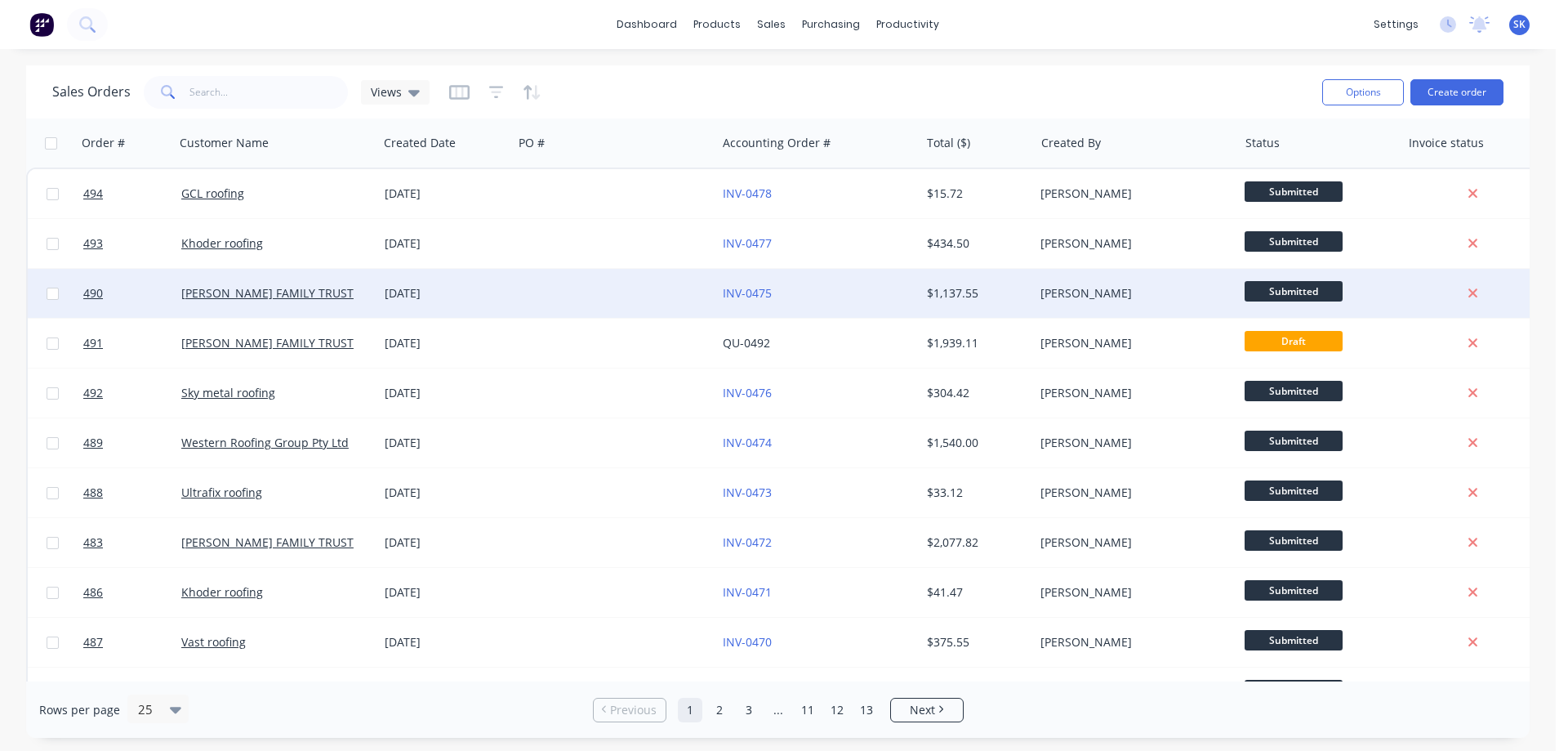
click at [452, 290] on div "12 Aug 2025" at bounding box center [445, 292] width 121 height 16
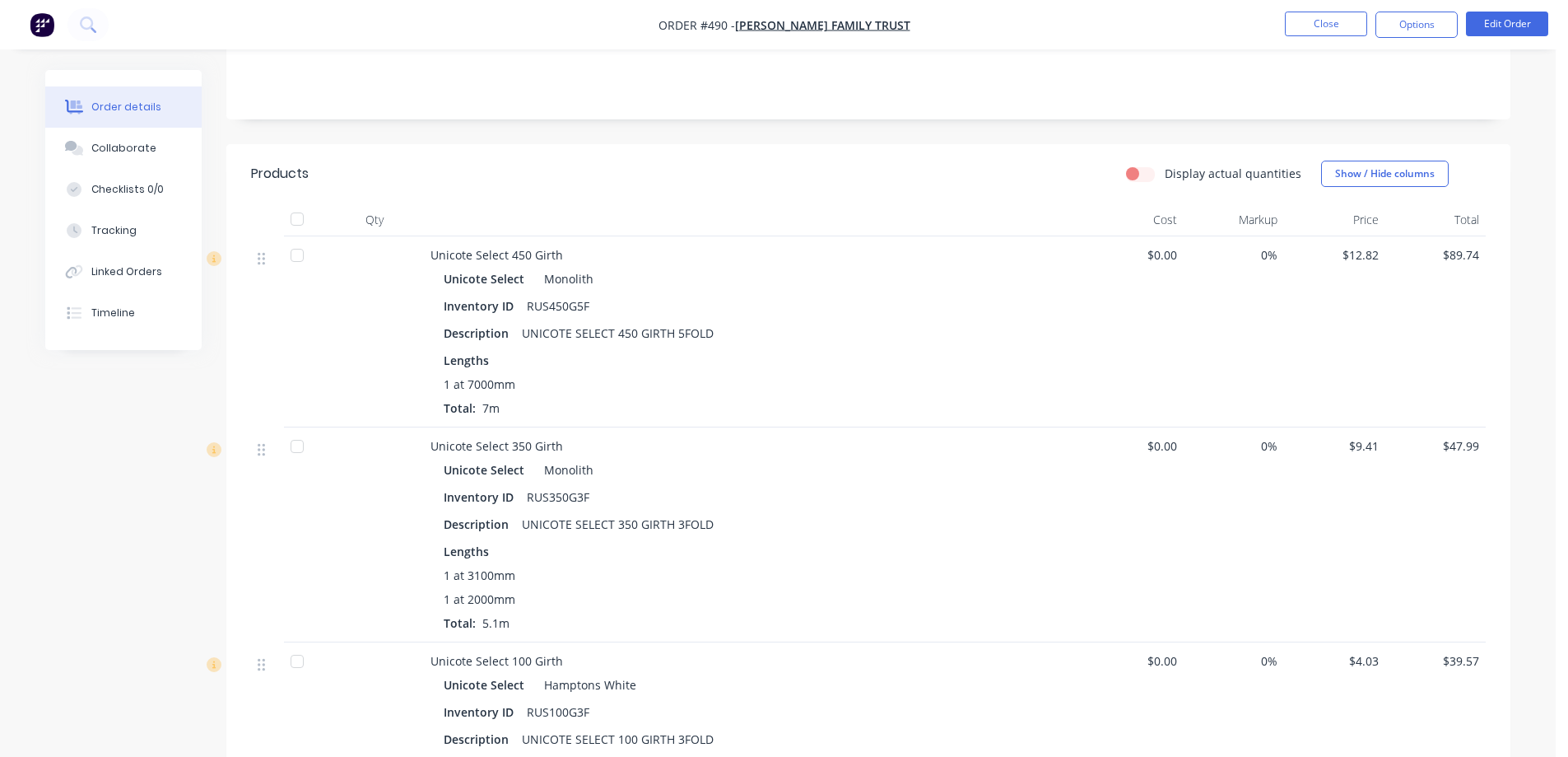
scroll to position [49, 0]
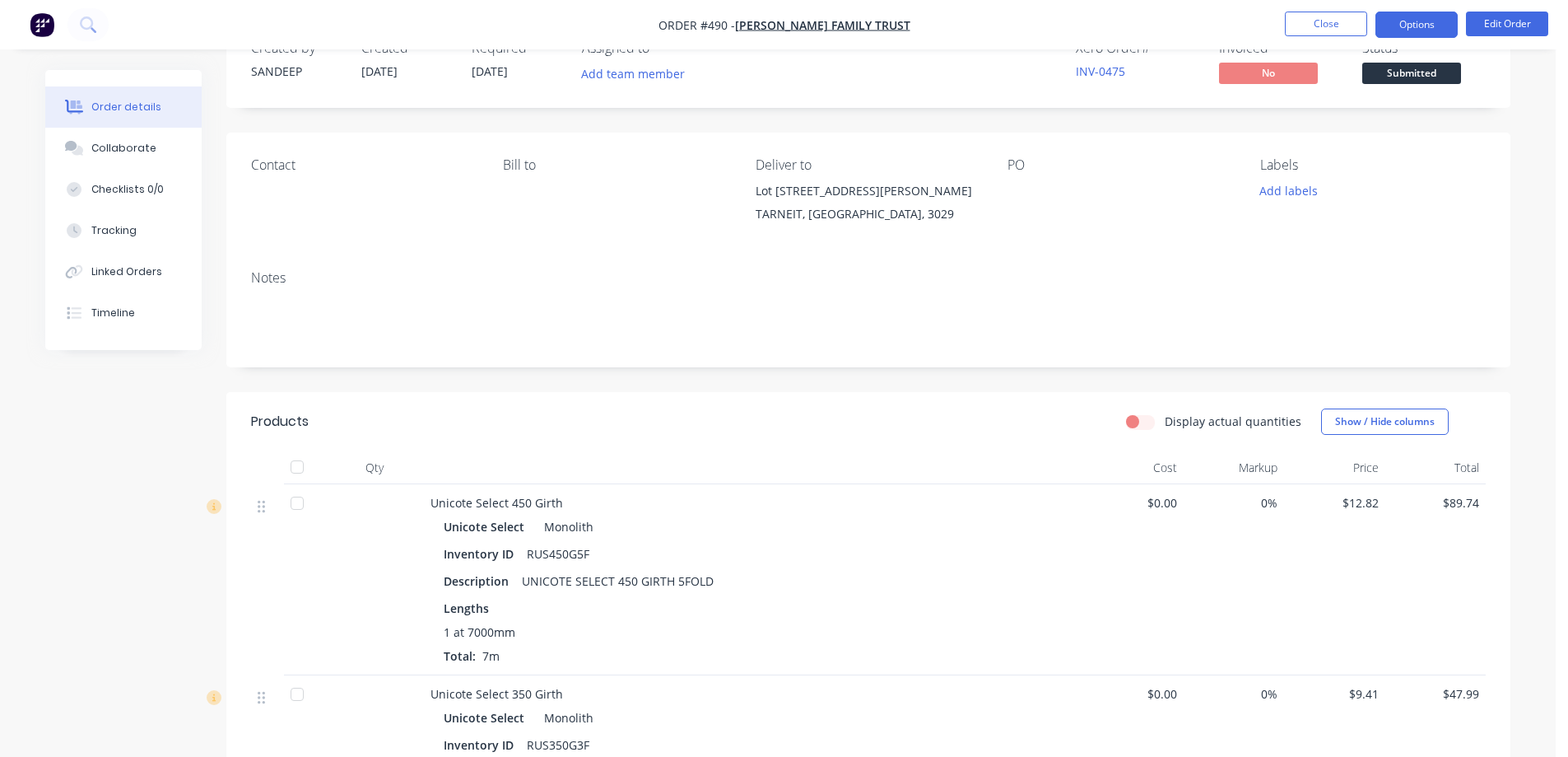
click at [1411, 25] on button "Options" at bounding box center [1416, 24] width 82 height 26
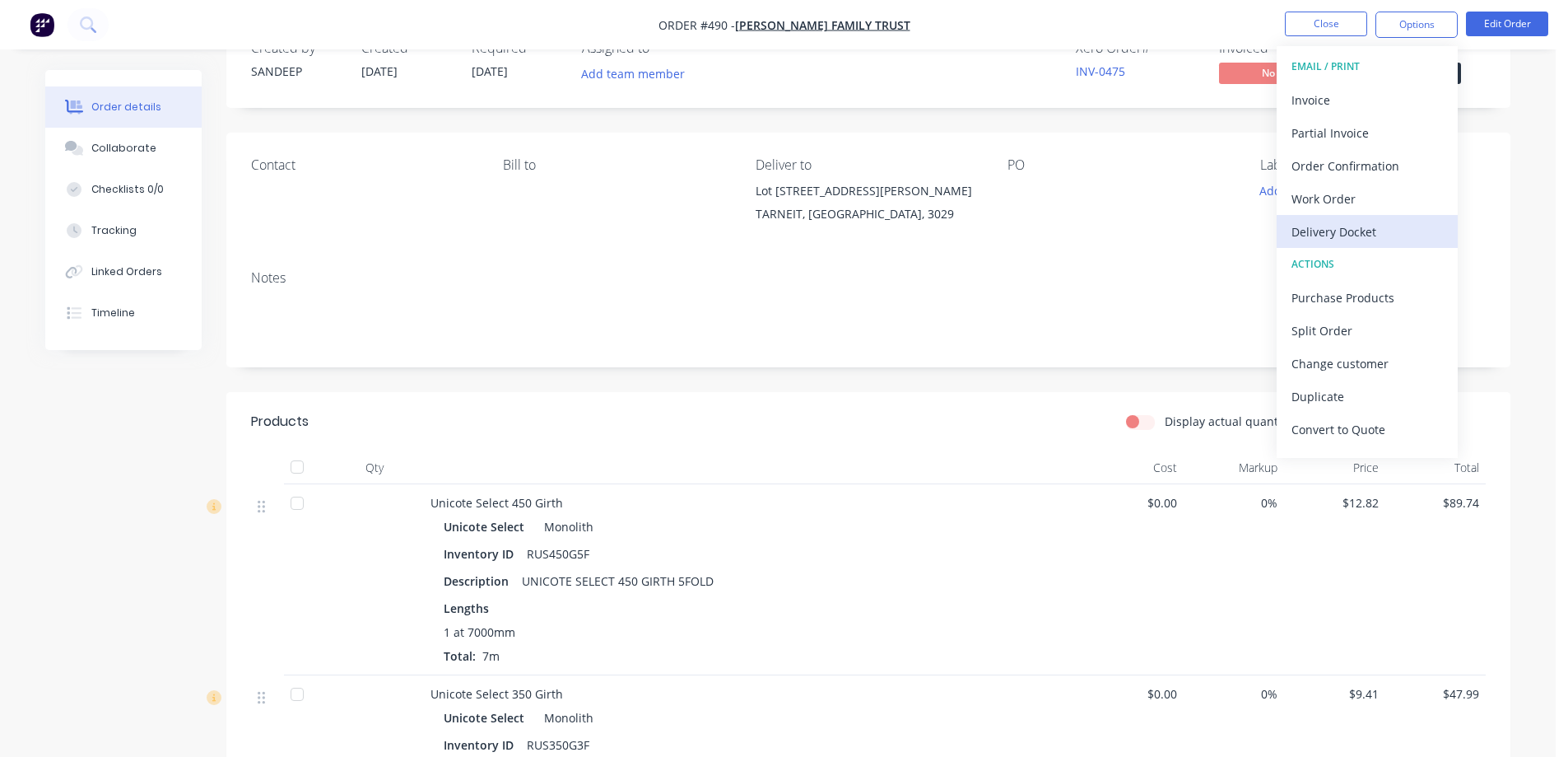
click at [1332, 222] on div "Delivery Docket" at bounding box center [1367, 231] width 151 height 24
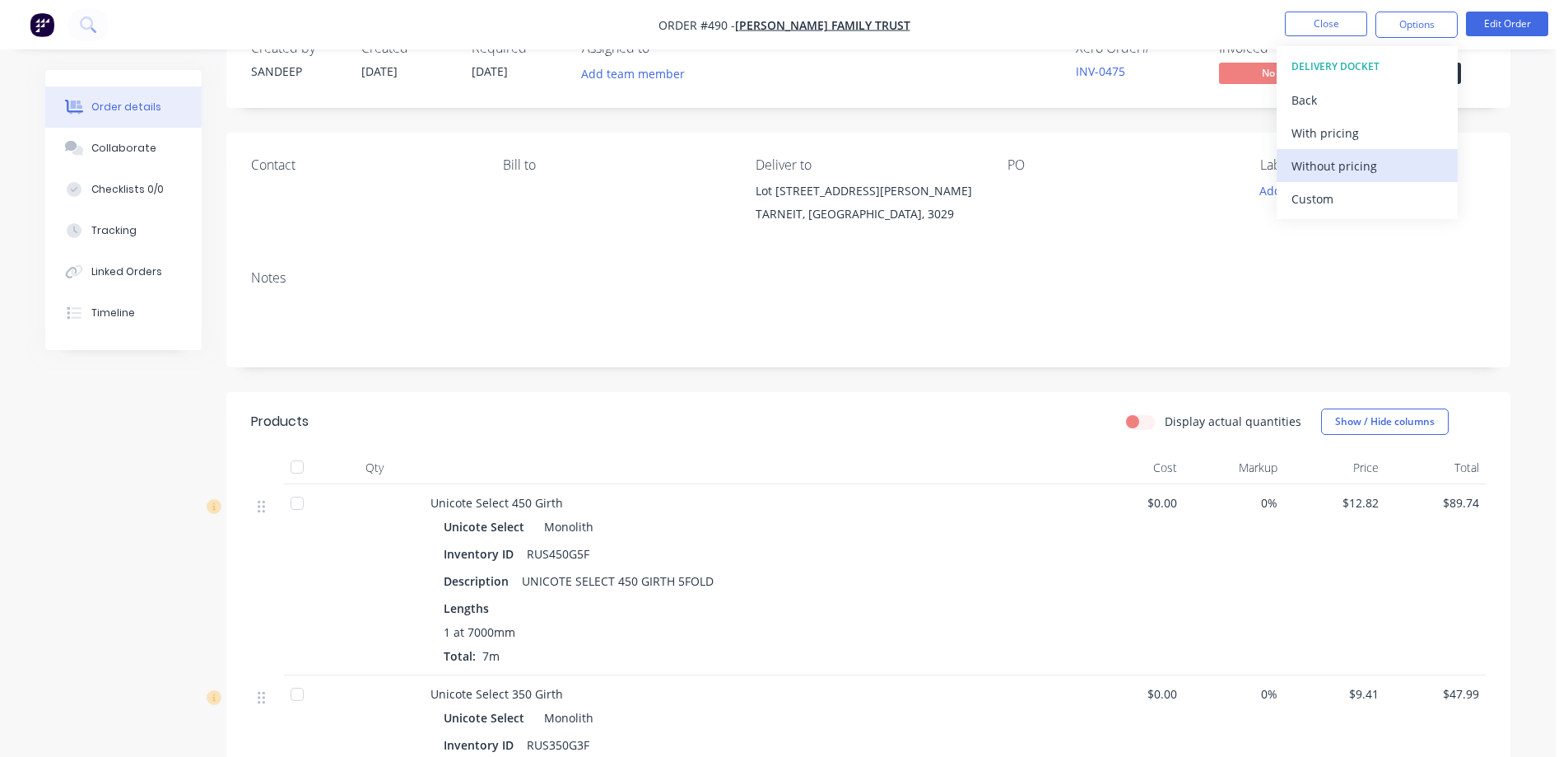
click at [1317, 163] on div "Without pricing" at bounding box center [1367, 166] width 151 height 24
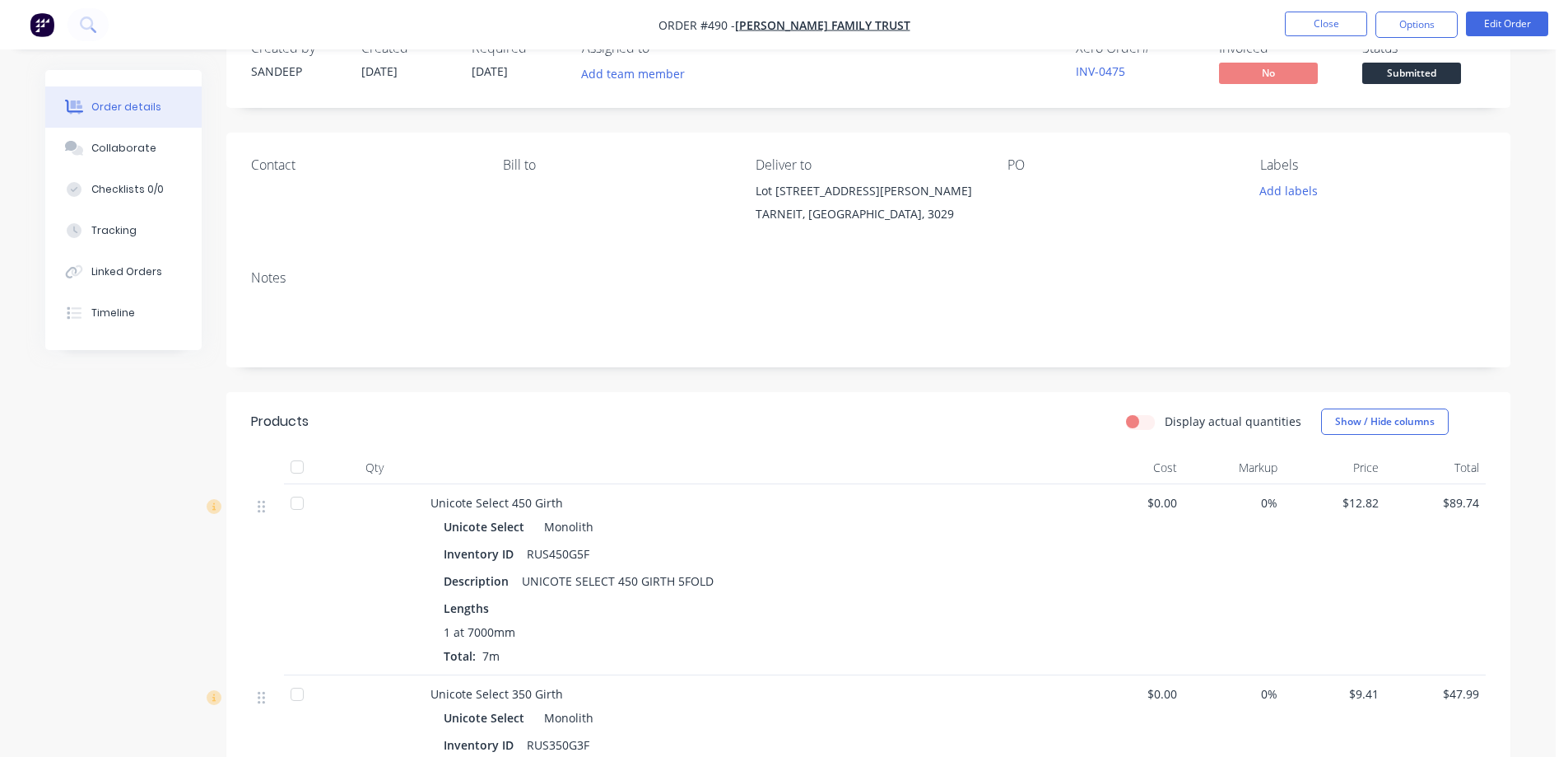
click at [36, 22] on img "button" at bounding box center [42, 25] width 25 height 25
